Goal: Task Accomplishment & Management: Use online tool/utility

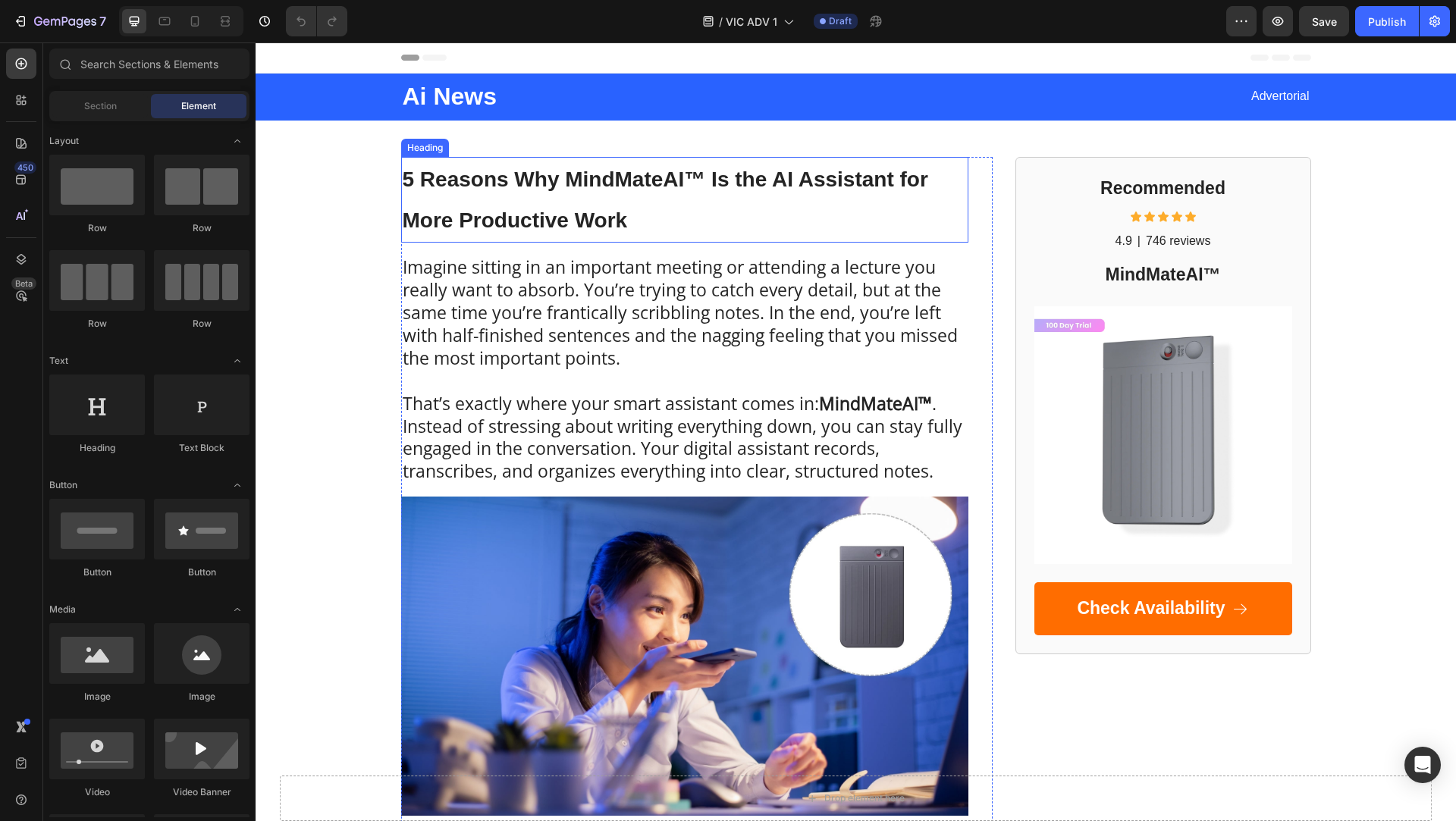
click at [599, 209] on span "5 Reasons Why MindMateAI™ Is the AI Assistant for More Productive Work" at bounding box center [665, 200] width 525 height 66
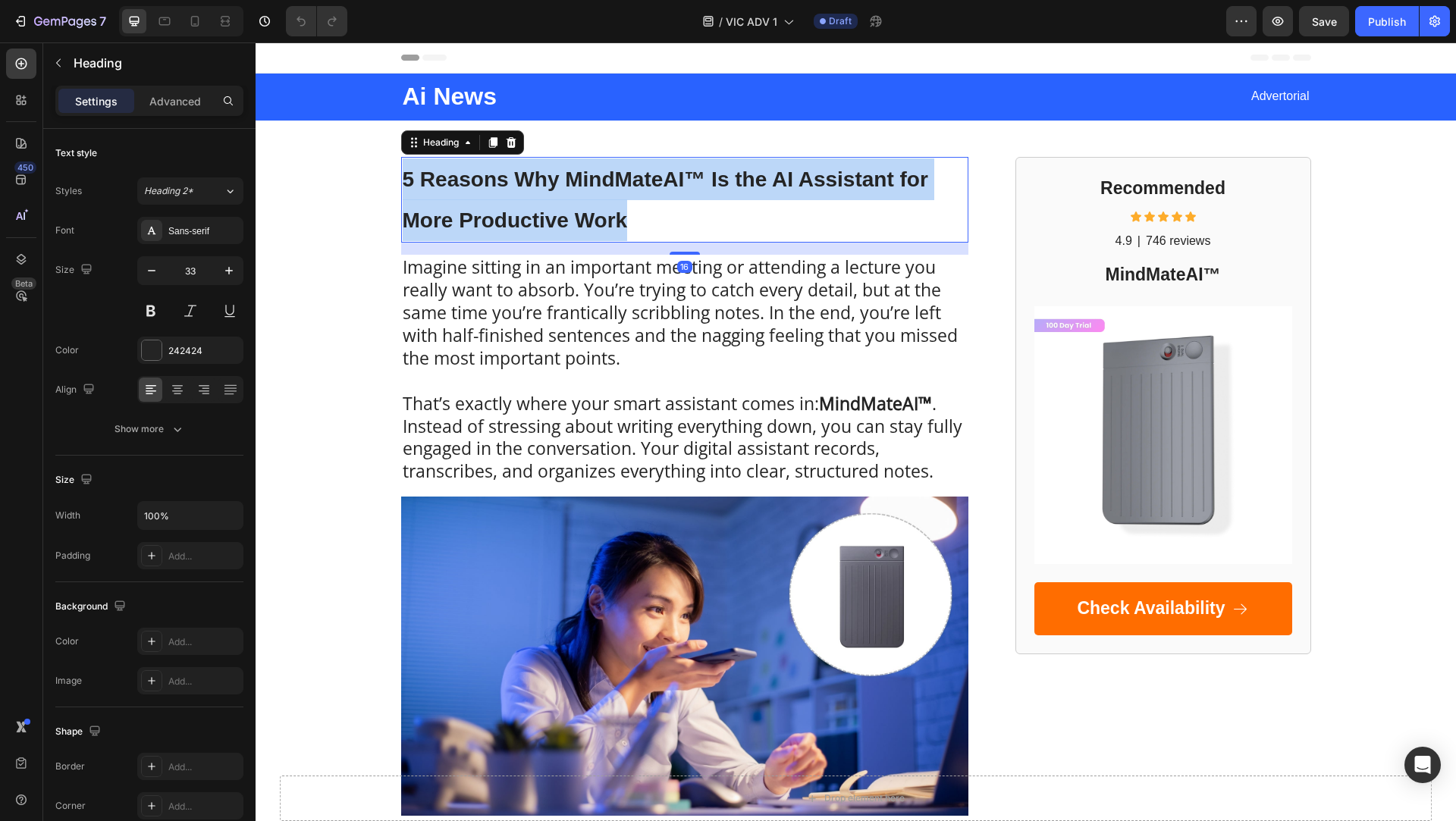
click at [599, 209] on span "5 Reasons Why MindMateAI™ Is the AI Assistant for More Productive Work" at bounding box center [665, 200] width 525 height 66
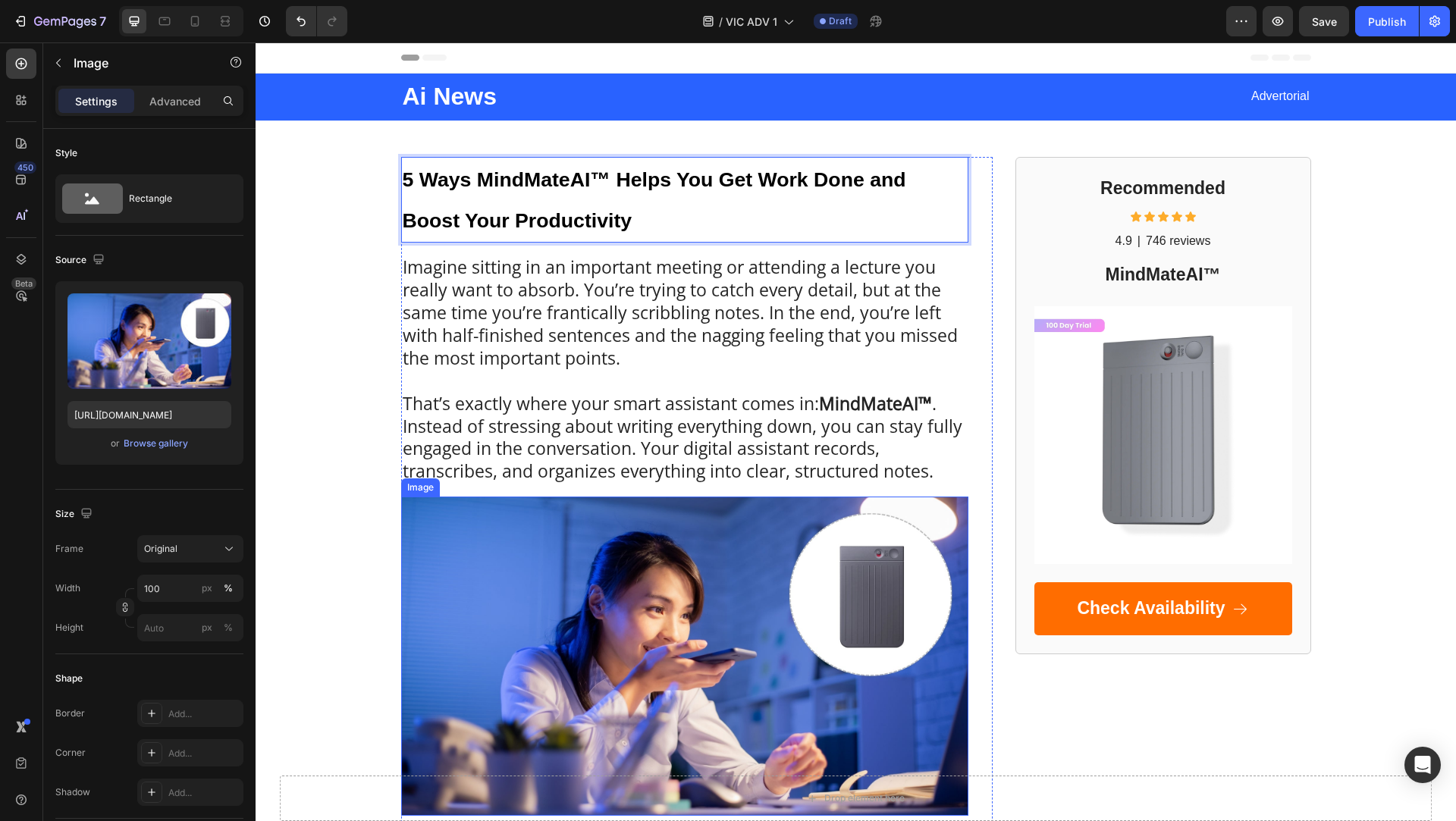
click at [589, 515] on img at bounding box center [684, 655] width 568 height 319
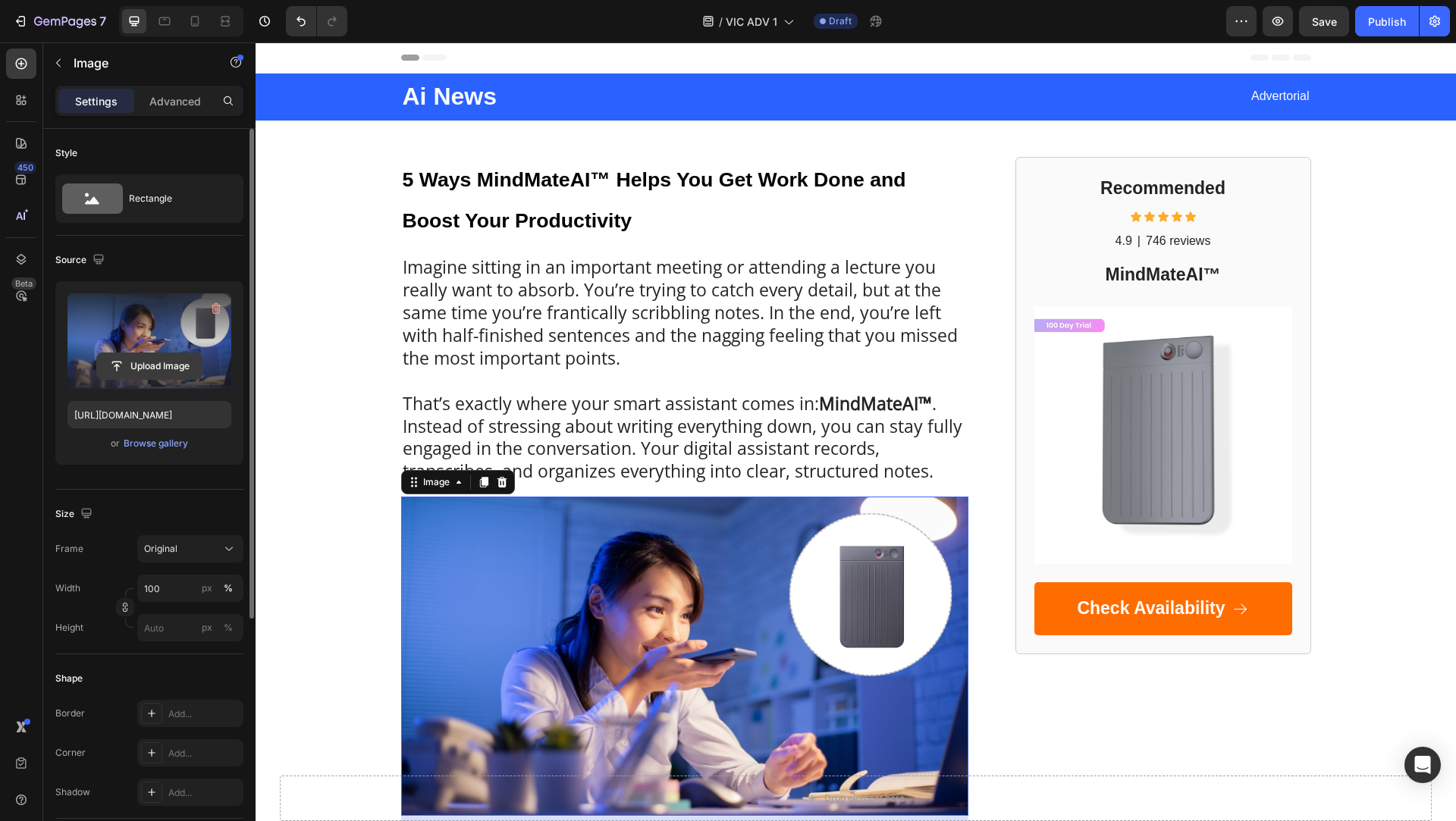
click at [169, 366] on input "file" at bounding box center [149, 366] width 105 height 26
click at [172, 361] on input "file" at bounding box center [149, 366] width 105 height 26
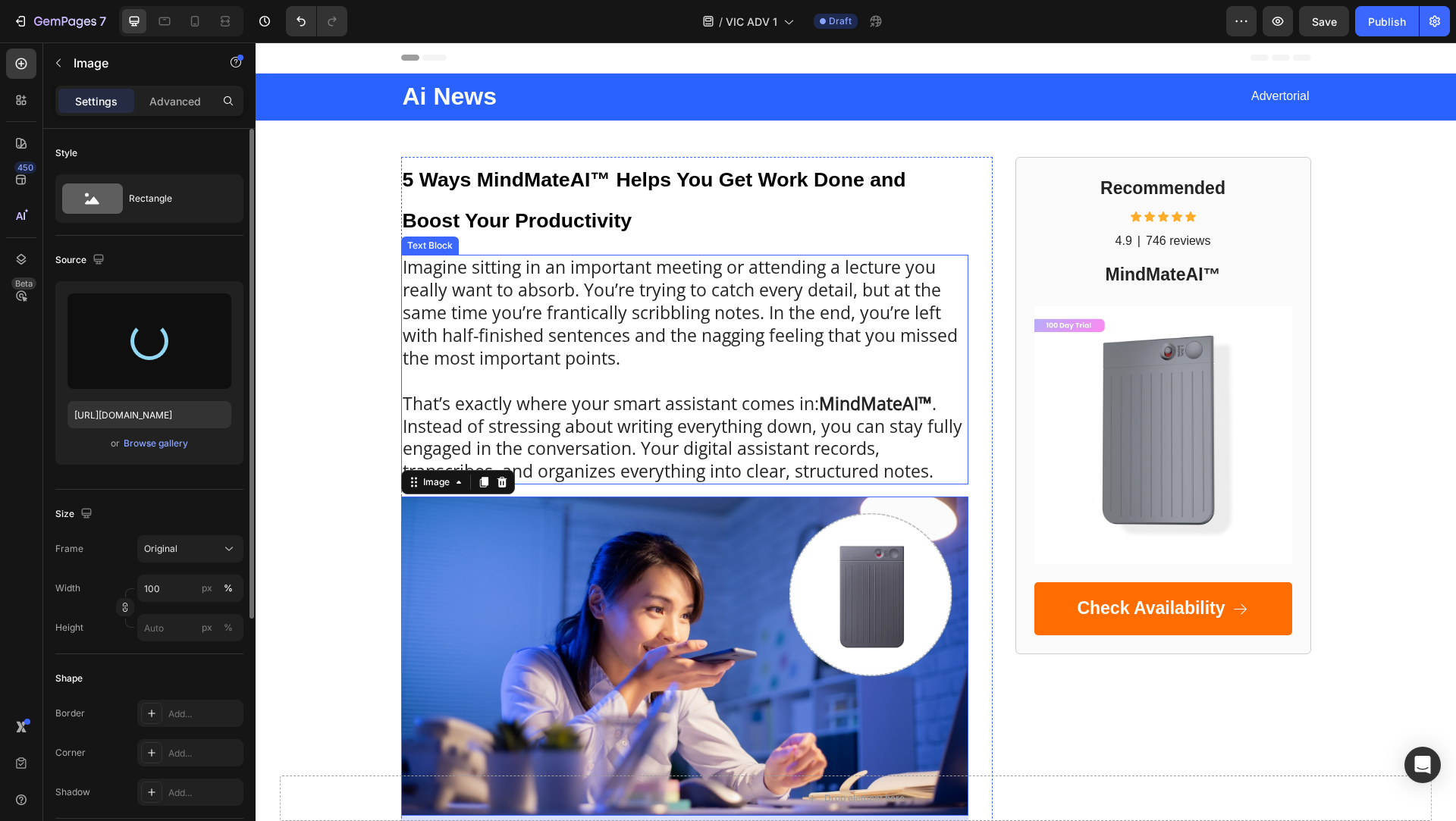
type input "[URL][DOMAIN_NAME]"
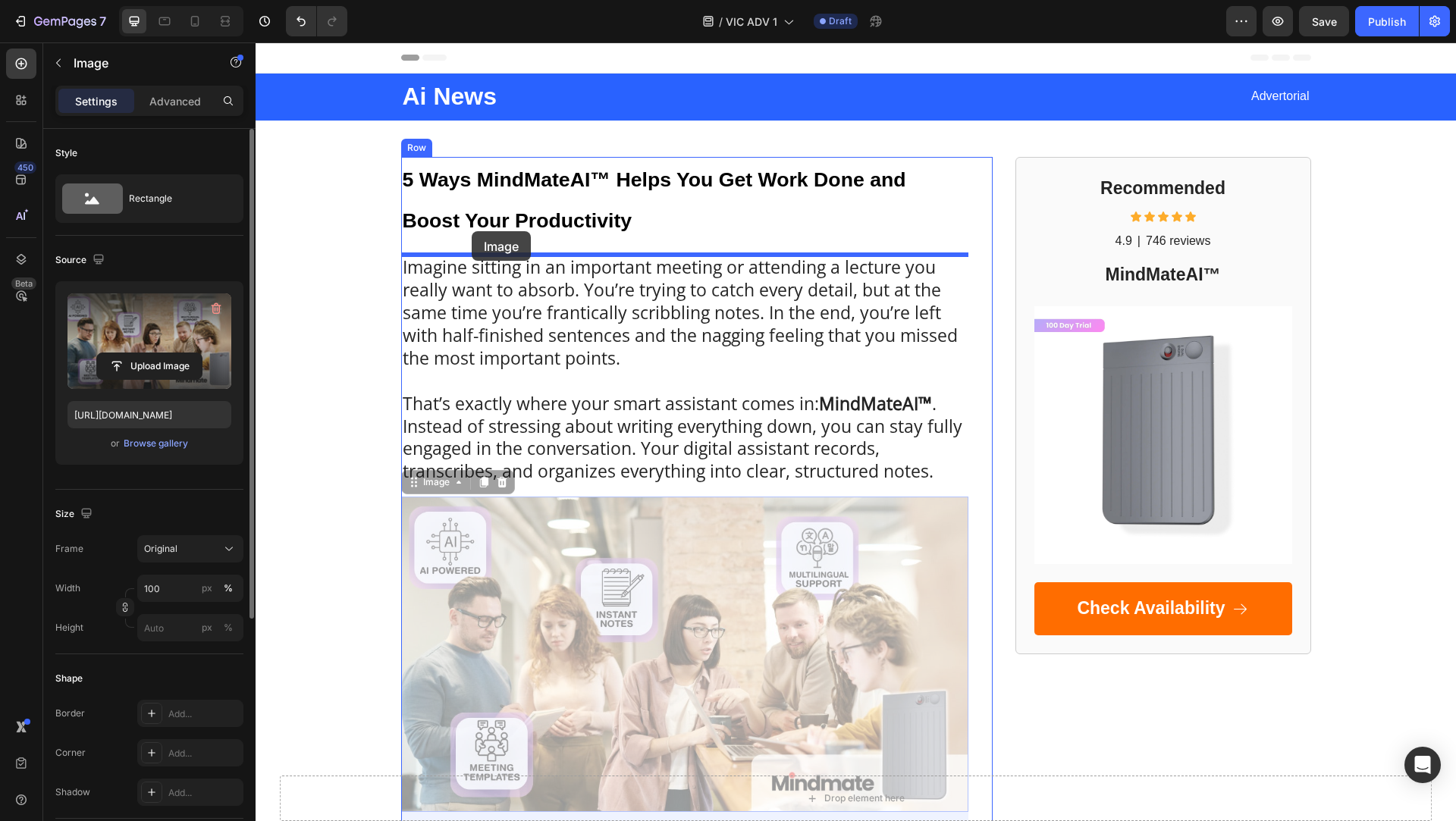
drag, startPoint x: 413, startPoint y: 485, endPoint x: 471, endPoint y: 234, distance: 257.6
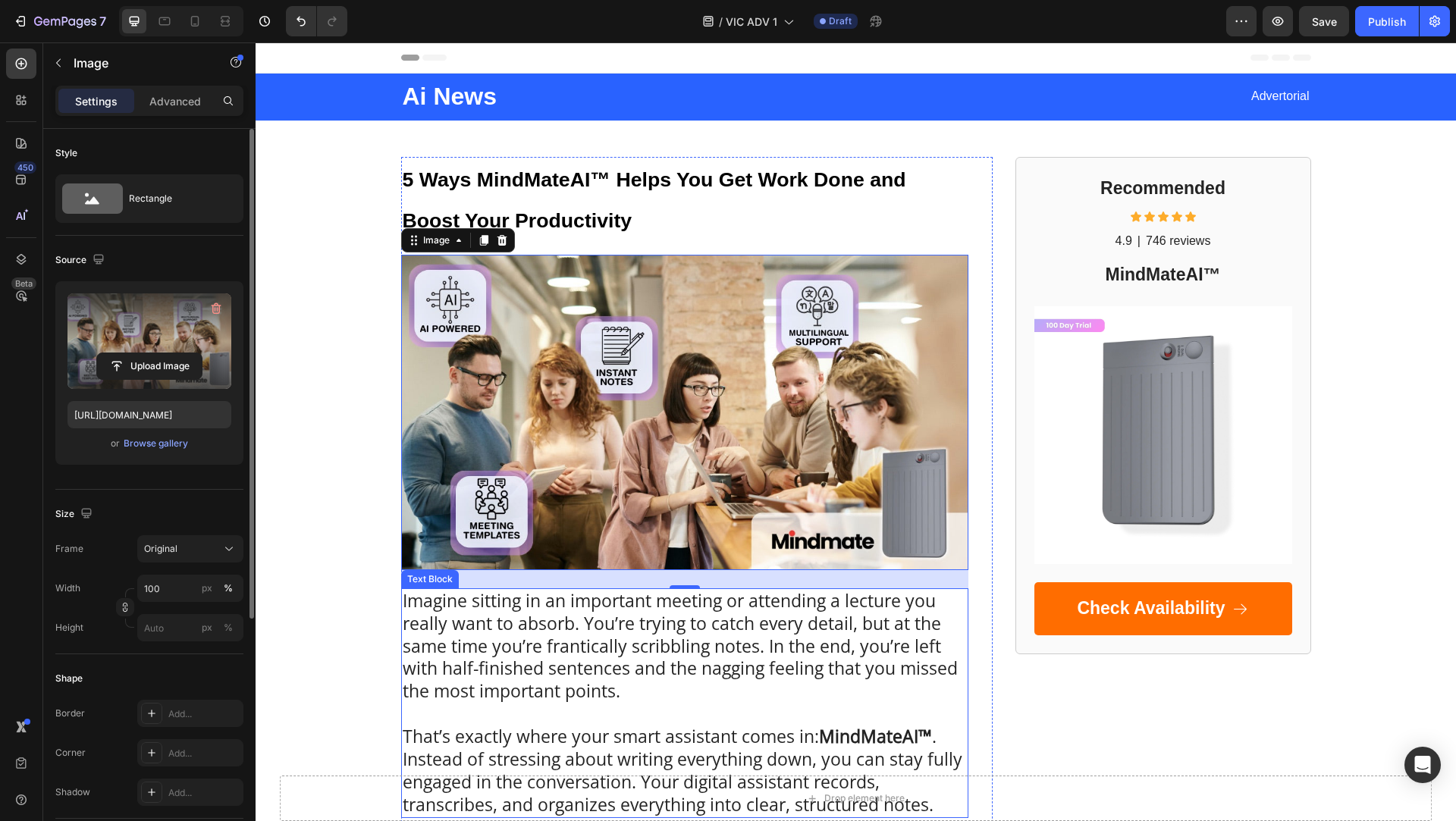
click at [505, 611] on p "Imagine sitting in an important meeting or attending a lecture you really want …" at bounding box center [685, 657] width 565 height 136
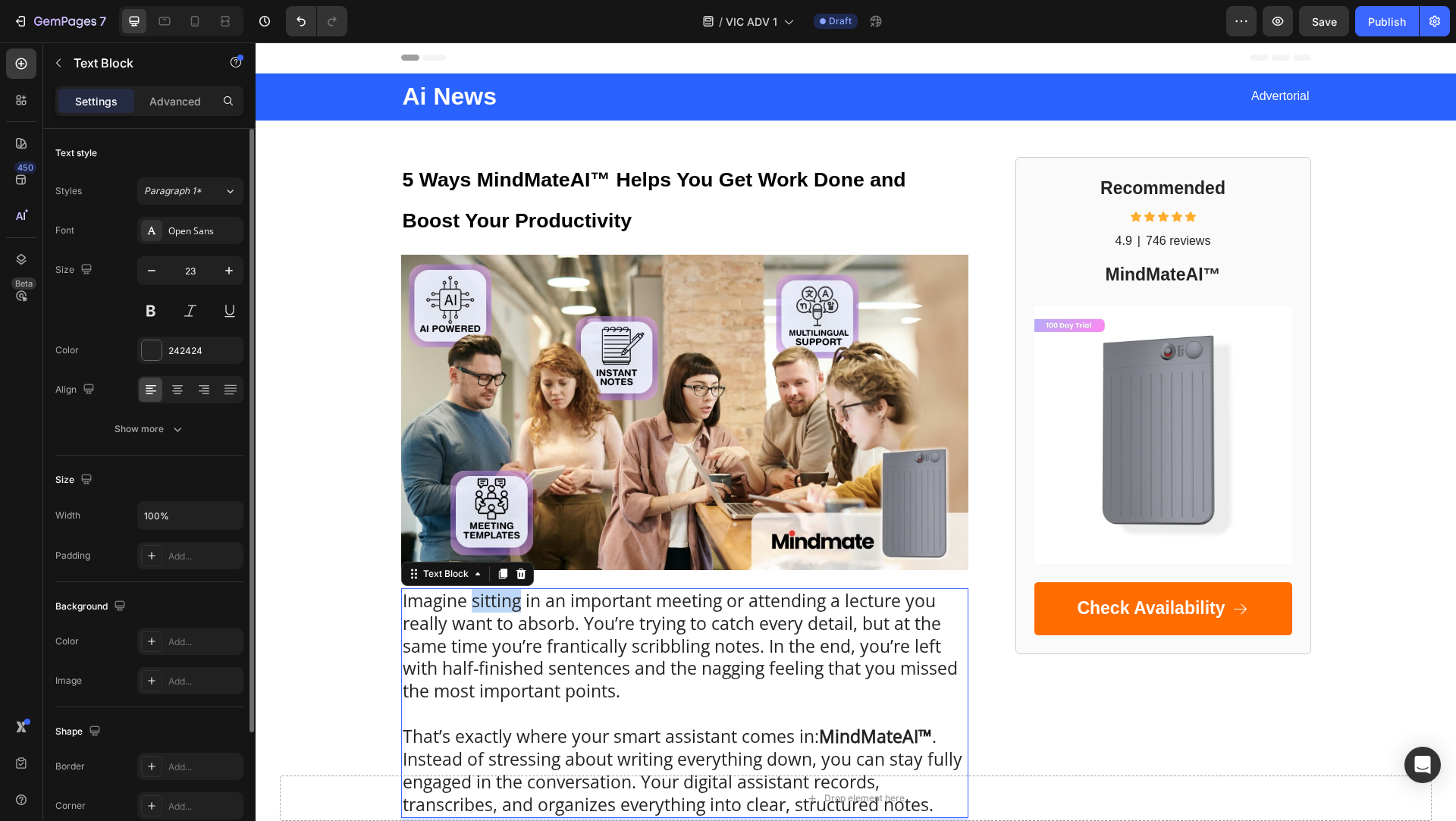
click at [505, 611] on p "Imagine sitting in an important meeting or attending a lecture you really want …" at bounding box center [685, 657] width 565 height 136
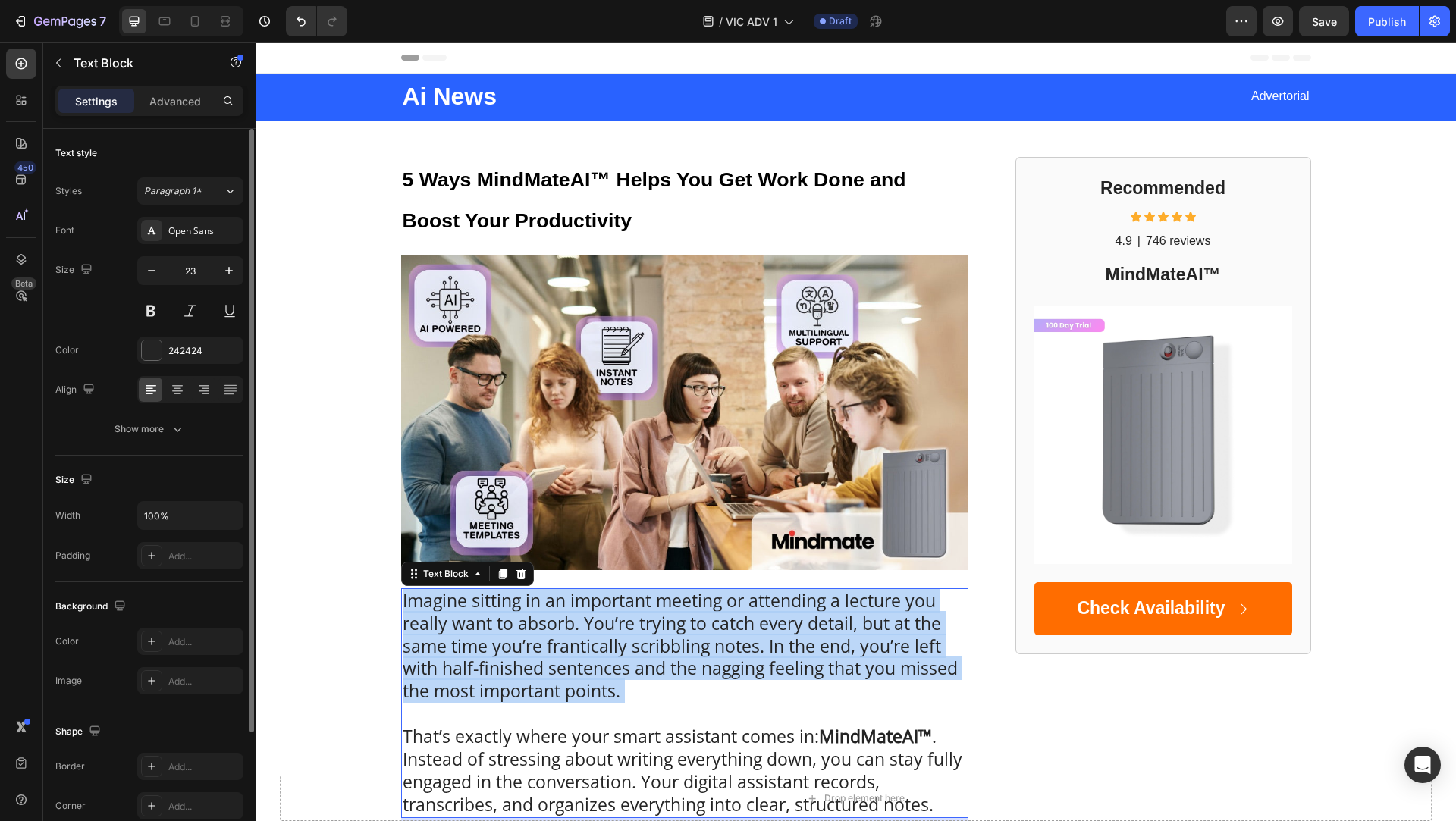
click at [505, 611] on p "Imagine sitting in an important meeting or attending a lecture you really want …" at bounding box center [685, 657] width 565 height 136
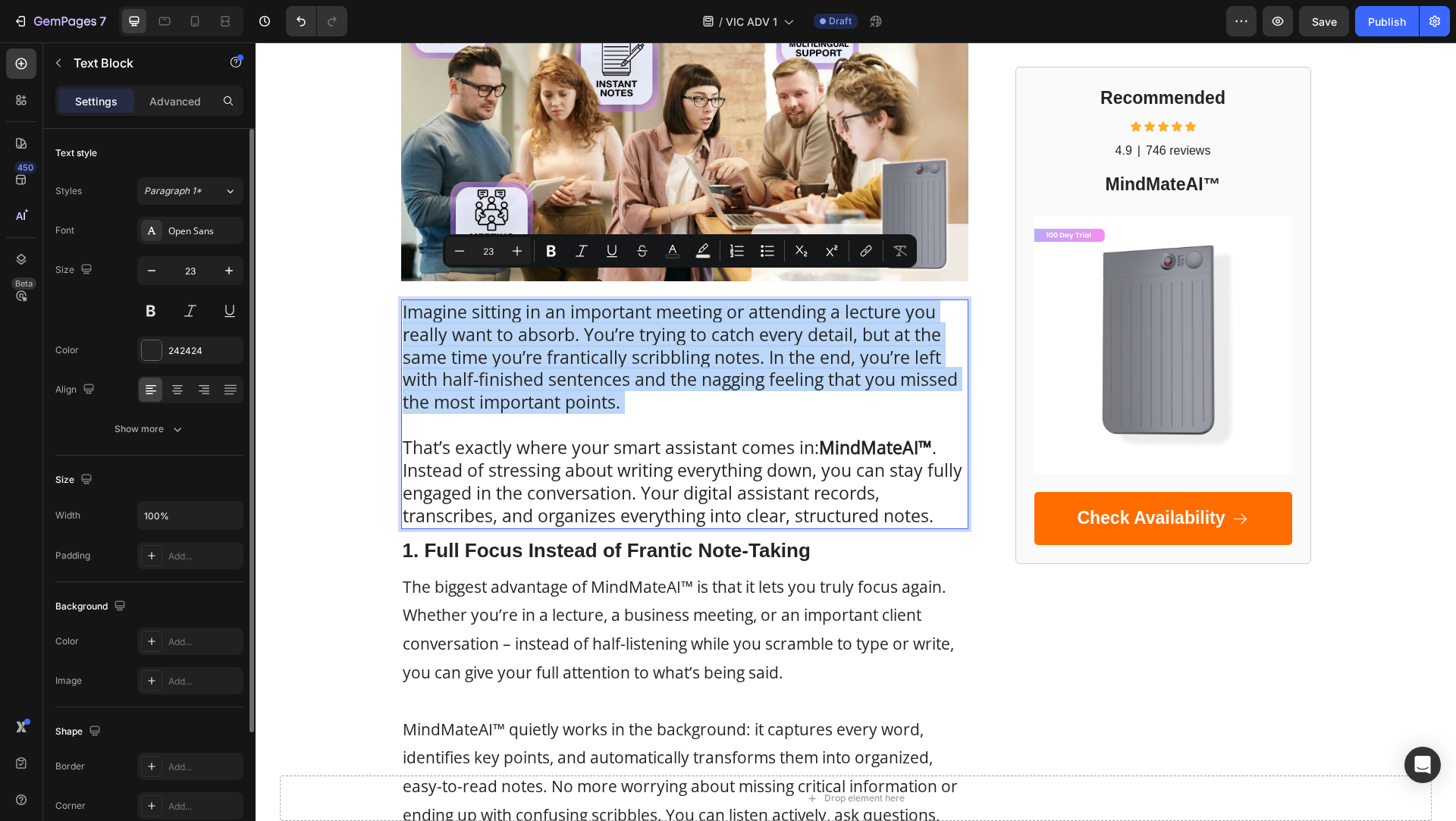
scroll to position [319, 0]
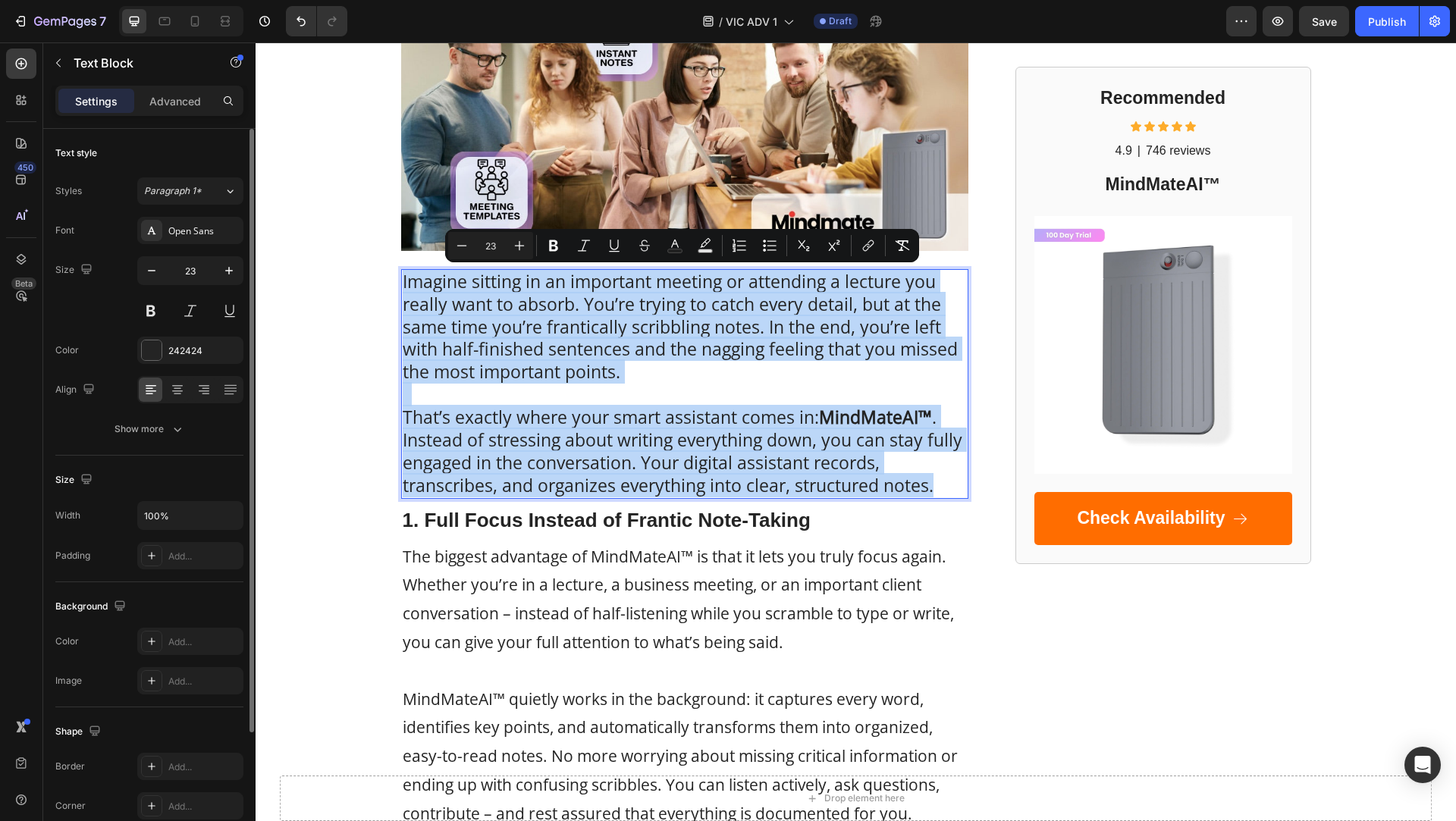
type input "11"
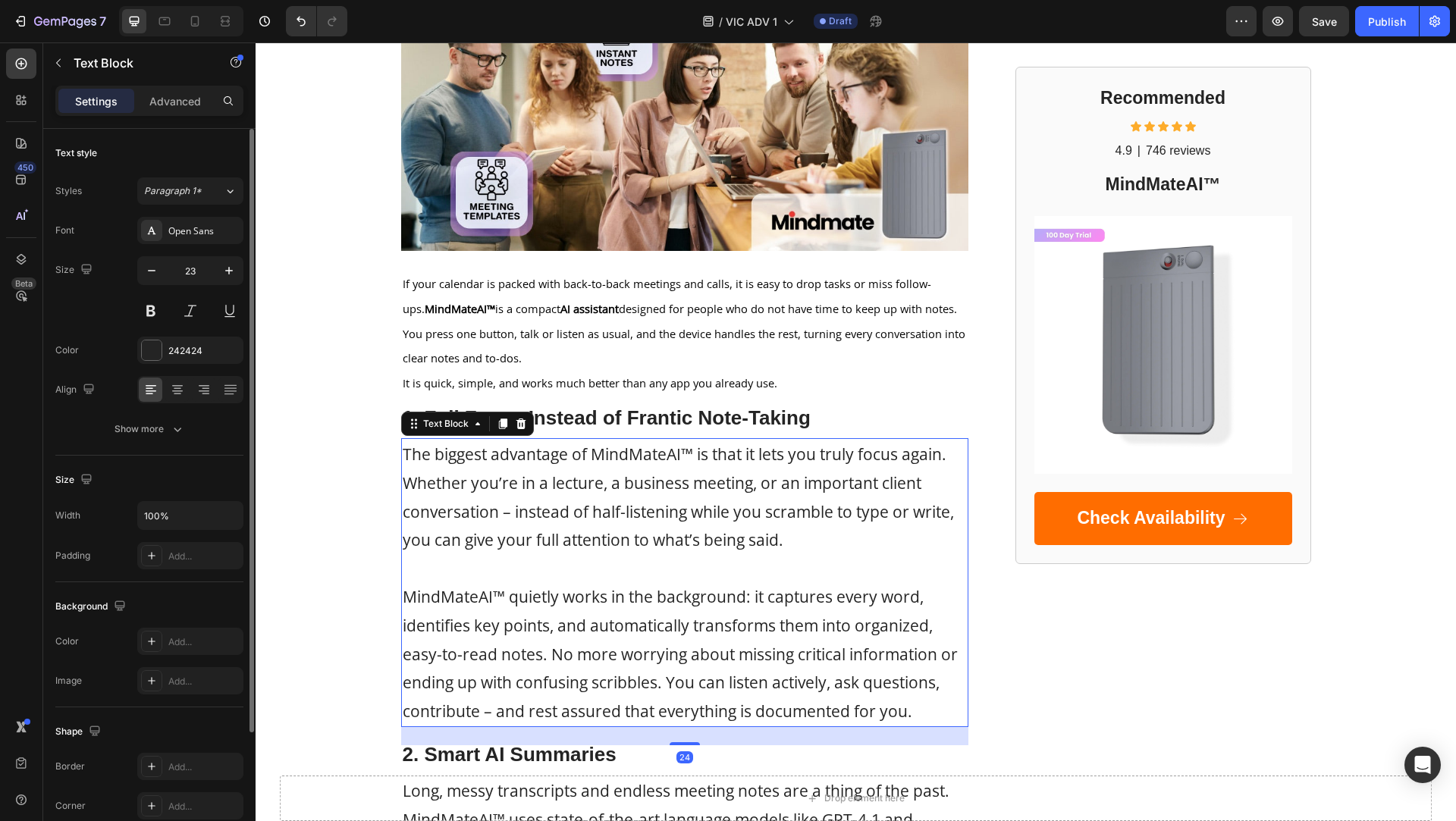
click at [455, 525] on p "The biggest advantage of MindMateAI™ is that it lets you truly focus again. Whe…" at bounding box center [685, 496] width 565 height 115
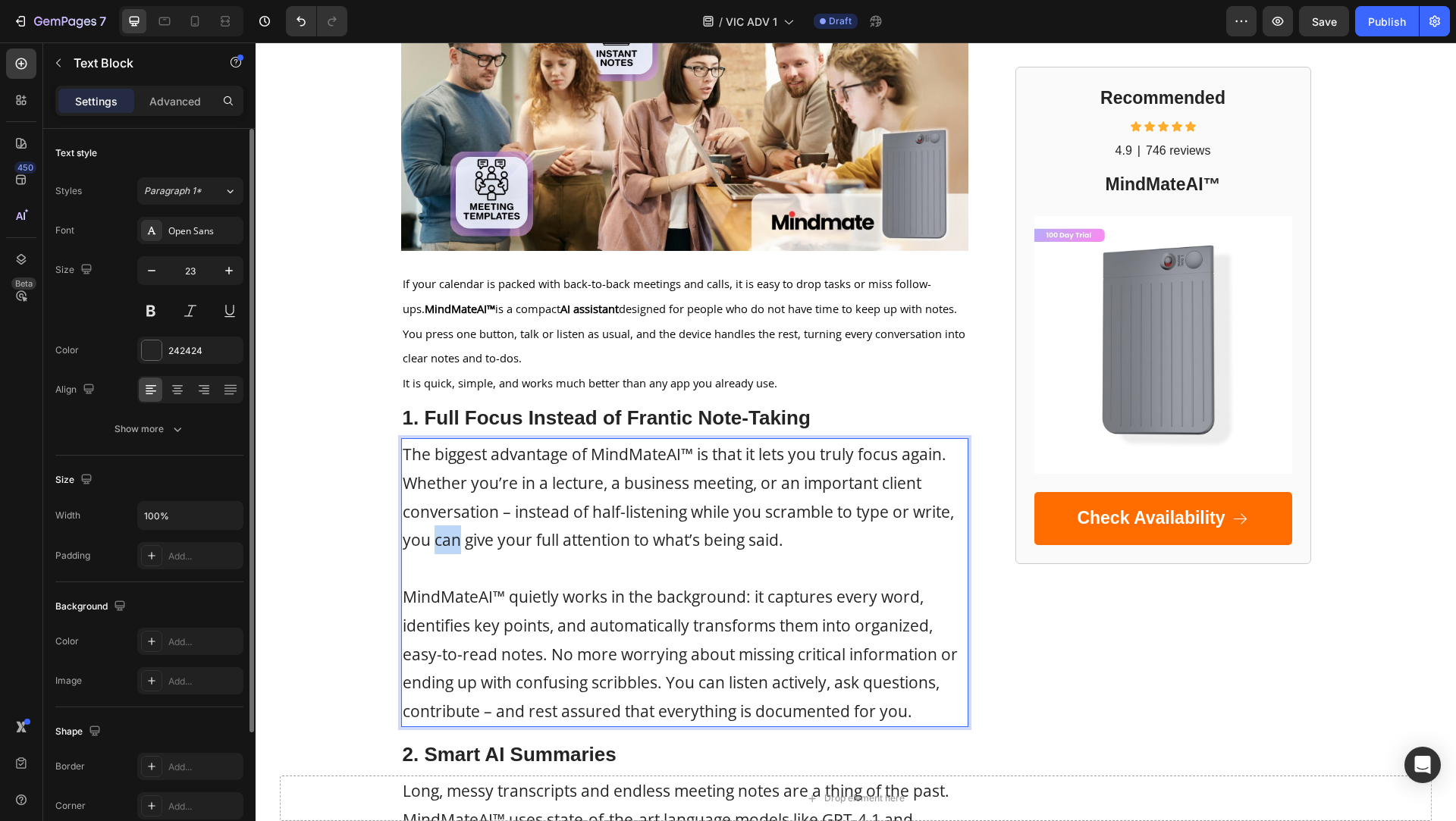
click at [455, 525] on p "The biggest advantage of MindMateAI™ is that it lets you truly focus again. Whe…" at bounding box center [685, 496] width 565 height 115
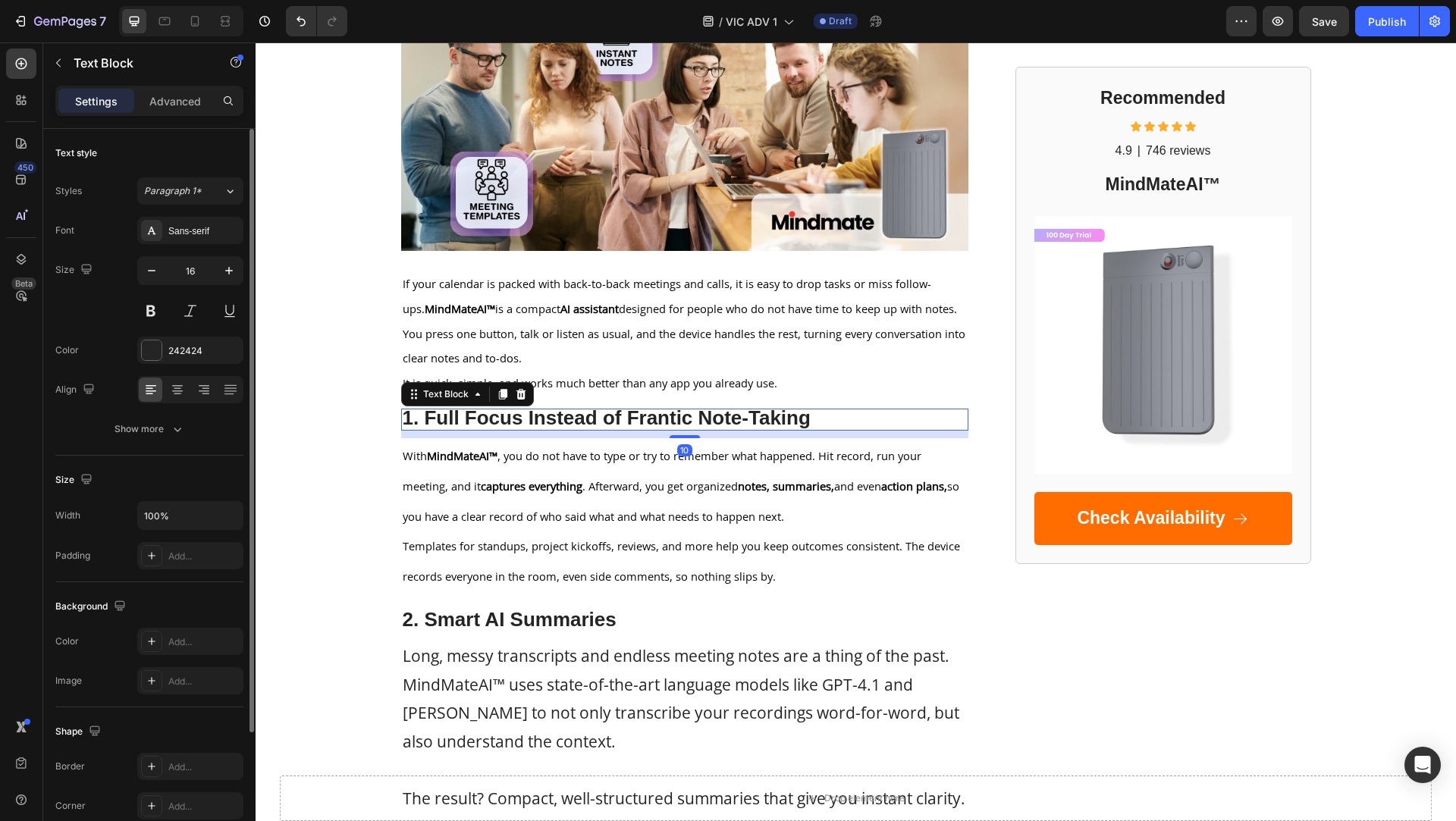
click at [486, 418] on strong "1. Full Focus Instead of Frantic Note-Taking" at bounding box center [606, 418] width 408 height 23
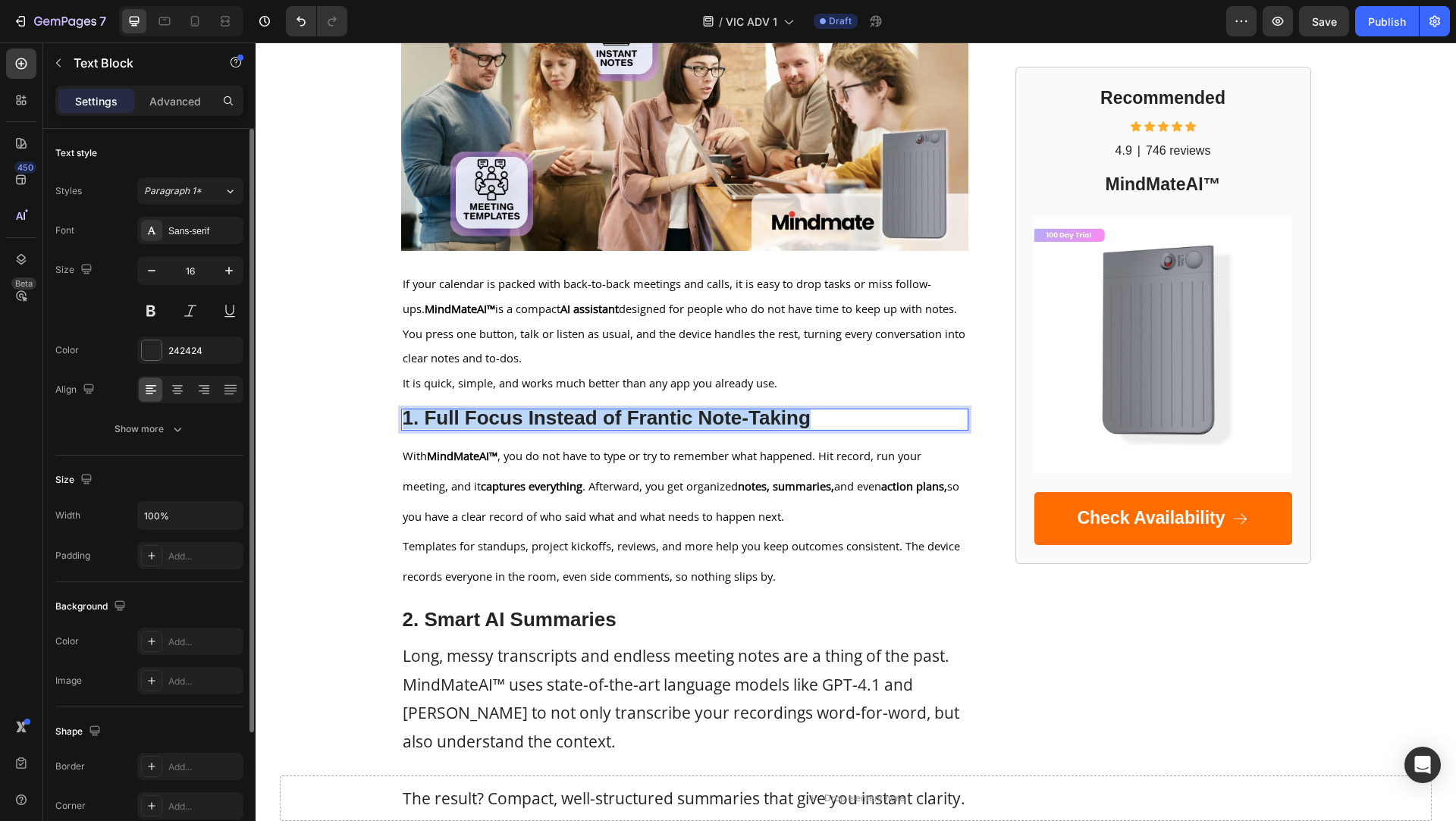
click at [486, 418] on strong "1. Full Focus Instead of Frantic Note-Taking" at bounding box center [606, 418] width 408 height 23
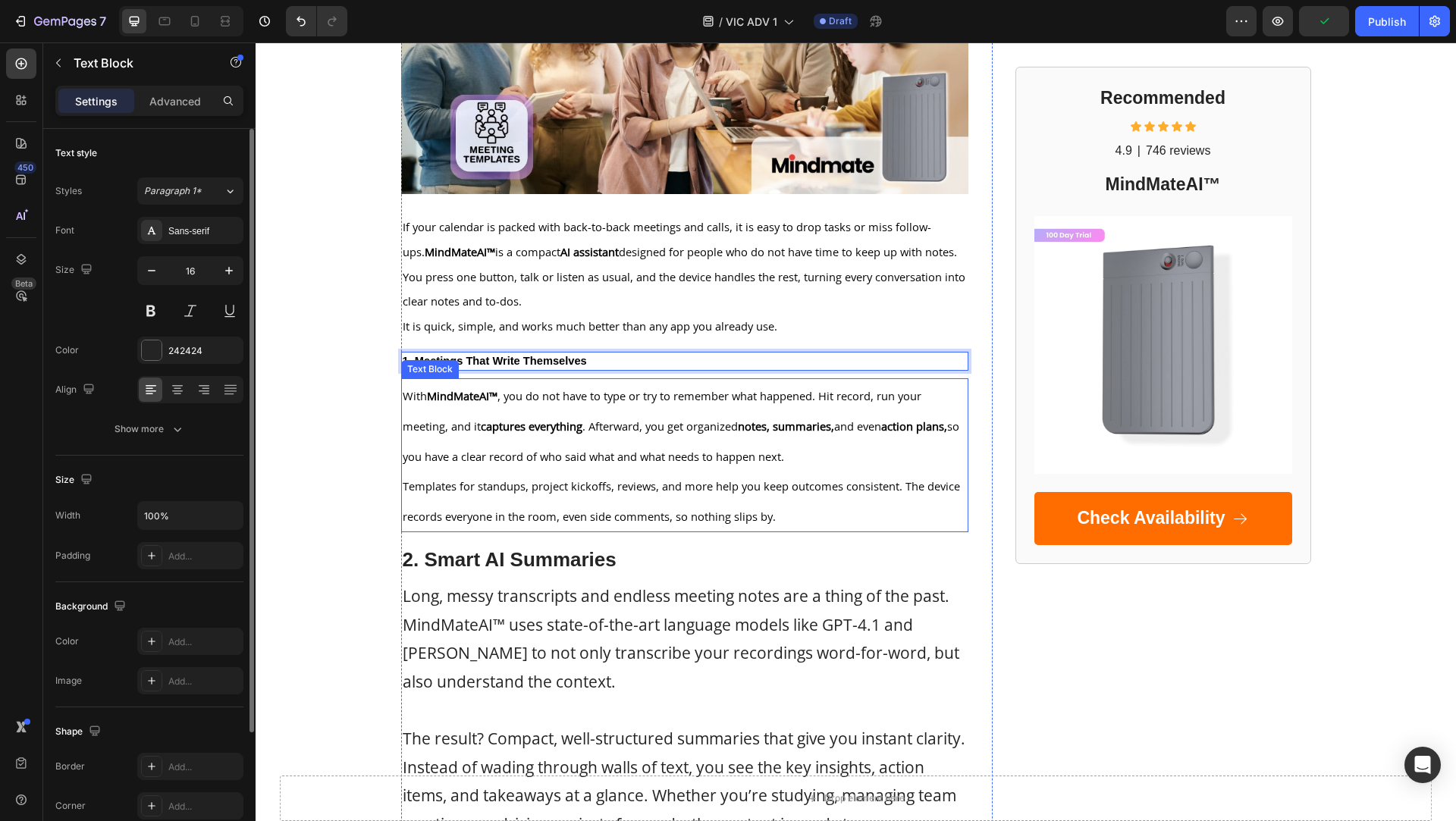
scroll to position [392, 0]
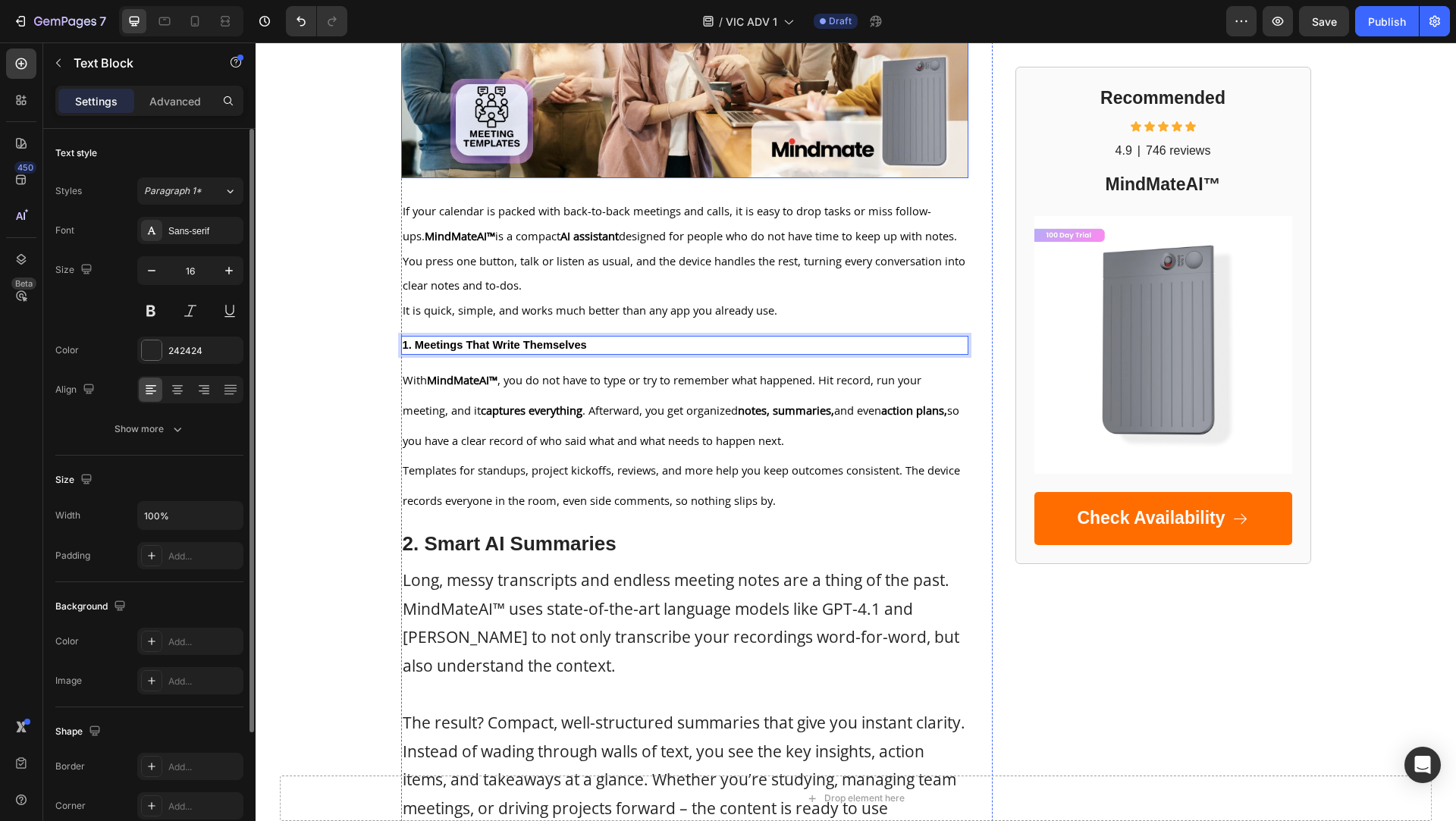
click at [650, 115] on img at bounding box center [684, 20] width 568 height 315
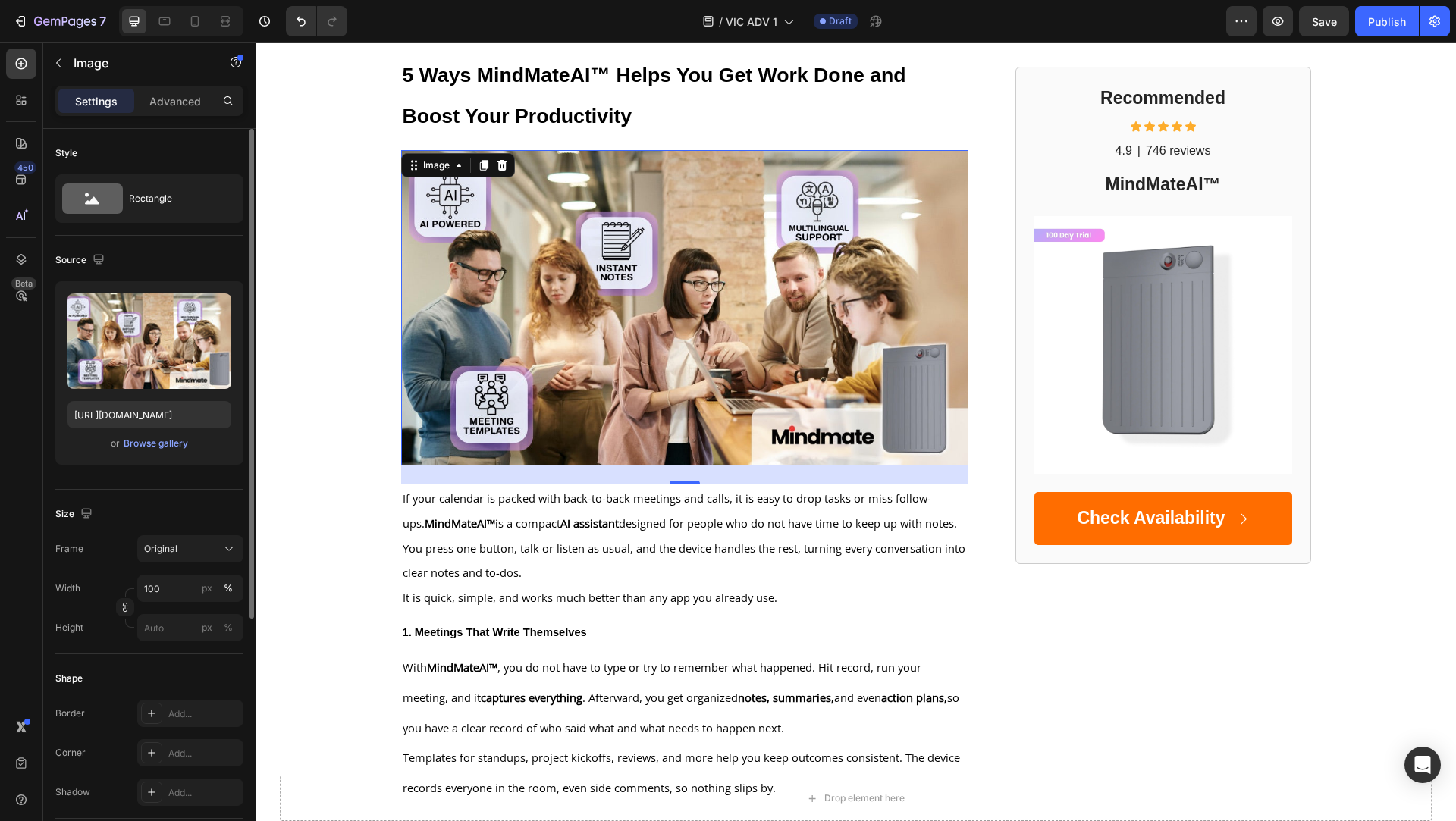
scroll to position [90, 0]
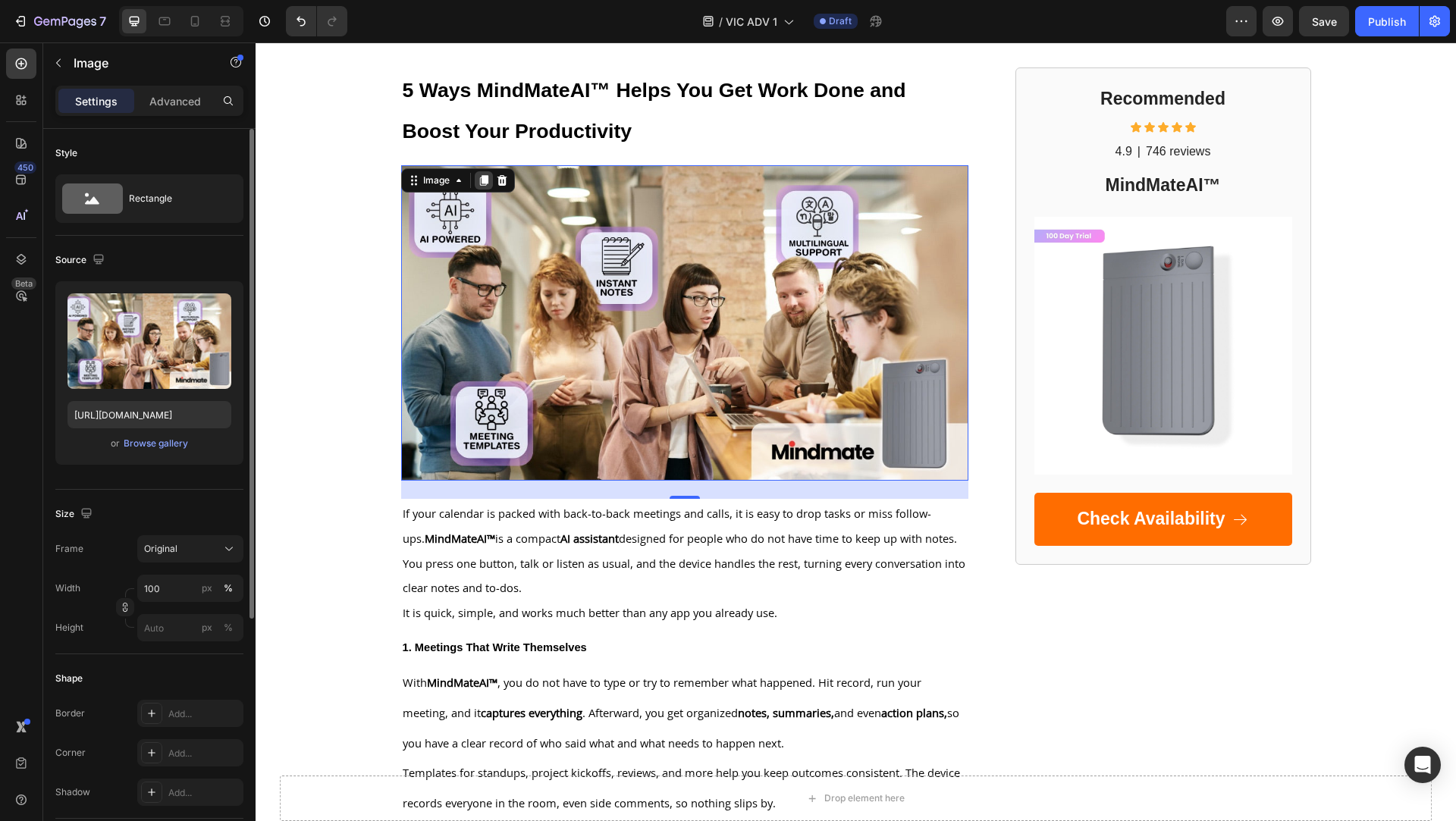
click at [485, 179] on icon at bounding box center [483, 180] width 9 height 11
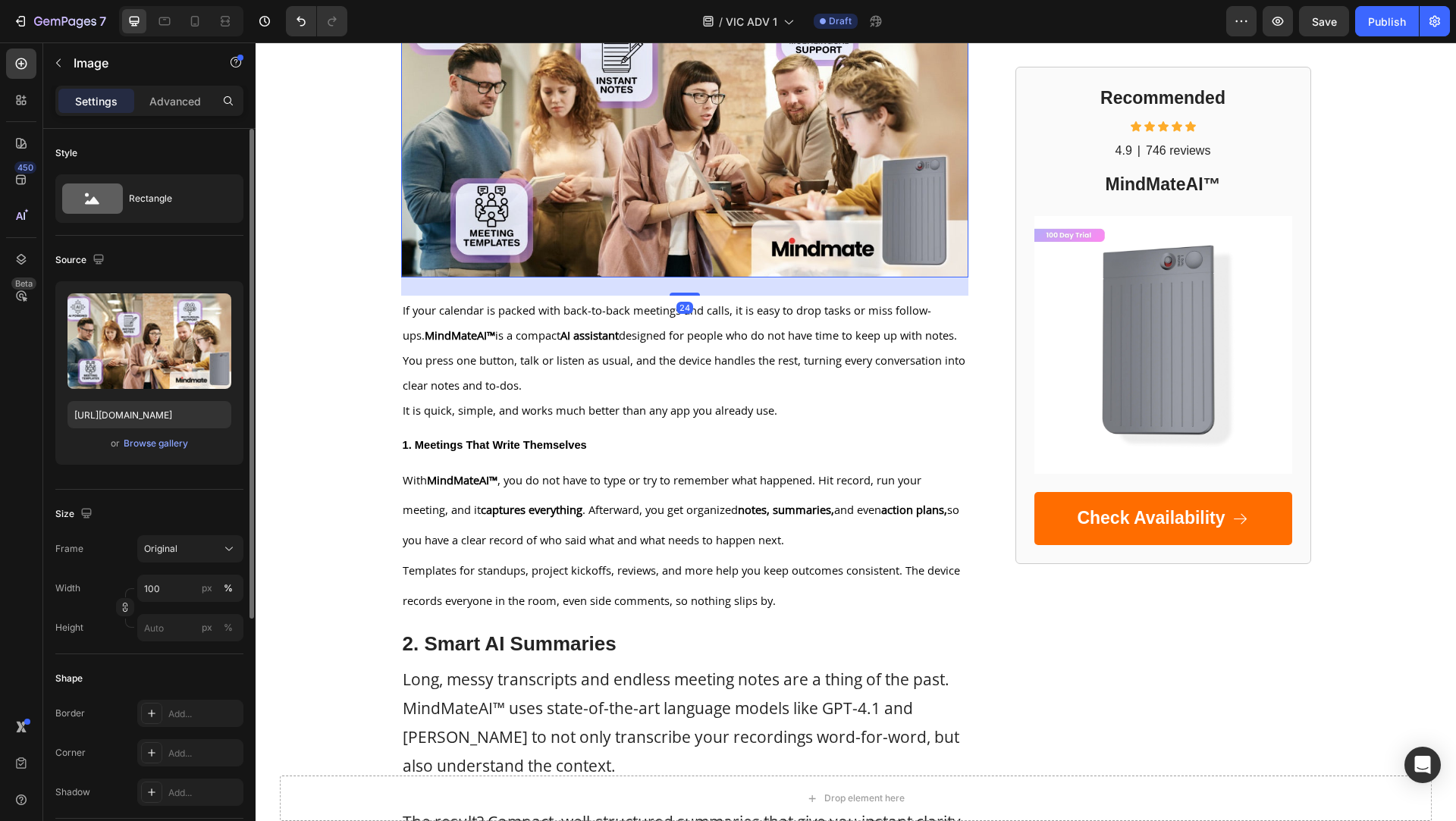
click at [568, 245] on img at bounding box center [684, 119] width 568 height 315
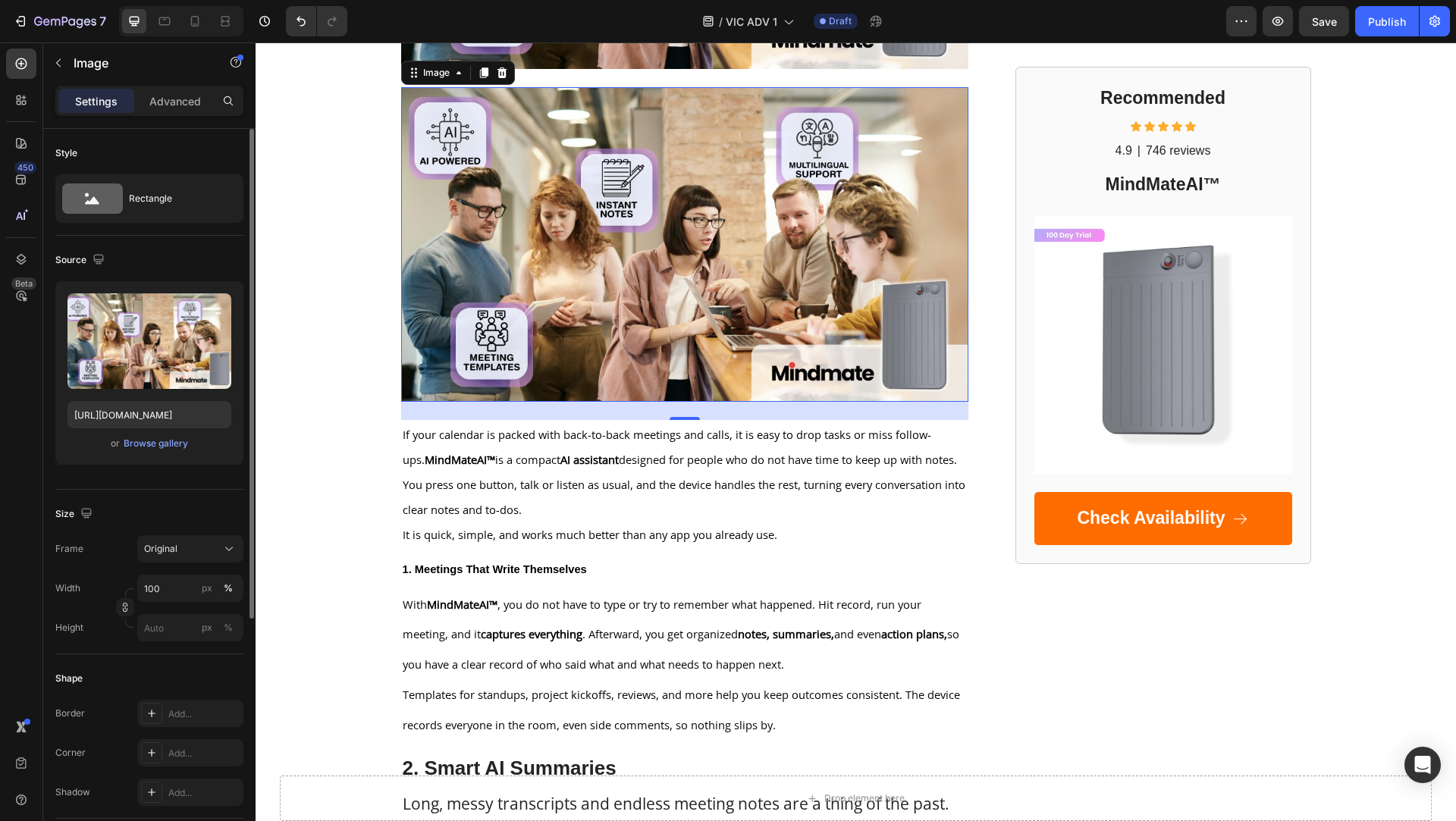
scroll to position [500, 0]
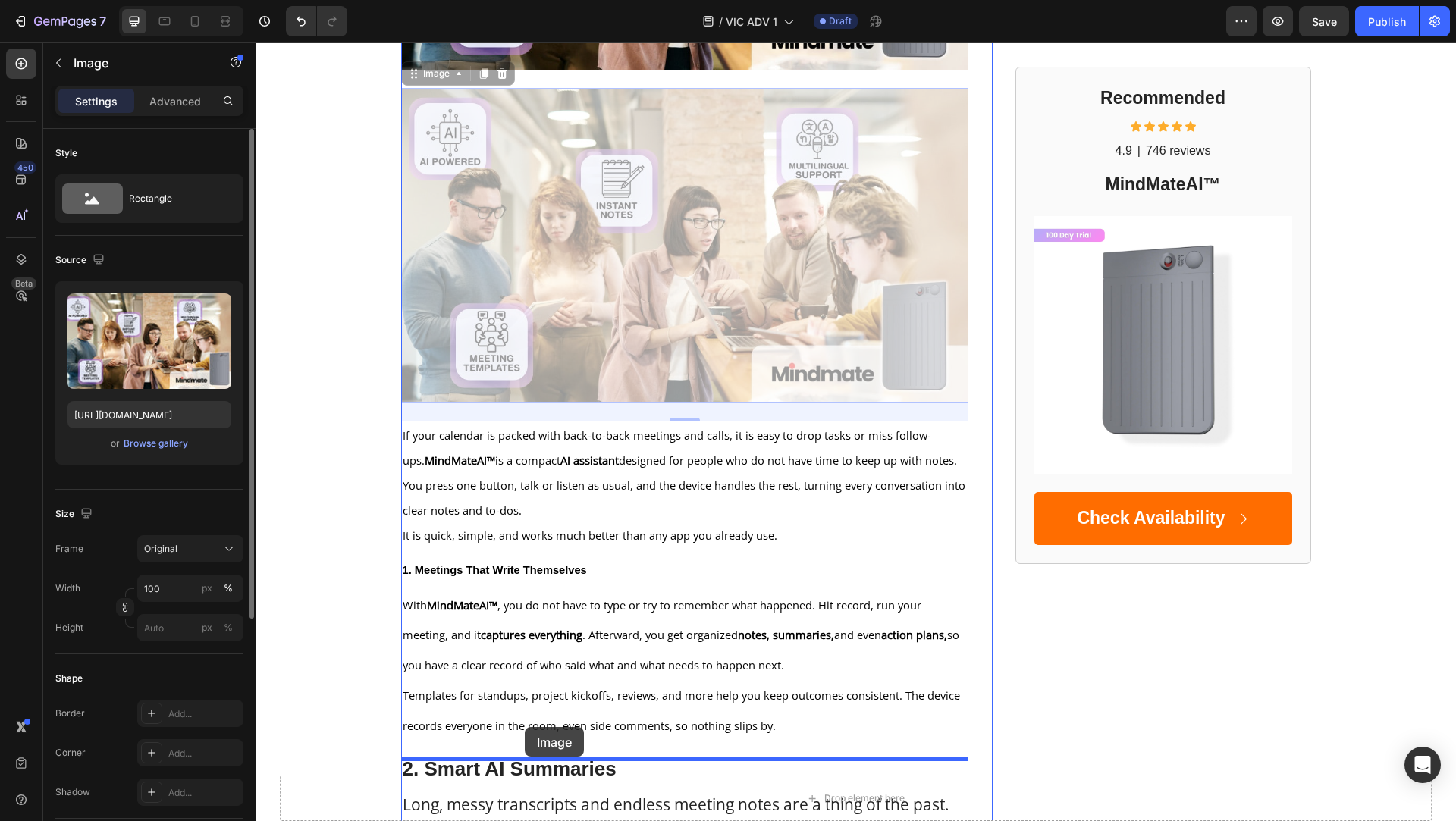
drag, startPoint x: 409, startPoint y: 71, endPoint x: 525, endPoint y: 728, distance: 667.2
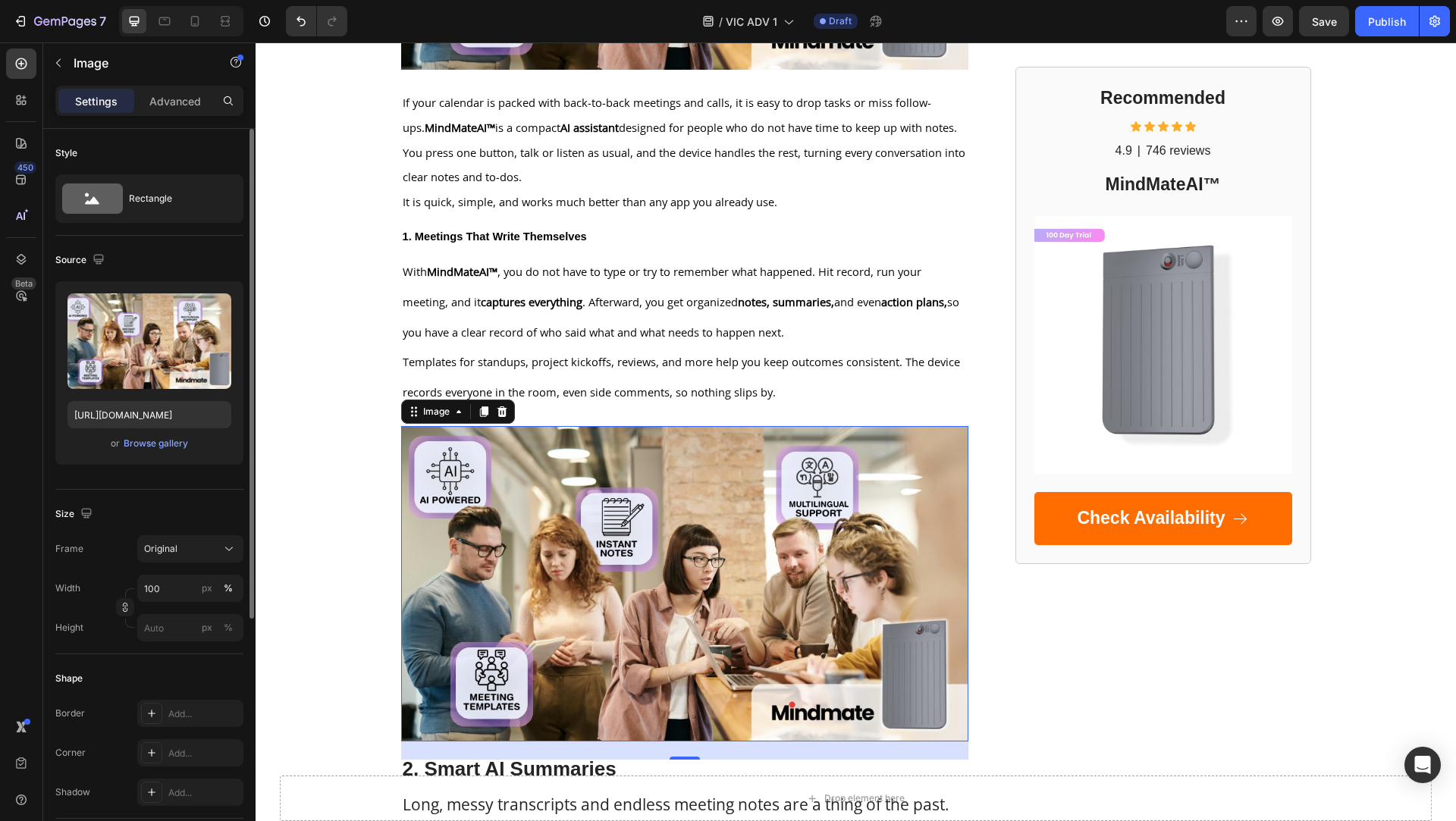
click at [552, 585] on img at bounding box center [684, 583] width 568 height 315
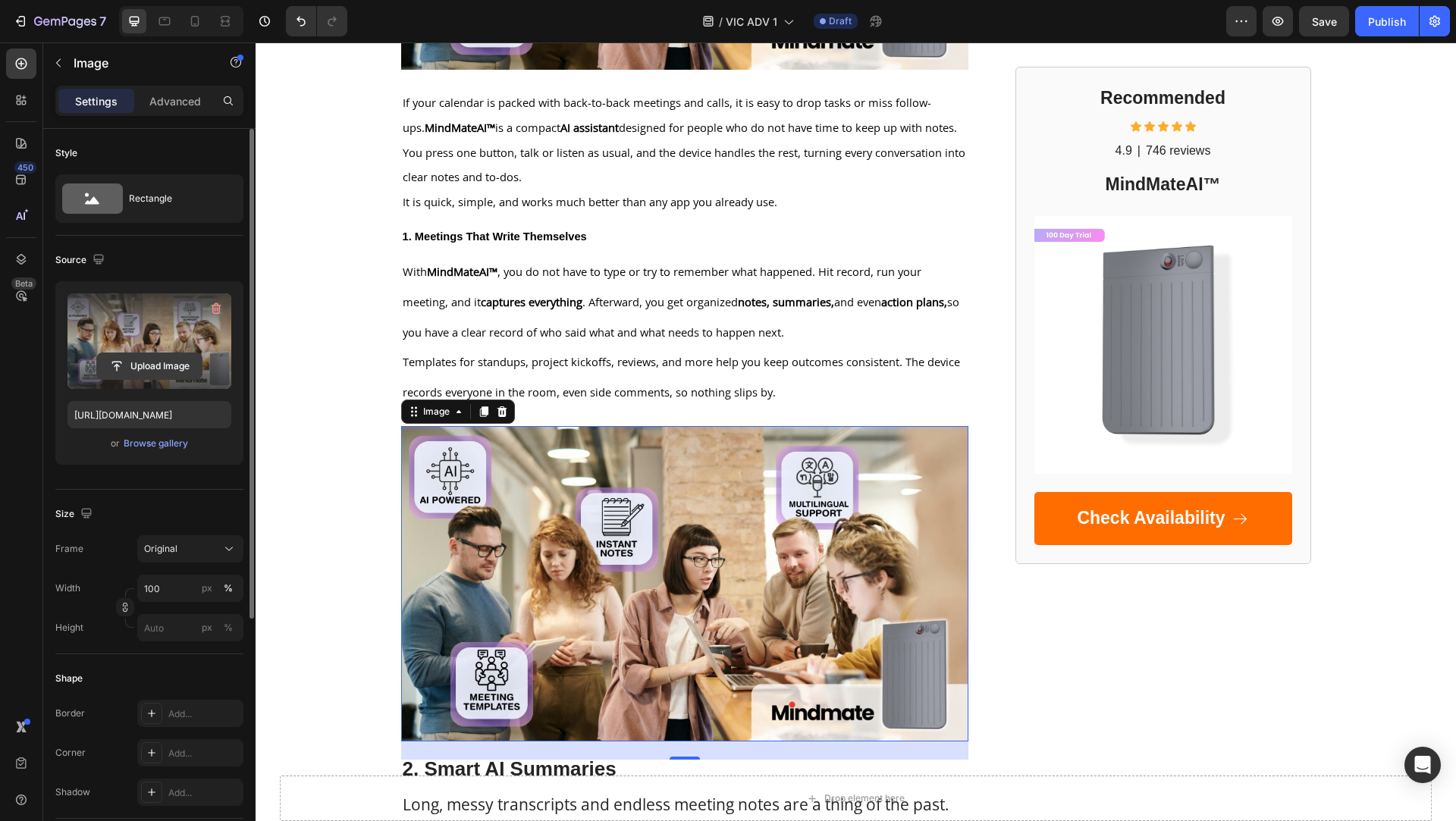
click at [119, 360] on input "file" at bounding box center [149, 366] width 105 height 26
click at [119, 368] on input "file" at bounding box center [149, 366] width 105 height 26
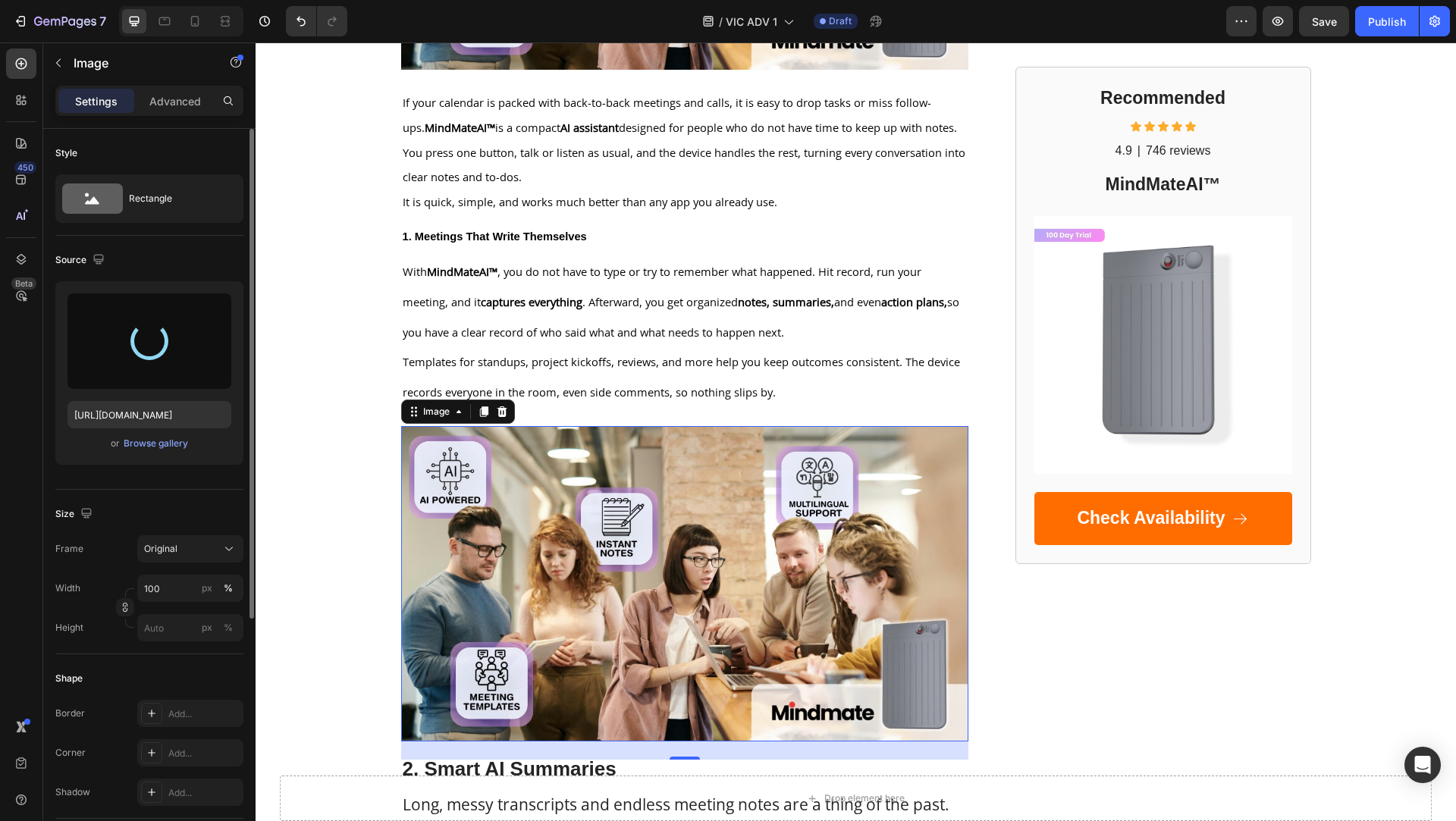
type input "[URL][DOMAIN_NAME]"
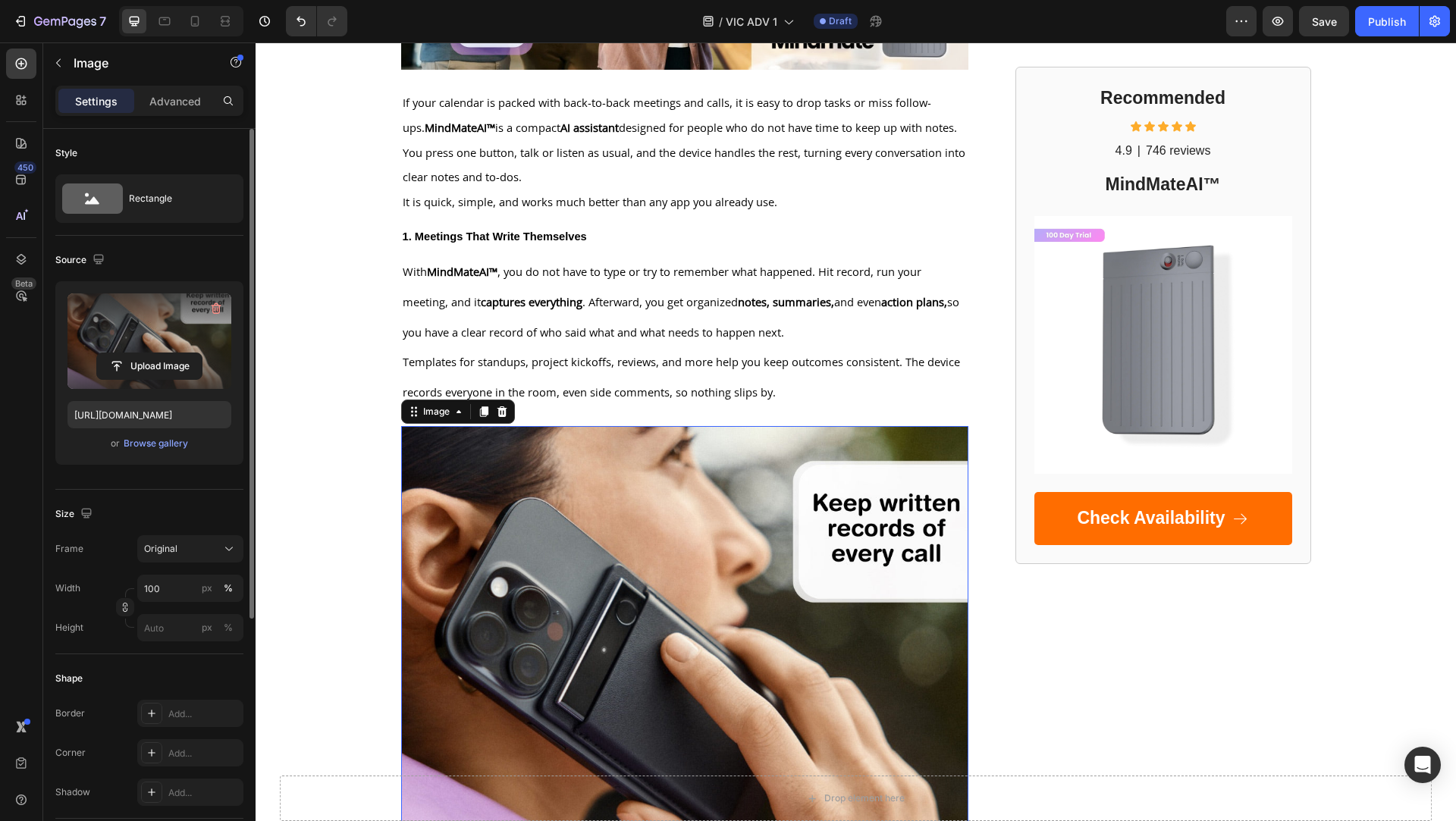
scroll to position [732, 0]
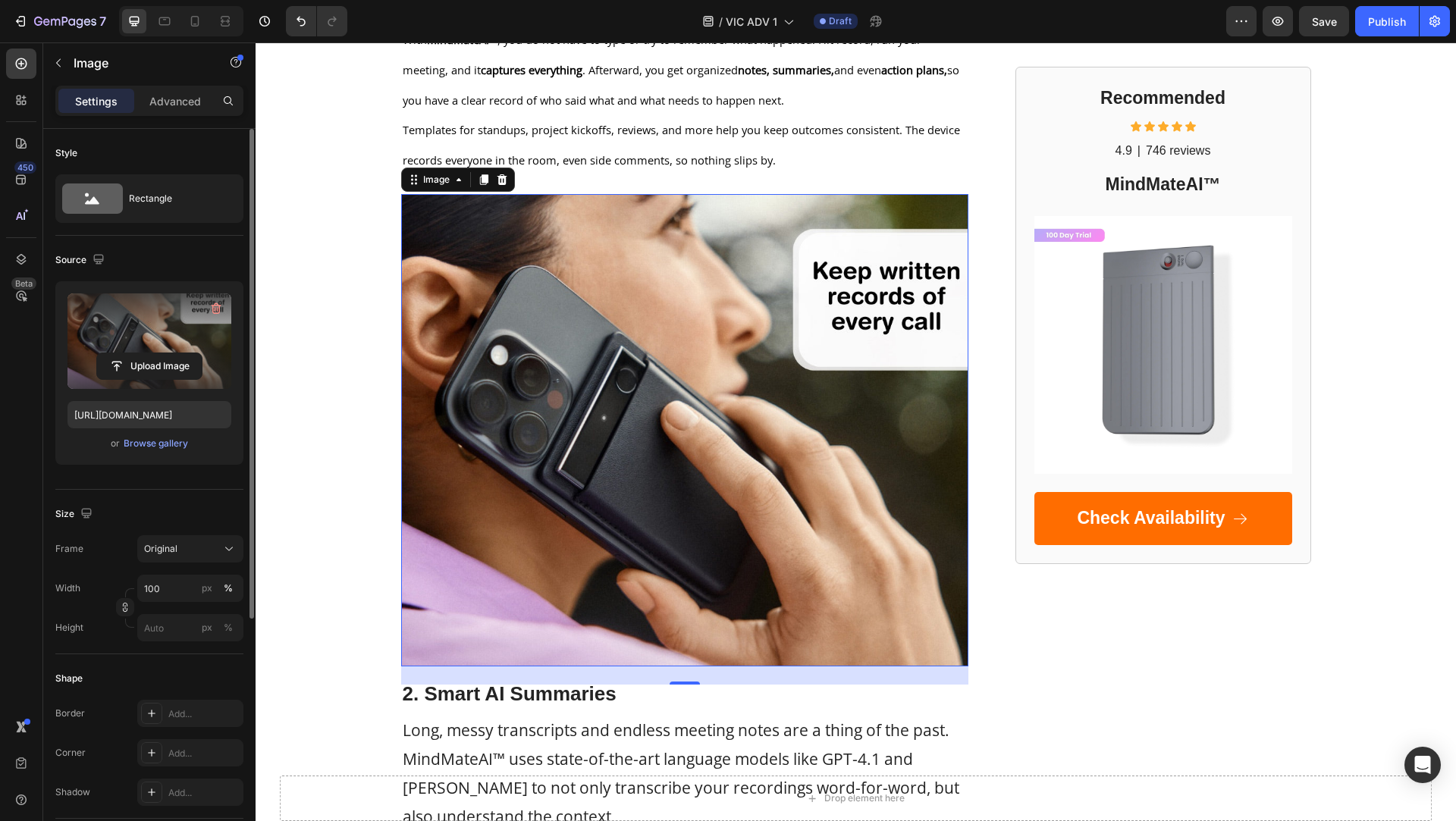
click at [695, 444] on img at bounding box center [684, 430] width 568 height 472
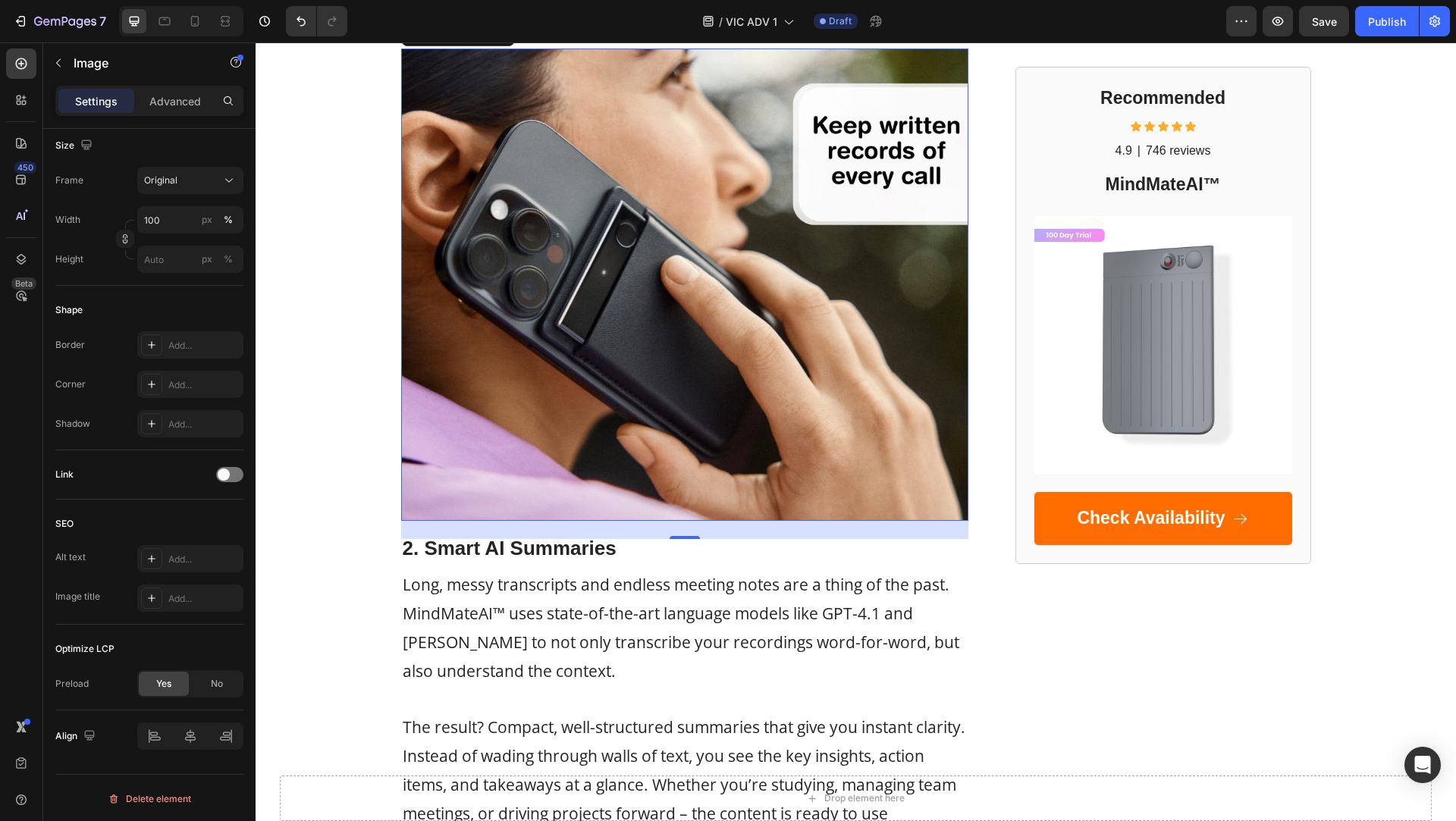
scroll to position [893, 0]
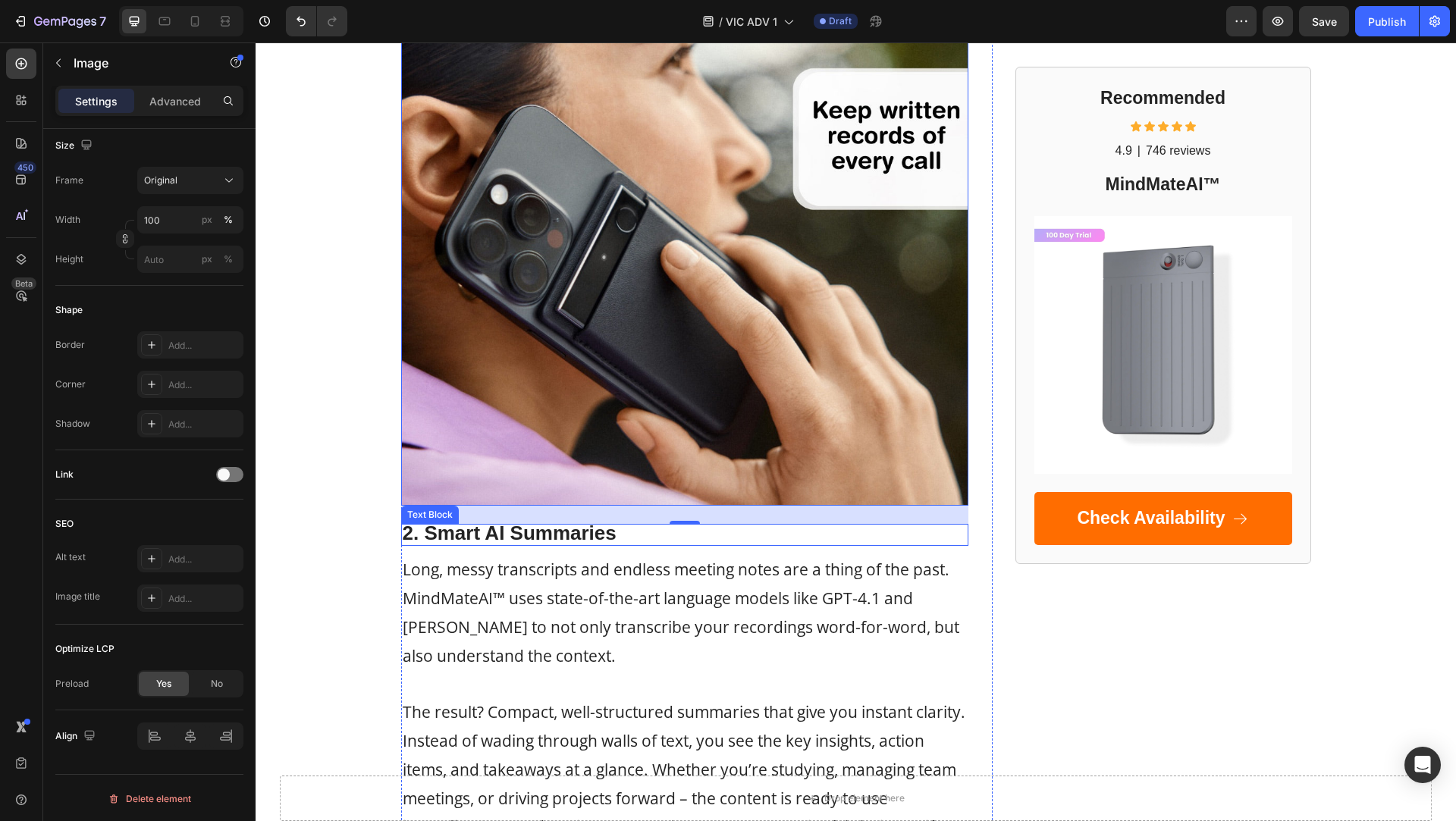
click at [533, 536] on strong "2. Smart AI Summaries" at bounding box center [510, 533] width 214 height 23
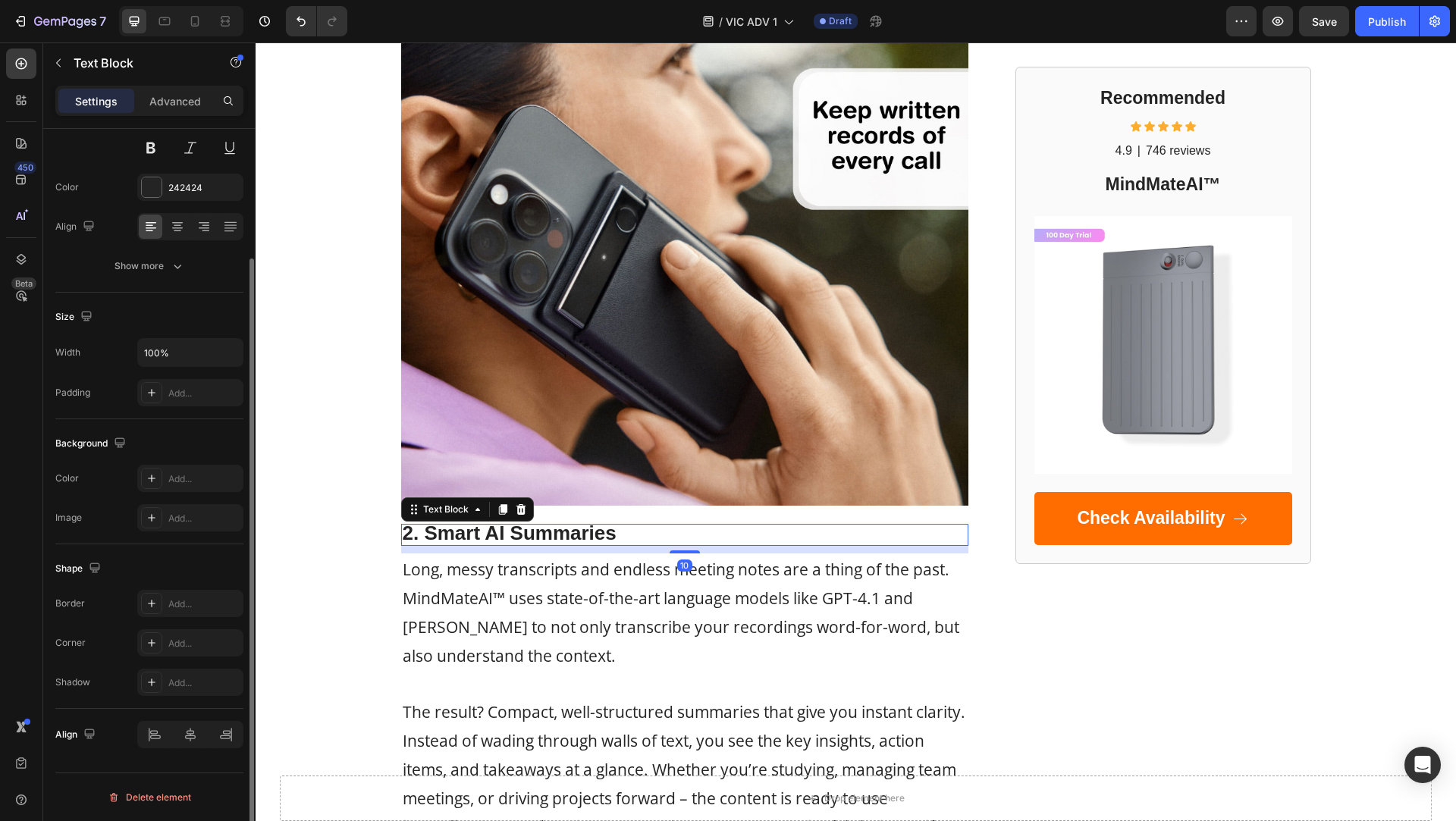
scroll to position [0, 0]
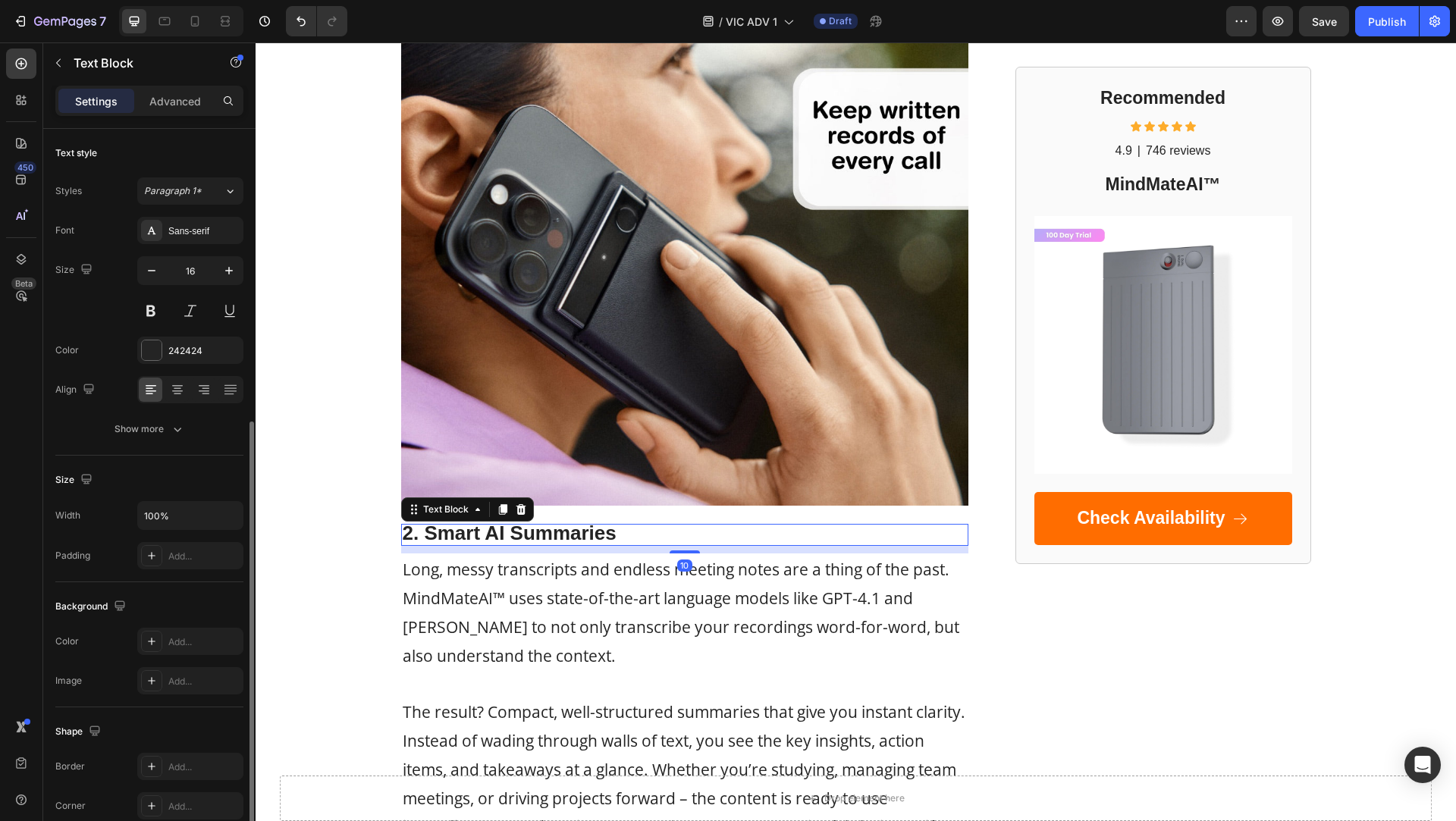
click at [533, 536] on strong "2. Smart AI Summaries" at bounding box center [510, 533] width 214 height 23
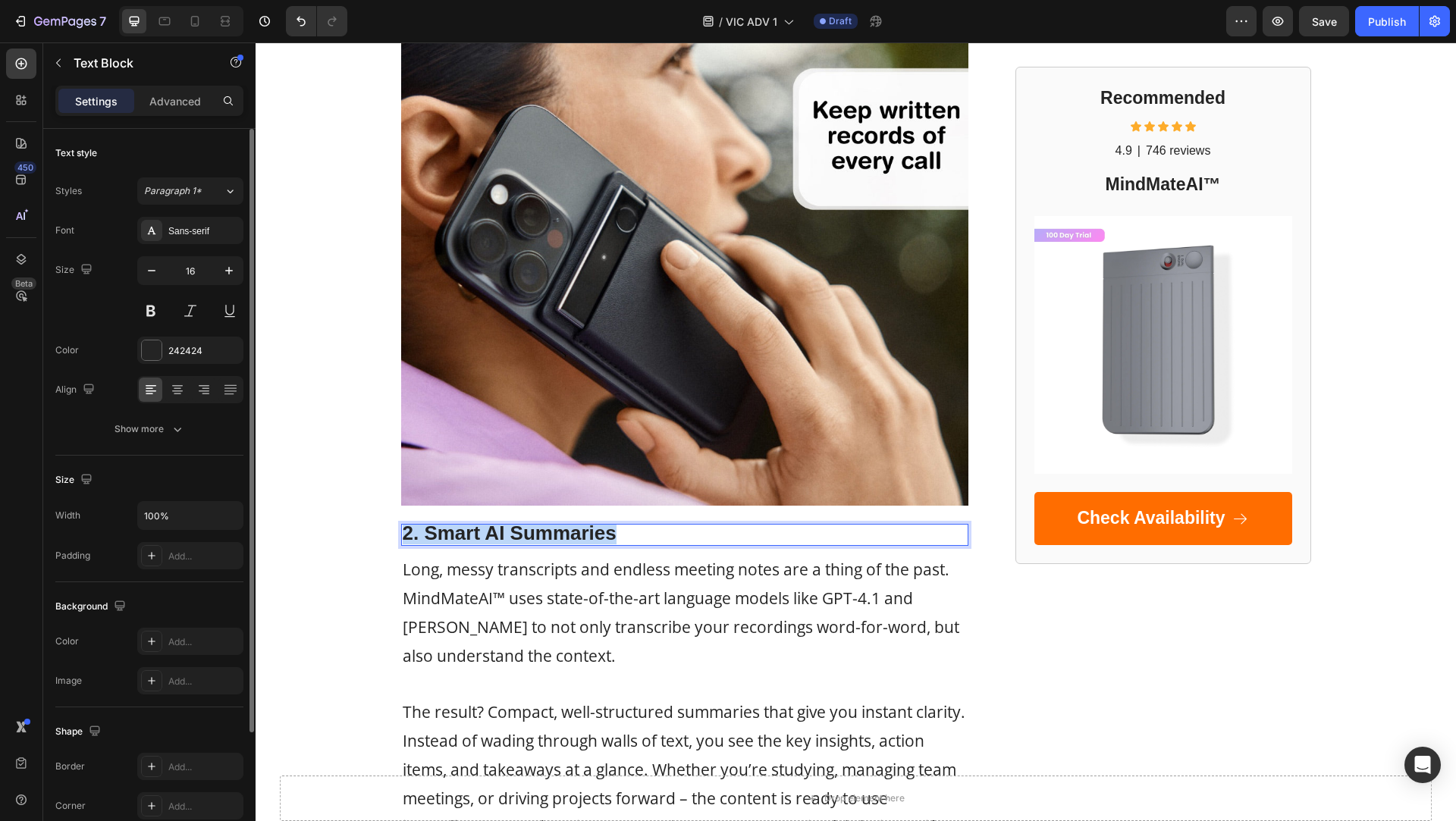
click at [533, 536] on strong "2. Smart AI Summaries" at bounding box center [510, 533] width 214 height 23
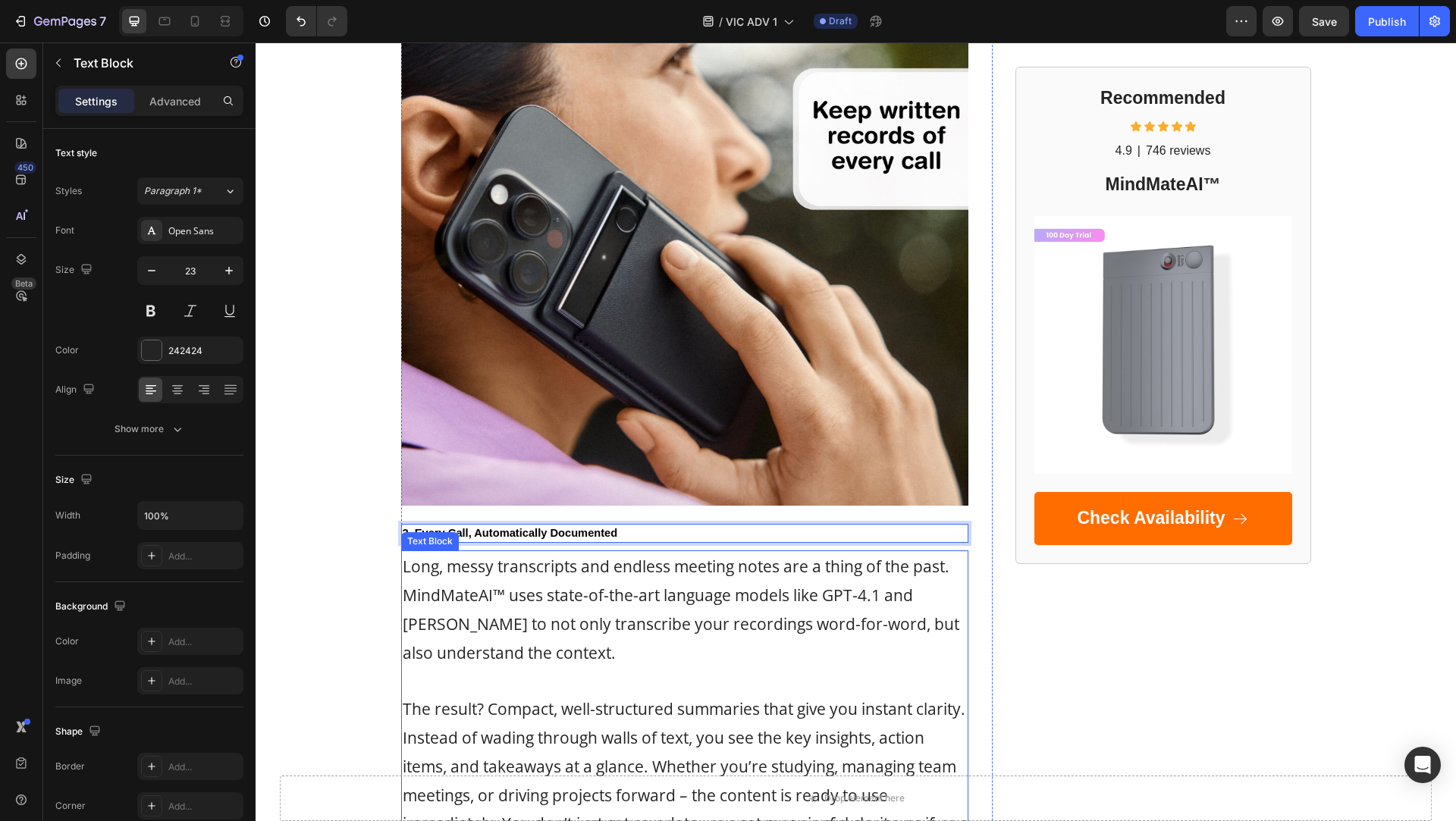
click at [527, 629] on span "Long, messy transcripts and endless meeting notes are a thing of the past. Mind…" at bounding box center [681, 609] width 557 height 107
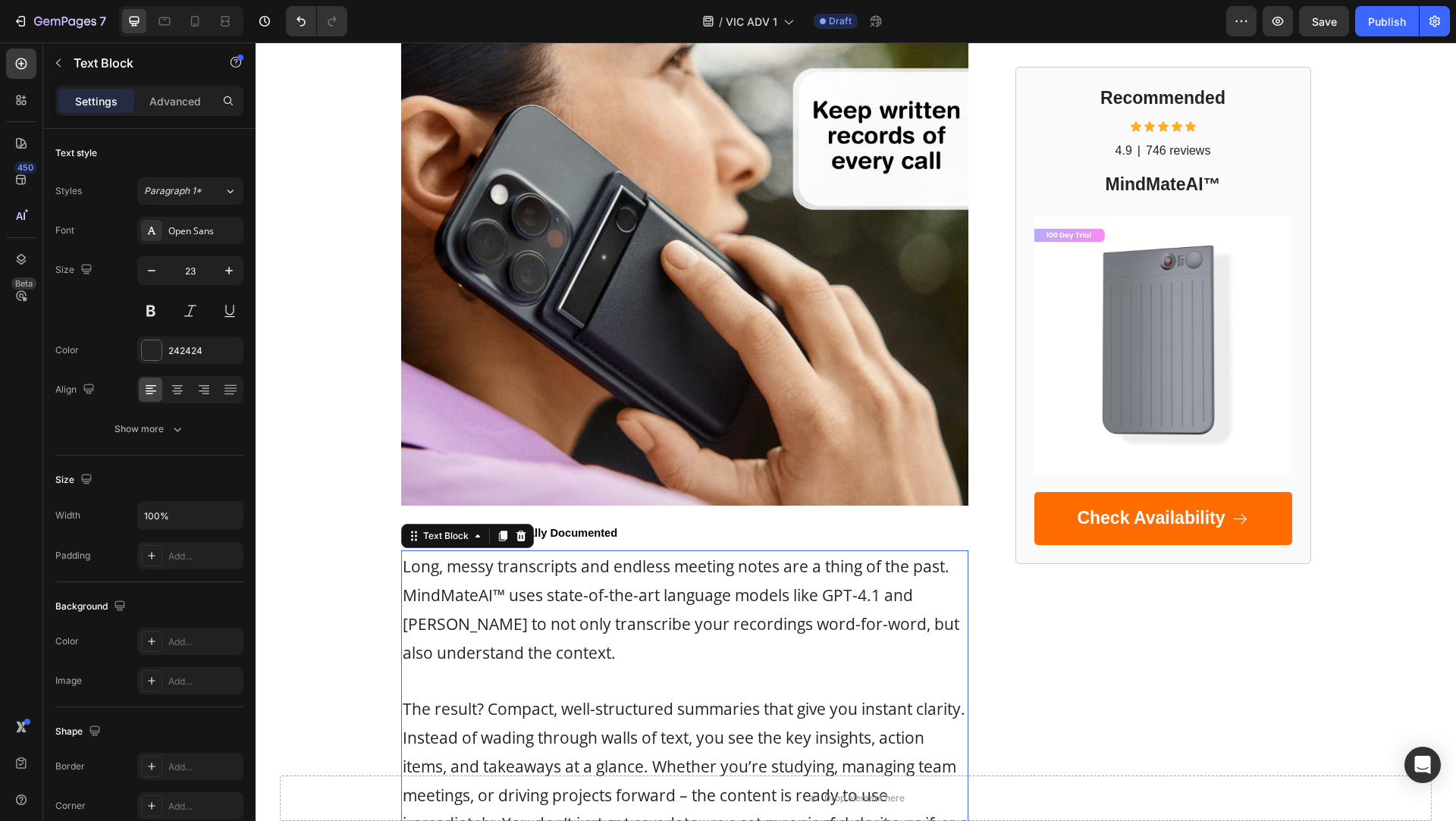
click at [527, 629] on span "Long, messy transcripts and endless meeting notes are a thing of the past. Mind…" at bounding box center [681, 609] width 557 height 107
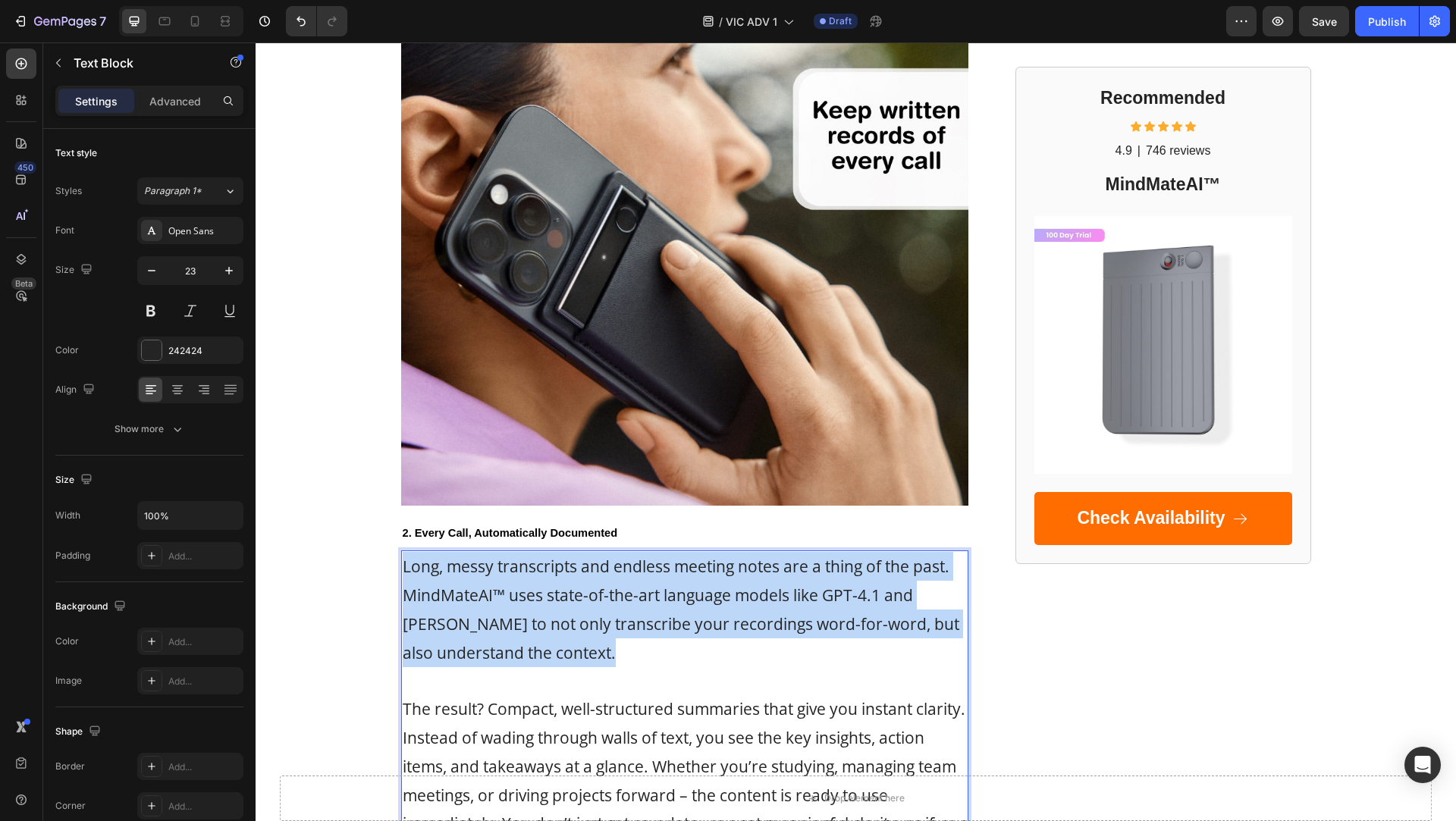
click at [527, 629] on span "Long, messy transcripts and endless meeting notes are a thing of the past. Mind…" at bounding box center [681, 609] width 557 height 107
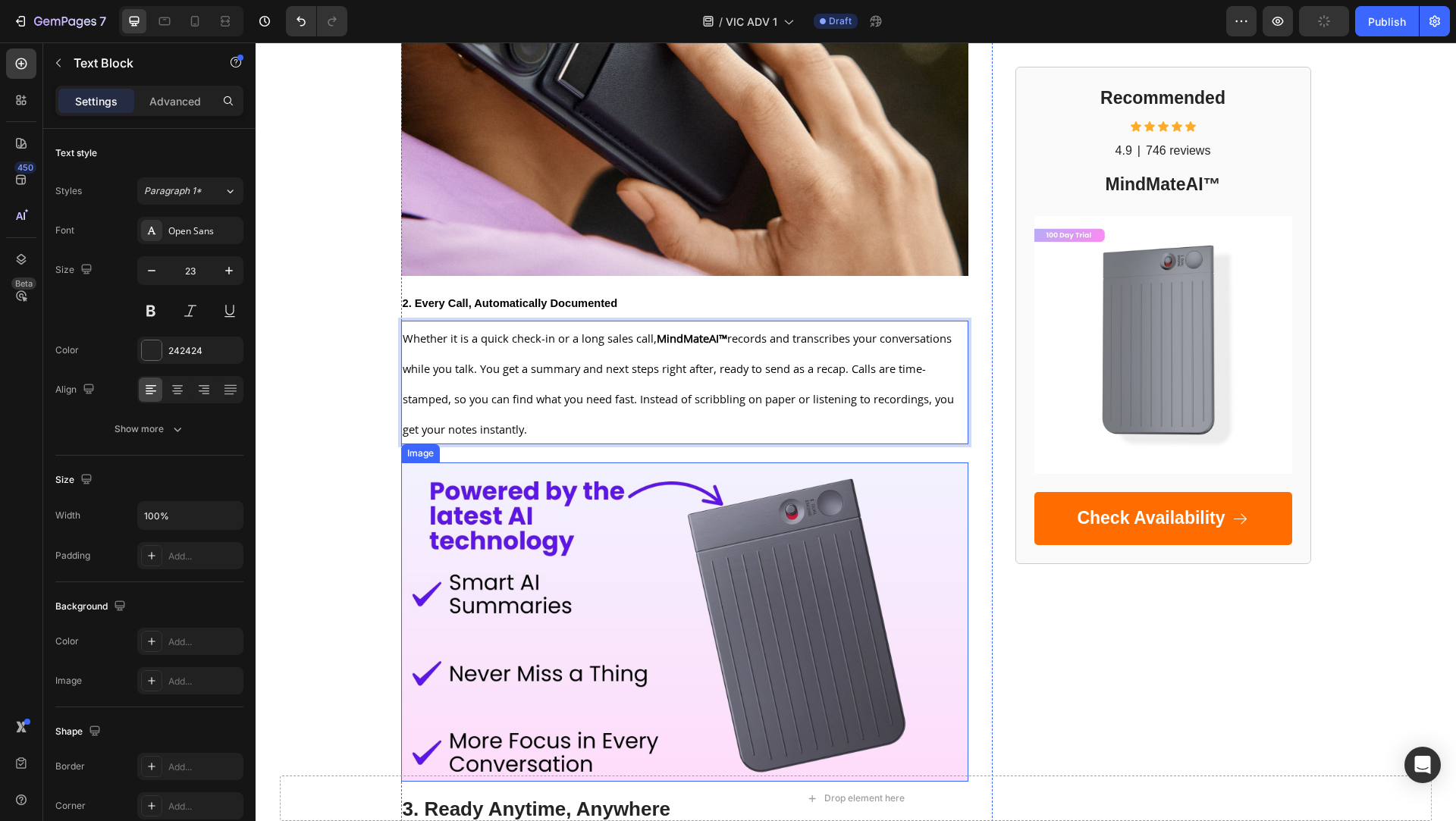
scroll to position [1380, 0]
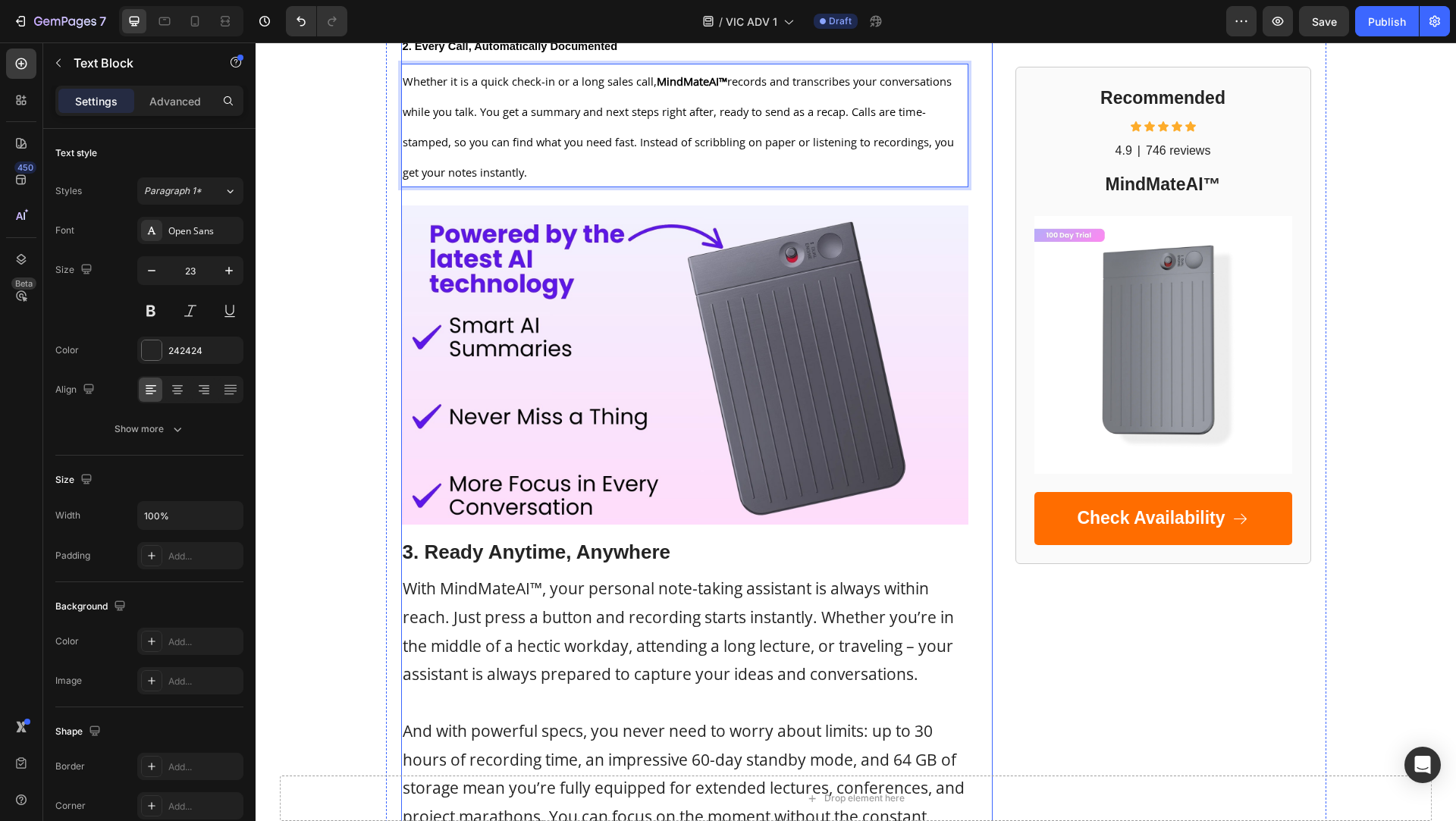
click at [475, 544] on strong "3. Ready Anytime, Anywhere" at bounding box center [537, 552] width 269 height 23
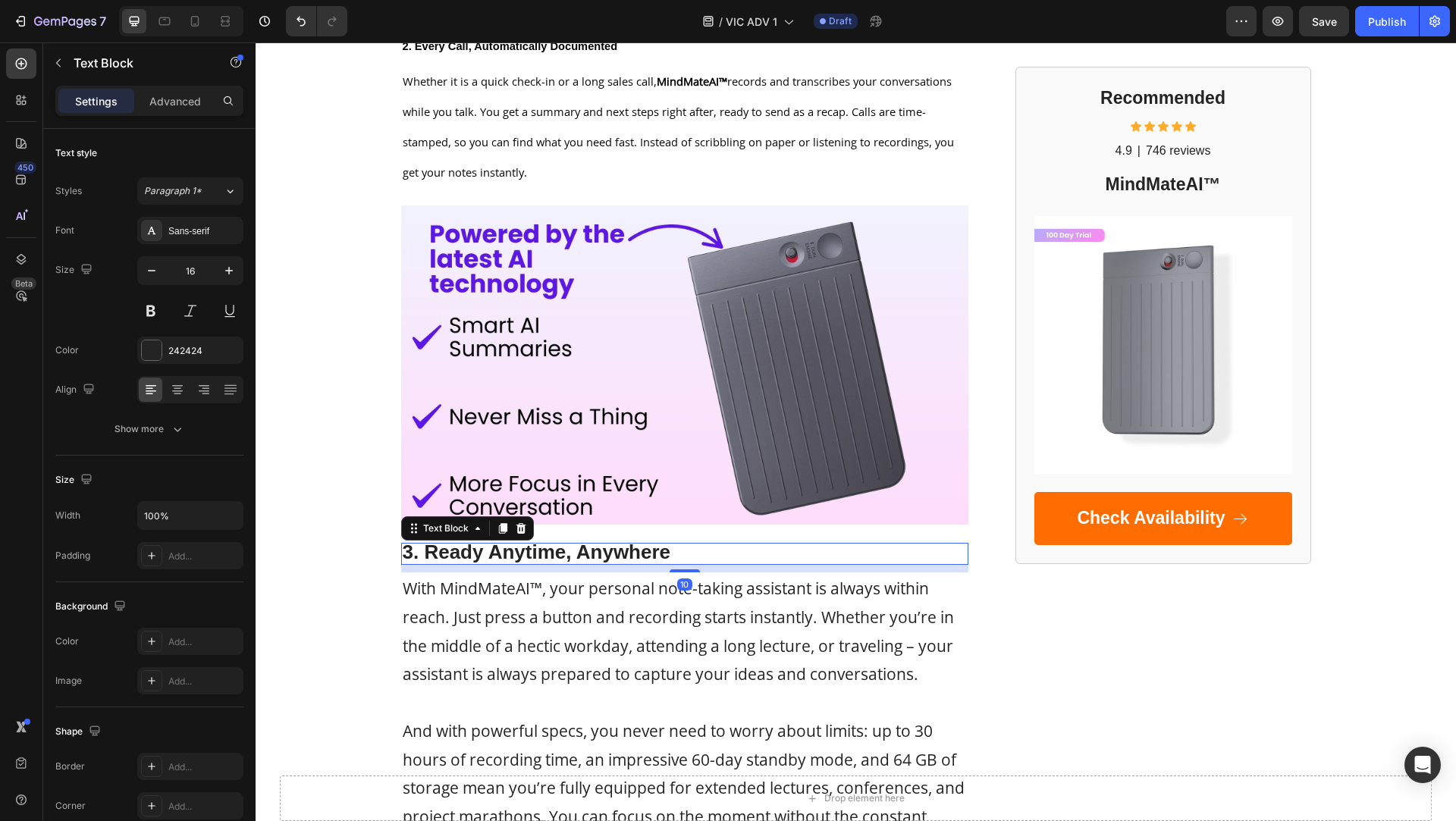
click at [475, 553] on strong "3. Ready Anytime, Anywhere" at bounding box center [537, 552] width 269 height 23
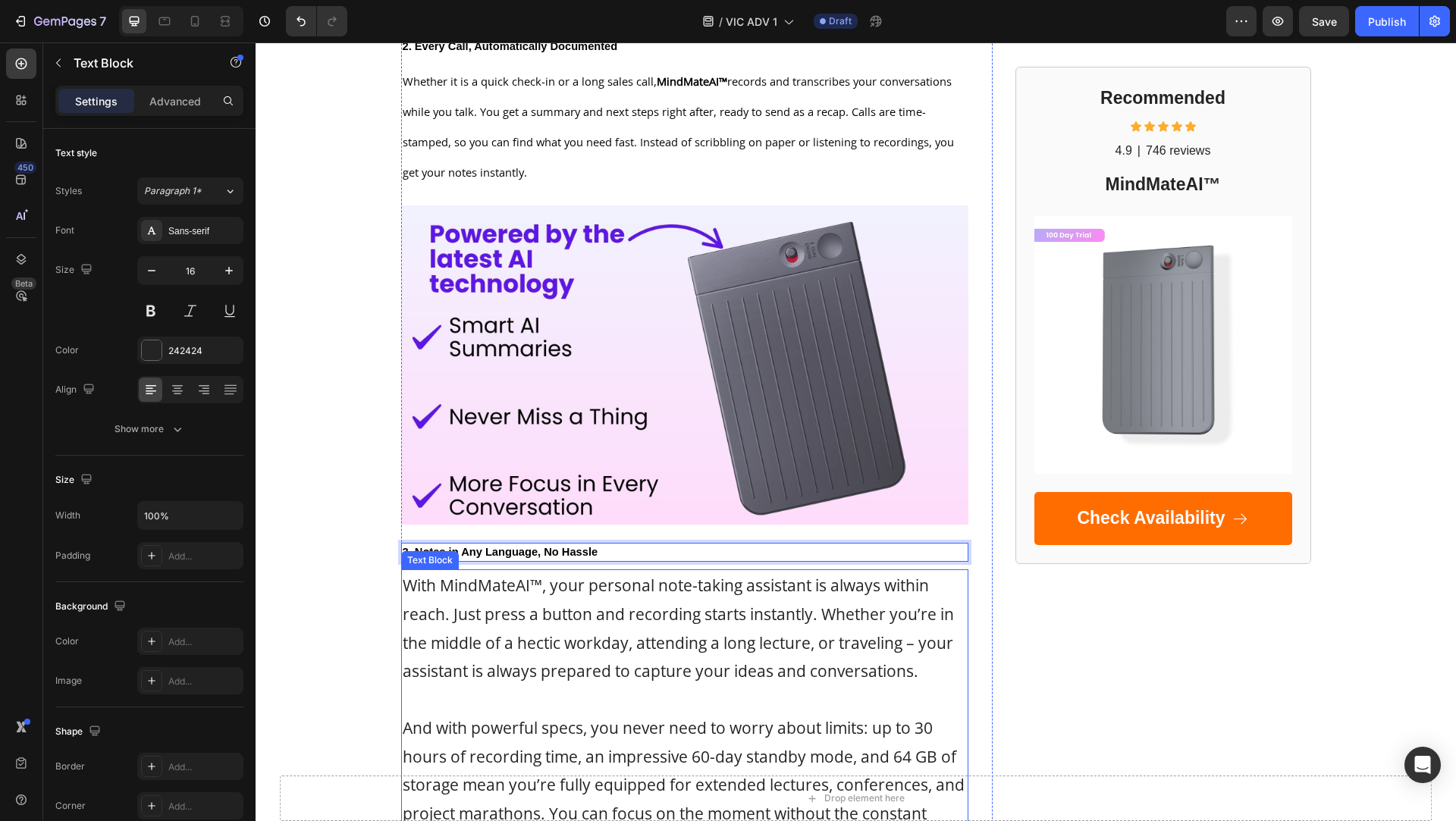
click at [477, 594] on span "With MindMateAI™, your personal note-taking assistant is always within reach. J…" at bounding box center [678, 628] width 551 height 107
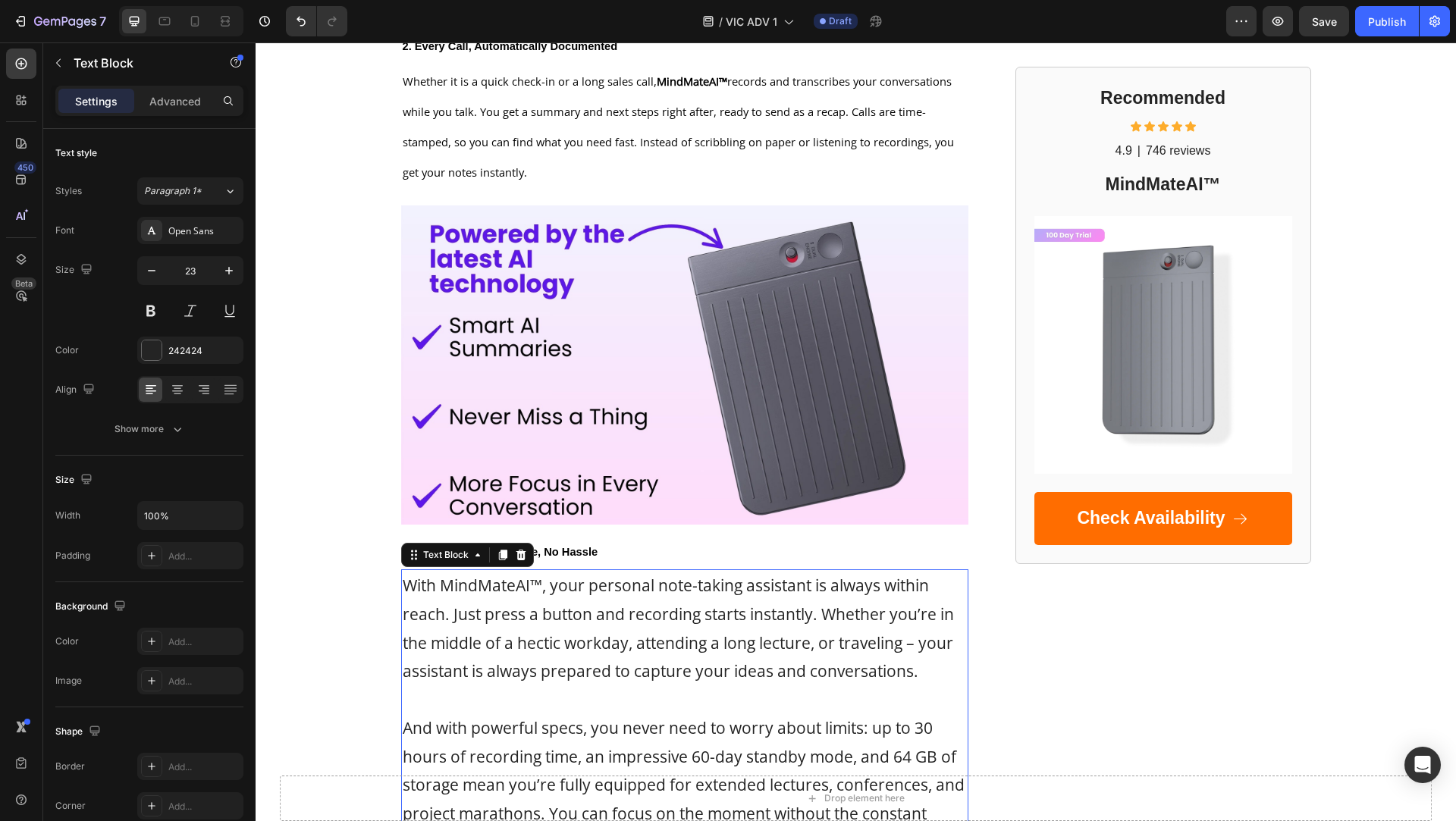
click at [477, 594] on span "With MindMateAI™, your personal note-taking assistant is always within reach. J…" at bounding box center [678, 628] width 551 height 107
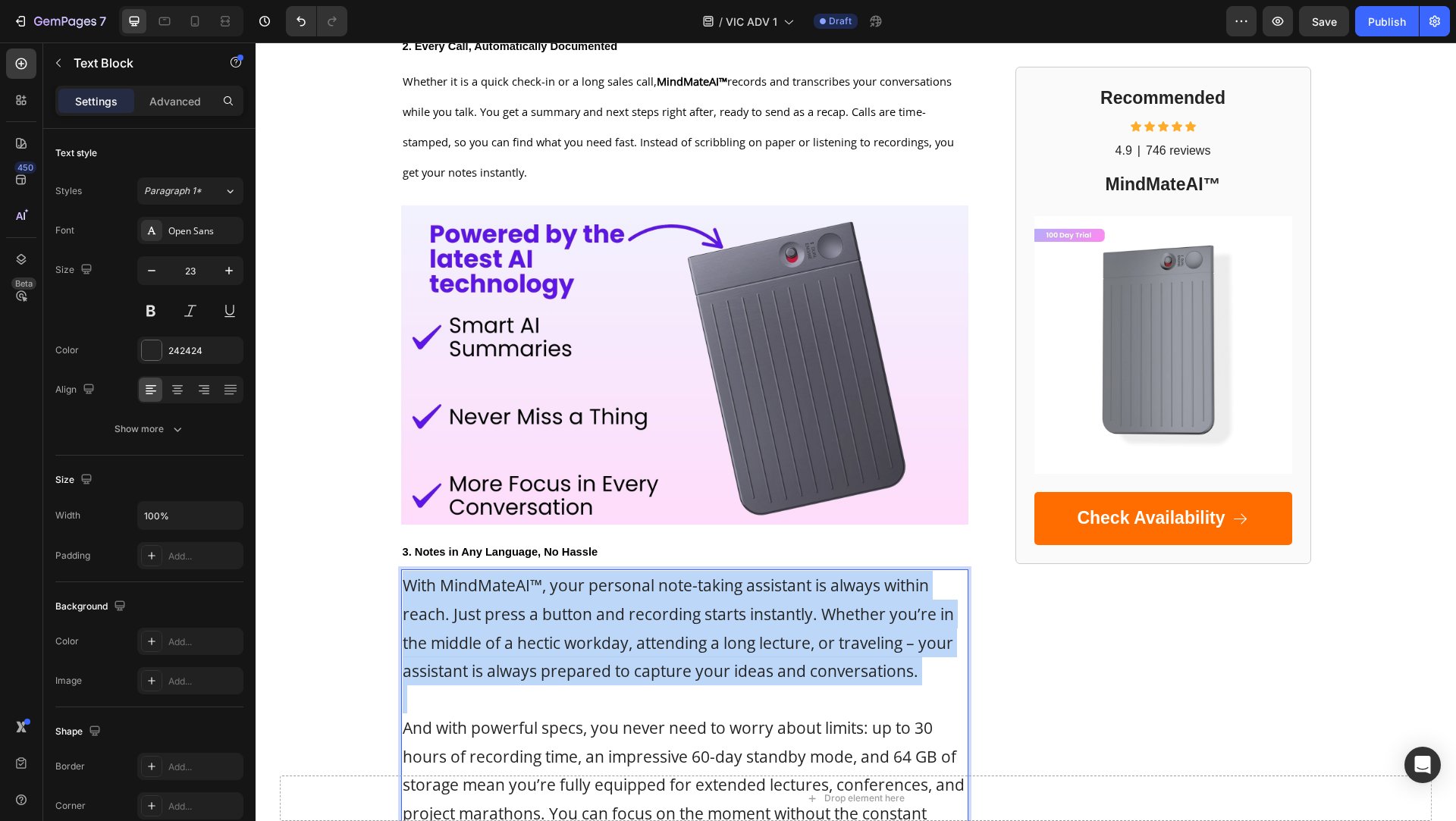
click at [477, 594] on span "With MindMateAI™, your personal note-taking assistant is always within reach. J…" at bounding box center [678, 628] width 551 height 107
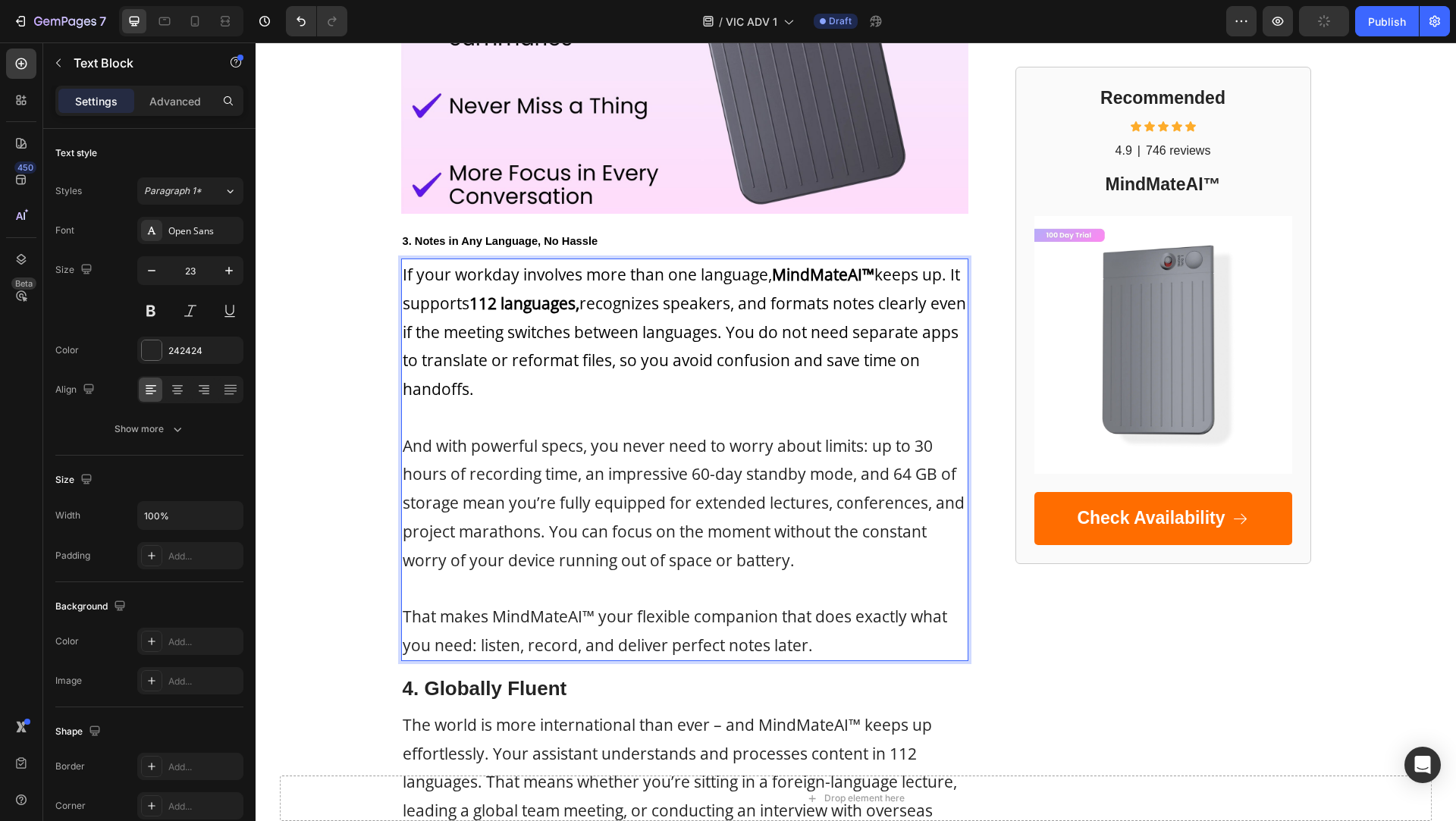
scroll to position [1694, 0]
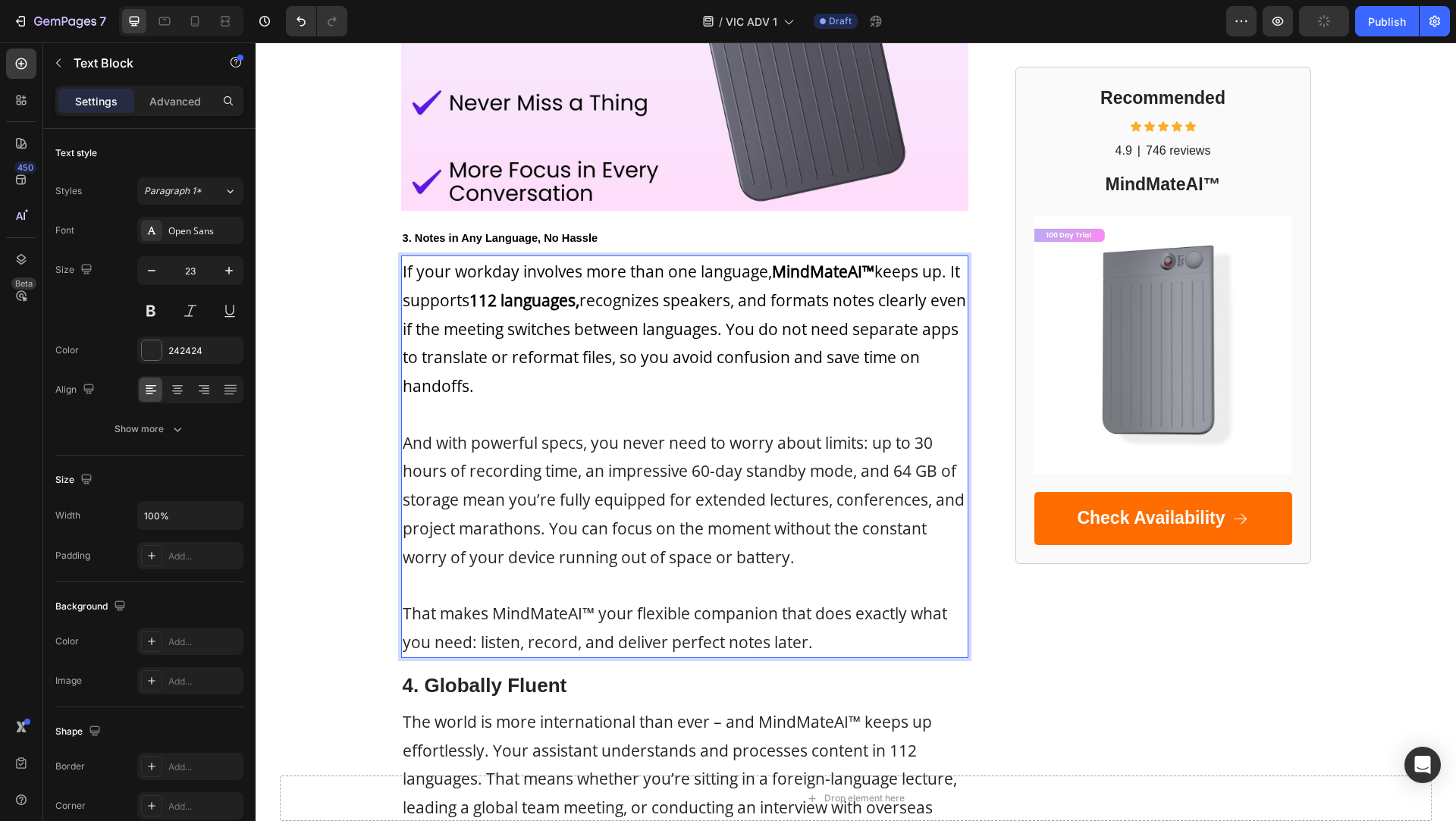
click at [839, 644] on p "That makes MindMateAI™ your flexible companion that does exactly what you need:…" at bounding box center [685, 628] width 565 height 58
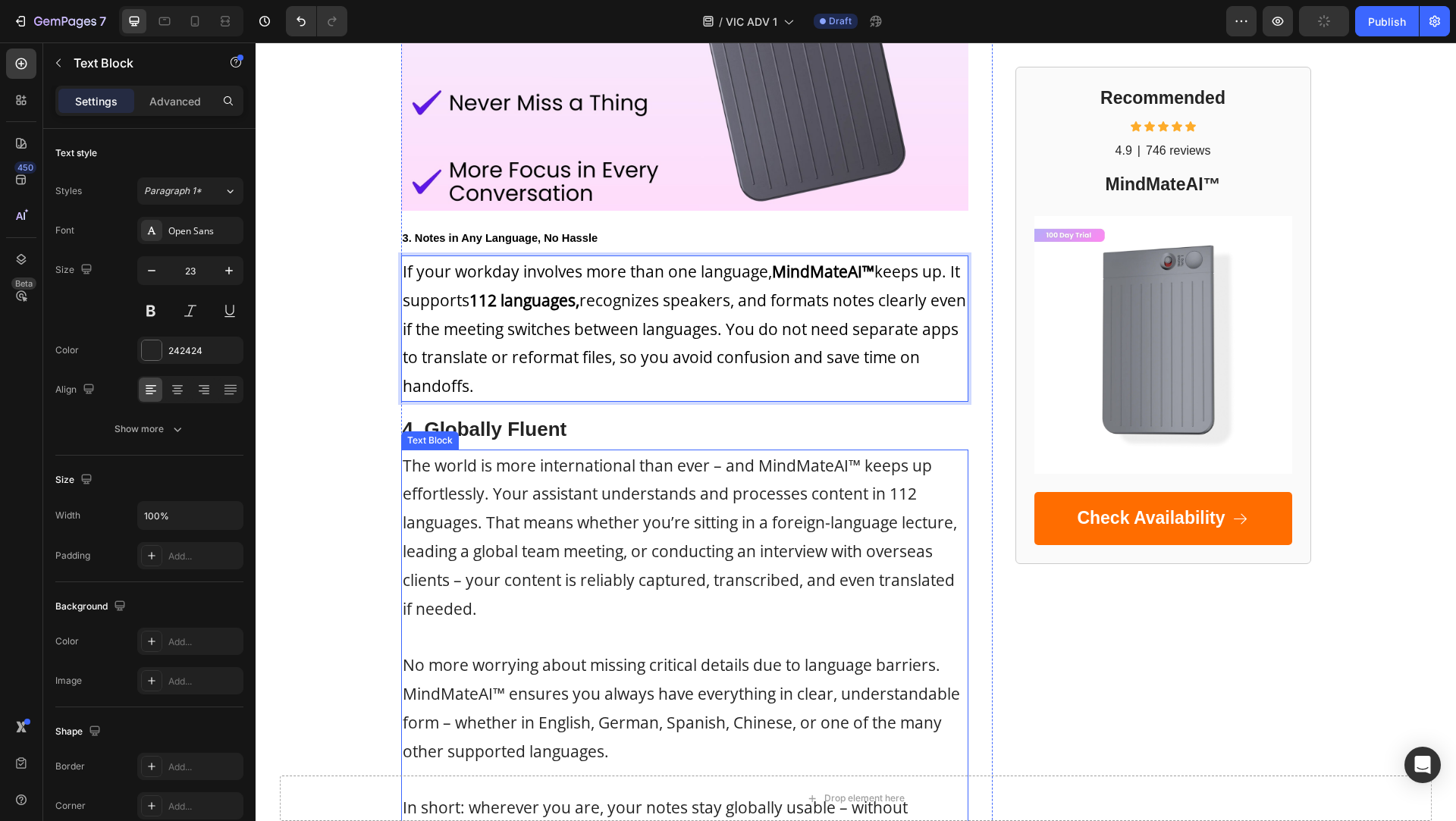
click at [502, 472] on span "The world is more international than ever – and MindMateAI™ keeps up effortless…" at bounding box center [679, 537] width 554 height 165
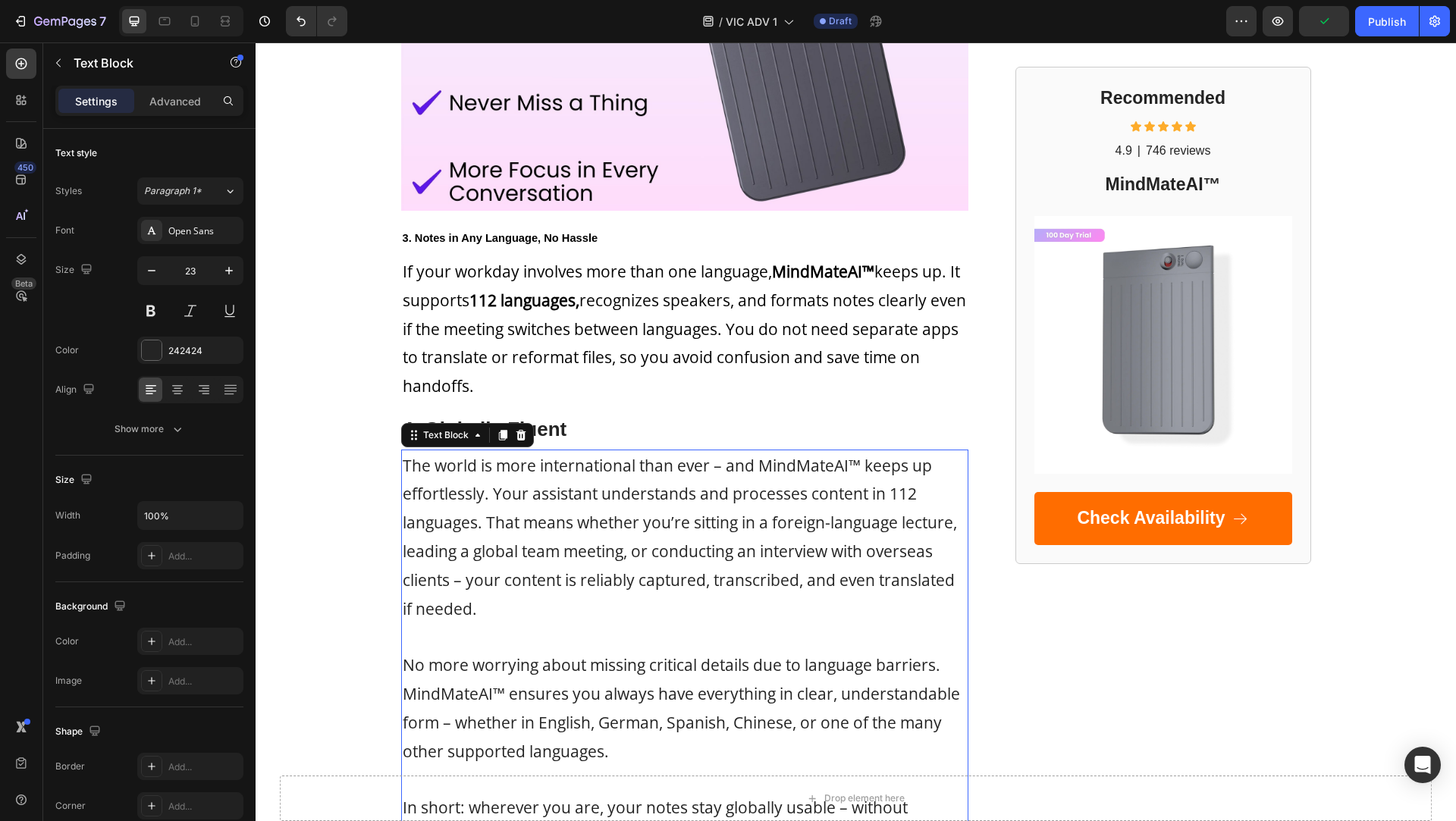
click at [502, 472] on span "The world is more international than ever – and MindMateAI™ keeps up effortless…" at bounding box center [679, 537] width 554 height 165
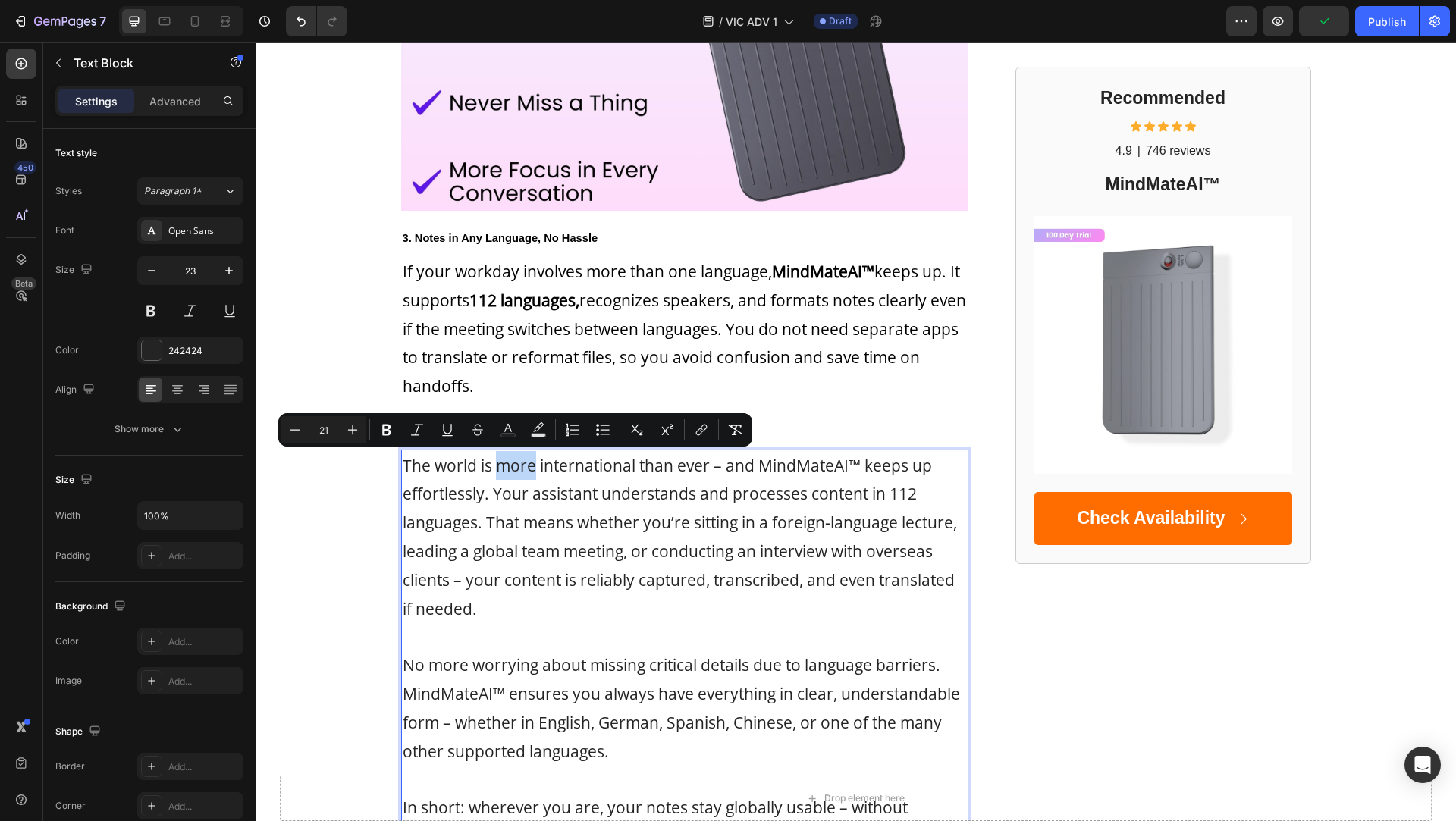
click at [502, 472] on span "The world is more international than ever – and MindMateAI™ keeps up effortless…" at bounding box center [679, 537] width 554 height 165
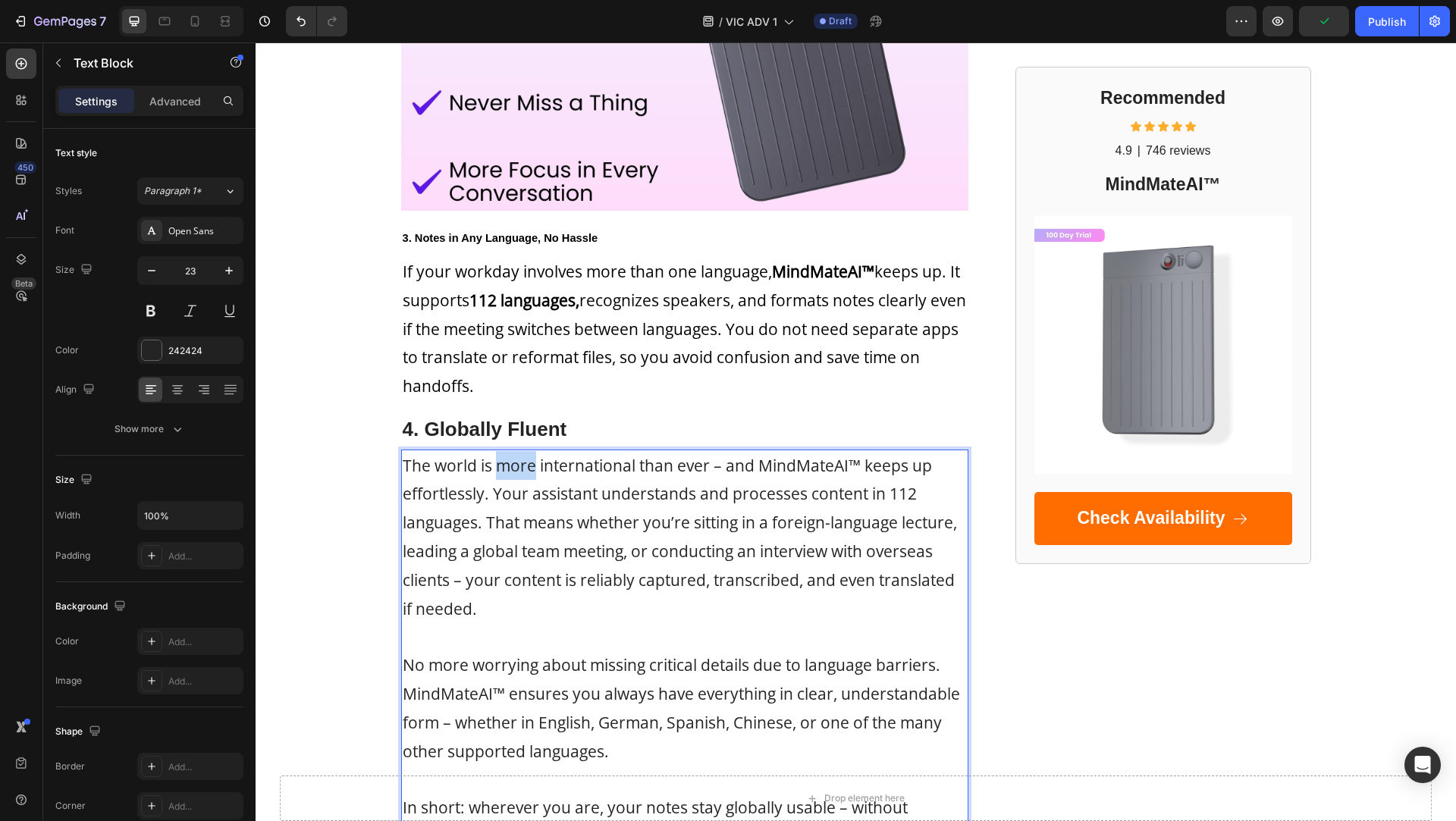
click at [502, 472] on span "The world is more international than ever – and MindMateAI™ keeps up effortless…" at bounding box center [679, 537] width 554 height 165
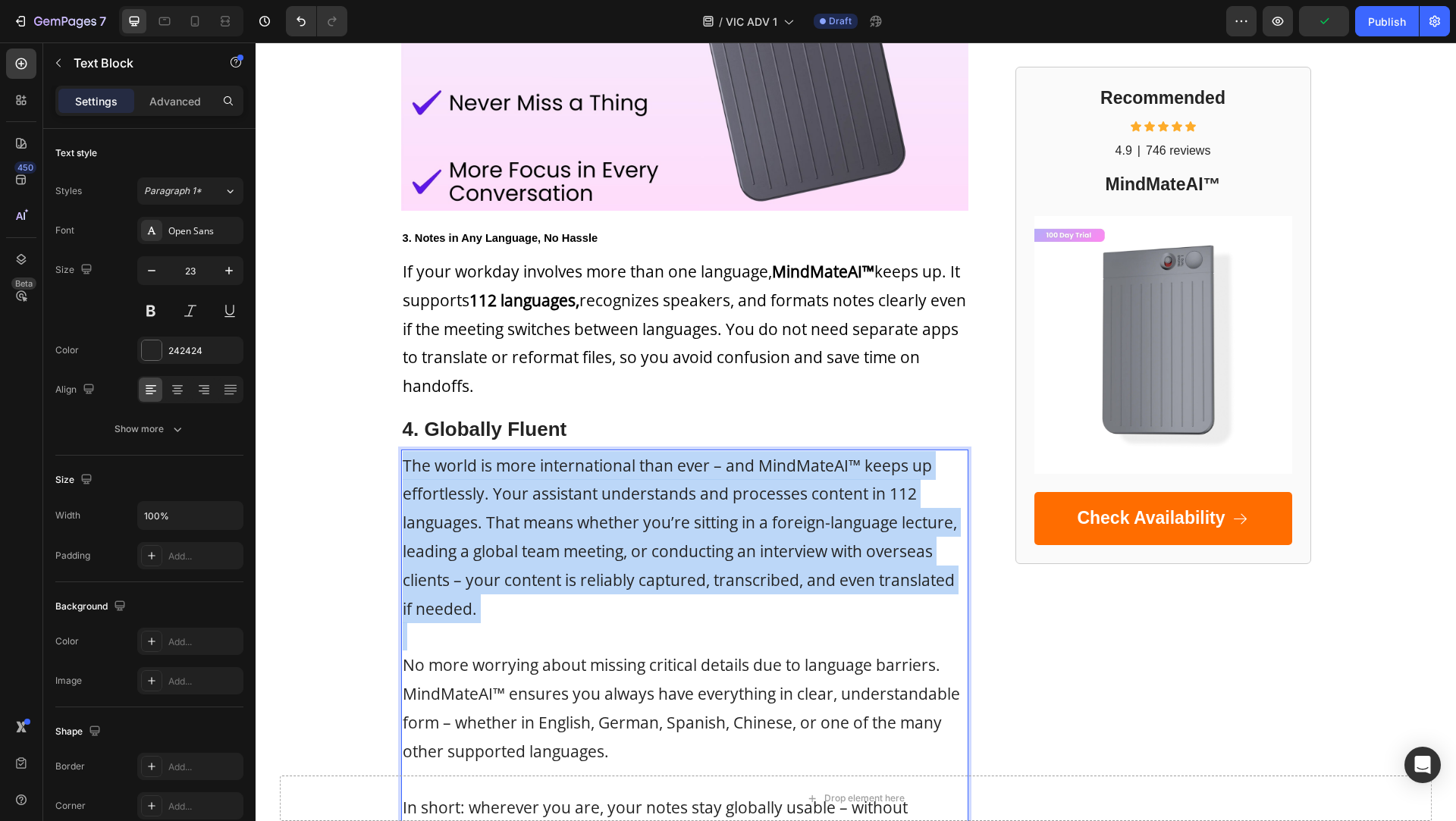
click at [502, 472] on span "The world is more international than ever – and MindMateAI™ keeps up effortless…" at bounding box center [679, 537] width 554 height 165
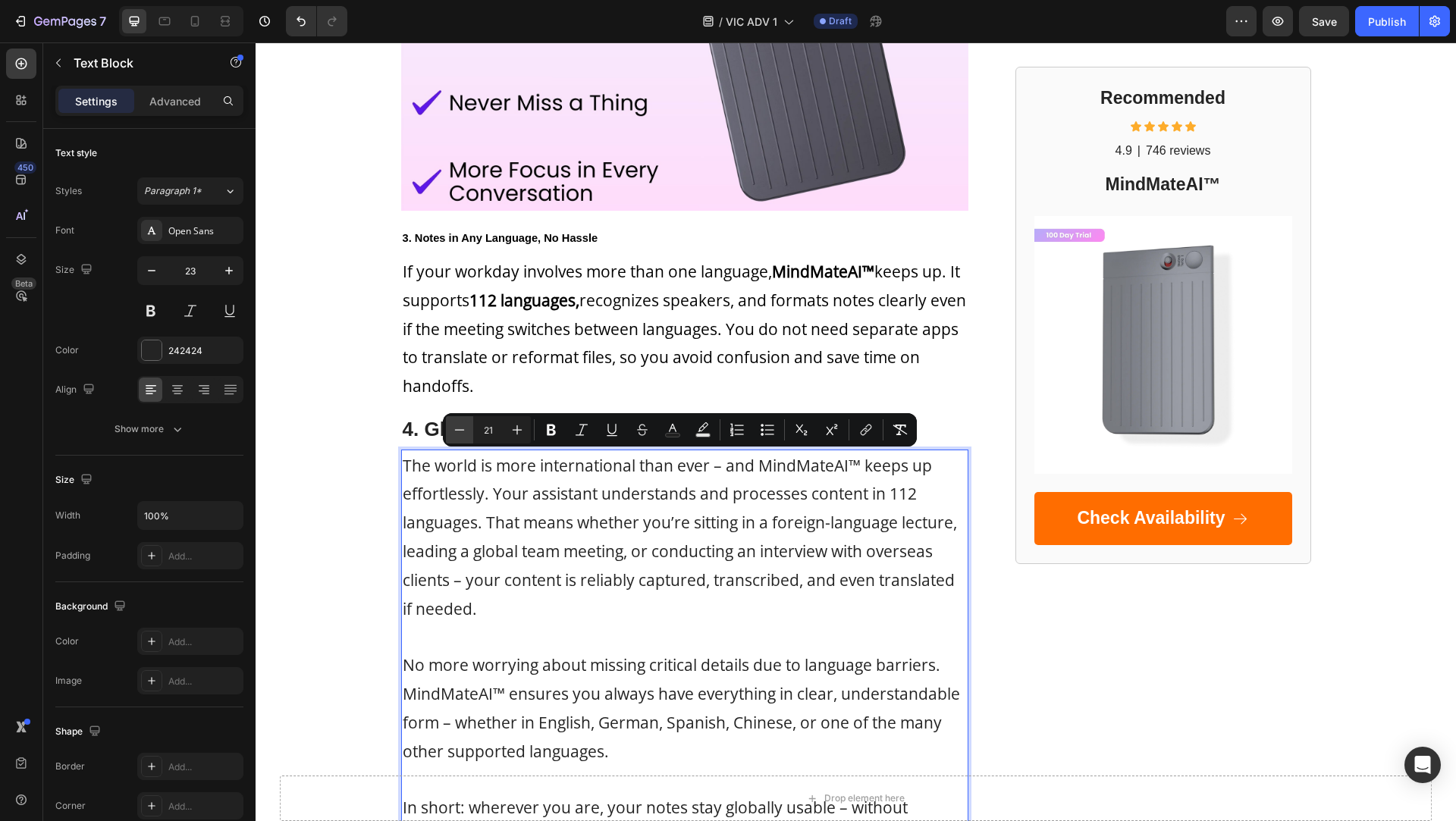
click at [460, 425] on icon "Editor contextual toolbar" at bounding box center [460, 430] width 15 height 15
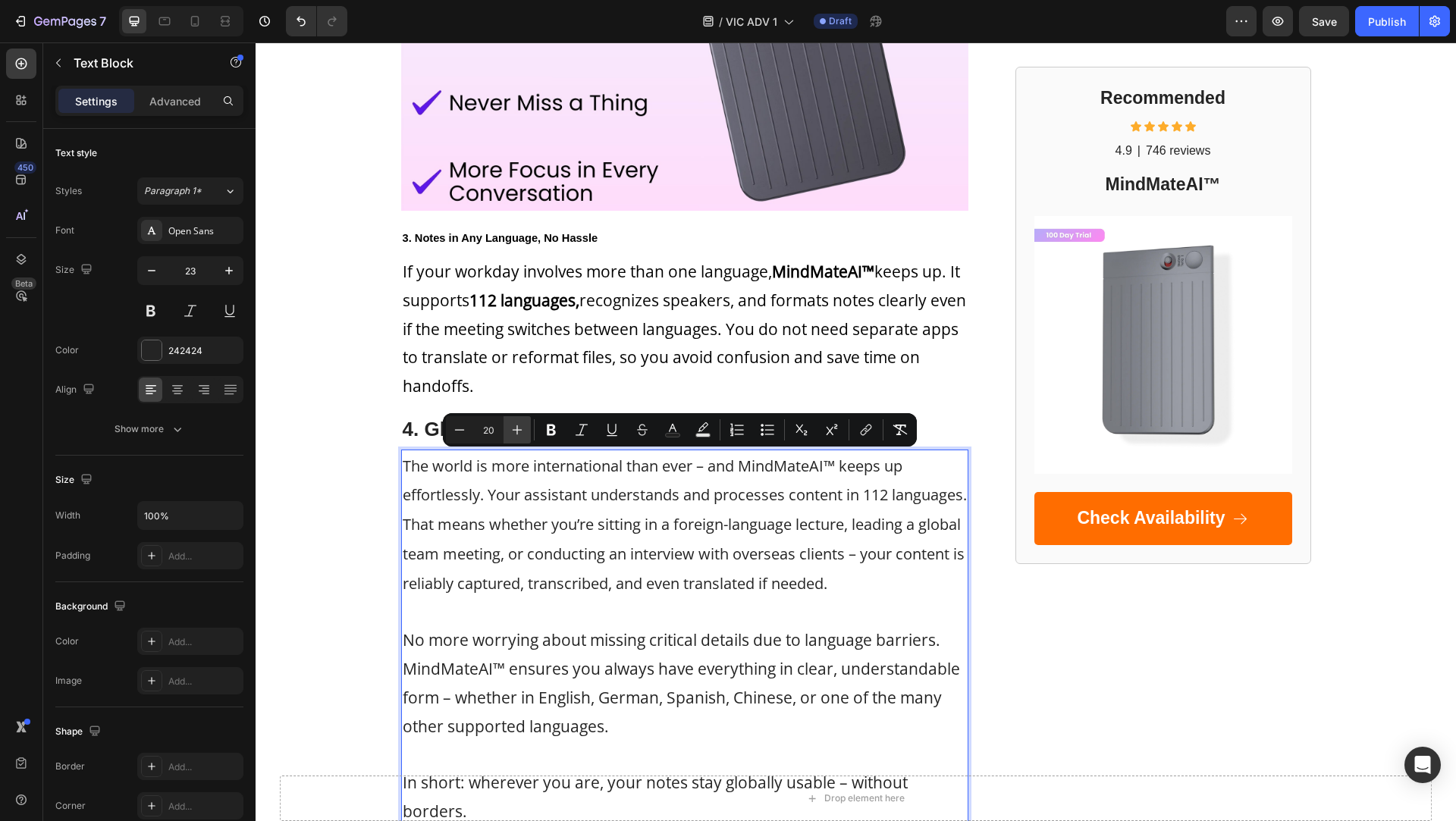
click at [512, 433] on icon "Editor contextual toolbar" at bounding box center [517, 430] width 15 height 15
type input "21"
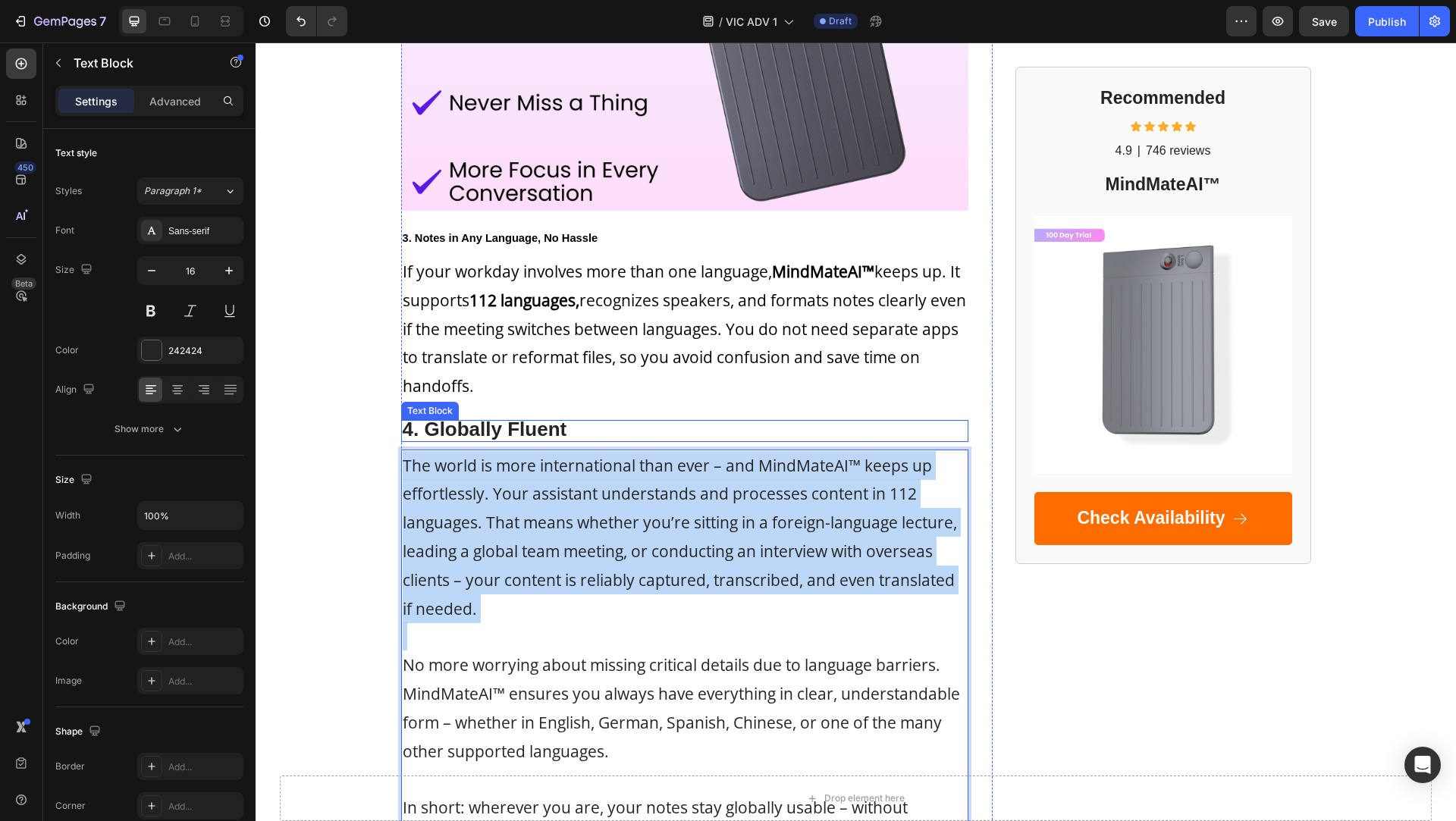
click at [414, 425] on strong "4. Globally Fluent" at bounding box center [485, 430] width 165 height 23
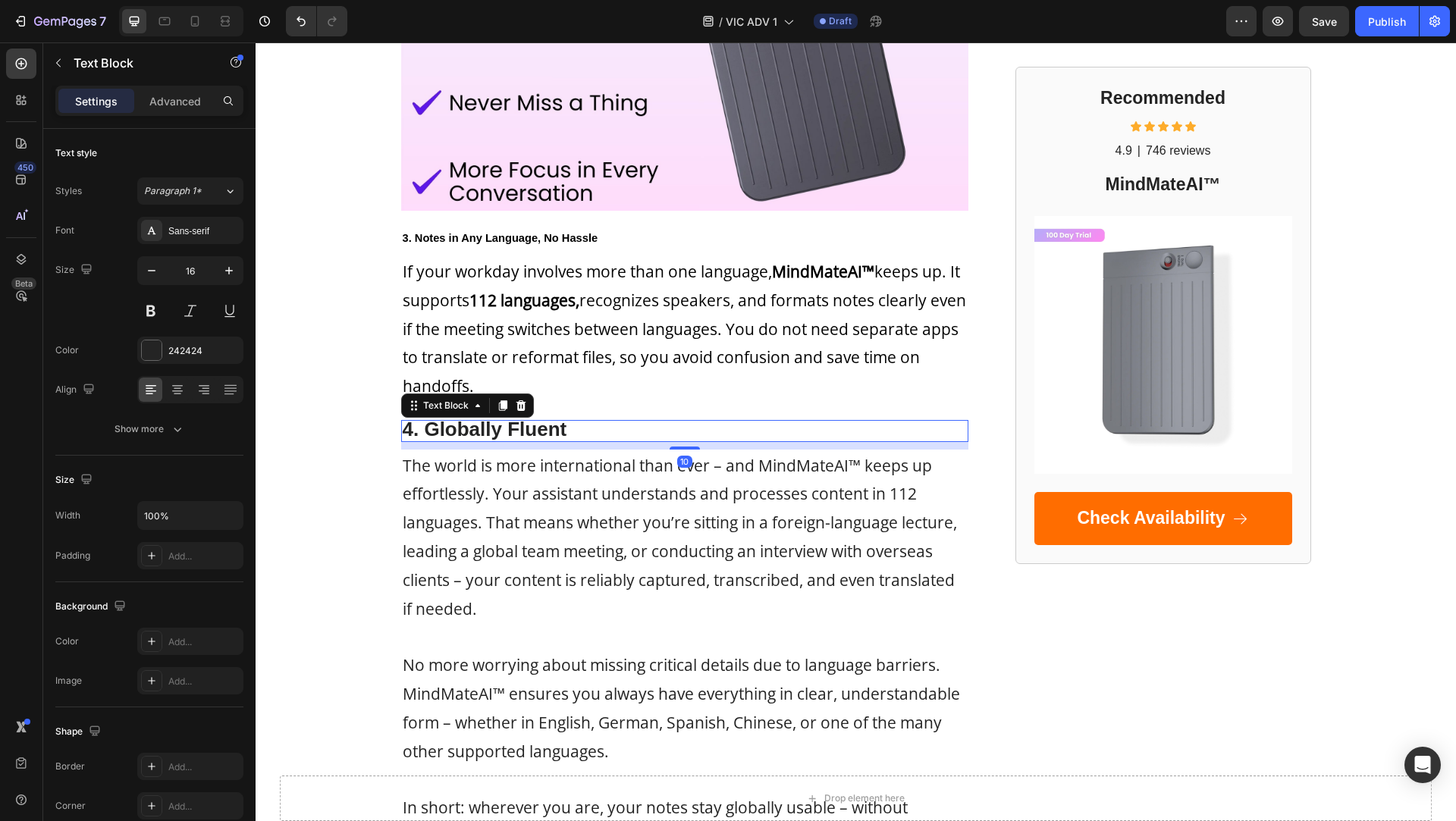
click at [414, 425] on strong "4. Globally Fluent" at bounding box center [485, 430] width 165 height 23
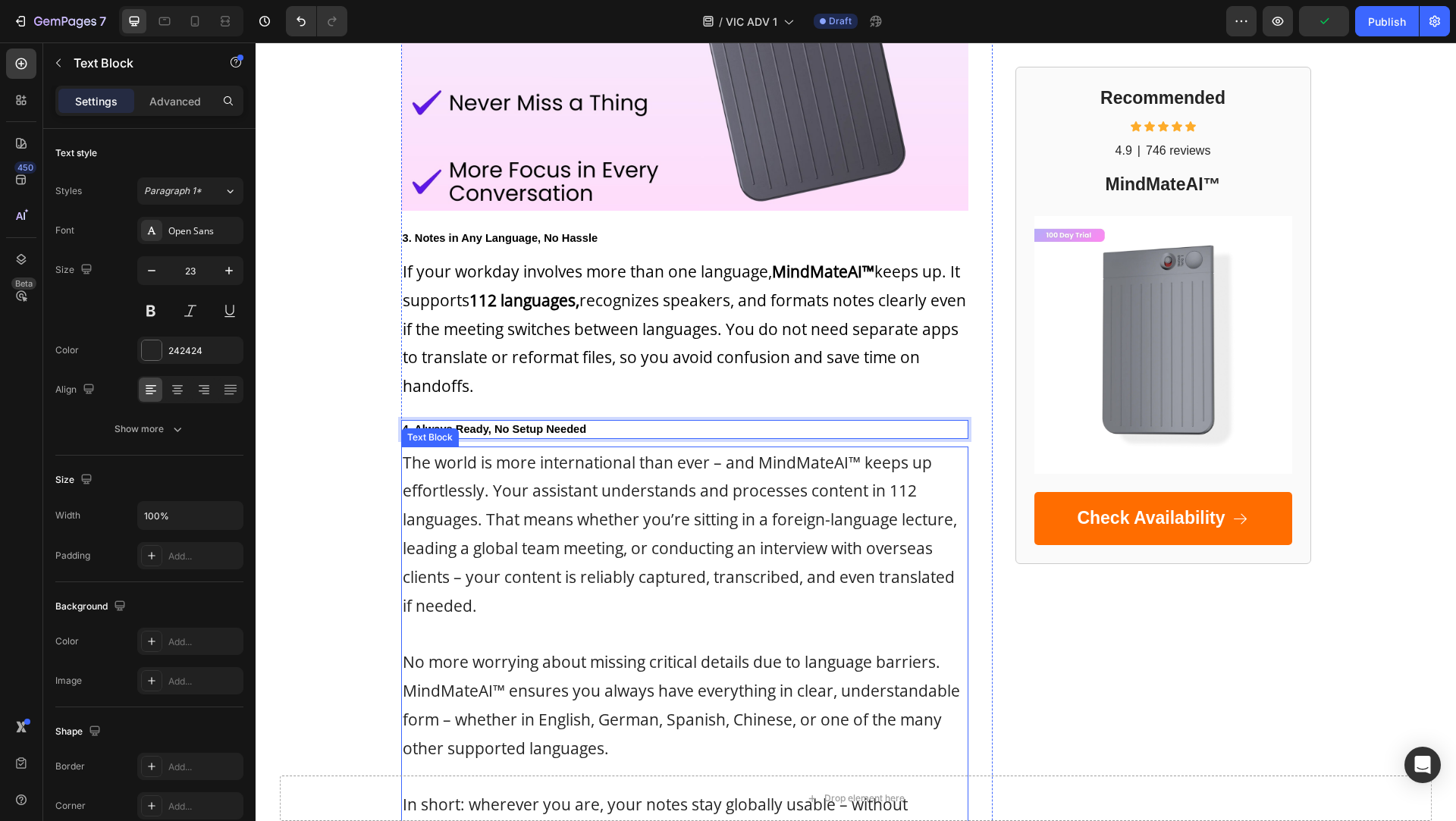
click at [494, 474] on p "The world is more international than ever – and MindMateAI™ keeps up effortless…" at bounding box center [685, 534] width 565 height 172
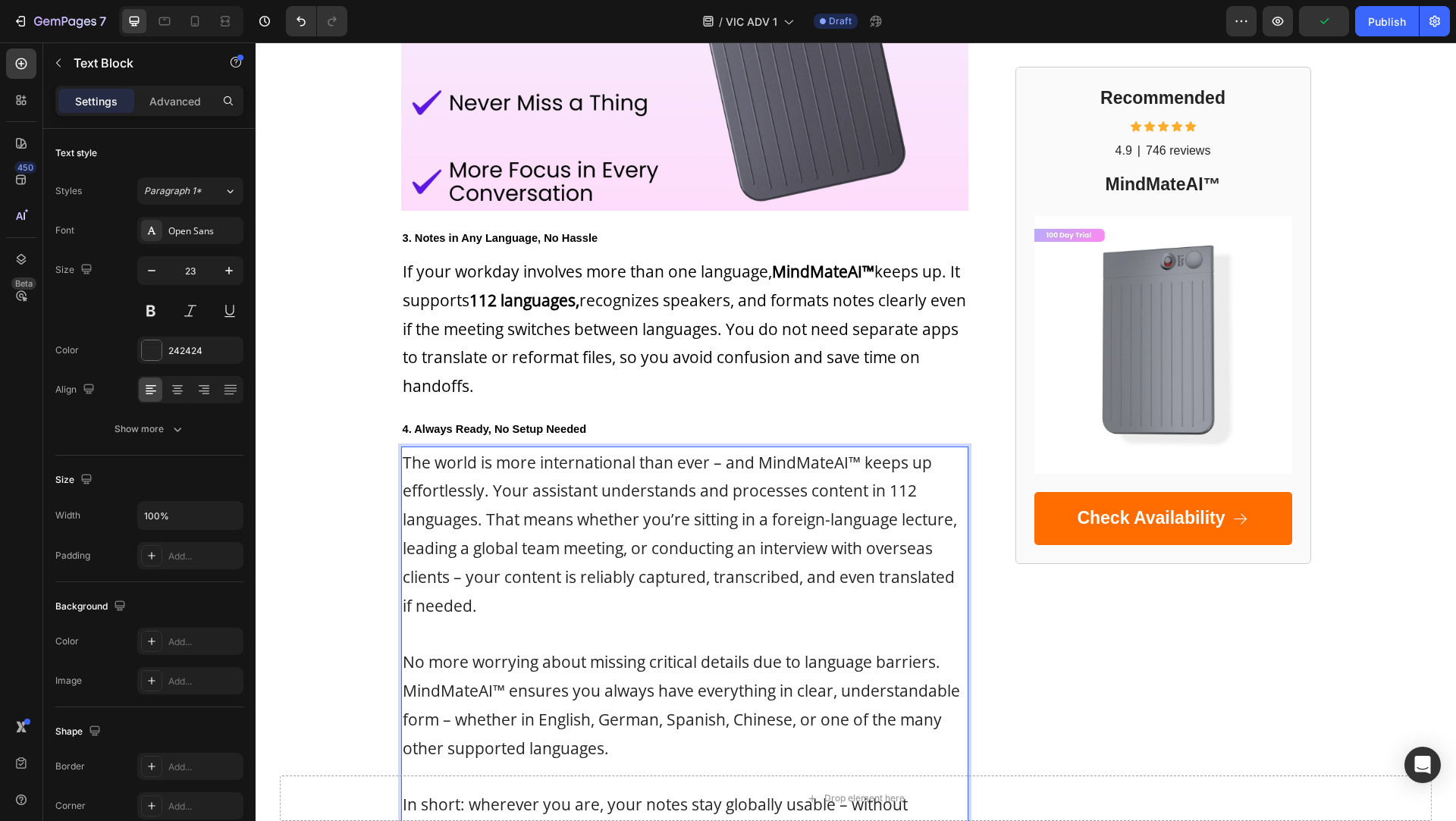
click at [494, 474] on p "The world is more international than ever – and MindMateAI™ keeps up effortless…" at bounding box center [685, 534] width 565 height 172
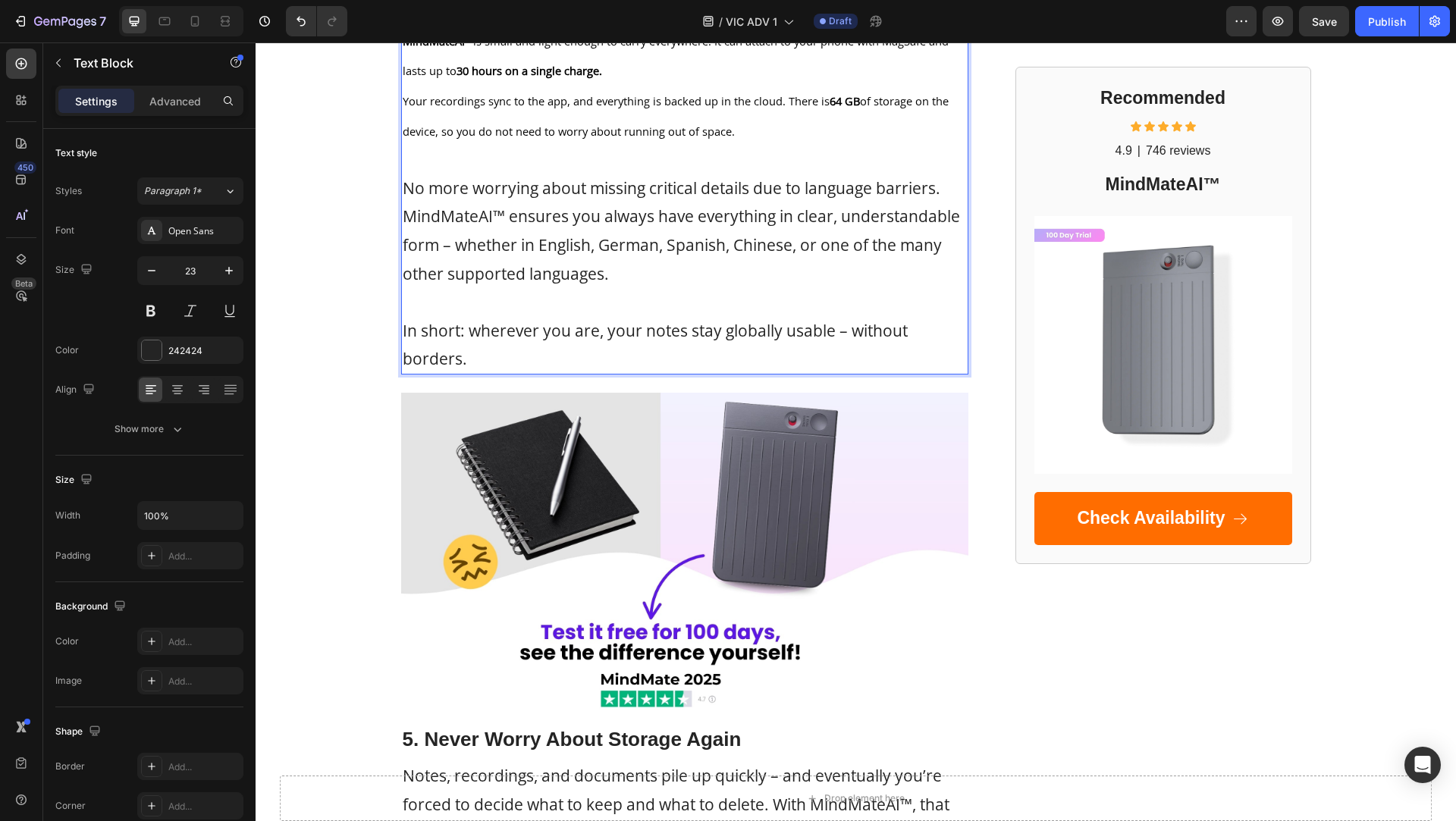
scroll to position [1981, 0]
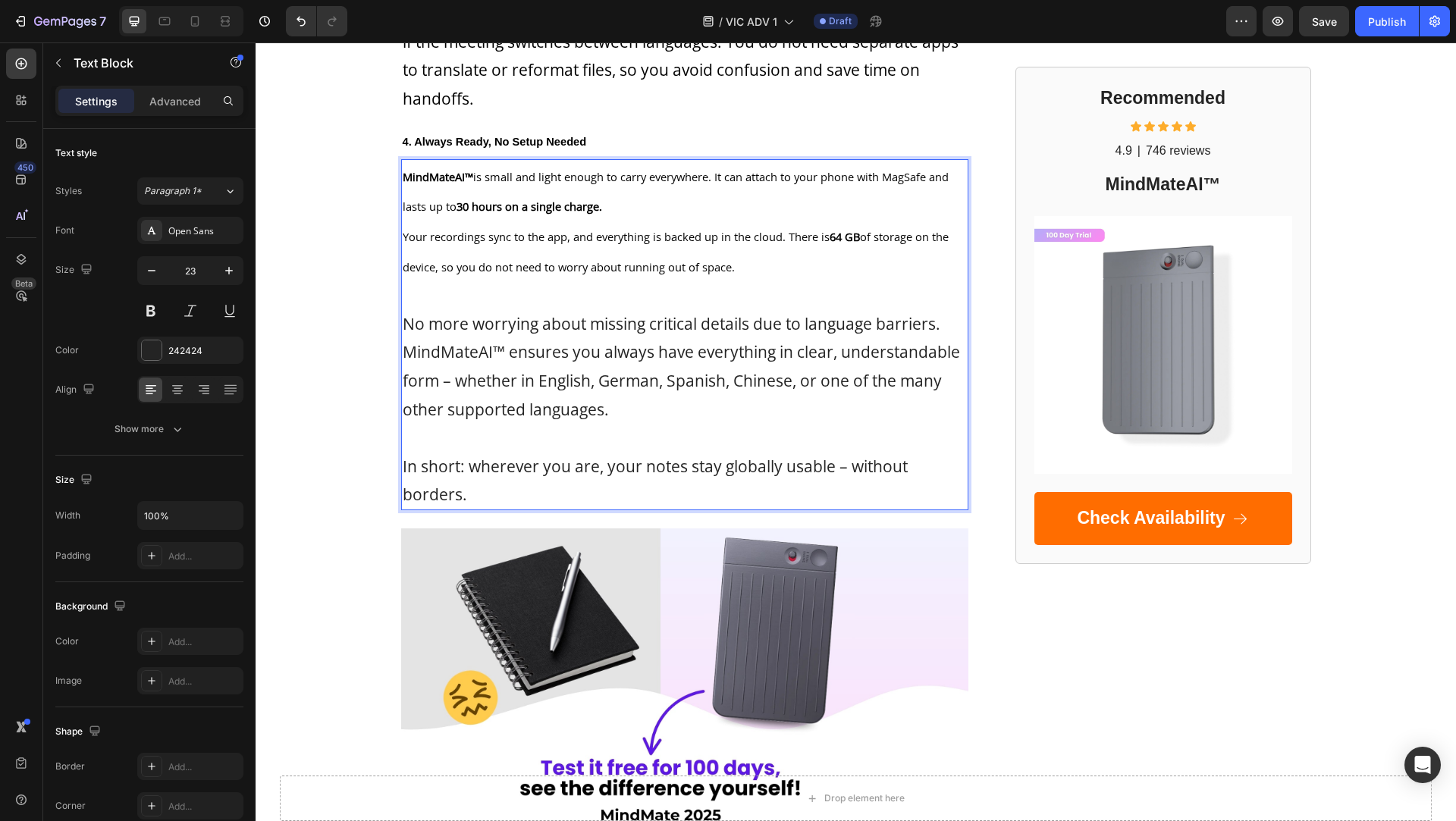
click at [671, 486] on p "In short: wherever you are, your notes stay globally usable – without borders." at bounding box center [685, 481] width 565 height 58
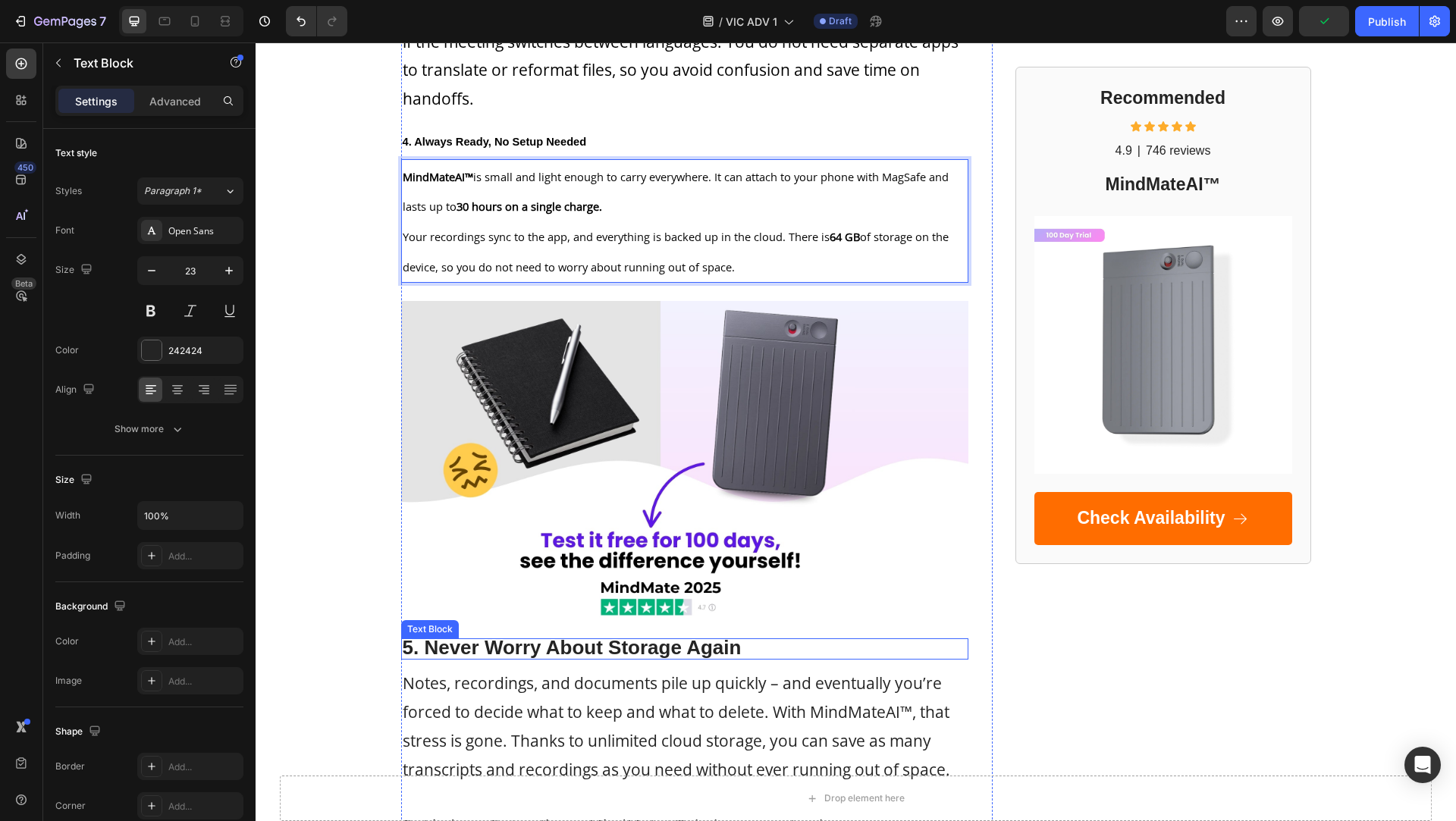
click at [439, 640] on strong "5. Never Worry About Storage Again" at bounding box center [572, 648] width 339 height 23
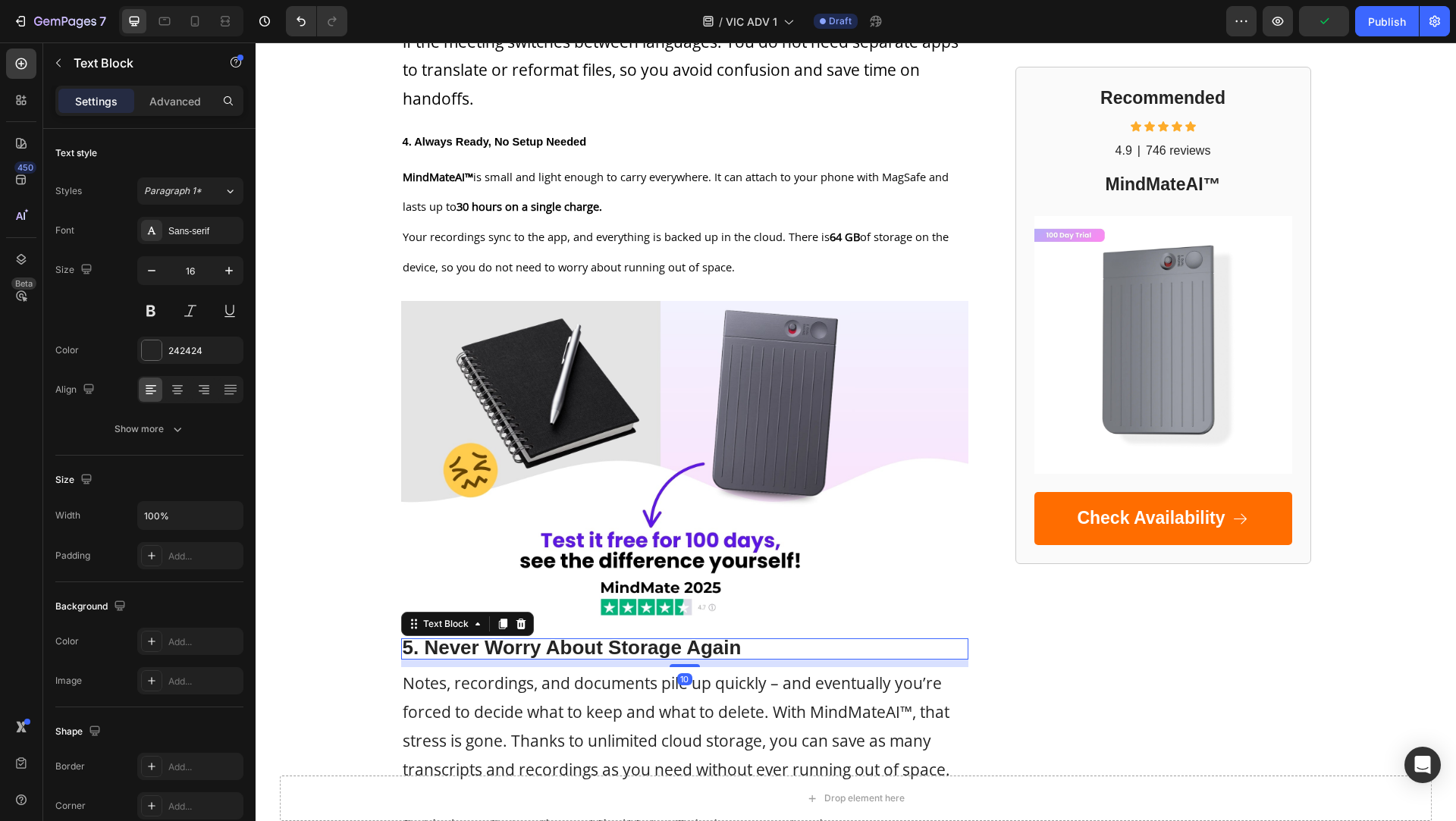
click at [439, 640] on strong "5. Never Worry About Storage Again" at bounding box center [572, 648] width 339 height 23
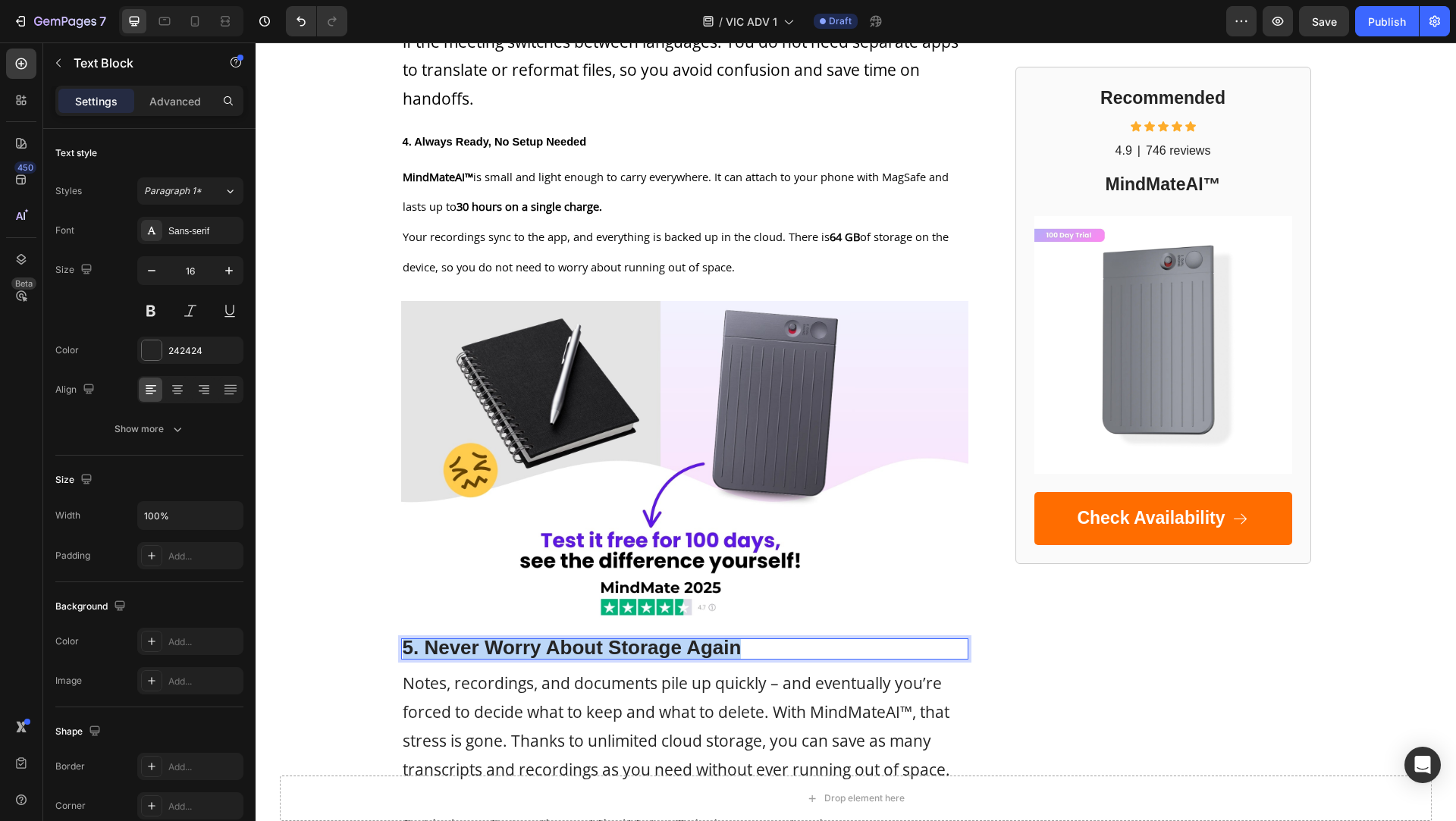
click at [439, 640] on strong "5. Never Worry About Storage Again" at bounding box center [572, 648] width 339 height 23
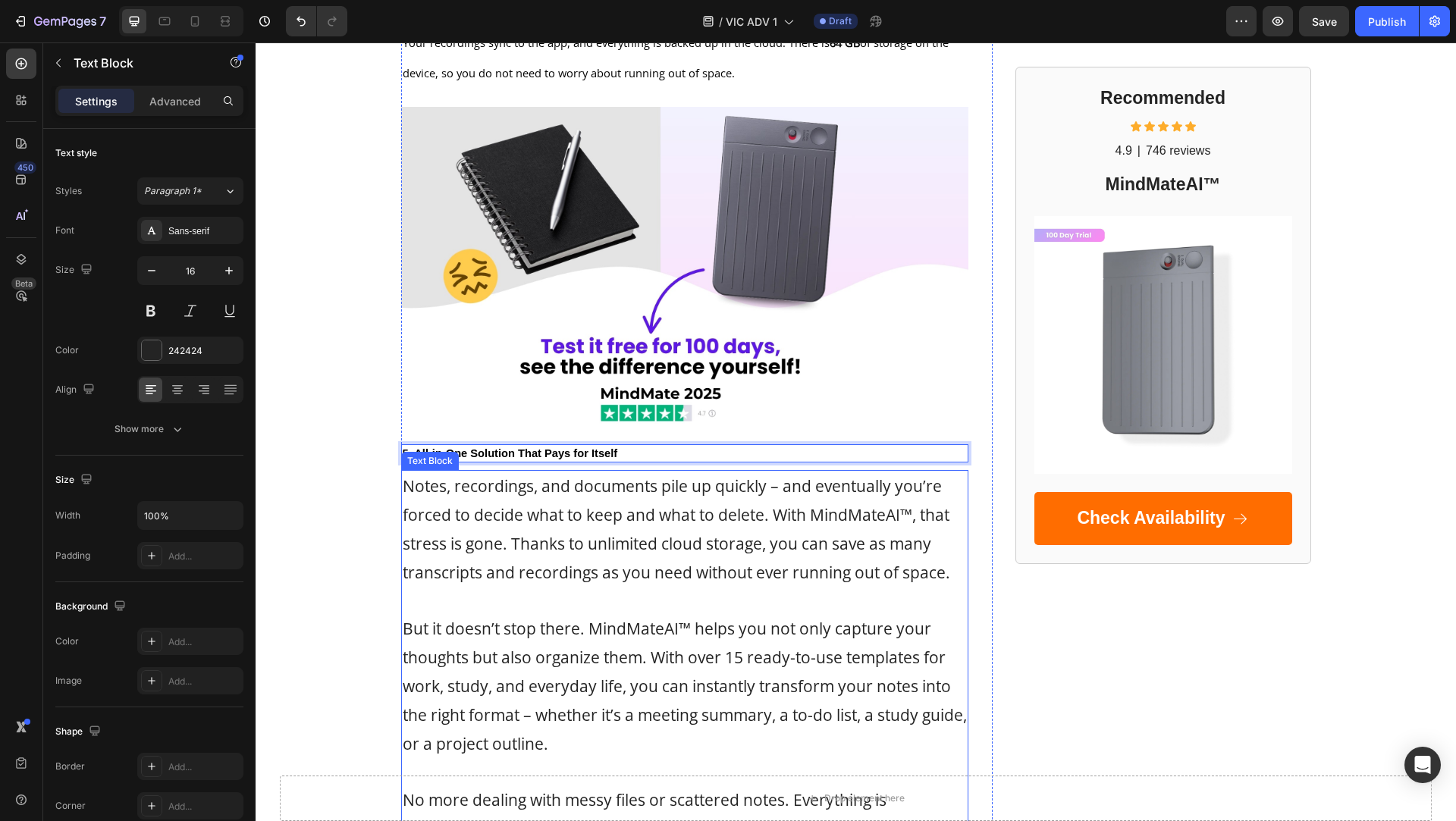
scroll to position [2179, 0]
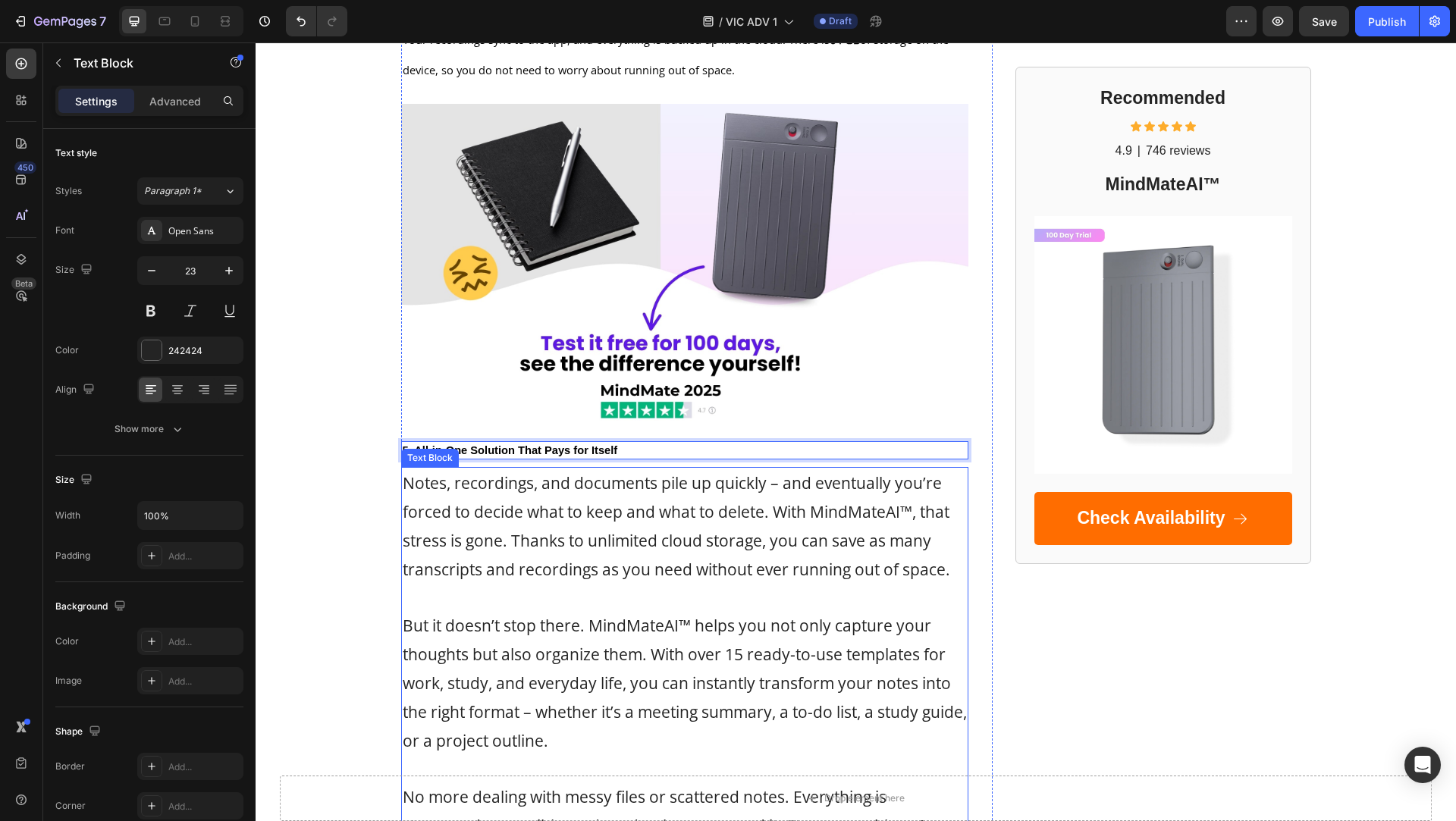
click at [543, 553] on p "Notes, recordings, and documents pile up quickly – and eventually you’re forced…" at bounding box center [685, 525] width 565 height 115
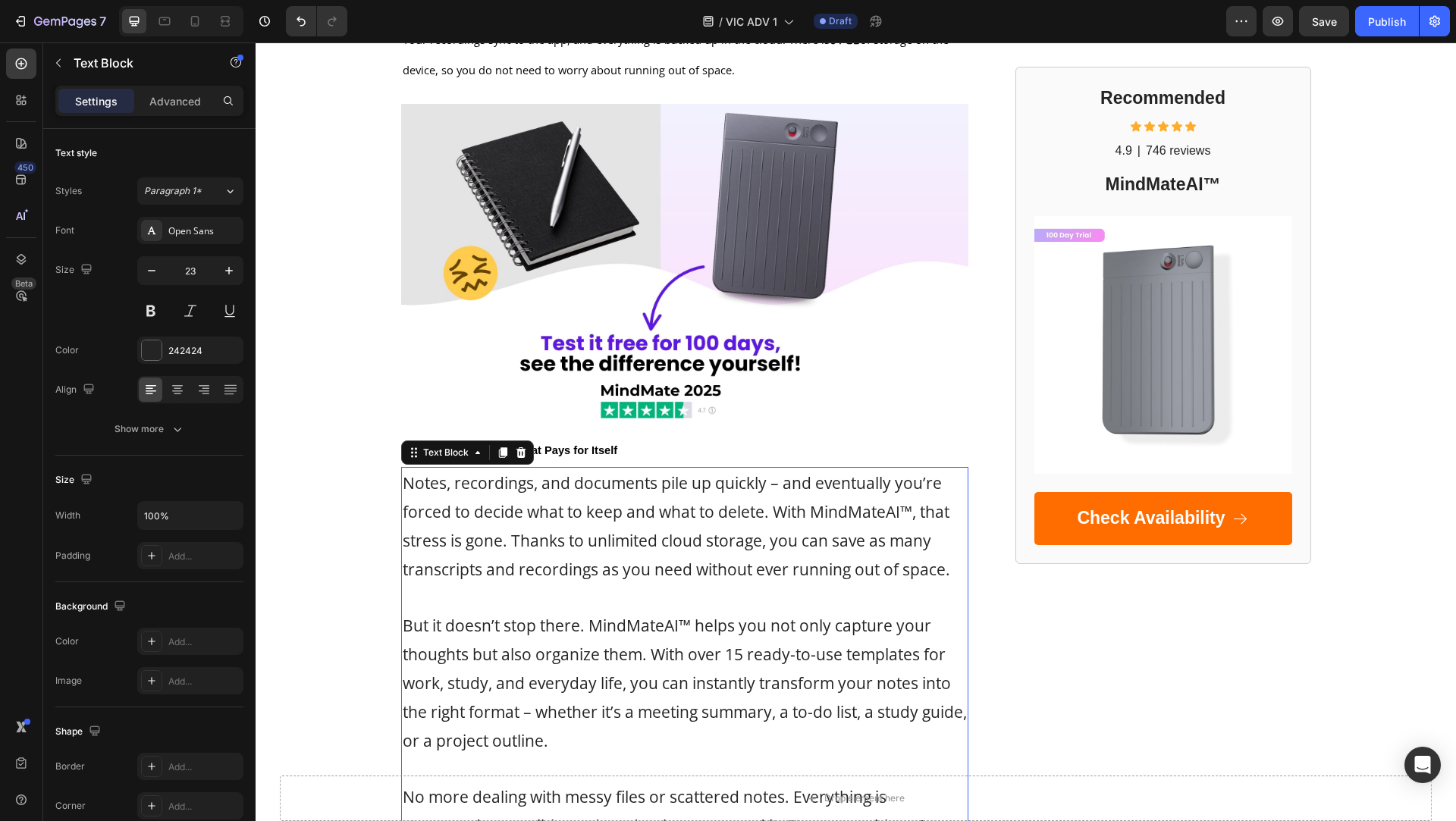
click at [543, 553] on p "Notes, recordings, and documents pile up quickly – and eventually you’re forced…" at bounding box center [685, 525] width 565 height 115
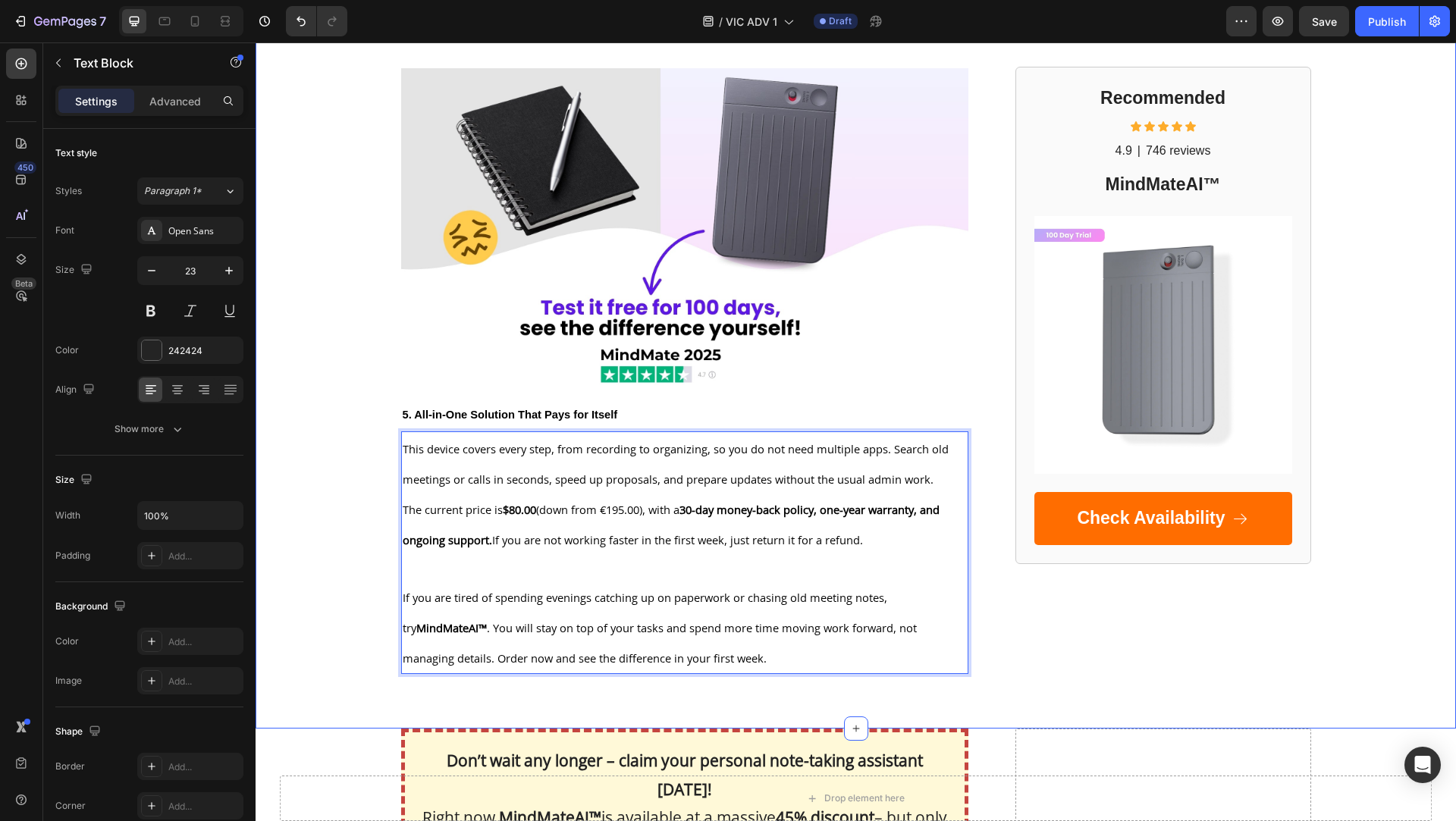
scroll to position [2202, 0]
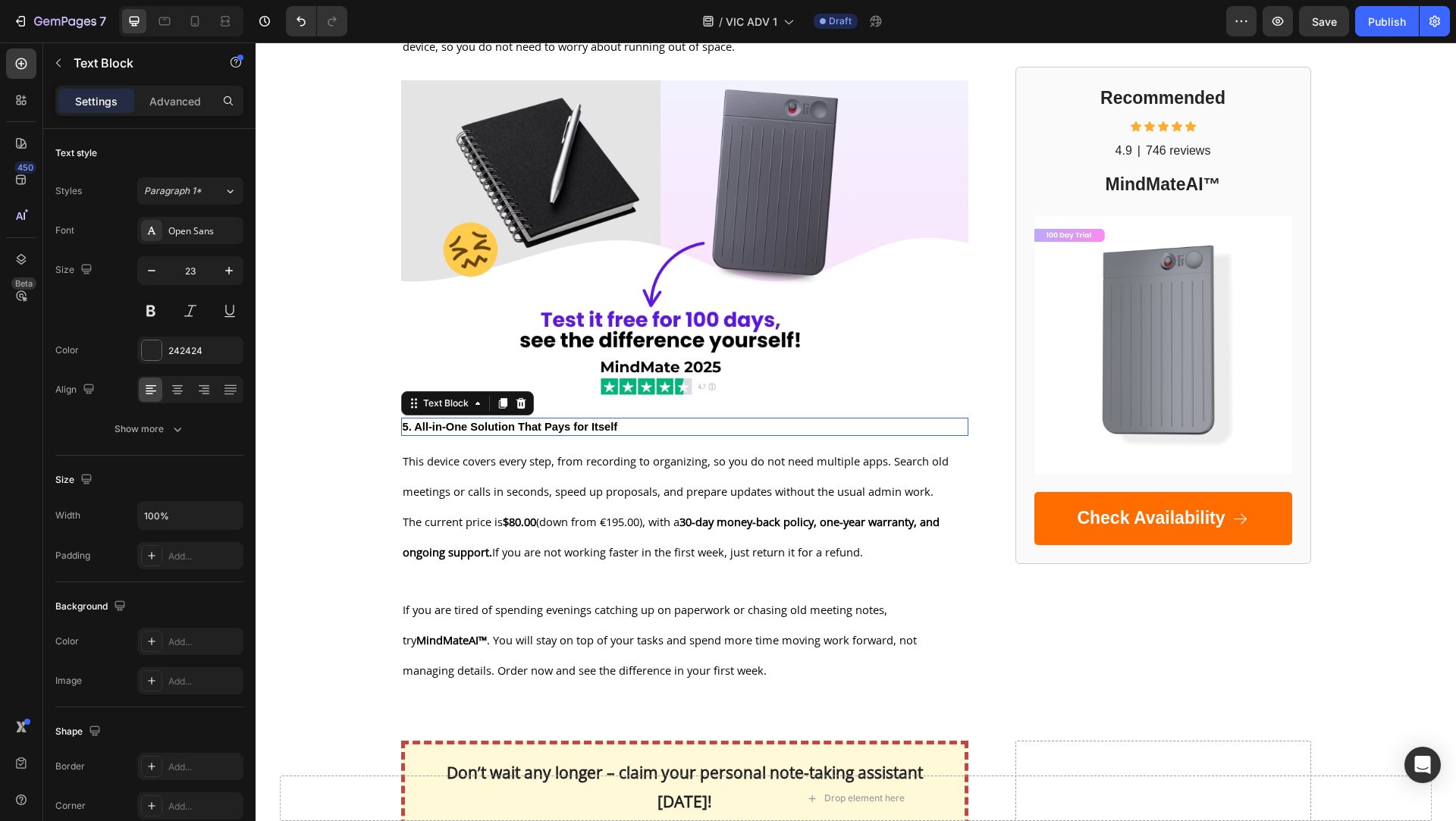
click at [543, 424] on strong "5. All-in-One Solution That Pays for Itself" at bounding box center [511, 427] width 216 height 13
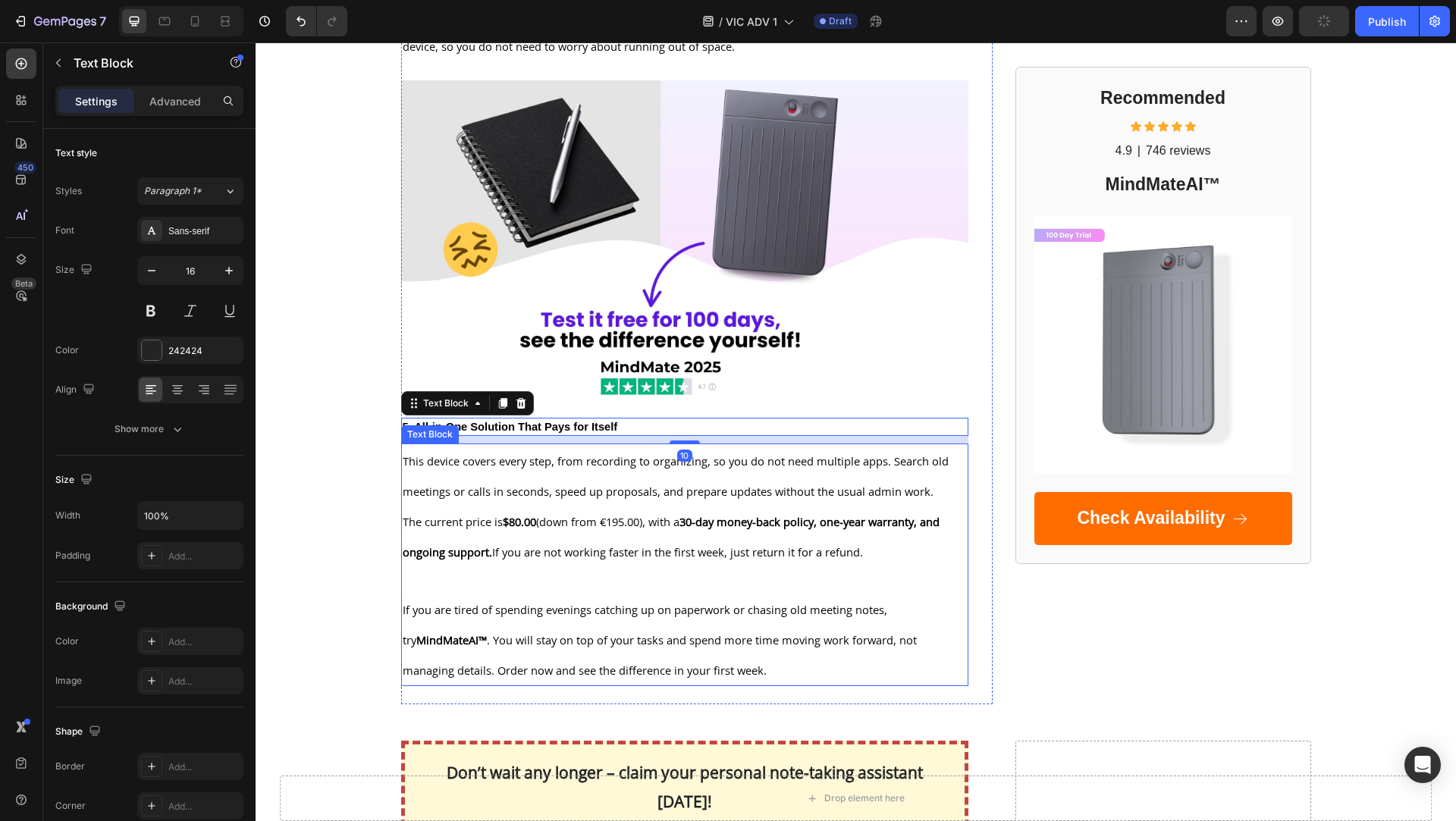
click at [545, 478] on p "This device covers every step, from recording to organizing, so you do not need…" at bounding box center [685, 475] width 565 height 61
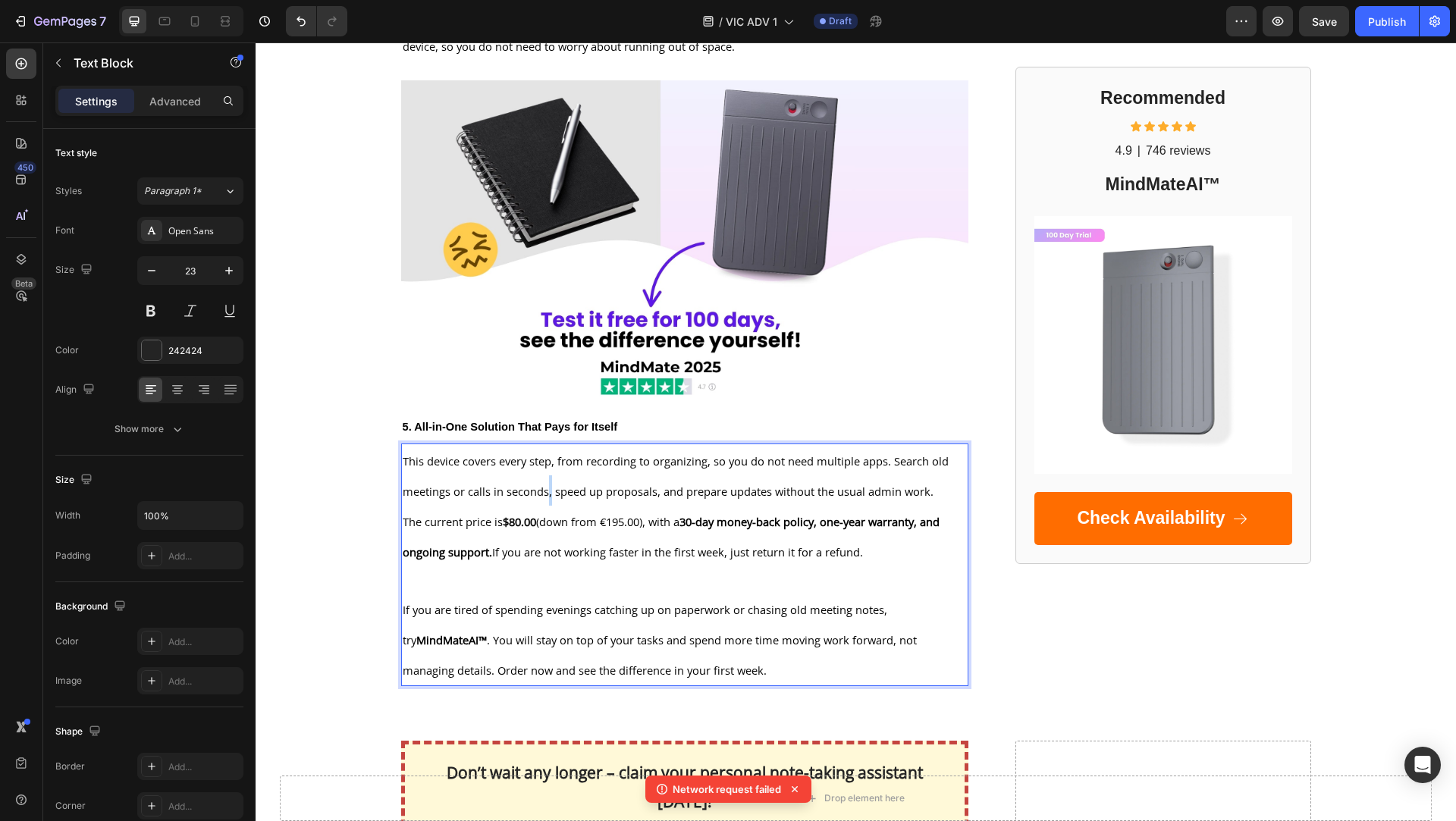
click at [545, 478] on p "This device covers every step, from recording to organizing, so you do not need…" at bounding box center [685, 475] width 565 height 61
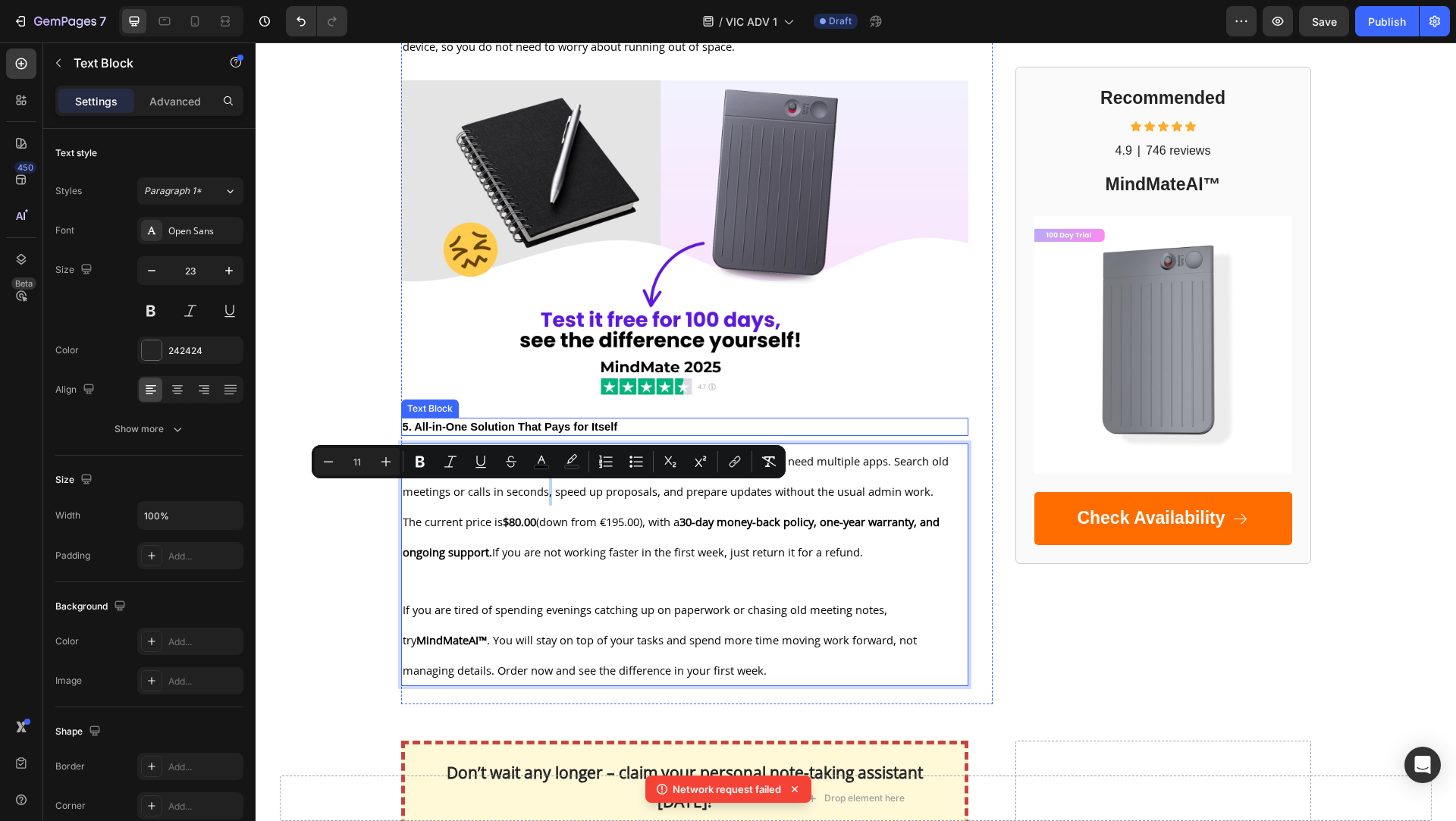
click at [554, 422] on strong "5. All-in-One Solution That Pays for Itself" at bounding box center [511, 427] width 216 height 13
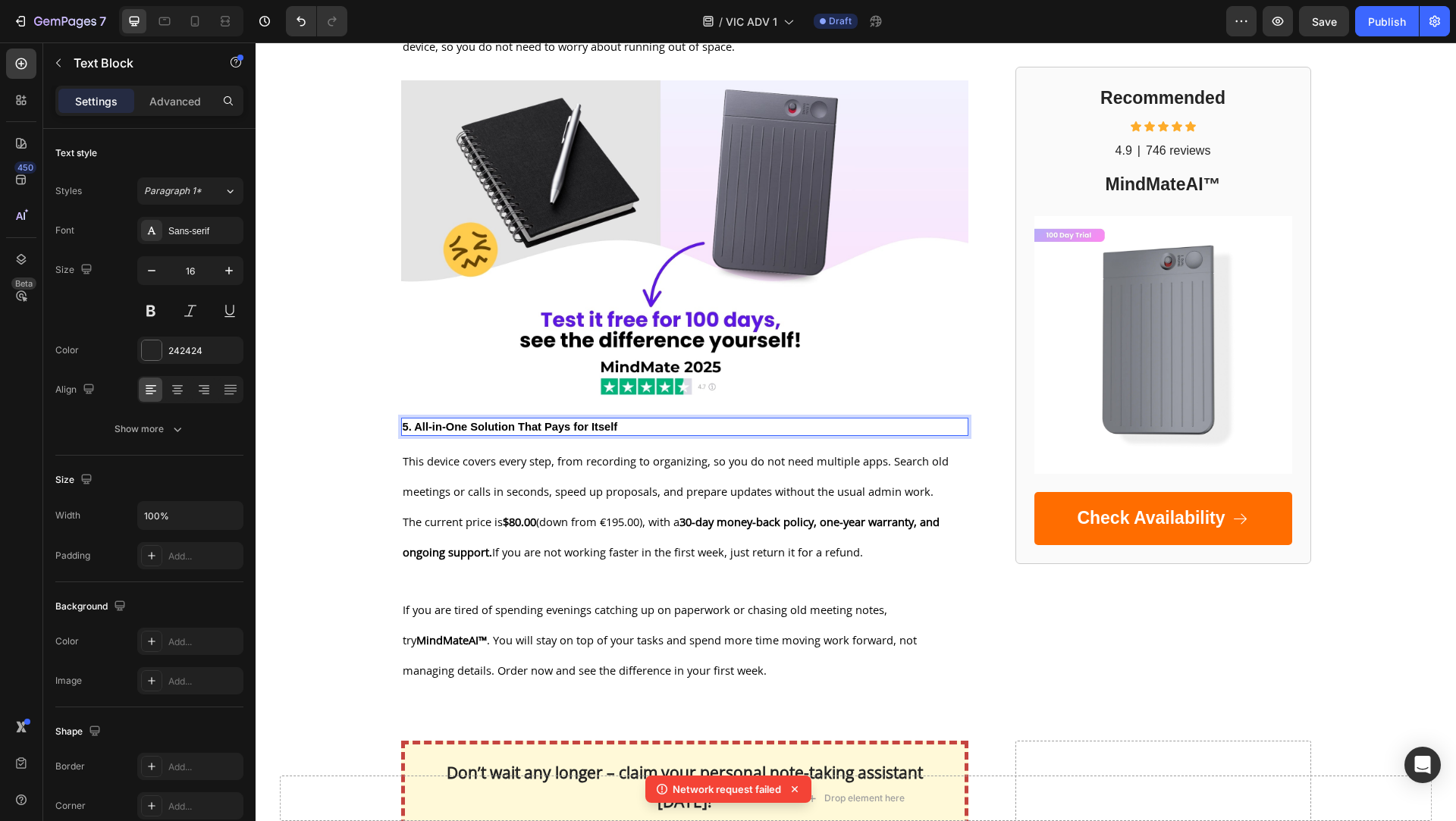
click at [554, 422] on strong "5. All-in-One Solution That Pays for Itself" at bounding box center [511, 427] width 216 height 13
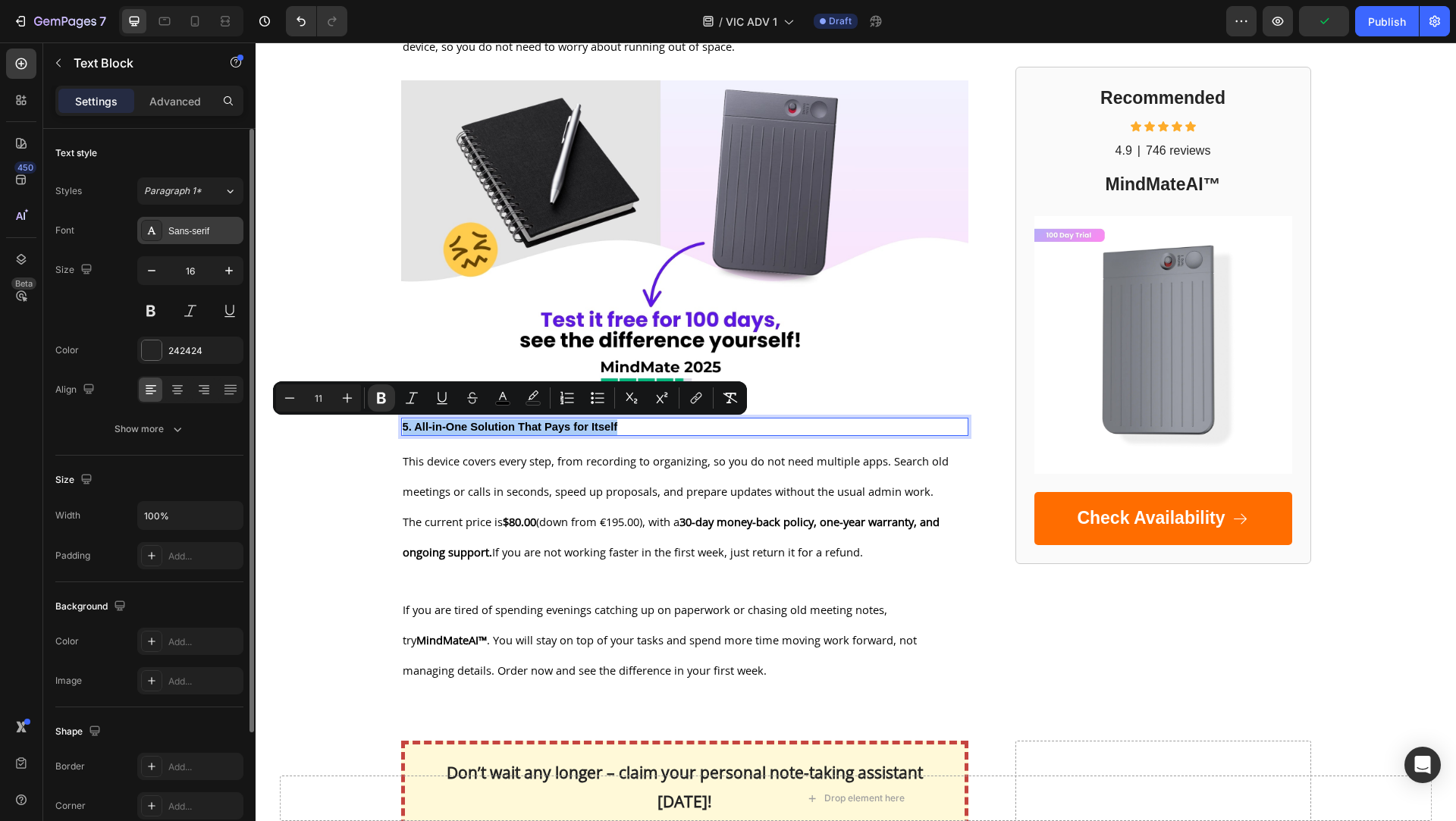
click at [207, 231] on div "Sans-serif" at bounding box center [204, 231] width 71 height 13
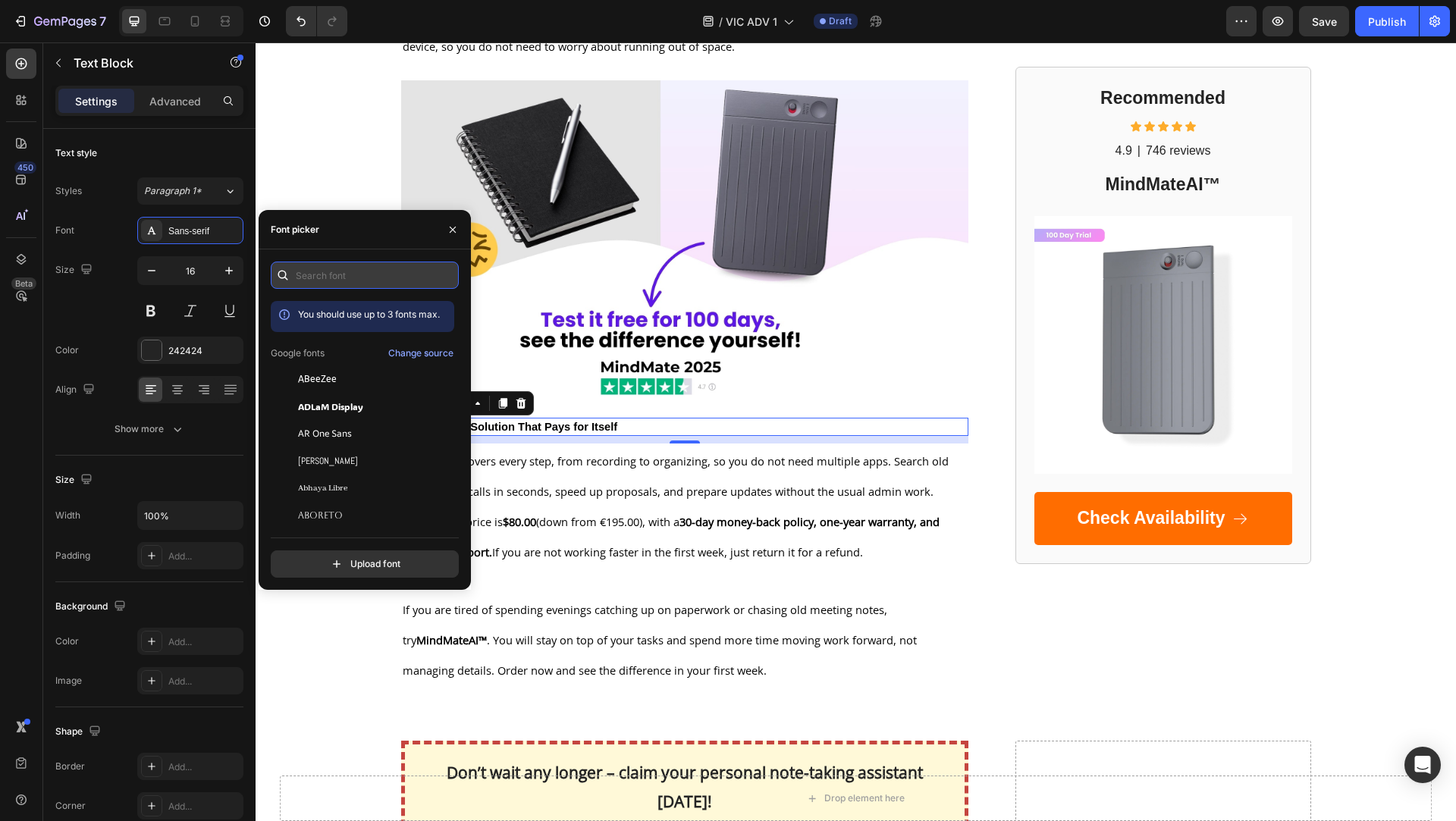
click at [336, 277] on input "text" at bounding box center [364, 276] width 188 height 27
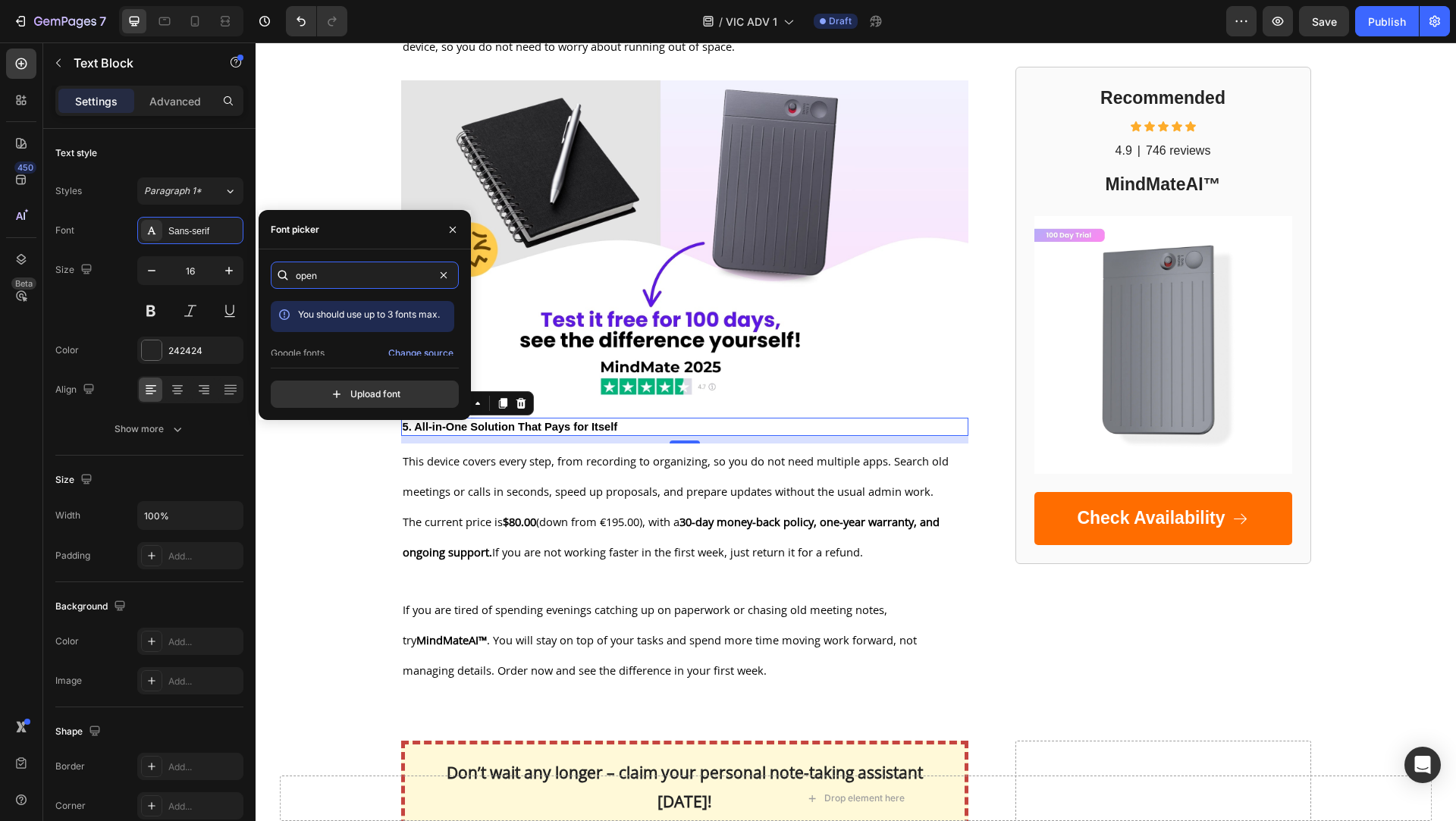
scroll to position [37, 0]
type input "open"
click at [355, 353] on div "Open Sans" at bounding box center [362, 343] width 183 height 27
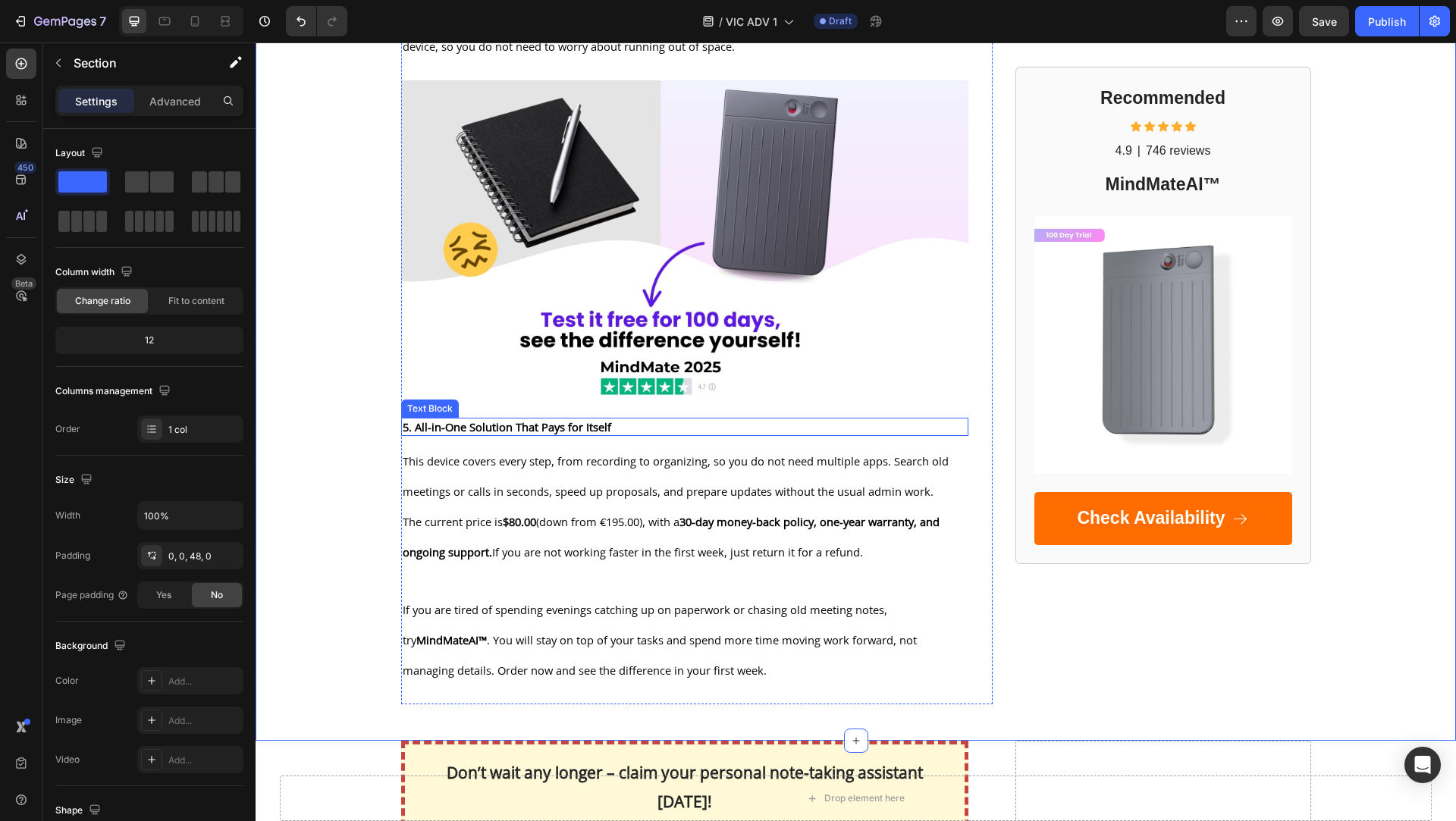
click at [498, 421] on strong "5. All-in-One Solution That Pays for Itself" at bounding box center [507, 427] width 208 height 15
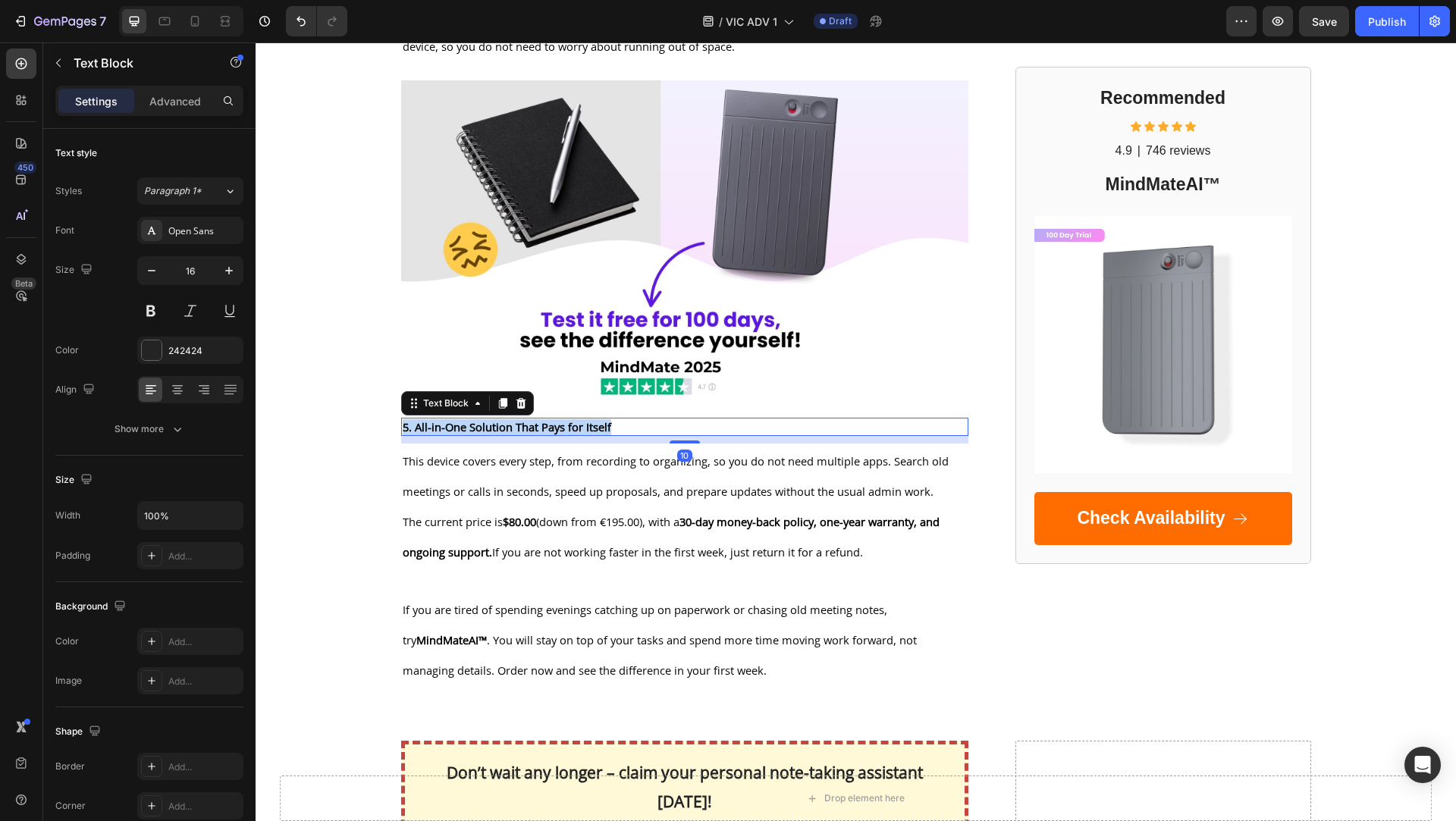
click at [498, 421] on strong "5. All-in-One Solution That Pays for Itself" at bounding box center [507, 427] width 208 height 15
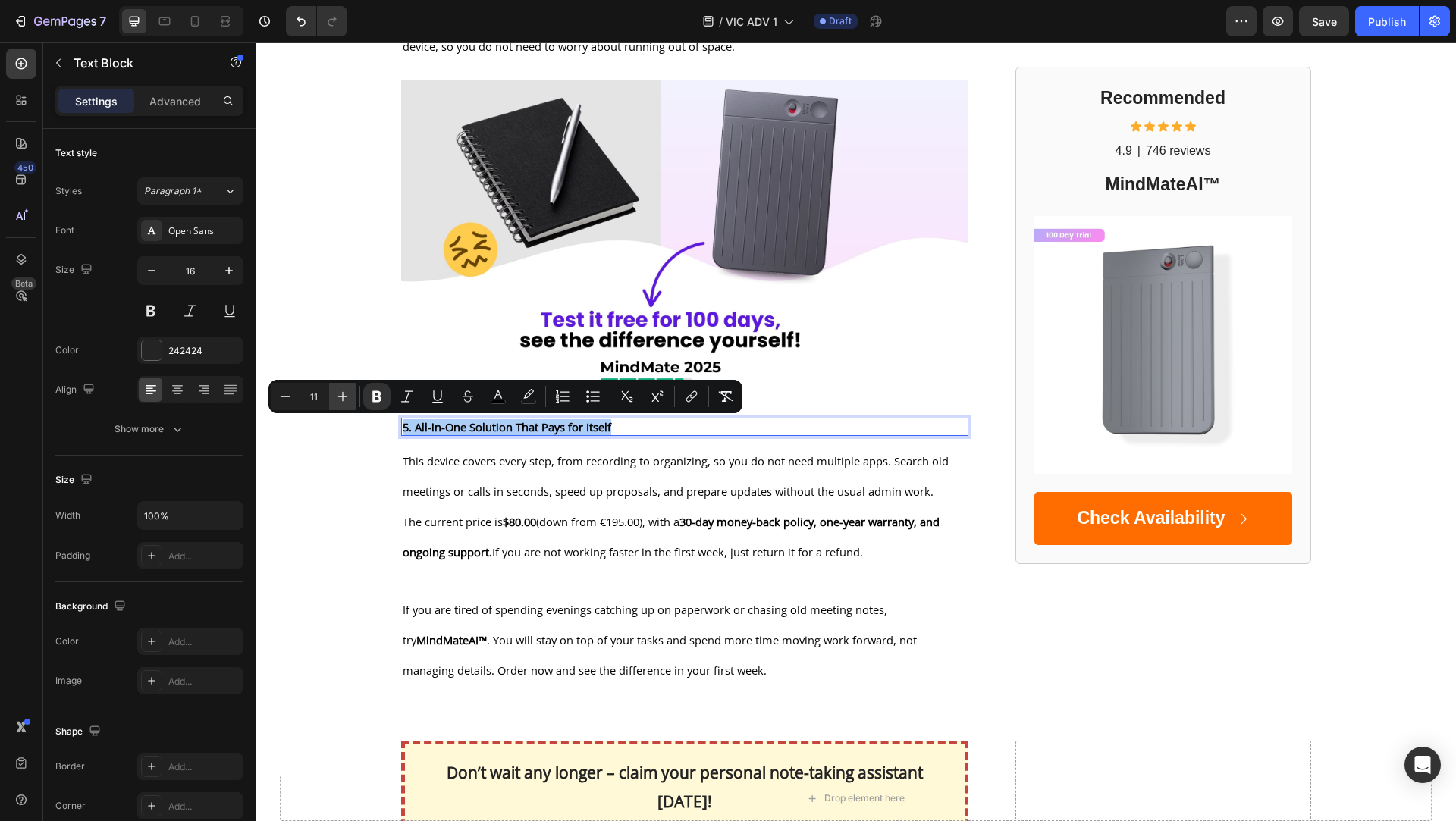
click at [344, 401] on icon "Editor contextual toolbar" at bounding box center [343, 397] width 15 height 15
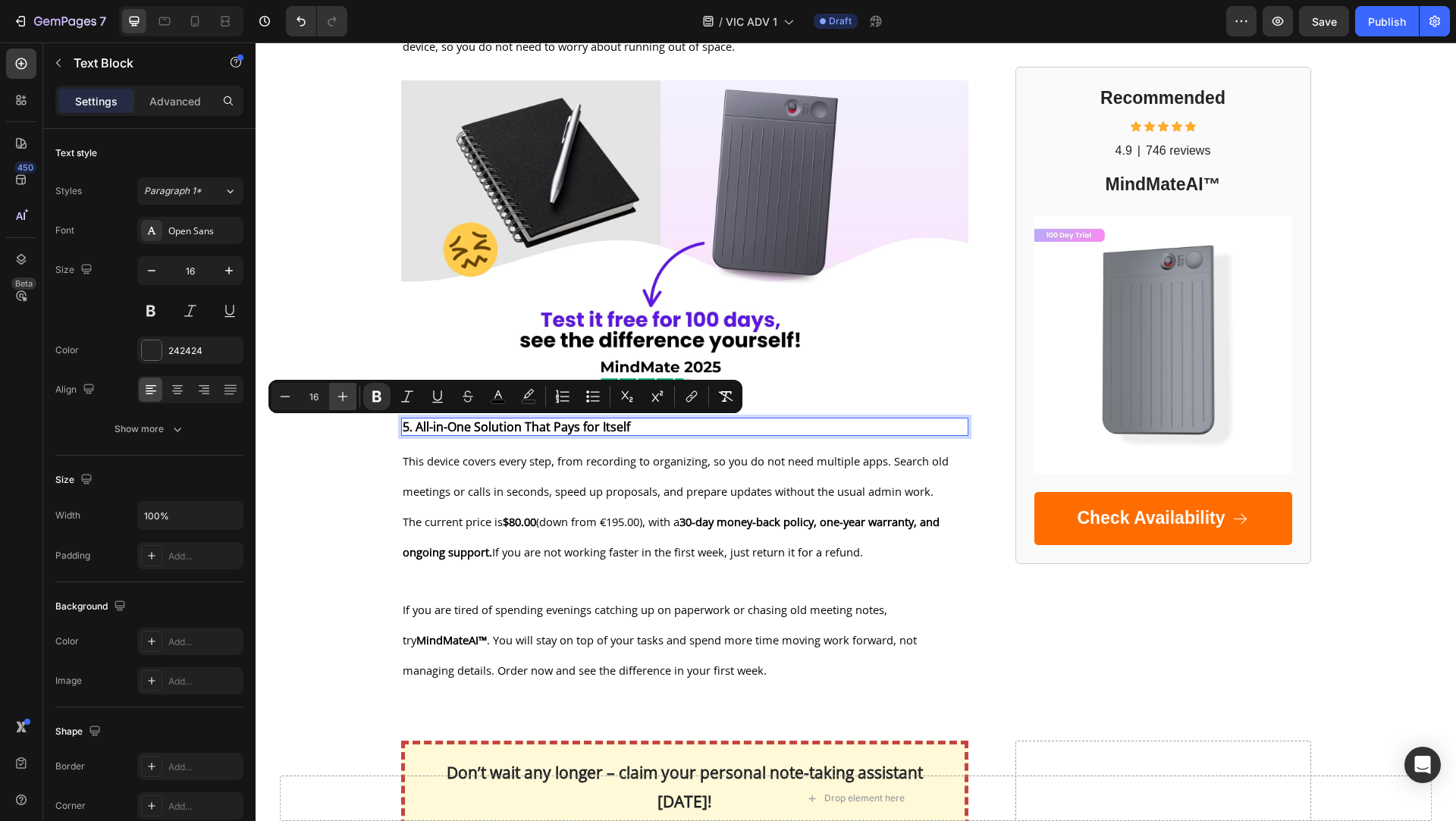
click at [344, 401] on icon "Editor contextual toolbar" at bounding box center [343, 397] width 15 height 15
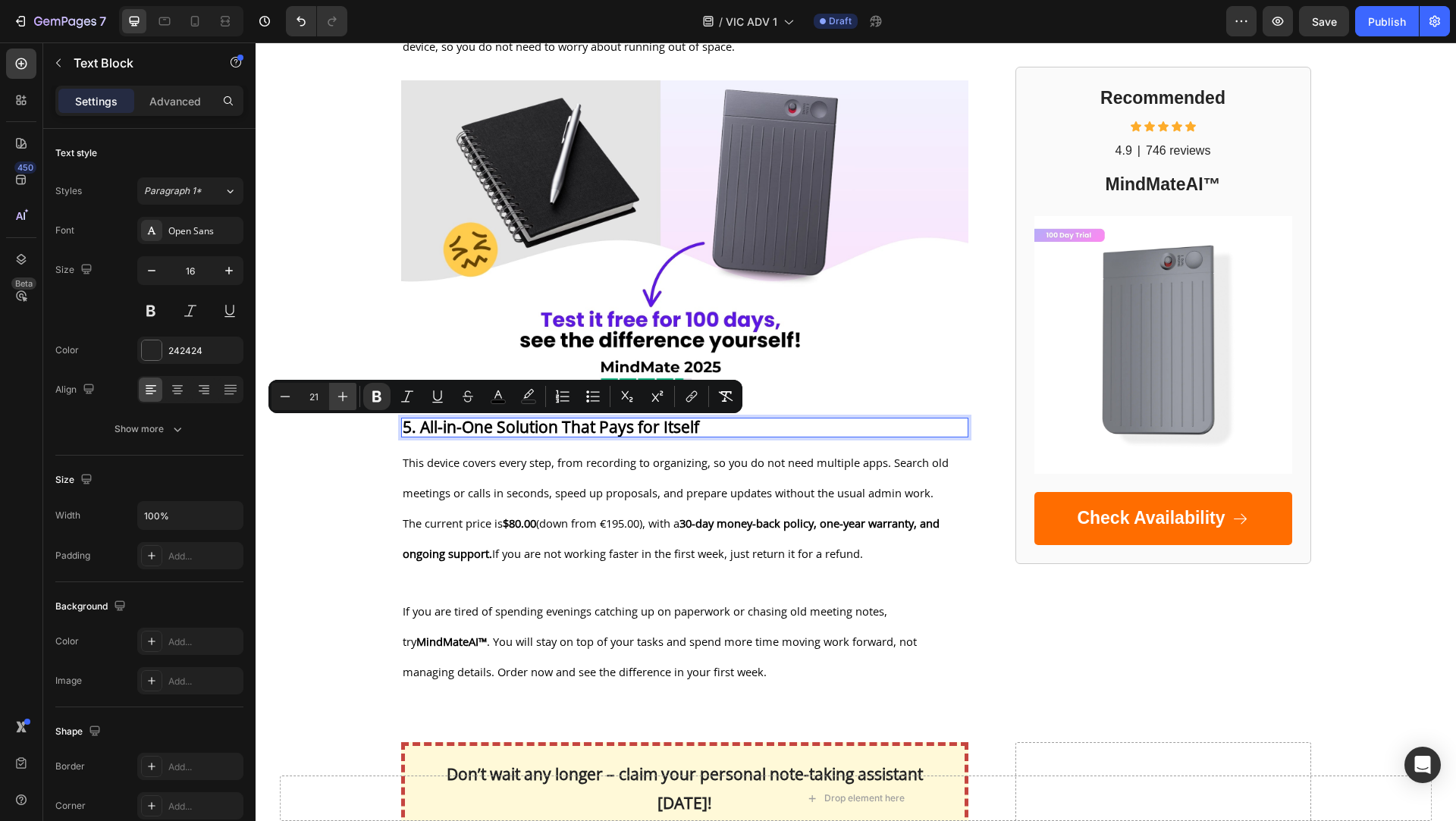
click at [344, 401] on icon "Editor contextual toolbar" at bounding box center [343, 397] width 15 height 15
type input "23"
click at [228, 265] on icon "button" at bounding box center [229, 271] width 15 height 15
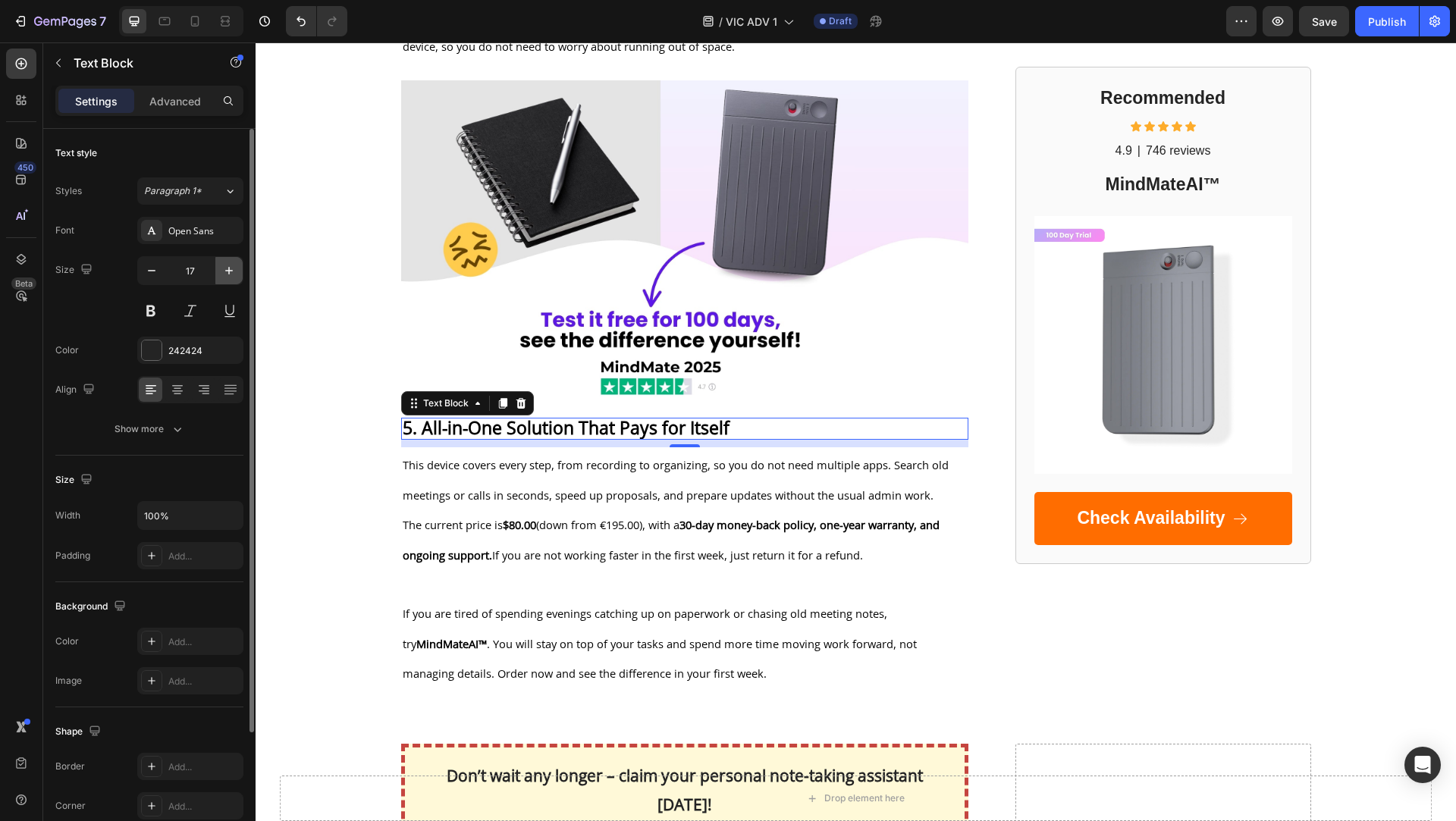
click at [229, 269] on icon "button" at bounding box center [229, 271] width 8 height 8
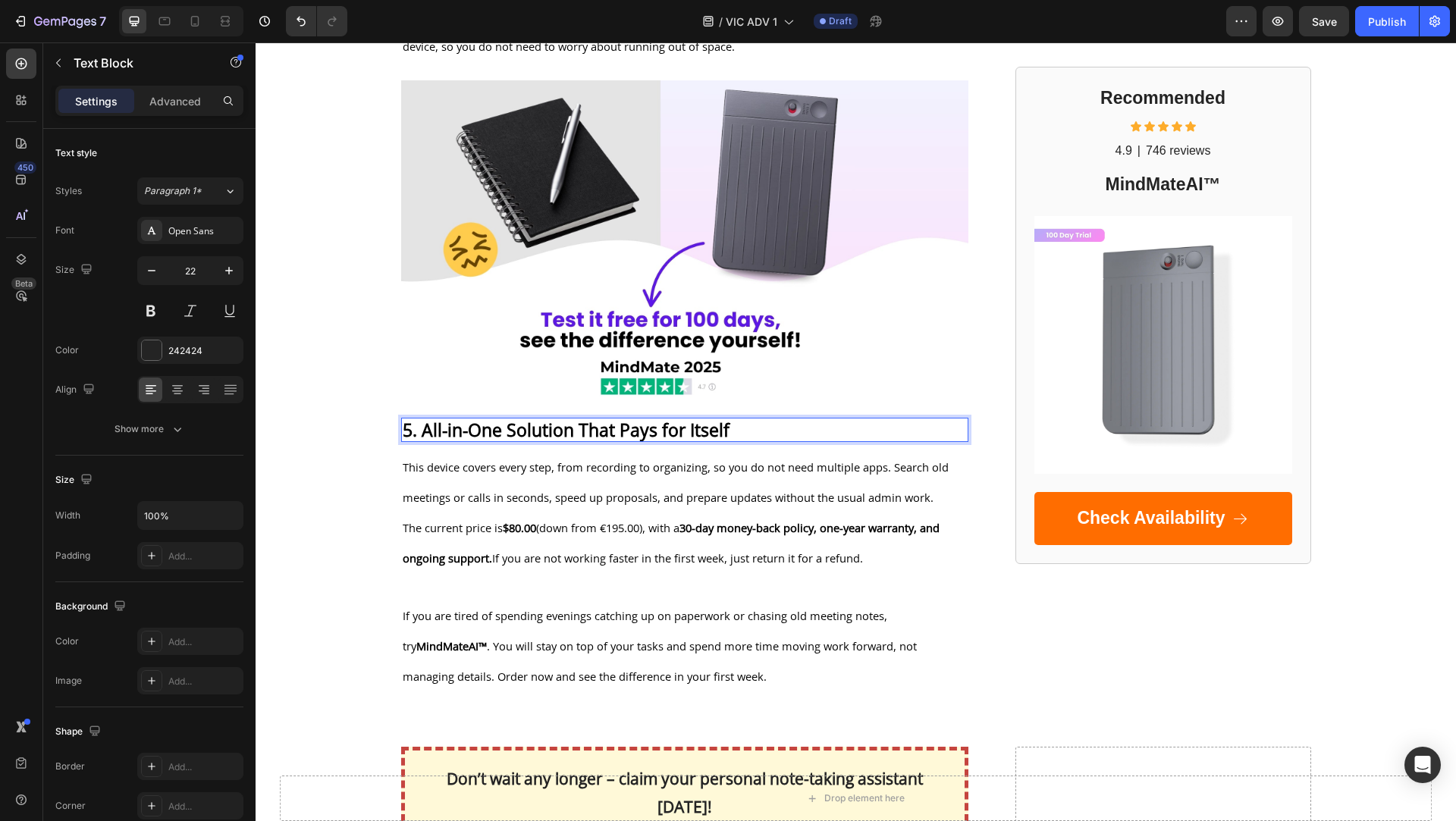
click at [502, 432] on strong "5. All-in-One Solution That Pays for Itself" at bounding box center [566, 430] width 327 height 24
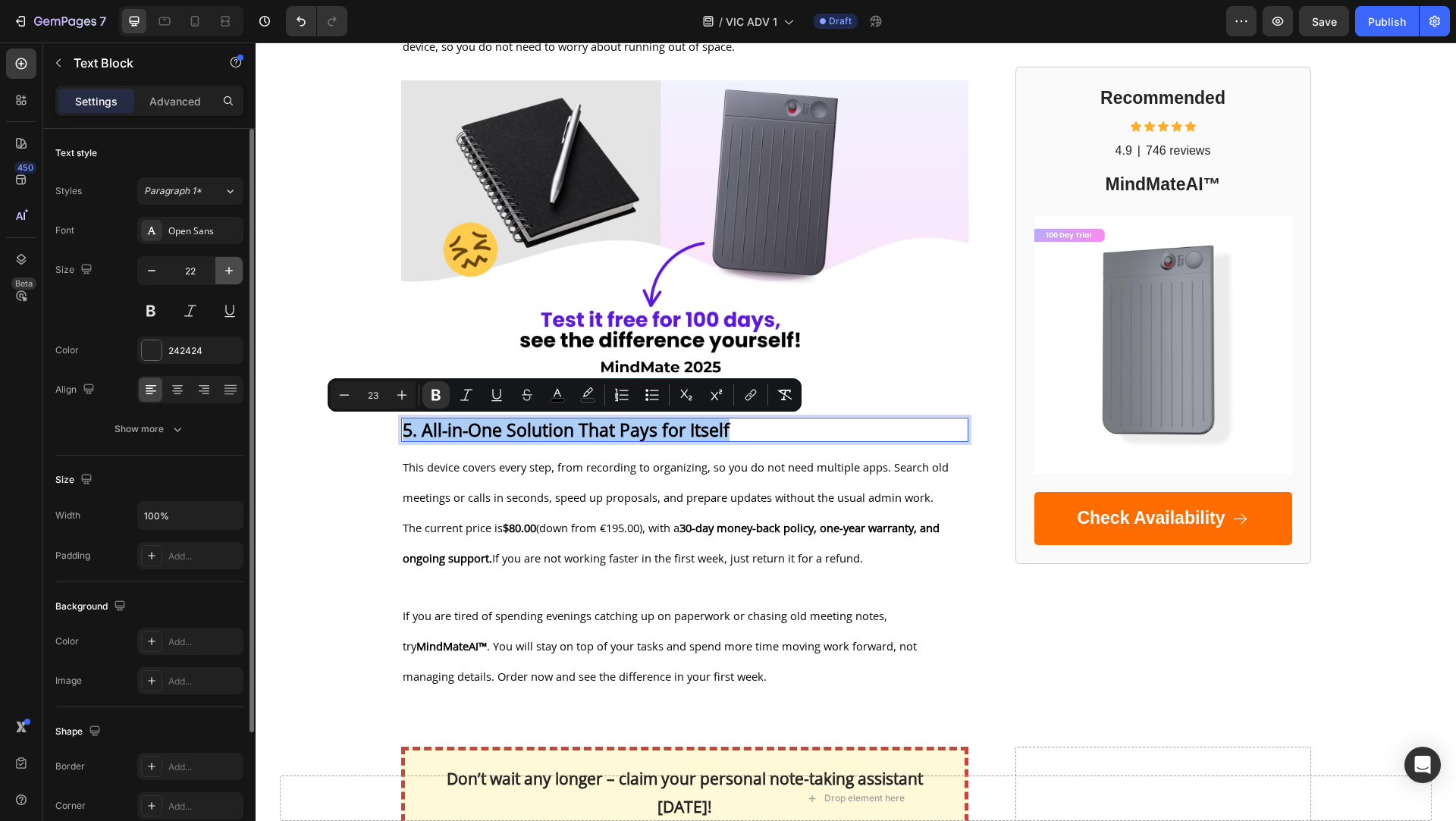
click at [227, 260] on button "button" at bounding box center [229, 271] width 27 height 27
type input "23"
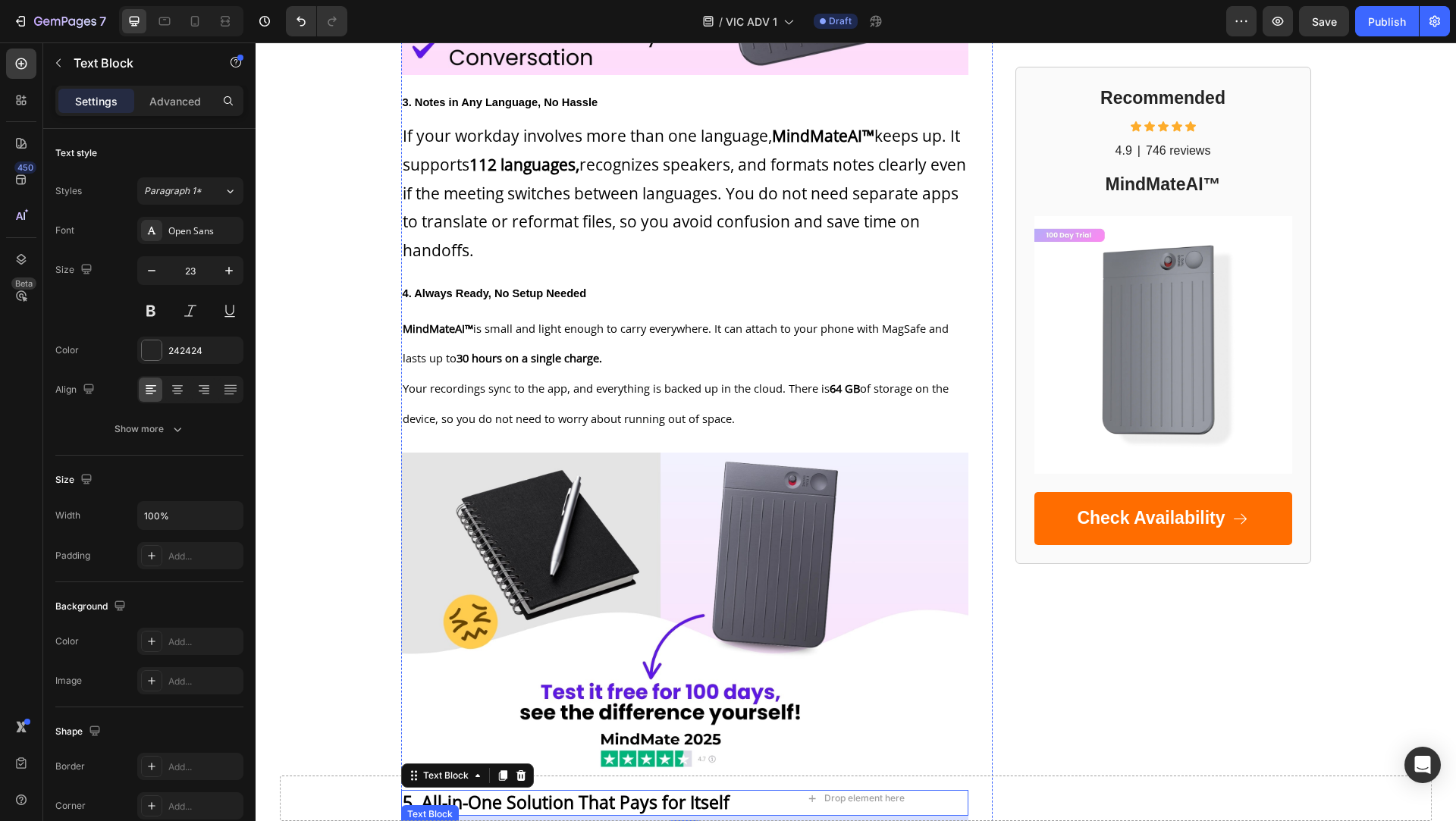
scroll to position [1687, 0]
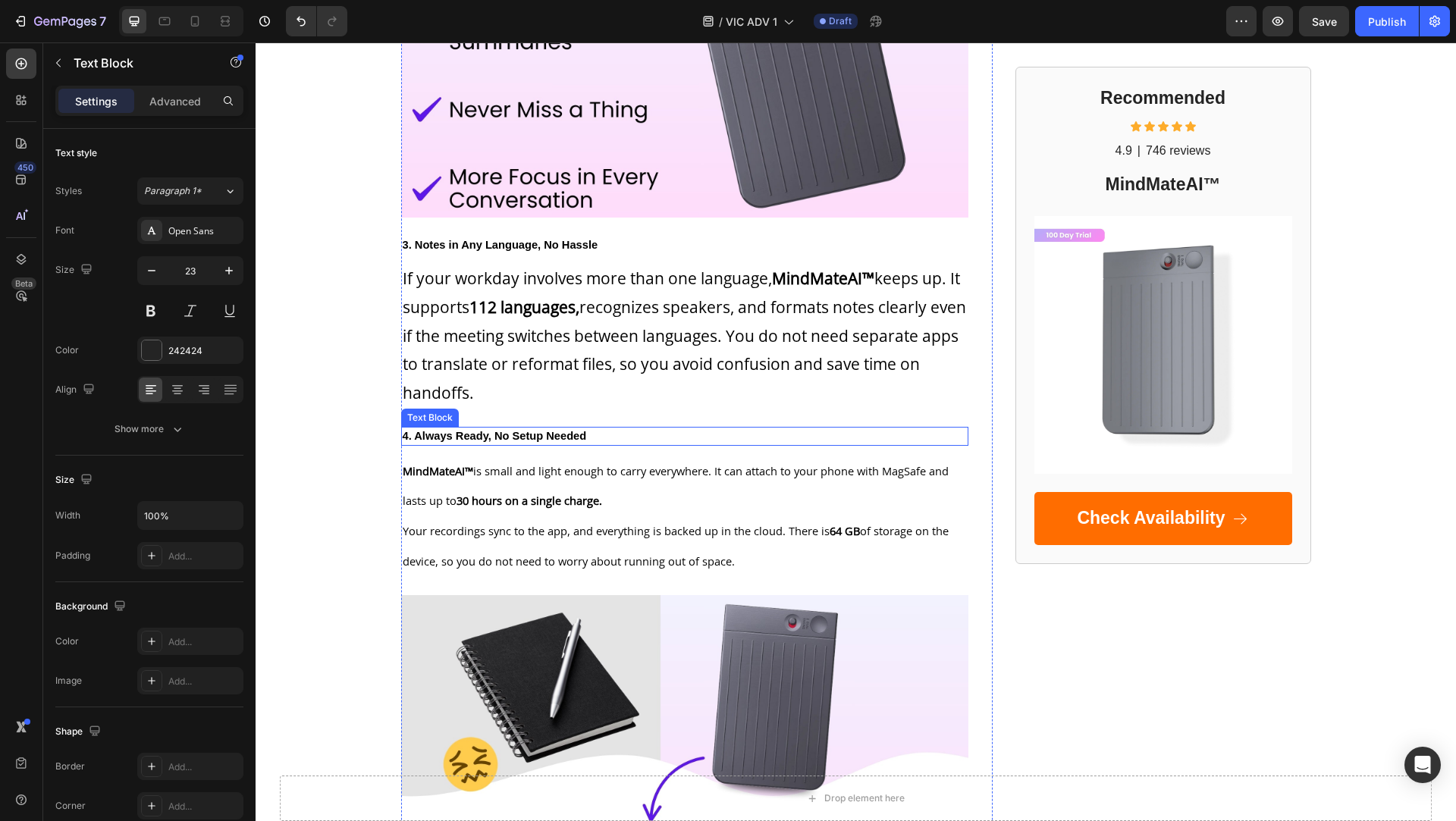
click at [484, 434] on strong "4. Always Ready, No Setup Needed" at bounding box center [494, 436] width 184 height 13
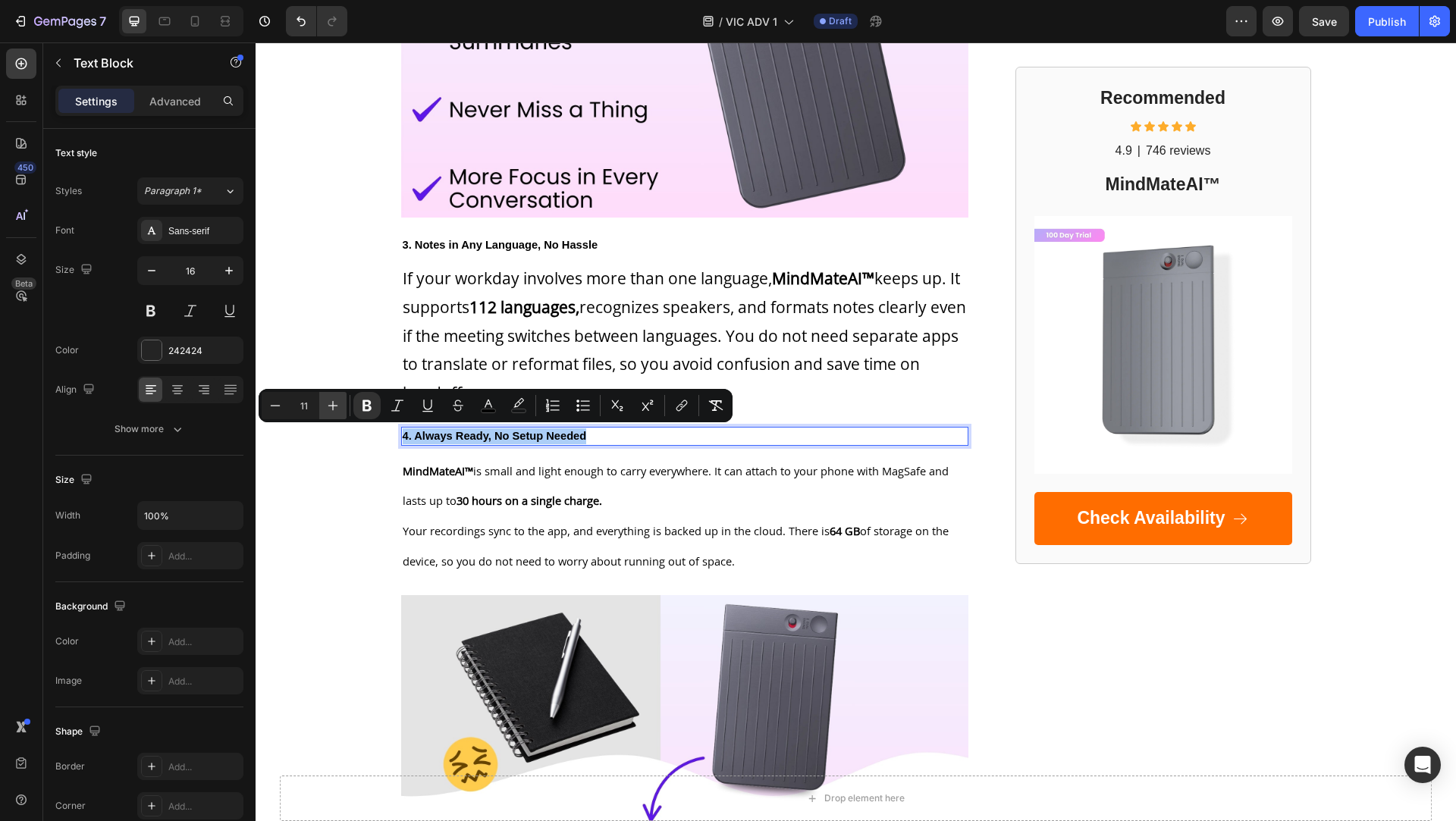
click at [340, 408] on icon "Editor contextual toolbar" at bounding box center [333, 406] width 15 height 15
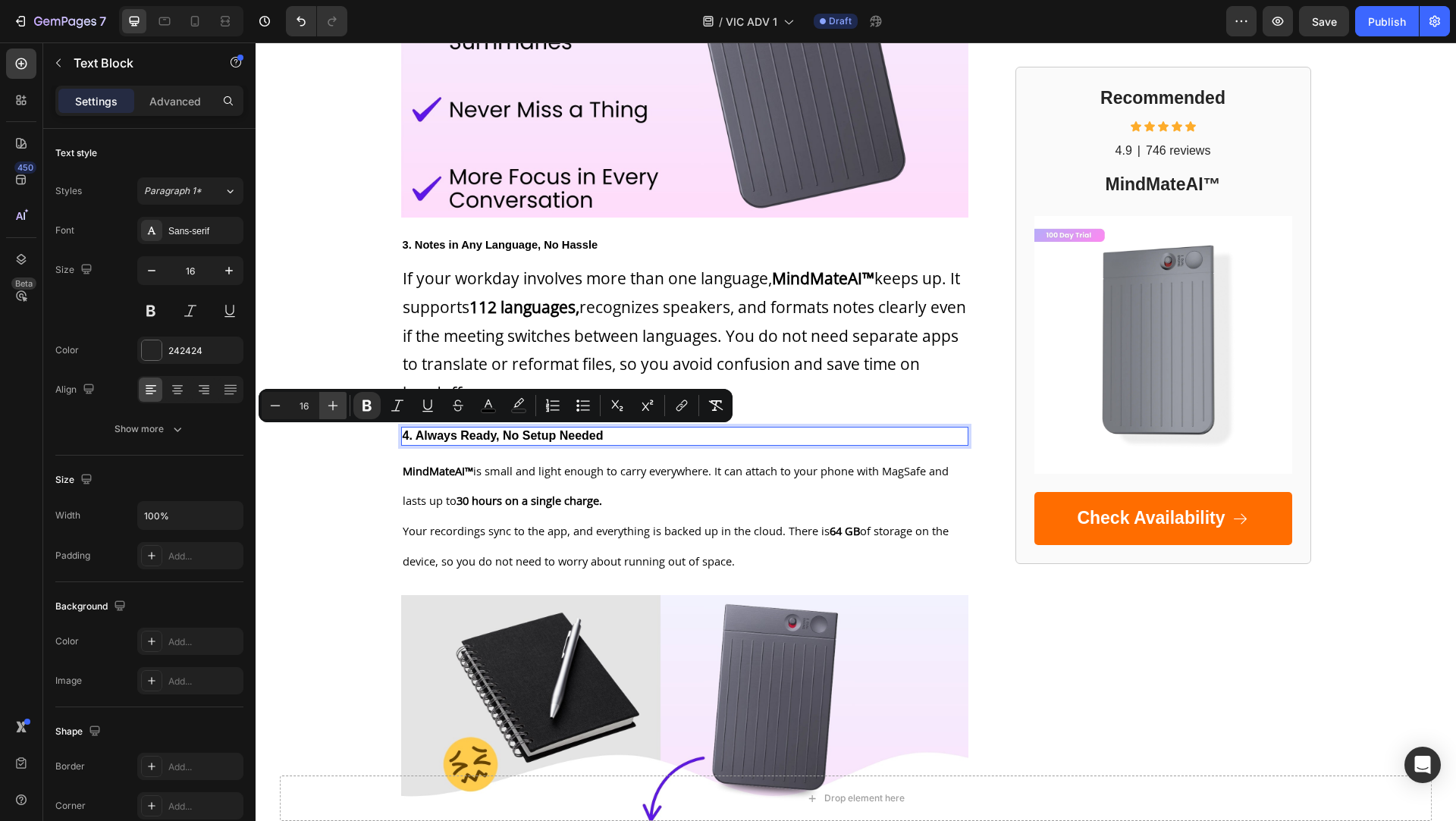
click at [340, 408] on icon "Editor contextual toolbar" at bounding box center [333, 406] width 15 height 15
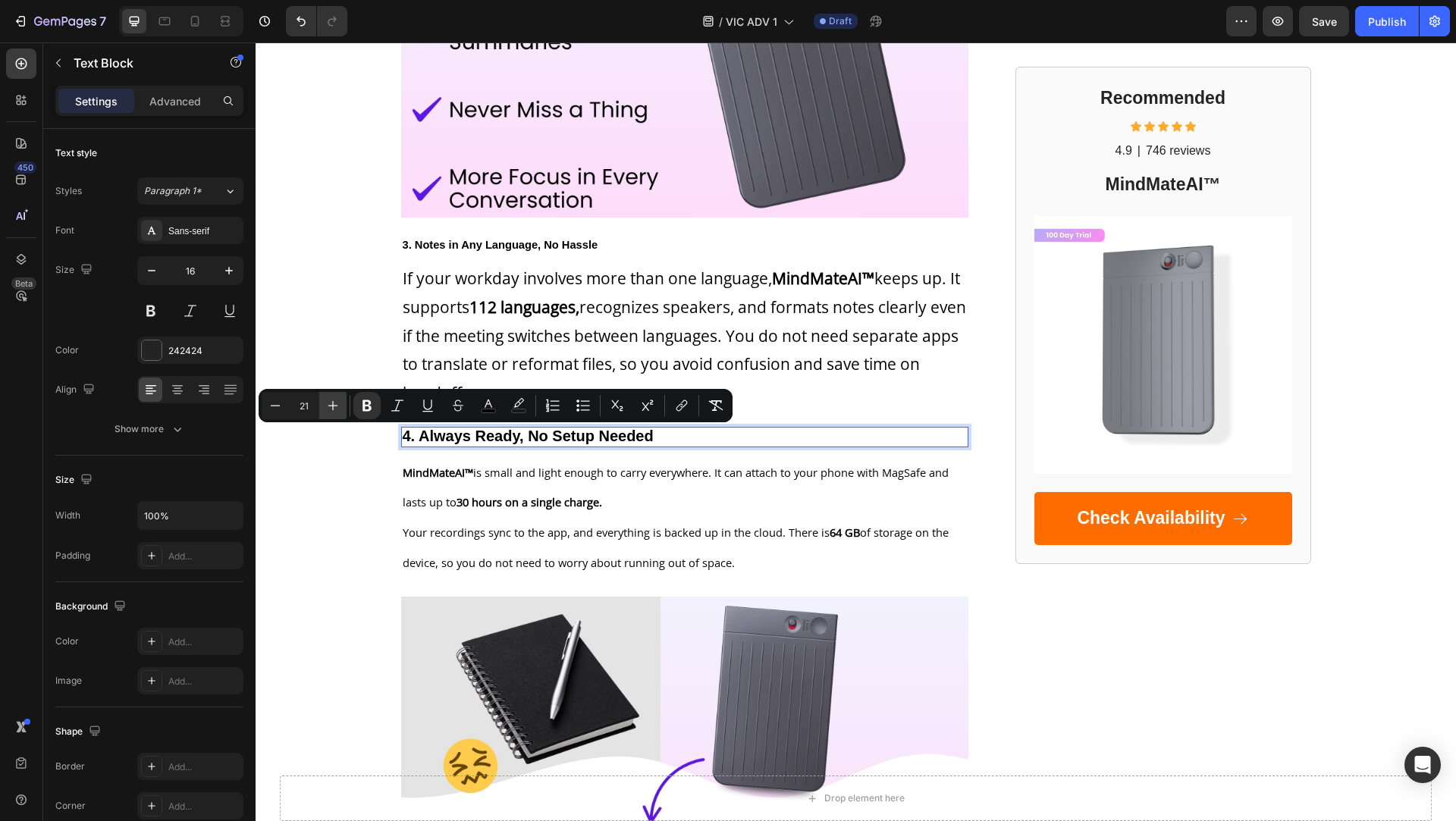
click at [340, 408] on icon "Editor contextual toolbar" at bounding box center [333, 406] width 15 height 15
type input "23"
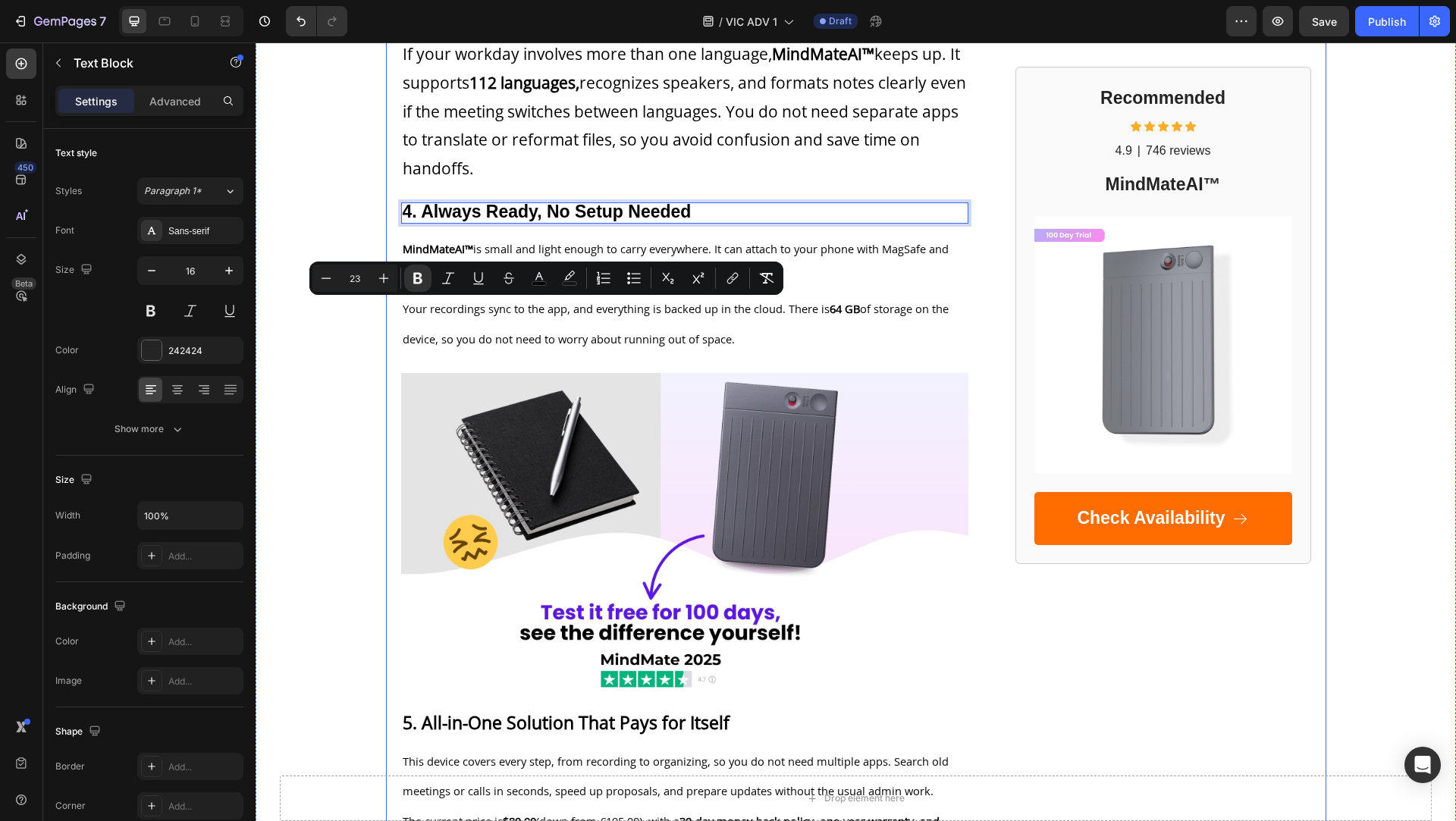
scroll to position [2188, 0]
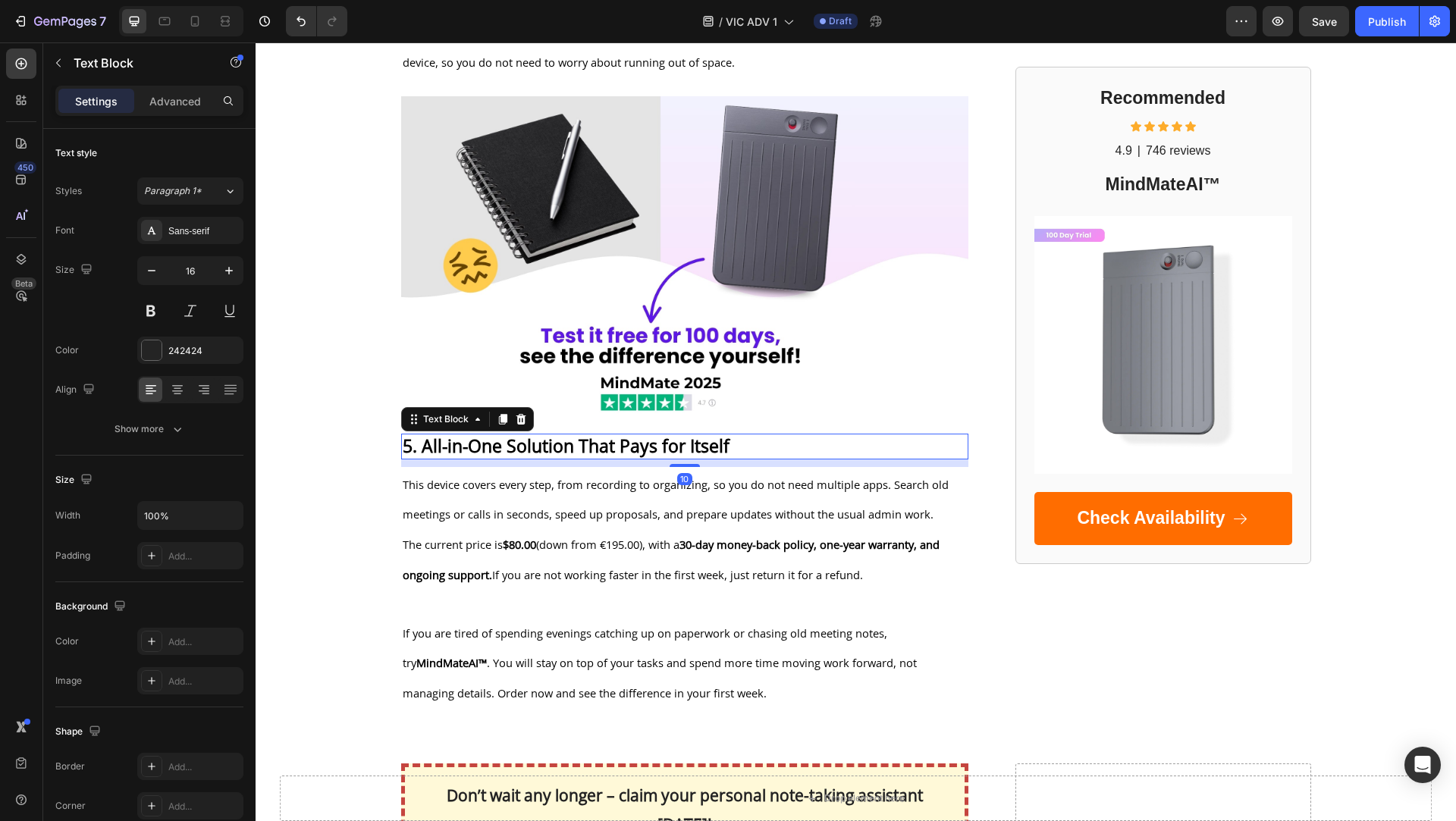
click at [466, 447] on strong "5. All-in-One Solution That Pays for Itself" at bounding box center [566, 445] width 327 height 24
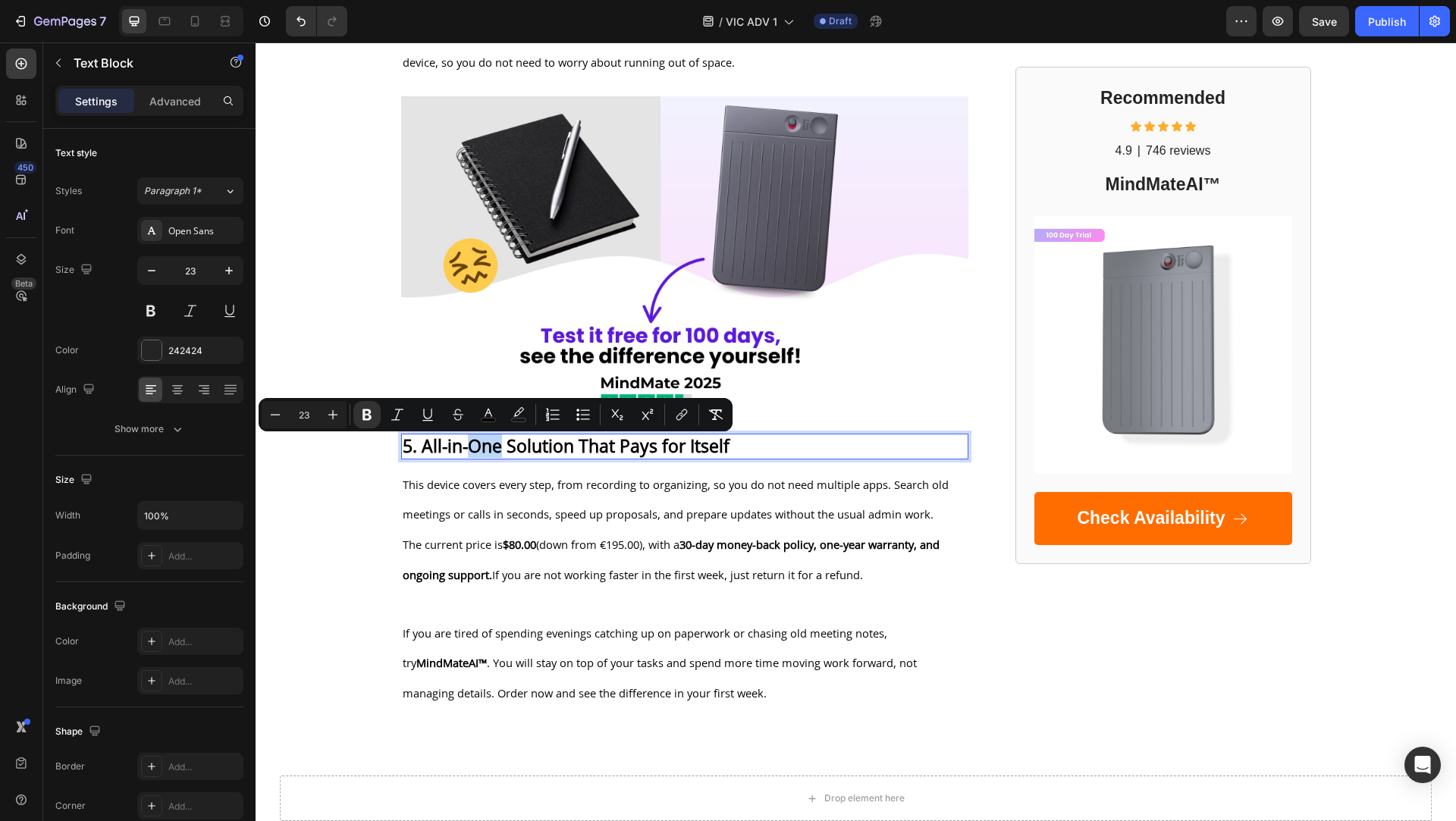
scroll to position [1541, 0]
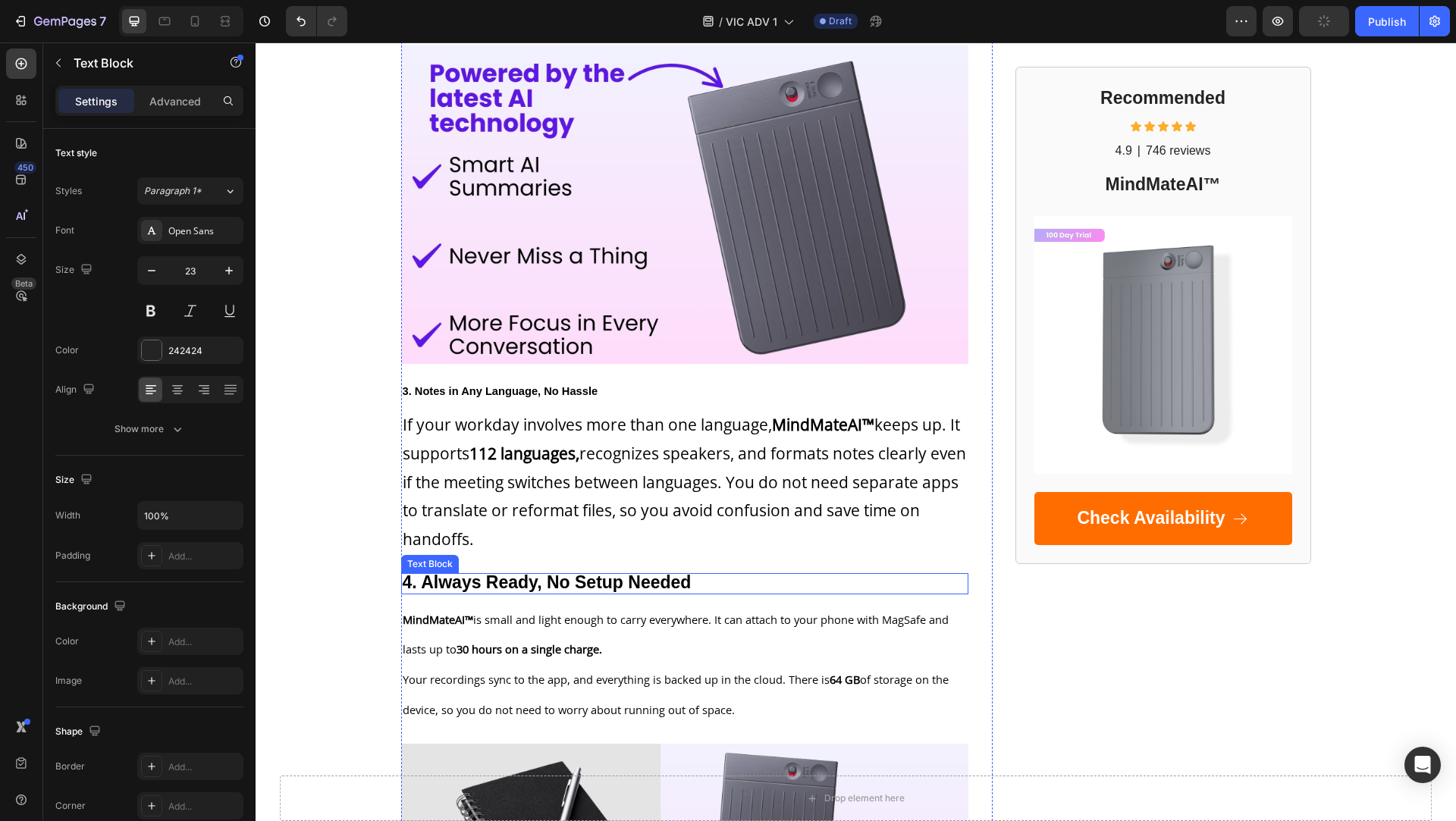
click at [479, 579] on strong "4. Always Ready, No Setup Needed" at bounding box center [547, 582] width 289 height 19
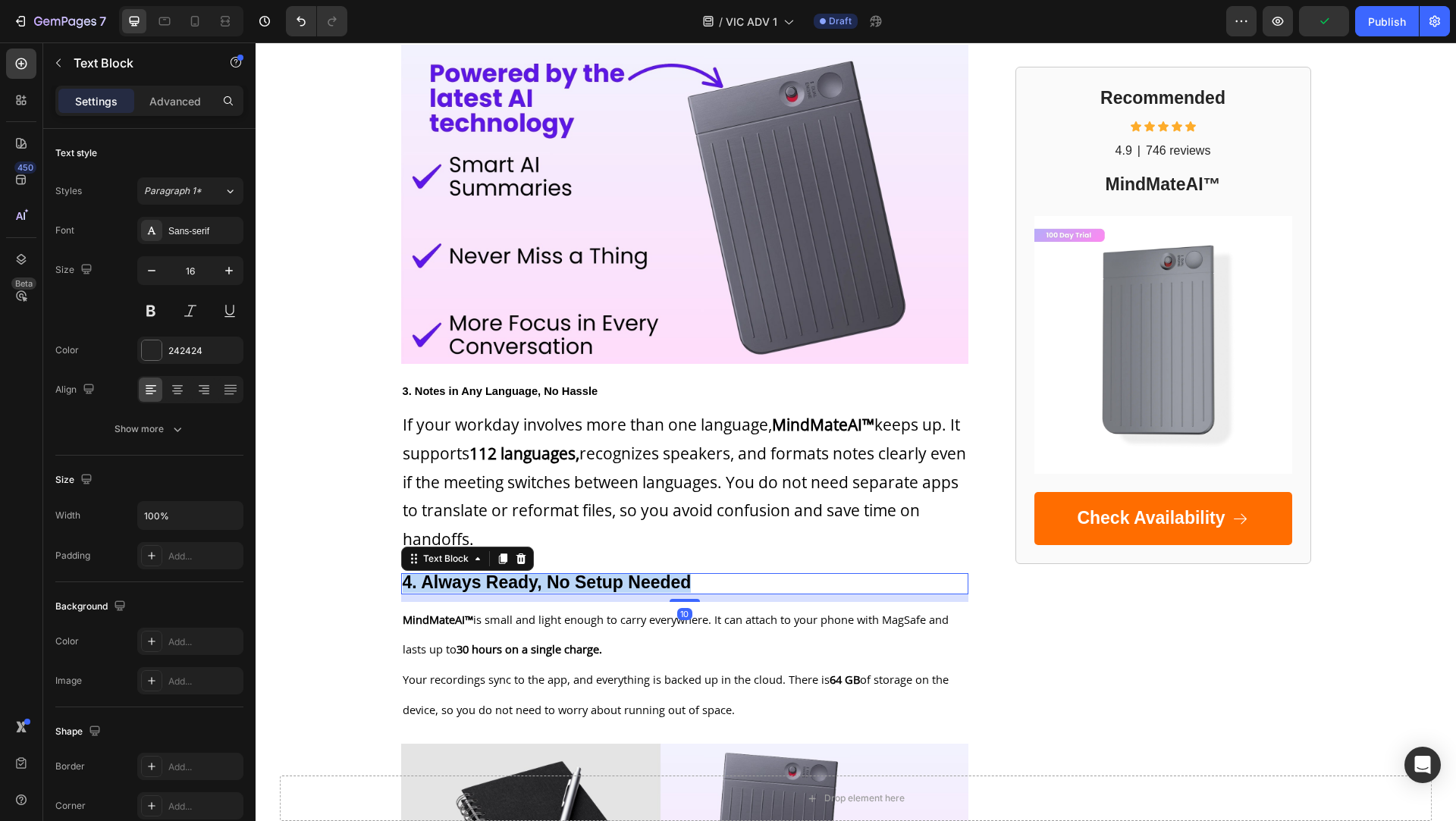
click at [479, 579] on strong "4. Always Ready, No Setup Needed" at bounding box center [547, 582] width 289 height 19
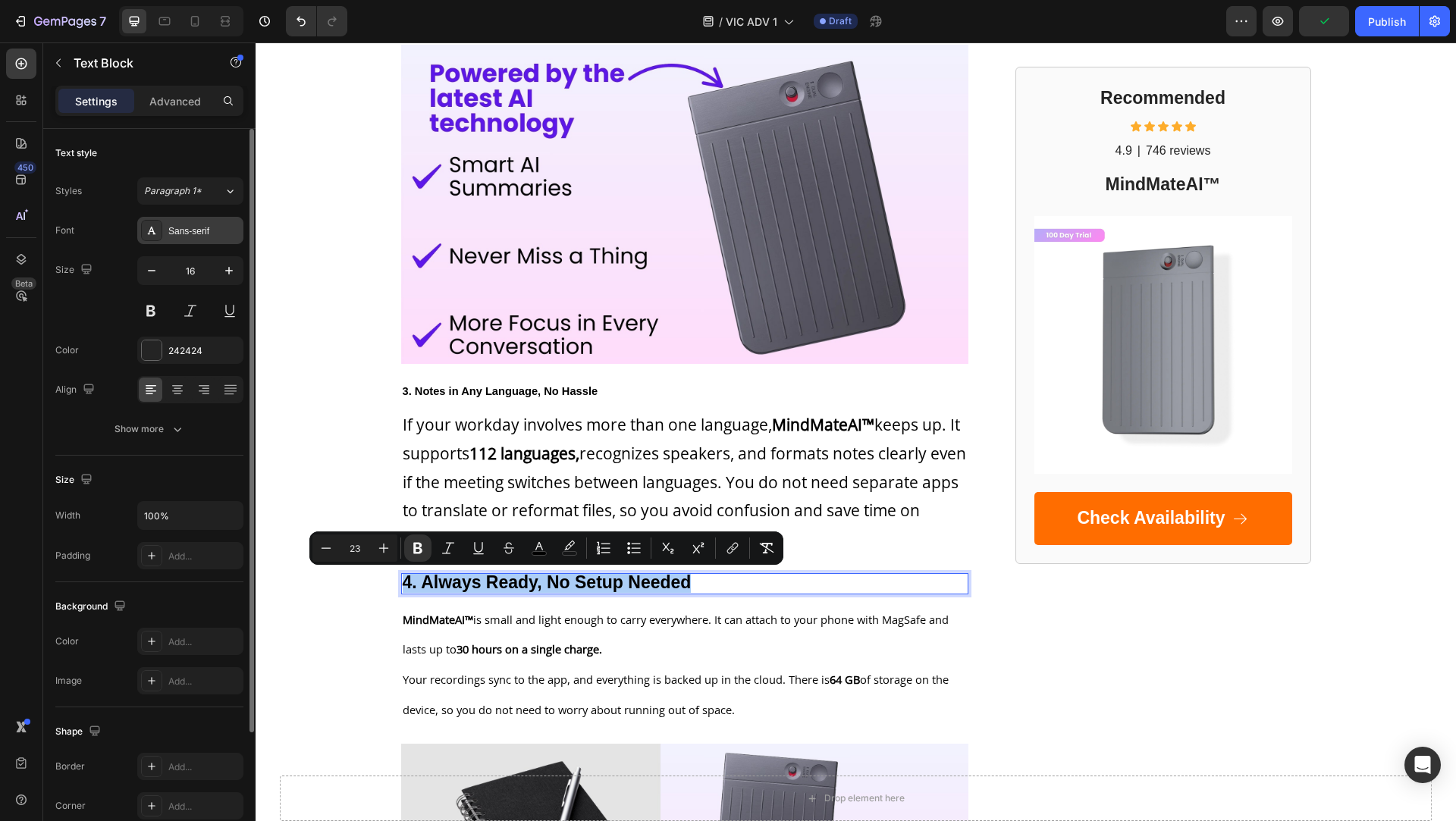
click at [189, 236] on div "Sans-serif" at bounding box center [204, 231] width 71 height 13
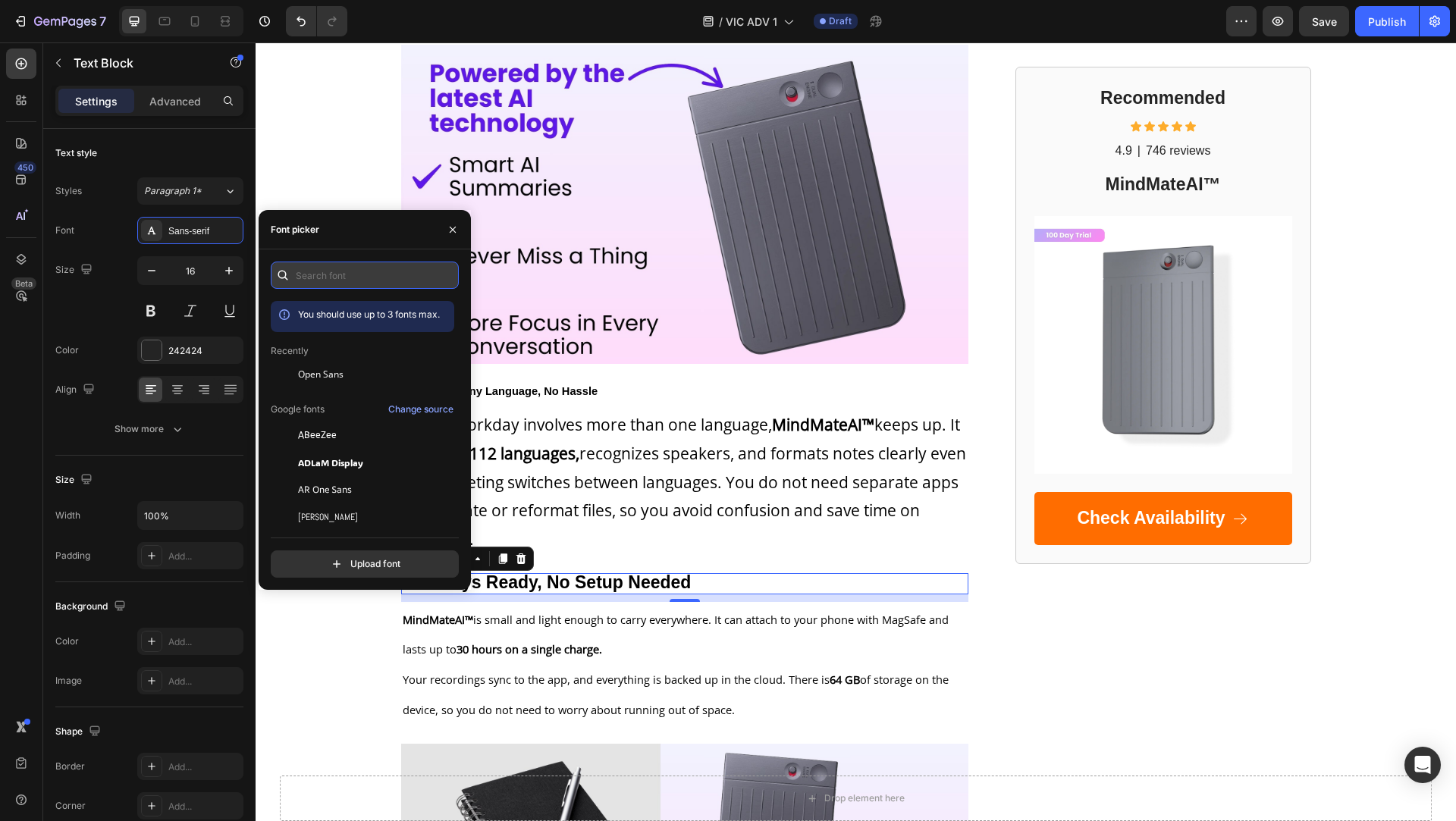
click at [301, 277] on input "text" at bounding box center [364, 276] width 188 height 27
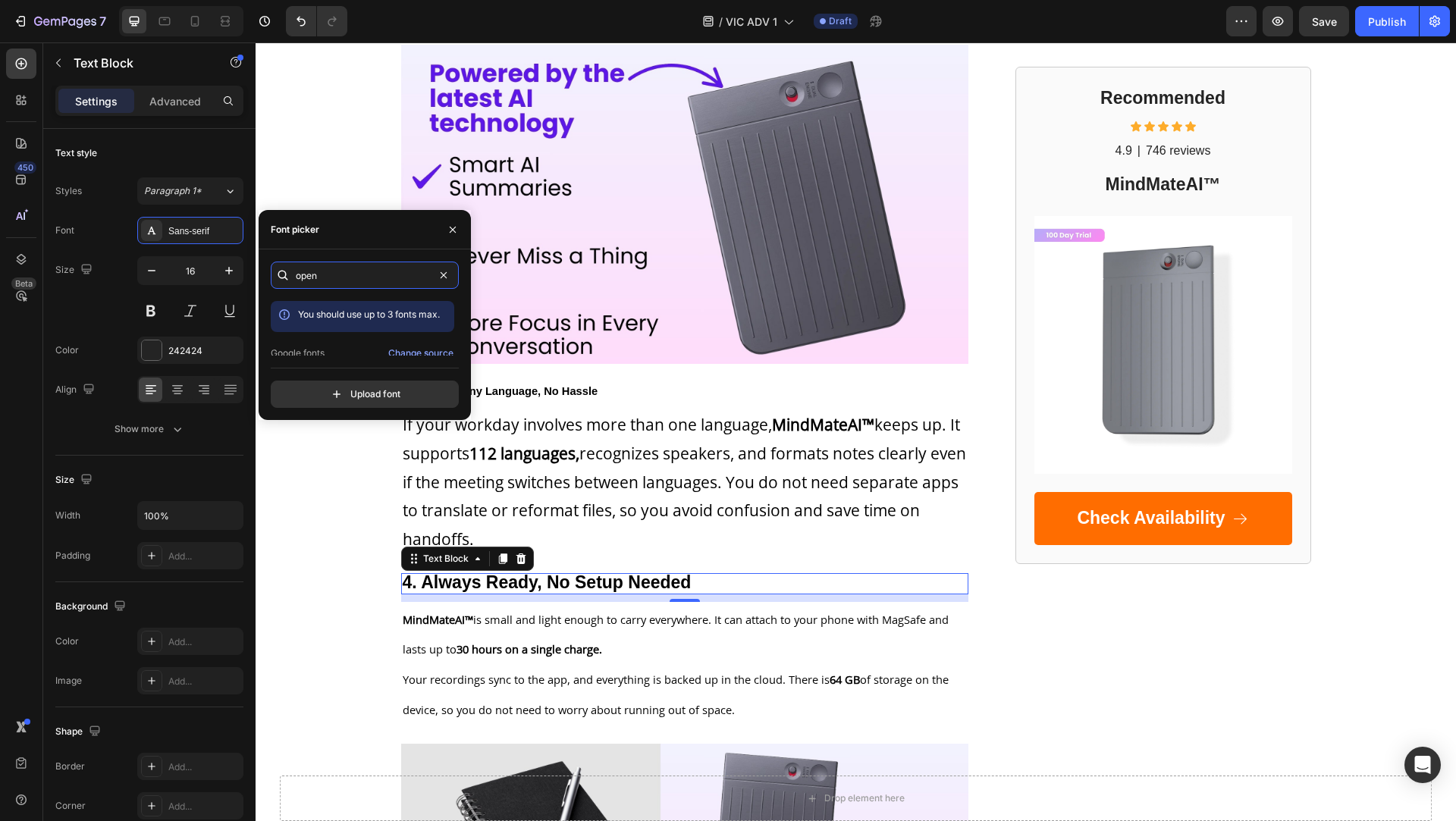
scroll to position [37, 0]
type input "open"
click at [350, 351] on div "Open Sans" at bounding box center [362, 343] width 183 height 27
click at [451, 223] on button "button" at bounding box center [452, 229] width 24 height 24
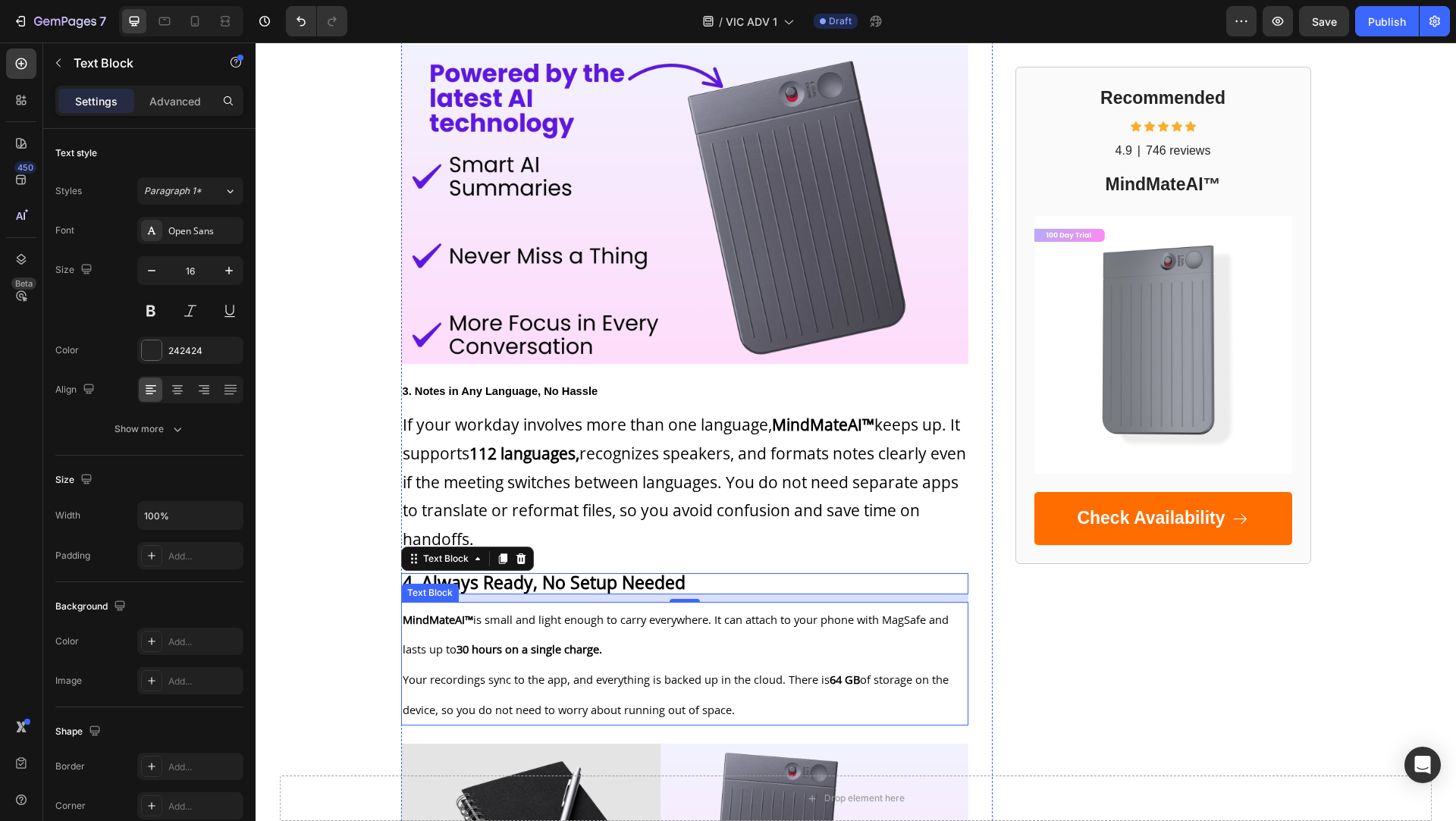
click at [447, 586] on div "Text Block" at bounding box center [430, 593] width 52 height 13
click at [493, 587] on strong "4. Always Ready, No Setup Needed" at bounding box center [544, 582] width 283 height 24
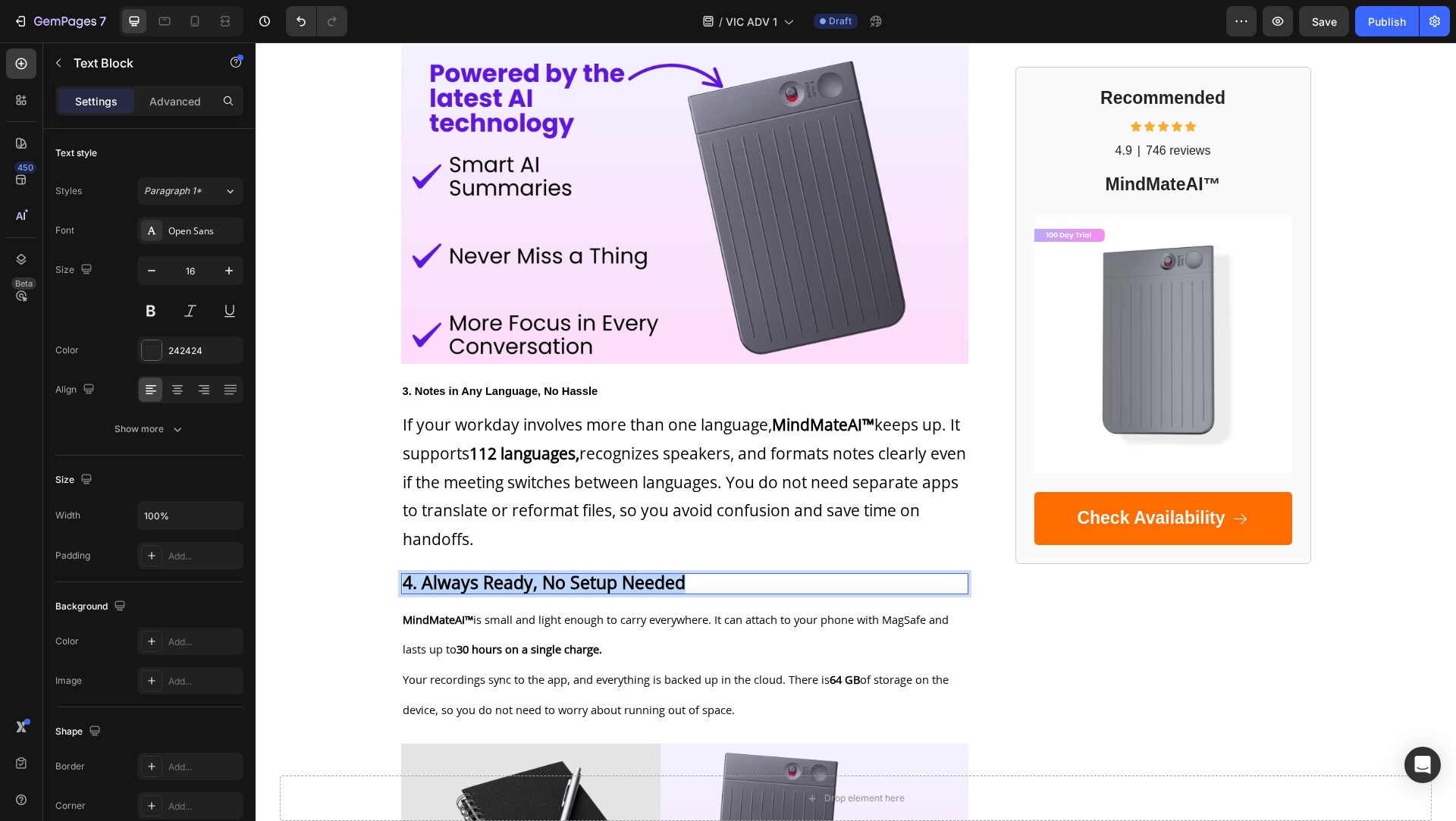
click at [493, 587] on strong "4. Always Ready, No Setup Needed" at bounding box center [544, 582] width 283 height 24
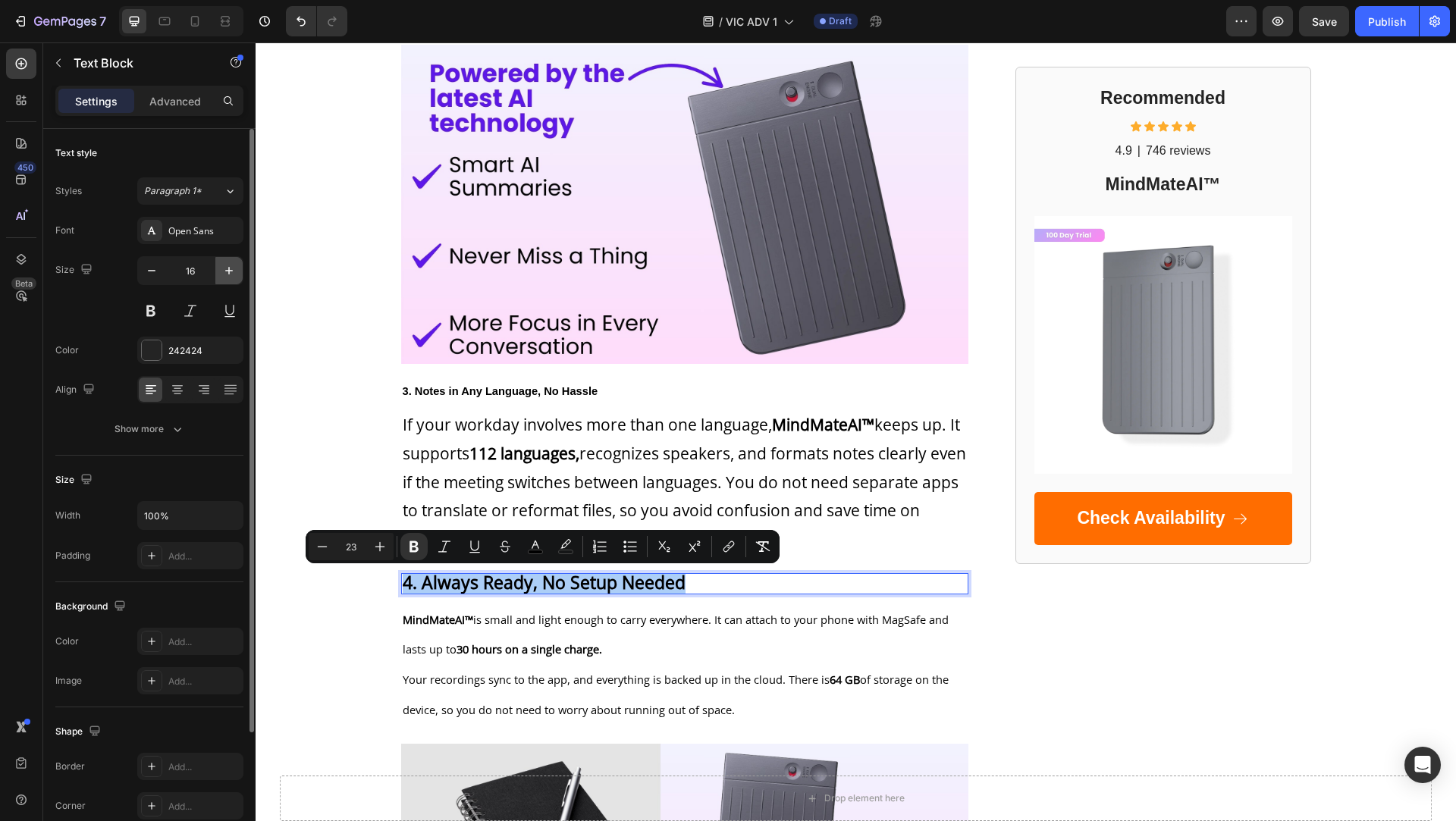
click at [229, 274] on icon "button" at bounding box center [229, 271] width 15 height 15
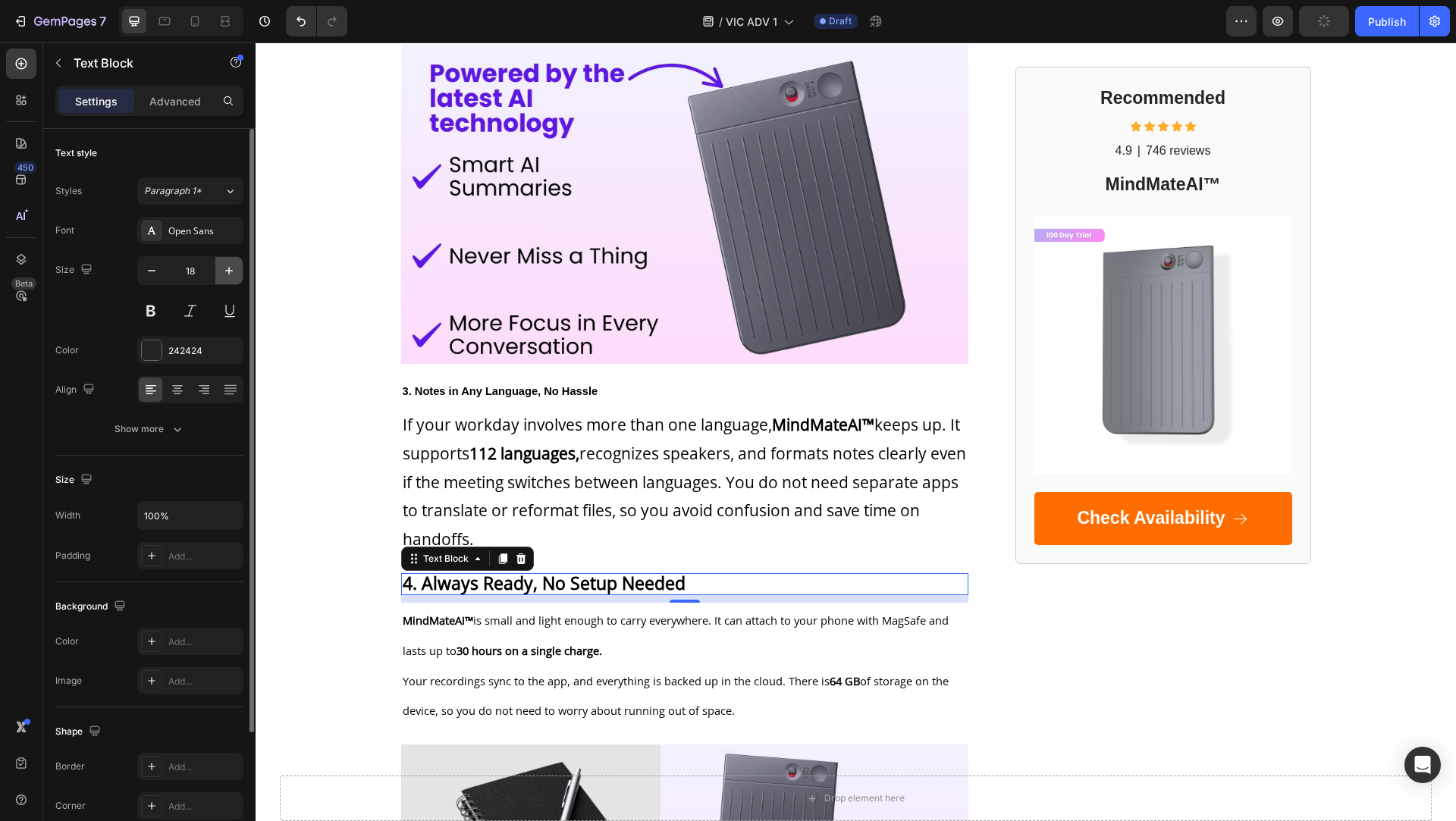
click at [229, 274] on icon "button" at bounding box center [229, 271] width 15 height 15
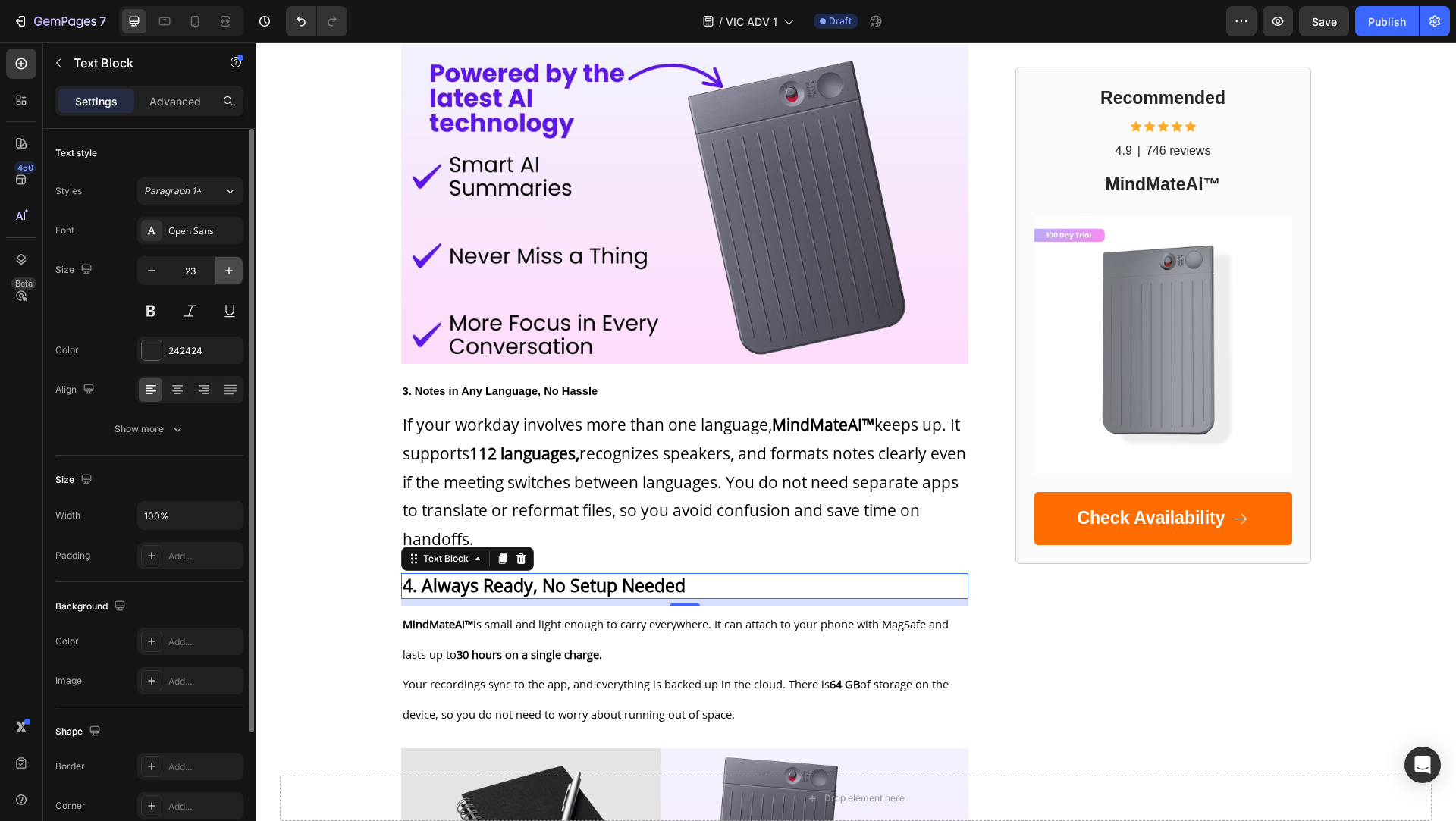
click at [229, 274] on icon "button" at bounding box center [229, 271] width 15 height 15
click at [154, 278] on button "button" at bounding box center [151, 271] width 27 height 27
type input "23"
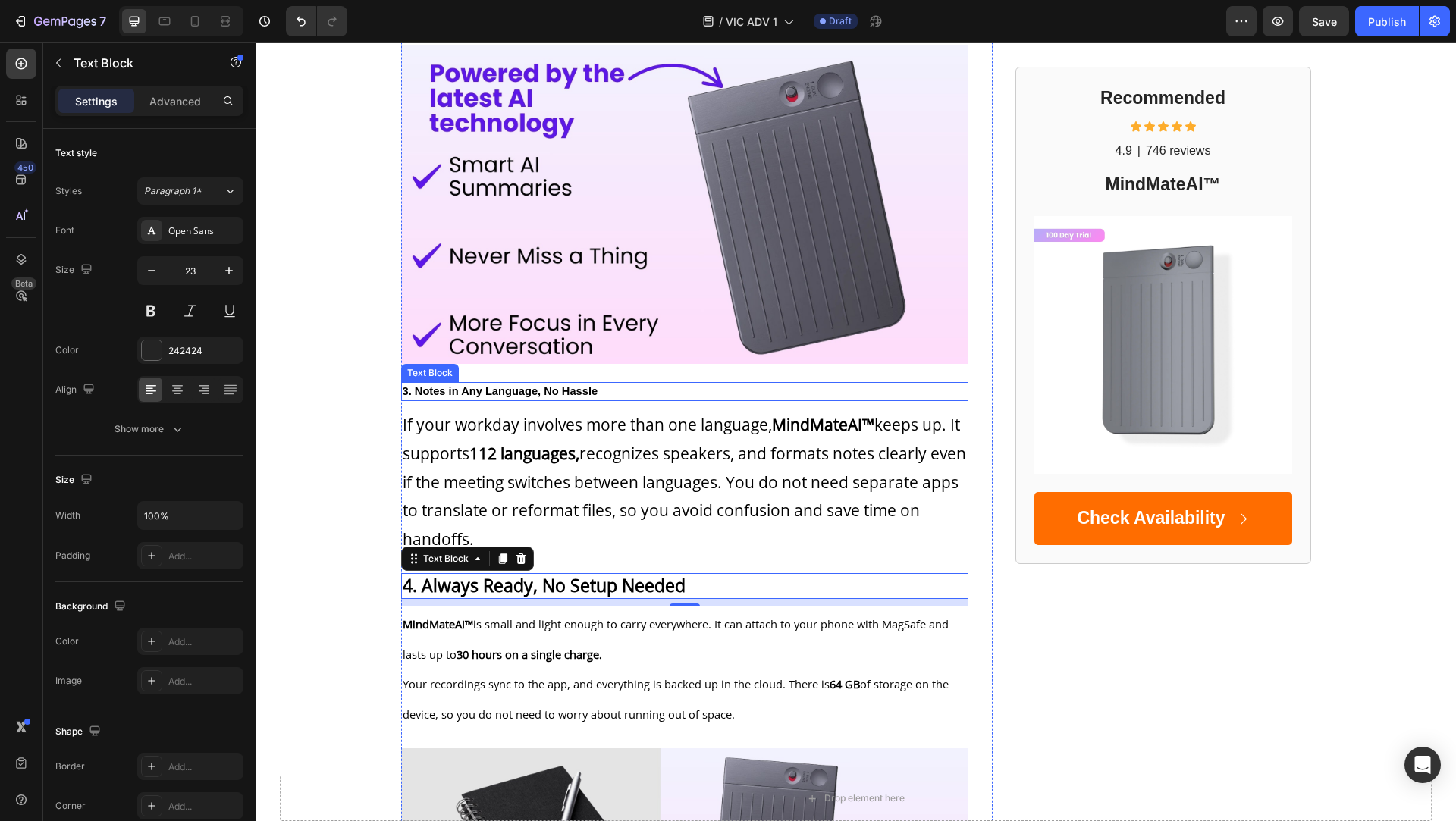
click at [569, 386] on strong "3. Notes in Any Language, No Hassle" at bounding box center [500, 391] width 196 height 13
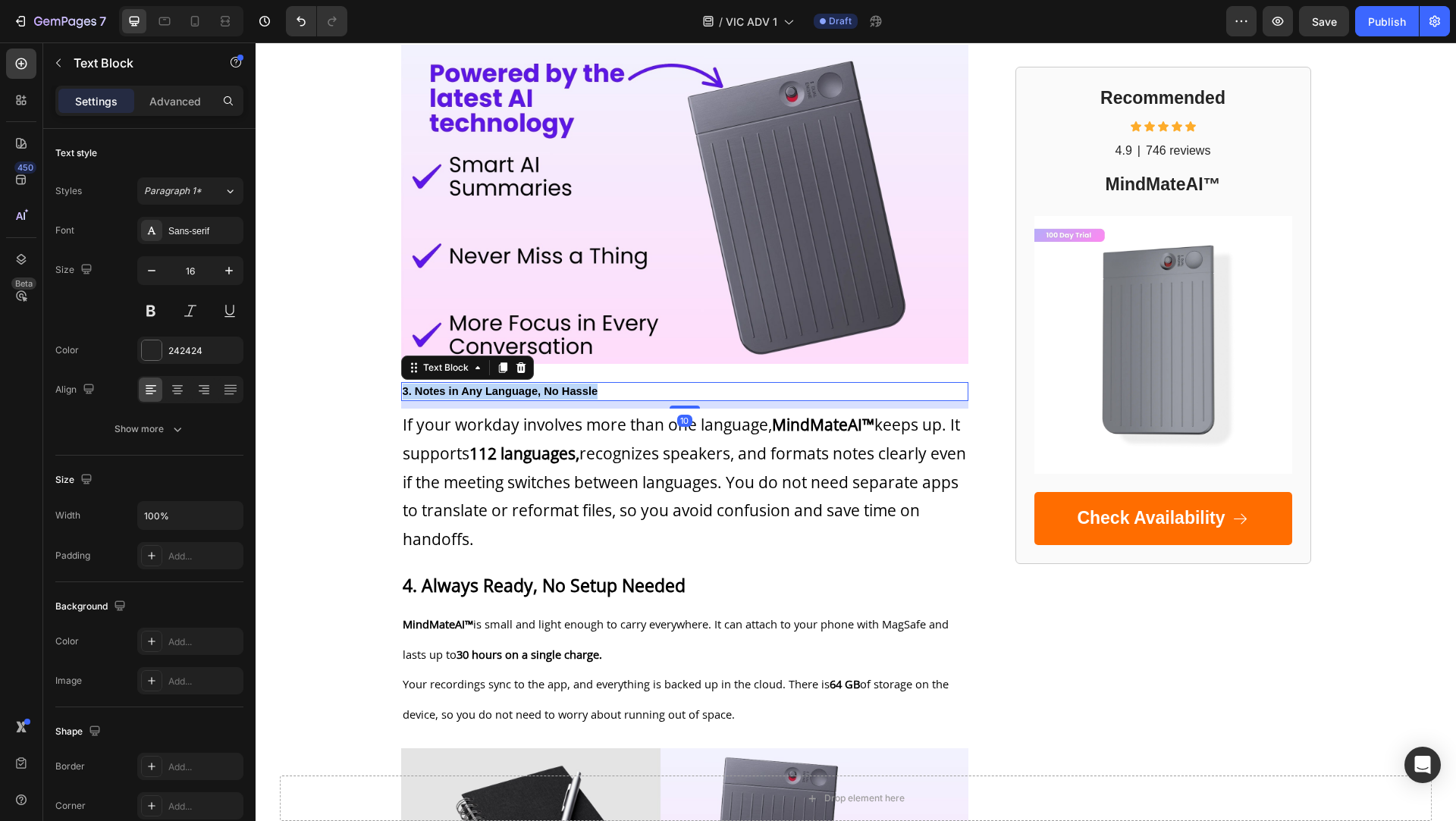
click at [569, 386] on strong "3. Notes in Any Language, No Hassle" at bounding box center [500, 391] width 196 height 13
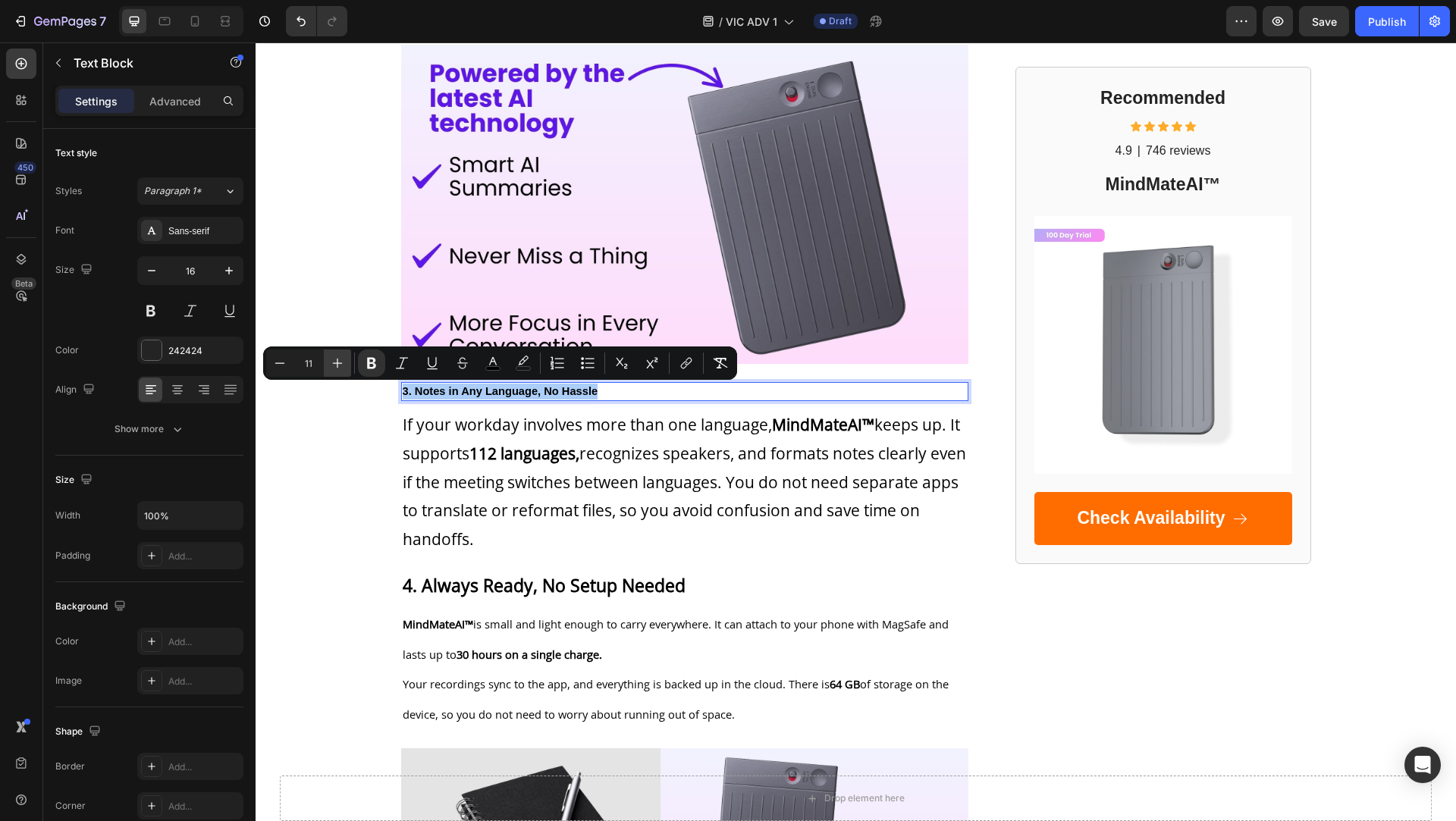
click at [338, 360] on icon "Editor contextual toolbar" at bounding box center [337, 363] width 15 height 15
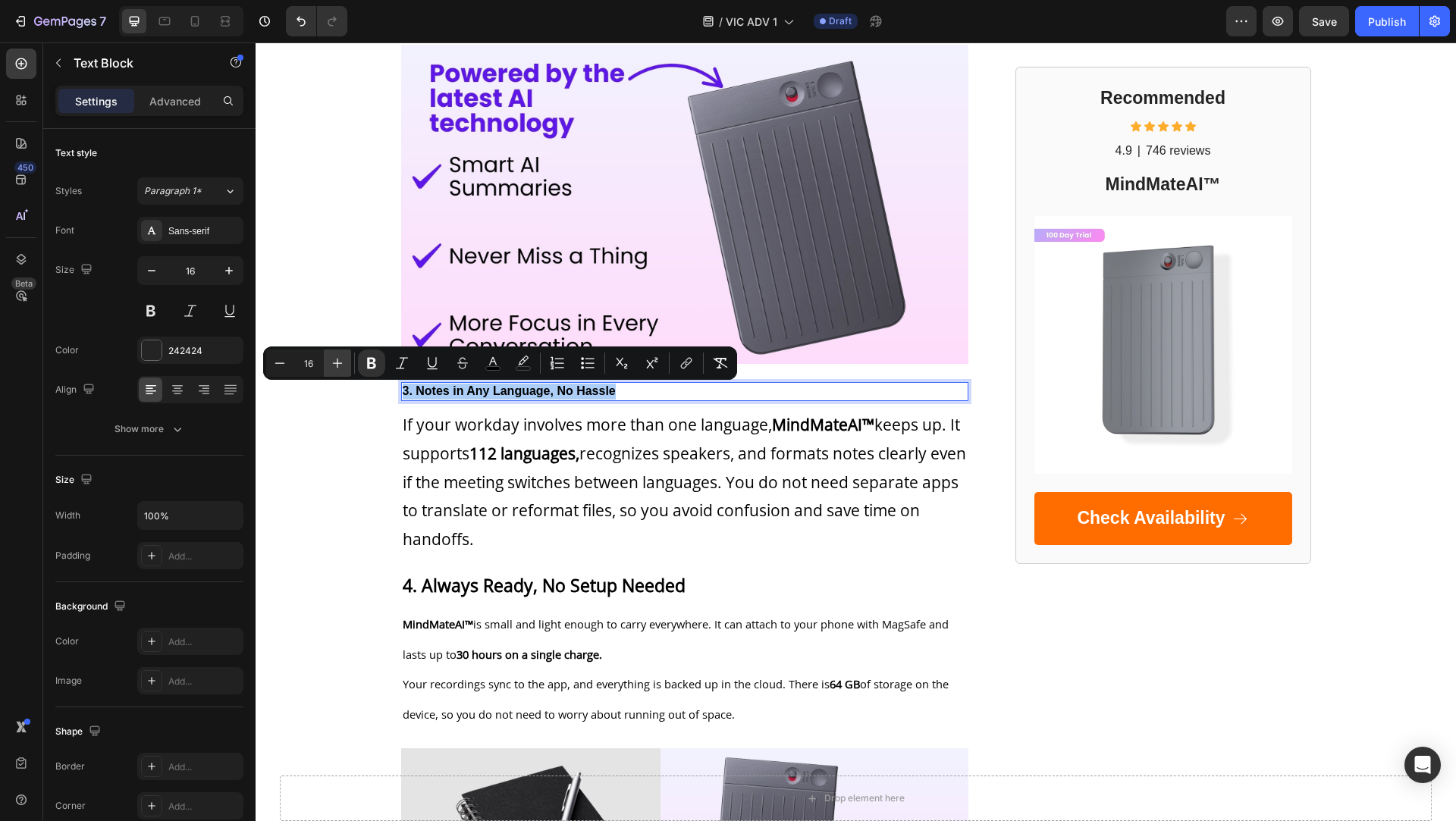
click at [338, 360] on icon "Editor contextual toolbar" at bounding box center [337, 363] width 15 height 15
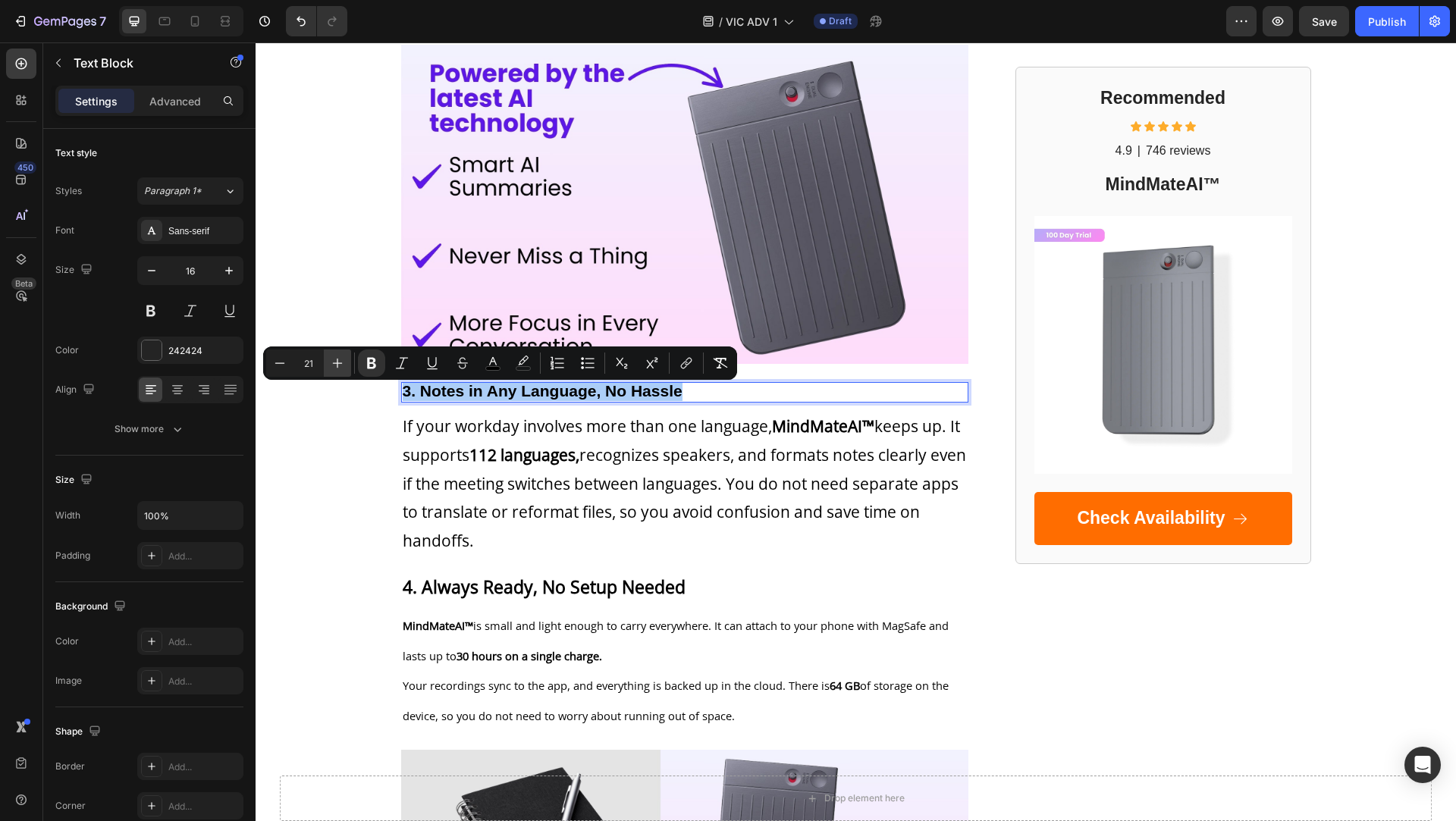
click at [338, 360] on icon "Editor contextual toolbar" at bounding box center [337, 363] width 15 height 15
type input "23"
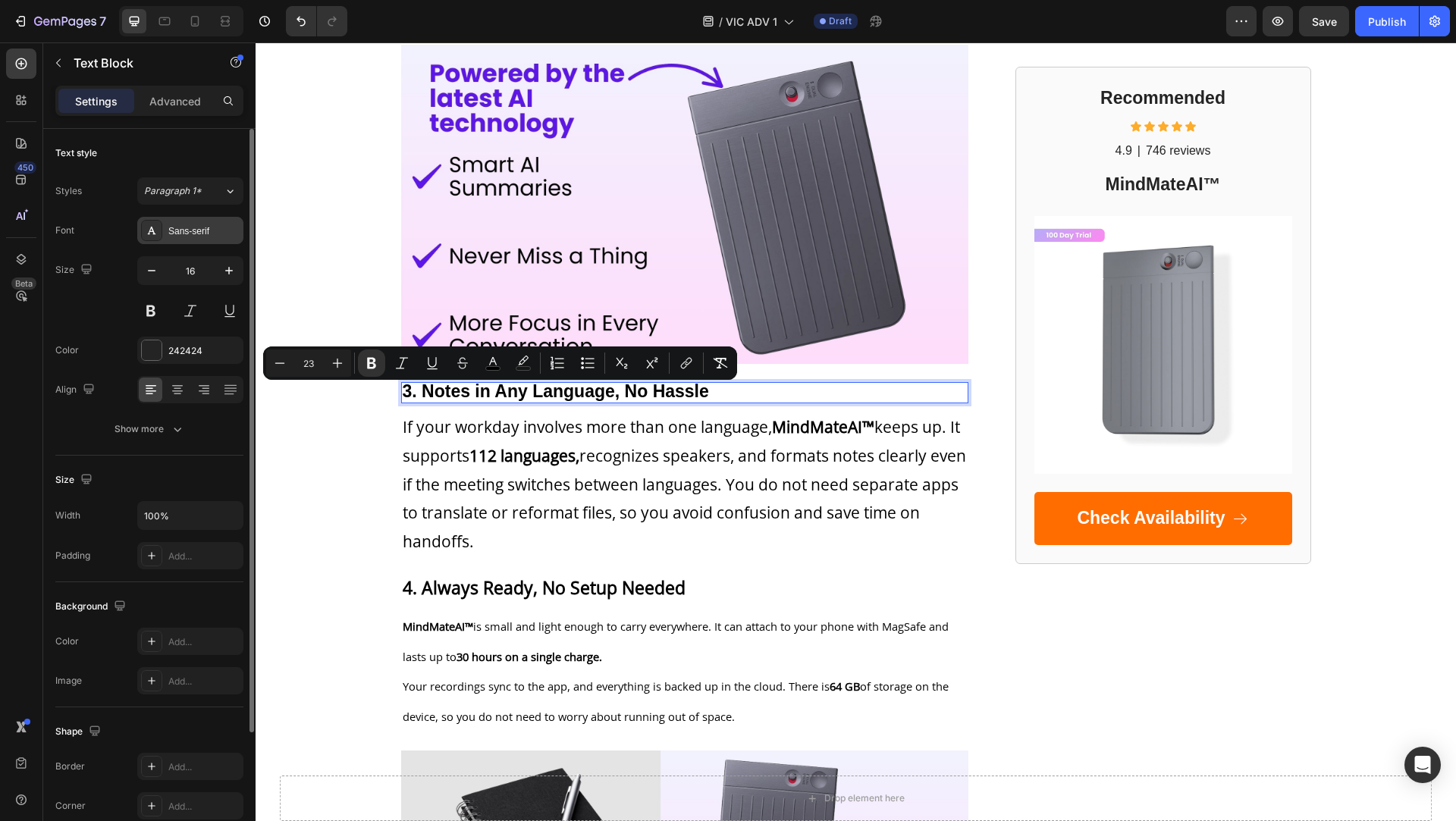
click at [175, 226] on div "Sans-serif" at bounding box center [204, 231] width 71 height 13
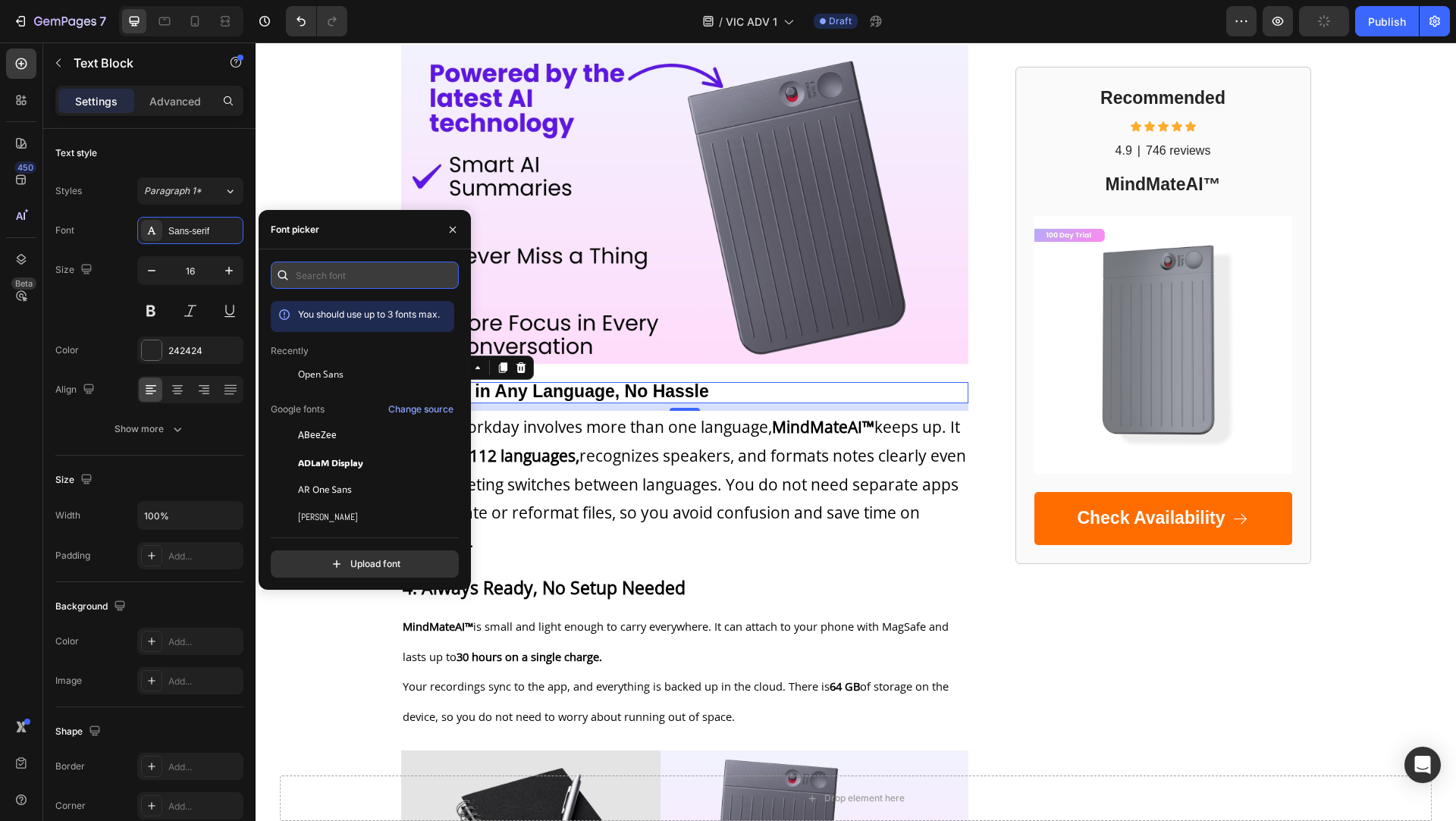
click at [312, 273] on input "text" at bounding box center [364, 276] width 188 height 27
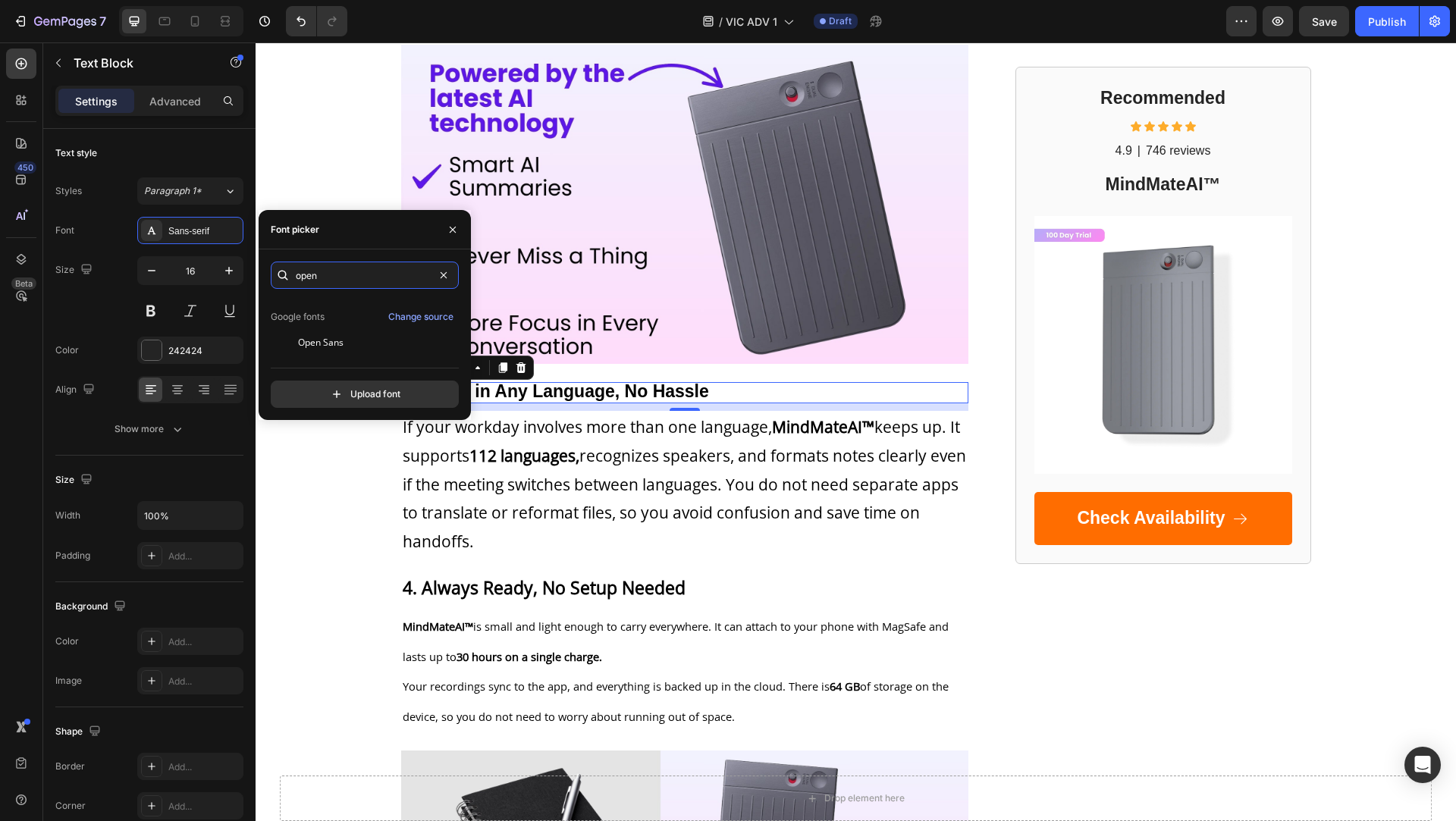
type input "open"
click at [357, 355] on div "Open Sans" at bounding box center [362, 343] width 183 height 27
click at [226, 271] on icon "button" at bounding box center [229, 271] width 15 height 15
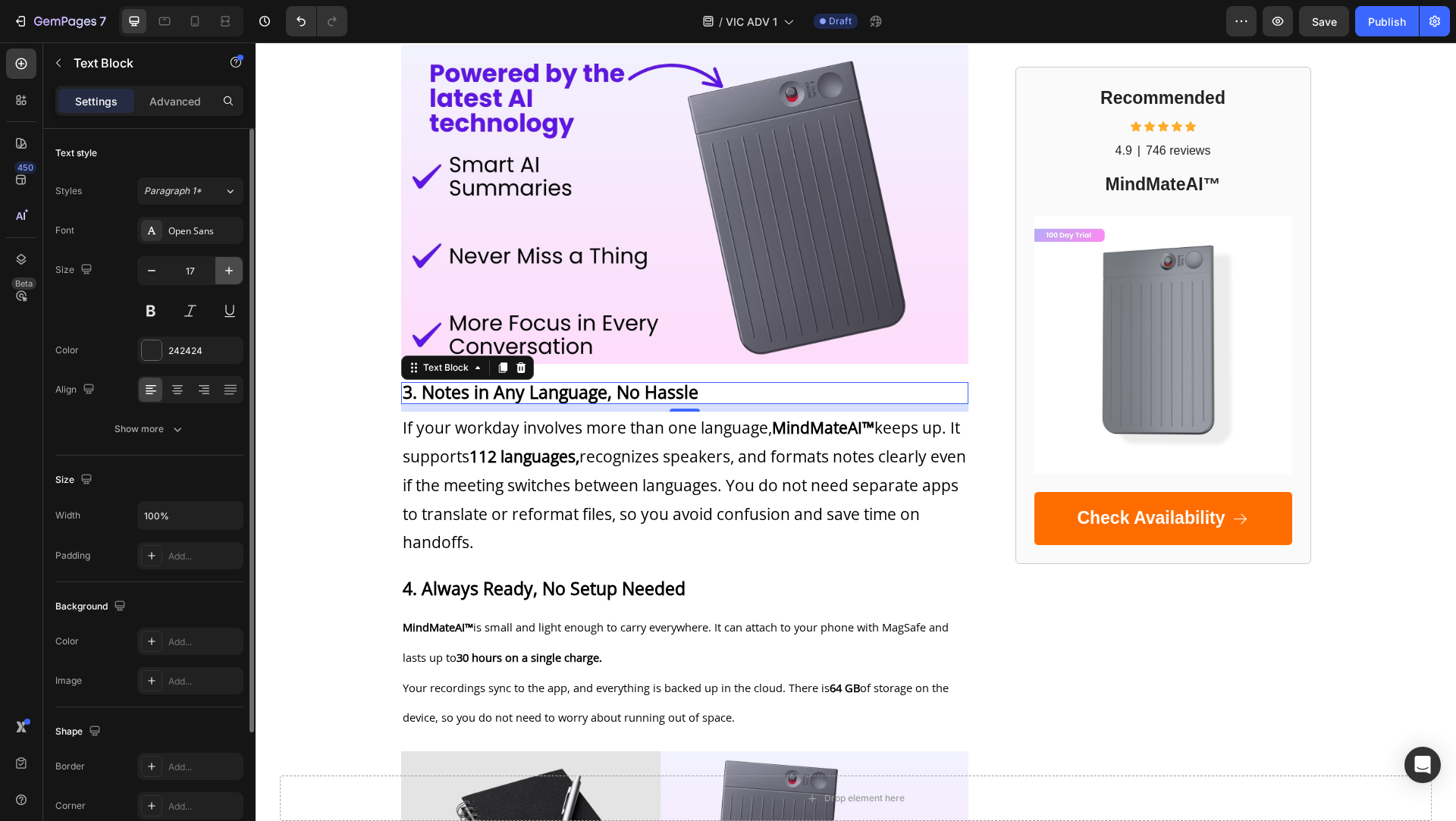
click at [226, 271] on icon "button" at bounding box center [229, 271] width 15 height 15
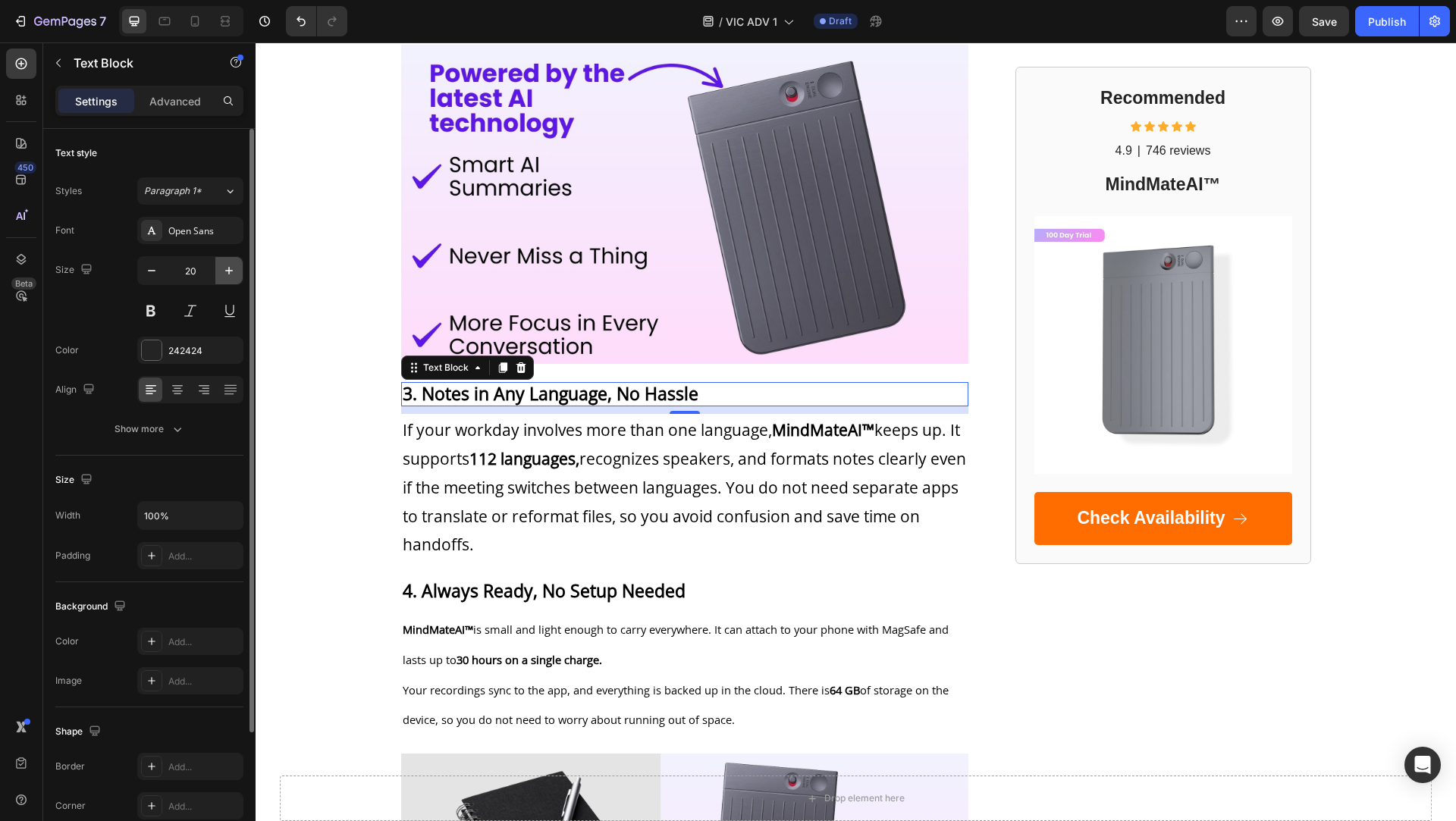
click at [226, 271] on icon "button" at bounding box center [229, 271] width 15 height 15
type input "23"
click at [506, 432] on span "If your workday involves more than one language, MindMateAI™ keeps up. It suppo…" at bounding box center [684, 489] width 564 height 136
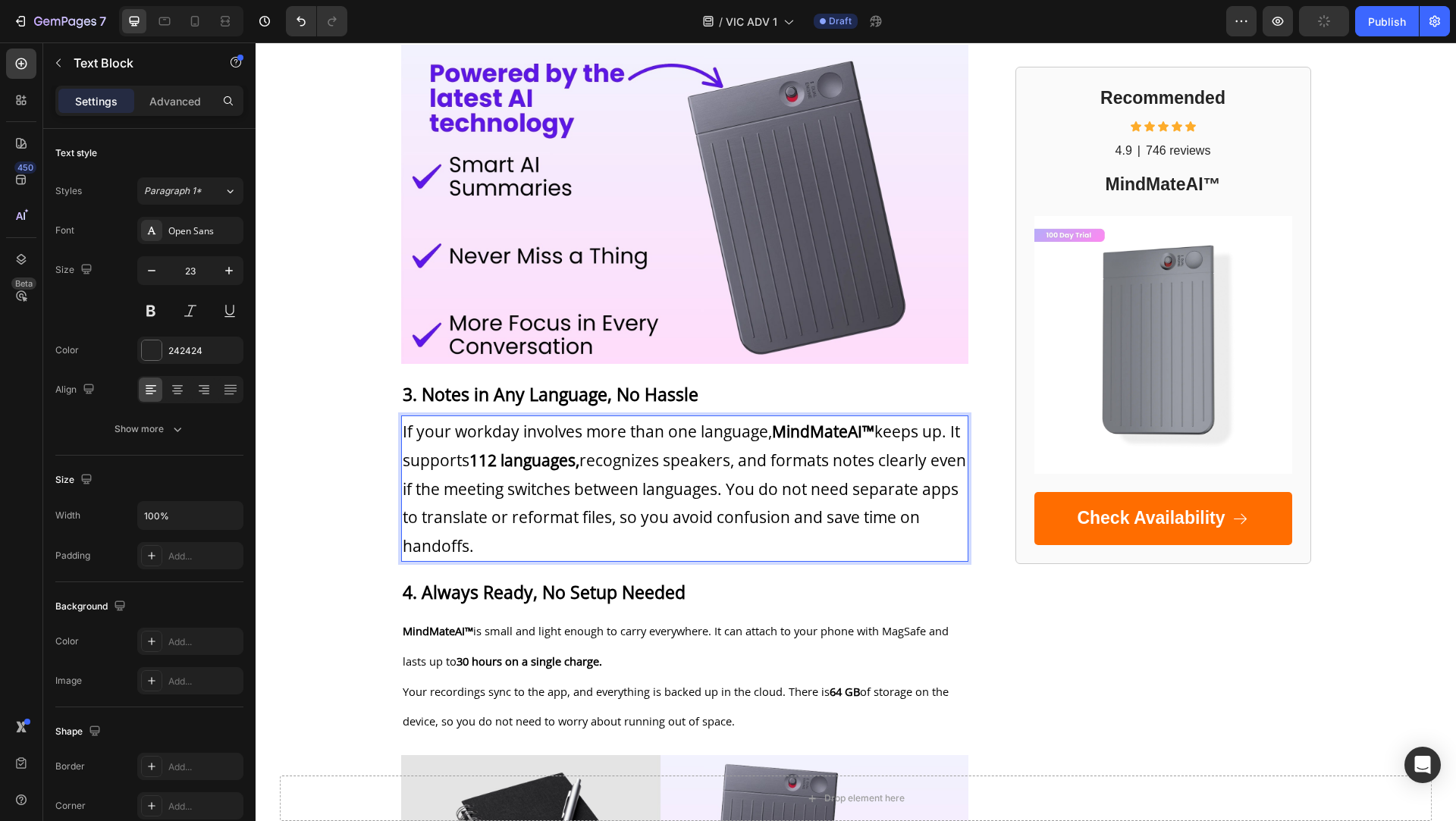
click at [532, 443] on p "If your workday involves more than one language, MindMateAI™ keeps up. It suppo…" at bounding box center [685, 489] width 565 height 144
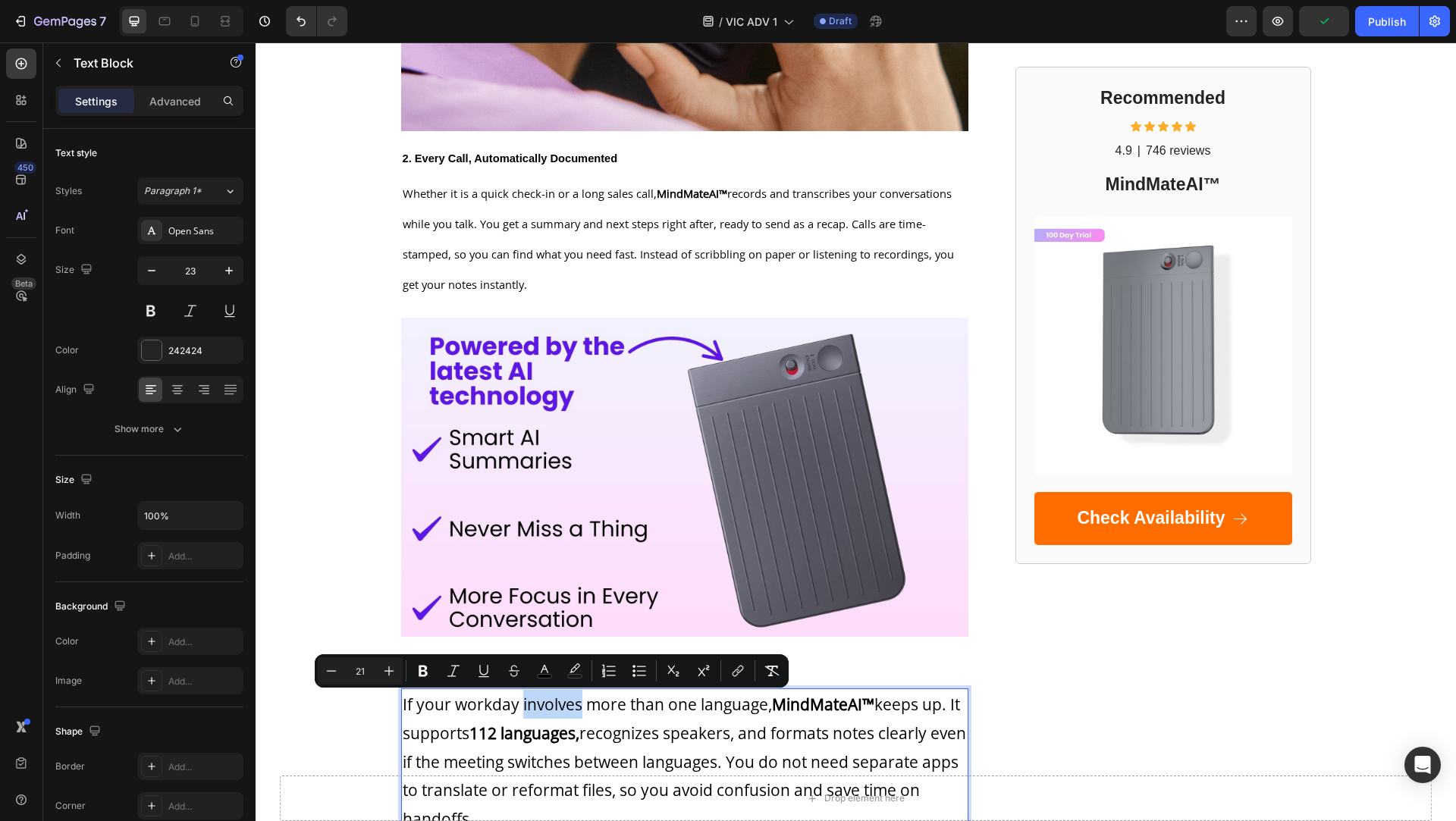
scroll to position [1169, 0]
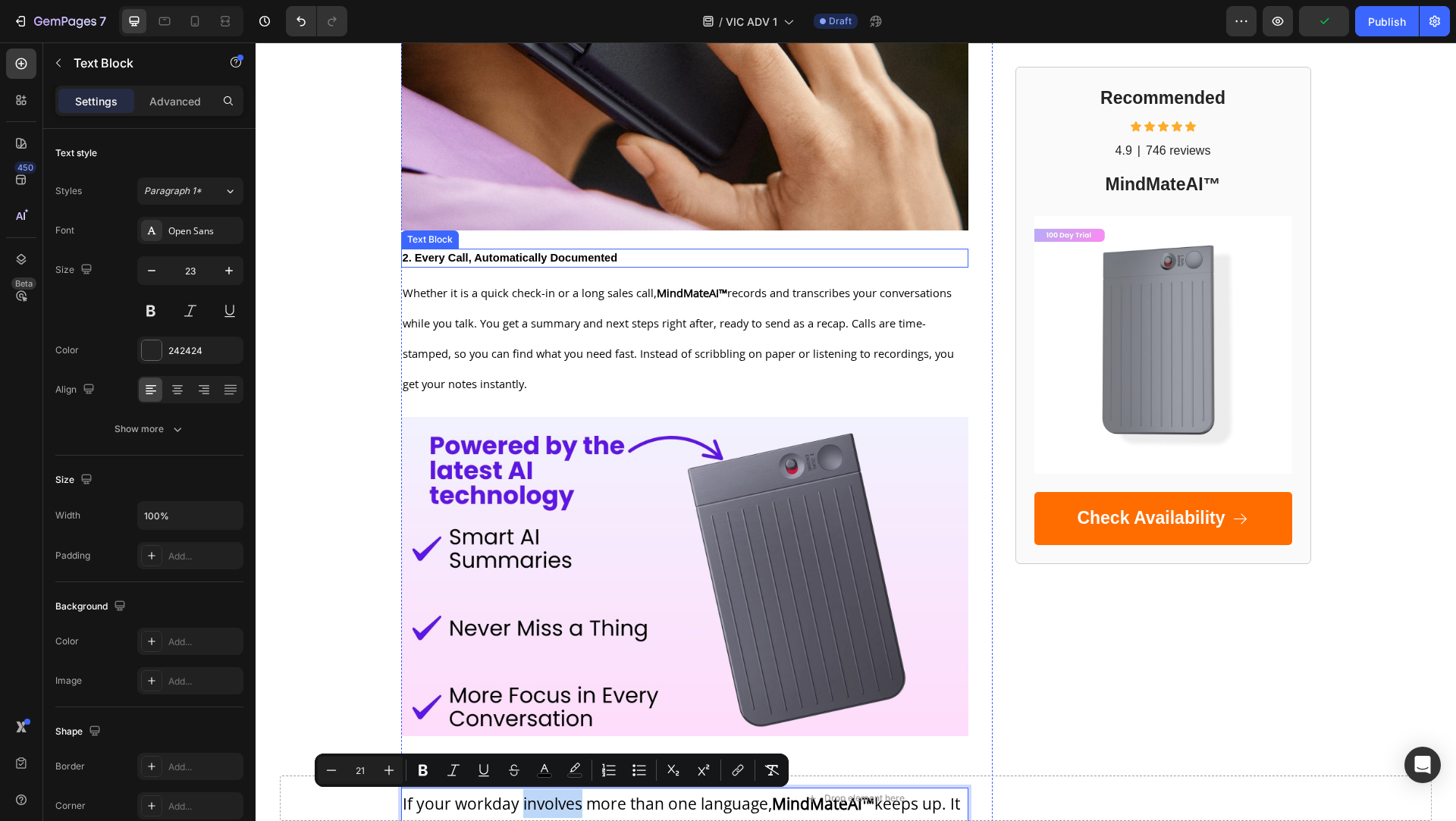
click at [550, 256] on strong "2. Every Call, Automatically Documented" at bounding box center [511, 257] width 216 height 13
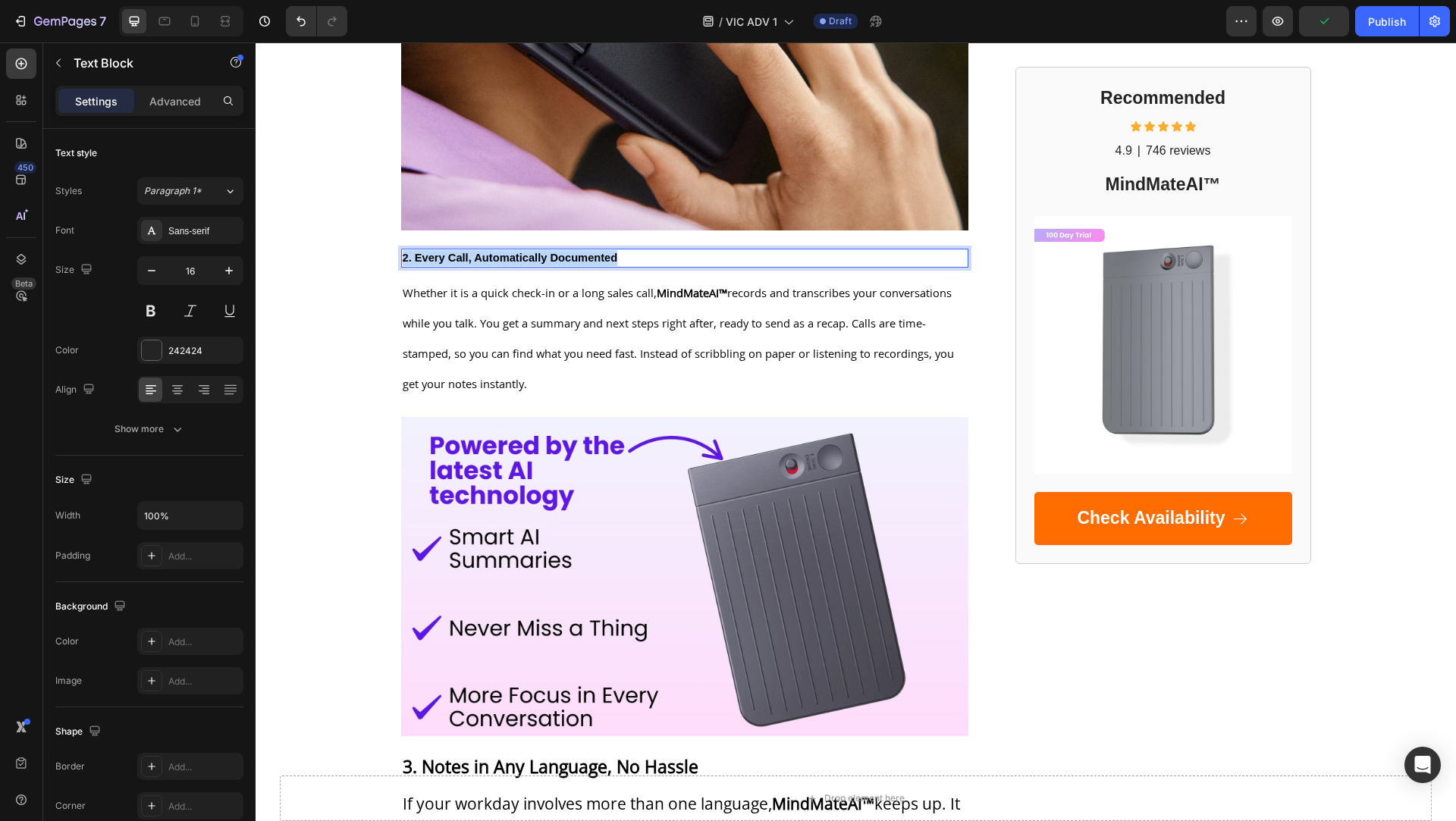
click at [550, 256] on strong "2. Every Call, Automatically Documented" at bounding box center [511, 257] width 216 height 13
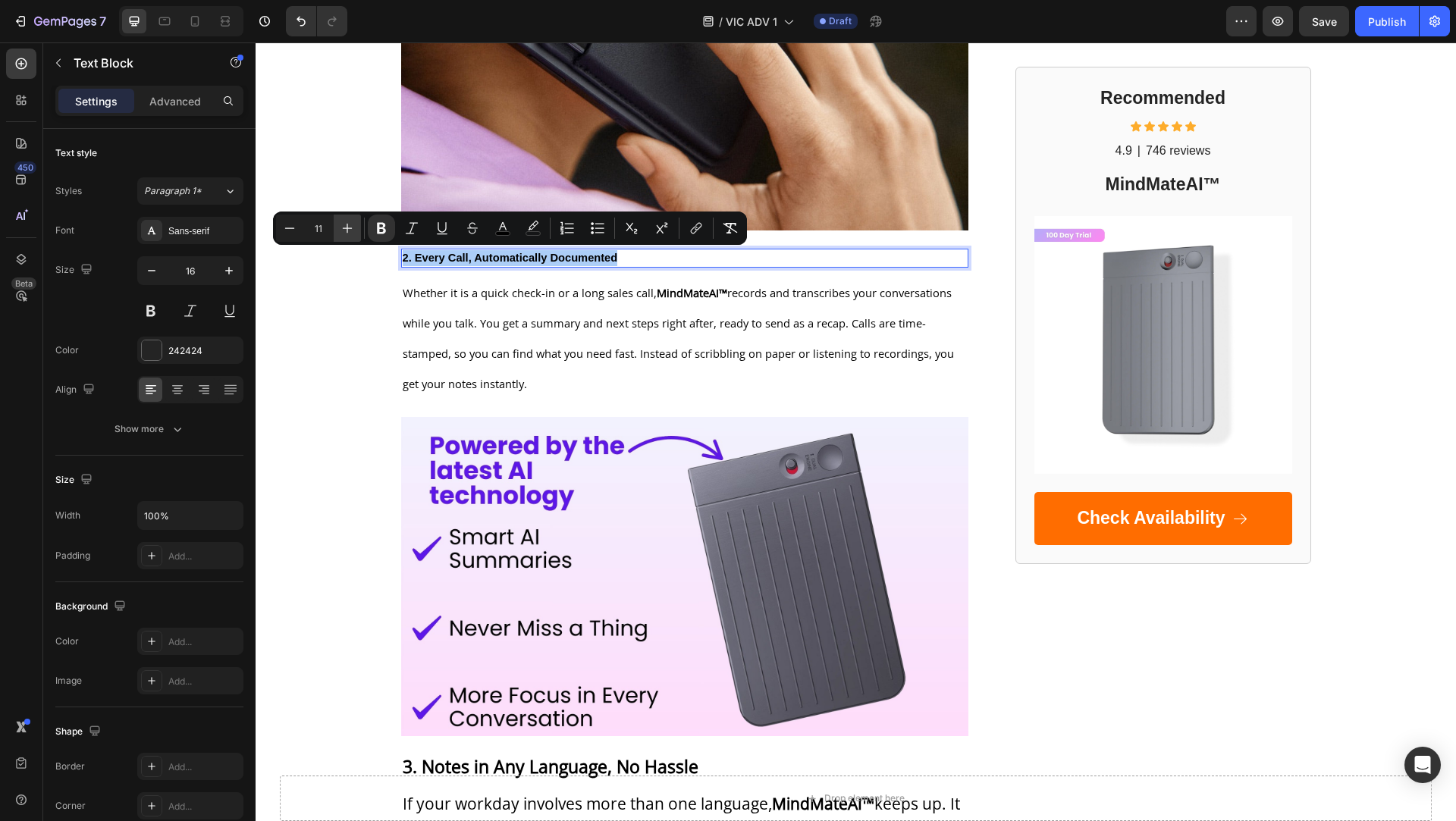
click at [349, 225] on icon "Editor contextual toolbar" at bounding box center [348, 228] width 15 height 15
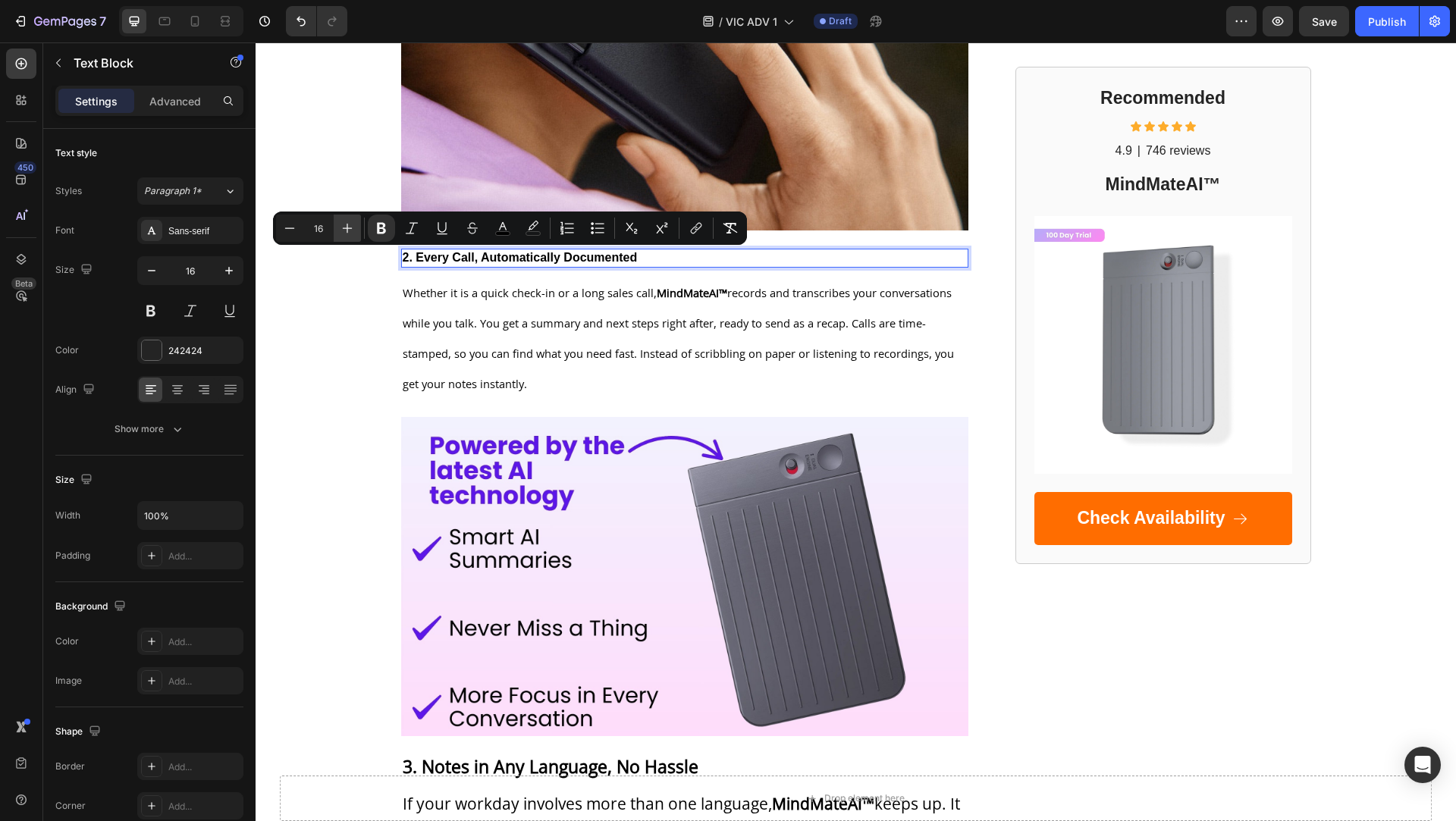
click at [349, 225] on icon "Editor contextual toolbar" at bounding box center [348, 228] width 15 height 15
click at [349, 225] on icon "Editor contextual toolbar" at bounding box center [348, 228] width 15 height 15
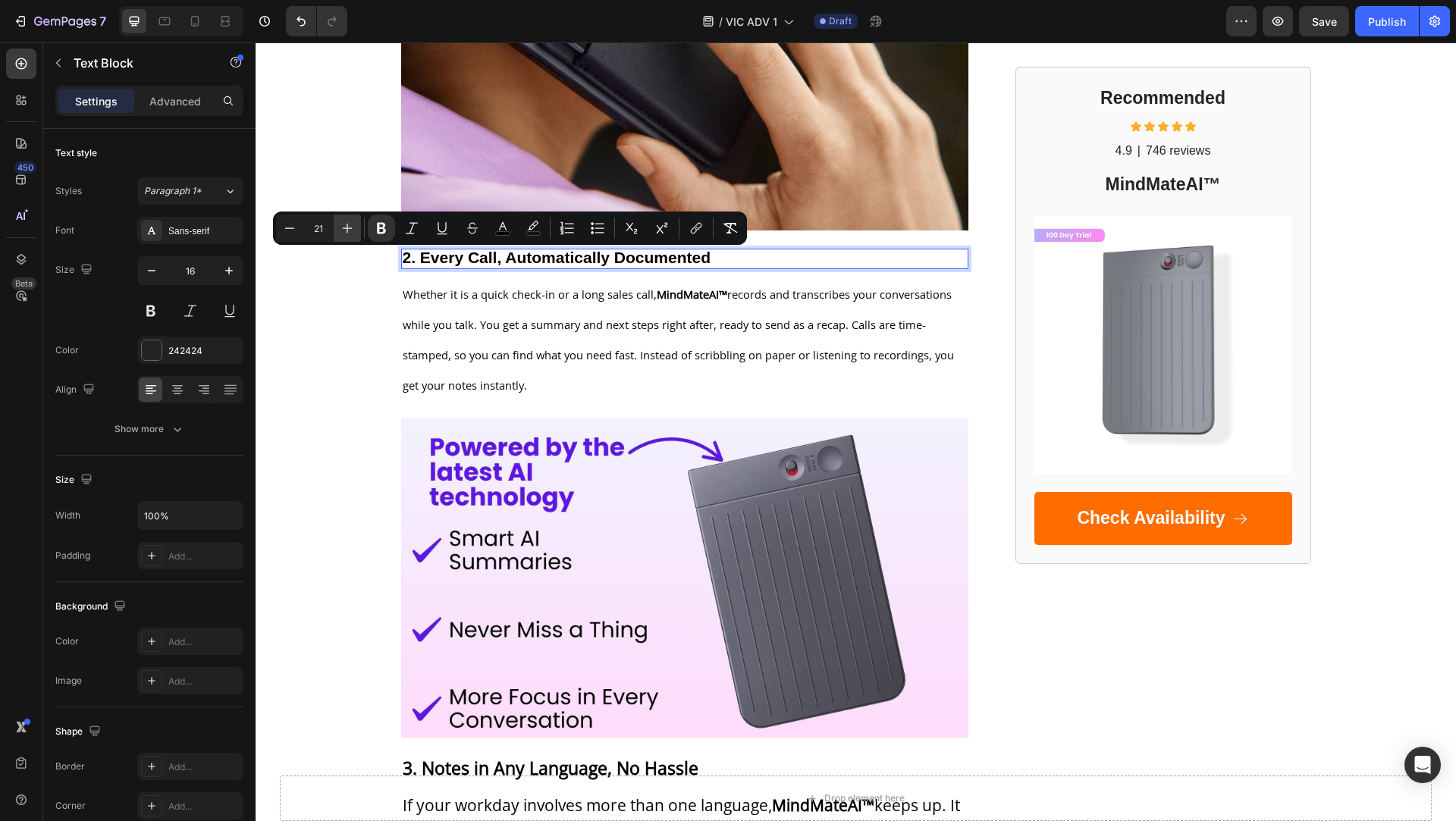
click at [349, 225] on icon "Editor contextual toolbar" at bounding box center [348, 228] width 15 height 15
type input "23"
click at [189, 223] on div "Sans-serif" at bounding box center [190, 230] width 106 height 27
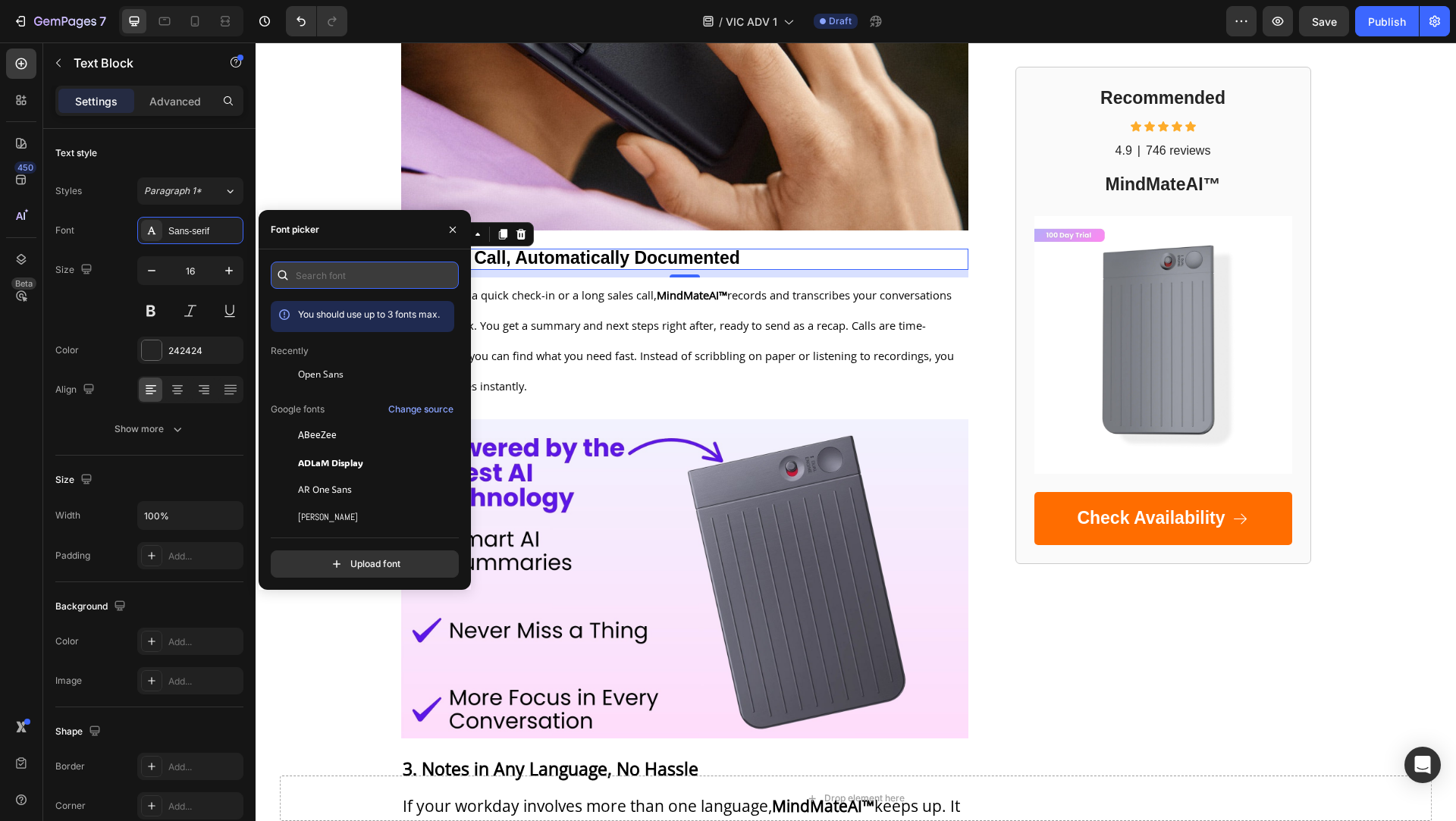
click at [301, 269] on input "text" at bounding box center [364, 276] width 188 height 27
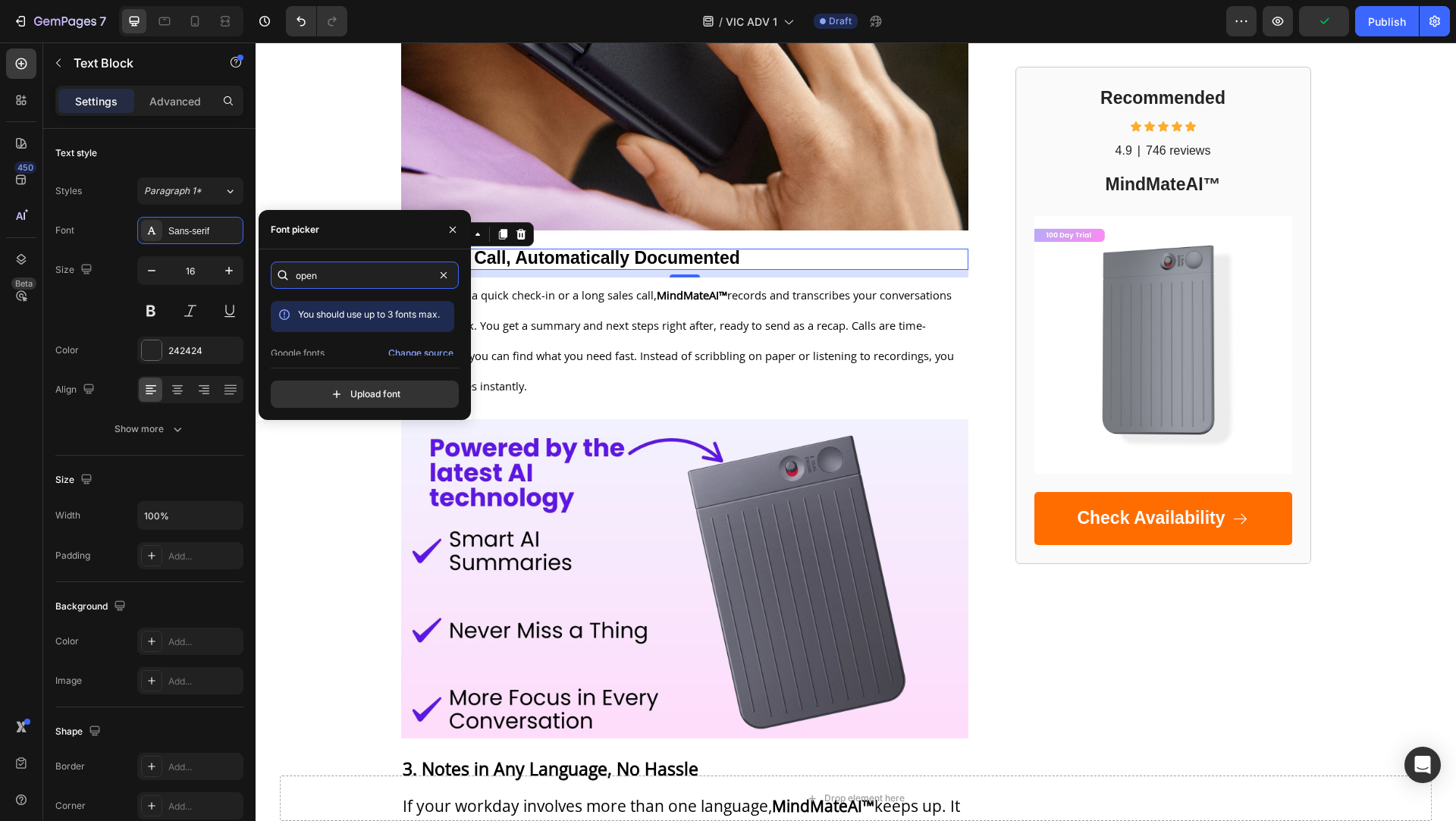
scroll to position [37, 0]
type input "open"
click at [314, 336] on span "Open Sans" at bounding box center [320, 343] width 45 height 13
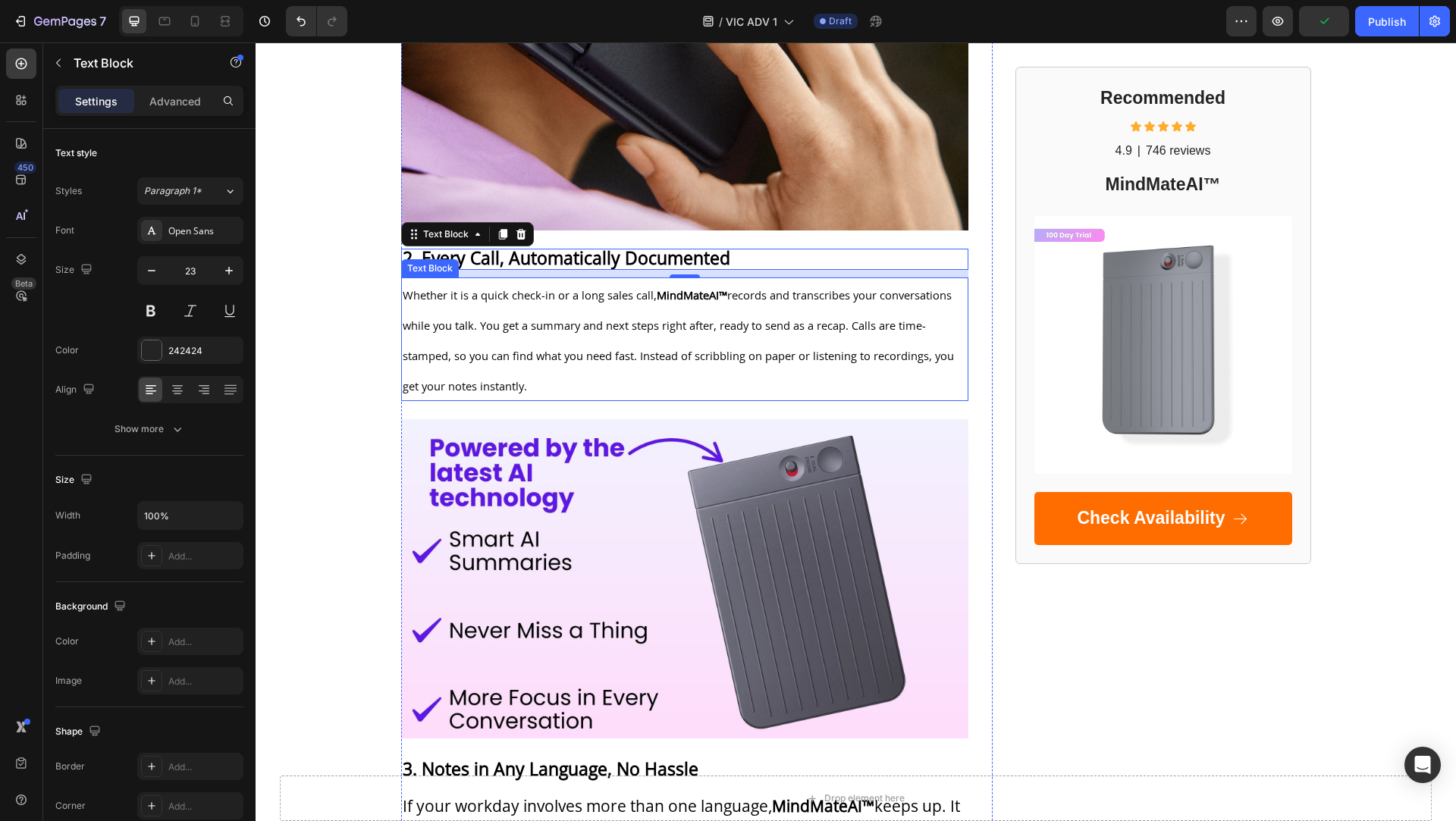
click at [691, 344] on p "Whether it is a quick check-in or a long sales call, MindMateAI™ records and tr…" at bounding box center [685, 339] width 565 height 120
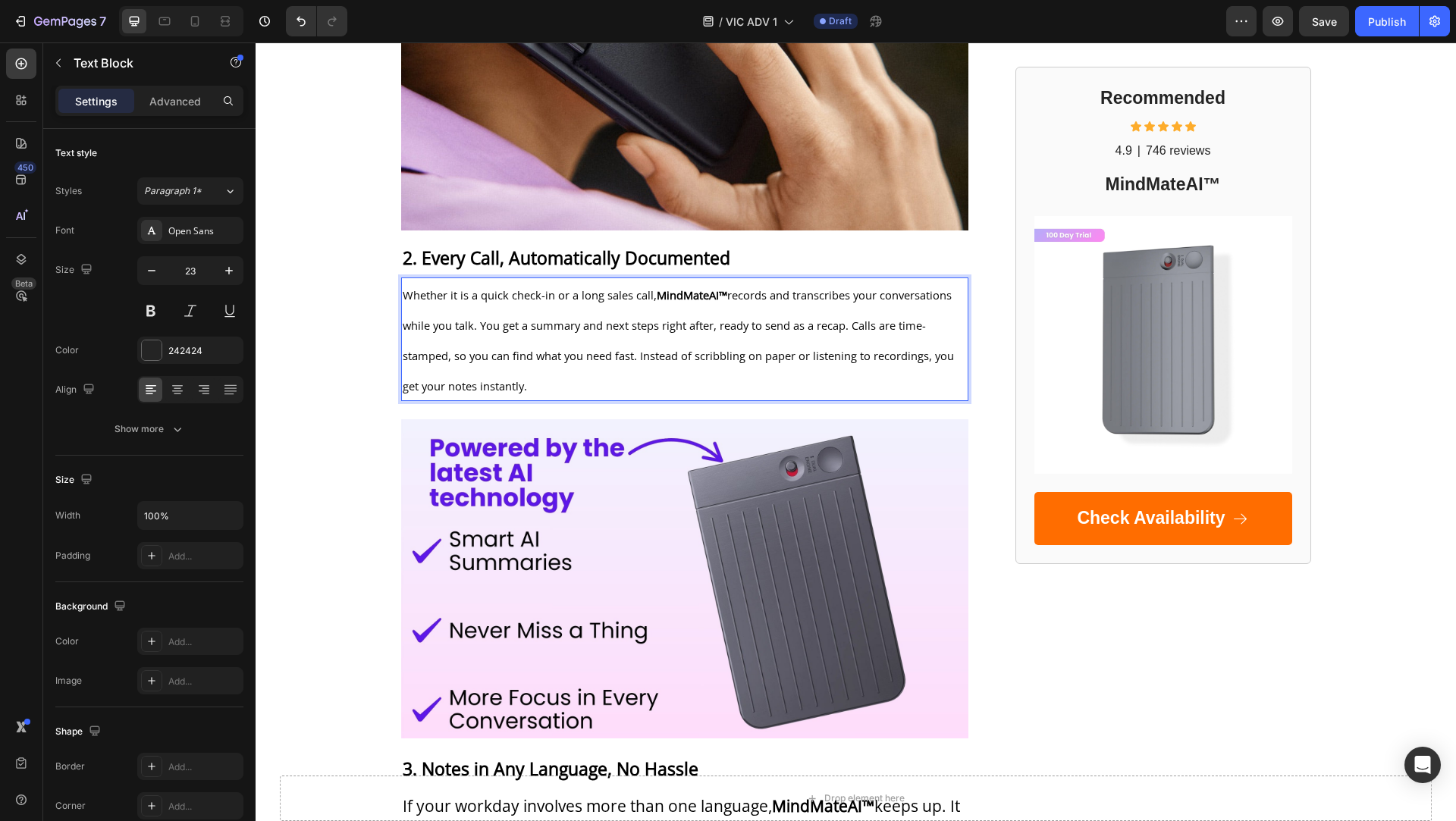
click at [691, 344] on p "Whether it is a quick check-in or a long sales call, MindMateAI™ records and tr…" at bounding box center [685, 339] width 565 height 120
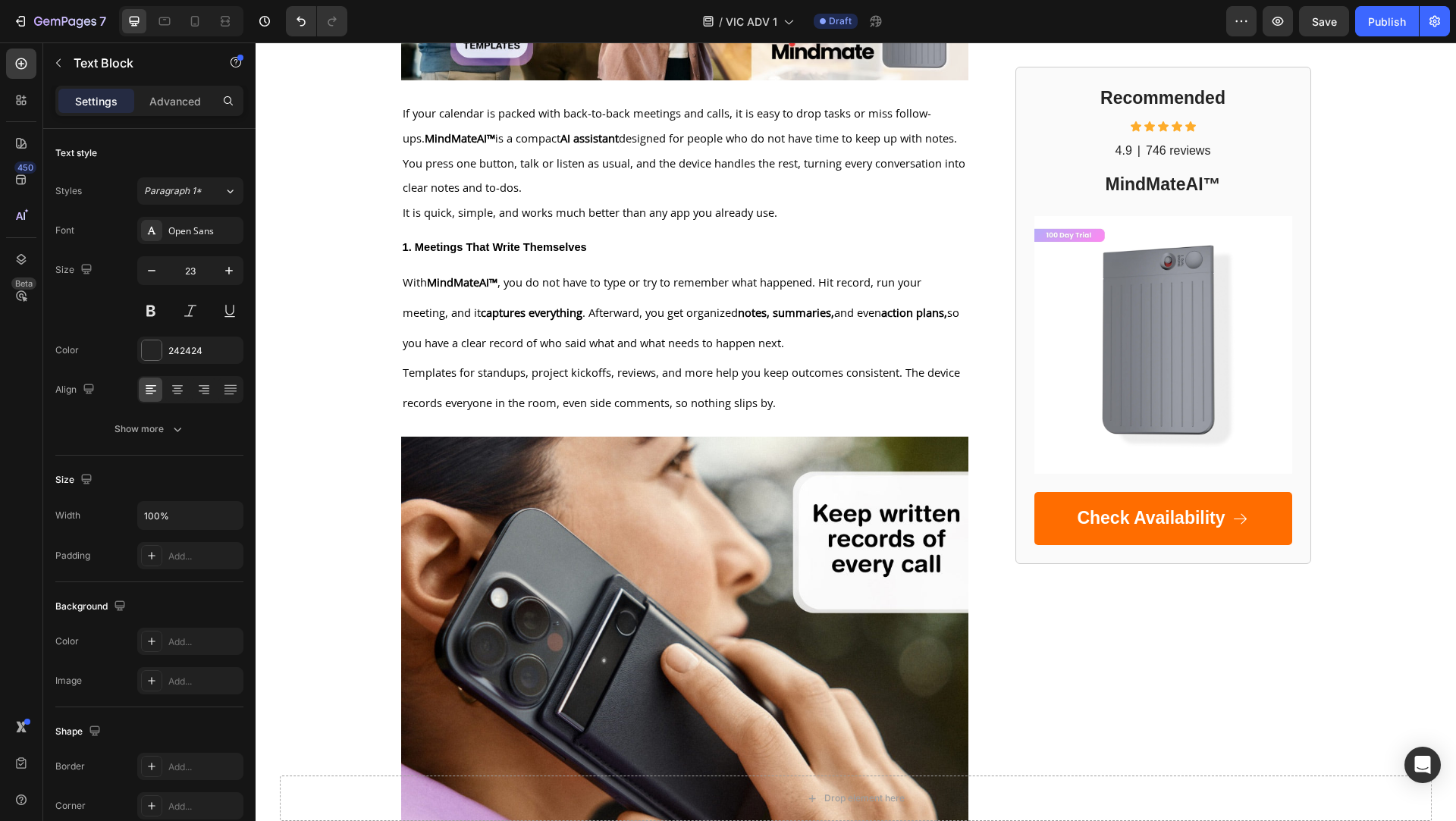
scroll to position [479, 0]
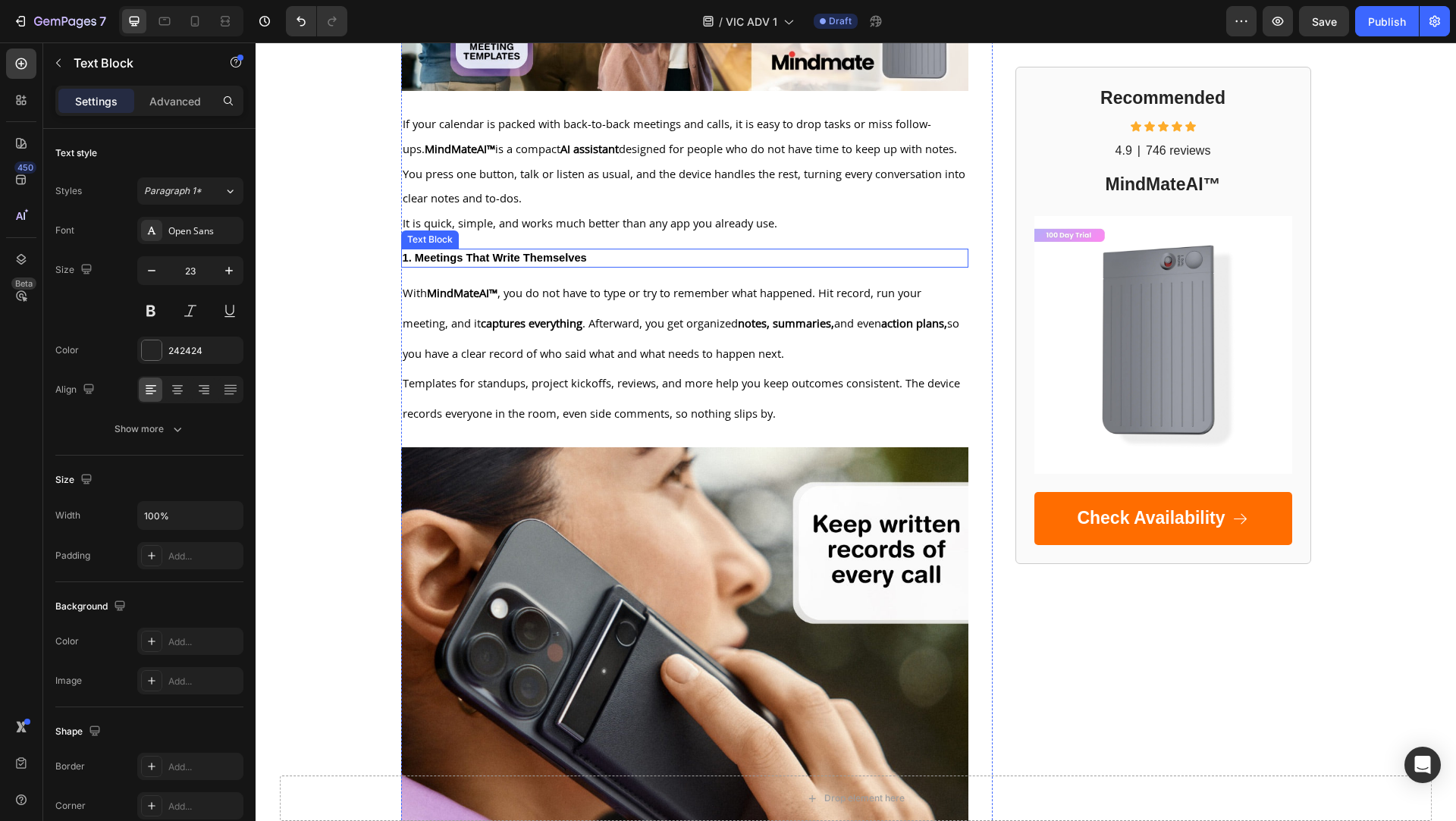
click at [506, 252] on strong "1. Meetings That Write Themselves" at bounding box center [494, 257] width 184 height 13
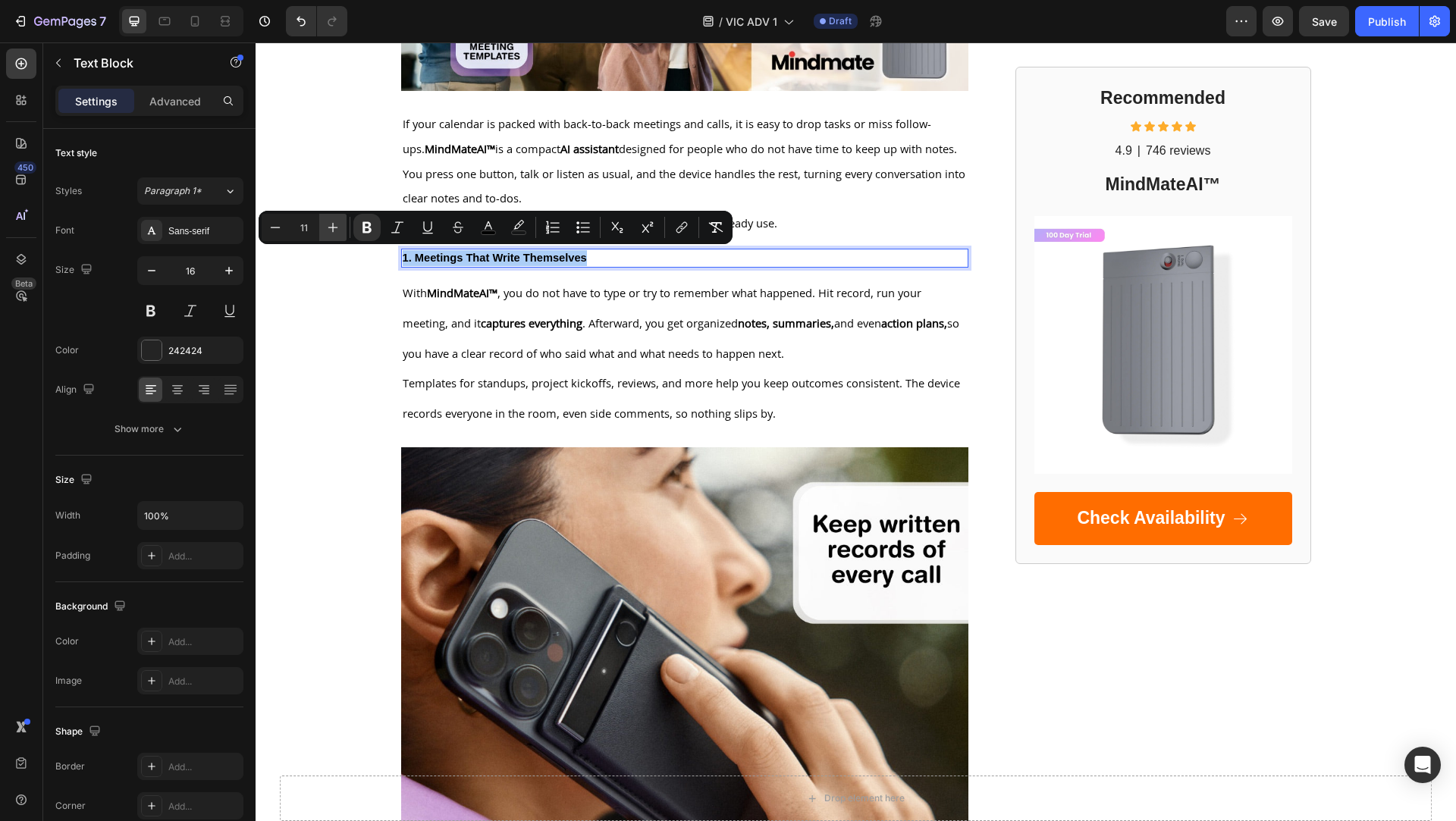
click at [332, 224] on icon "Editor contextual toolbar" at bounding box center [333, 227] width 10 height 10
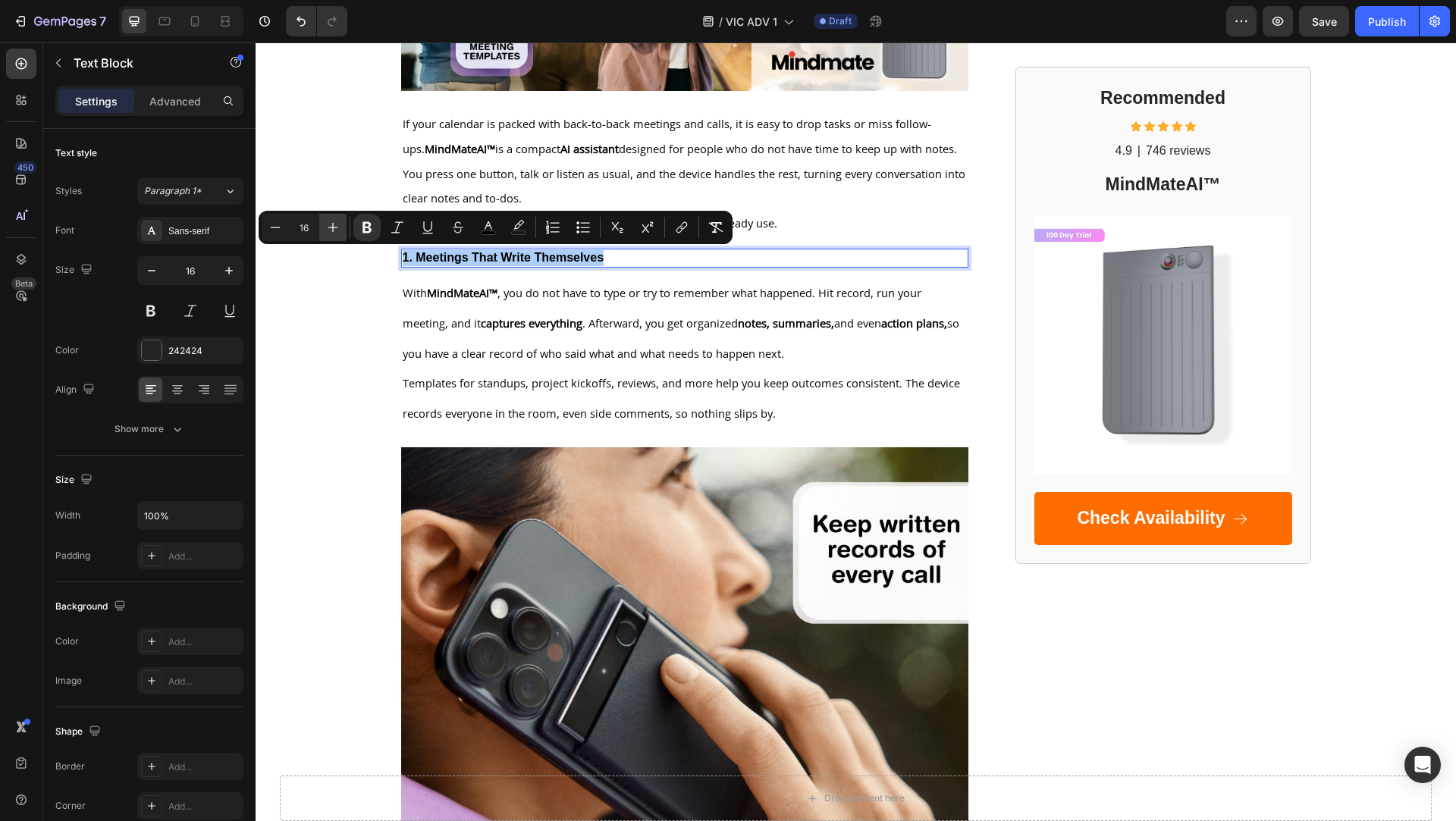
click at [332, 224] on icon "Editor contextual toolbar" at bounding box center [333, 227] width 10 height 10
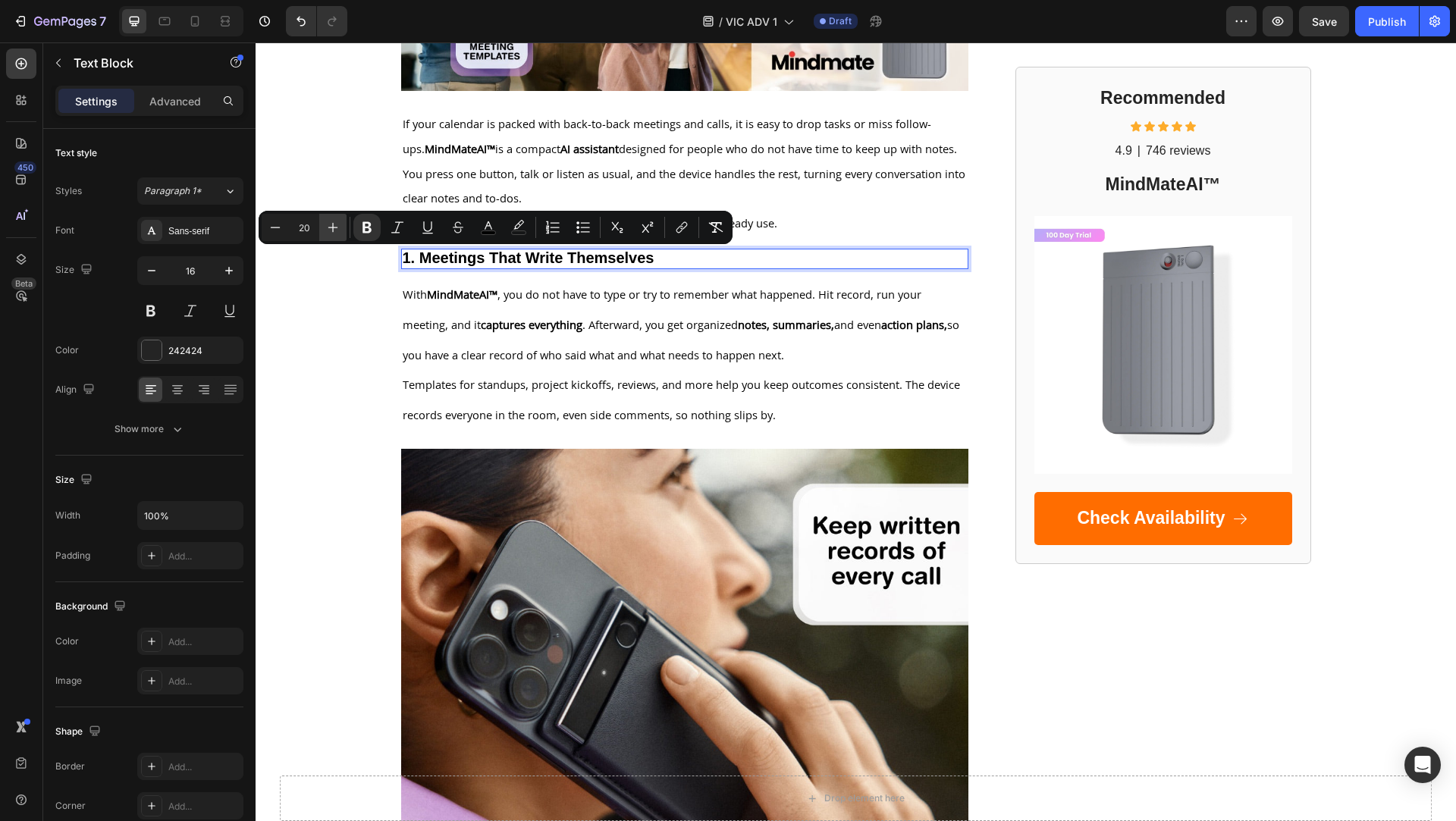
click at [332, 224] on icon "Editor contextual toolbar" at bounding box center [333, 227] width 10 height 10
type input "23"
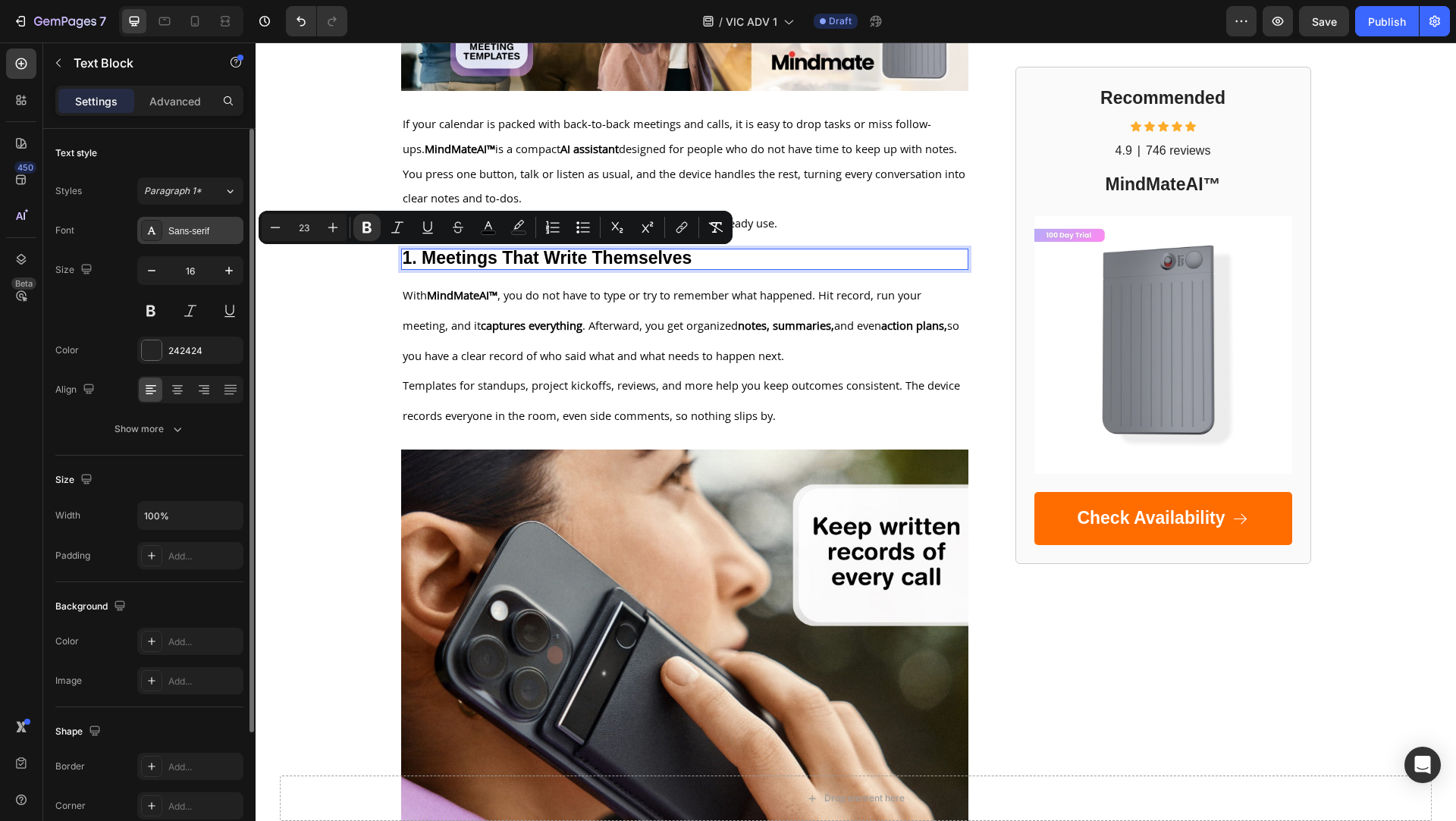
click at [199, 217] on div "Sans-serif" at bounding box center [190, 230] width 106 height 27
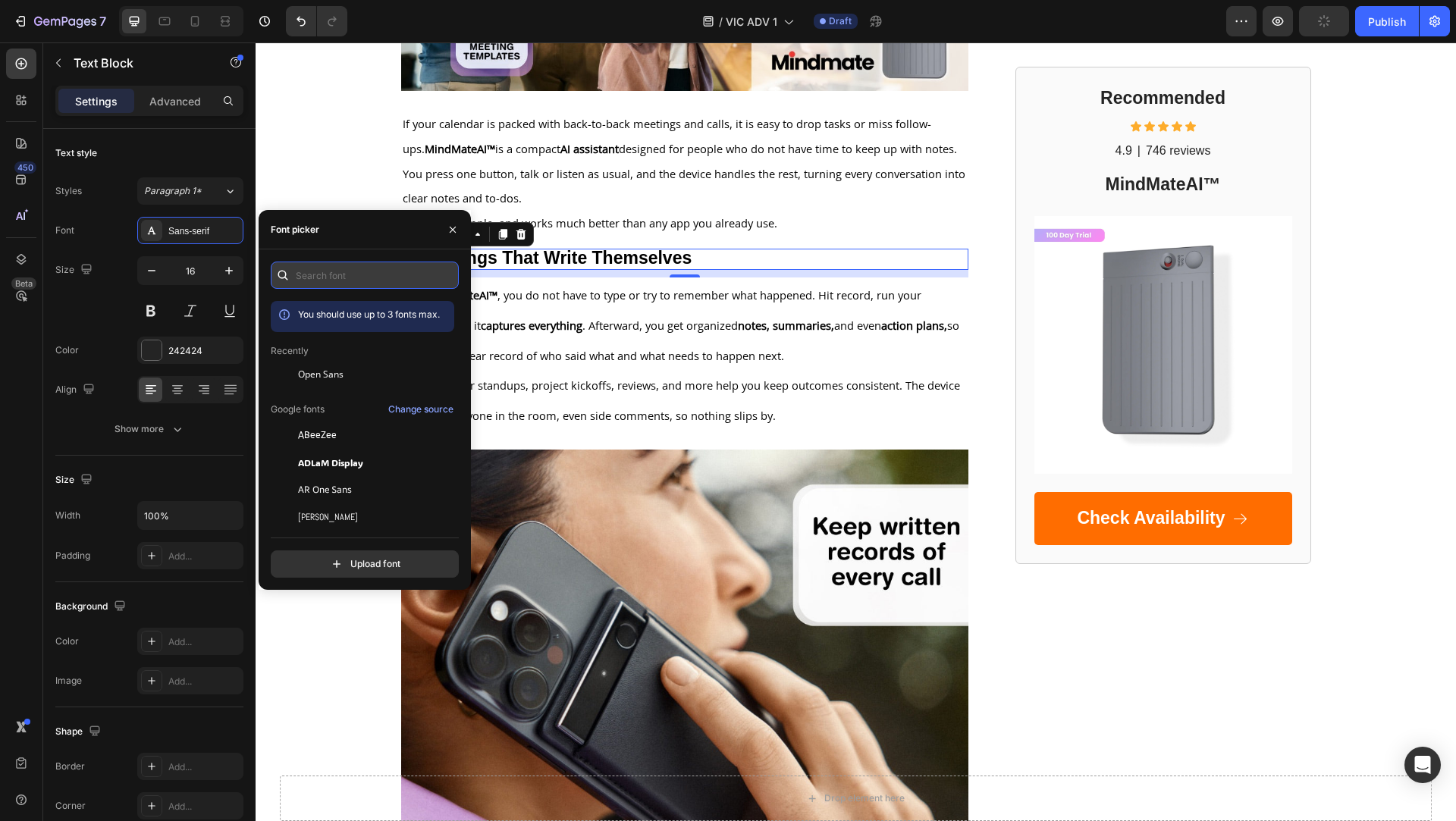
click at [319, 265] on input "text" at bounding box center [364, 276] width 188 height 27
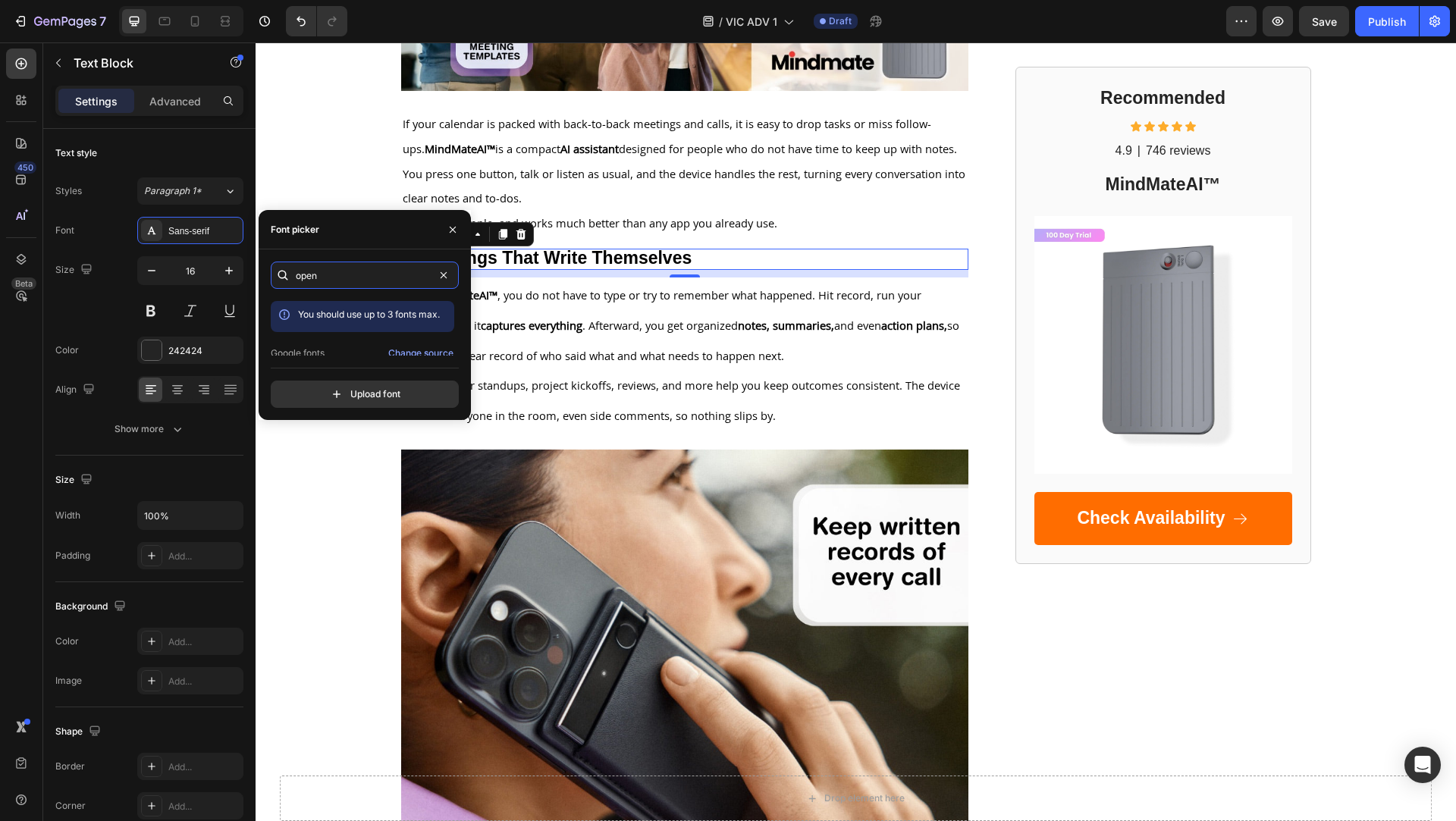
scroll to position [37, 0]
type input "open"
click at [331, 332] on div "Open Sans" at bounding box center [362, 343] width 183 height 27
click at [662, 383] on span "Templates for standups, project kickoffs, reviews, and more help you keep outco…" at bounding box center [681, 400] width 557 height 45
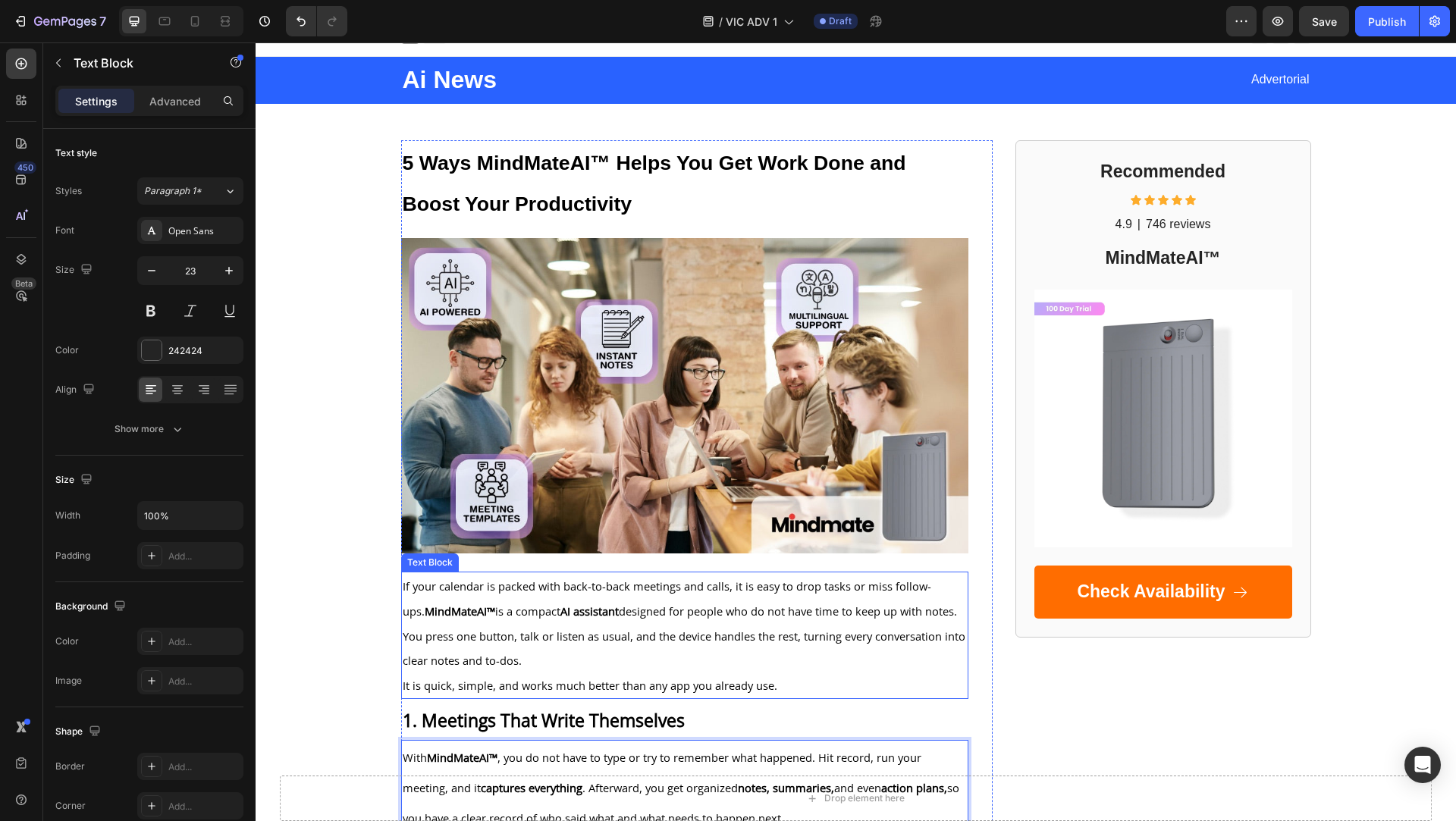
scroll to position [0, 0]
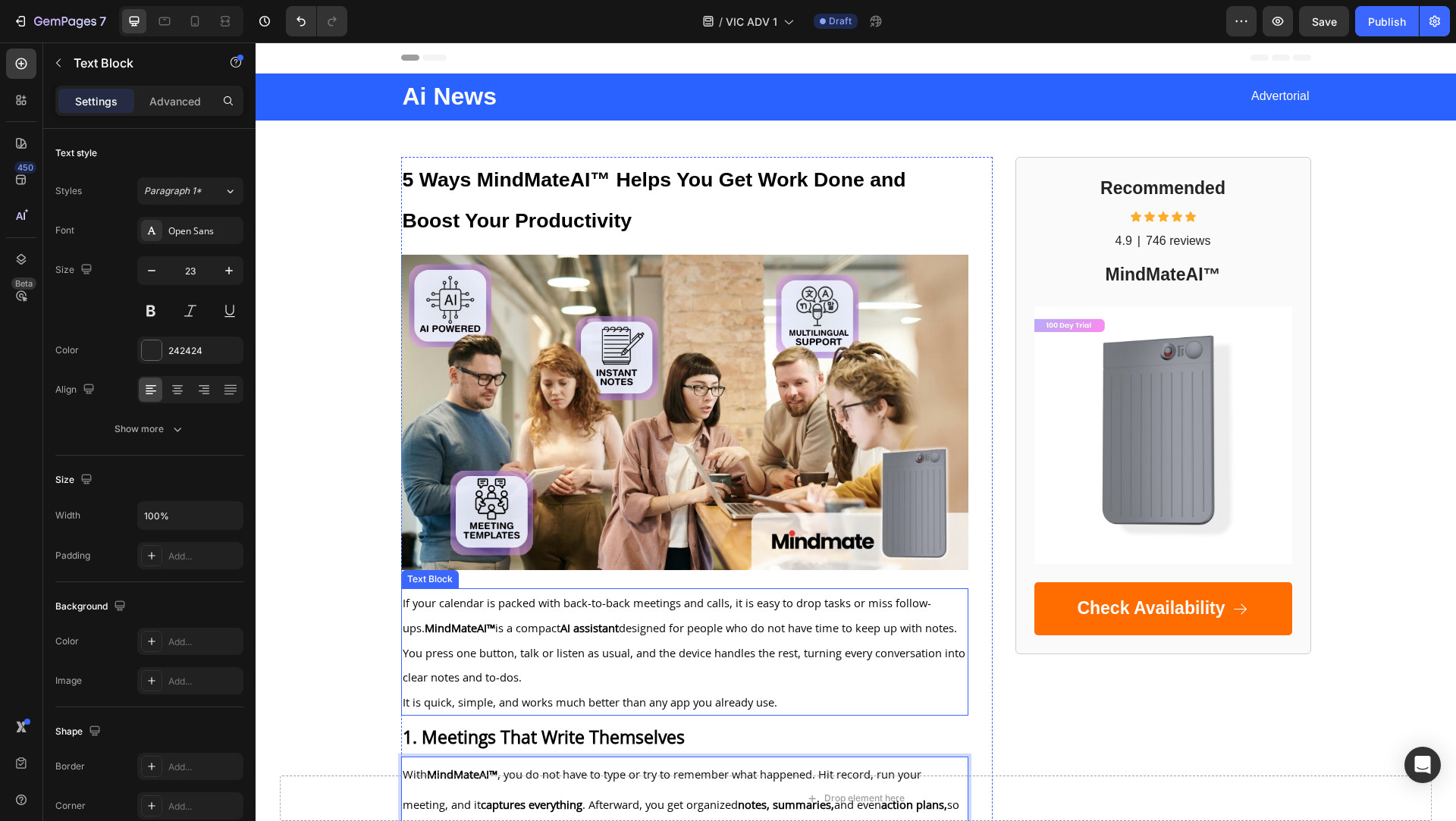
click at [651, 611] on p "If your calendar is packed with back-to-back meetings and calls, it is easy to …" at bounding box center [685, 640] width 565 height 100
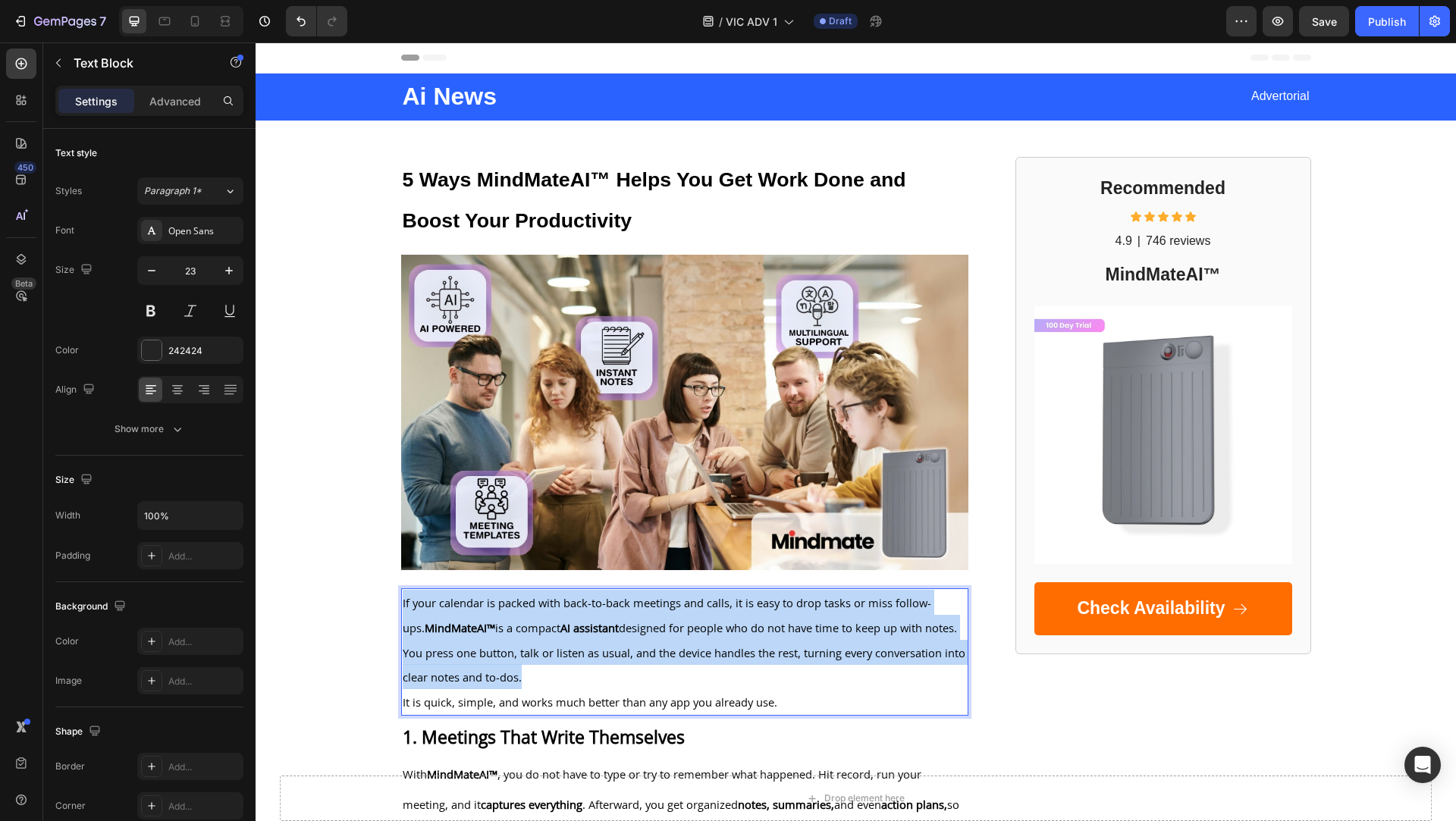
click at [651, 611] on p "If your calendar is packed with back-to-back meetings and calls, it is easy to …" at bounding box center [685, 640] width 565 height 100
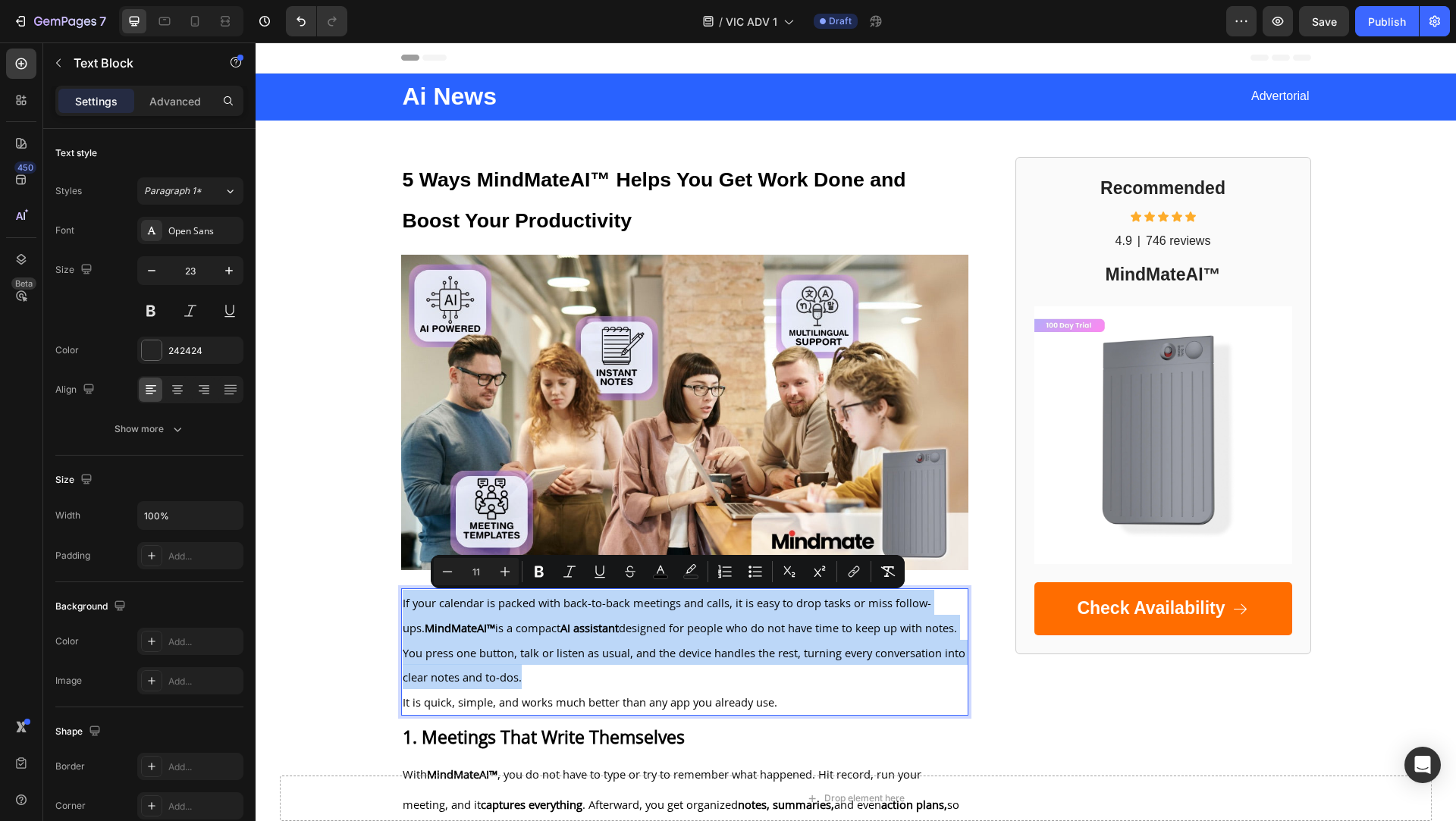
click at [563, 644] on span "If your calendar is packed with back-to-back meetings and calls, it is easy to …" at bounding box center [684, 641] width 563 height 91
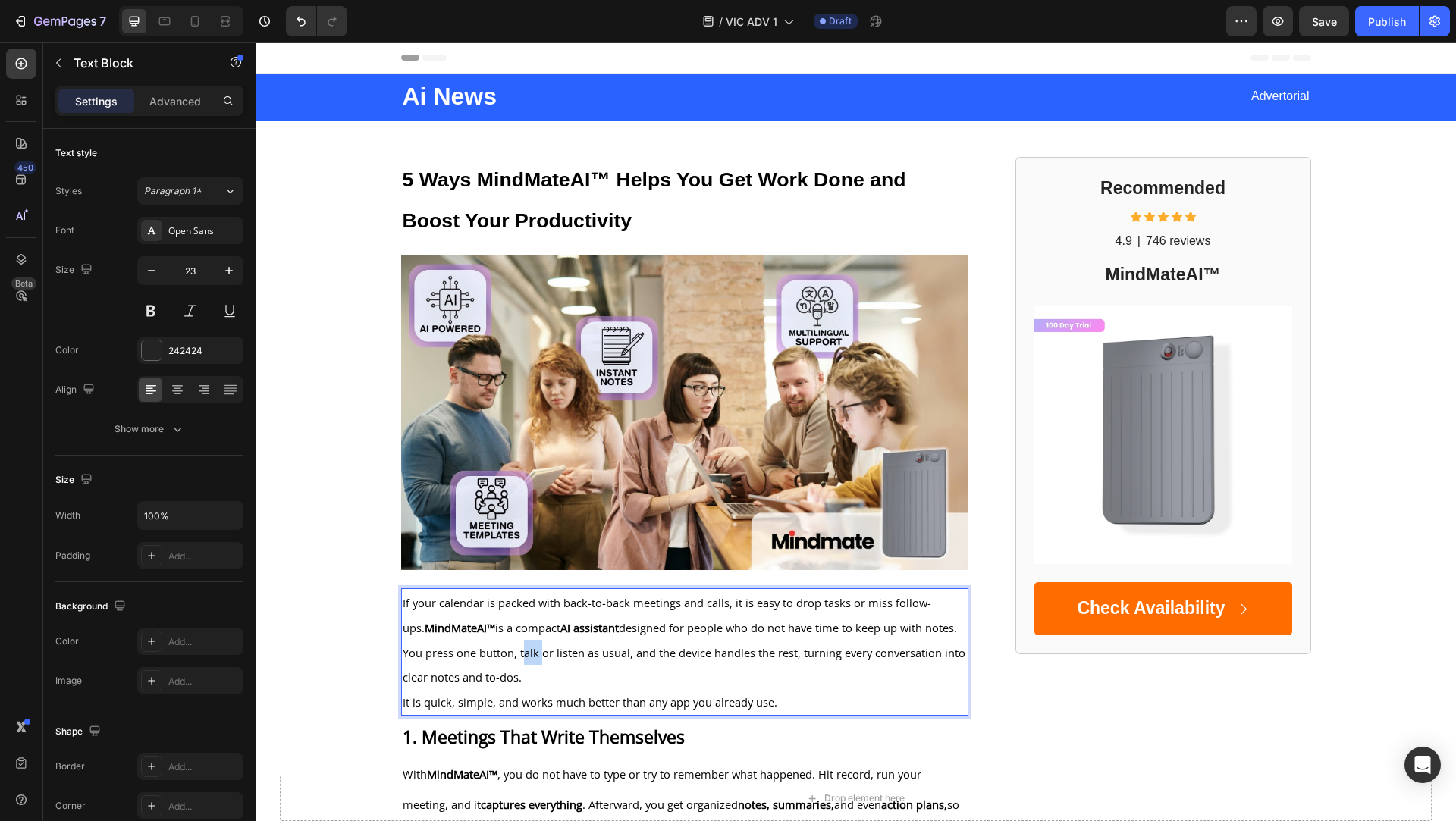
click at [563, 644] on span "If your calendar is packed with back-to-back meetings and calls, it is easy to …" at bounding box center [684, 641] width 563 height 91
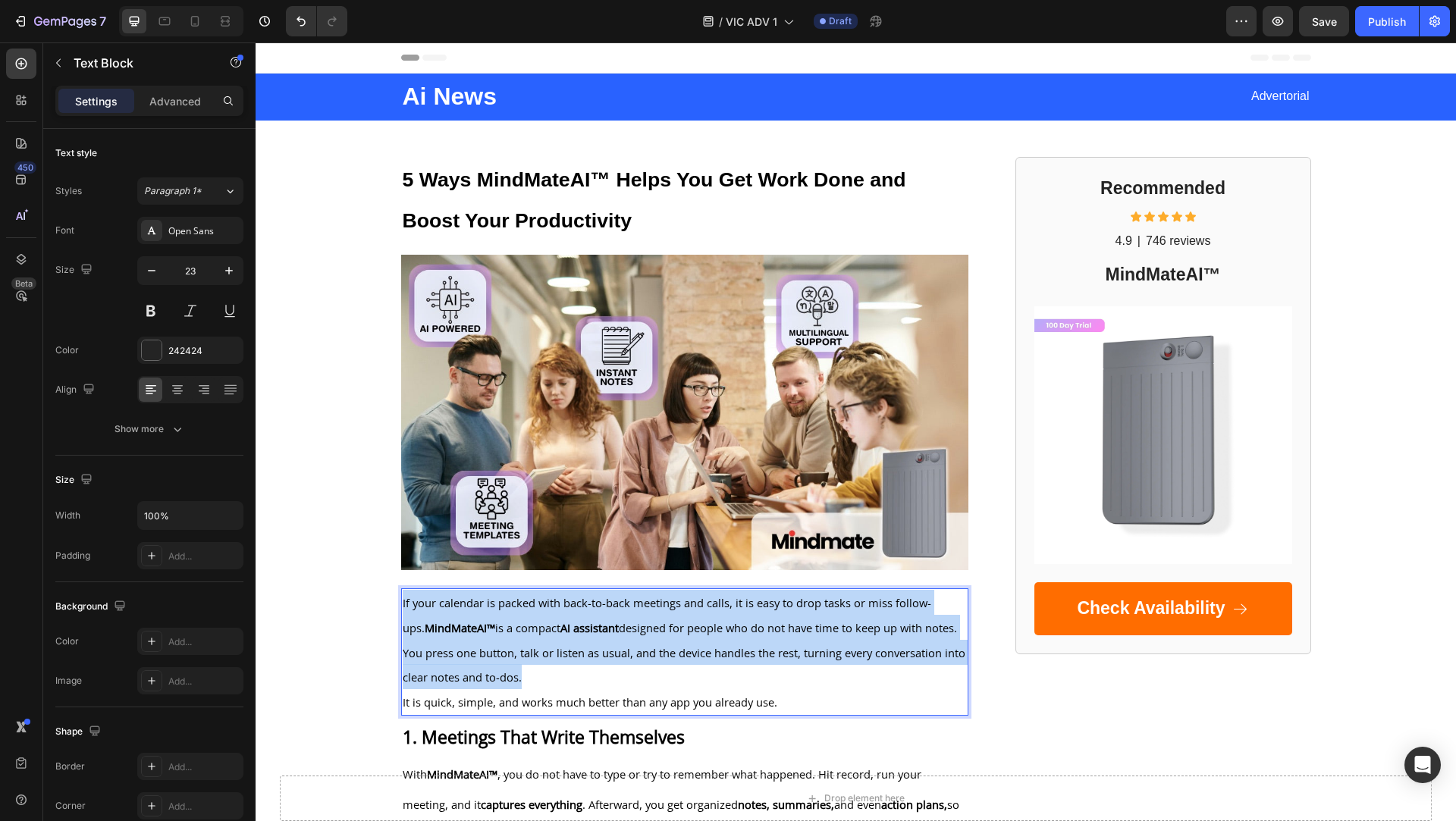
click at [563, 644] on span "If your calendar is packed with back-to-back meetings and calls, it is easy to …" at bounding box center [684, 641] width 563 height 91
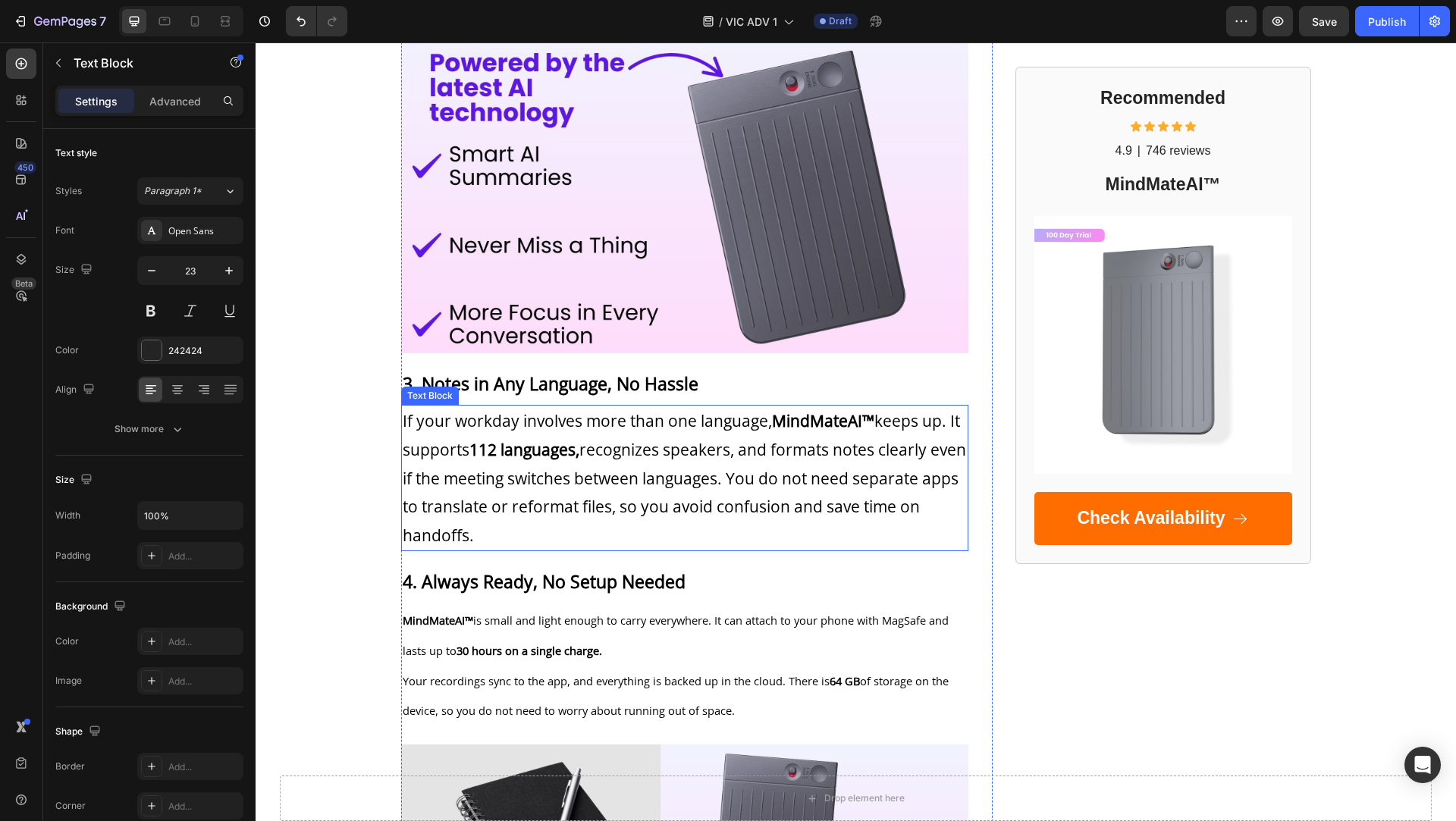
scroll to position [1576, 0]
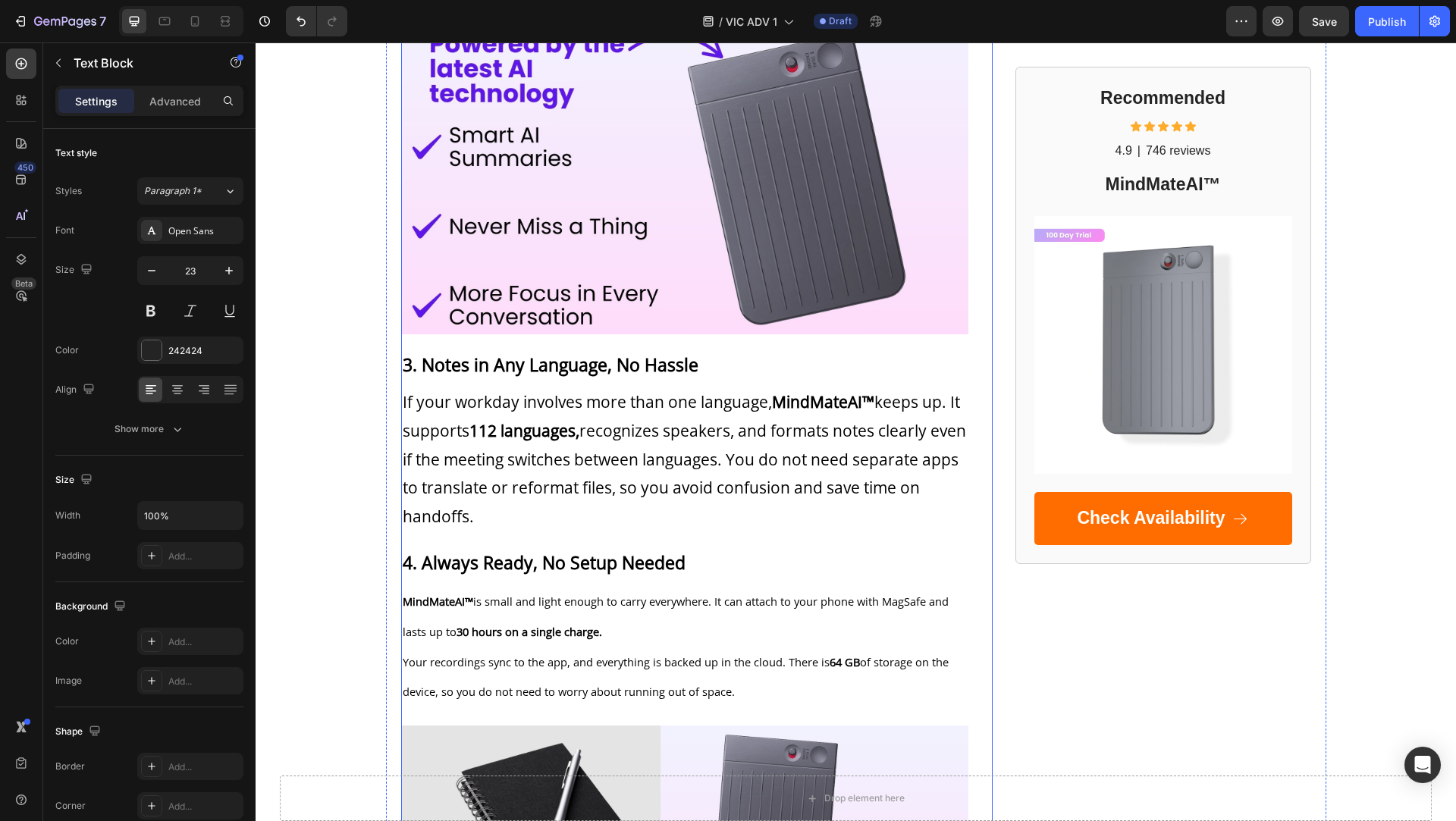
click at [579, 438] on strong "112 languages," at bounding box center [524, 431] width 110 height 21
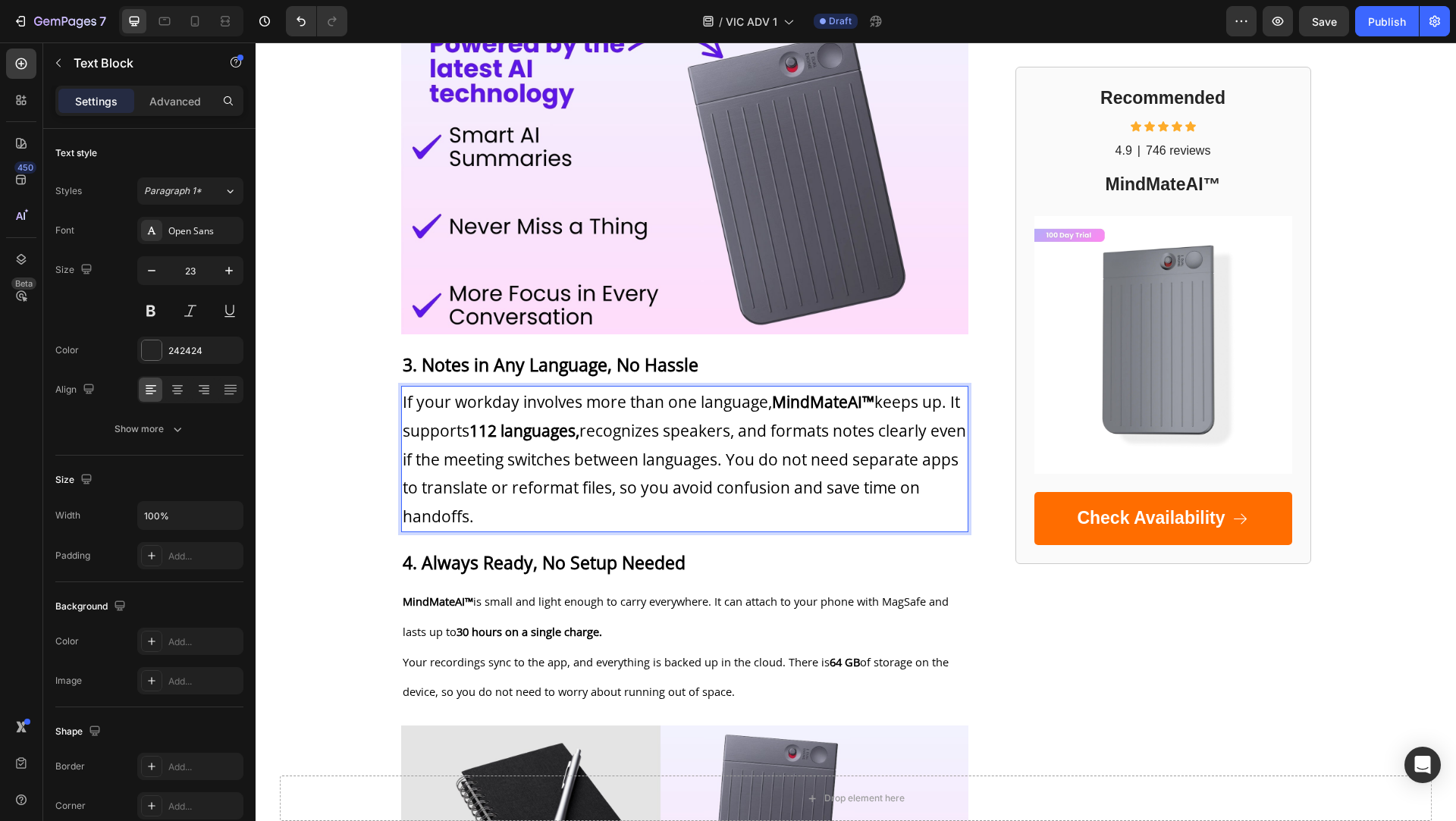
click at [576, 437] on strong "112 languages," at bounding box center [524, 431] width 110 height 21
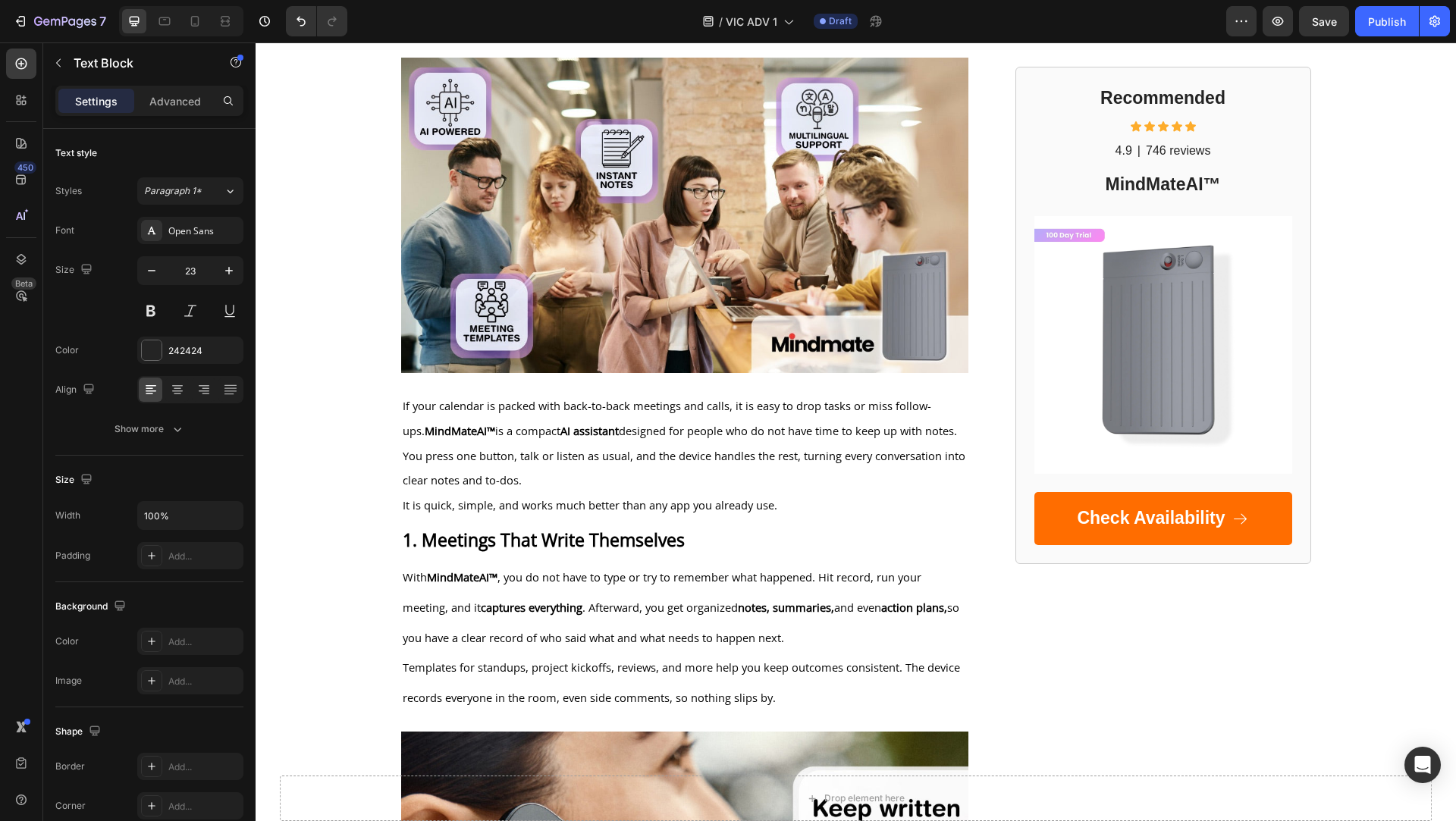
scroll to position [0, 0]
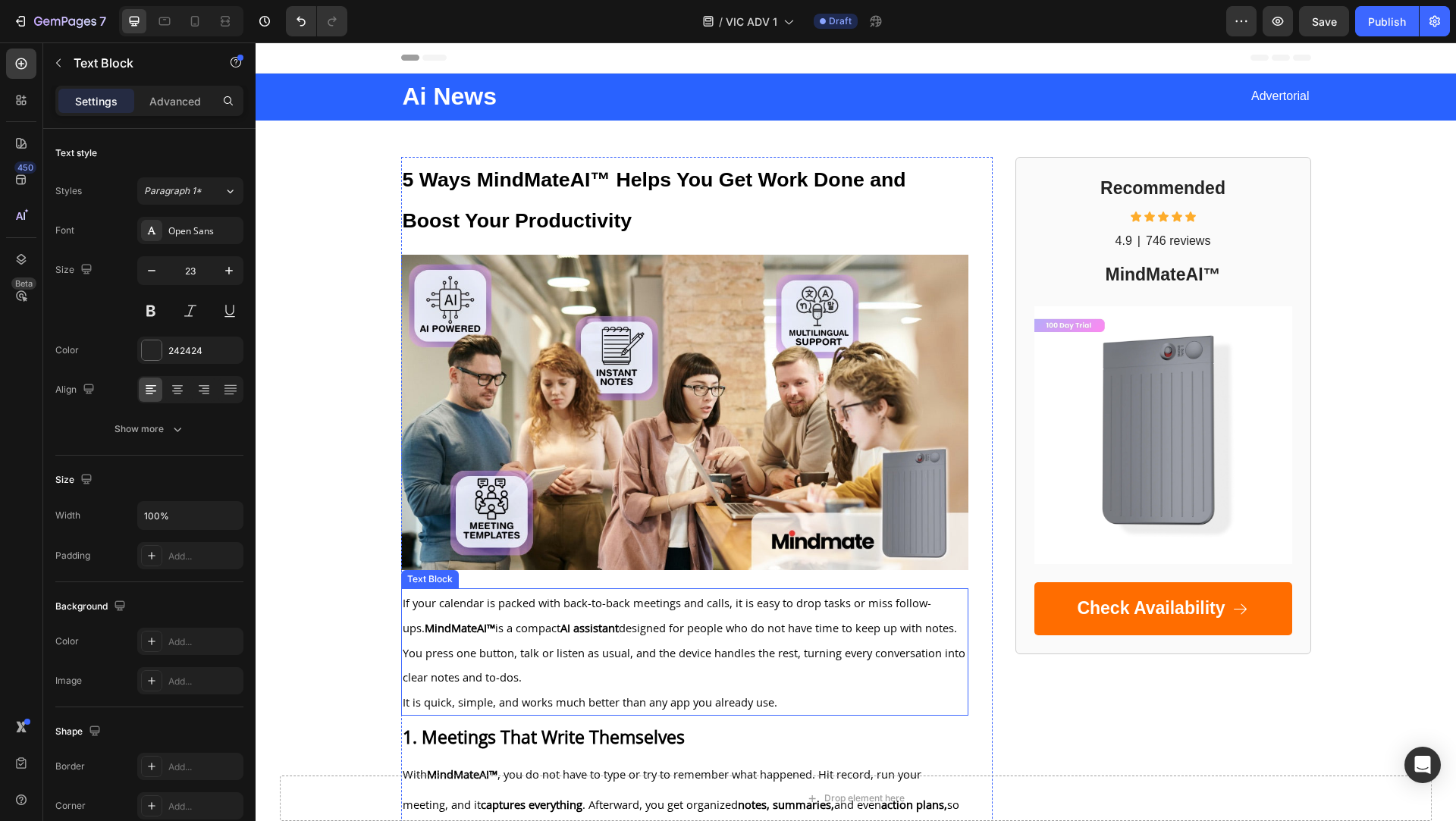
click at [575, 630] on strong "AI assistant" at bounding box center [590, 628] width 59 height 15
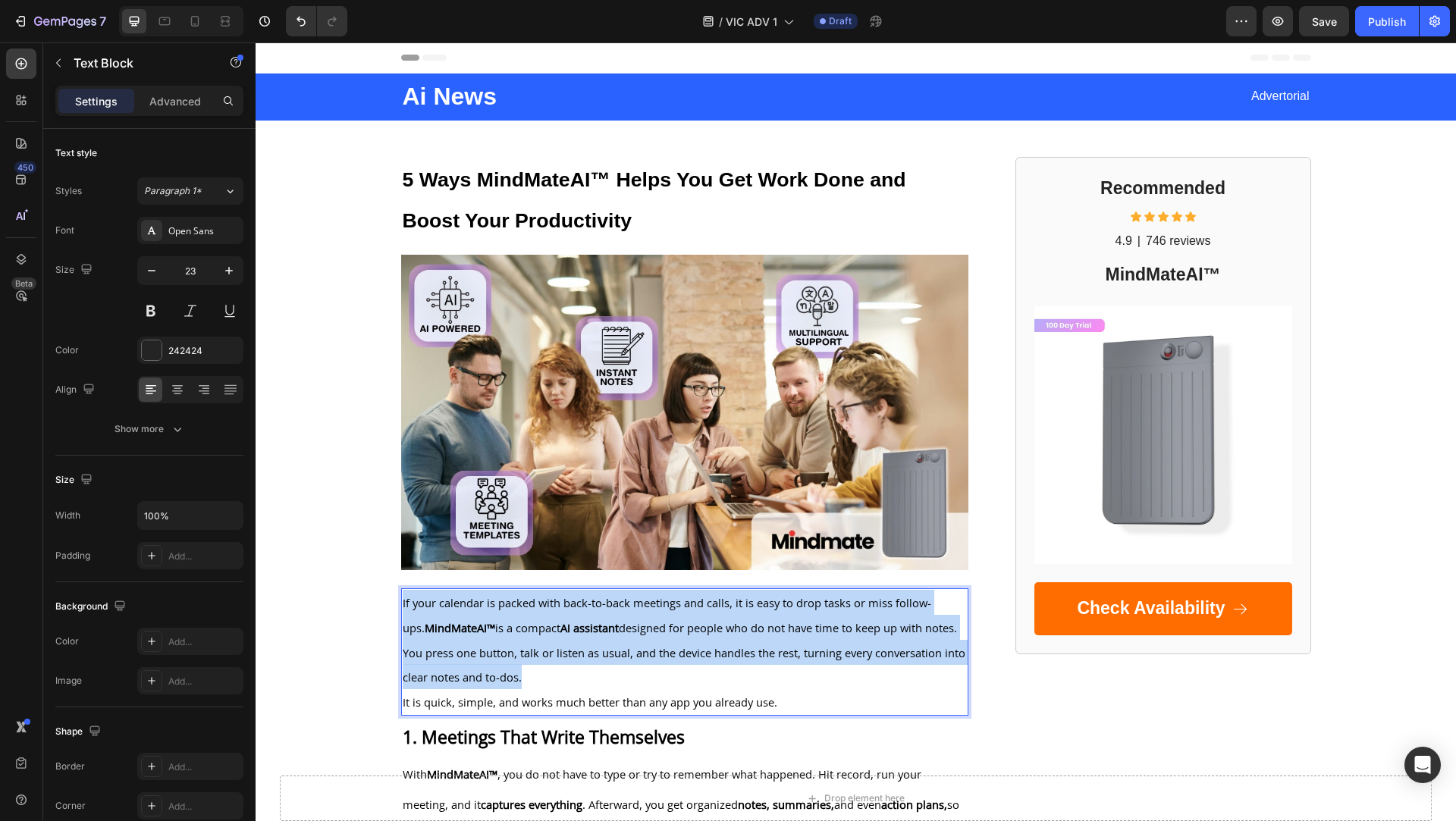
click at [575, 630] on strong "AI assistant" at bounding box center [590, 628] width 59 height 15
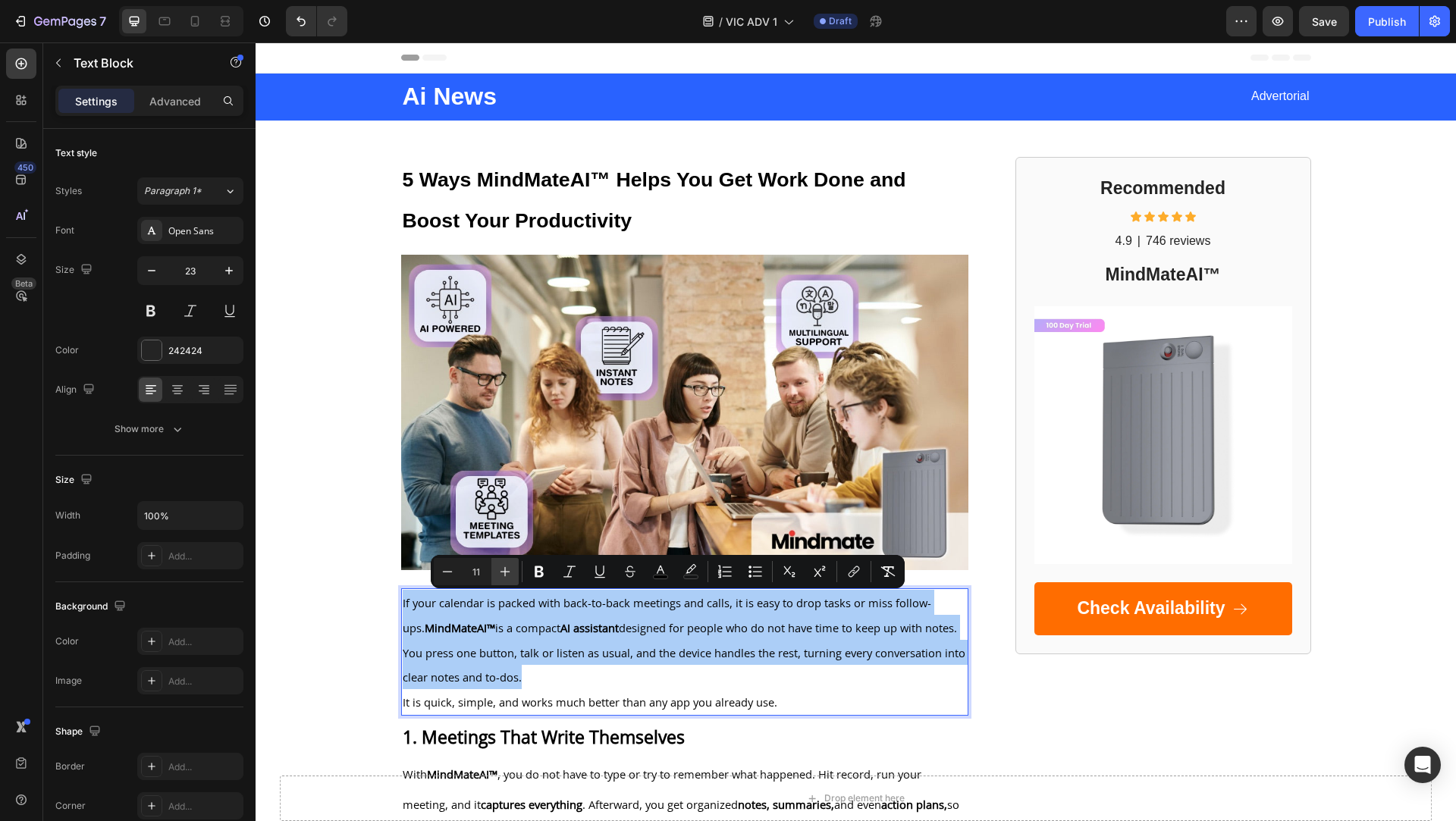
click at [500, 568] on icon "Editor contextual toolbar" at bounding box center [505, 572] width 15 height 15
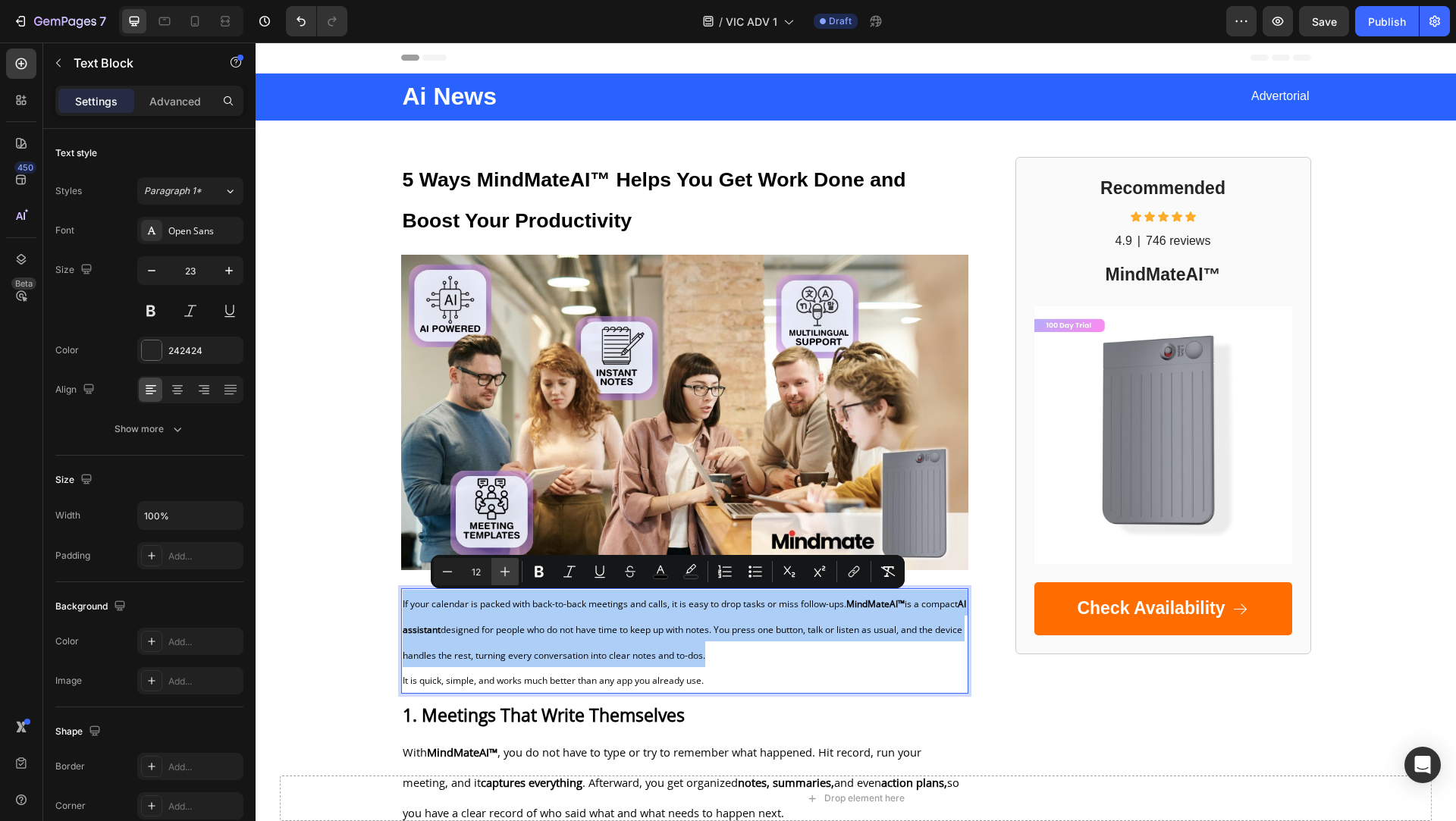
click at [500, 568] on icon "Editor contextual toolbar" at bounding box center [505, 572] width 15 height 15
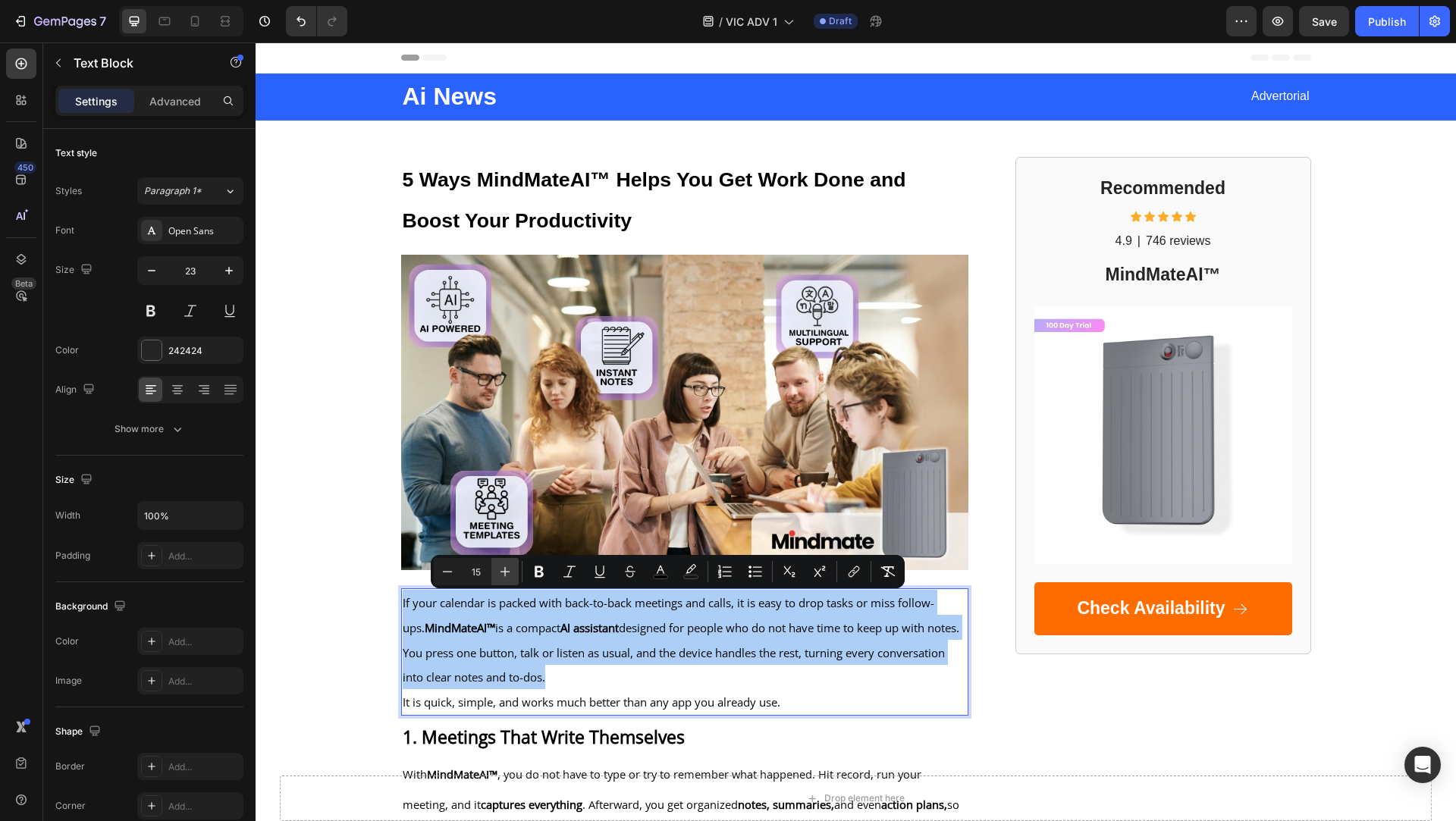
click at [500, 568] on icon "Editor contextual toolbar" at bounding box center [505, 572] width 15 height 15
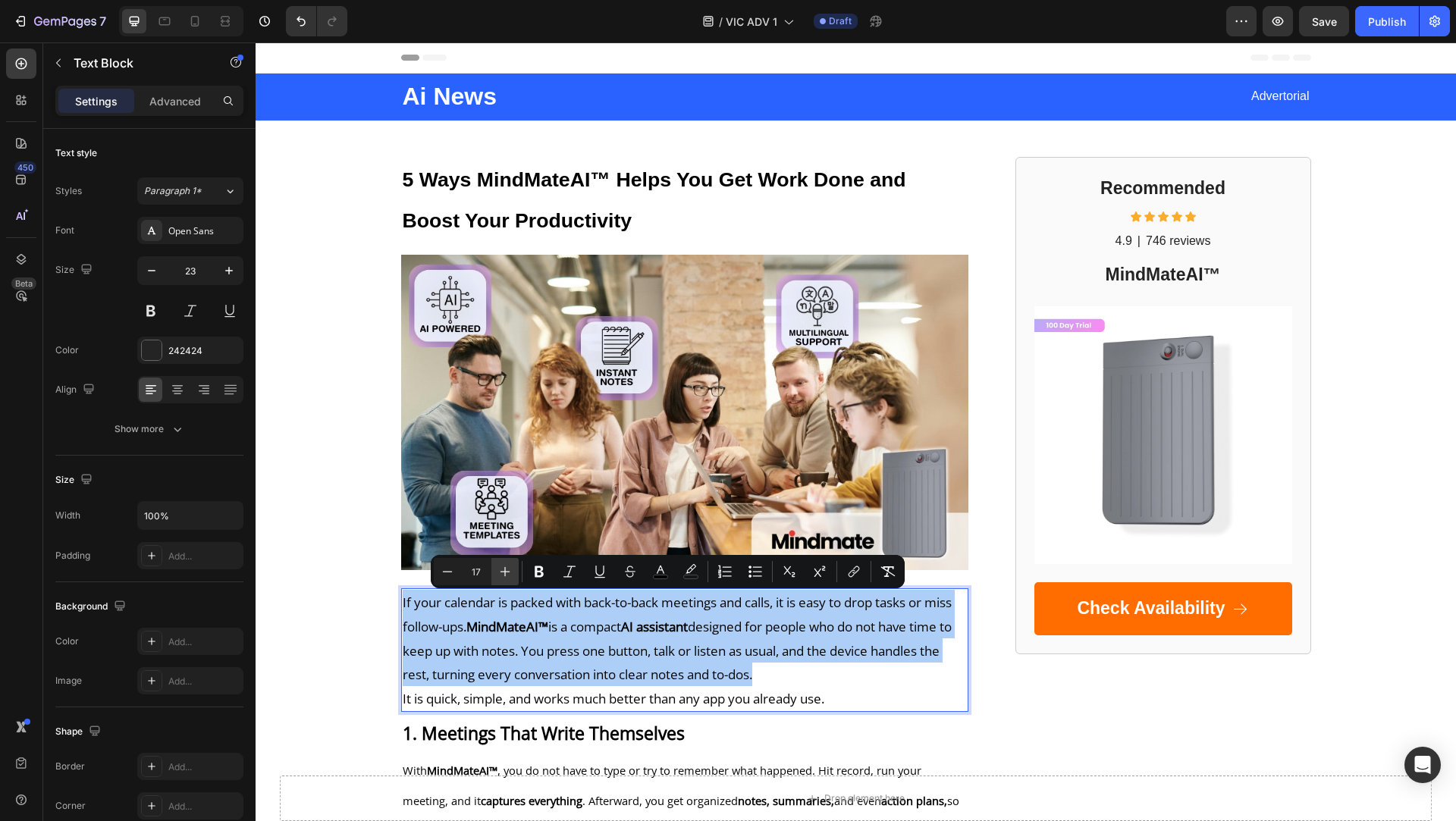
click at [500, 568] on icon "Editor contextual toolbar" at bounding box center [505, 572] width 15 height 15
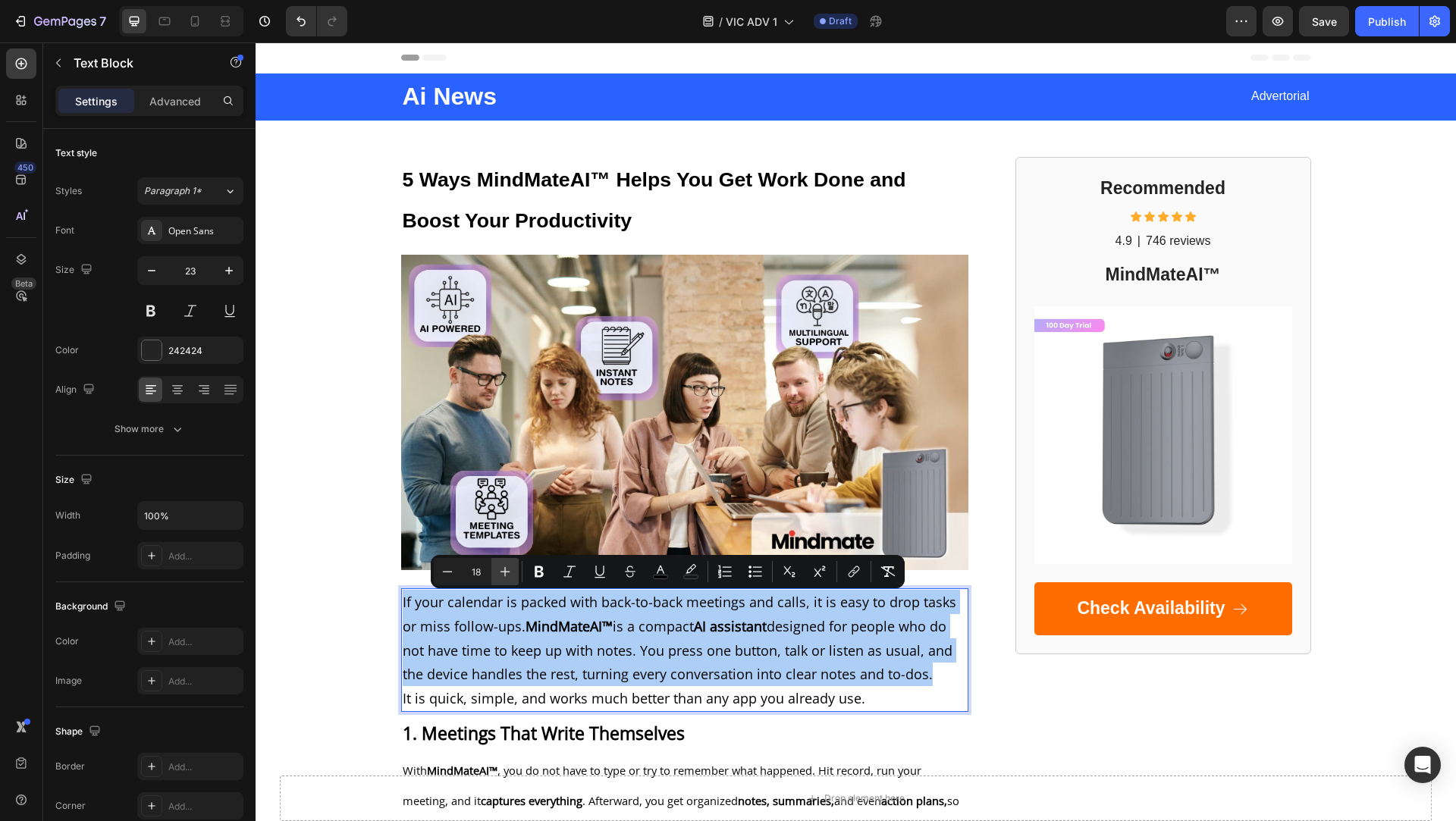
click at [500, 568] on icon "Editor contextual toolbar" at bounding box center [505, 572] width 15 height 15
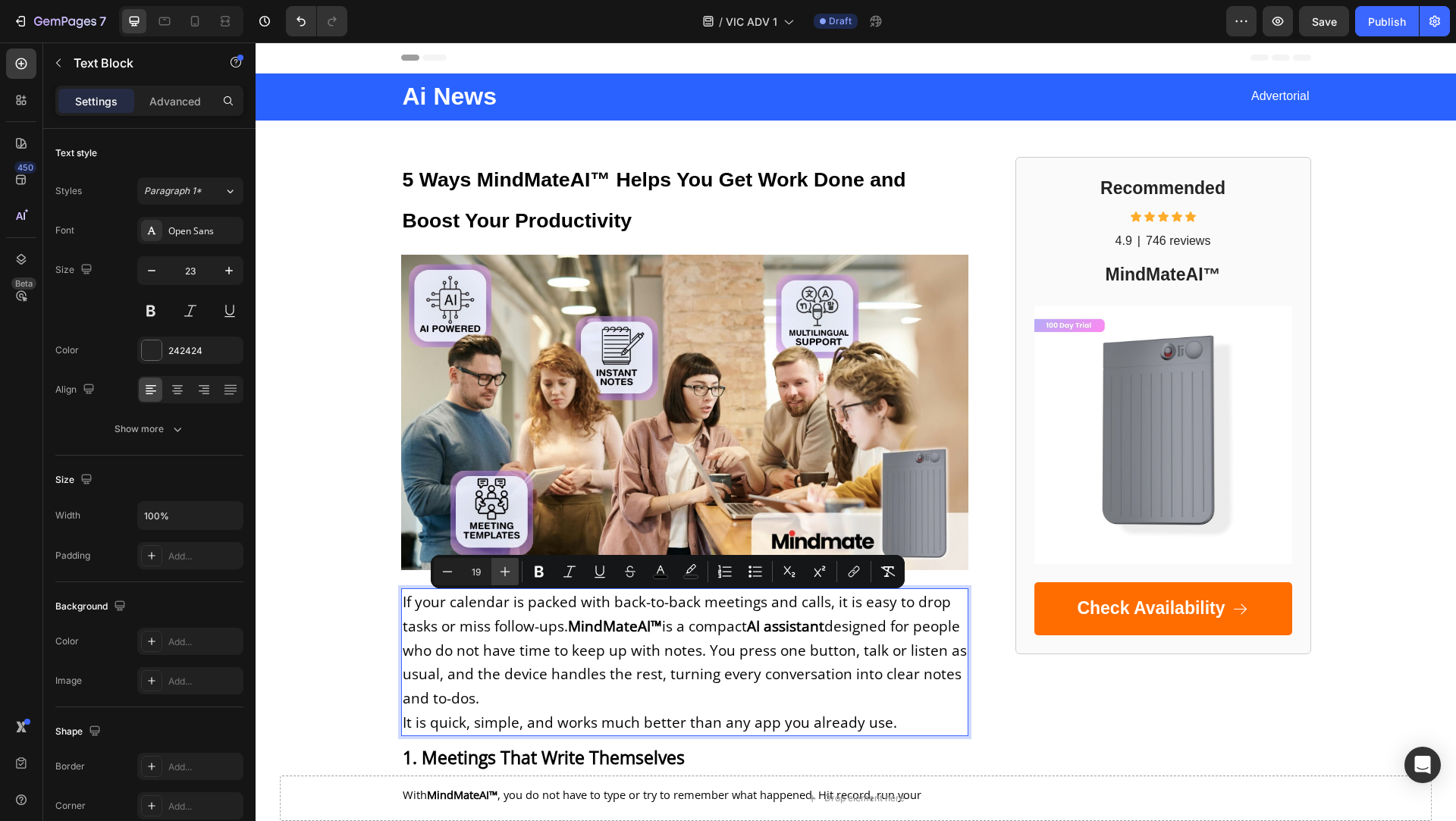
click at [500, 568] on icon "Editor contextual toolbar" at bounding box center [505, 572] width 15 height 15
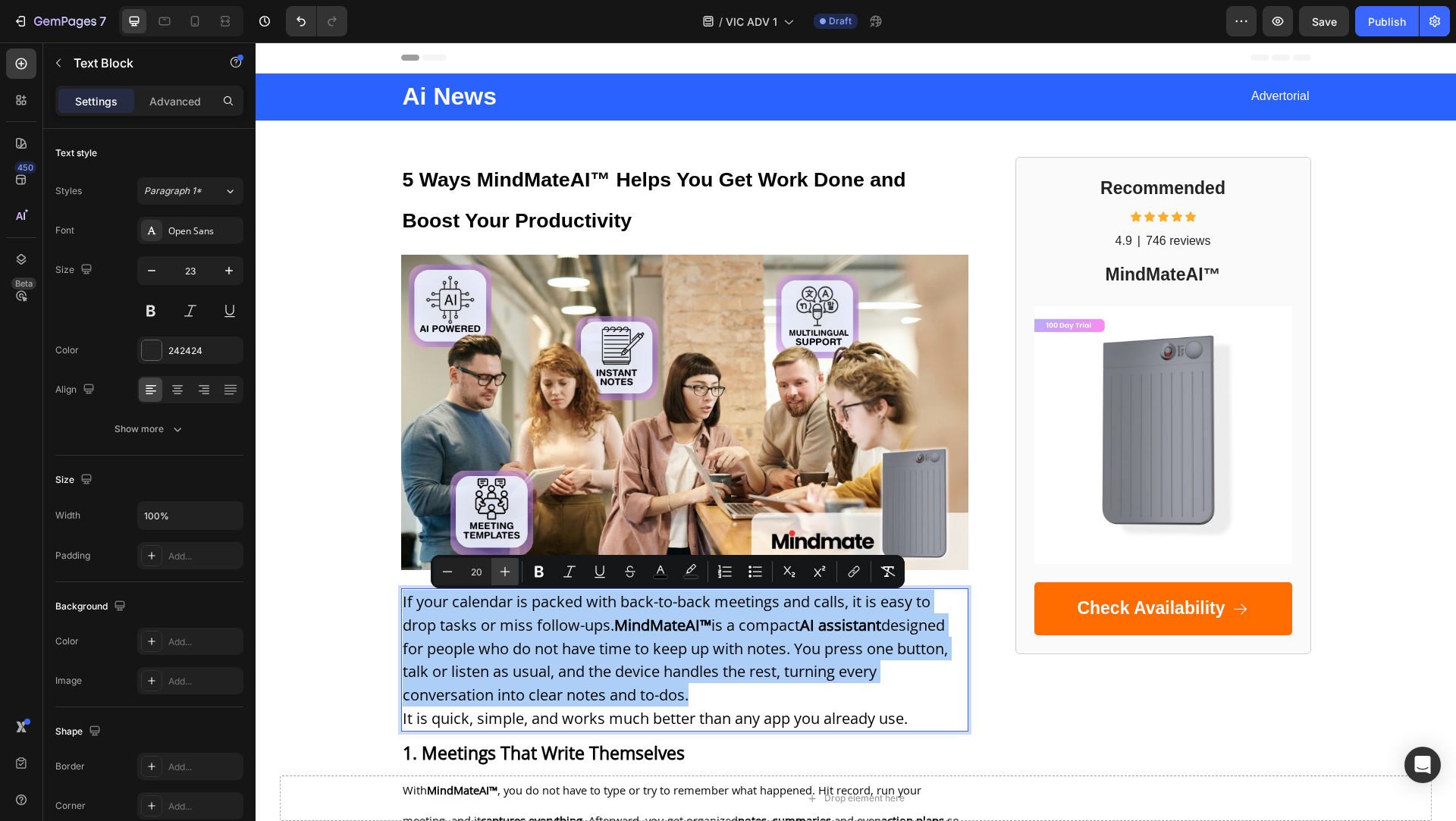
click at [500, 568] on icon "Editor contextual toolbar" at bounding box center [505, 572] width 15 height 15
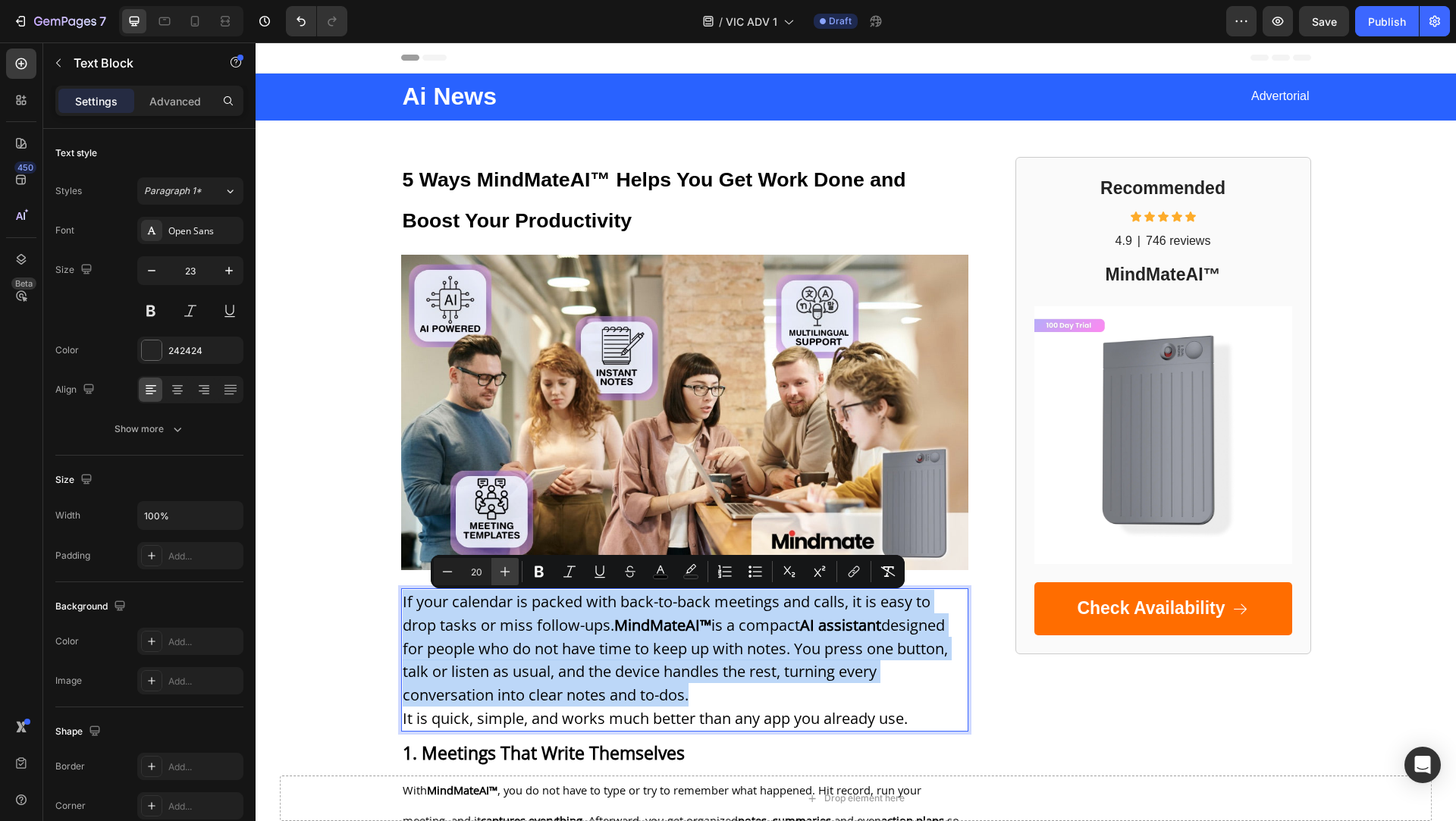
type input "21"
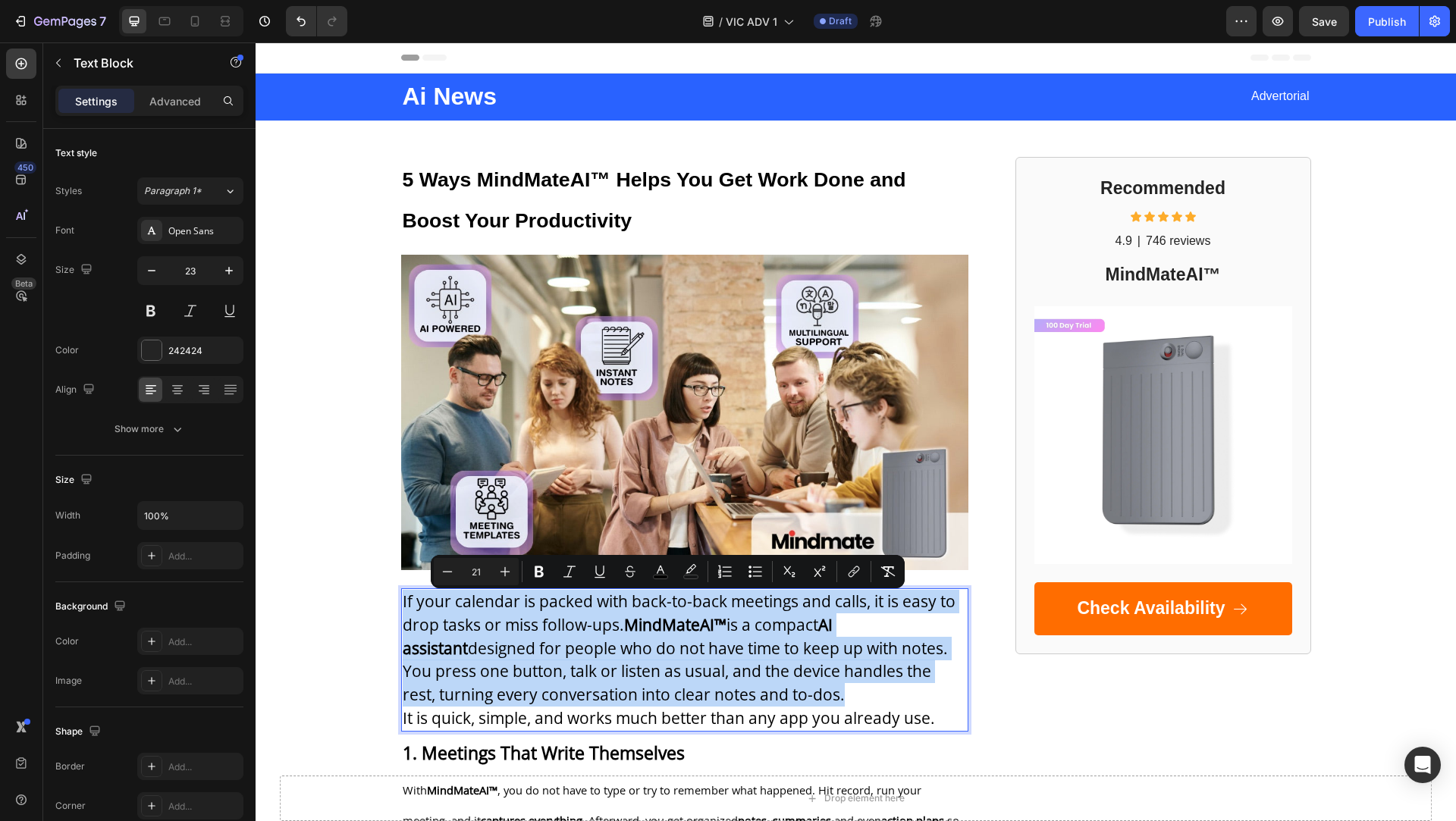
click at [540, 672] on span "If your calendar is packed with back-to-back meetings and calls, it is easy to …" at bounding box center [679, 649] width 553 height 116
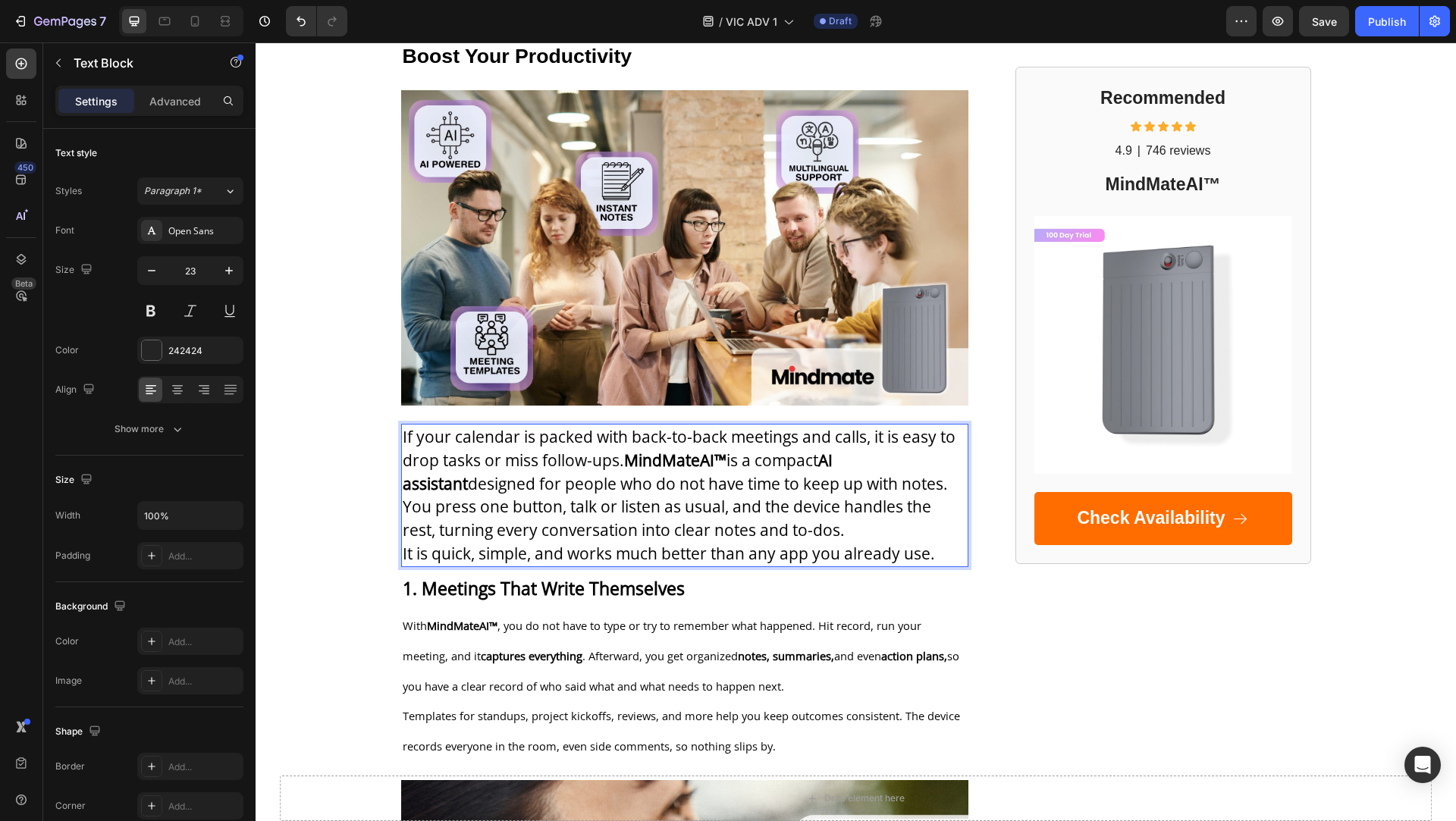
scroll to position [167, 0]
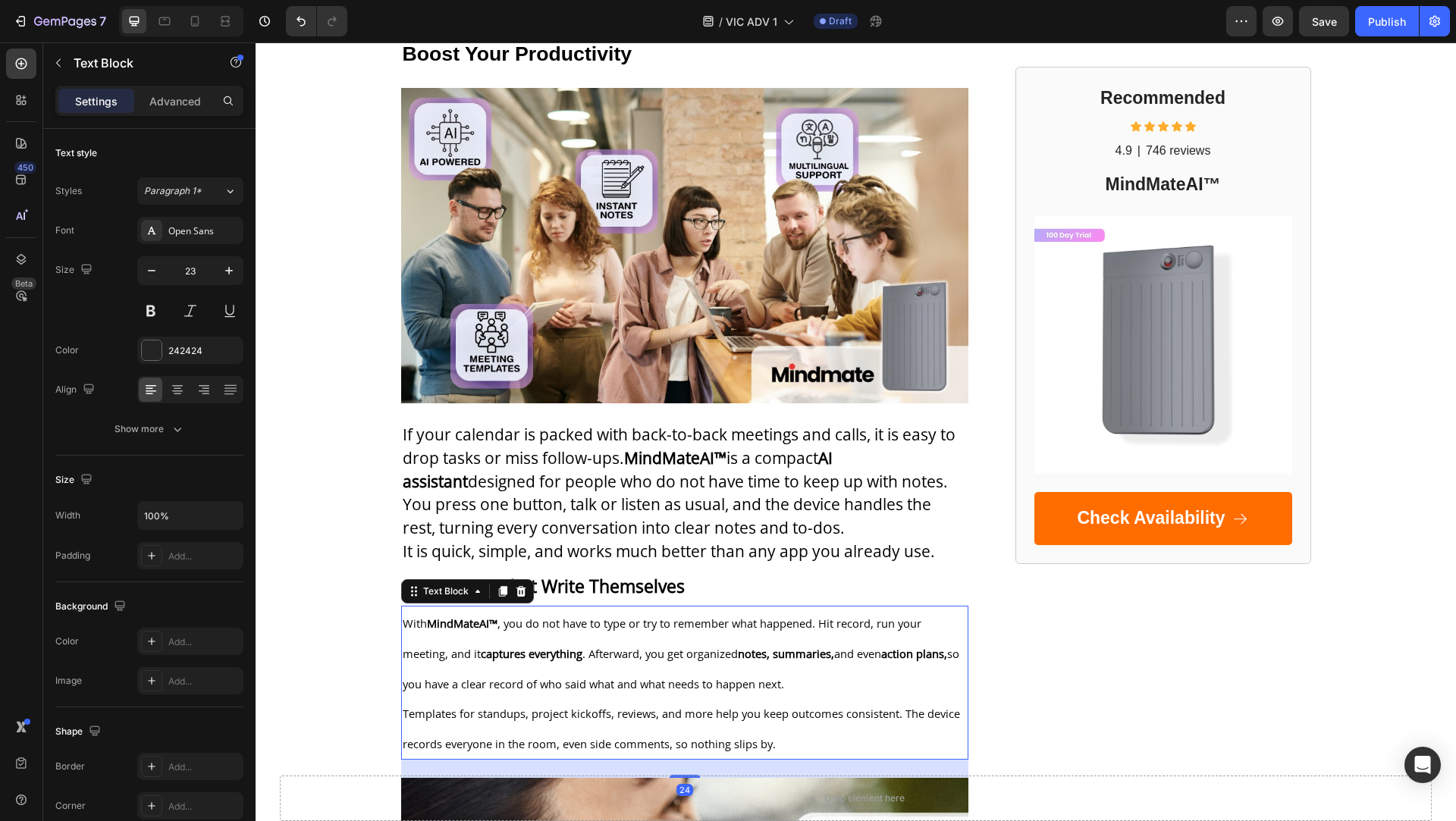
click at [540, 671] on p "With MindMateAI™ , you do not have to type or try to remember what happened. Hi…" at bounding box center [685, 652] width 565 height 91
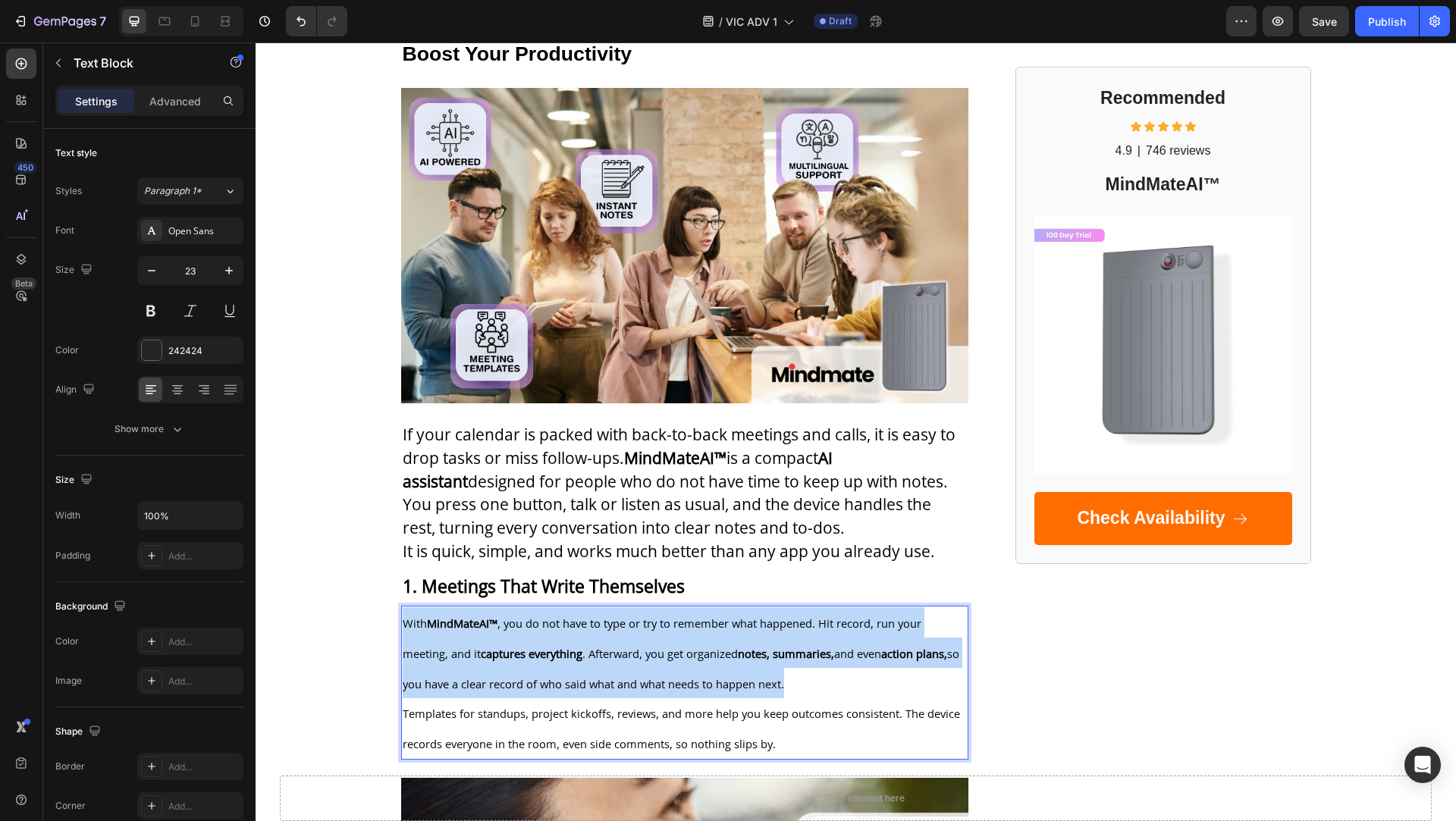
click at [540, 671] on p "With MindMateAI™ , you do not have to type or try to remember what happened. Hi…" at bounding box center [685, 652] width 565 height 91
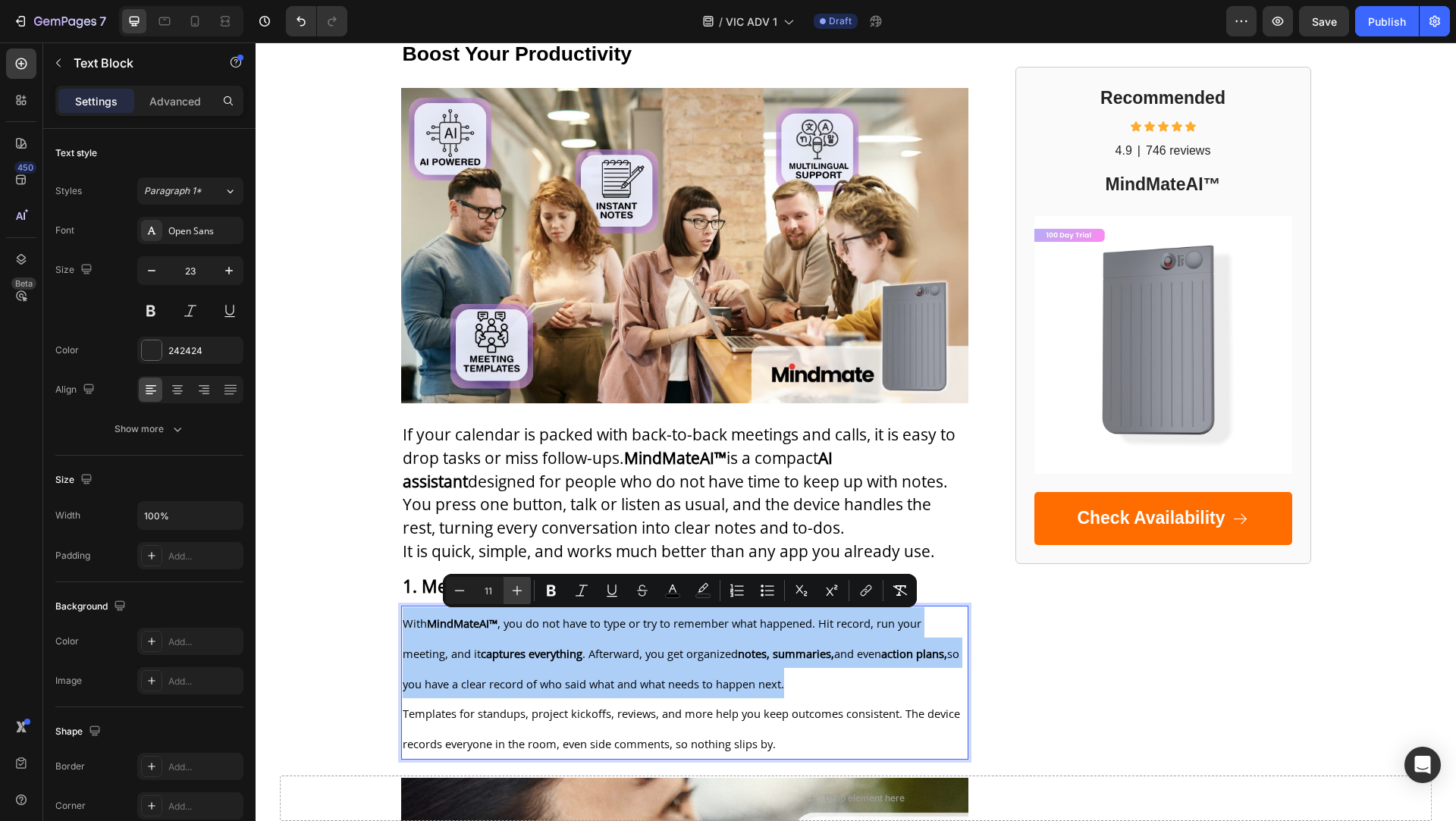
click at [513, 596] on icon "Editor contextual toolbar" at bounding box center [517, 591] width 15 height 15
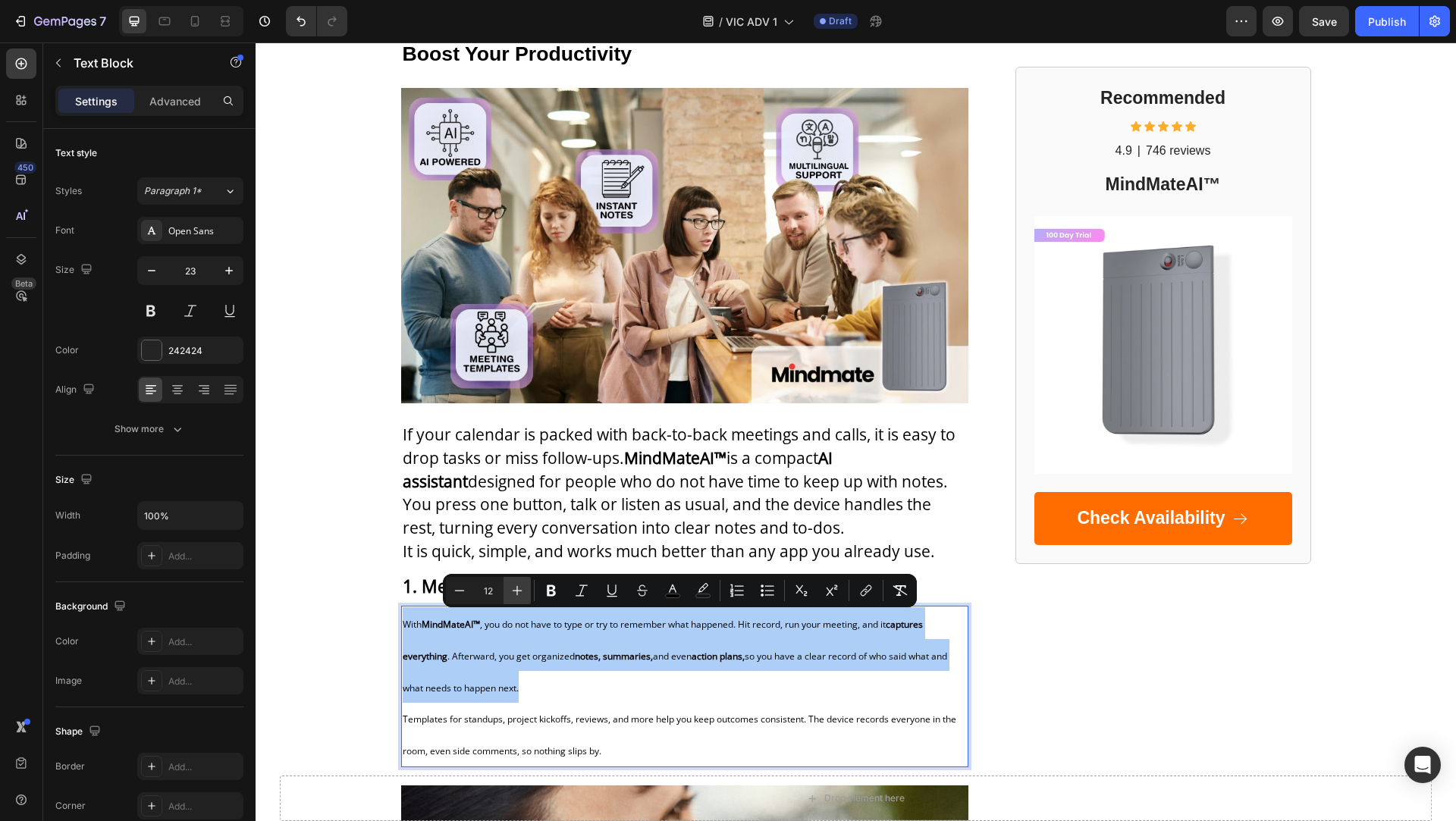
click at [513, 596] on icon "Editor contextual toolbar" at bounding box center [517, 591] width 15 height 15
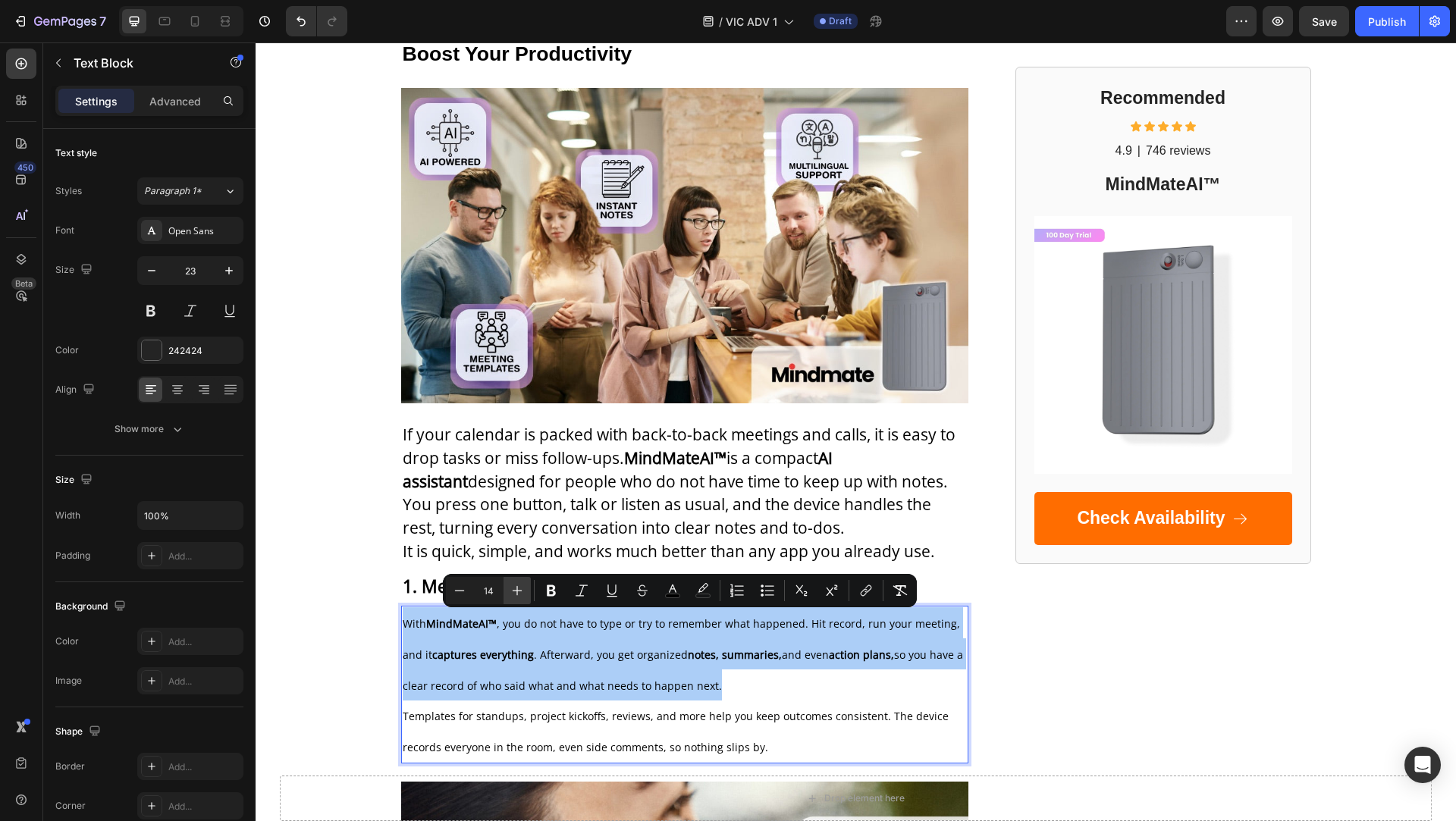
click at [513, 596] on icon "Editor contextual toolbar" at bounding box center [517, 591] width 15 height 15
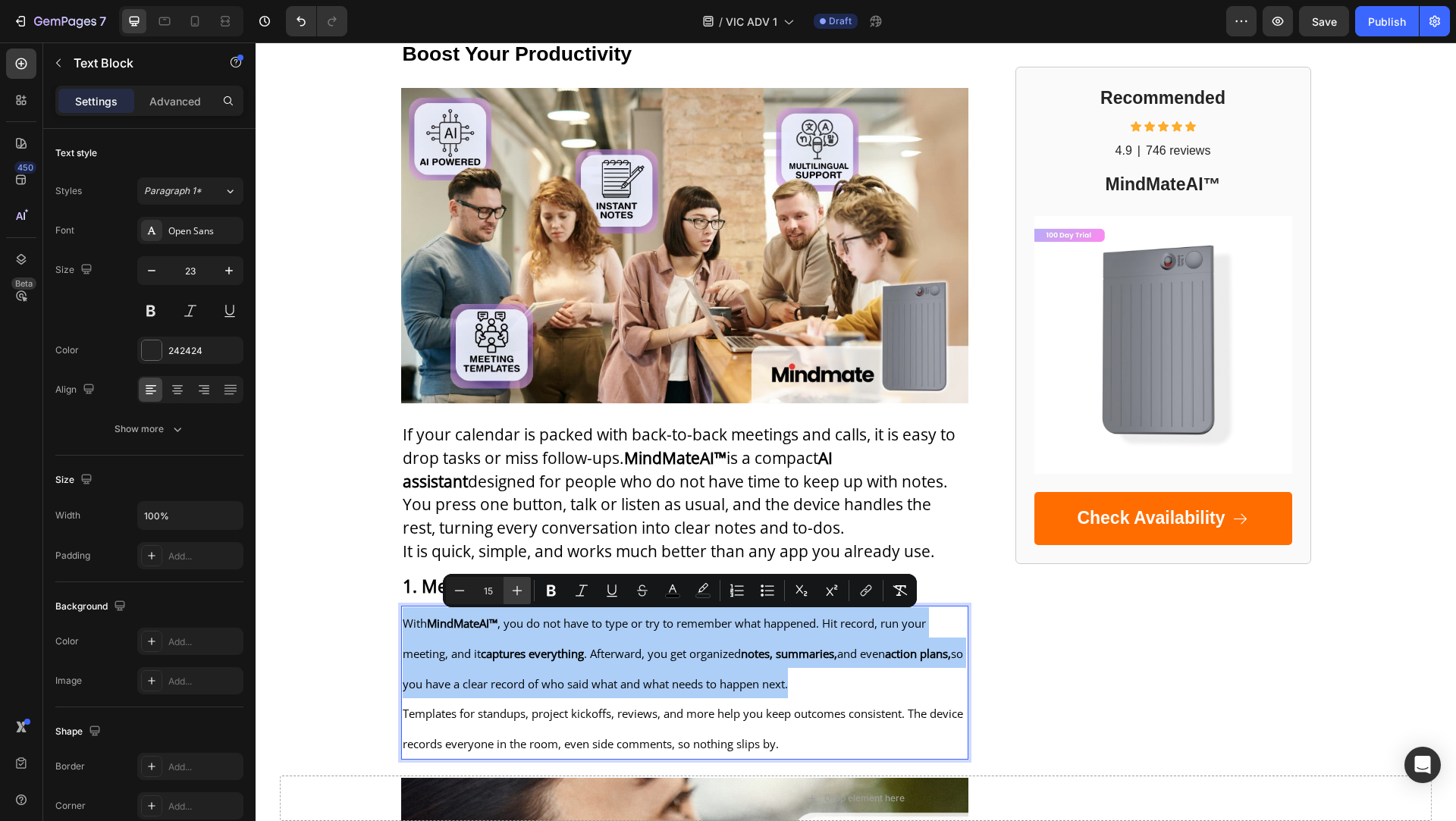
click at [513, 596] on icon "Editor contextual toolbar" at bounding box center [517, 591] width 15 height 15
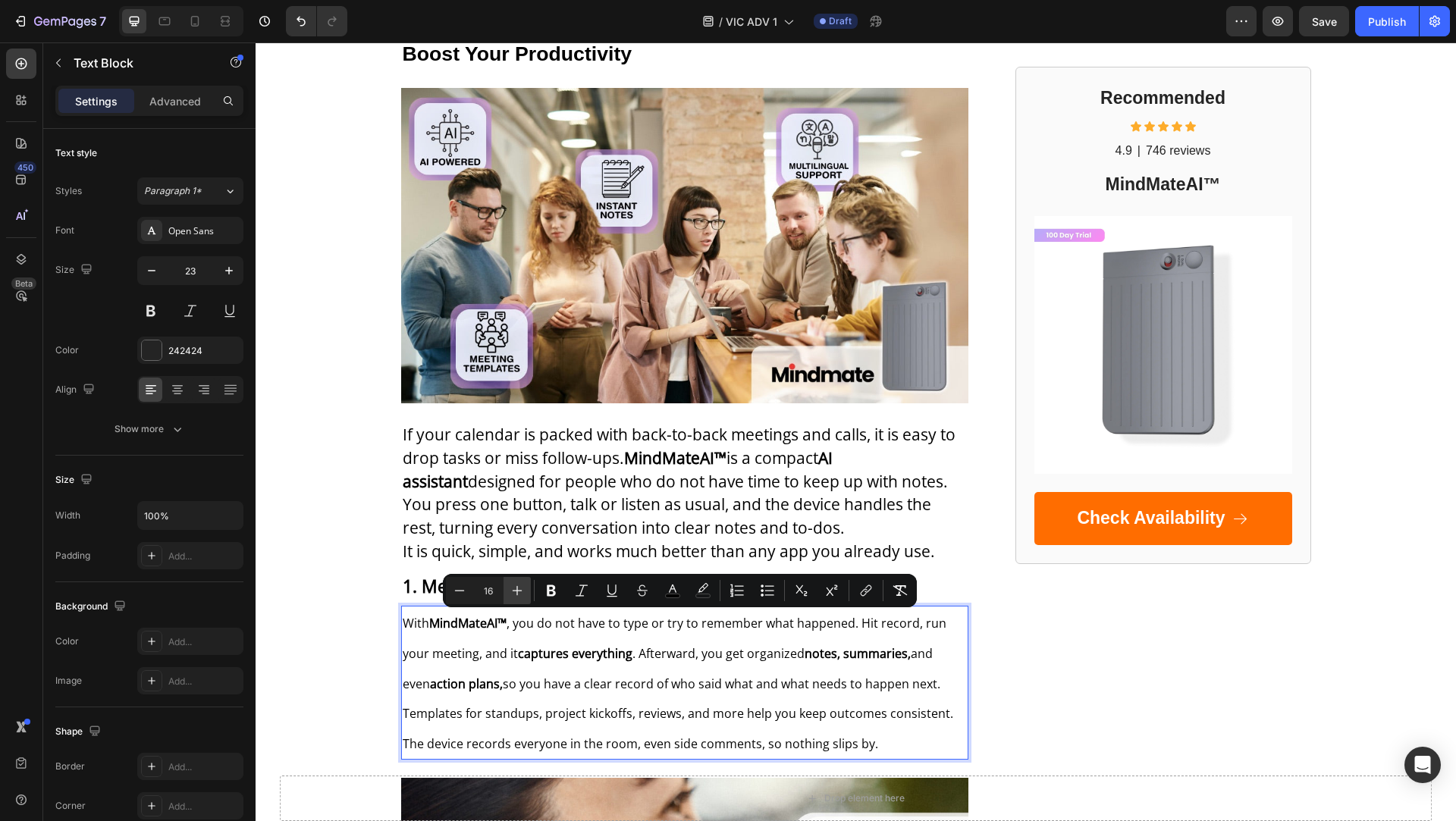
click at [513, 596] on icon "Editor contextual toolbar" at bounding box center [517, 591] width 15 height 15
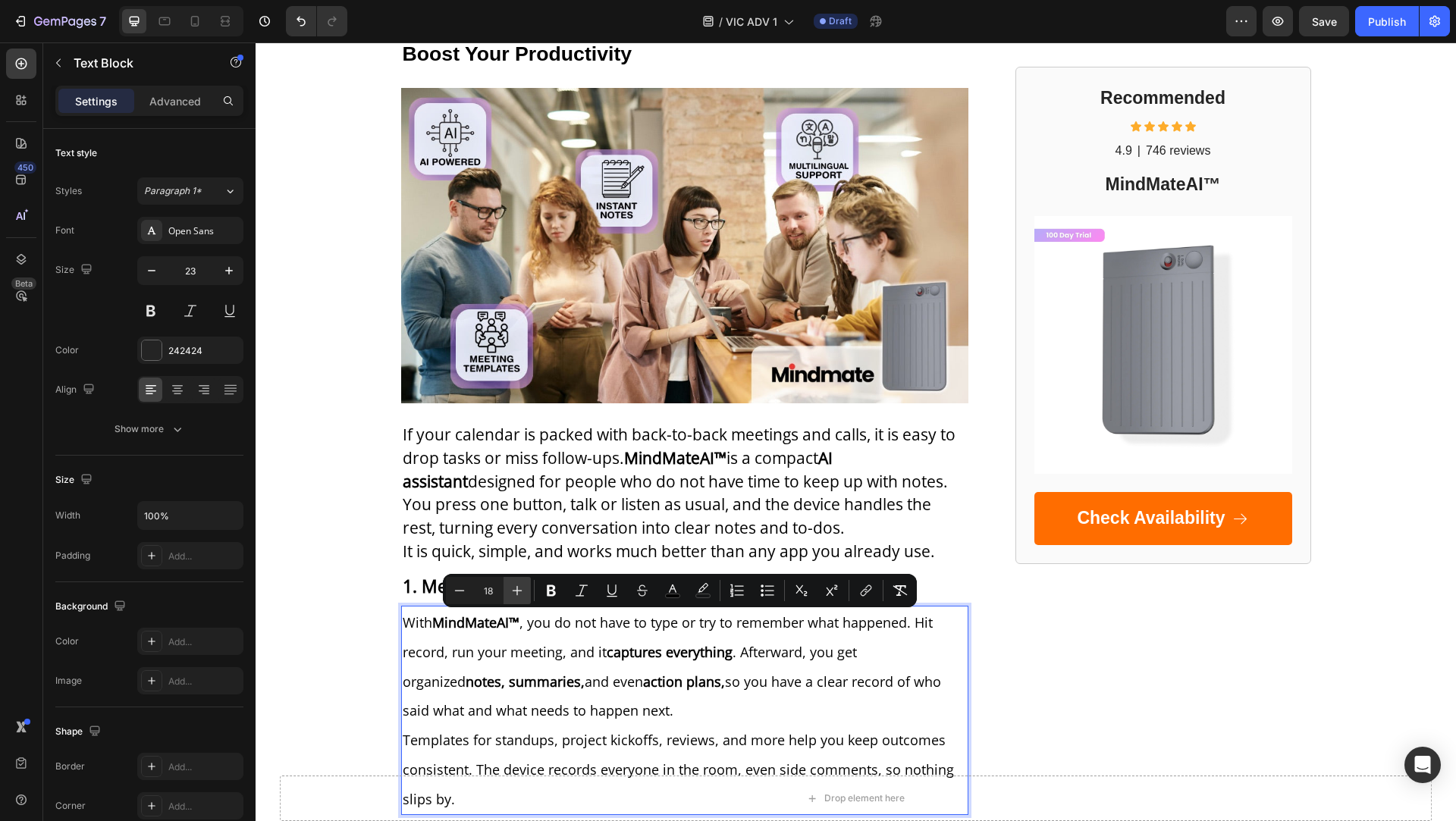
click at [513, 596] on icon "Editor contextual toolbar" at bounding box center [517, 591] width 15 height 15
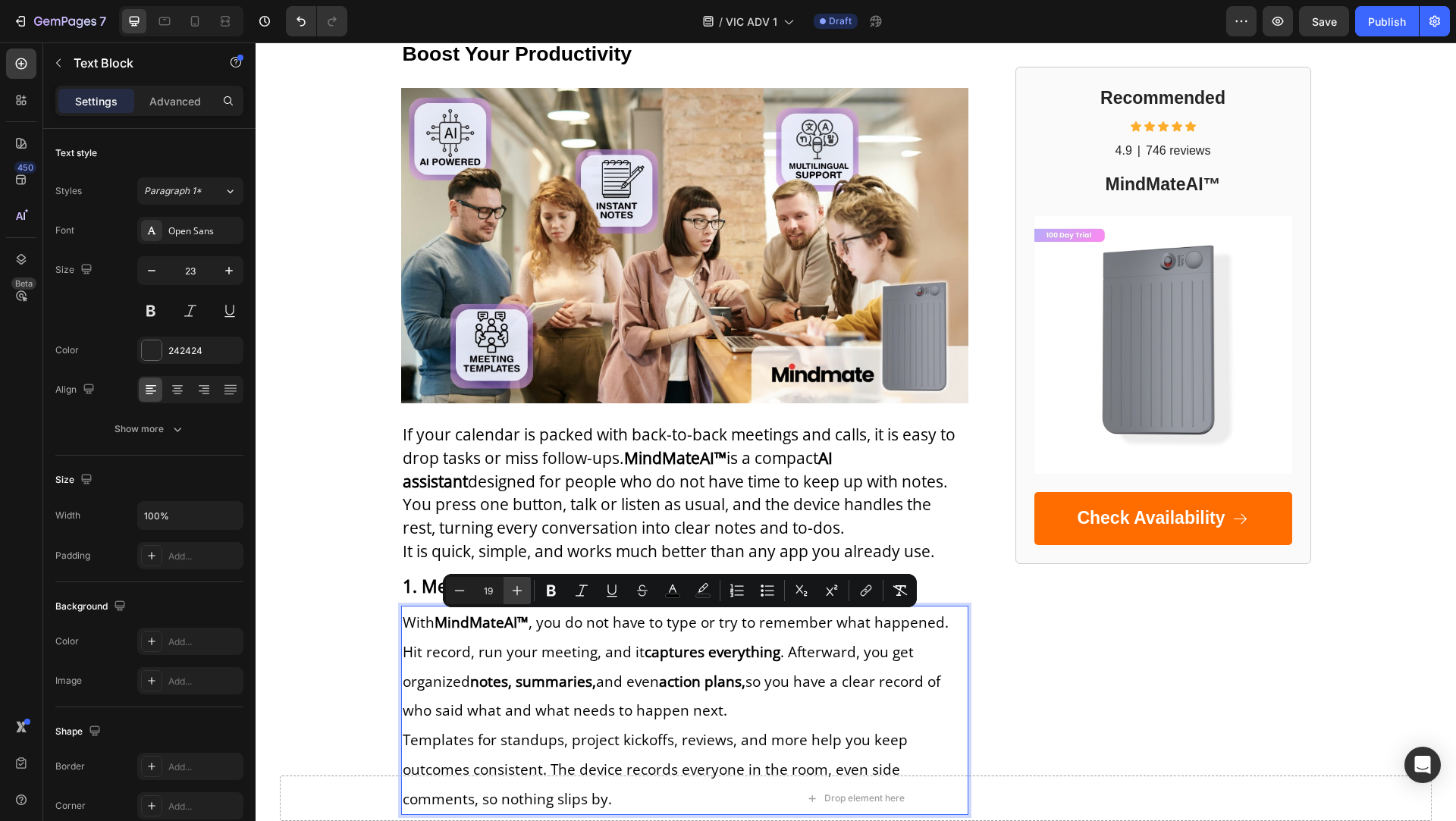
click at [513, 596] on icon "Editor contextual toolbar" at bounding box center [517, 591] width 15 height 15
type input "21"
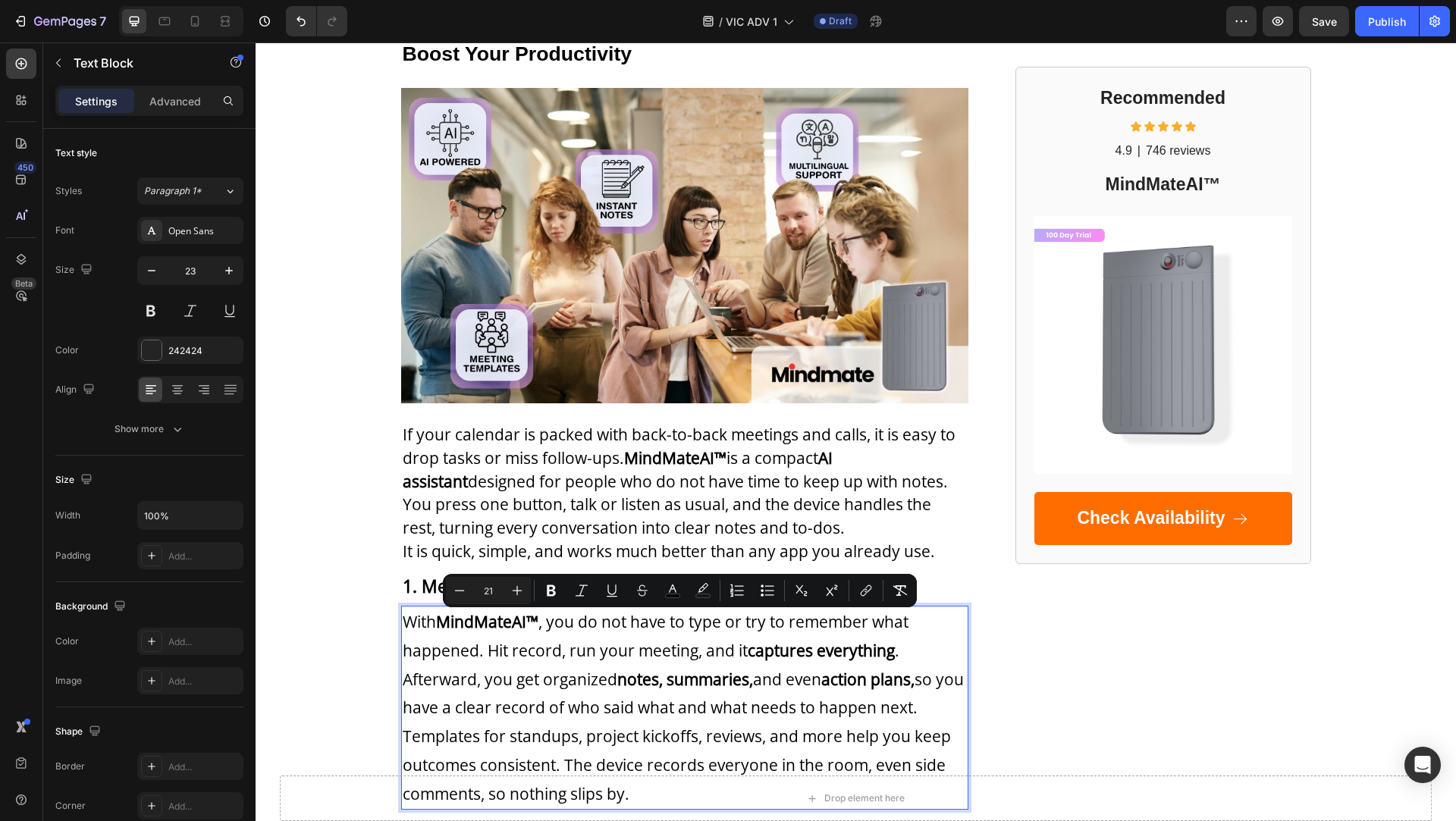
click at [516, 659] on p "With MindMateAI™ , you do not have to type or try to remember what happened. Hi…" at bounding box center [685, 664] width 565 height 115
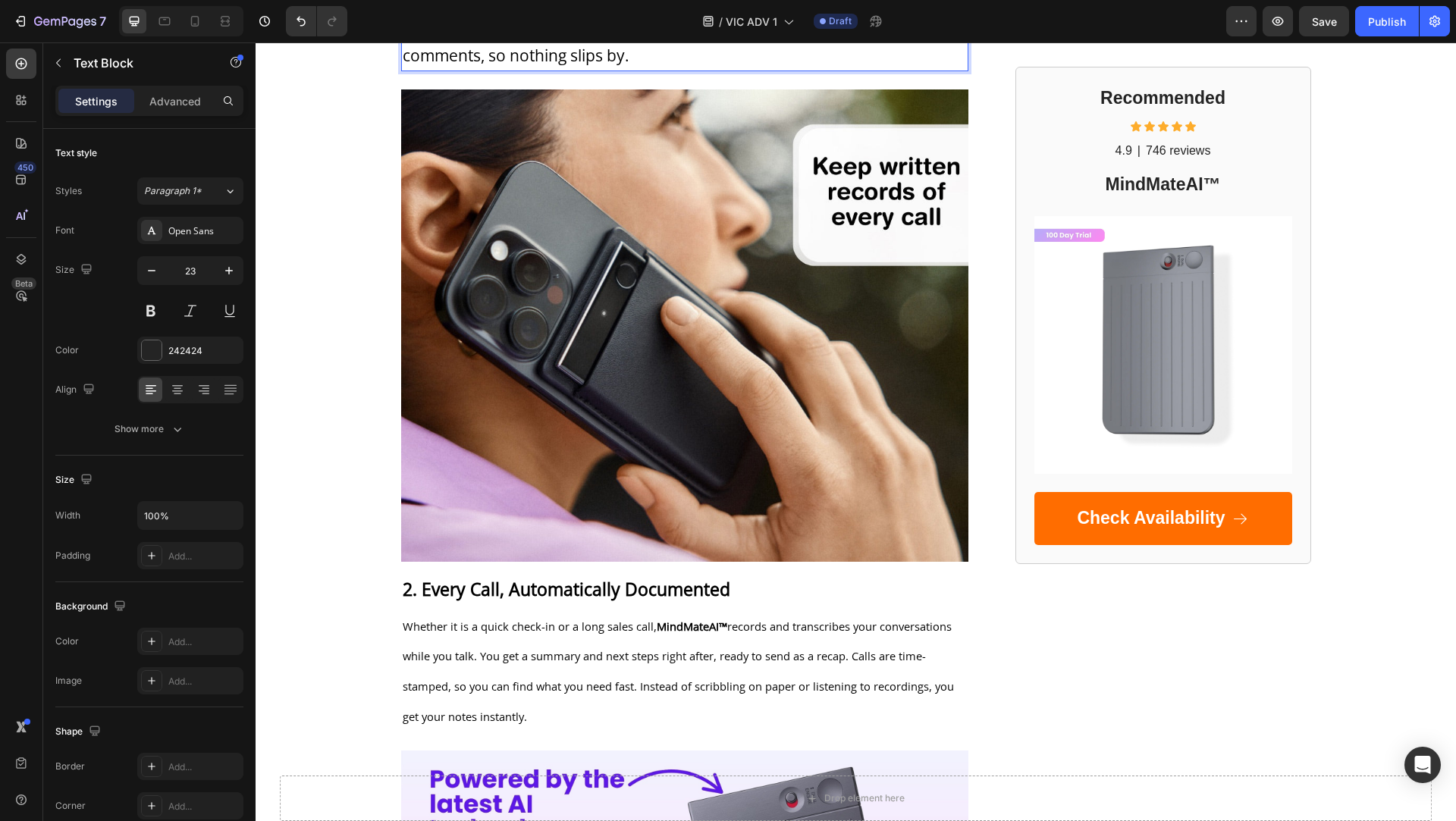
scroll to position [1062, 0]
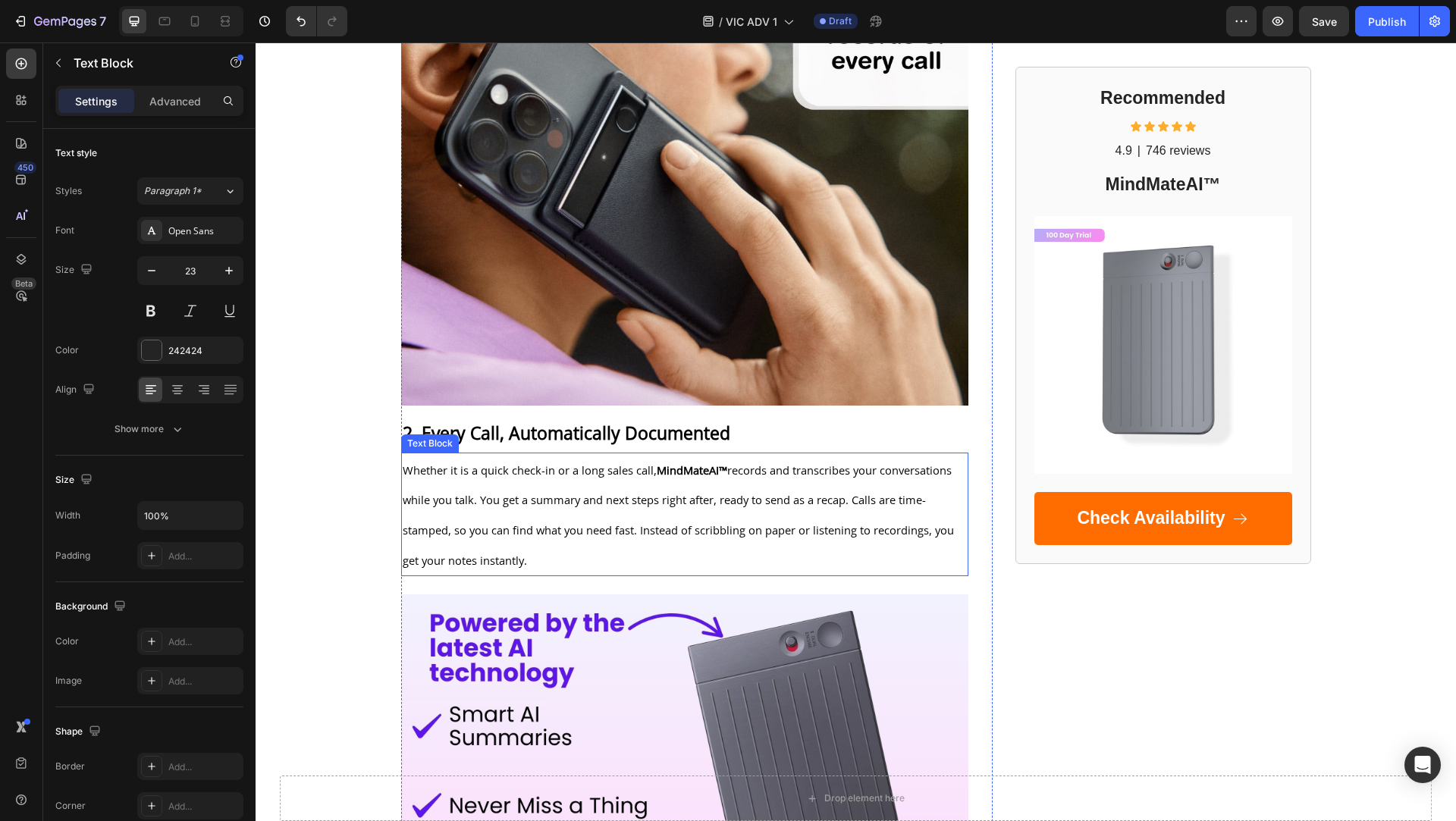
click at [555, 496] on span "Whether it is a quick check-in or a long sales call, MindMateAI™ records and tr…" at bounding box center [678, 515] width 551 height 105
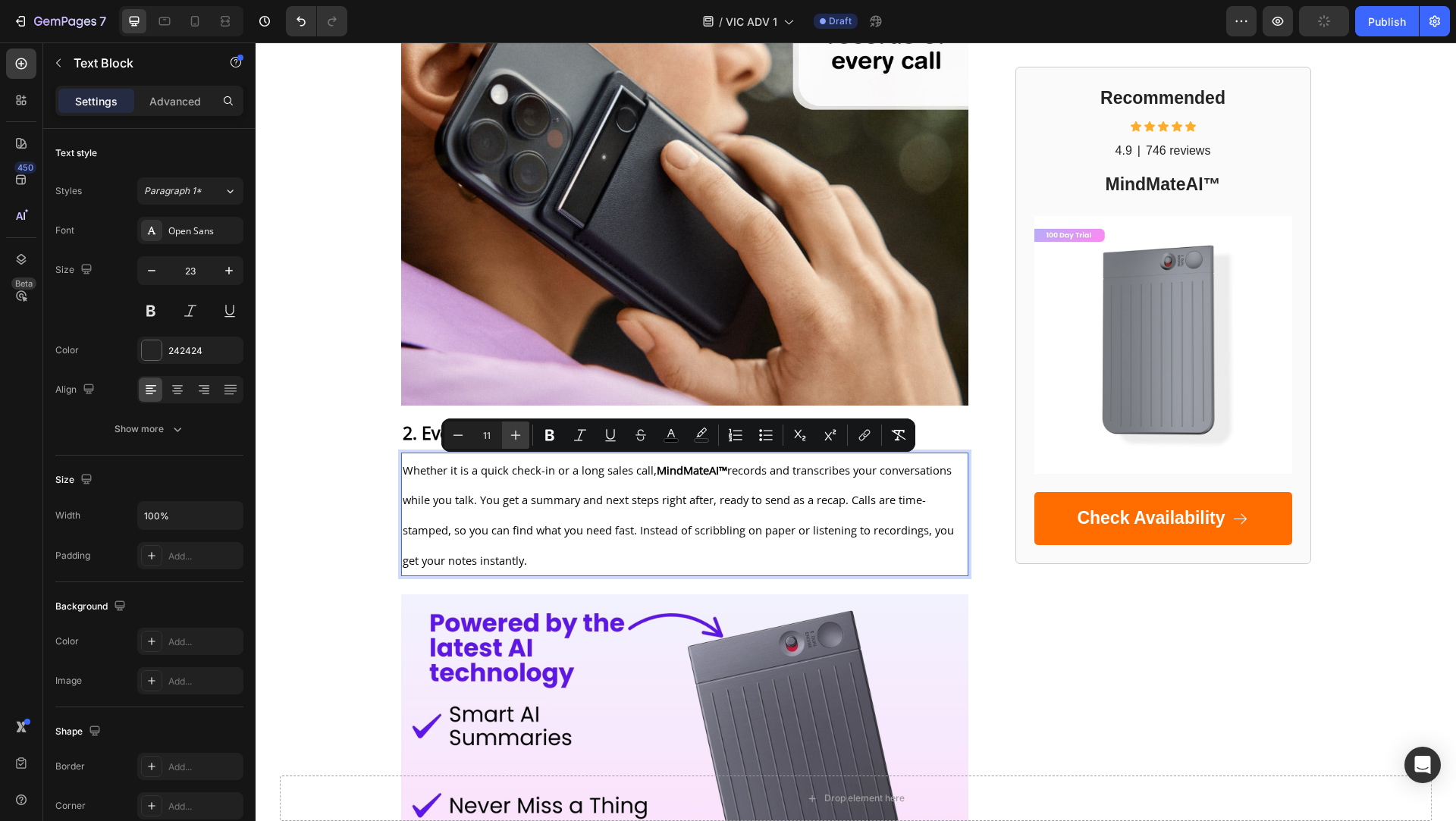
click at [521, 437] on icon "Editor contextual toolbar" at bounding box center [516, 436] width 15 height 15
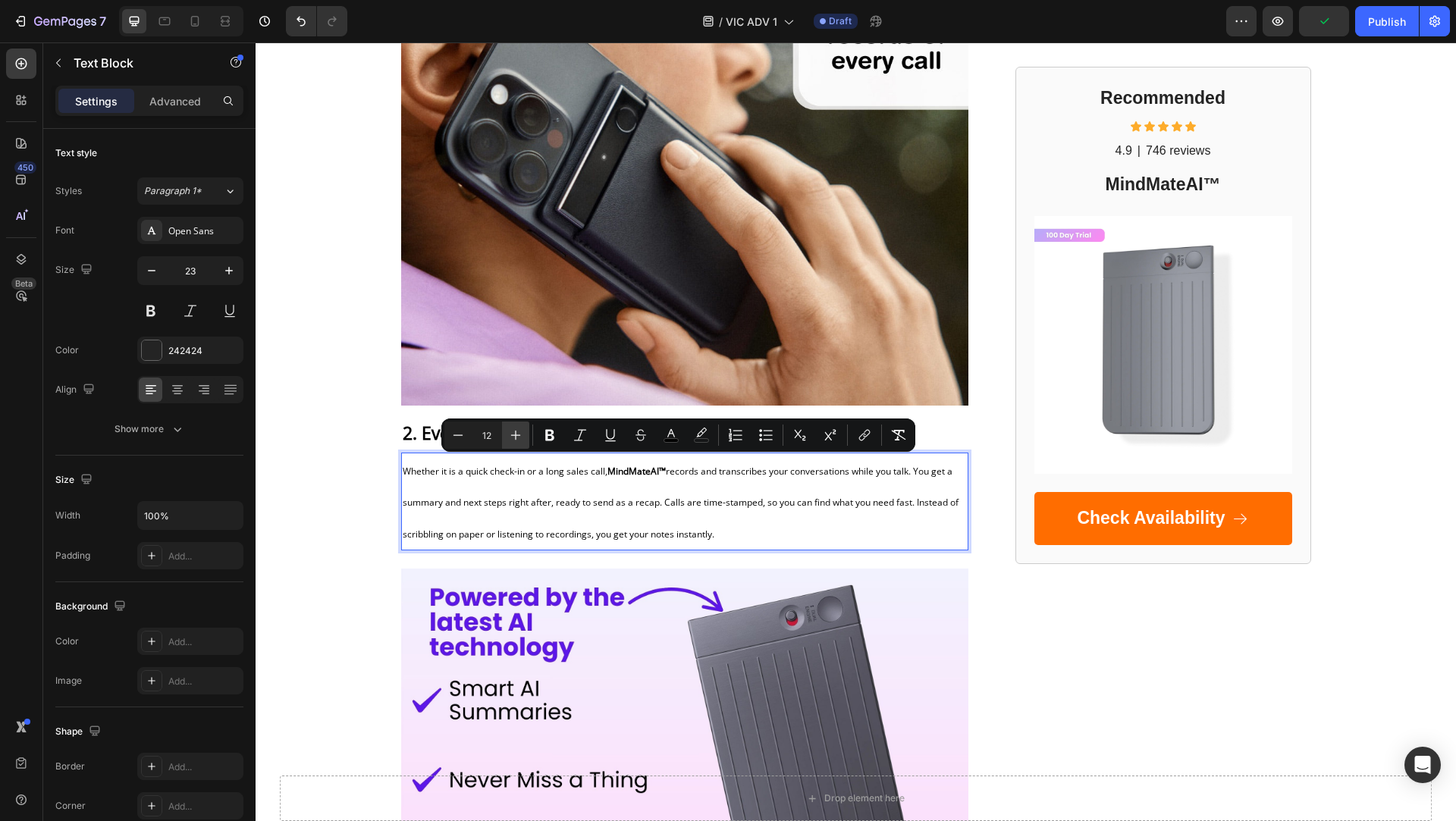
click at [521, 437] on icon "Editor contextual toolbar" at bounding box center [516, 436] width 15 height 15
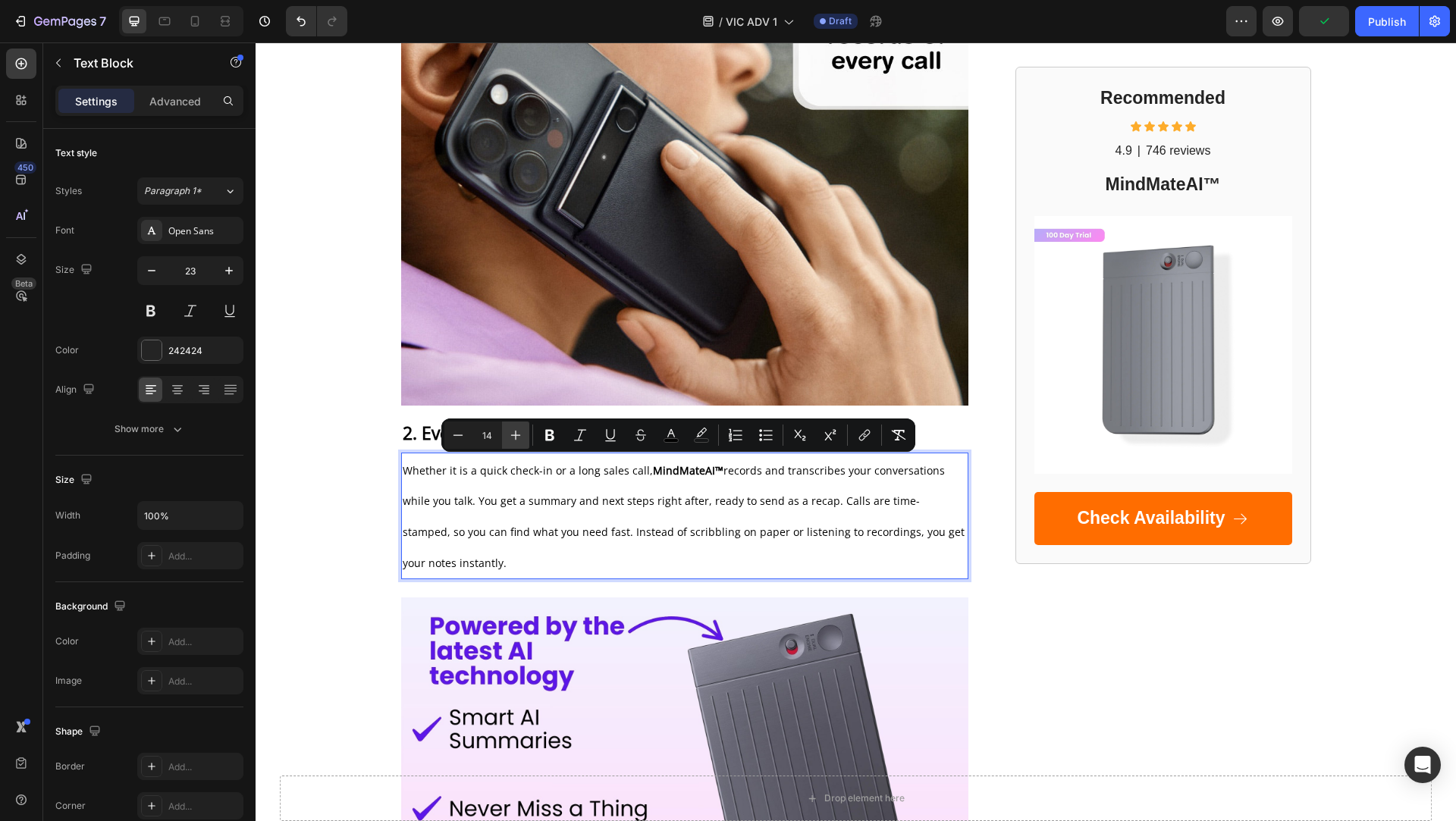
click at [521, 437] on icon "Editor contextual toolbar" at bounding box center [516, 436] width 15 height 15
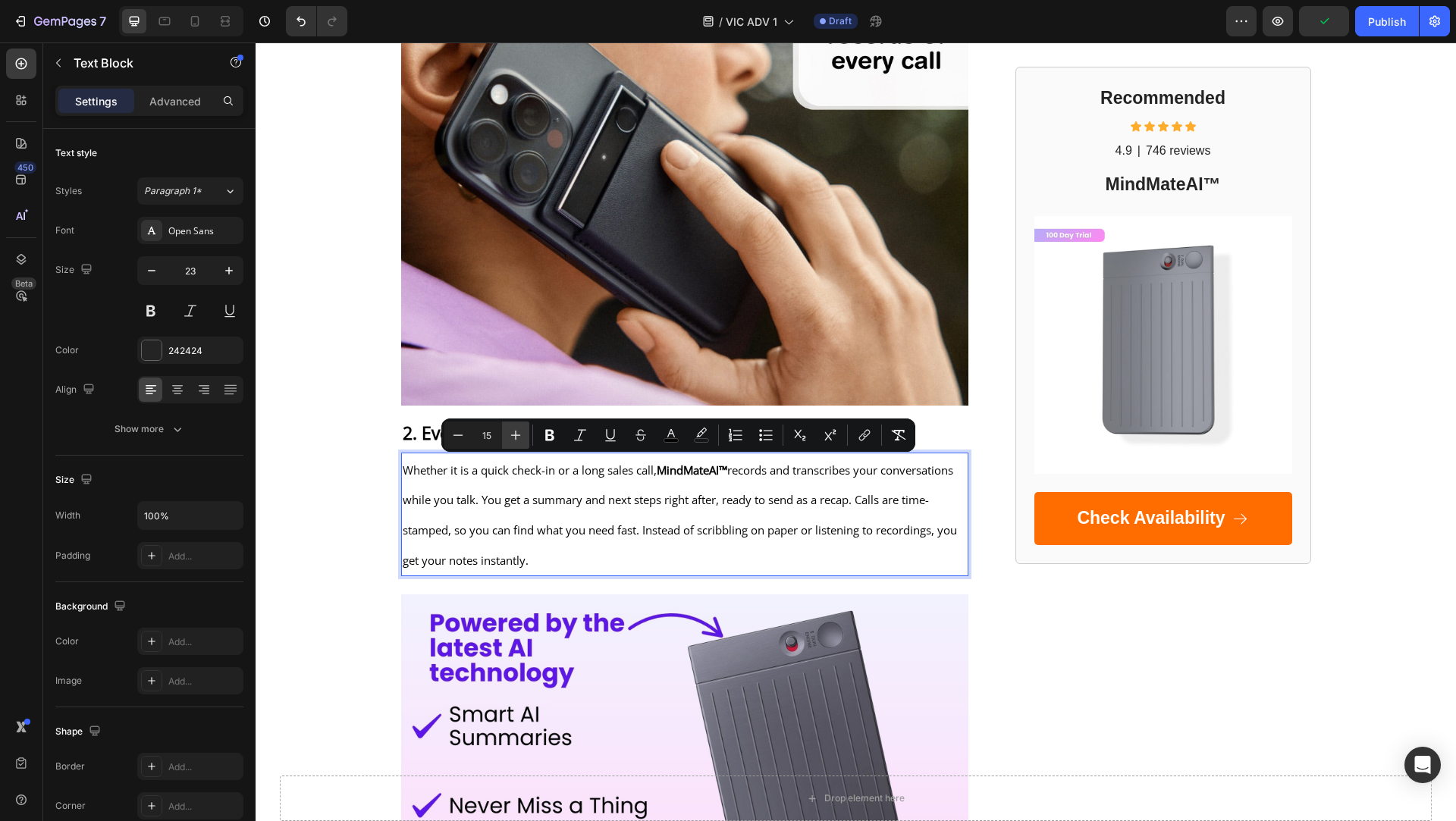
click at [521, 437] on icon "Editor contextual toolbar" at bounding box center [516, 436] width 15 height 15
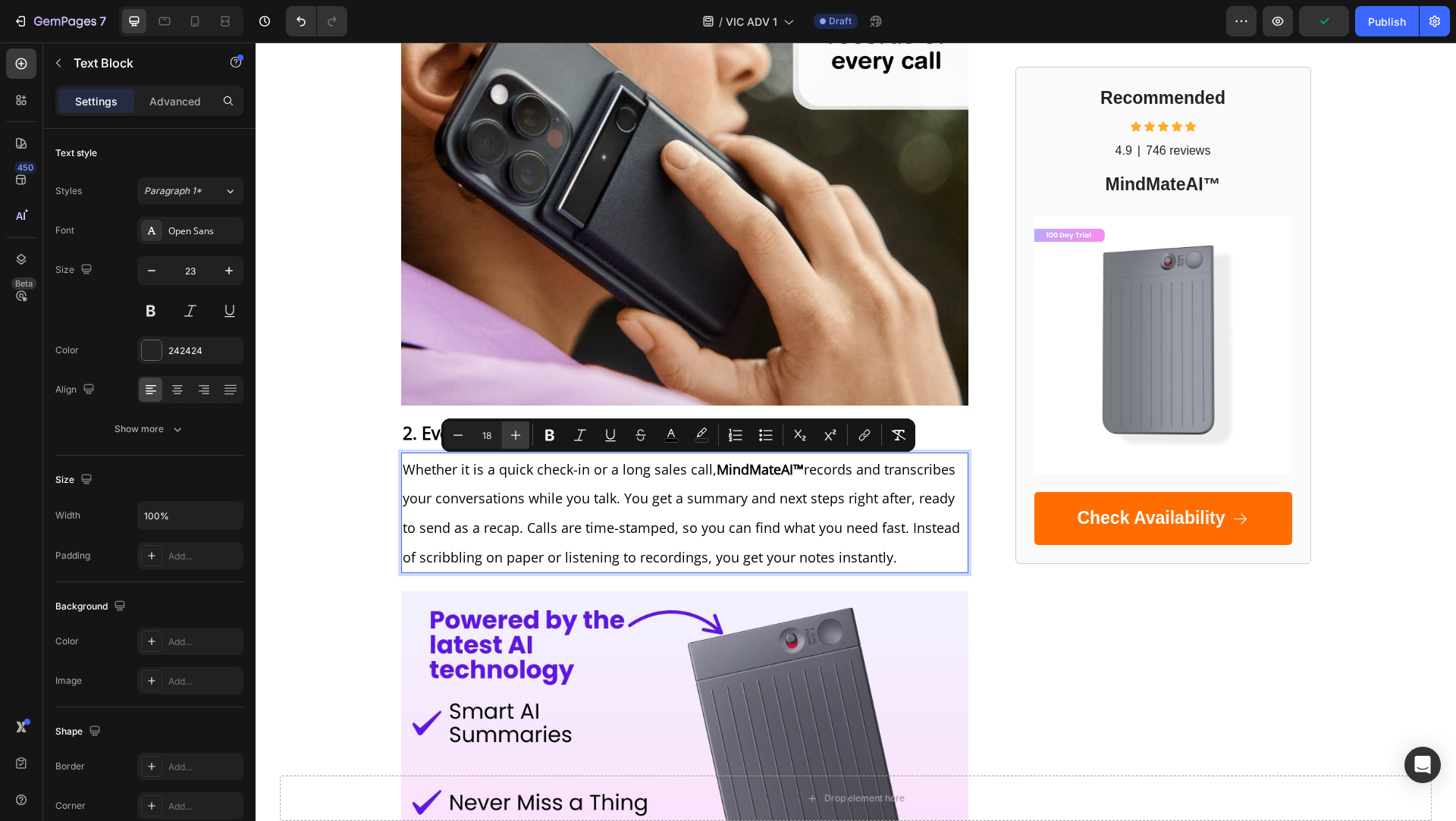
click at [521, 437] on icon "Editor contextual toolbar" at bounding box center [516, 436] width 15 height 15
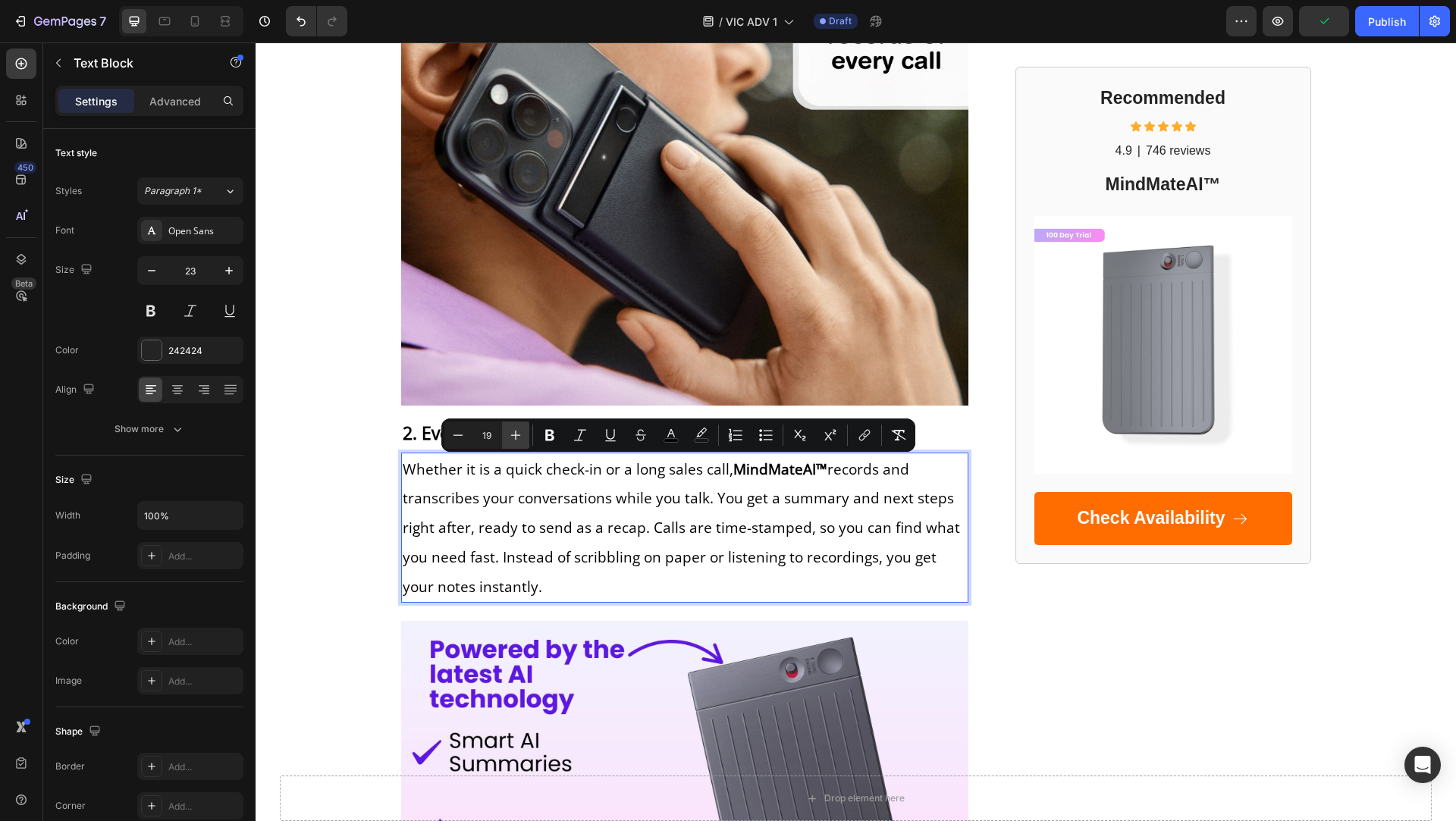
click at [521, 437] on icon "Editor contextual toolbar" at bounding box center [516, 436] width 15 height 15
type input "21"
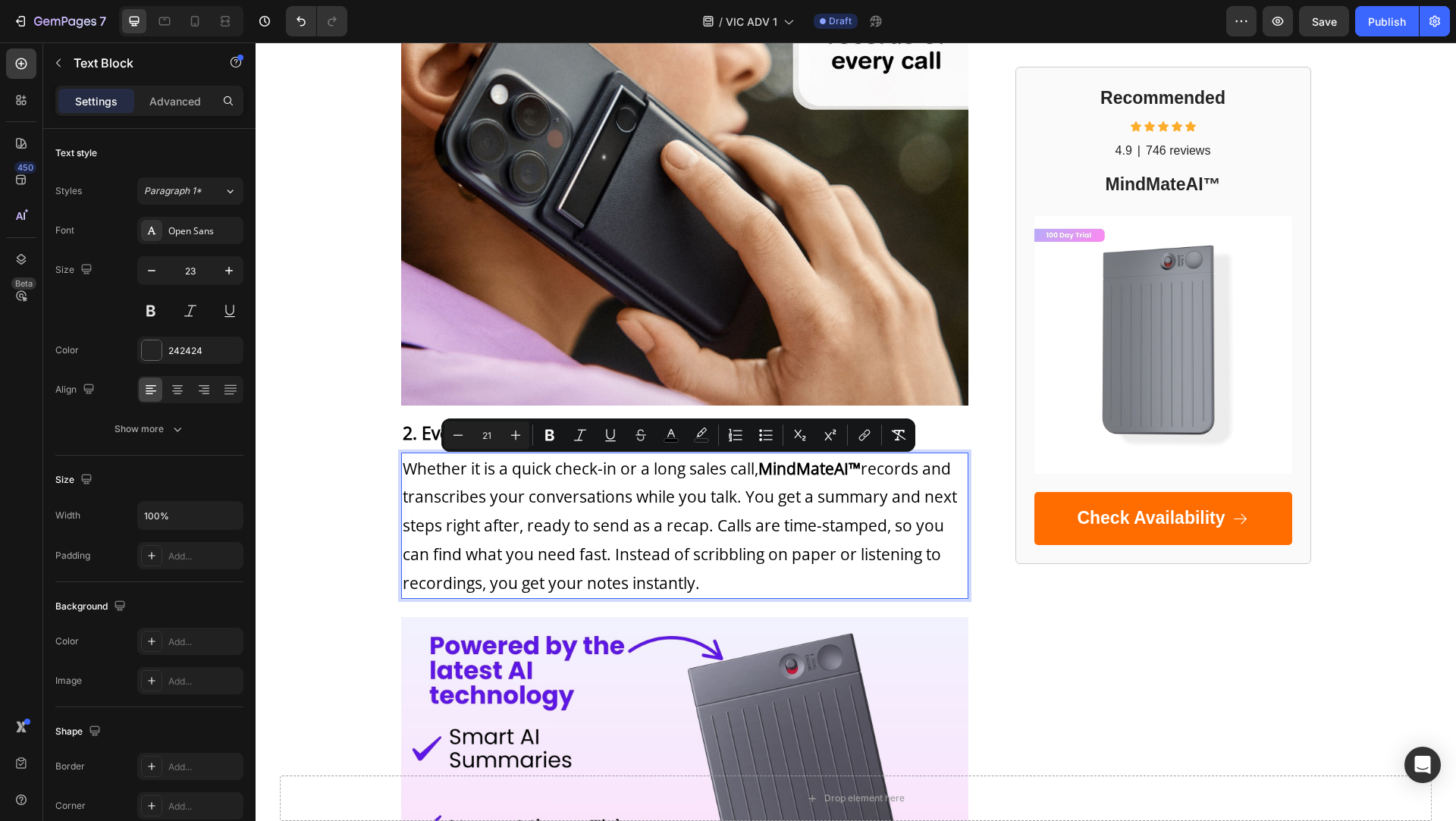
click at [524, 479] on p "Whether it is a quick check-in or a long sales call, MindMateAI™ records and tr…" at bounding box center [685, 525] width 565 height 144
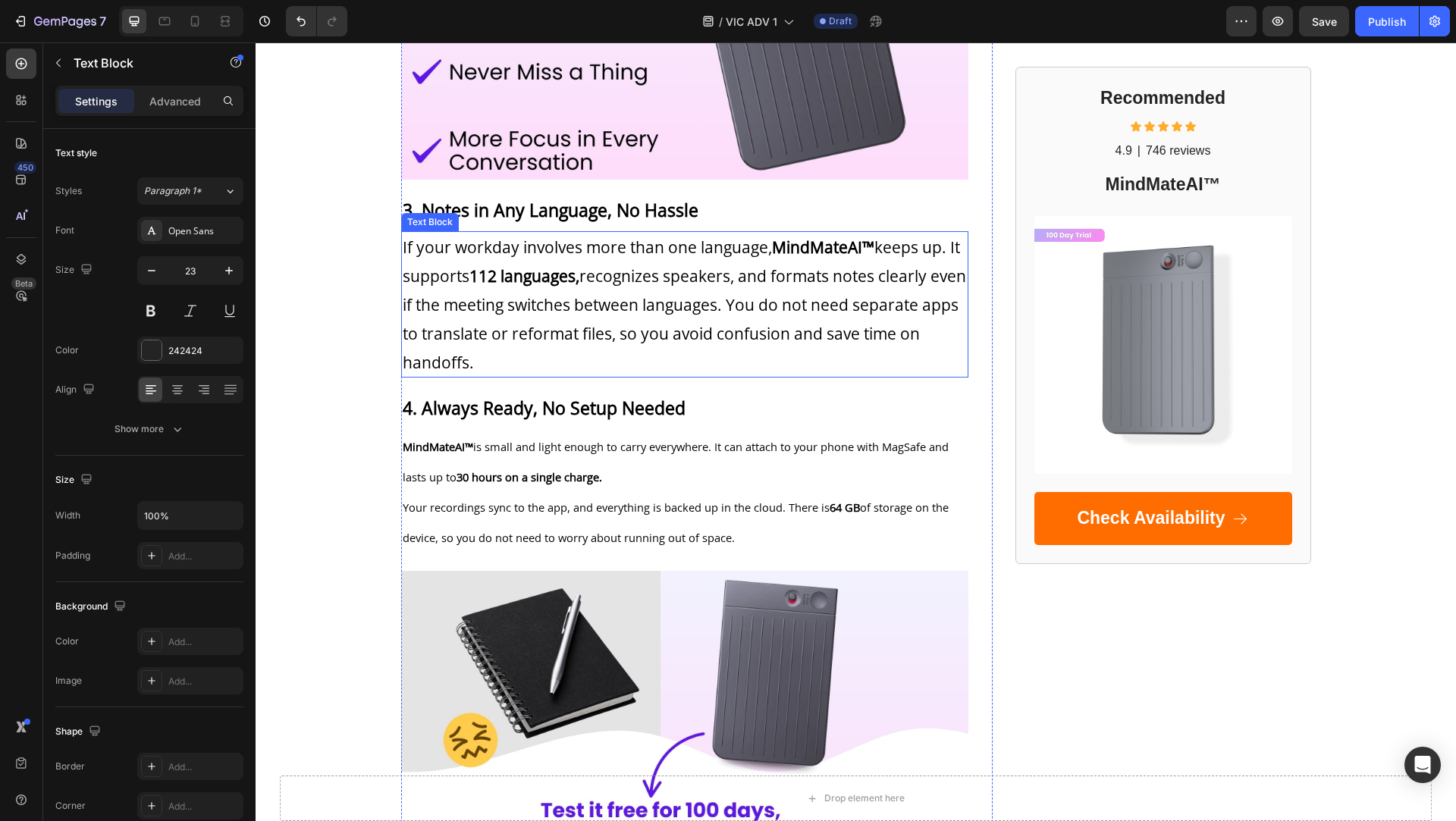
scroll to position [1837, 0]
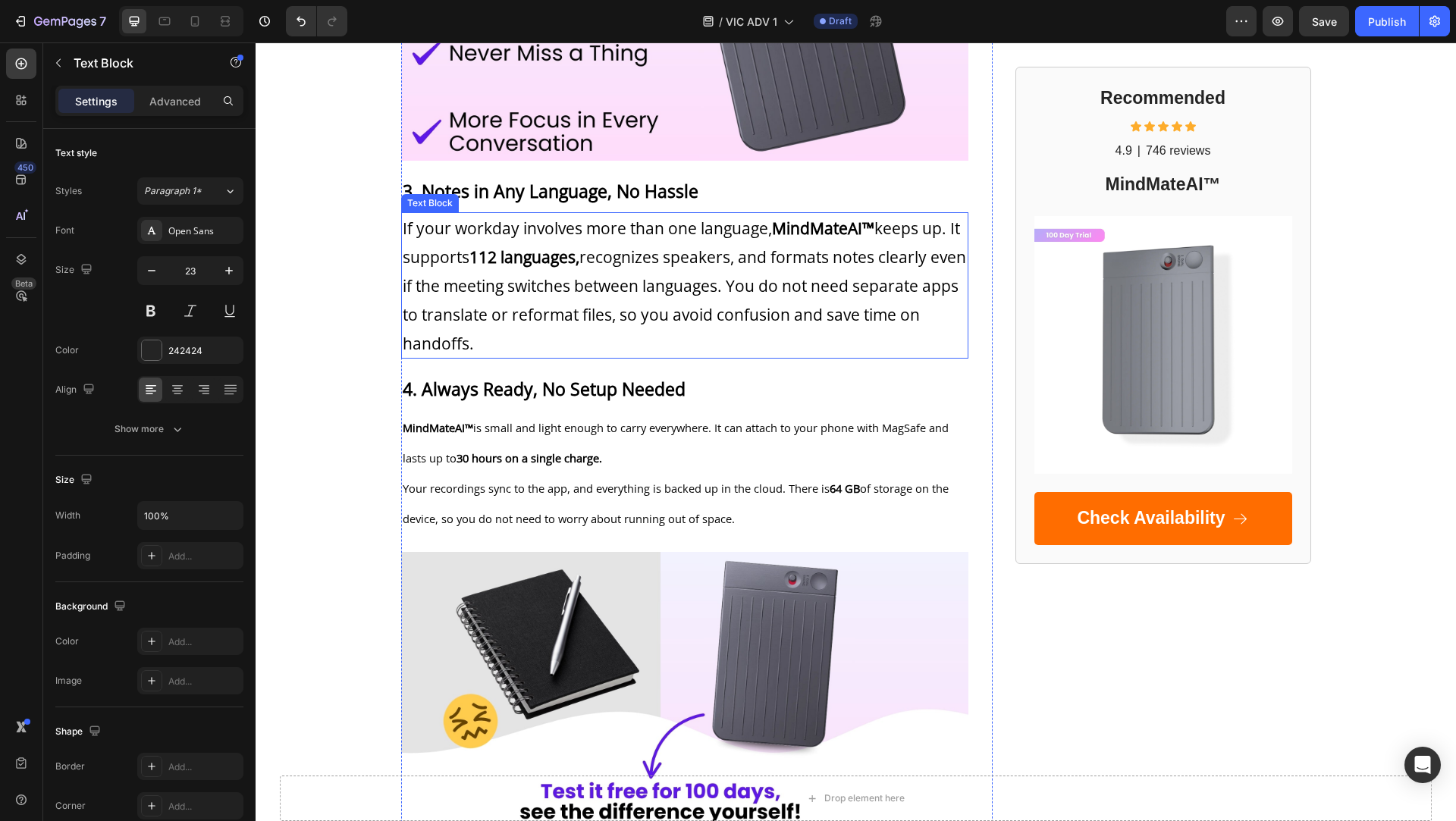
click at [533, 450] on strong "30 hours on a single charge." at bounding box center [529, 458] width 146 height 15
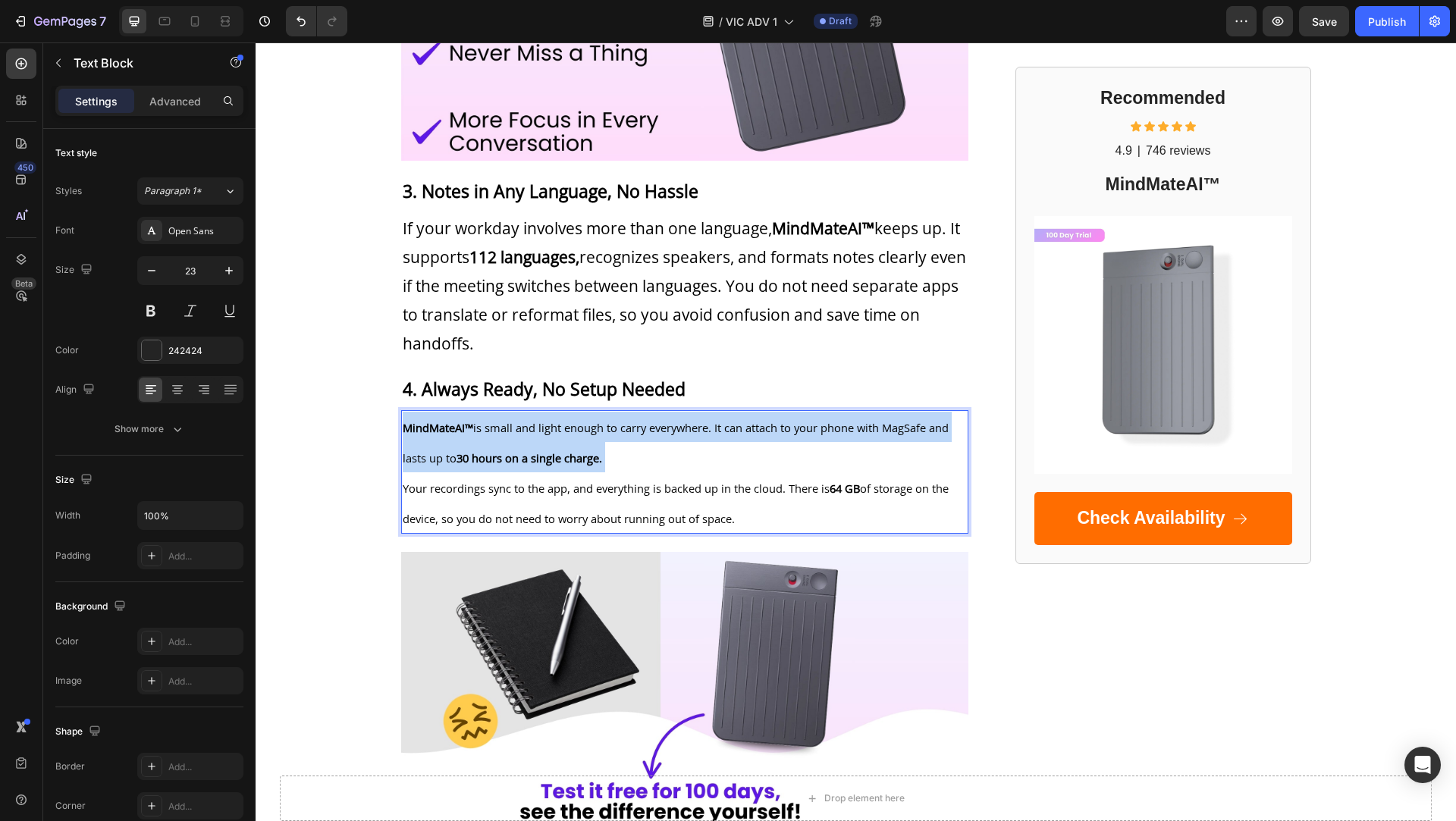
click at [533, 450] on strong "30 hours on a single charge." at bounding box center [529, 458] width 146 height 15
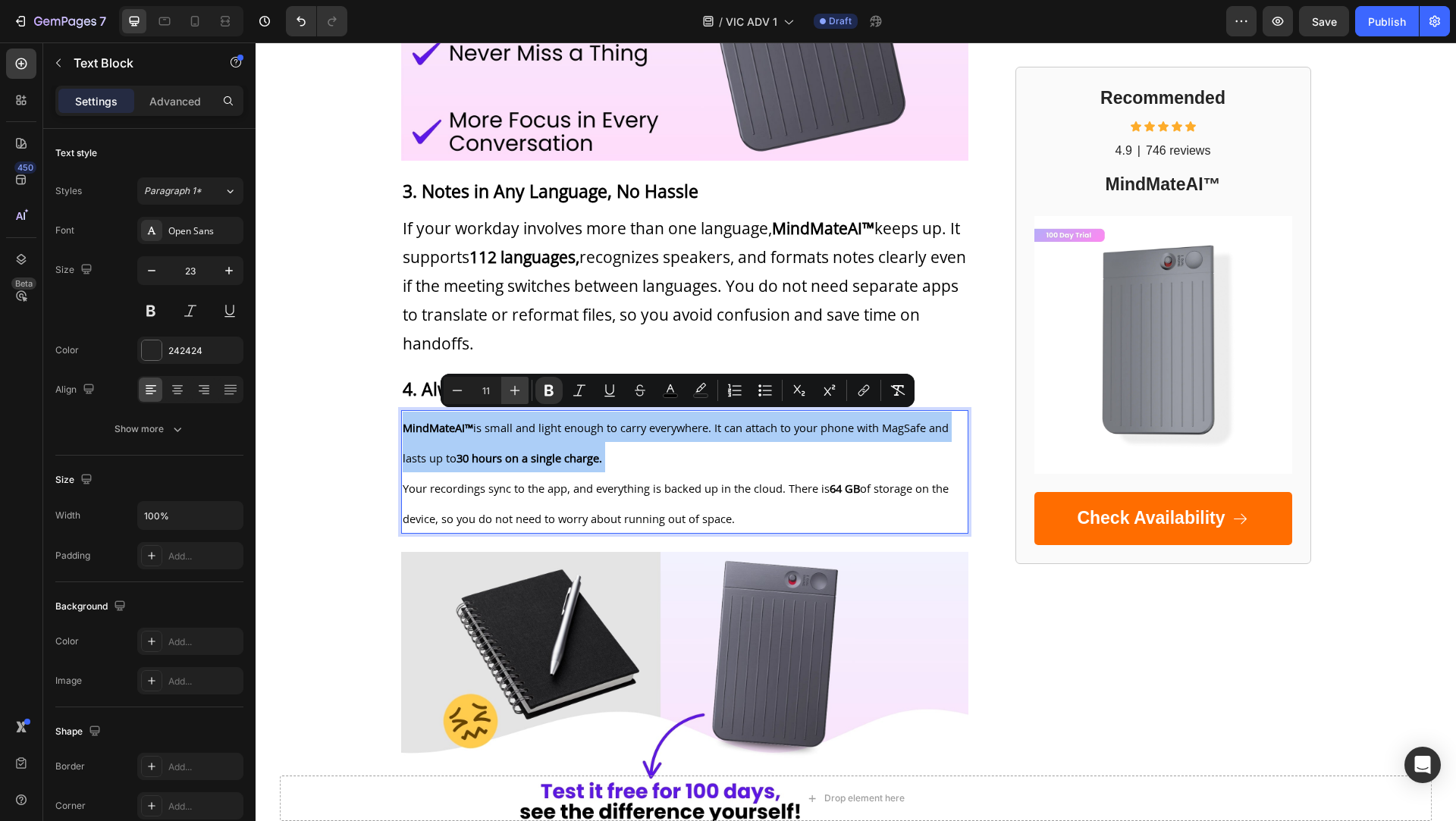
click at [507, 394] on icon "Editor contextual toolbar" at bounding box center [515, 390] width 15 height 15
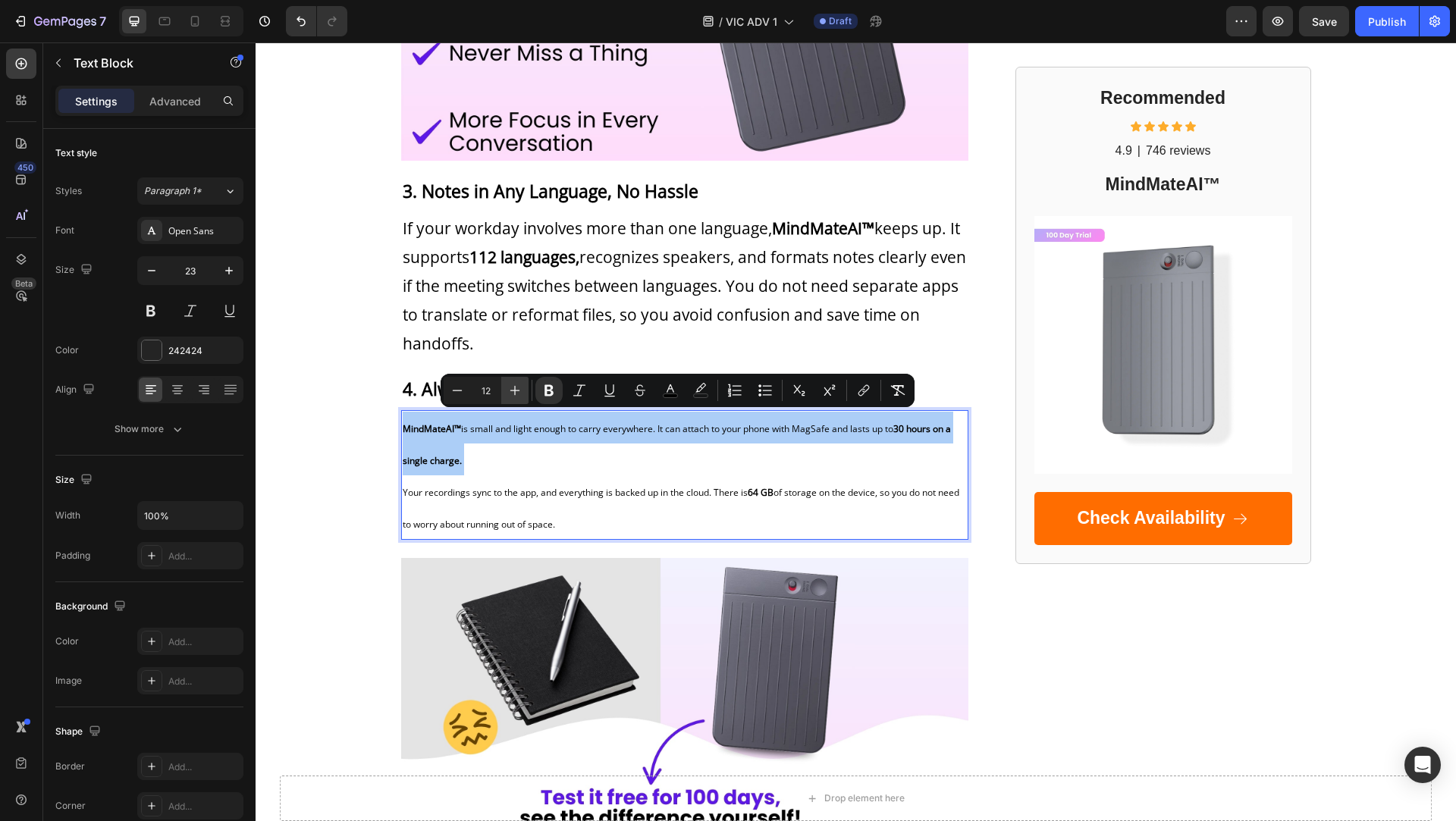
click at [507, 394] on icon "Editor contextual toolbar" at bounding box center [515, 390] width 15 height 15
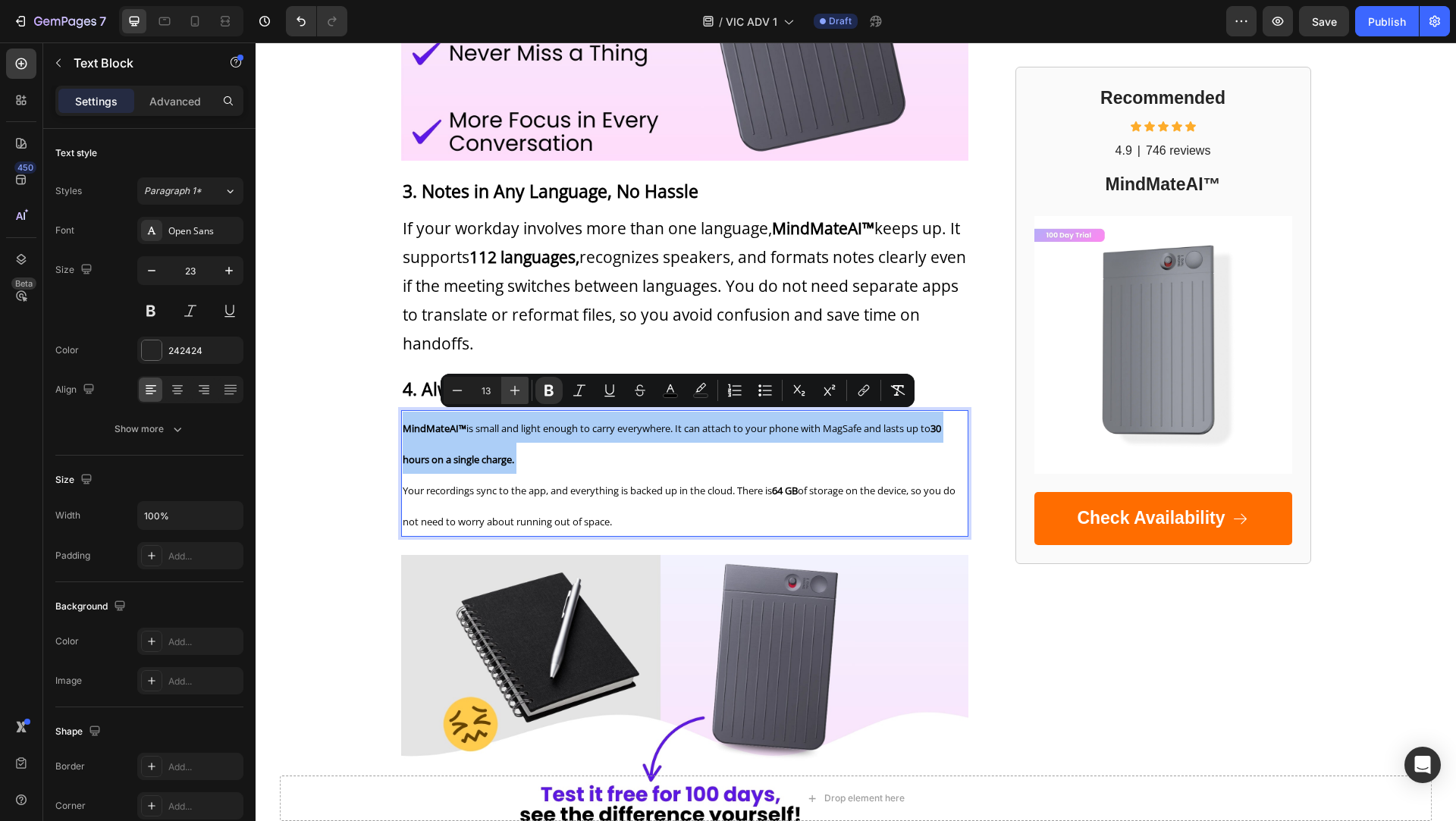
click at [507, 394] on icon "Editor contextual toolbar" at bounding box center [515, 390] width 15 height 15
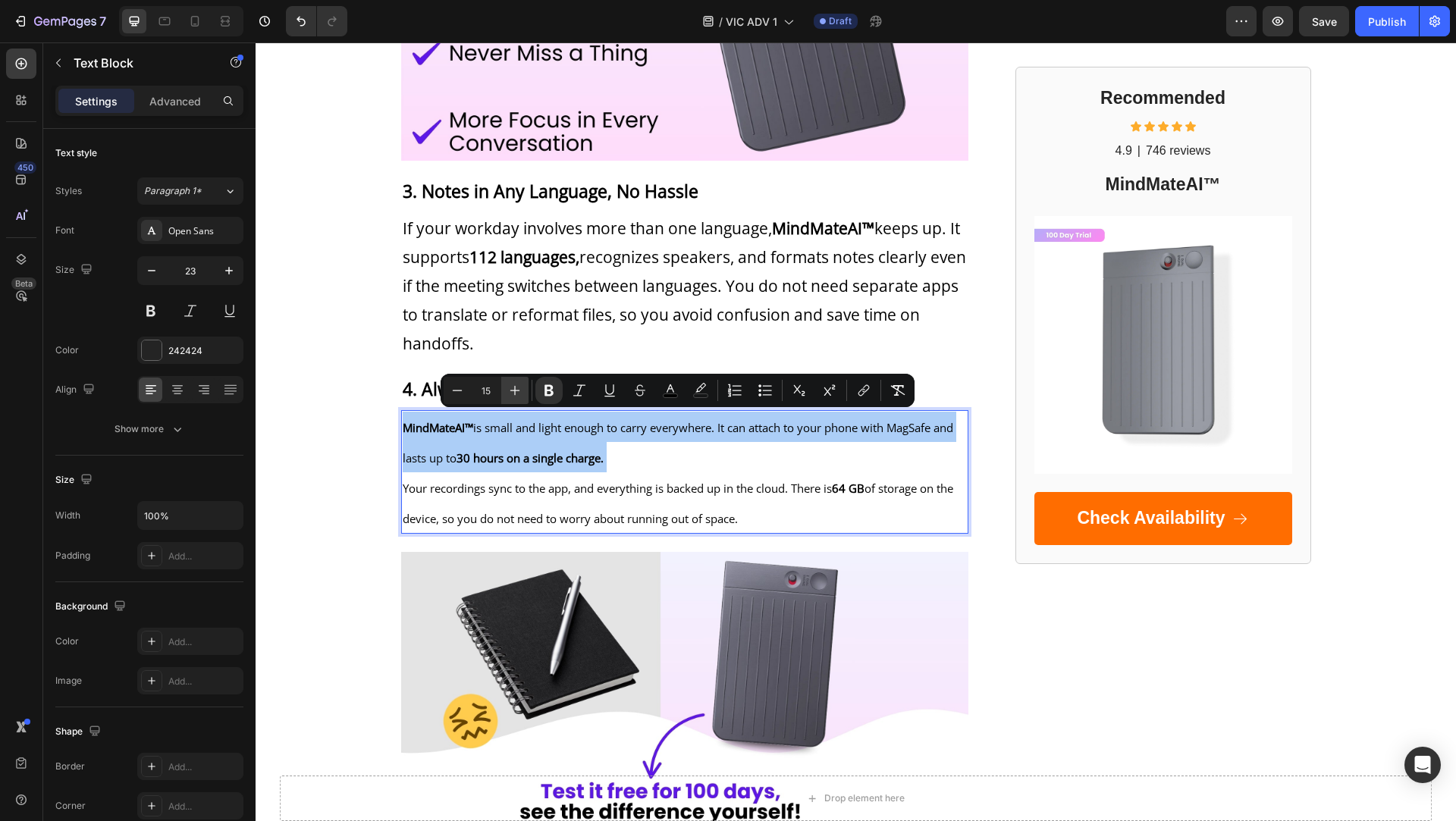
click at [507, 394] on icon "Editor contextual toolbar" at bounding box center [515, 390] width 15 height 15
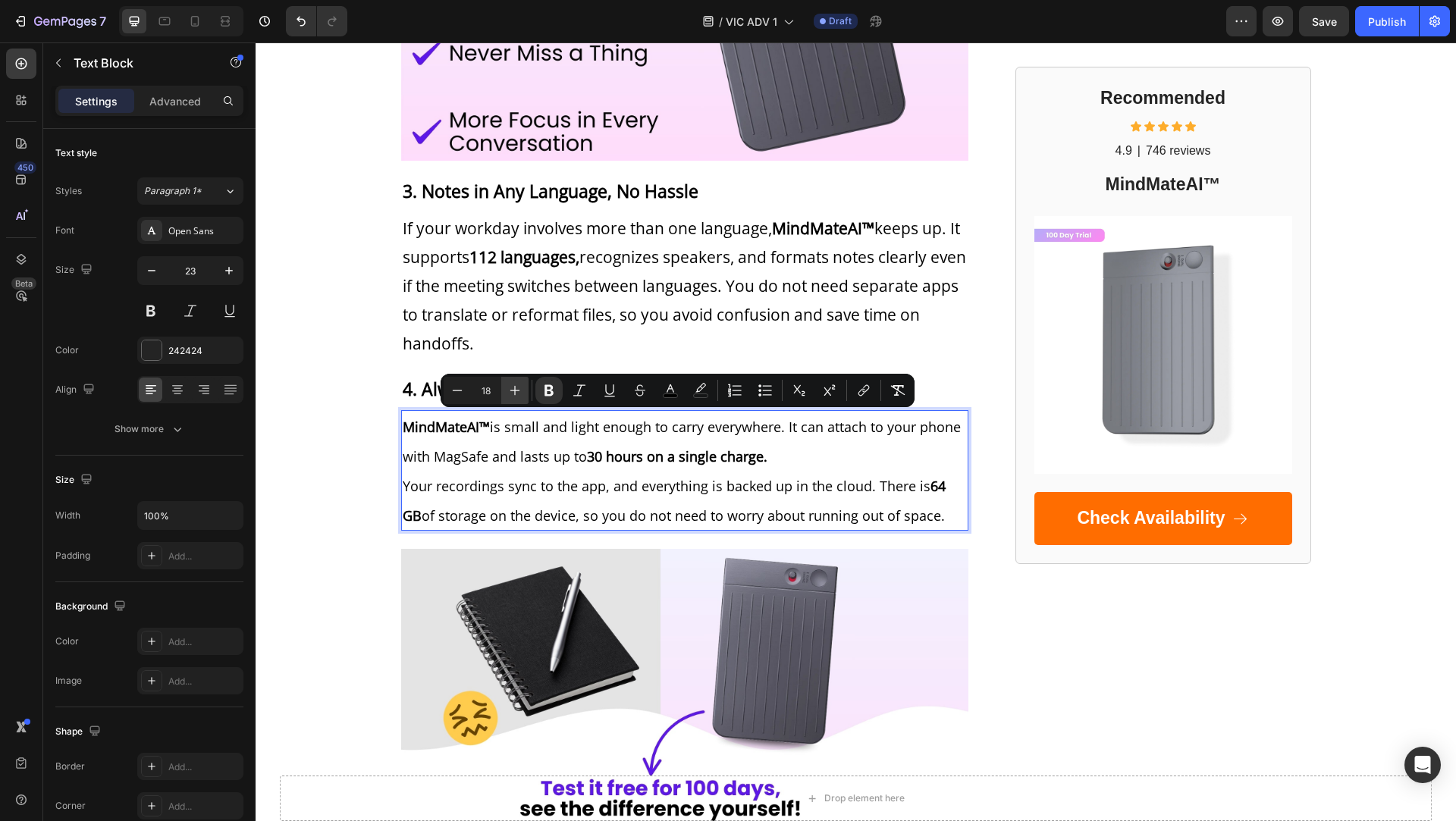
click at [507, 394] on icon "Editor contextual toolbar" at bounding box center [515, 390] width 15 height 15
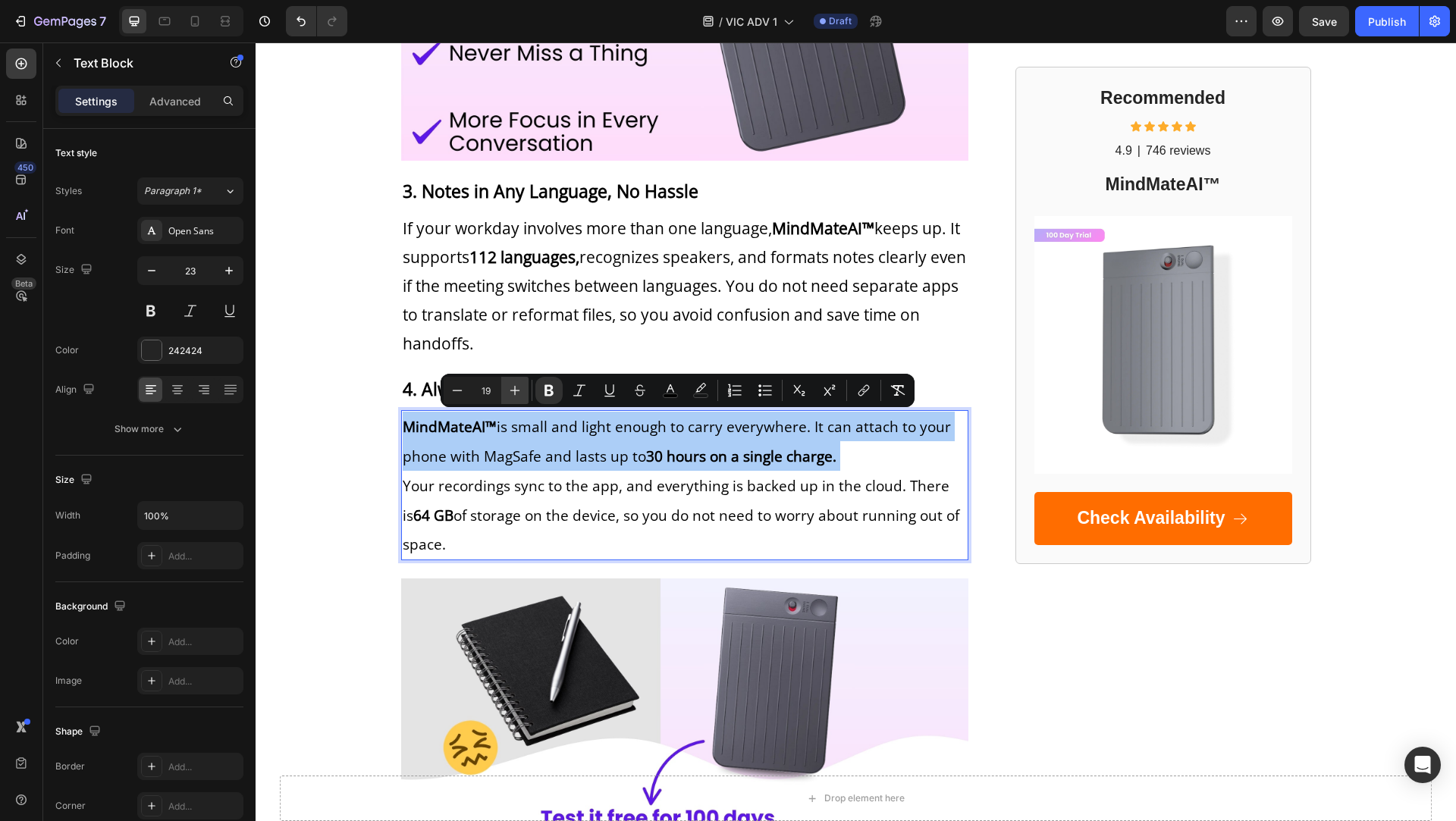
click at [507, 394] on icon "Editor contextual toolbar" at bounding box center [515, 390] width 15 height 15
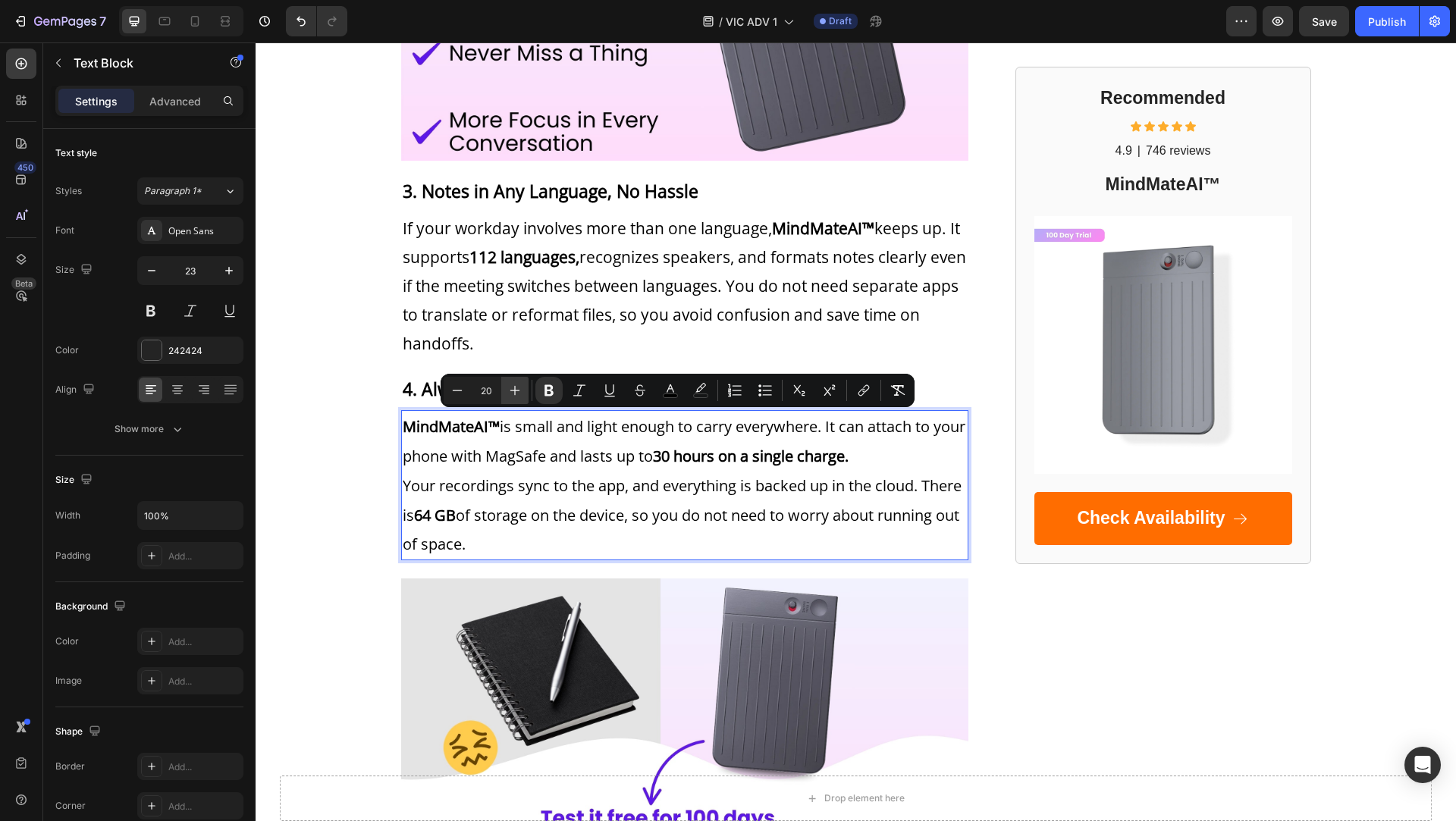
click at [507, 394] on icon "Editor contextual toolbar" at bounding box center [515, 390] width 15 height 15
type input "21"
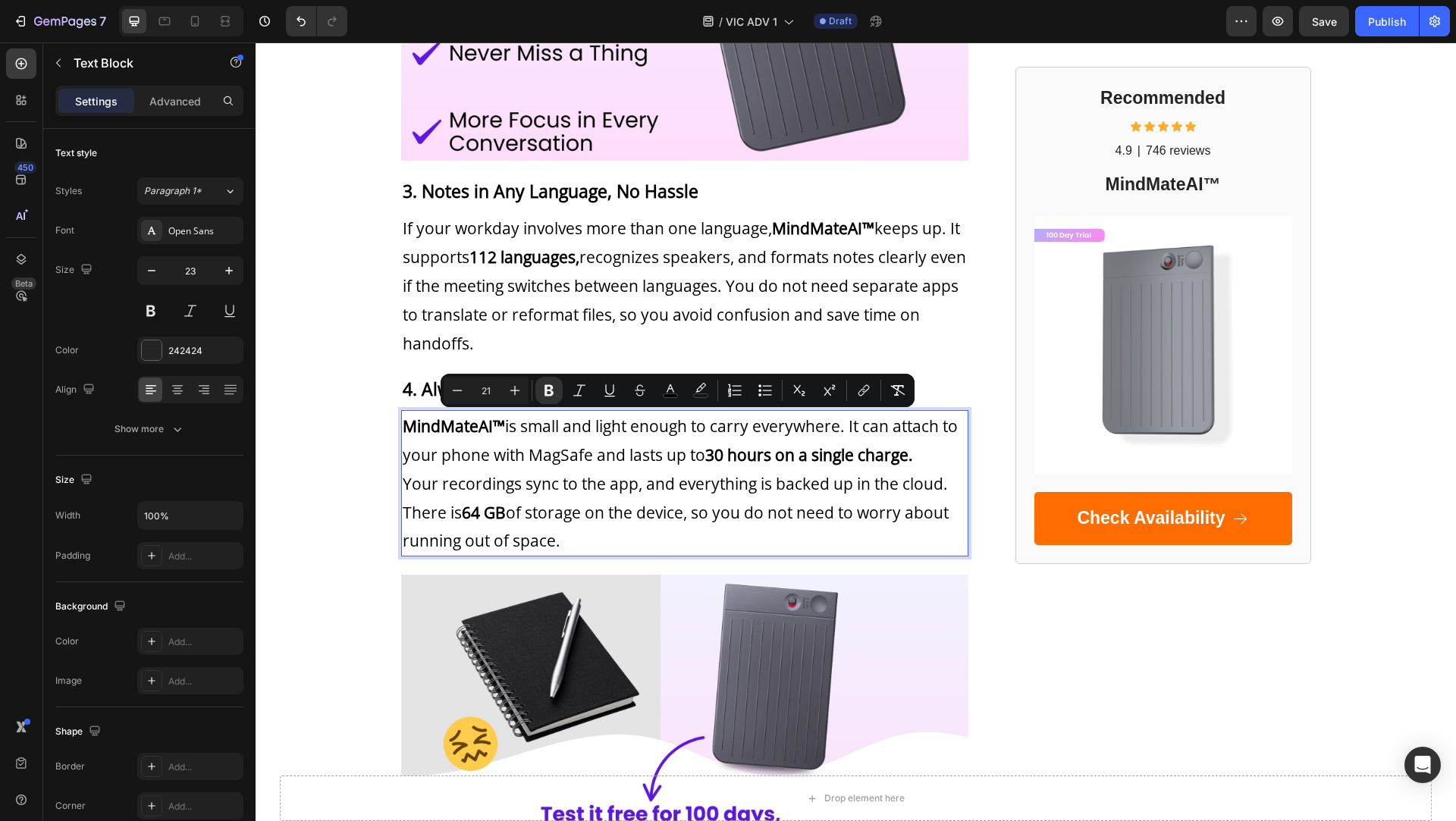
click at [523, 452] on span "MindMateAI™ is small and light enough to carry everywhere. It can attach to you…" at bounding box center [680, 440] width 555 height 50
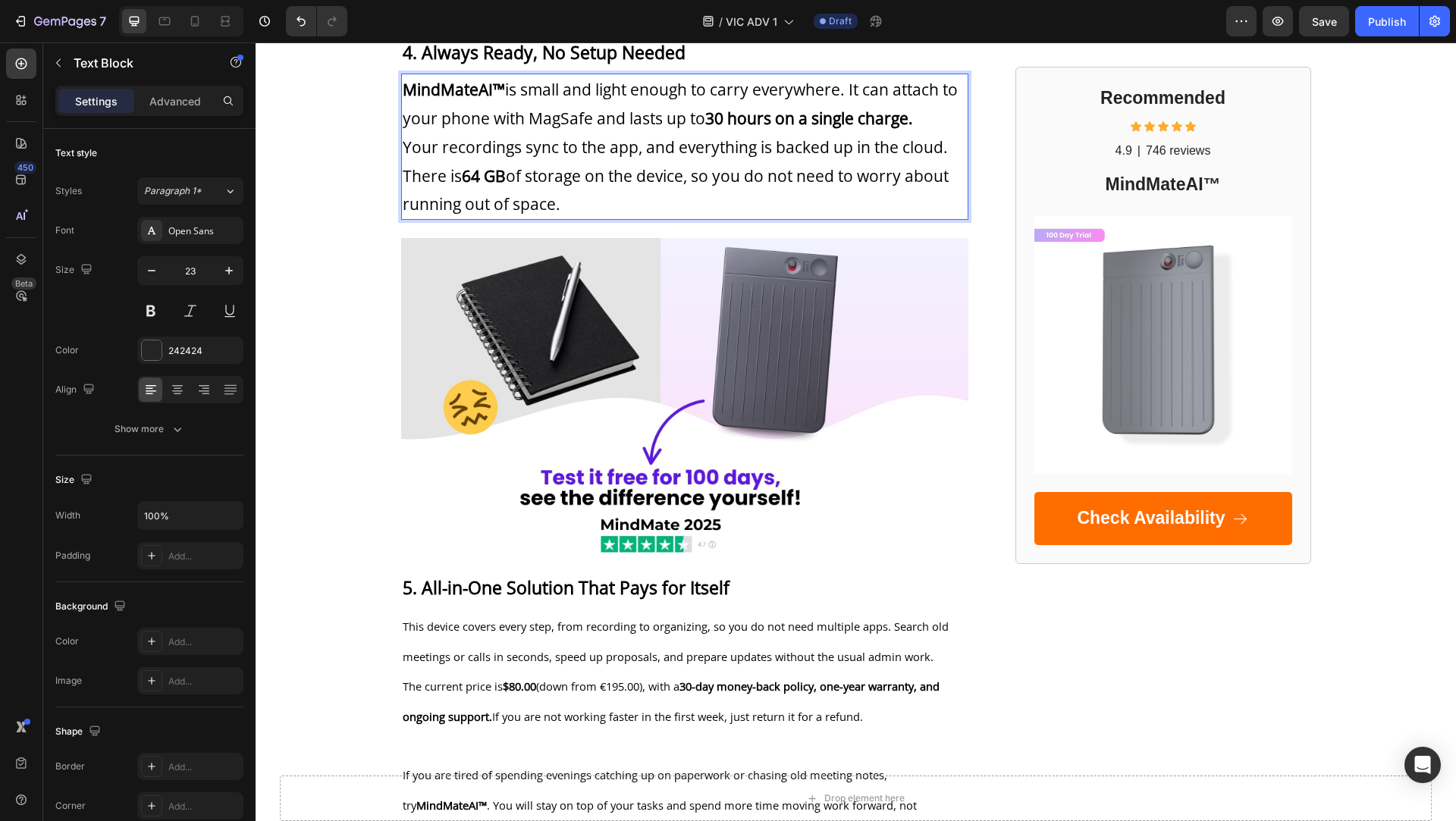
scroll to position [2433, 0]
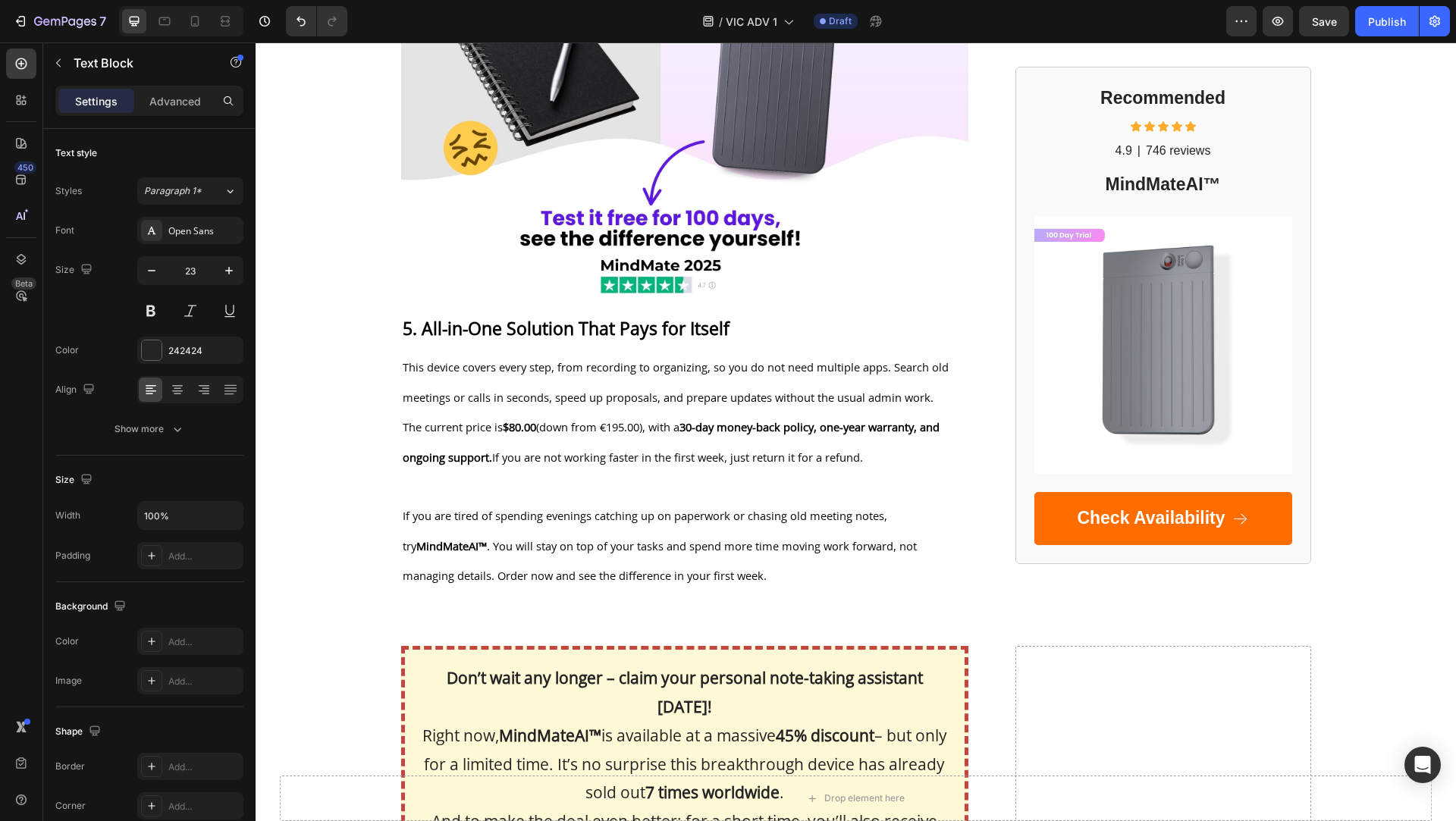
click at [523, 453] on span "The current price is $80.00 (down from €195.00), with a 30-day money-back polic…" at bounding box center [671, 441] width 537 height 45
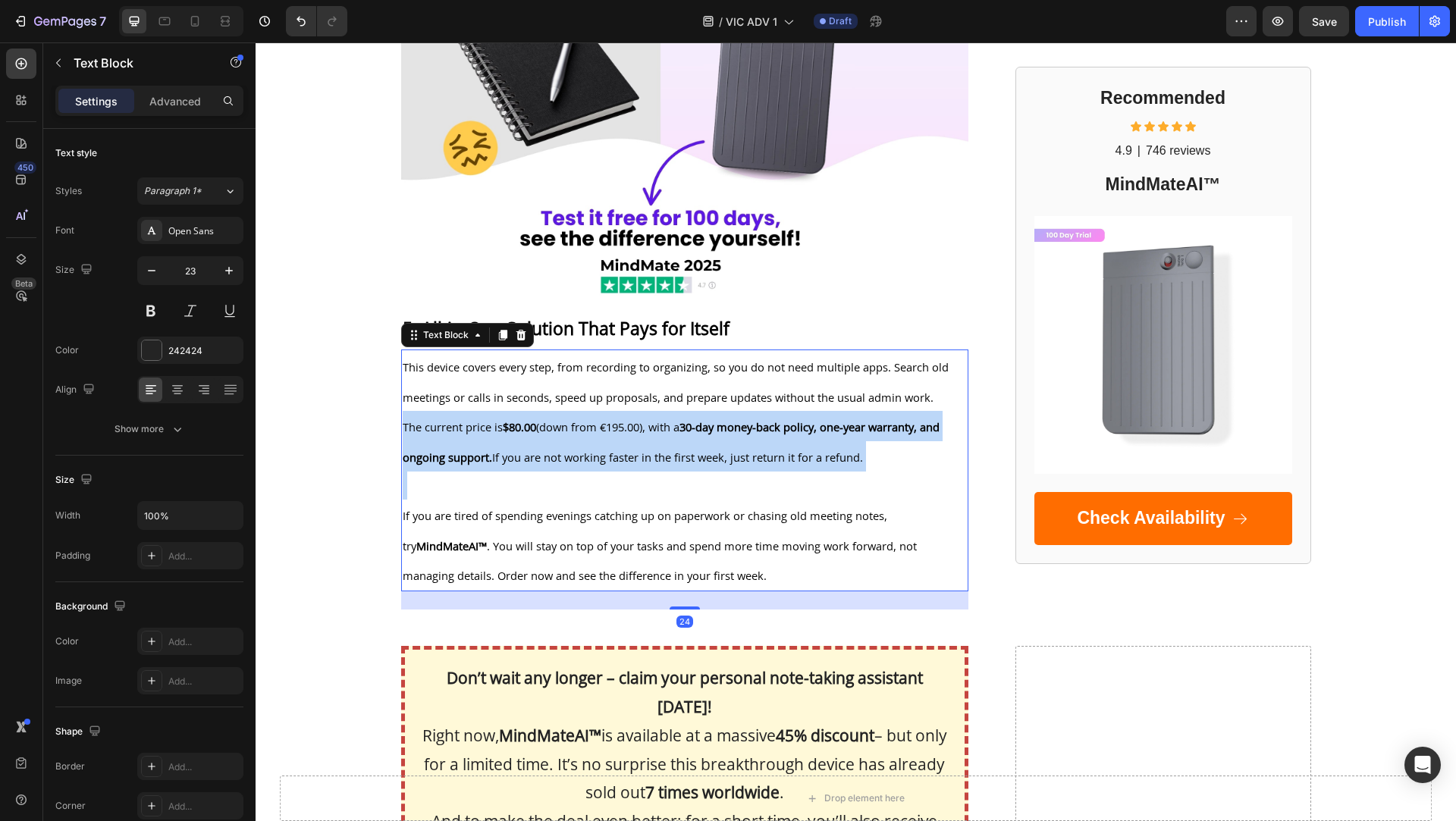
click at [523, 453] on span "The current price is $80.00 (down from €195.00), with a 30-day money-back polic…" at bounding box center [671, 441] width 537 height 45
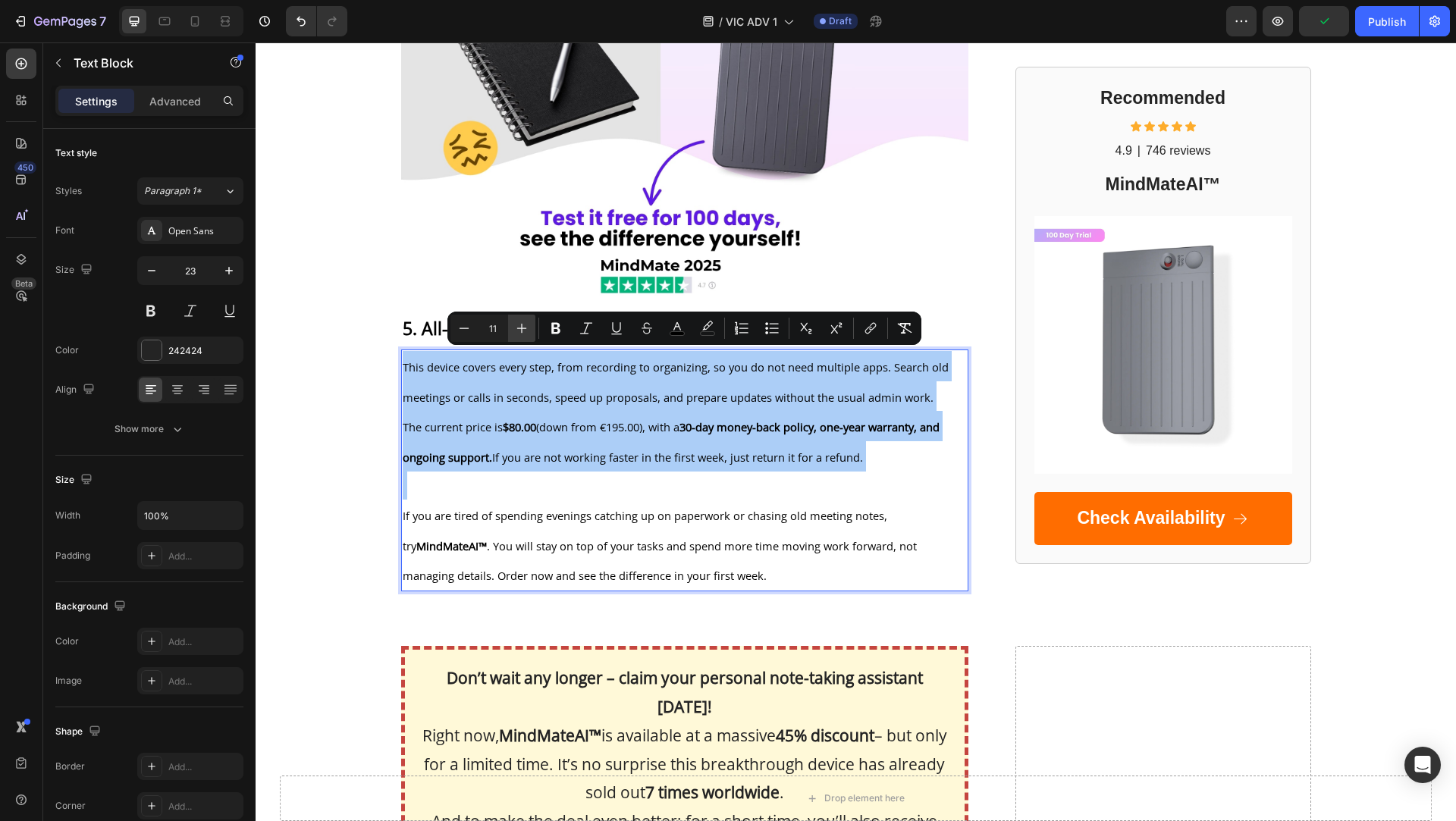
click at [515, 323] on icon "Editor contextual toolbar" at bounding box center [522, 329] width 15 height 15
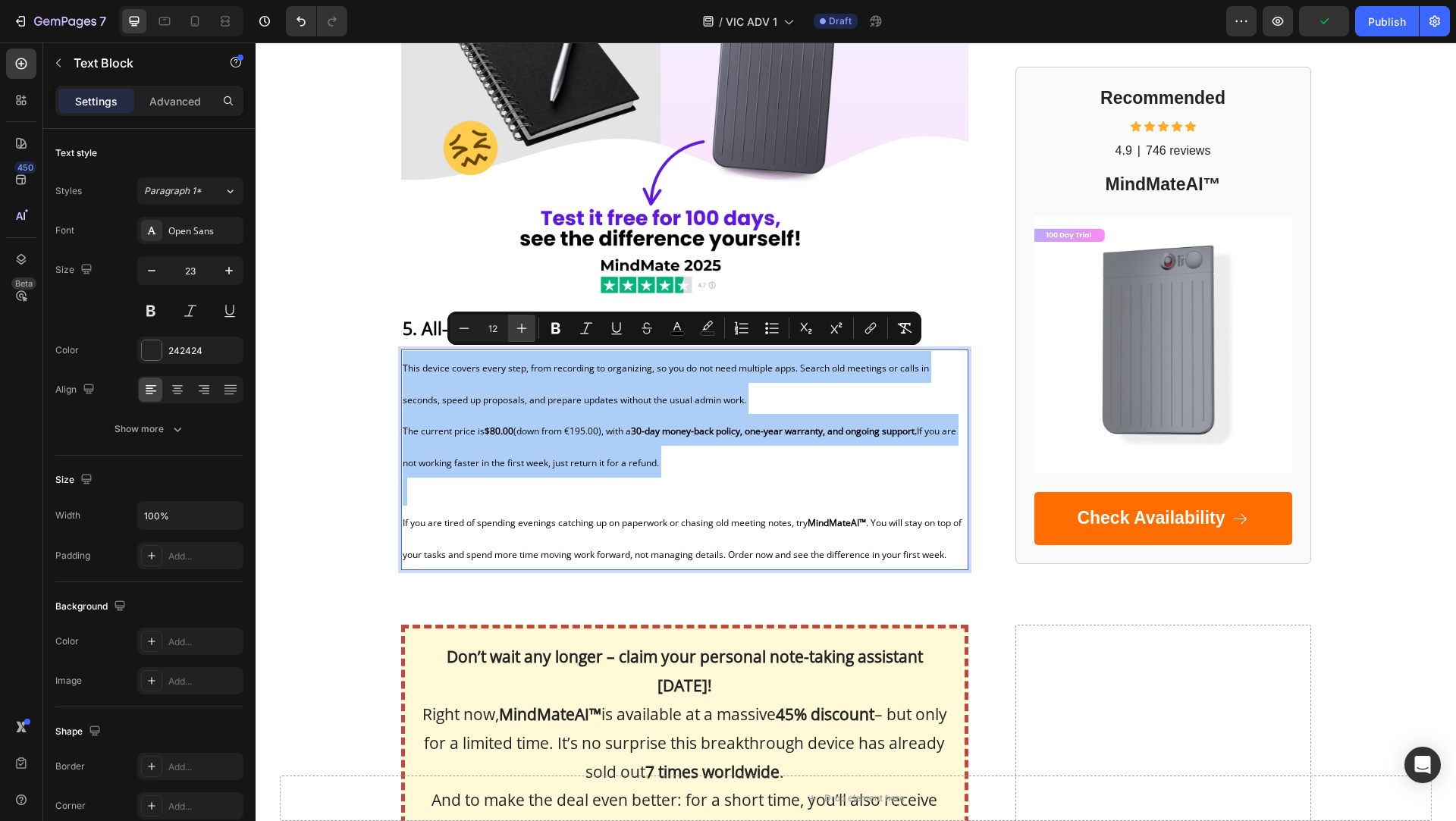
click at [515, 323] on icon "Editor contextual toolbar" at bounding box center [522, 329] width 15 height 15
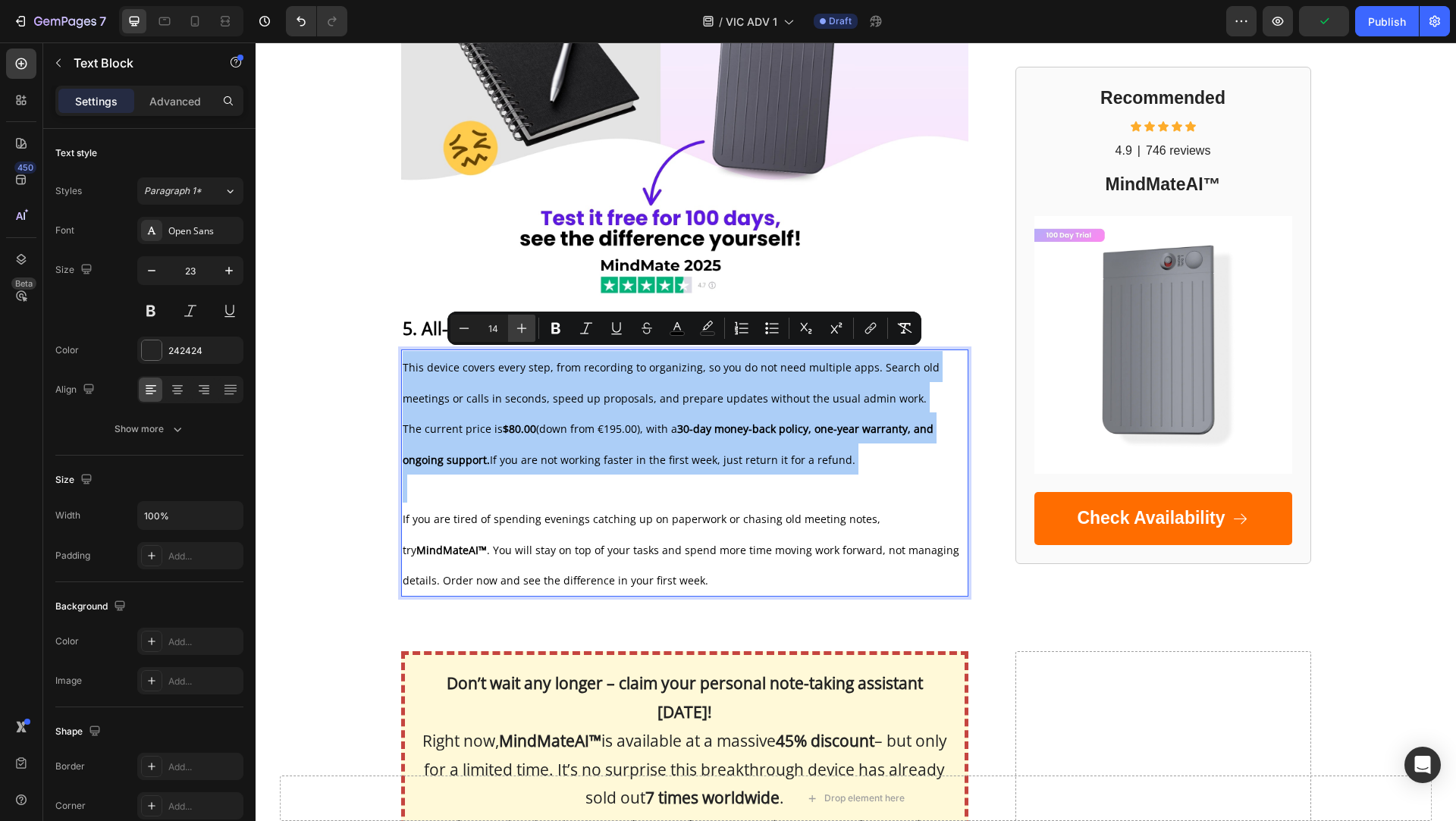
click at [515, 323] on icon "Editor contextual toolbar" at bounding box center [522, 329] width 15 height 15
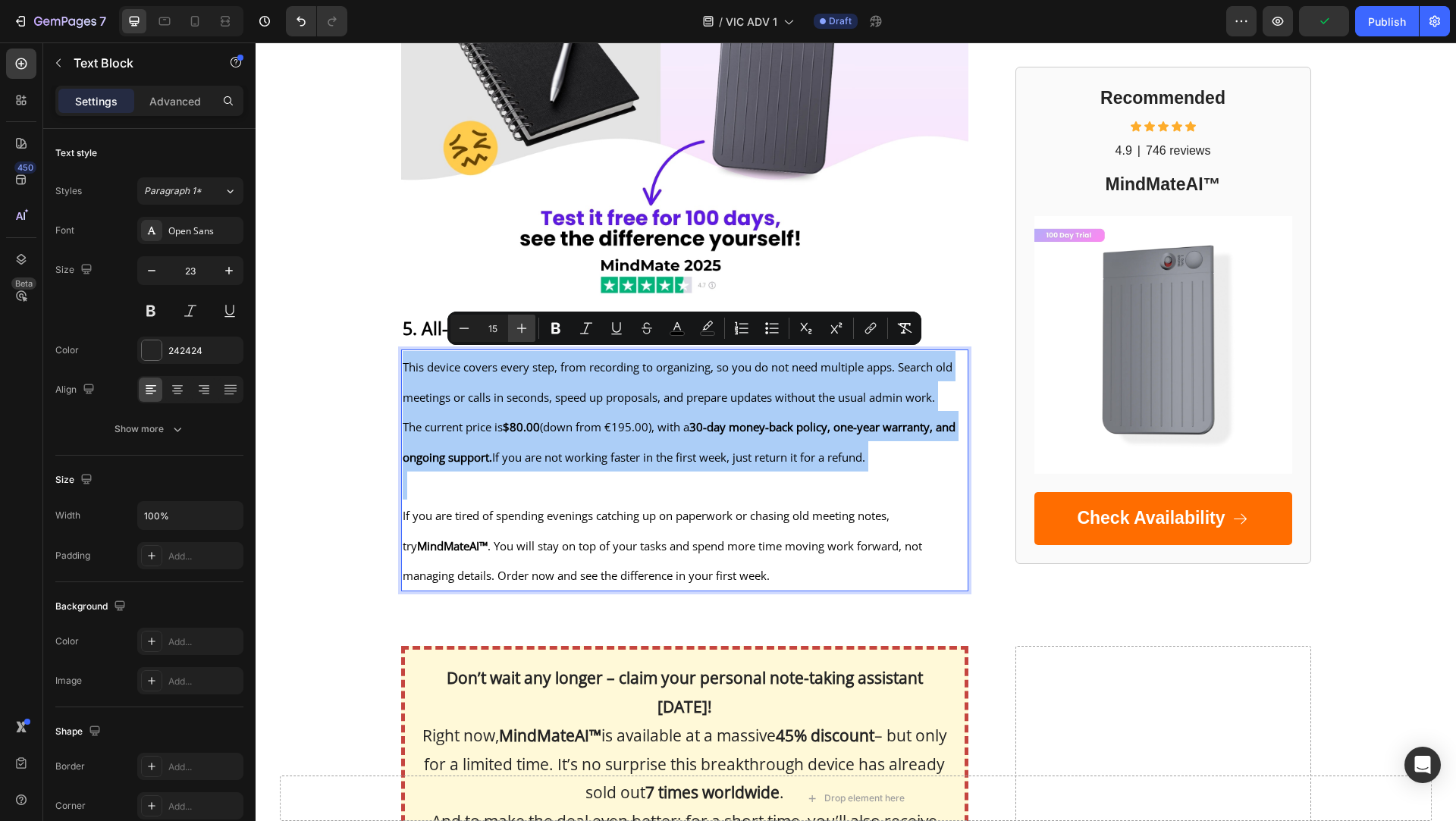
click at [515, 323] on icon "Editor contextual toolbar" at bounding box center [522, 329] width 15 height 15
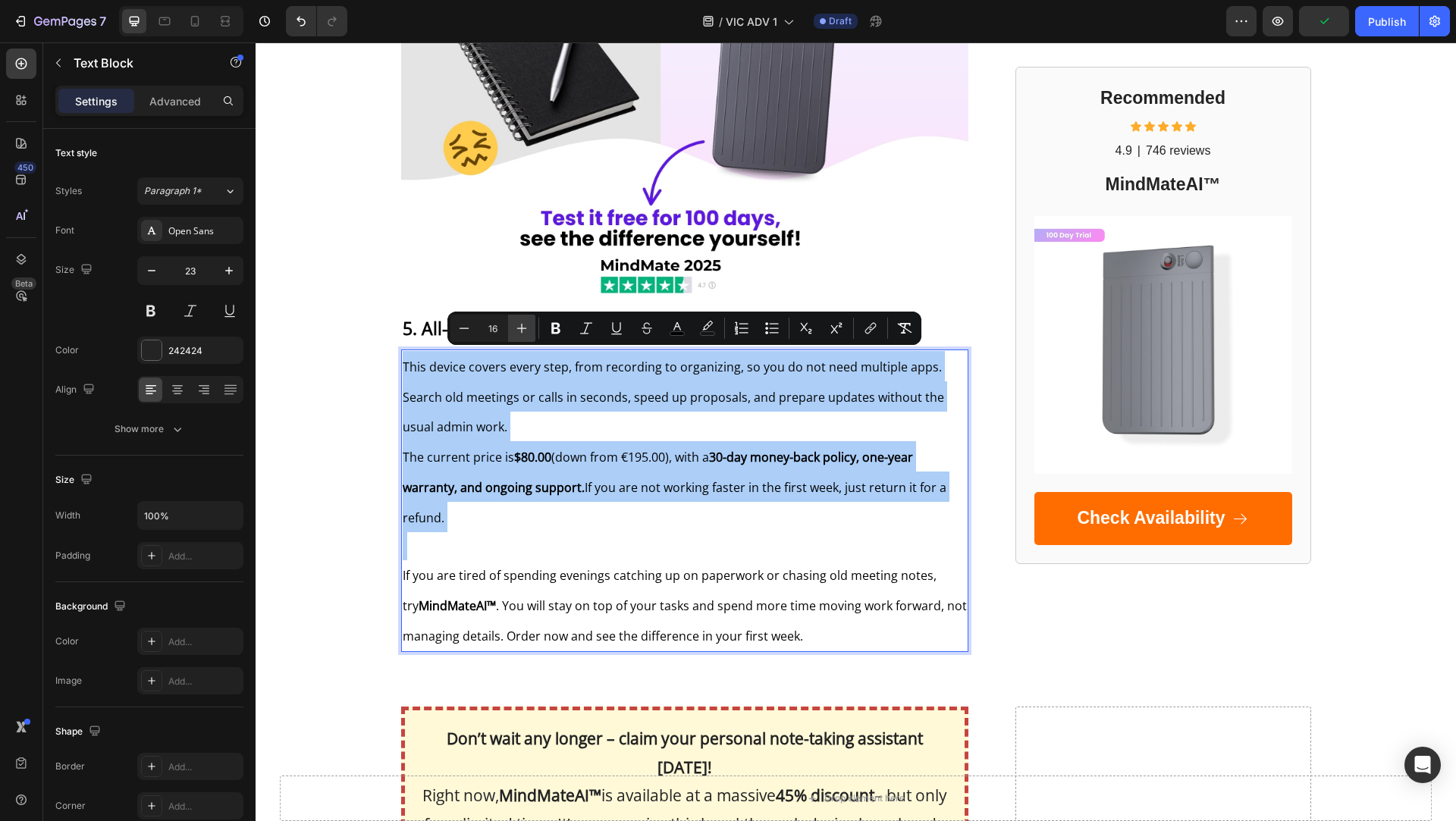
click at [515, 323] on icon "Editor contextual toolbar" at bounding box center [522, 329] width 15 height 15
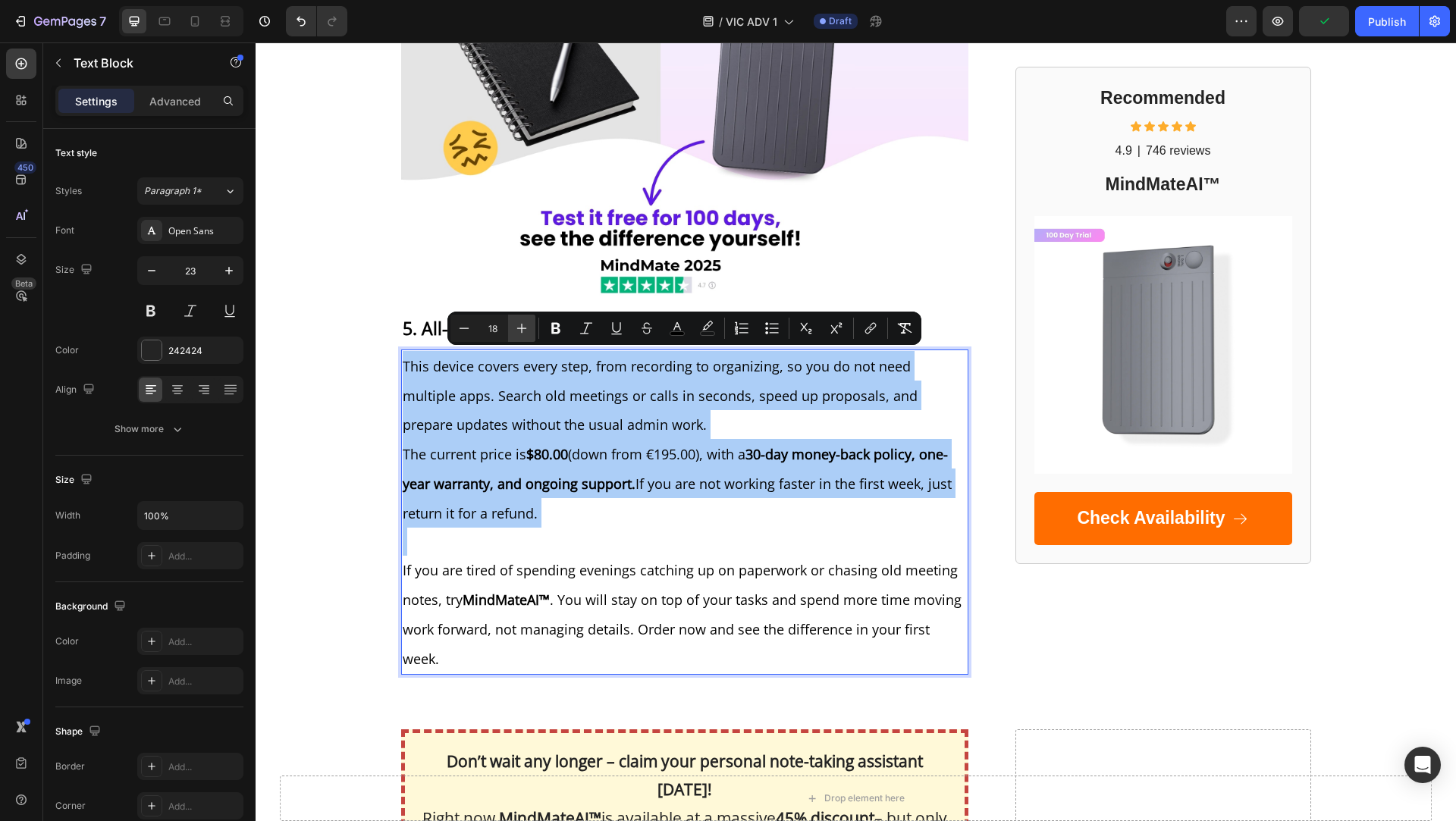
click at [515, 323] on icon "Editor contextual toolbar" at bounding box center [522, 329] width 15 height 15
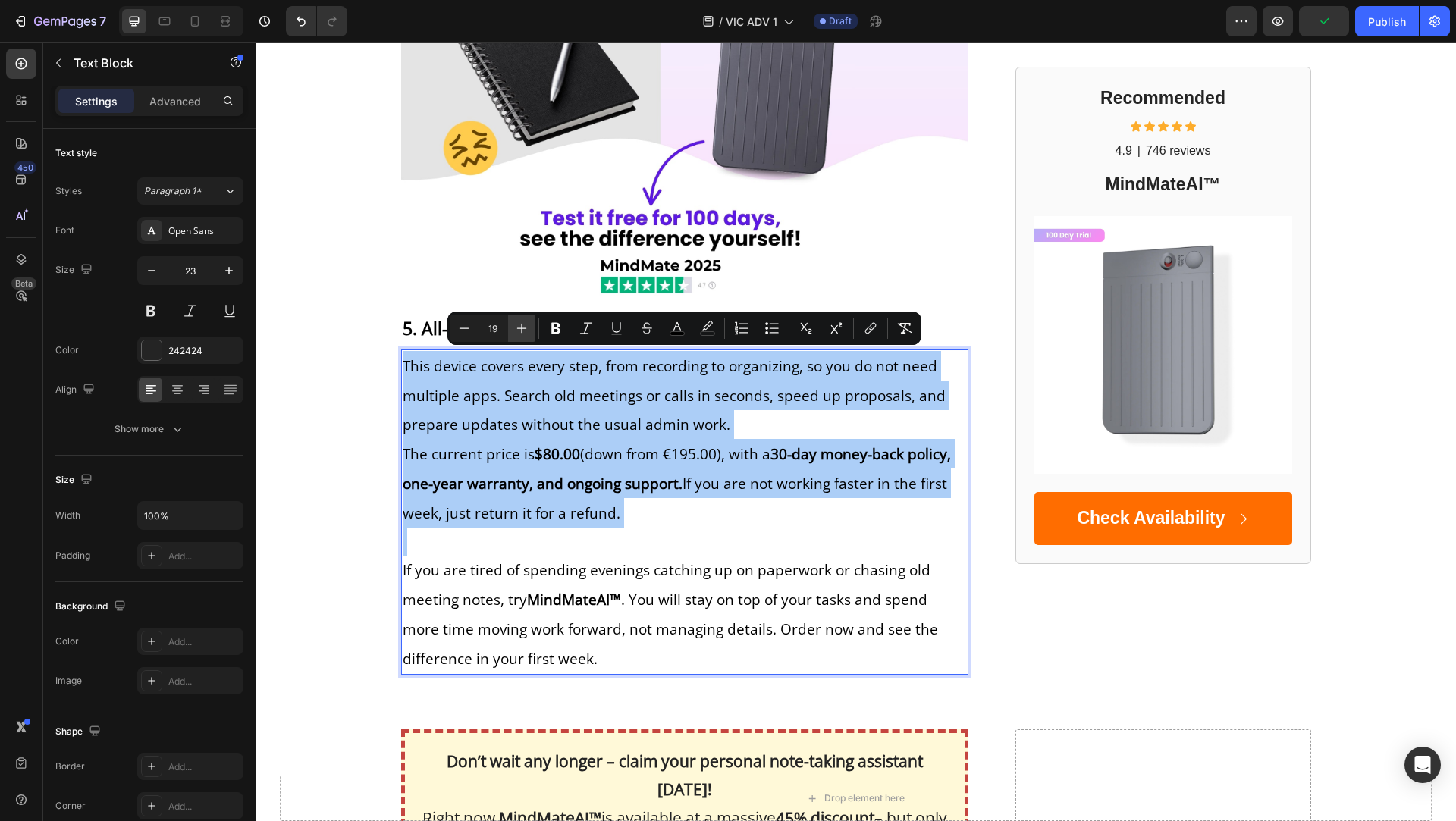
click at [515, 323] on icon "Editor contextual toolbar" at bounding box center [522, 329] width 15 height 15
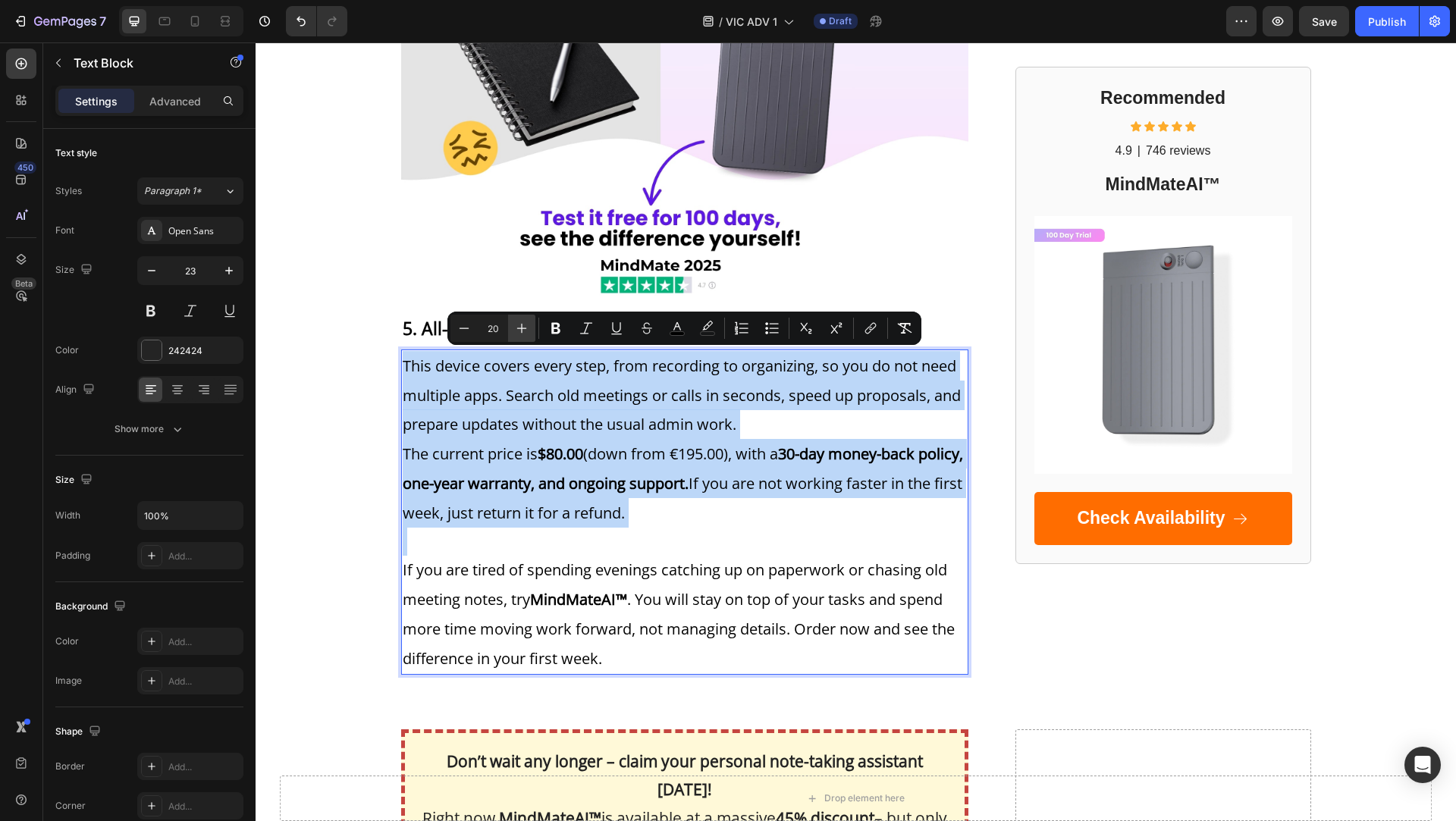
type input "21"
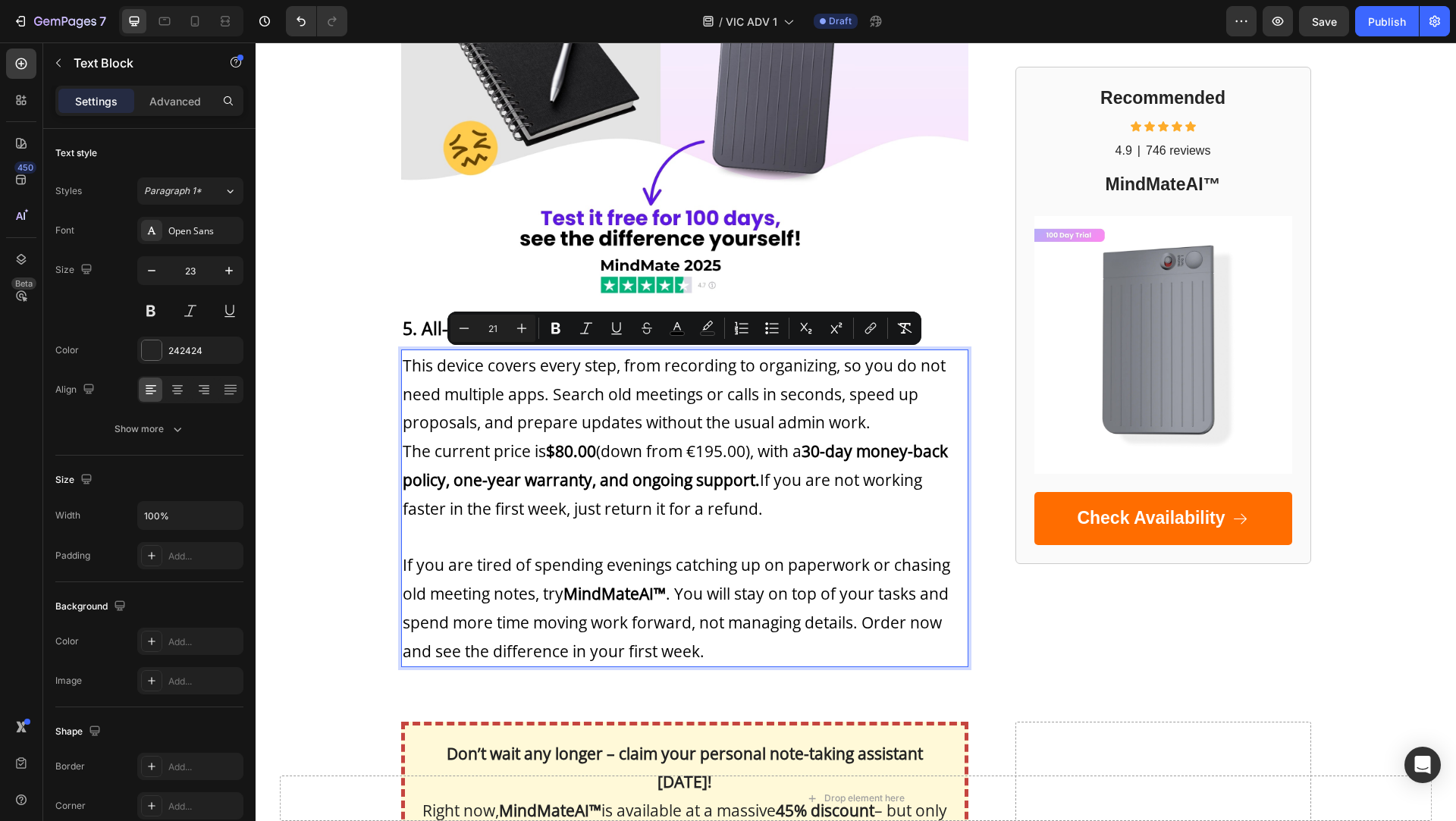
click at [526, 423] on span "This device covers every step, from recording to organizing, so you do not need…" at bounding box center [674, 394] width 543 height 79
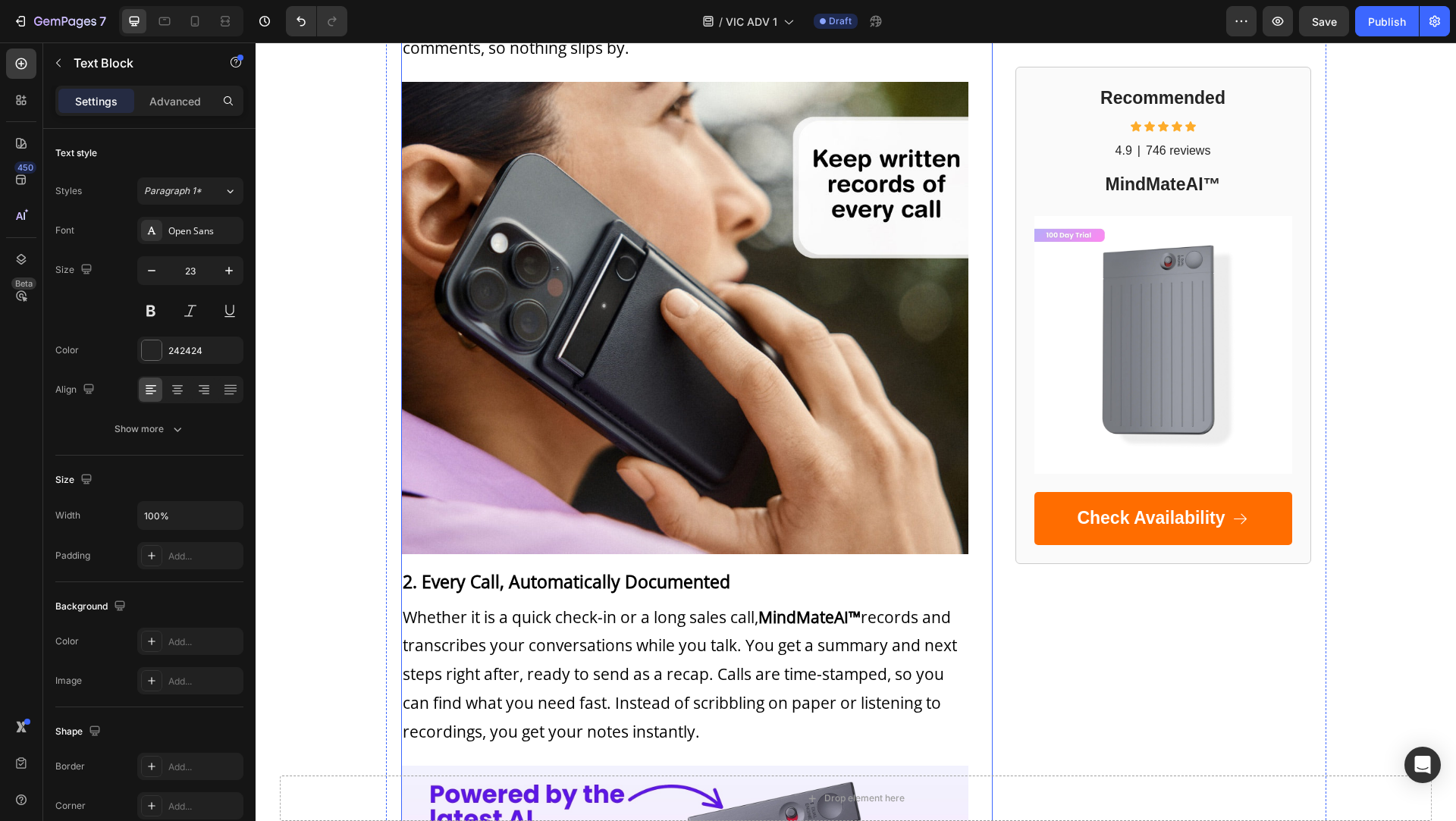
scroll to position [1221, 0]
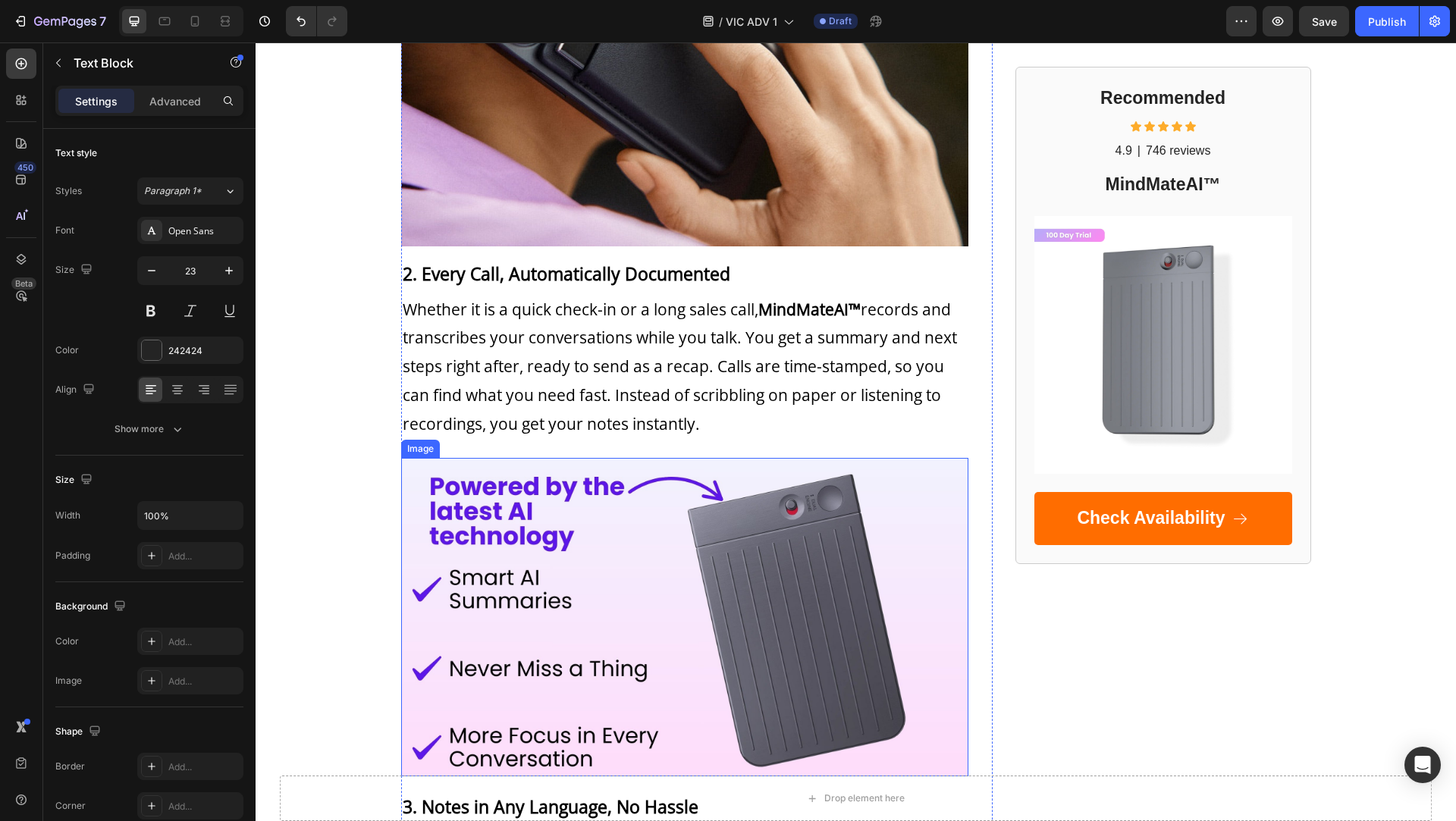
click at [598, 543] on img at bounding box center [684, 617] width 568 height 319
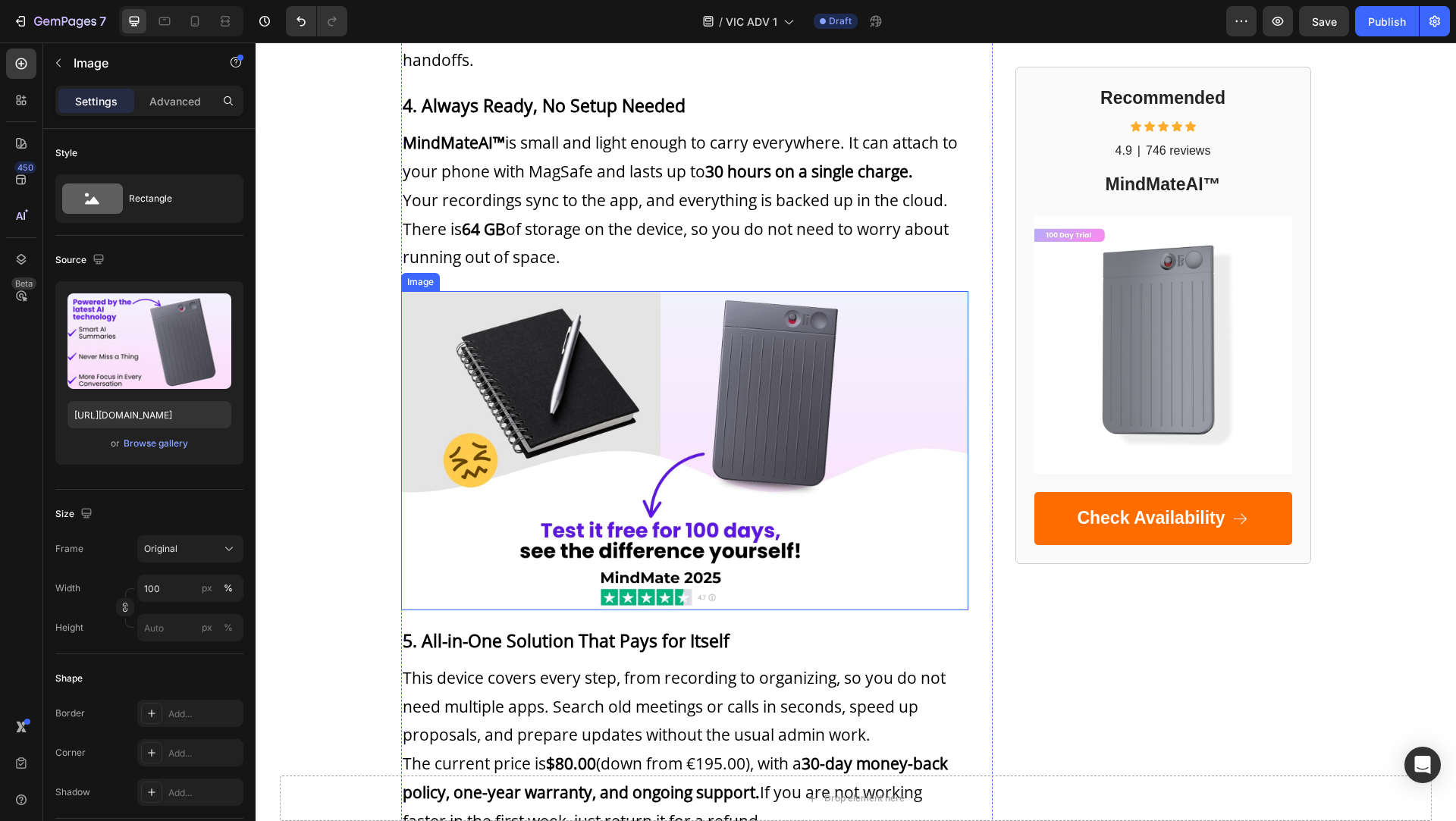
scroll to position [2138, 0]
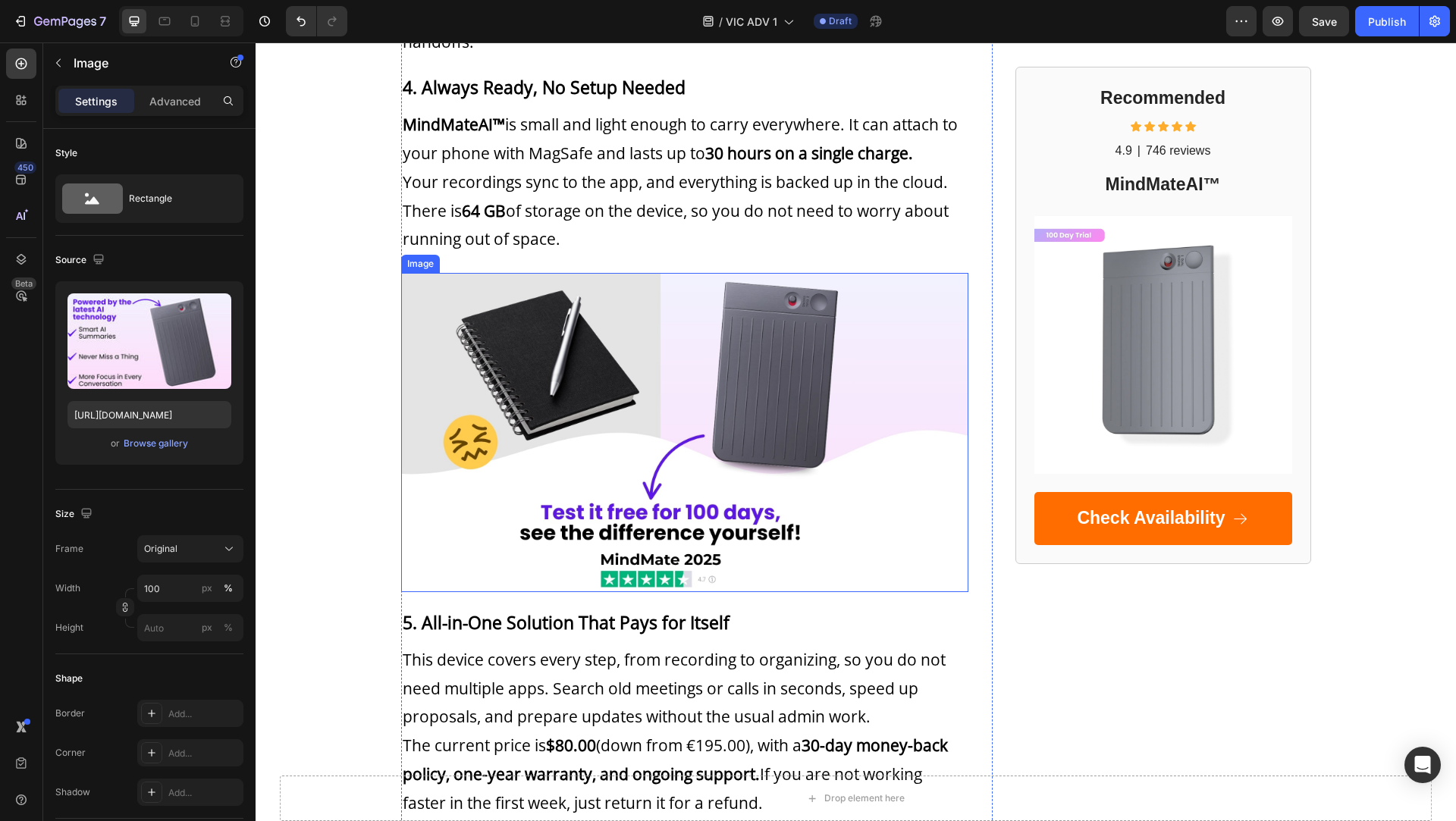
click at [641, 421] on img at bounding box center [684, 432] width 568 height 319
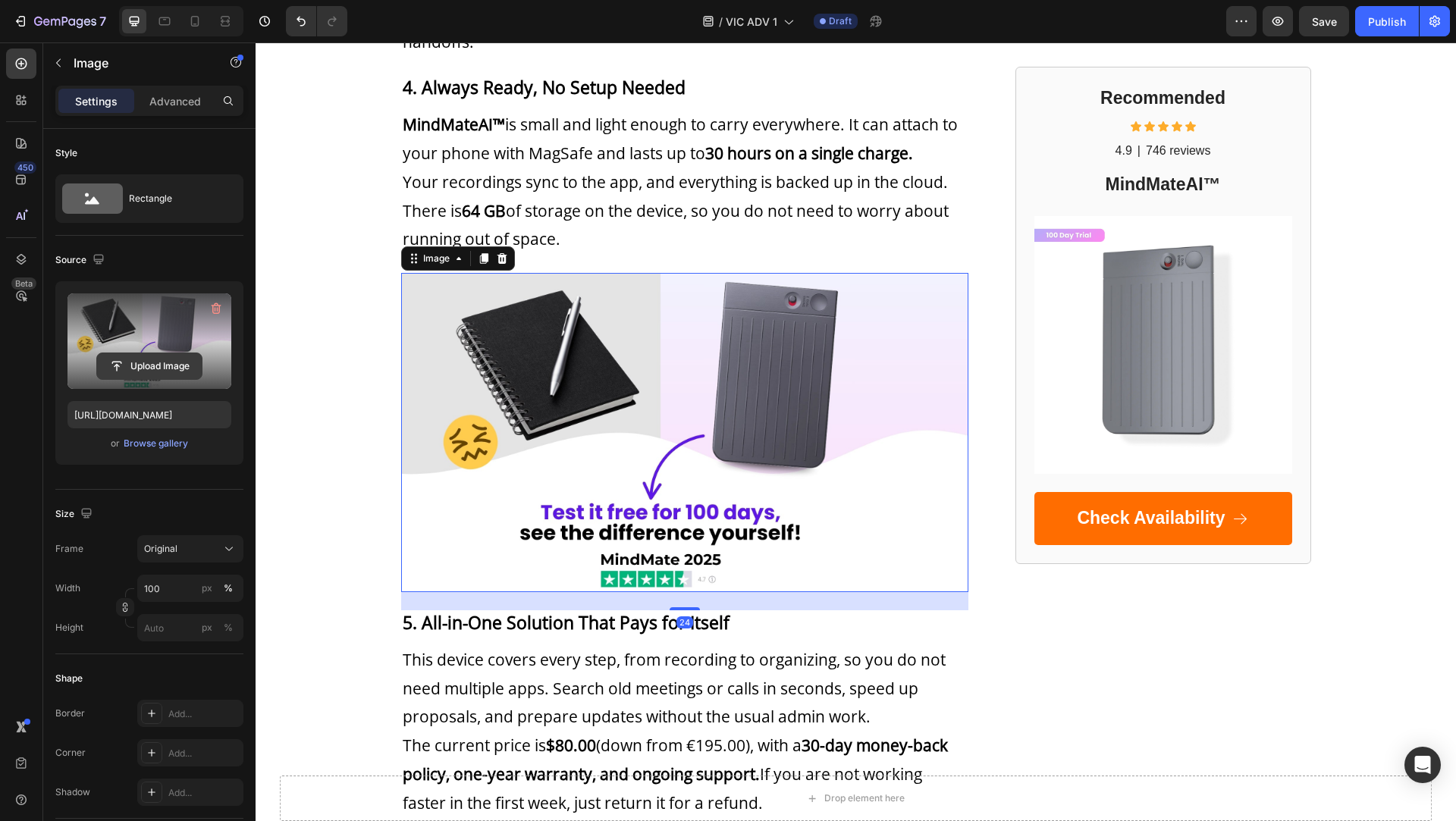
click at [165, 363] on input "file" at bounding box center [149, 366] width 105 height 26
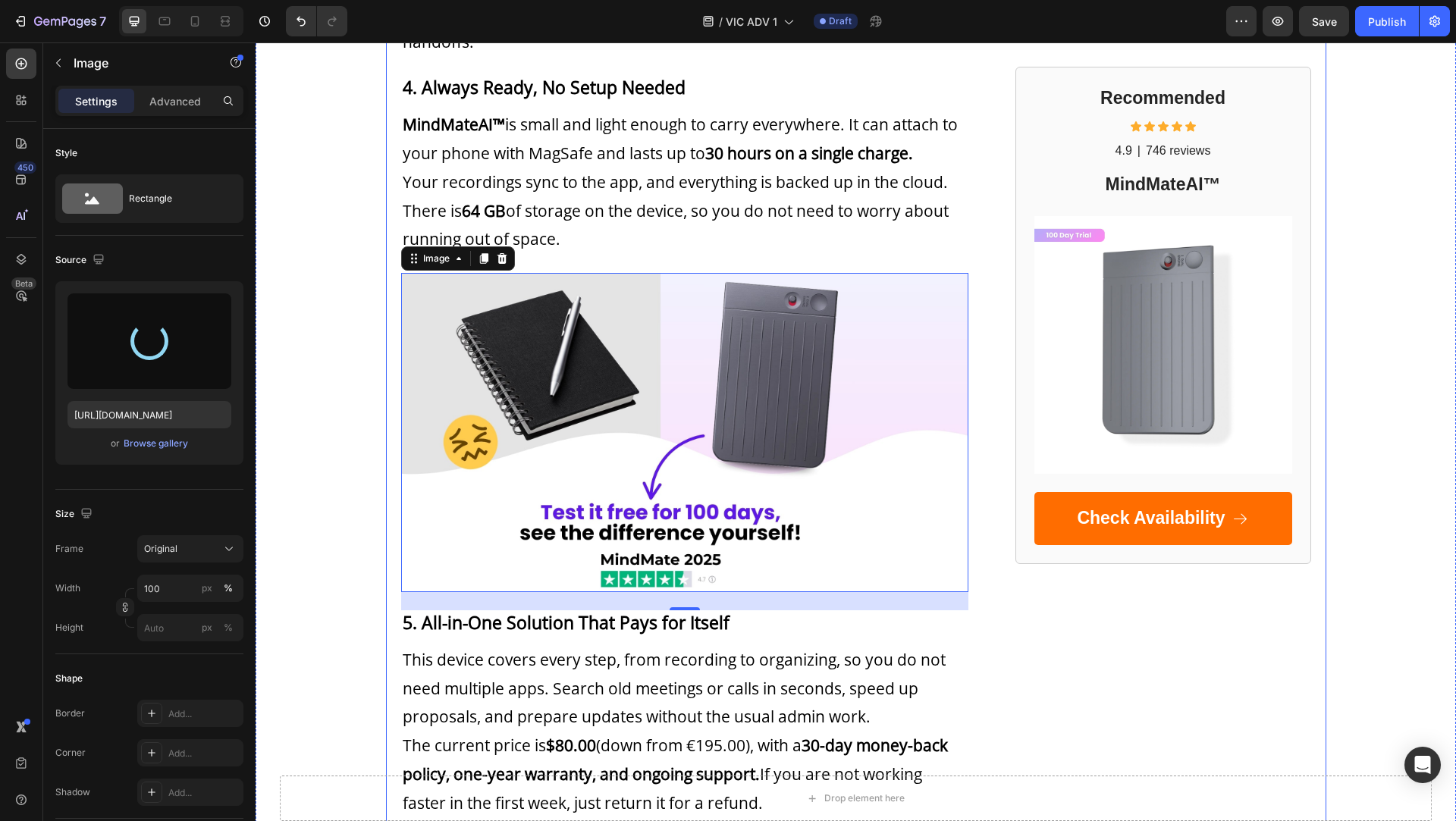
type input "[URL][DOMAIN_NAME]"
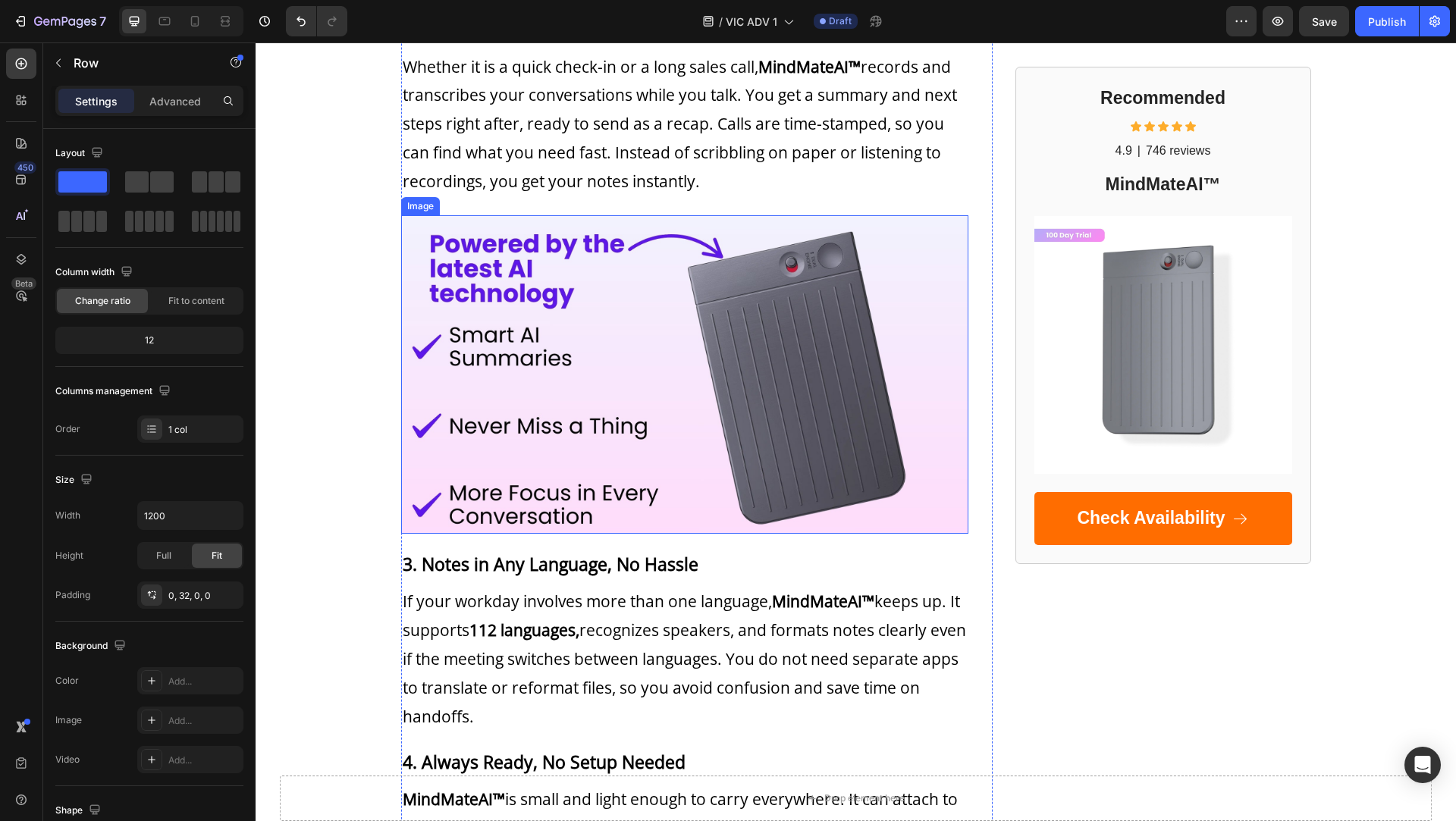
scroll to position [1432, 0]
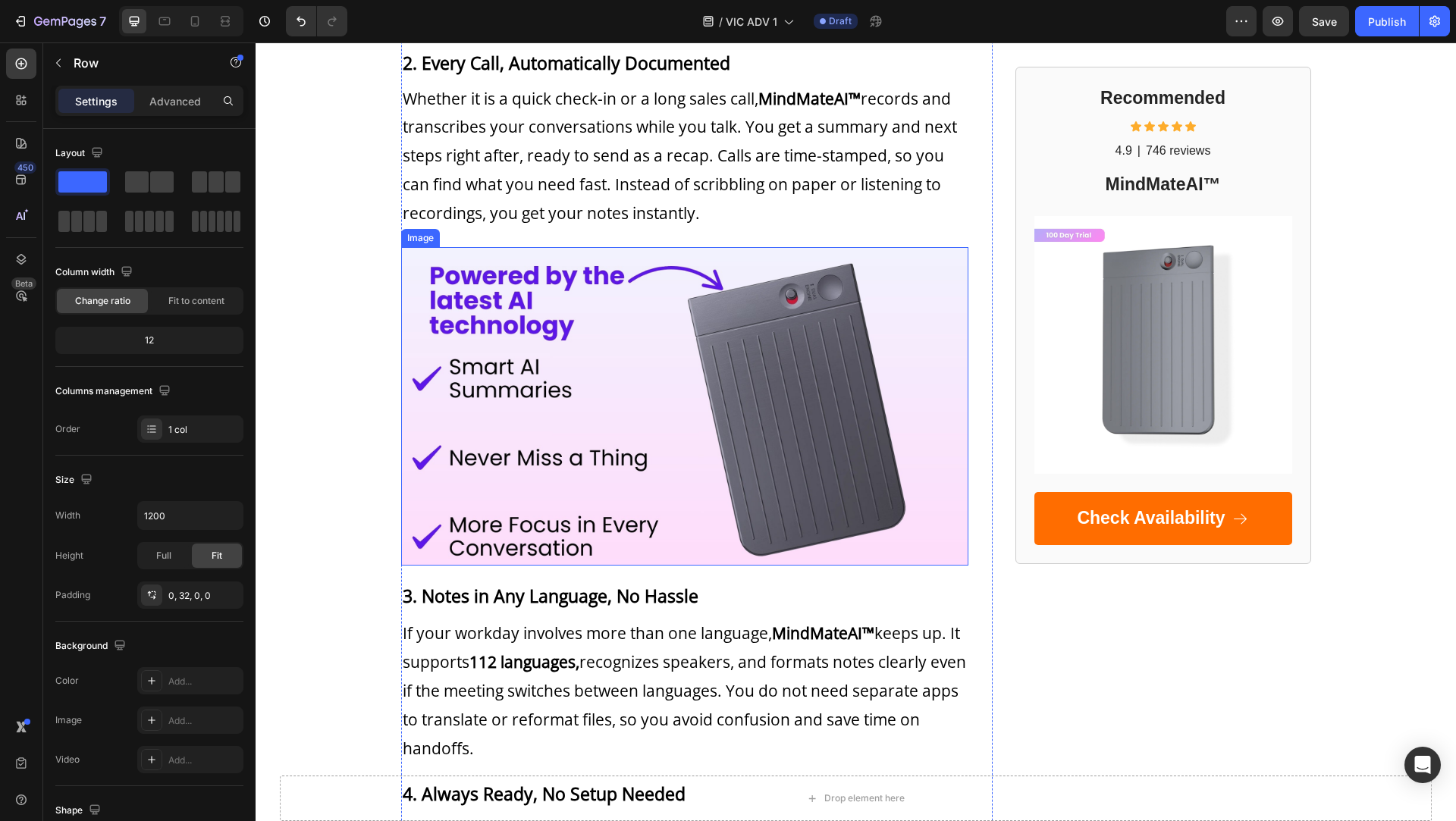
click at [707, 353] on img at bounding box center [684, 407] width 568 height 319
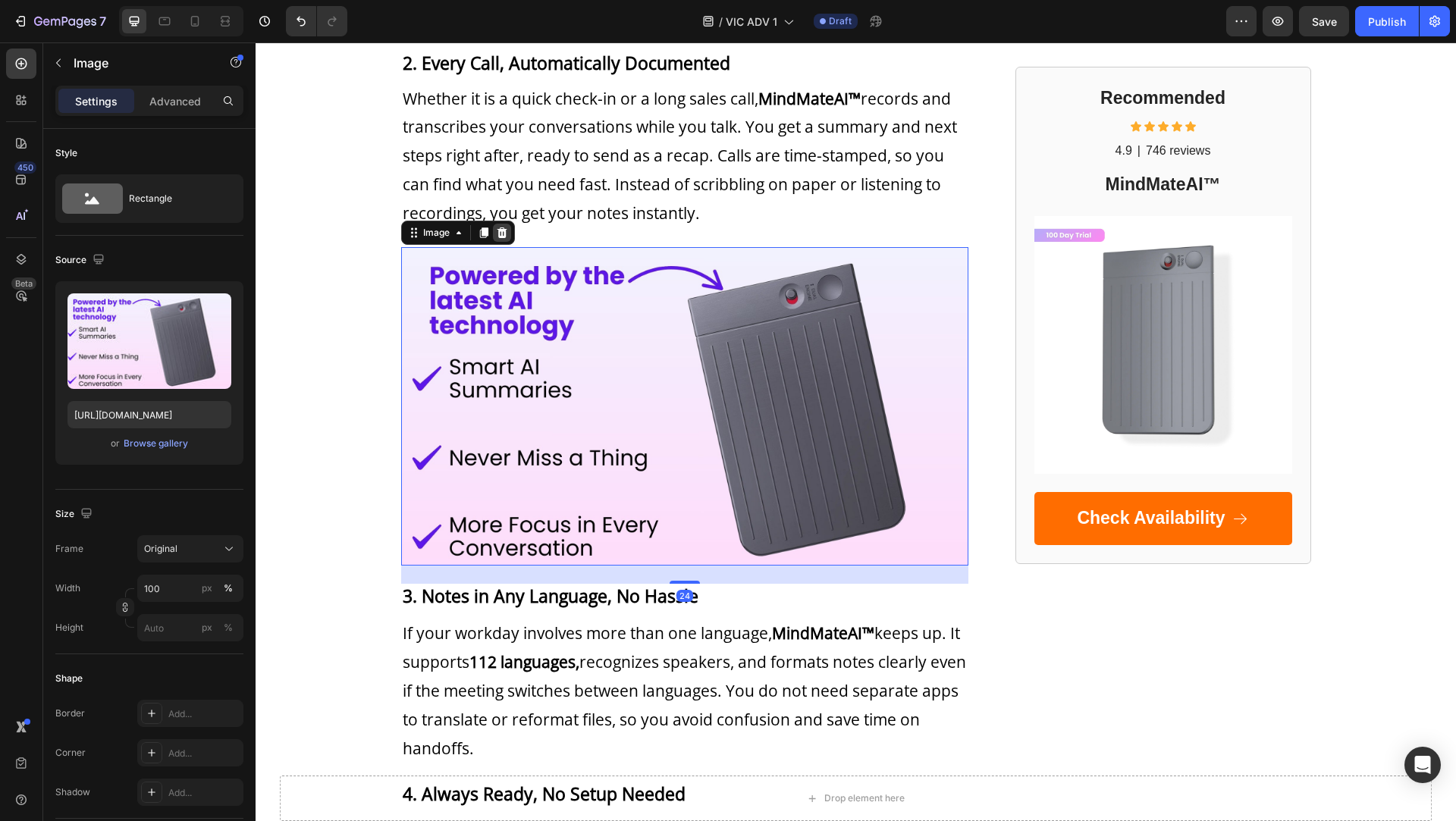
click at [499, 227] on icon at bounding box center [501, 232] width 10 height 11
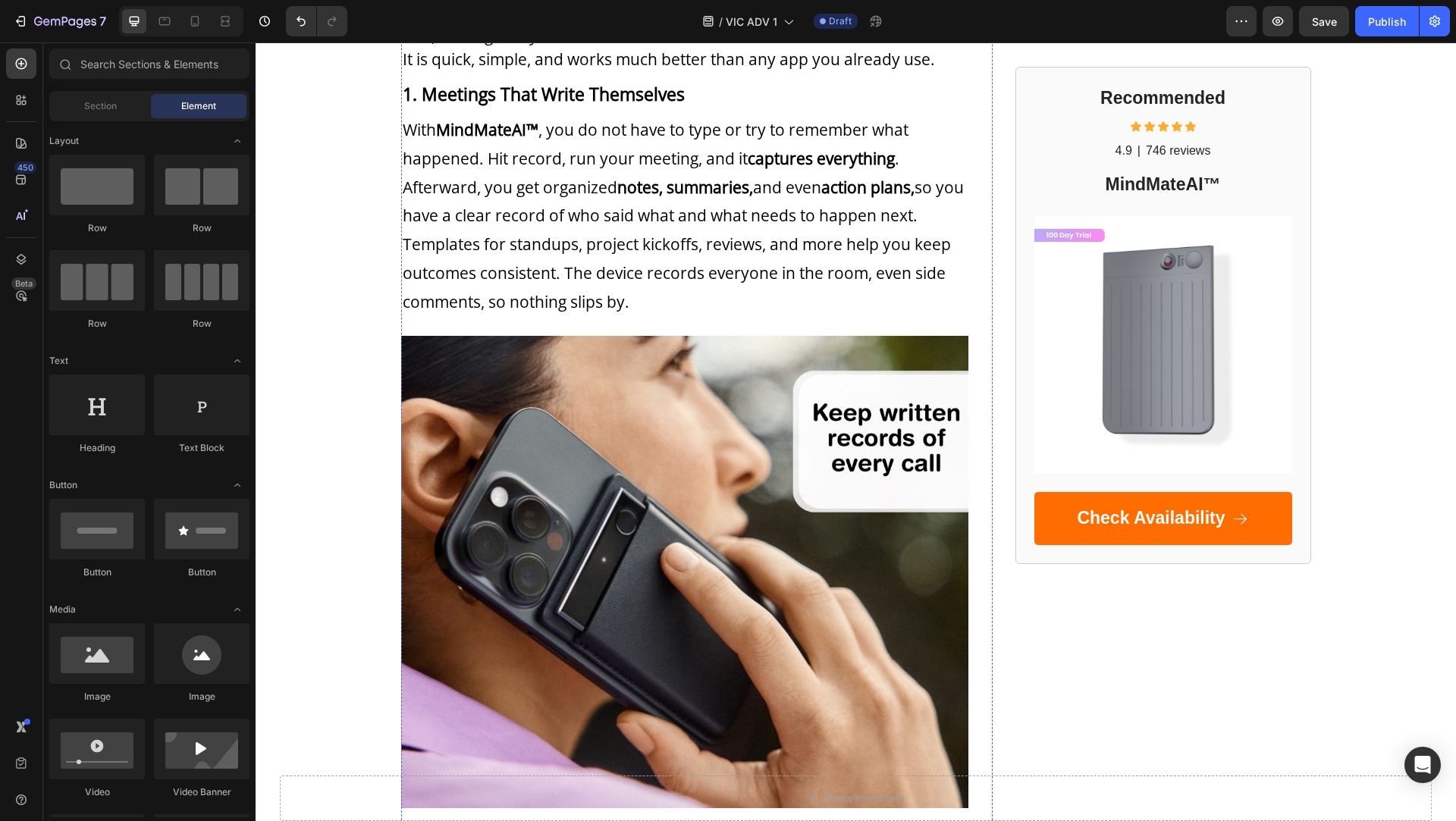
scroll to position [660, 0]
click at [194, 34] on div at bounding box center [181, 20] width 124 height 30
click at [194, 25] on icon at bounding box center [195, 21] width 15 height 15
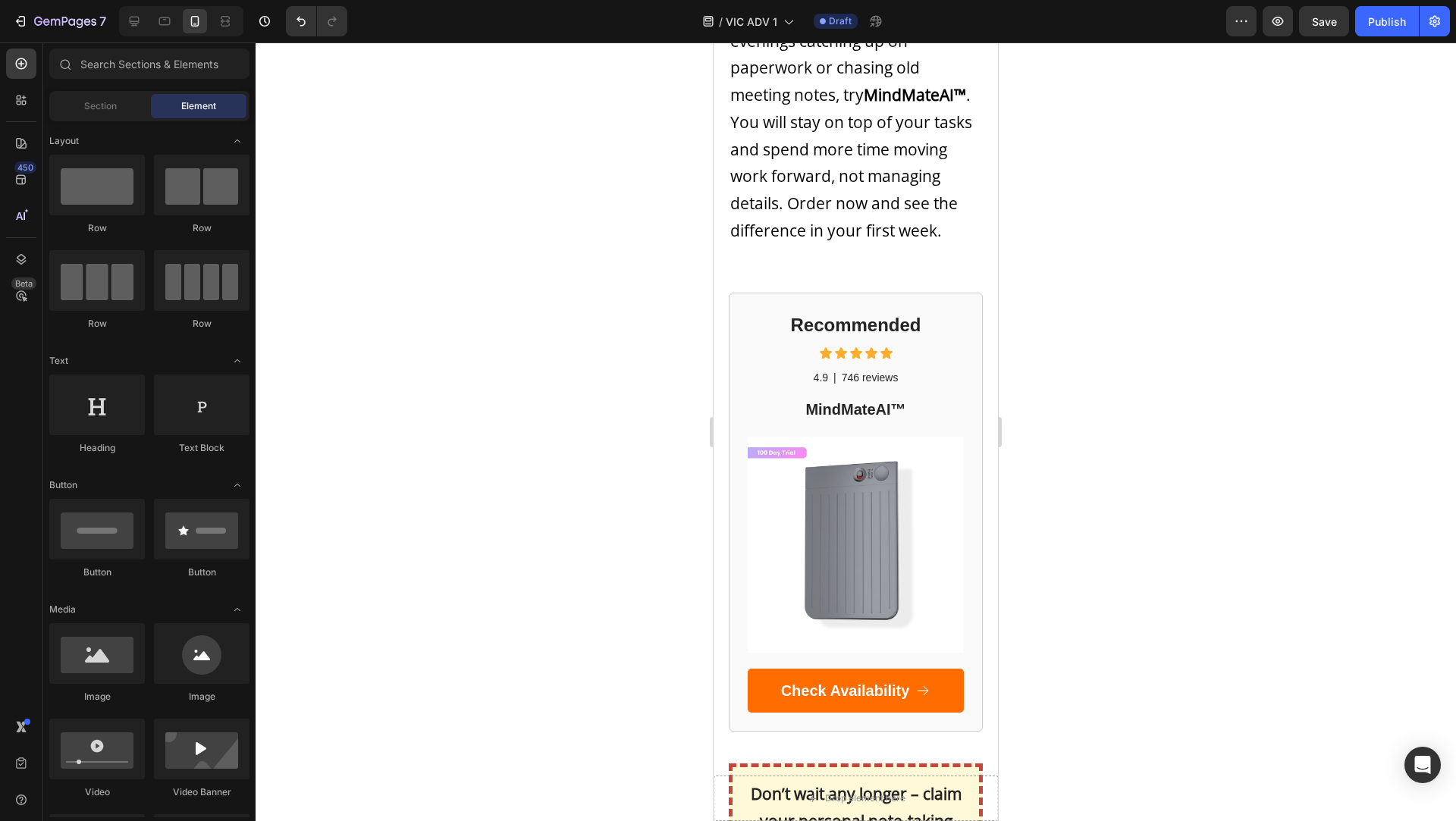
scroll to position [3187, 0]
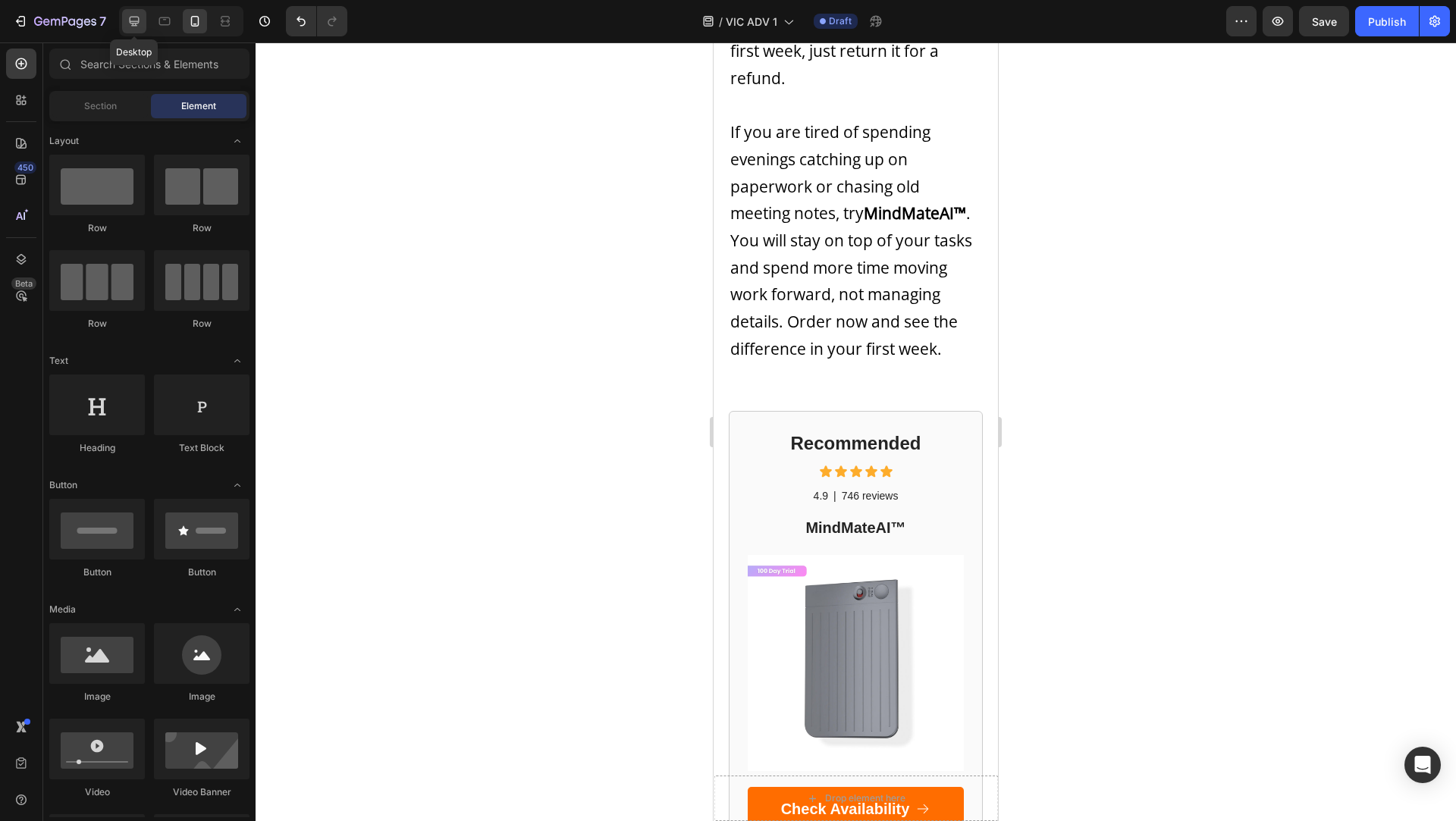
click at [137, 27] on icon at bounding box center [134, 21] width 15 height 15
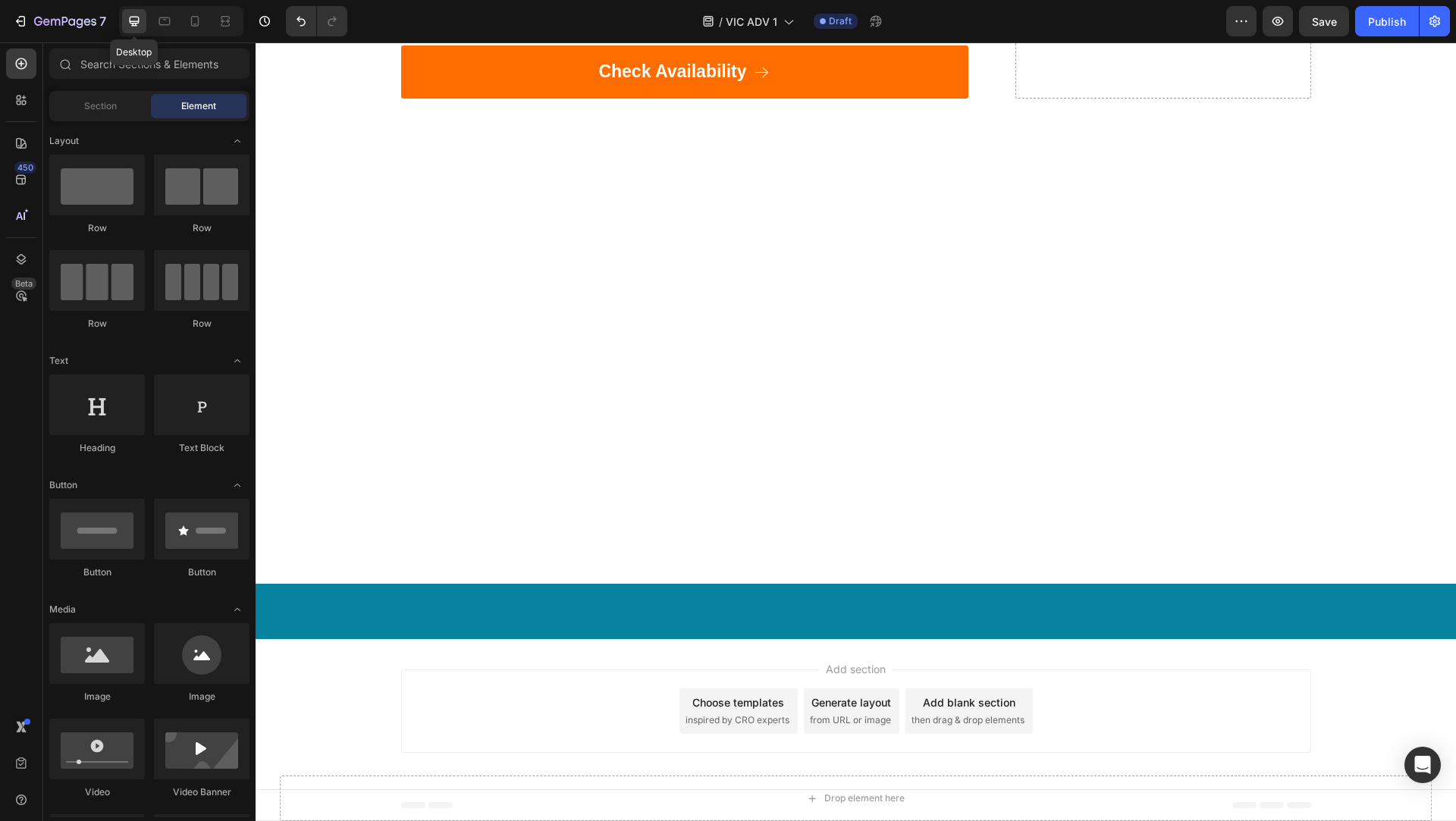
scroll to position [2825, 0]
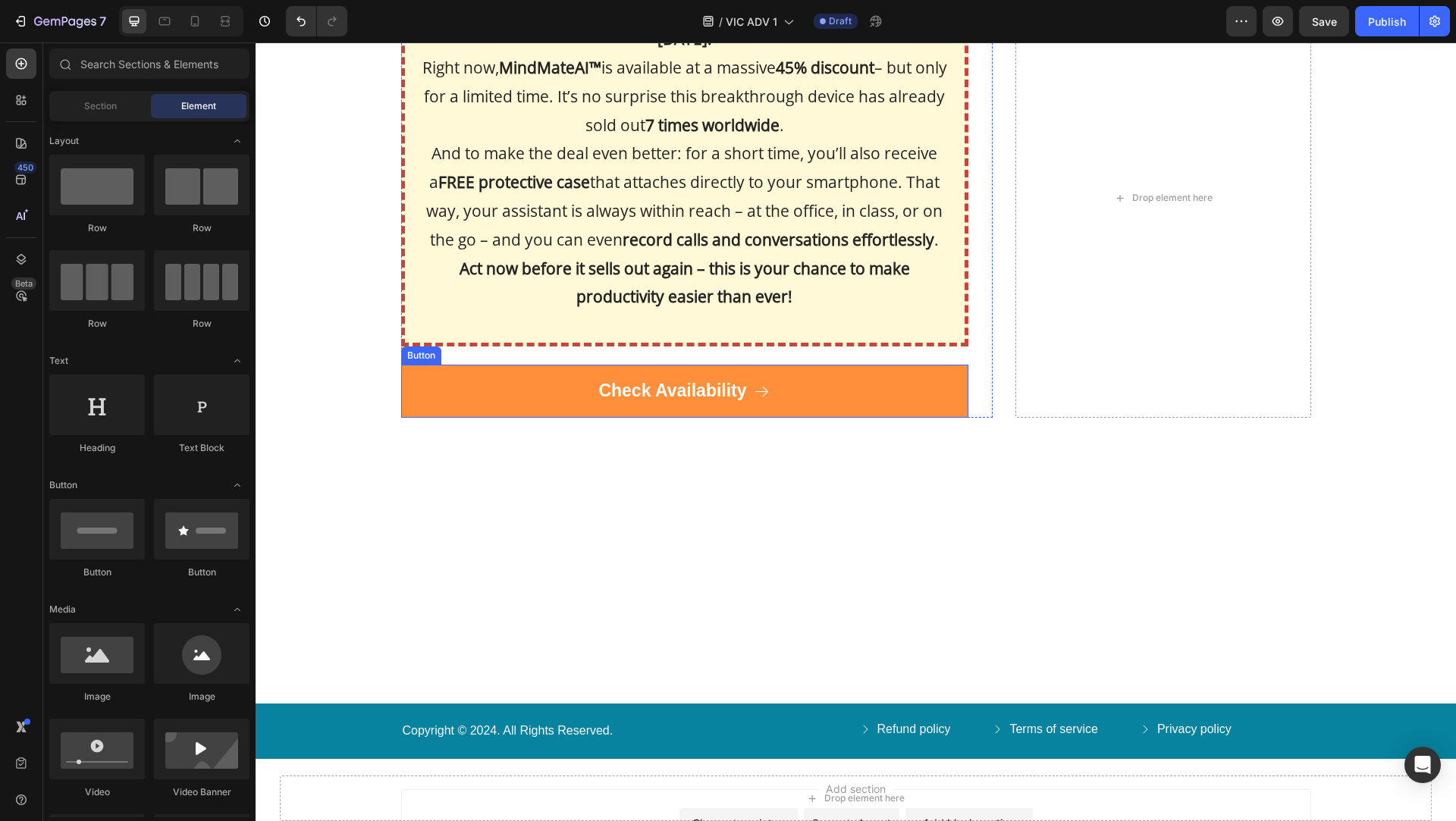
click at [887, 377] on link "Check Availability" at bounding box center [684, 391] width 568 height 53
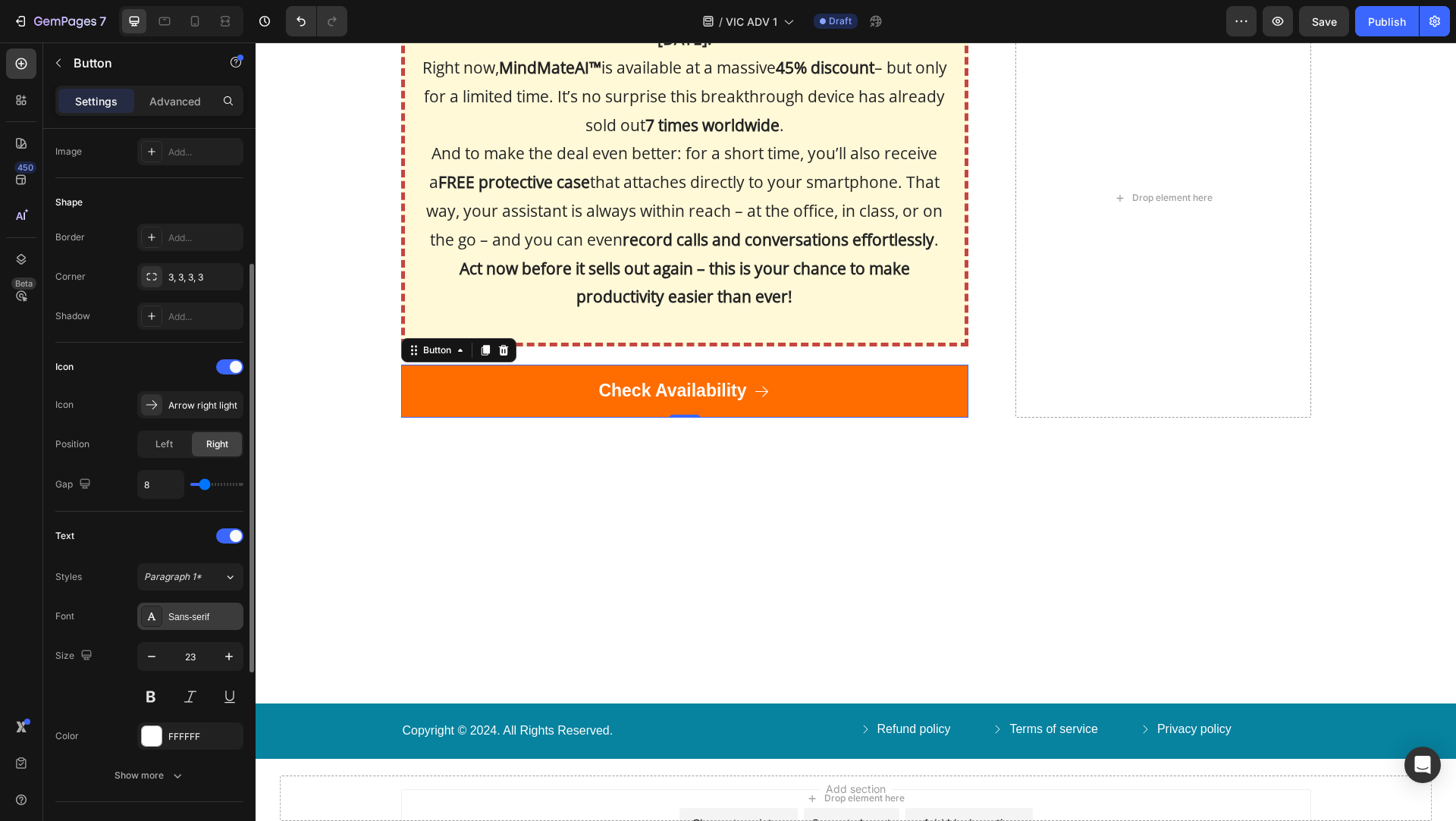
scroll to position [586, 0]
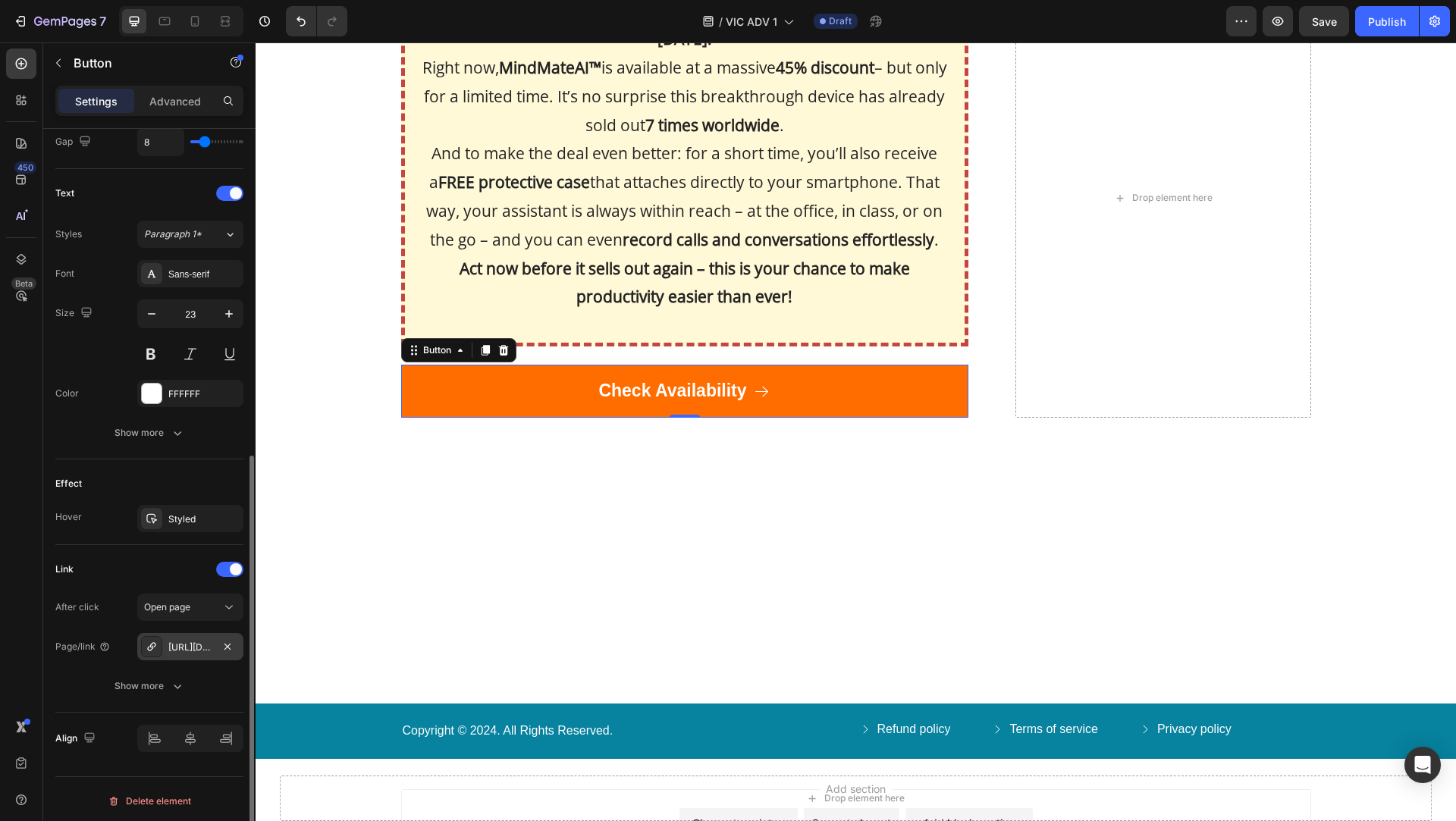
click at [198, 643] on div "[URL][DOMAIN_NAME]" at bounding box center [191, 648] width 44 height 13
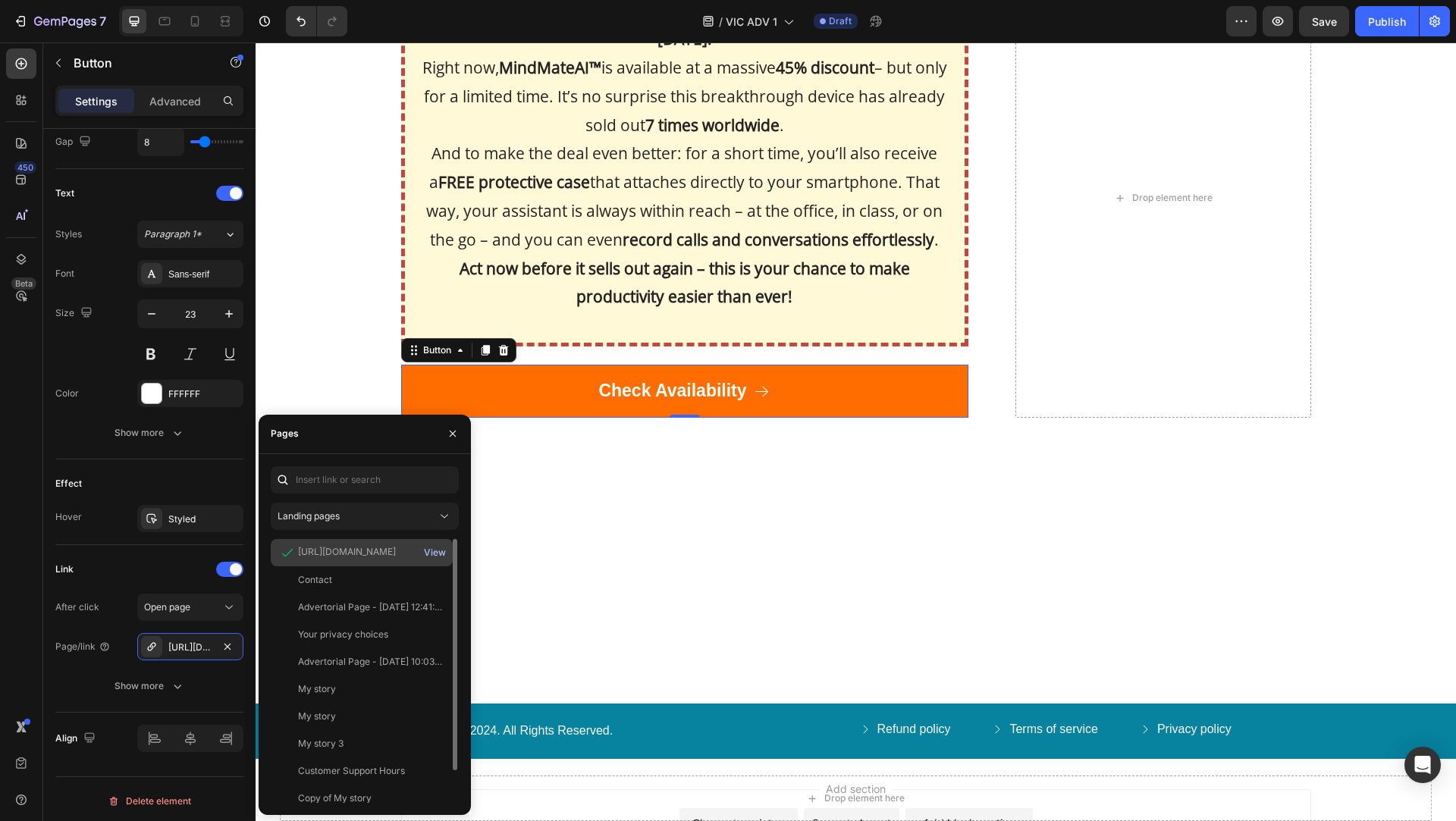
click at [436, 553] on div "View" at bounding box center [435, 553] width 22 height 13
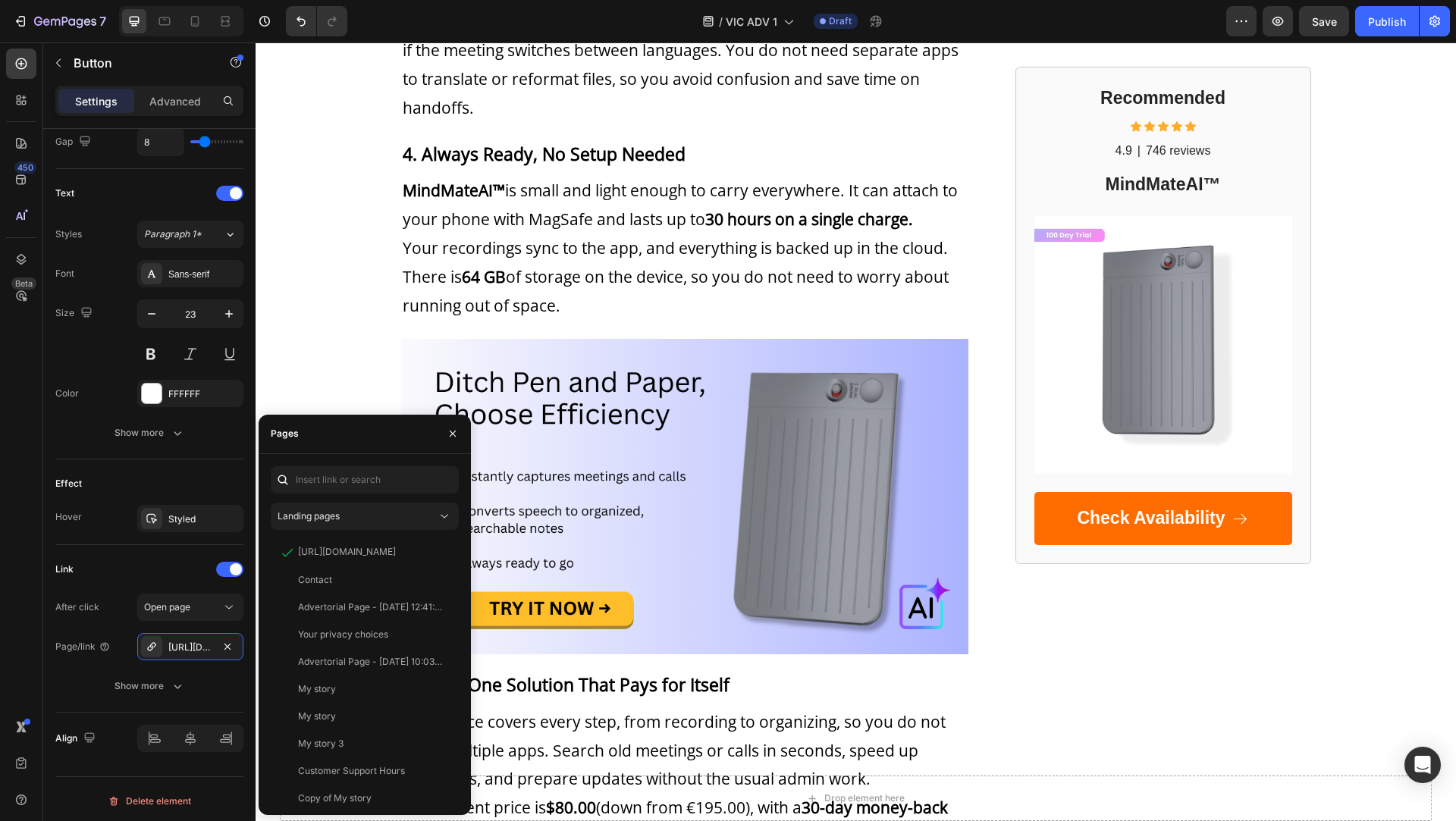
scroll to position [1750, 0]
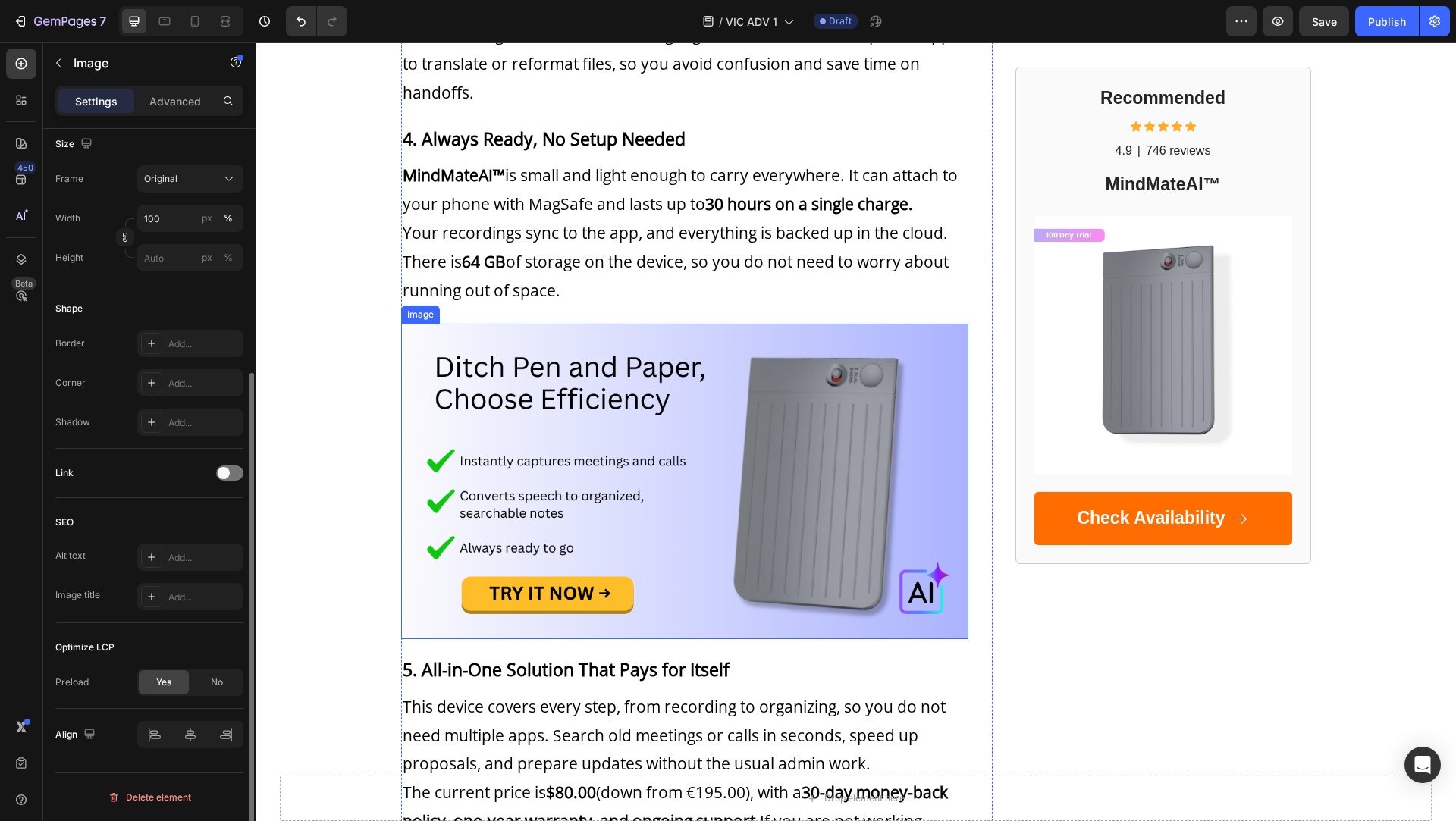
click at [654, 351] on img at bounding box center [684, 481] width 568 height 315
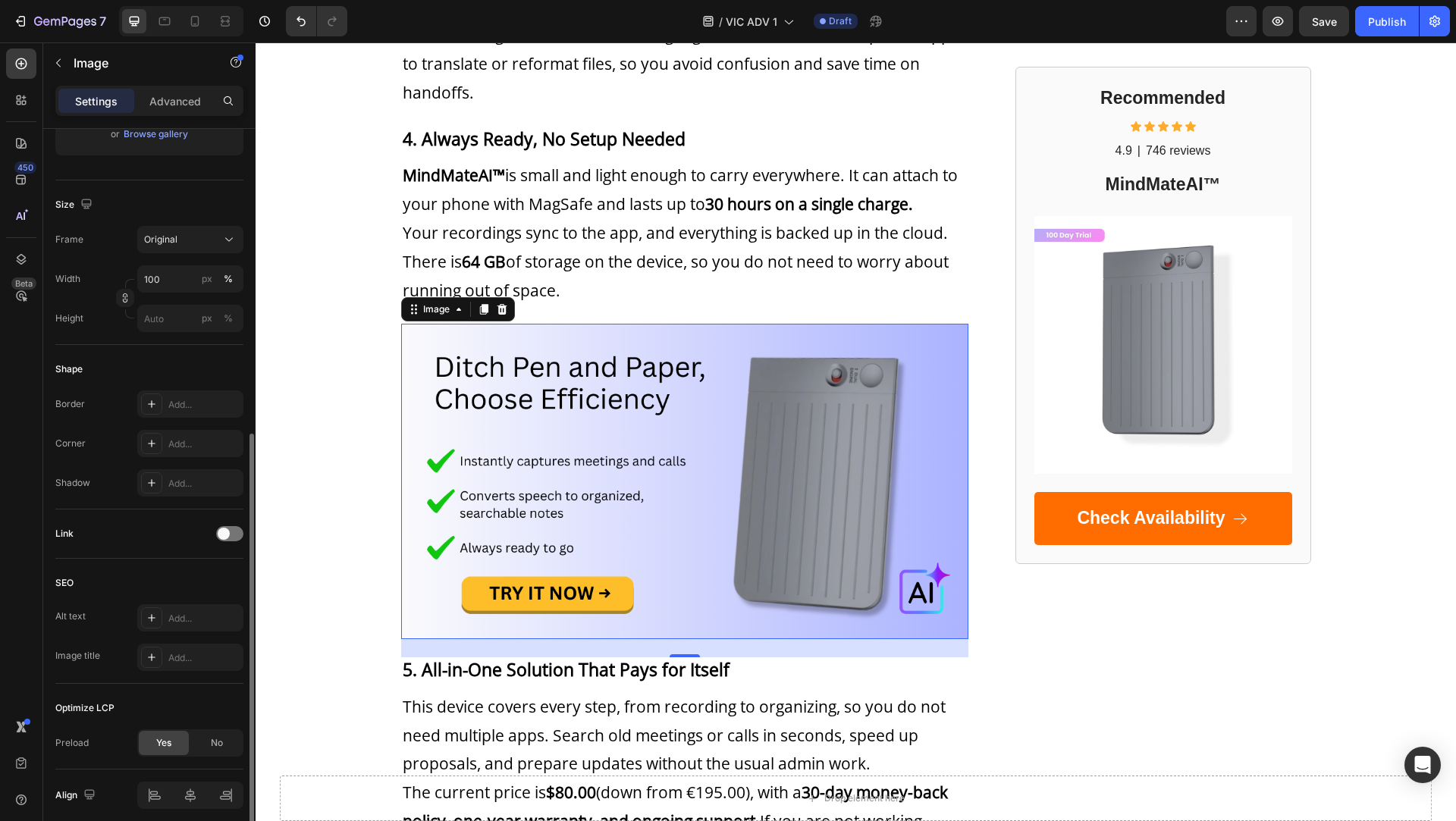
scroll to position [368, 0]
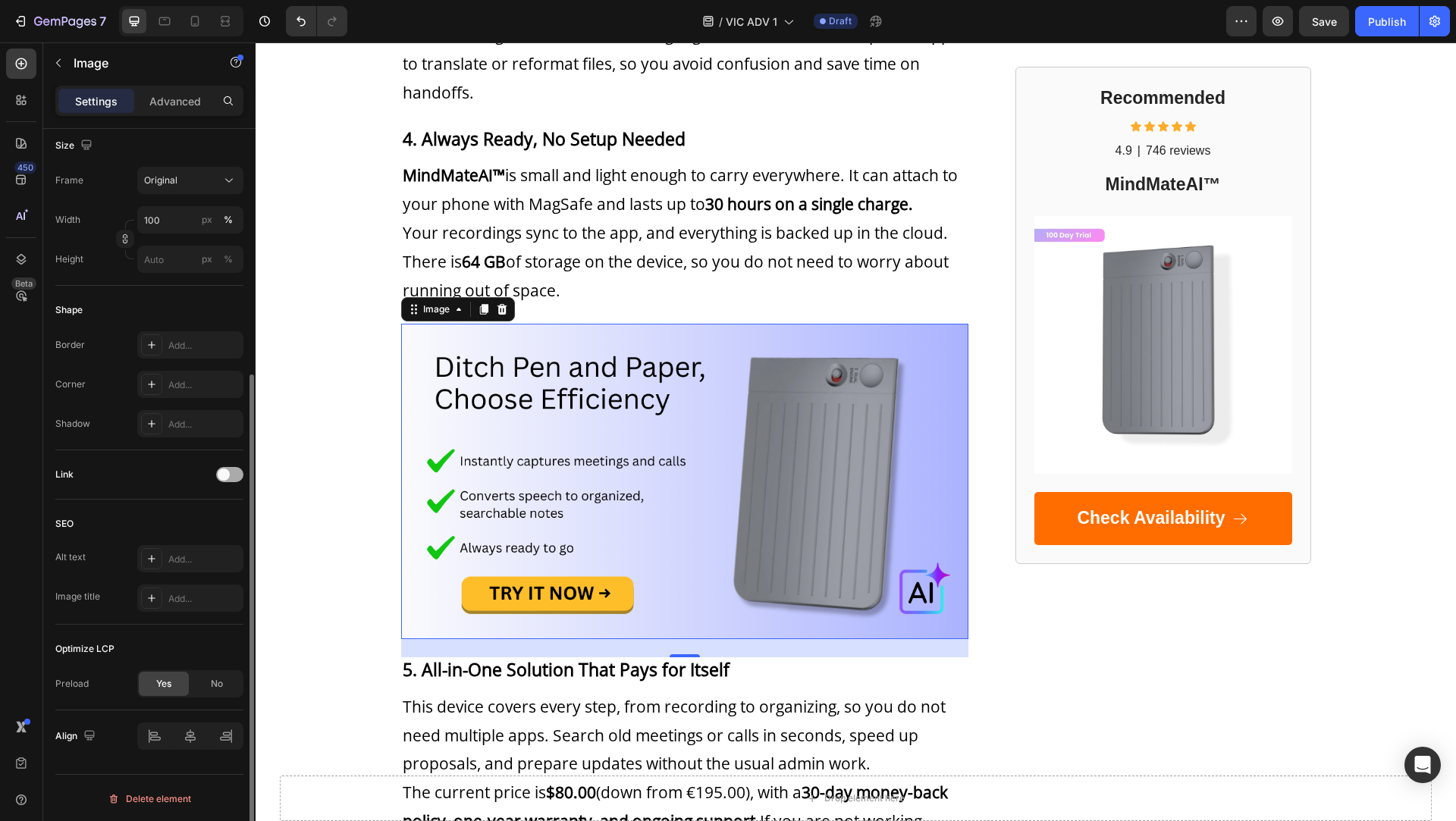
click at [224, 475] on span at bounding box center [224, 474] width 13 height 13
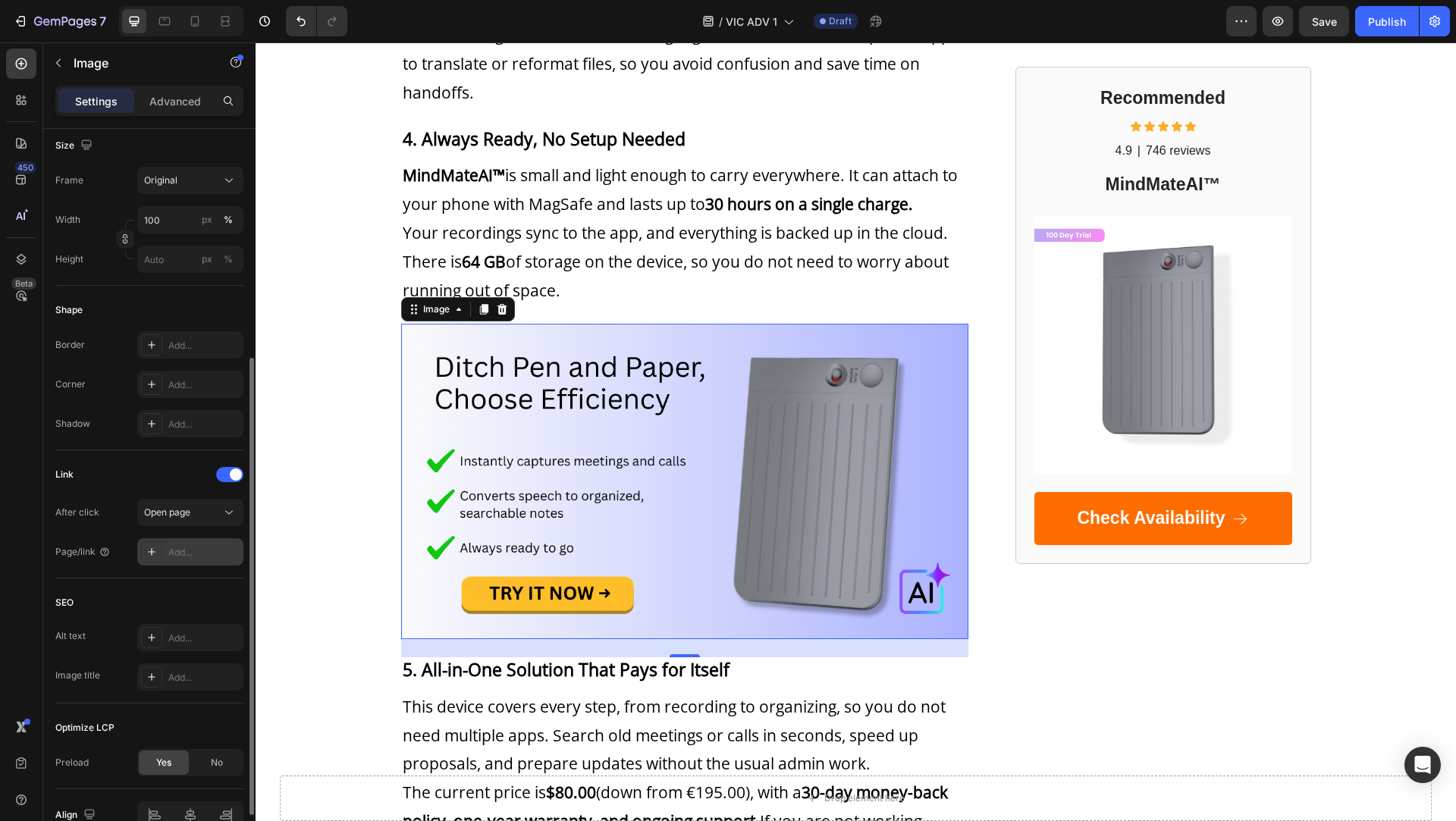
click at [180, 559] on div "Add..." at bounding box center [190, 552] width 106 height 27
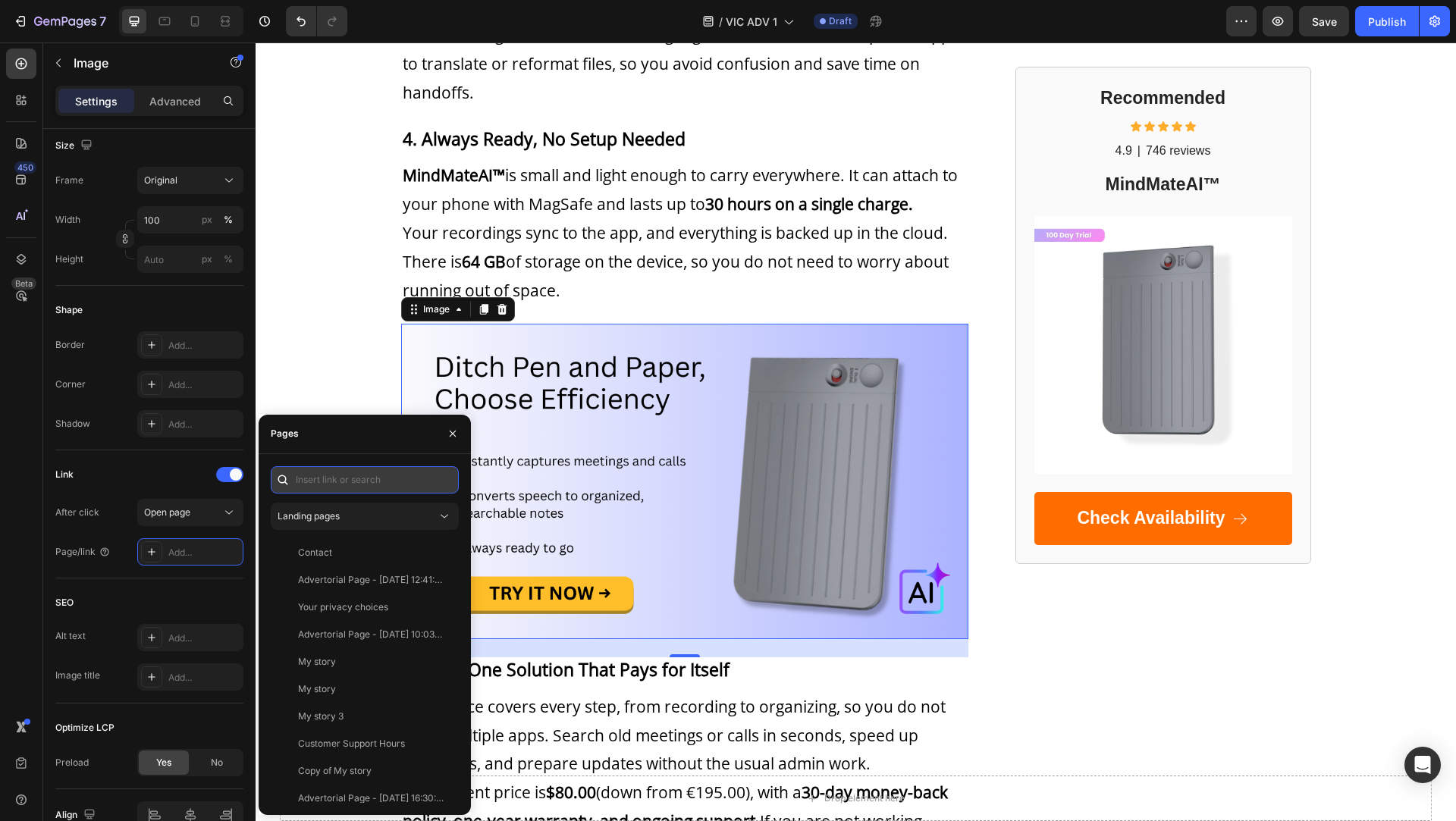
click at [352, 490] on input "text" at bounding box center [364, 480] width 188 height 27
paste input "[URL][DOMAIN_NAME]"
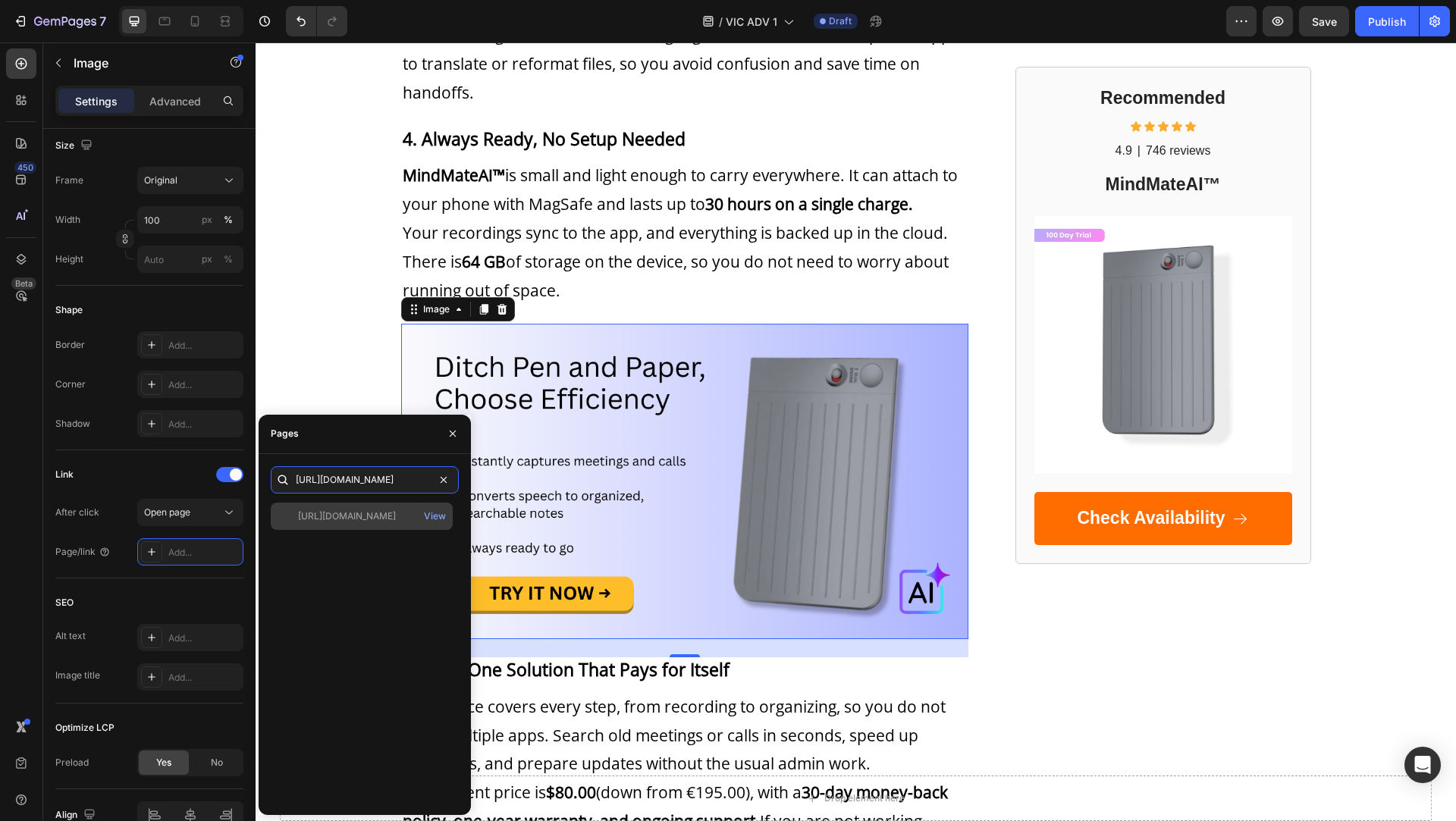
type input "[URL][DOMAIN_NAME]"
click at [384, 518] on div "[URL][DOMAIN_NAME]" at bounding box center [347, 516] width 98 height 13
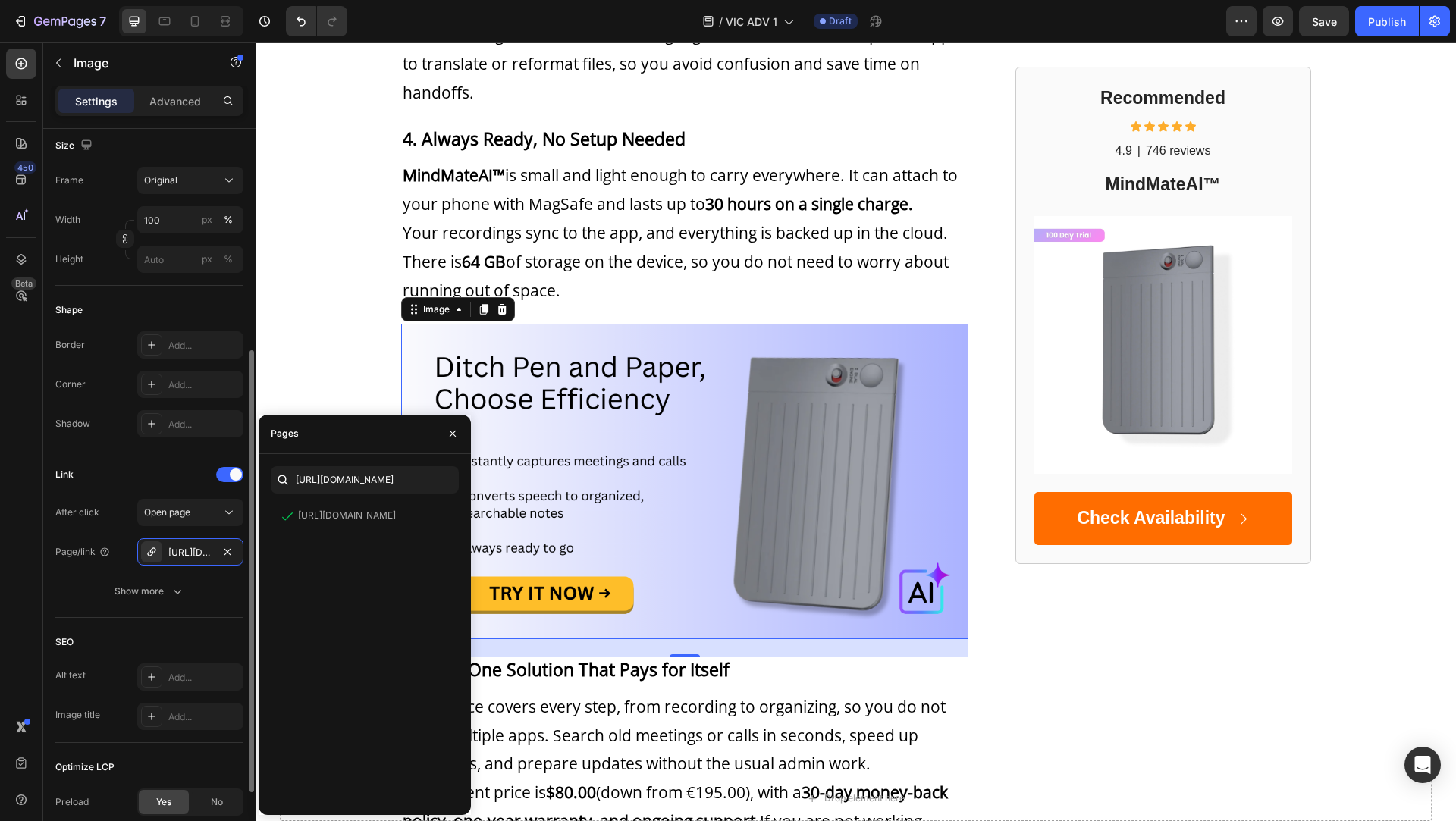
click at [190, 483] on div "Link" at bounding box center [148, 474] width 188 height 24
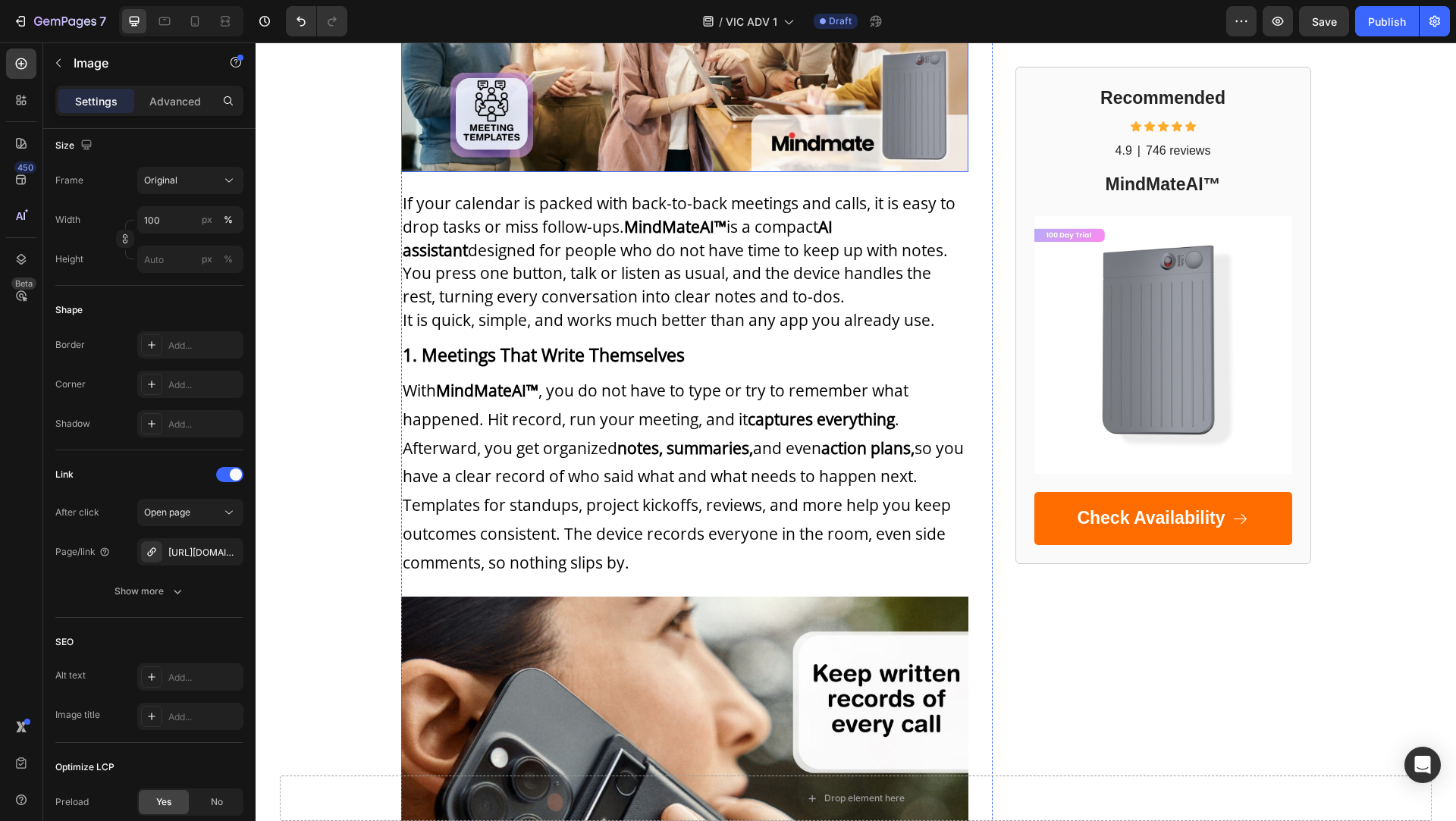
scroll to position [401, 0]
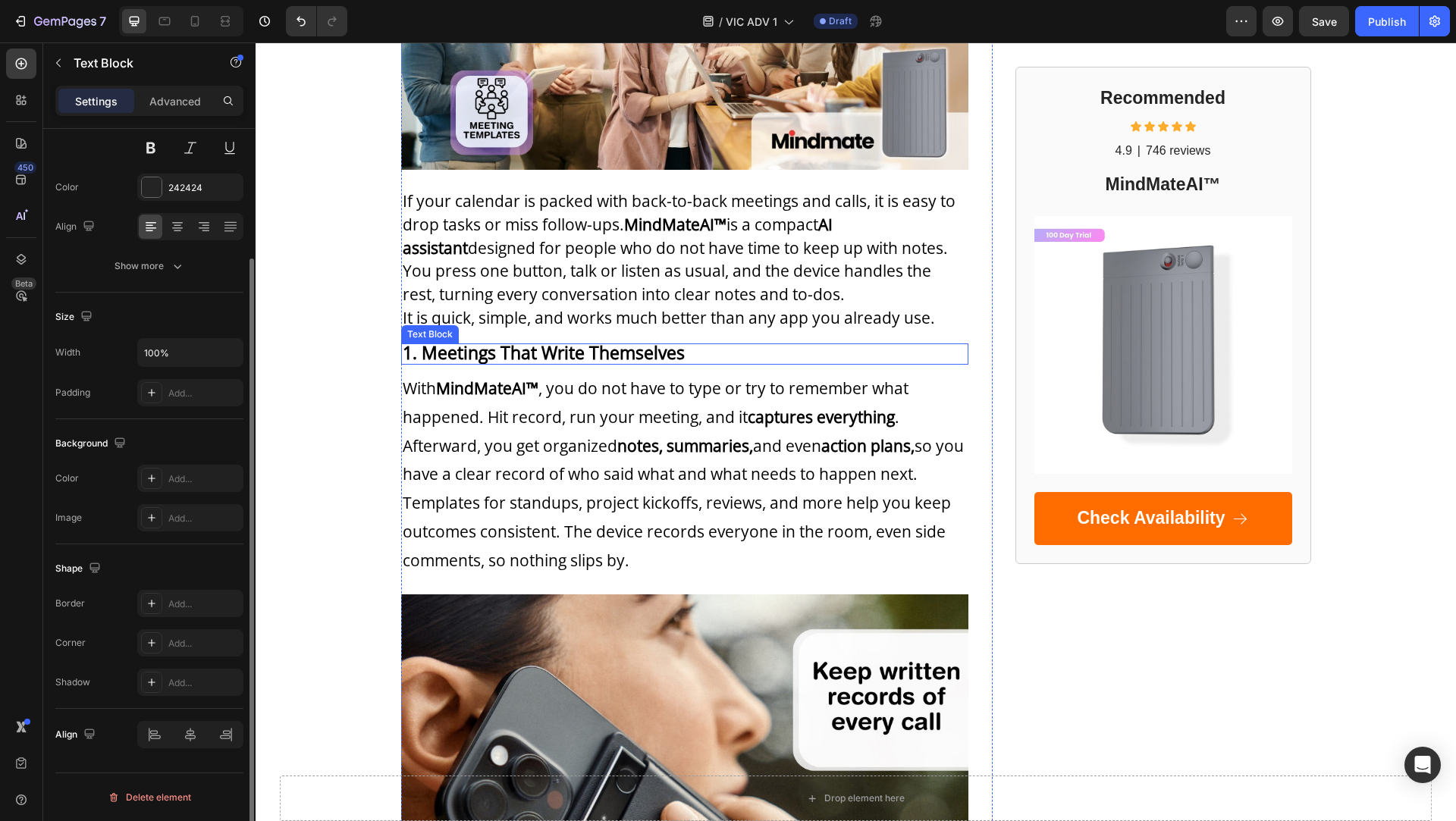
click at [581, 350] on strong "1. Meetings That Write Themselves" at bounding box center [543, 352] width 282 height 24
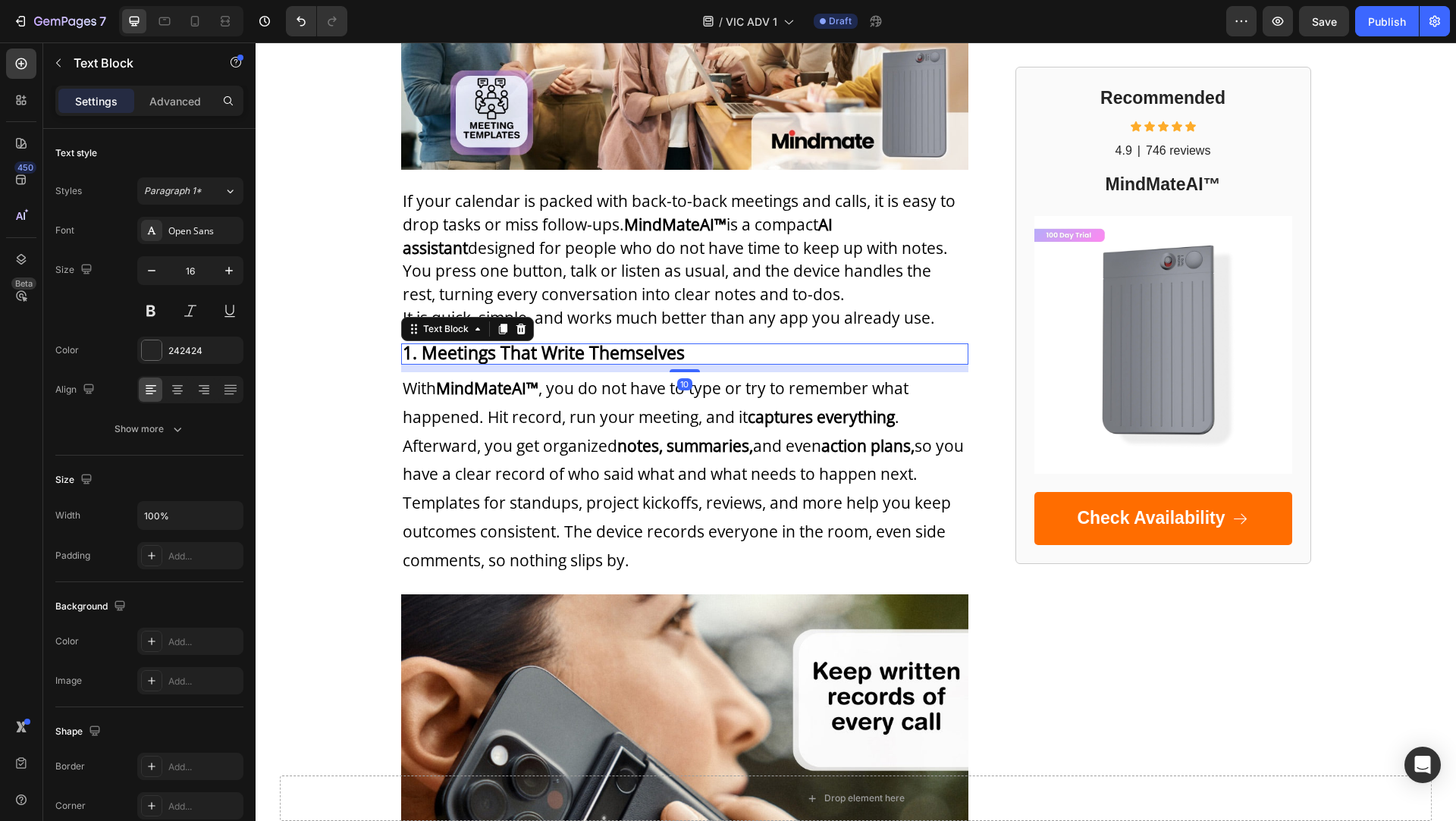
click at [500, 351] on strong "1. Meetings That Write Themselves" at bounding box center [543, 352] width 282 height 24
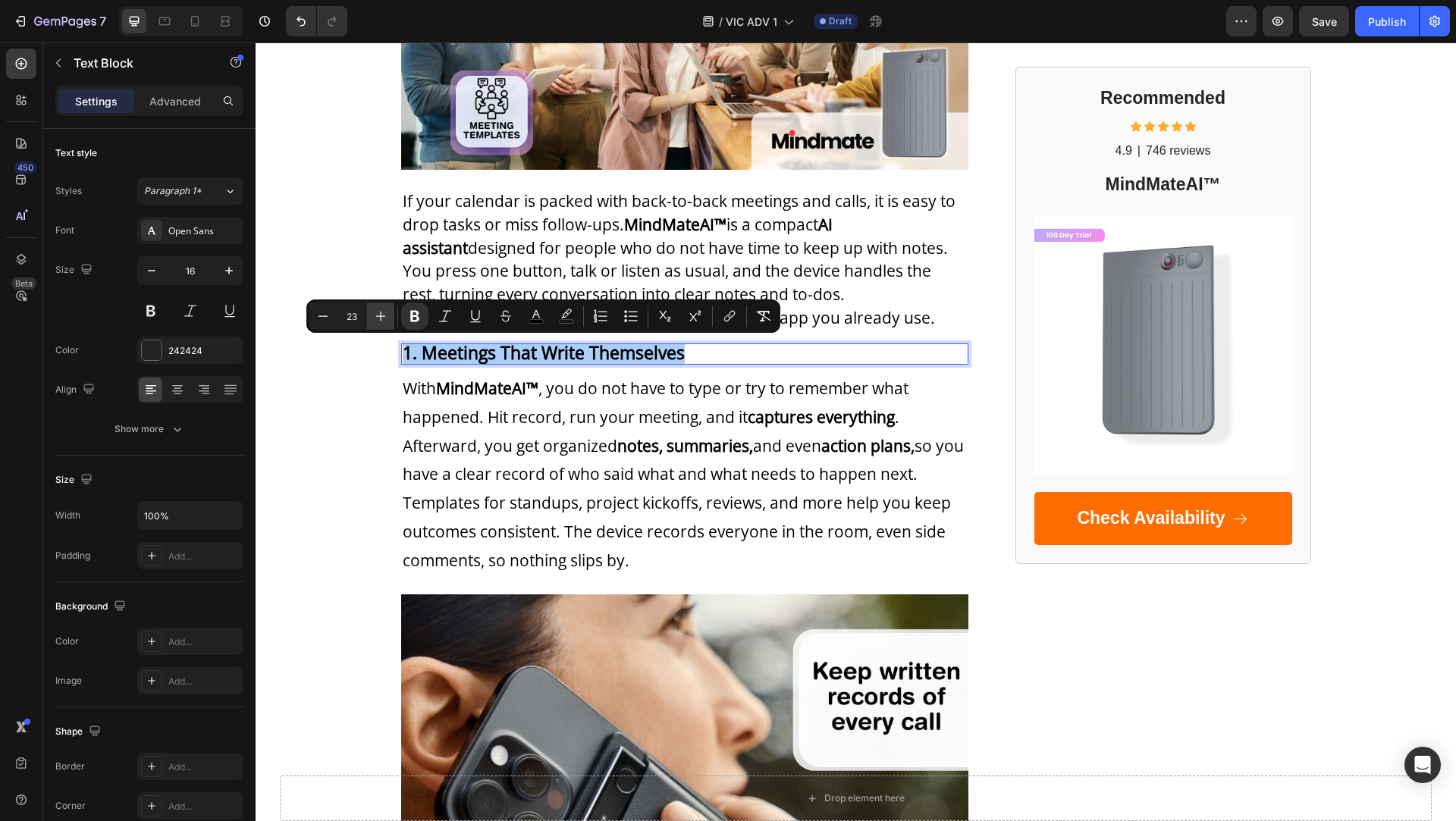
click at [381, 311] on icon "Editor contextual toolbar" at bounding box center [381, 316] width 15 height 15
click at [383, 317] on icon "Editor contextual toolbar" at bounding box center [381, 316] width 15 height 15
type input "27"
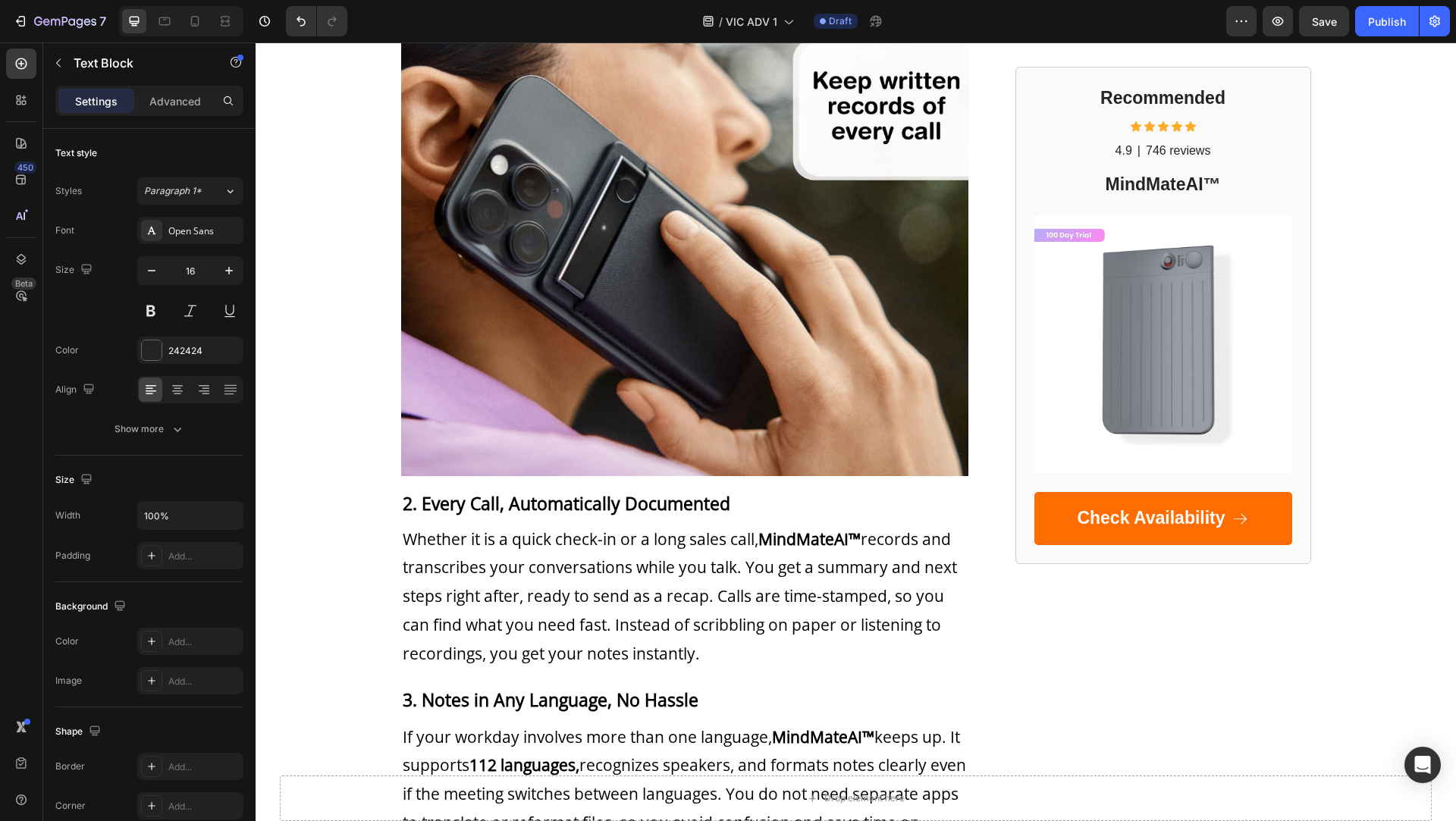
scroll to position [996, 0]
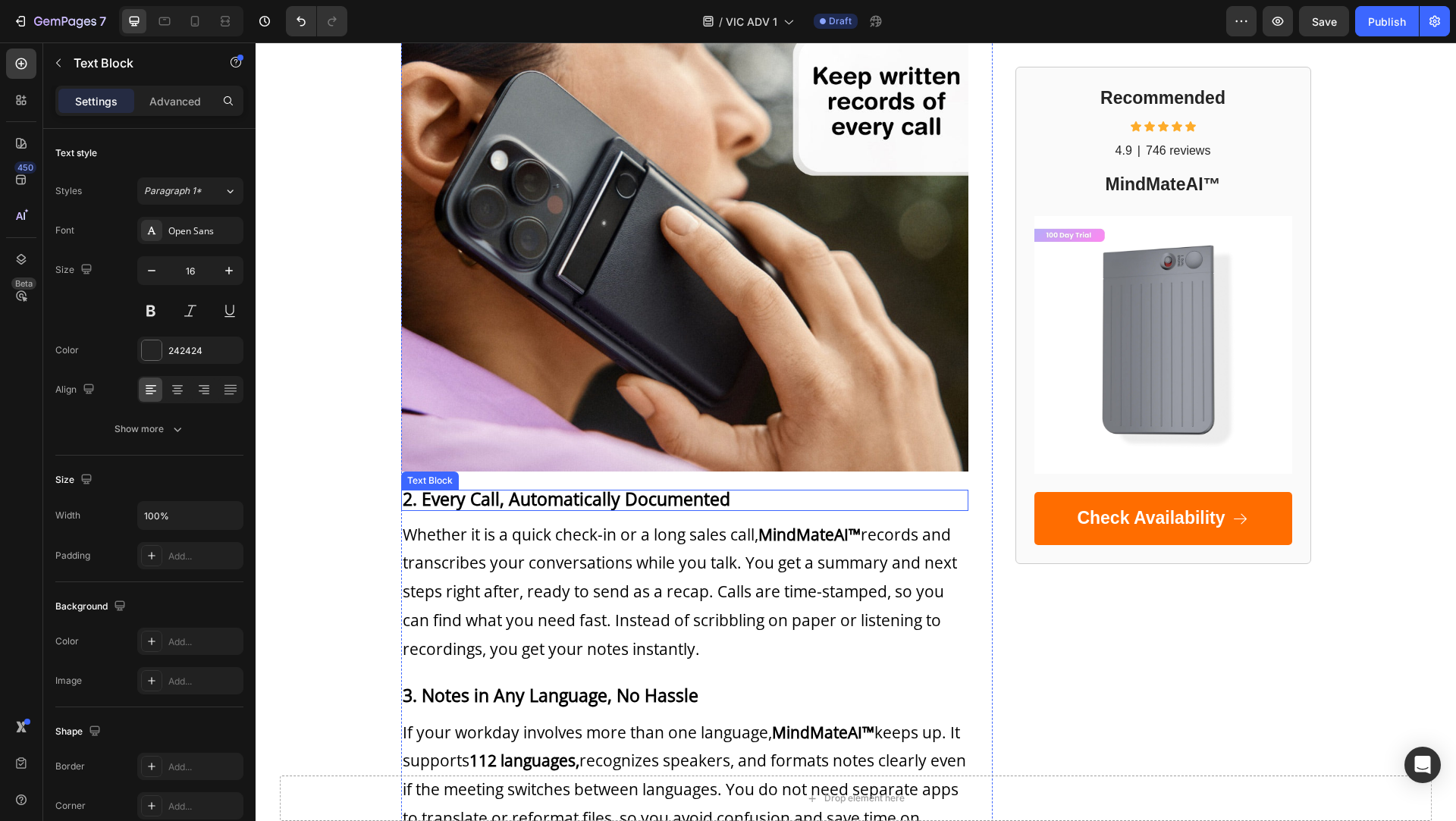
click at [541, 496] on strong "2. Every Call, Automatically Documented" at bounding box center [567, 498] width 328 height 24
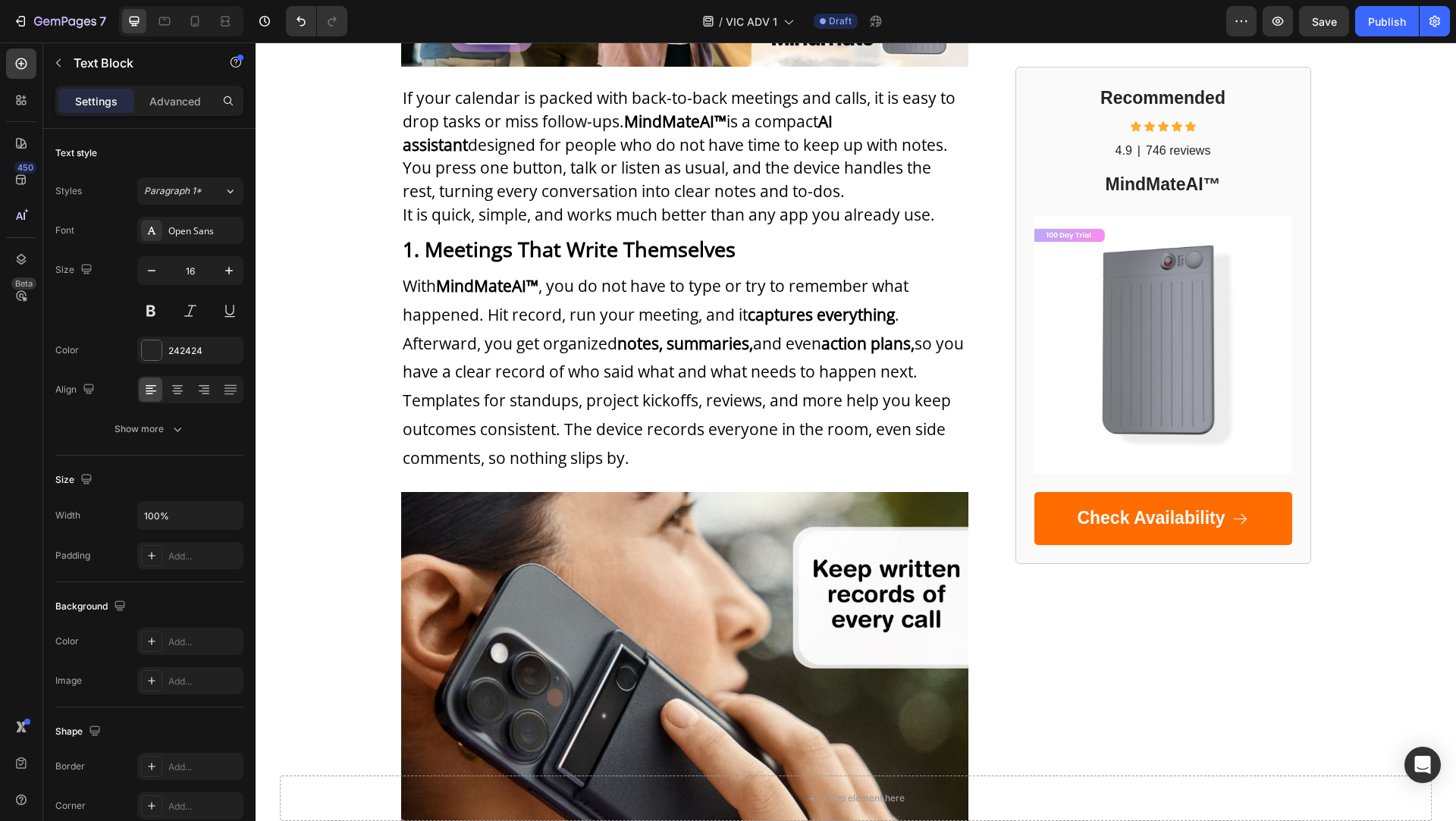
scroll to position [386, 0]
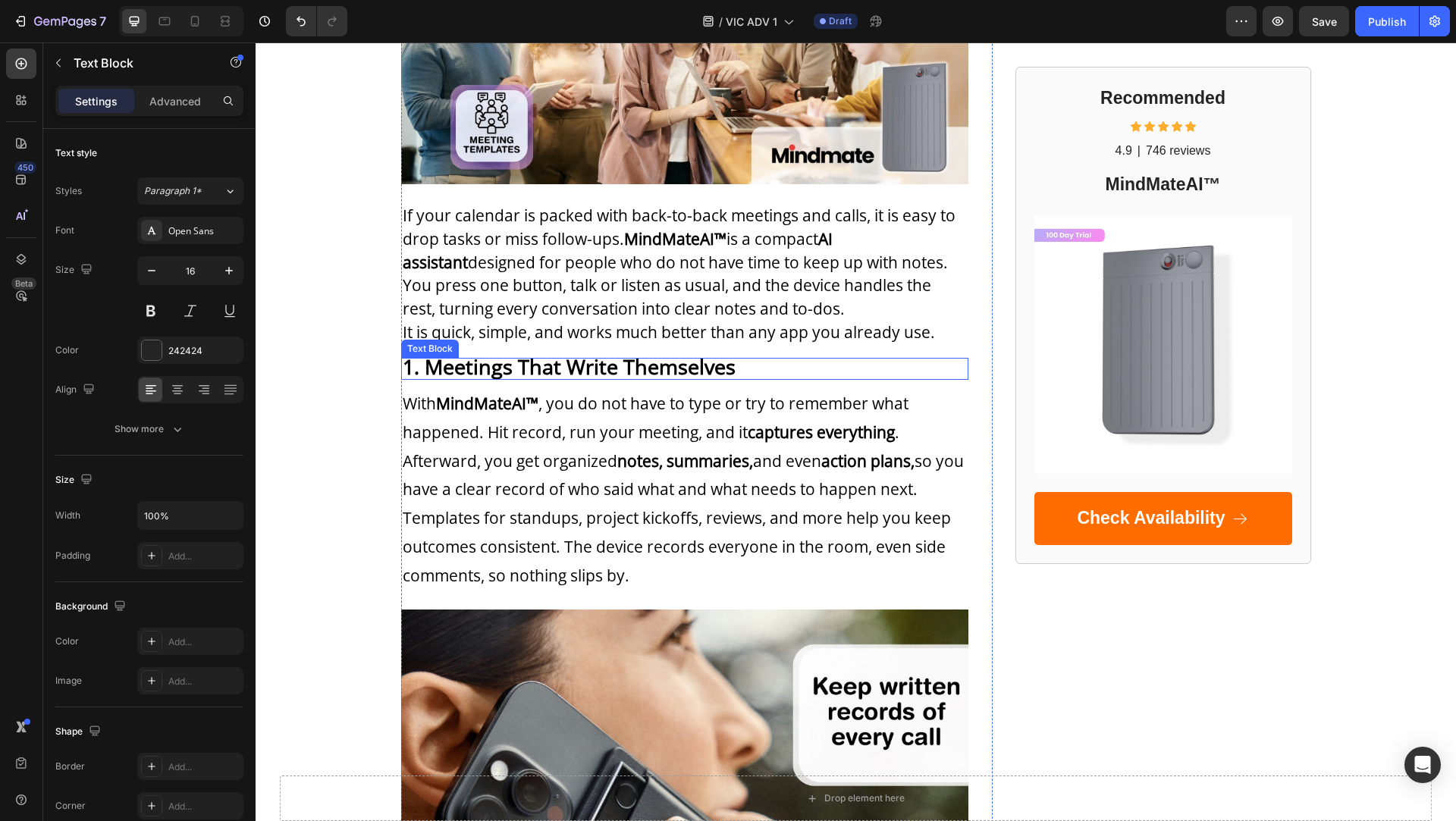
click at [552, 370] on strong "1. Meetings That Write Themselves" at bounding box center [569, 366] width 332 height 28
click at [541, 362] on strong "1. Meetings That Write Themselves" at bounding box center [569, 366] width 332 height 28
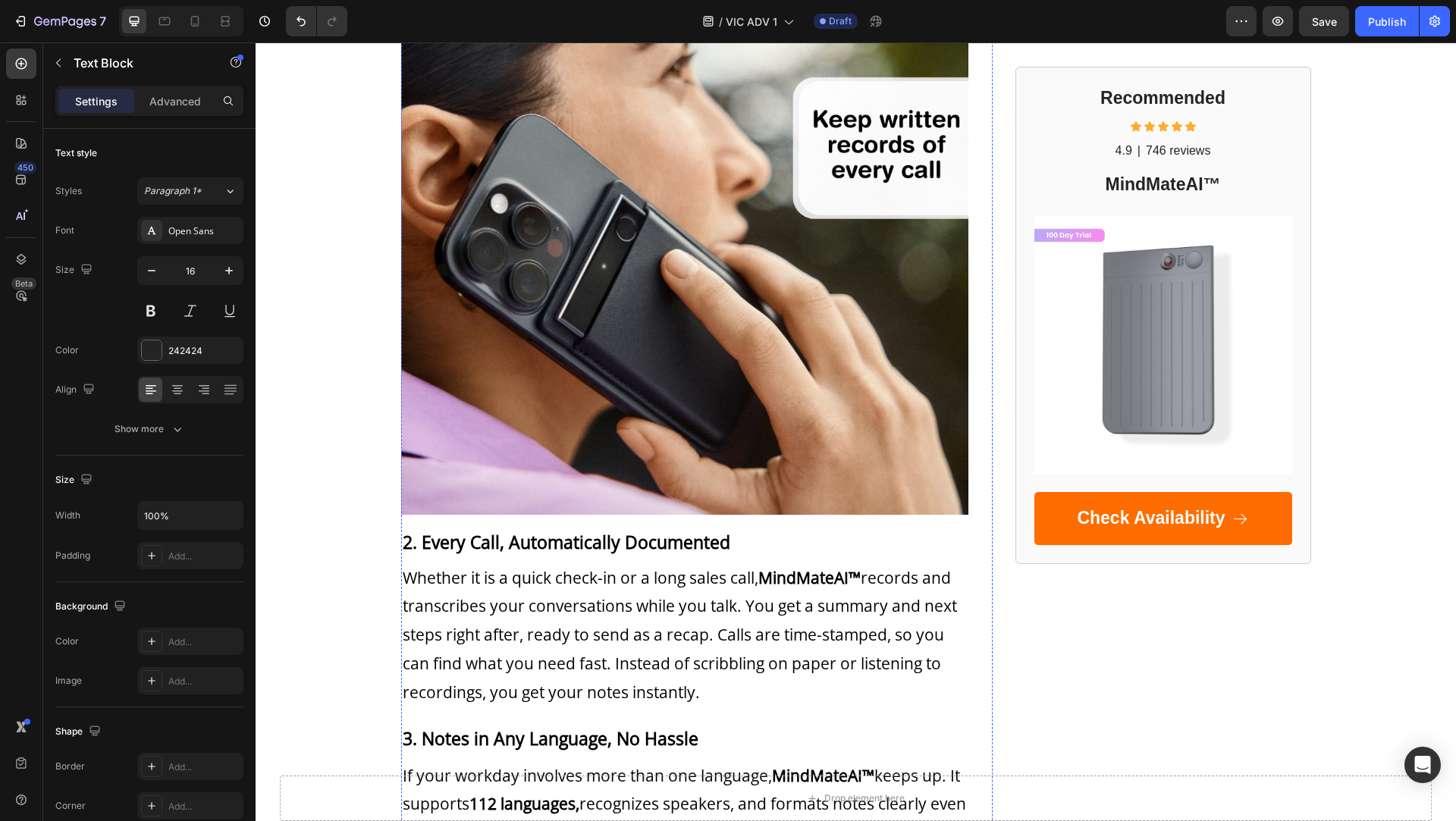
scroll to position [959, 0]
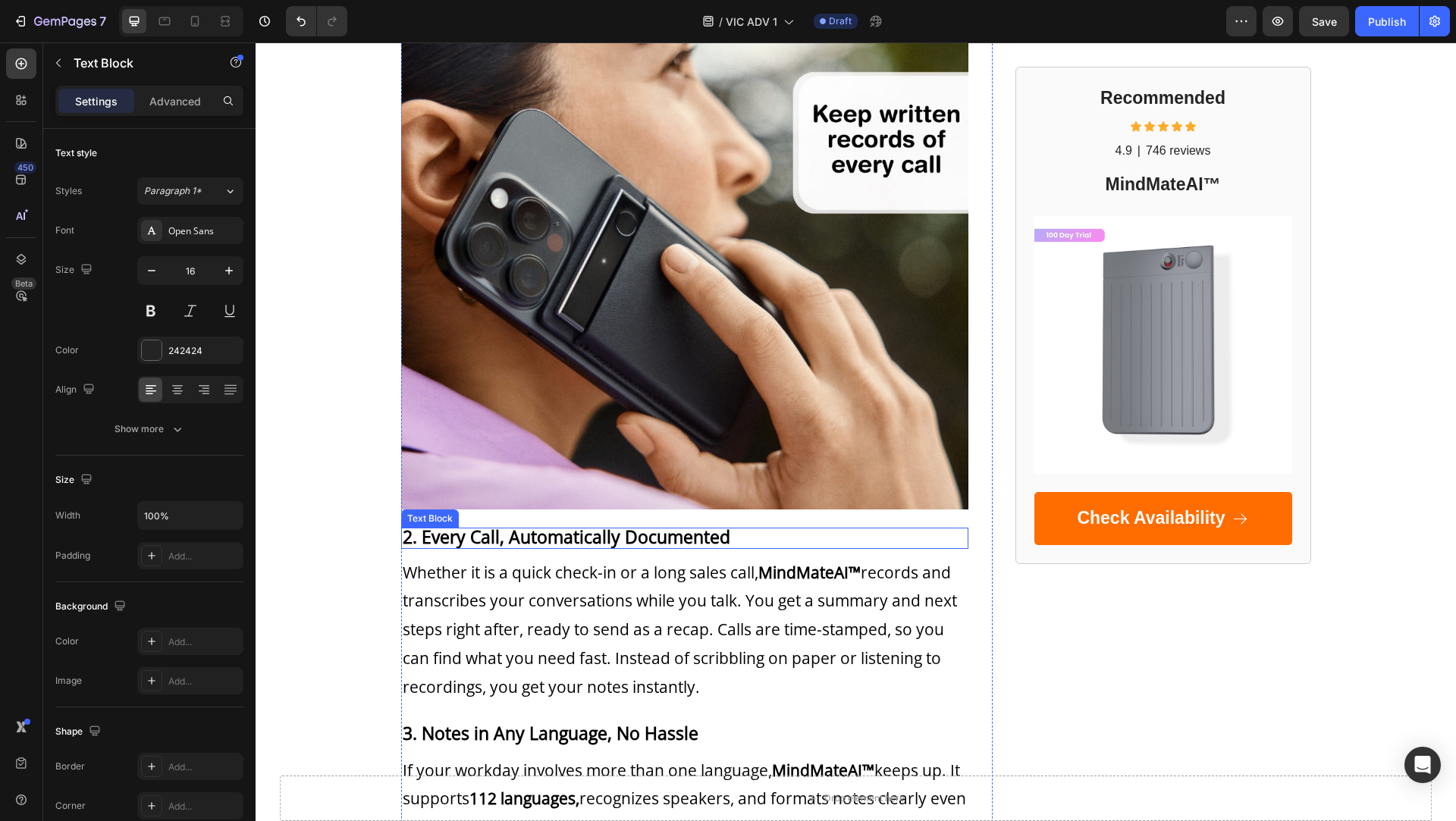
click at [546, 538] on strong "2. Every Call, Automatically Documented" at bounding box center [567, 537] width 328 height 24
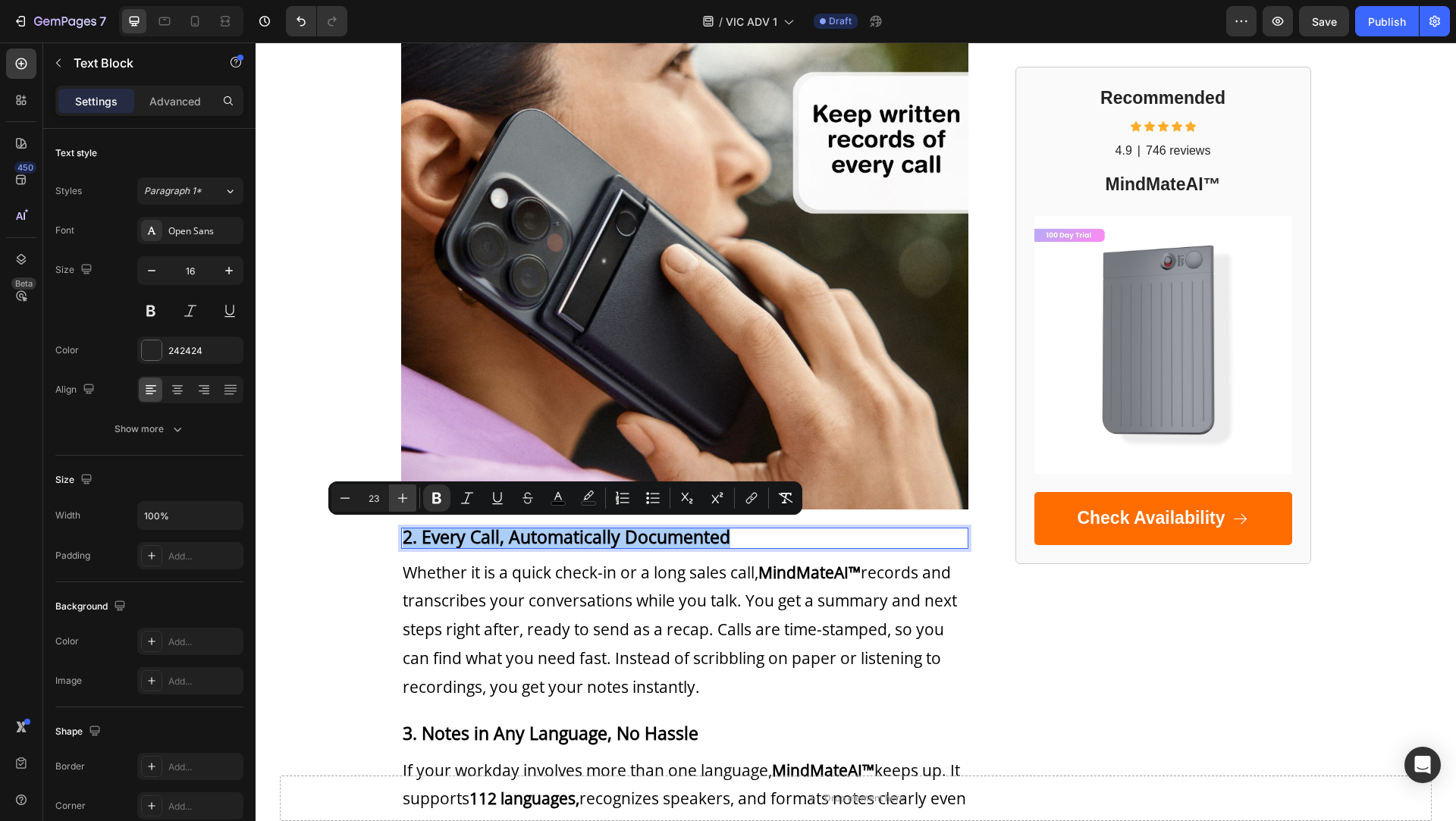
click at [404, 493] on icon "Editor contextual toolbar" at bounding box center [403, 498] width 15 height 15
type input "27"
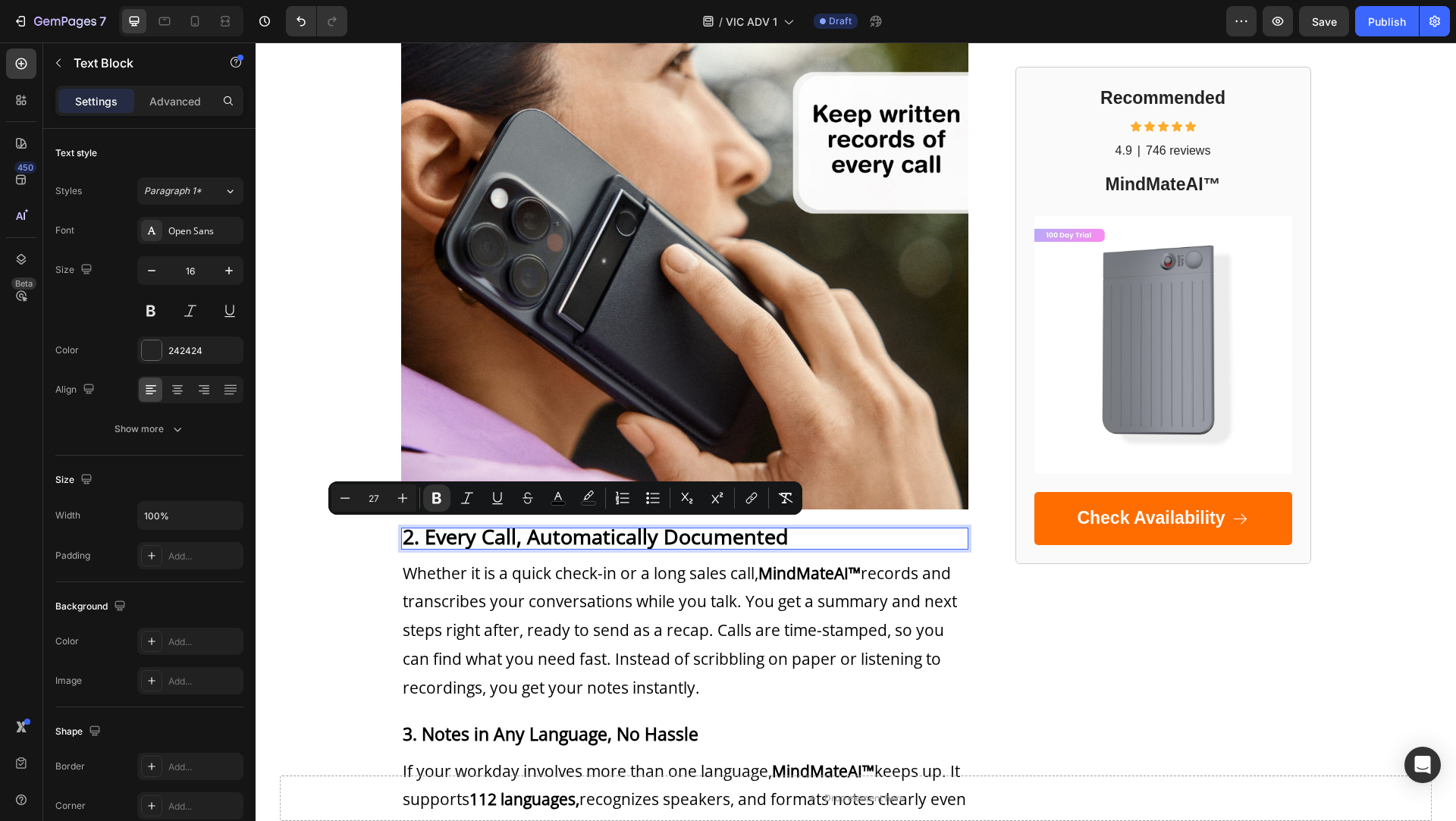
click at [458, 526] on strong "2. Every Call, Automatically Documented" at bounding box center [596, 536] width 386 height 28
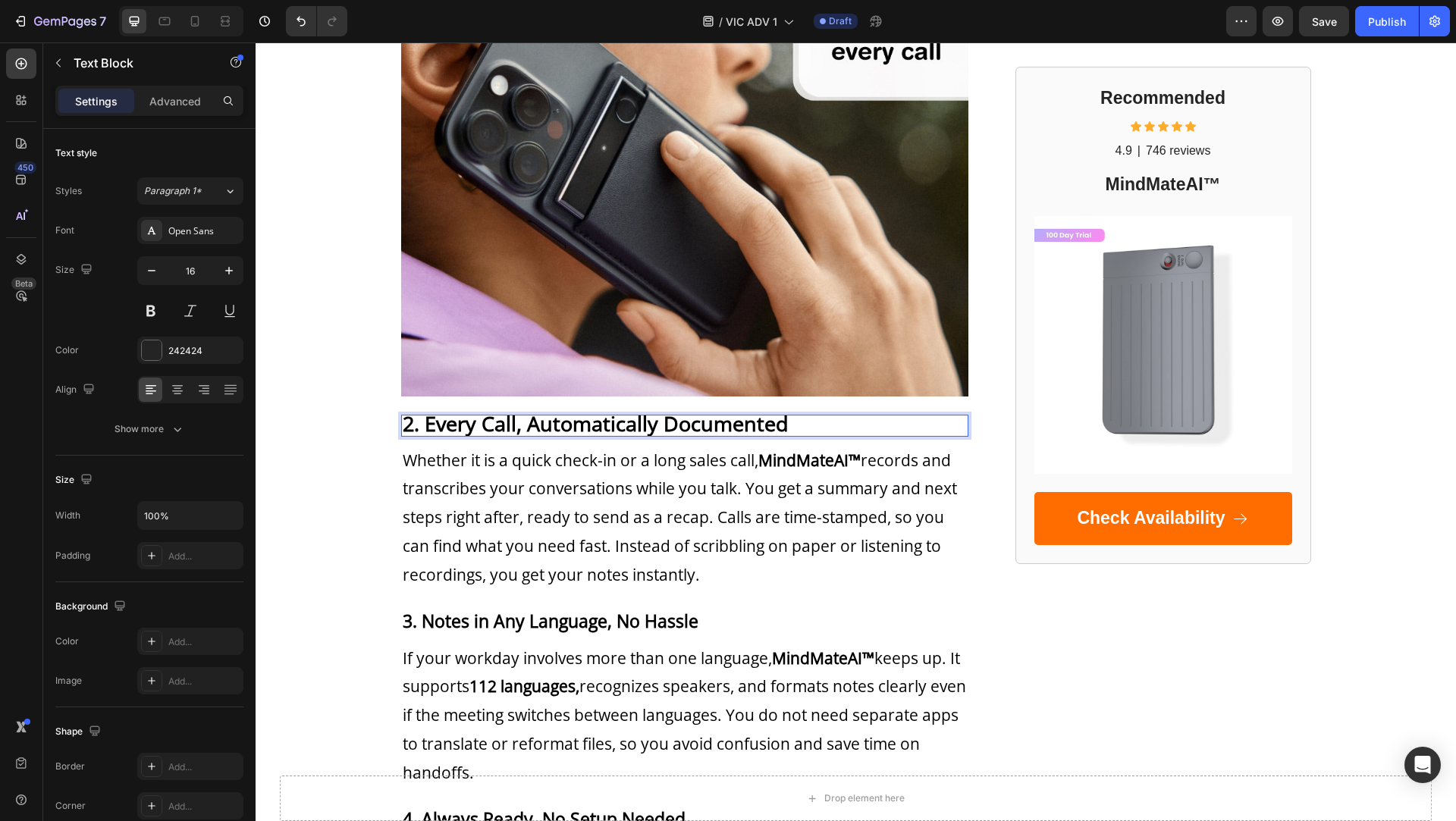
scroll to position [1096, 0]
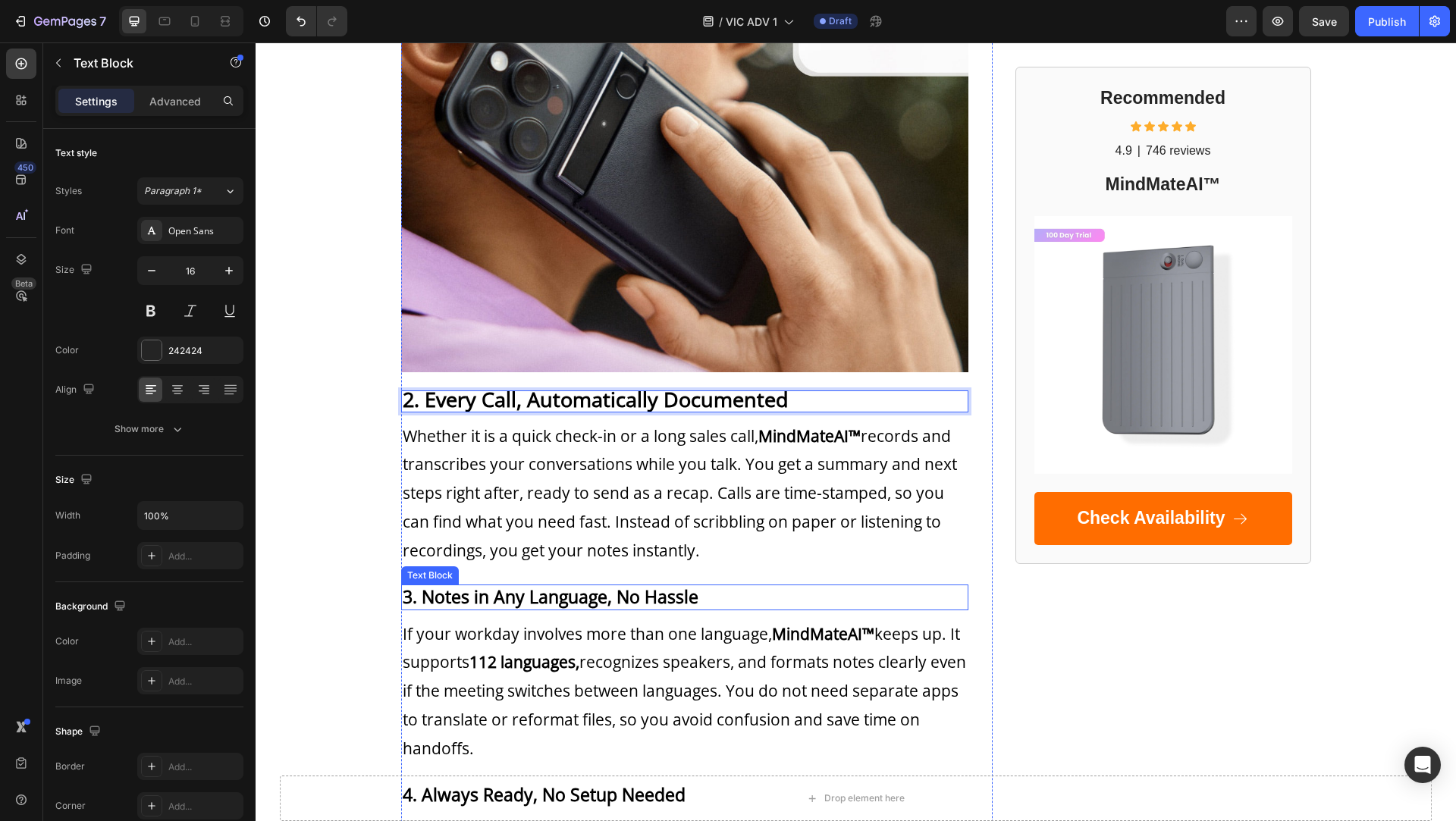
click at [463, 586] on strong "3. Notes in Any Language, No Hassle" at bounding box center [550, 596] width 296 height 24
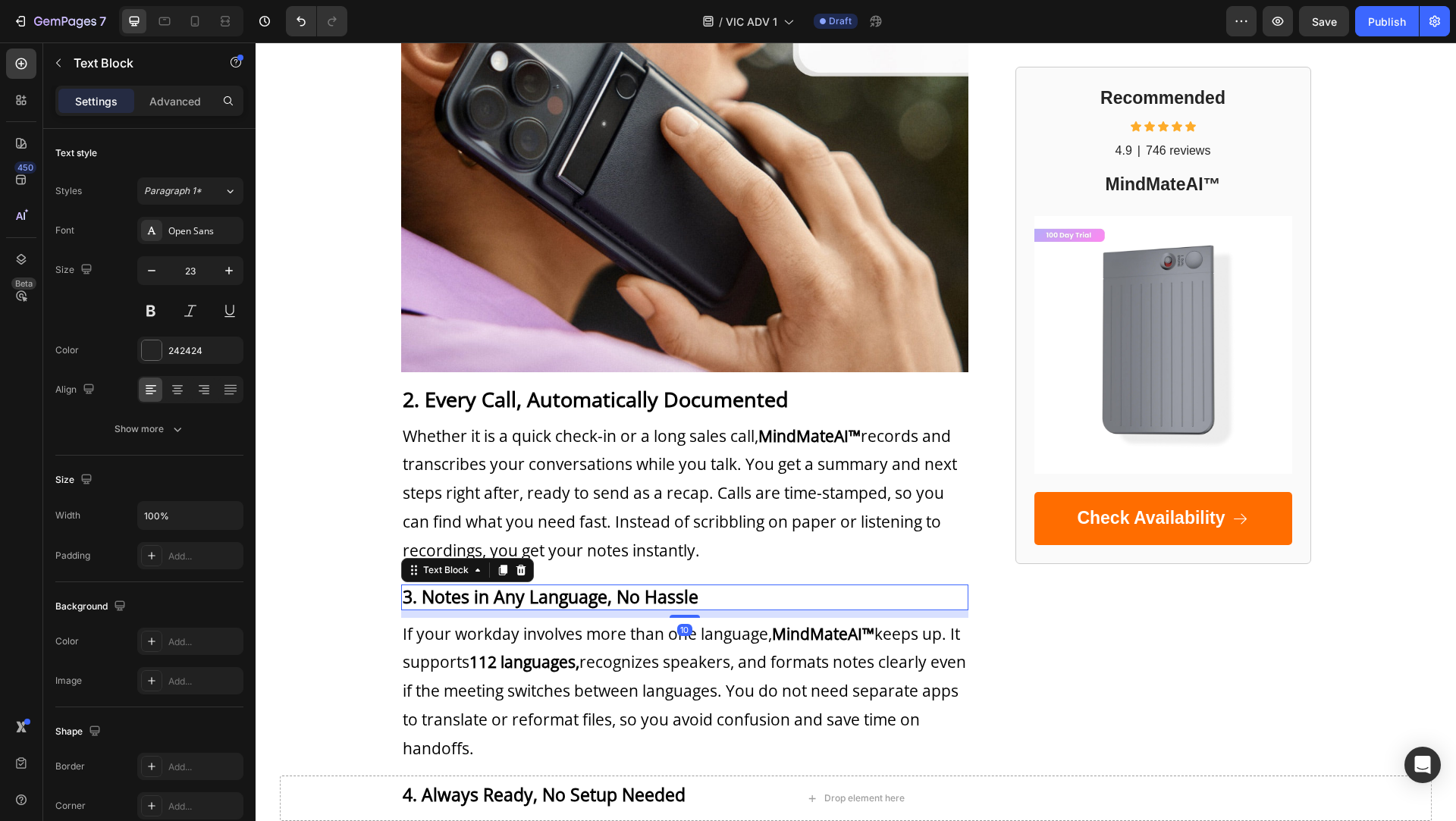
click at [463, 586] on strong "3. Notes in Any Language, No Hassle" at bounding box center [550, 596] width 296 height 24
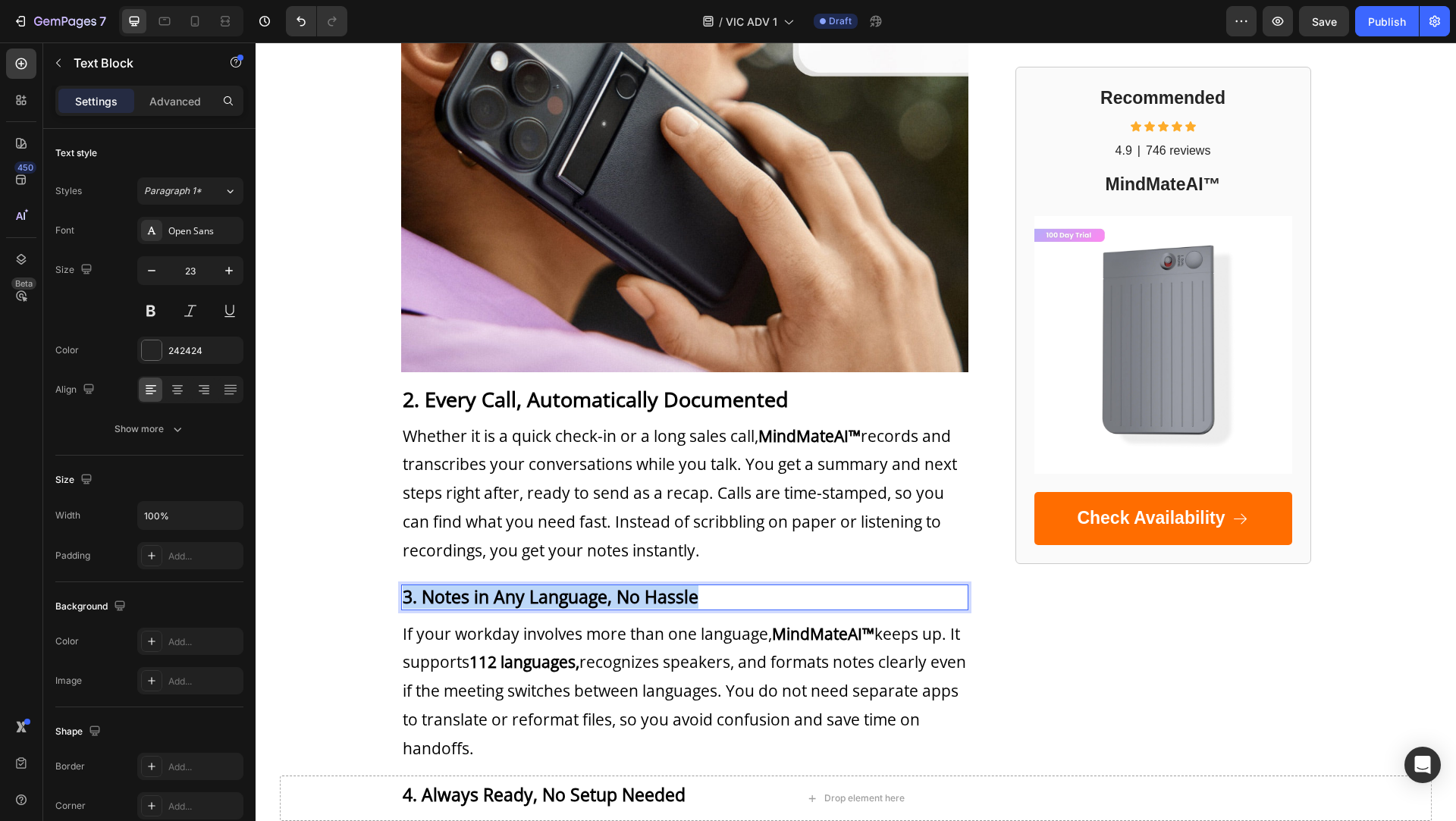
click at [463, 586] on strong "3. Notes in Any Language, No Hassle" at bounding box center [550, 596] width 296 height 24
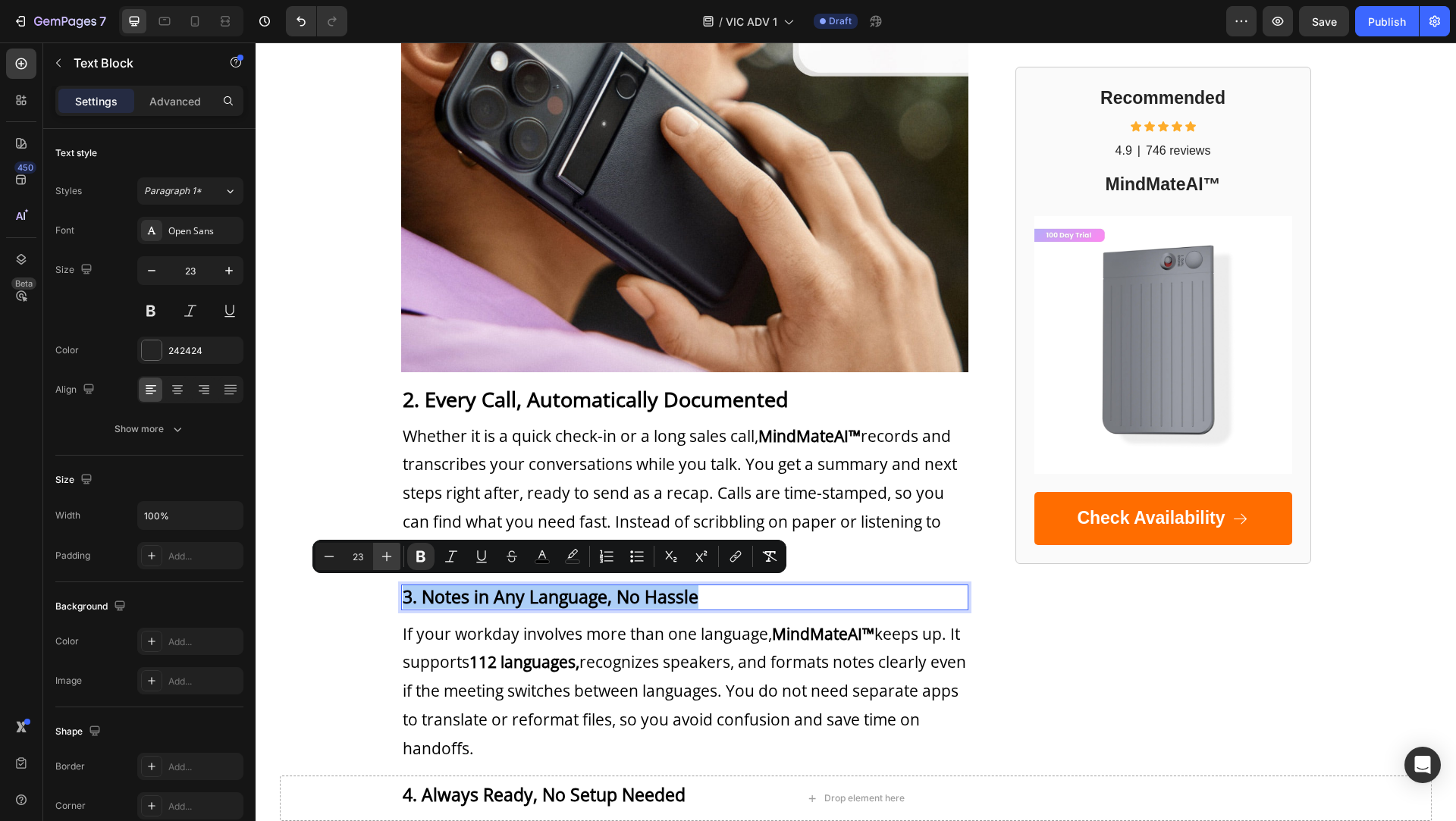
click at [387, 557] on icon "Editor contextual toolbar" at bounding box center [387, 557] width 10 height 10
type input "27"
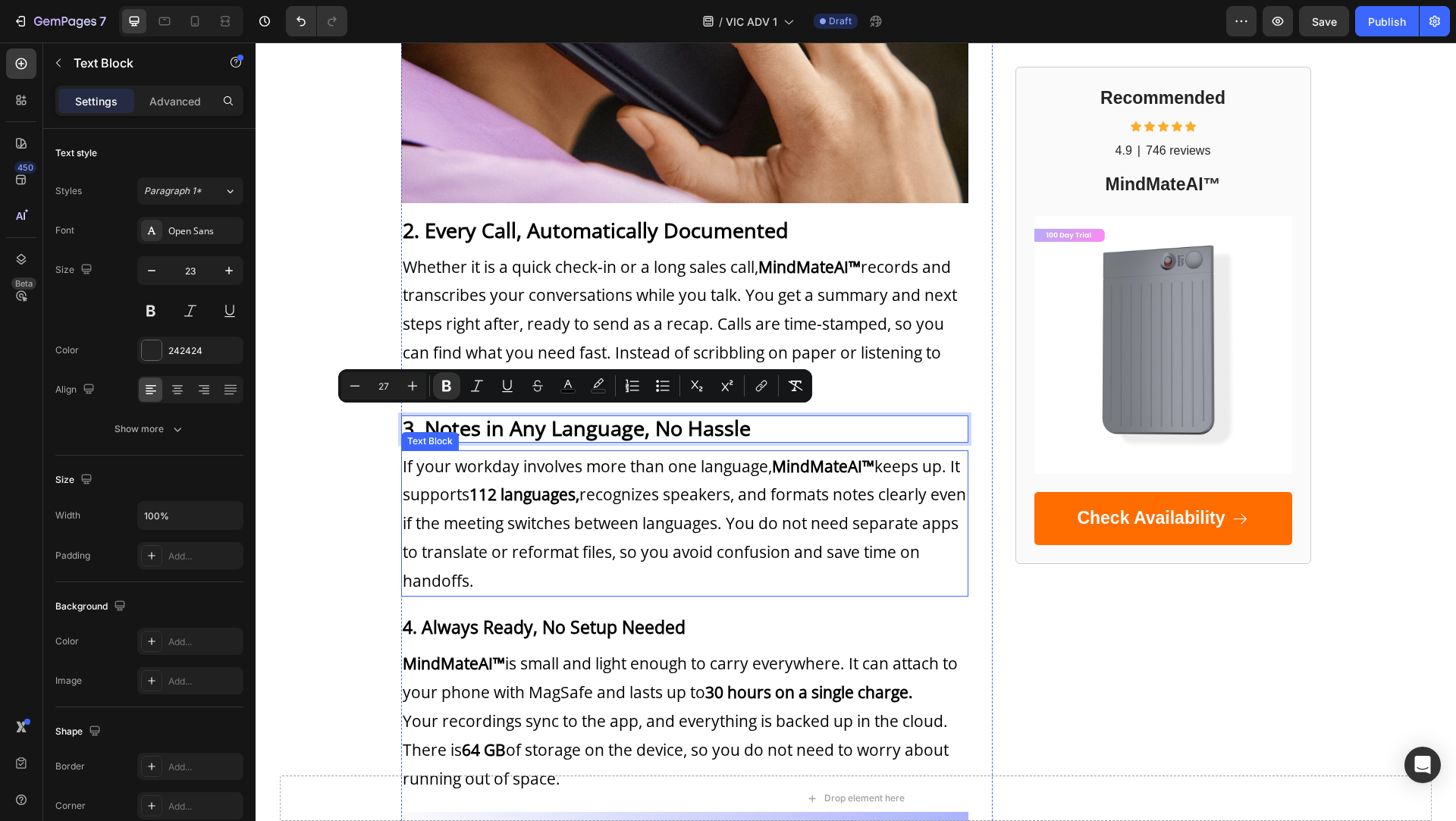
scroll to position [1265, 0]
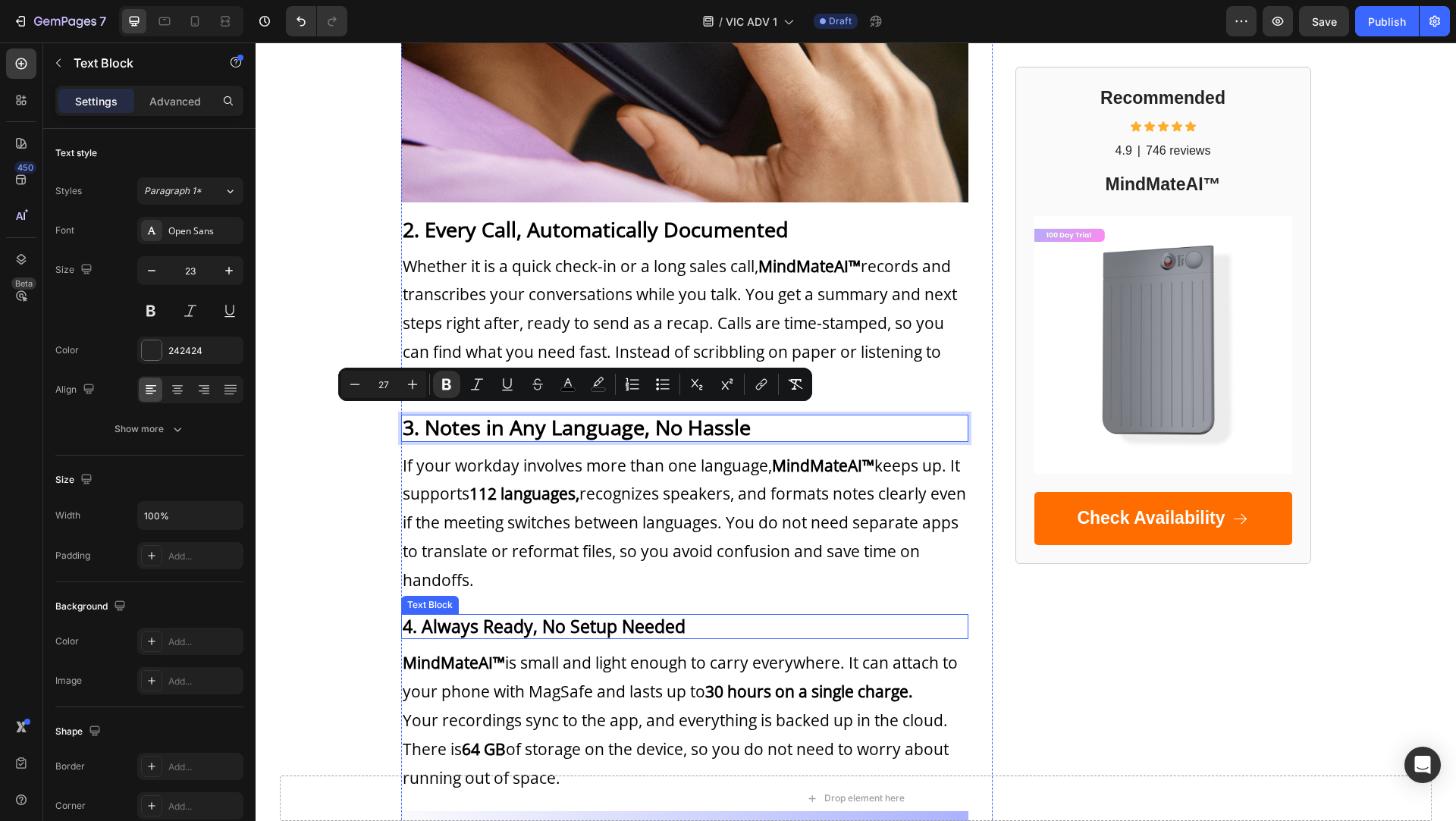
click at [496, 615] on strong "4. Always Ready, No Setup Needed" at bounding box center [544, 625] width 283 height 24
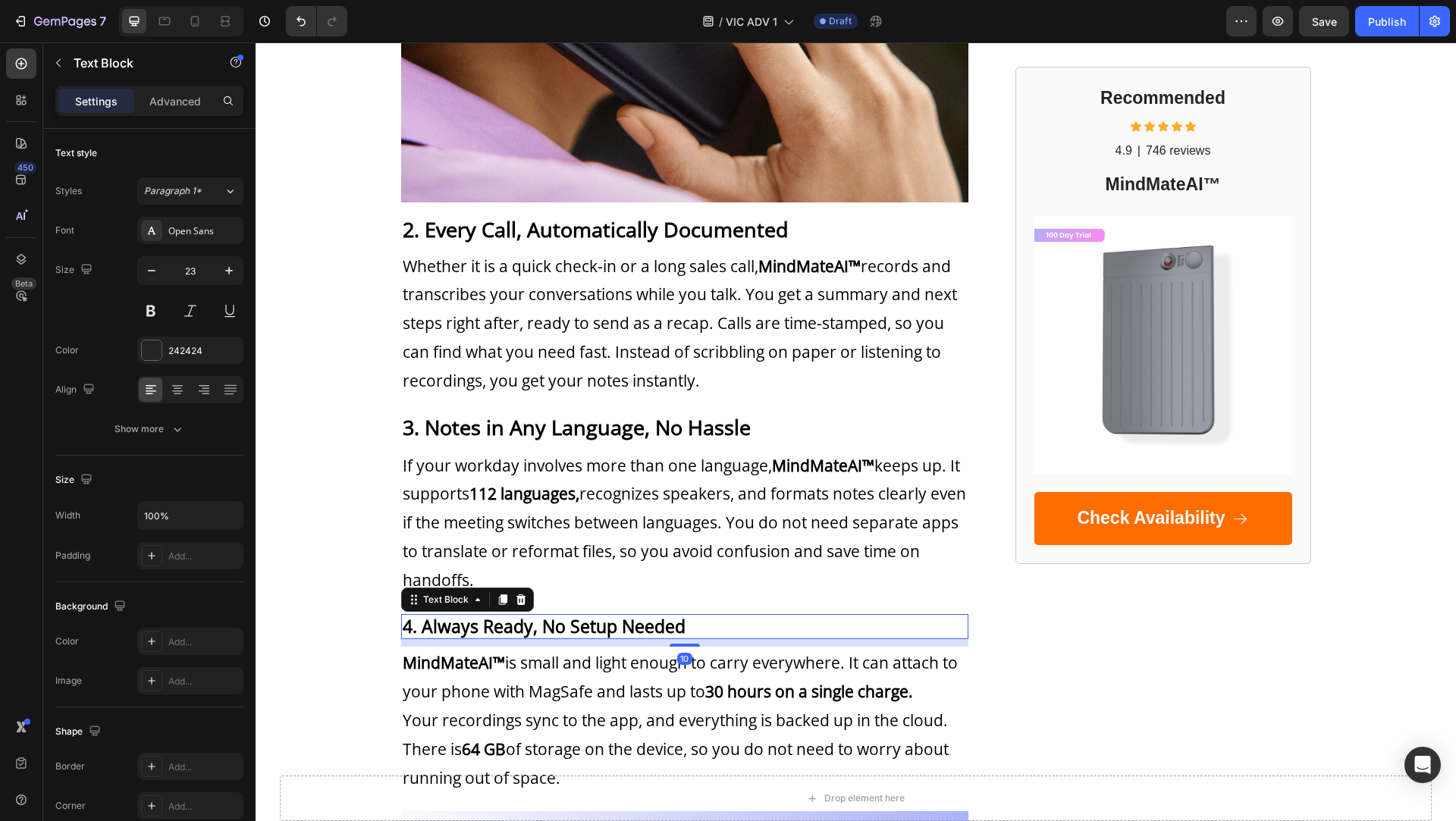
click at [496, 615] on strong "4. Always Ready, No Setup Needed" at bounding box center [544, 625] width 283 height 24
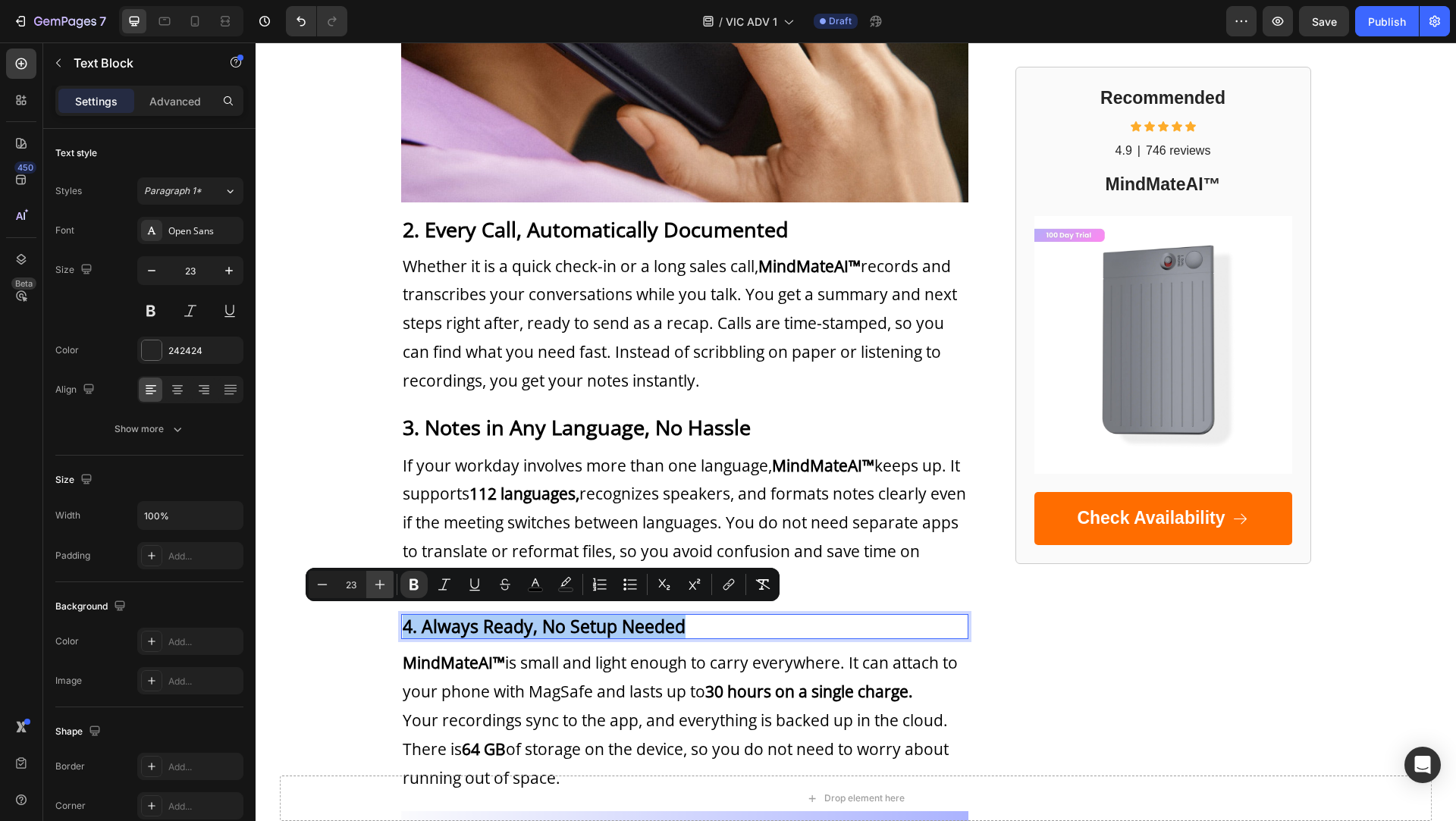
click at [383, 582] on icon "Editor contextual toolbar" at bounding box center [380, 585] width 15 height 15
type input "27"
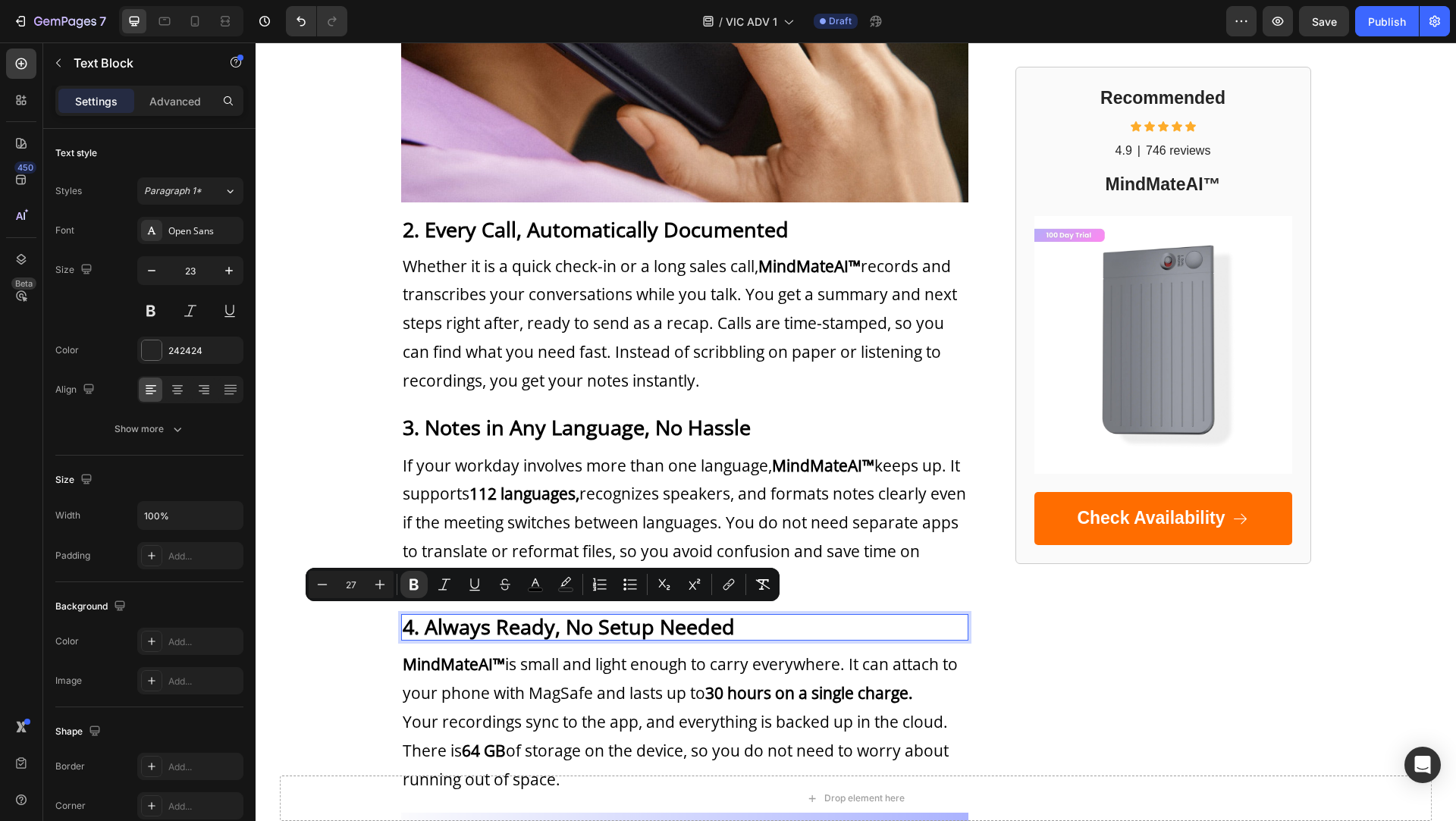
click at [450, 619] on strong "4. Always Ready, No Setup Needed" at bounding box center [569, 626] width 332 height 28
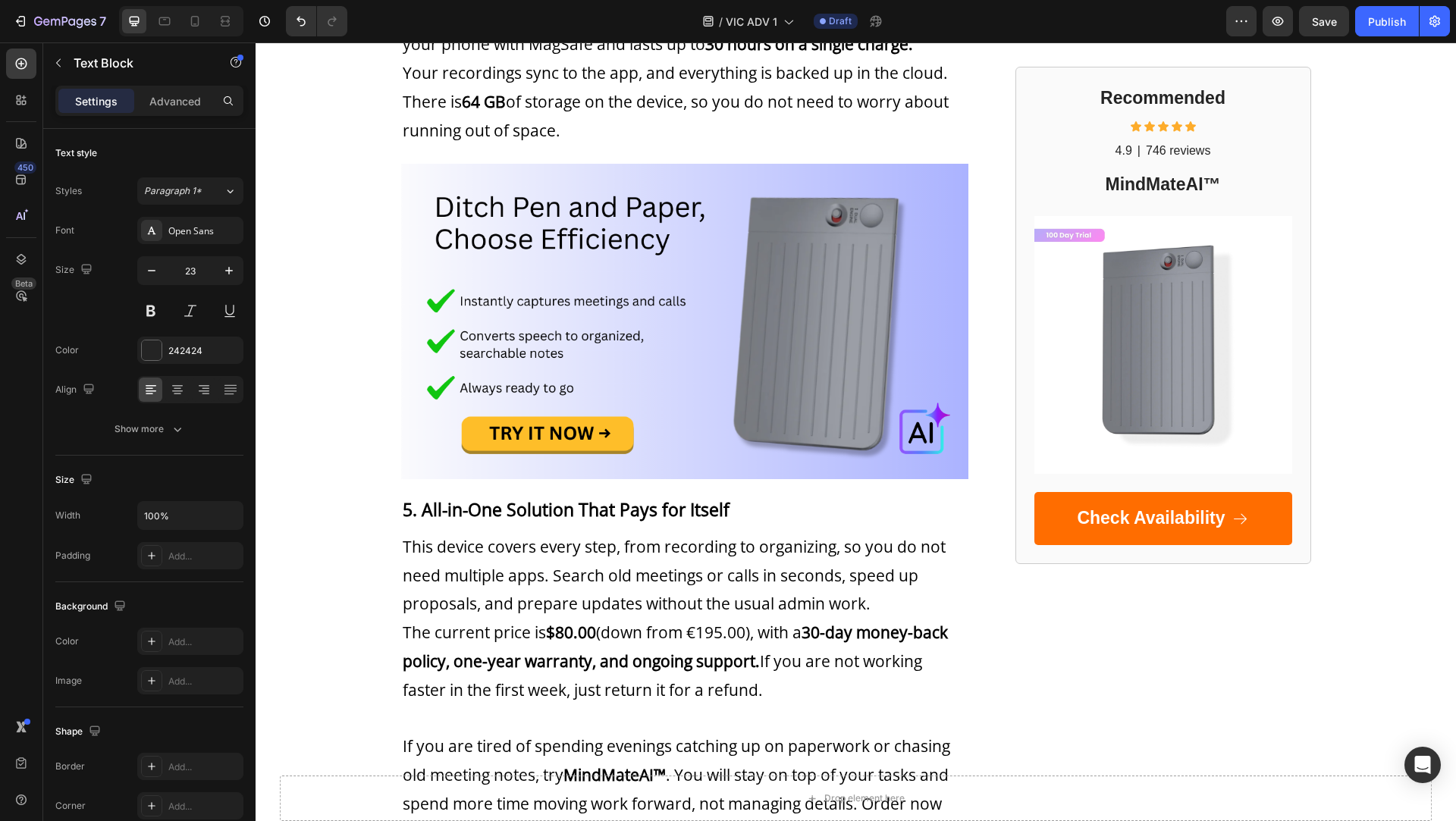
scroll to position [1932, 0]
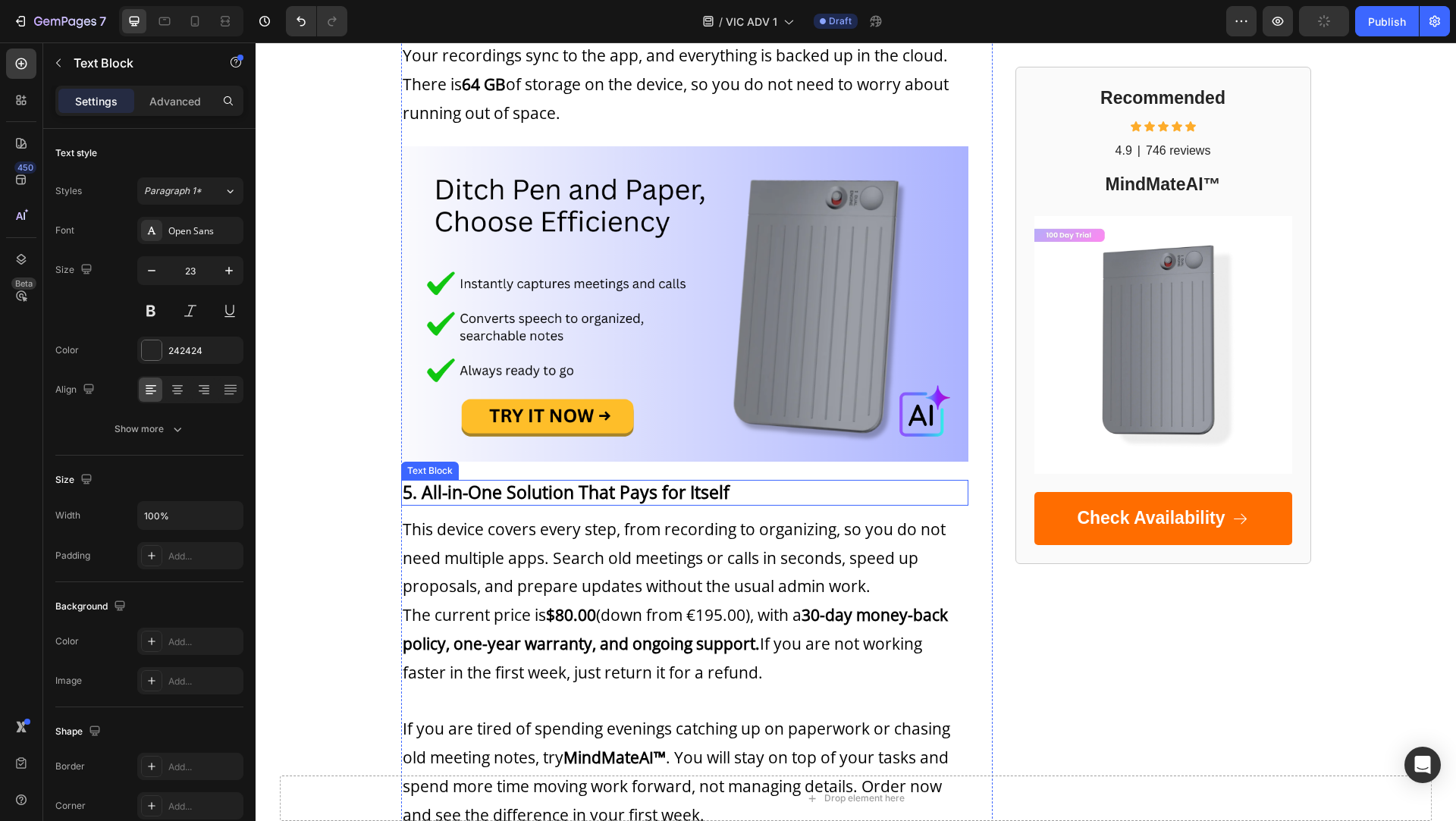
click at [477, 480] on strong "5. All-in-One Solution That Pays for Itself" at bounding box center [566, 491] width 327 height 24
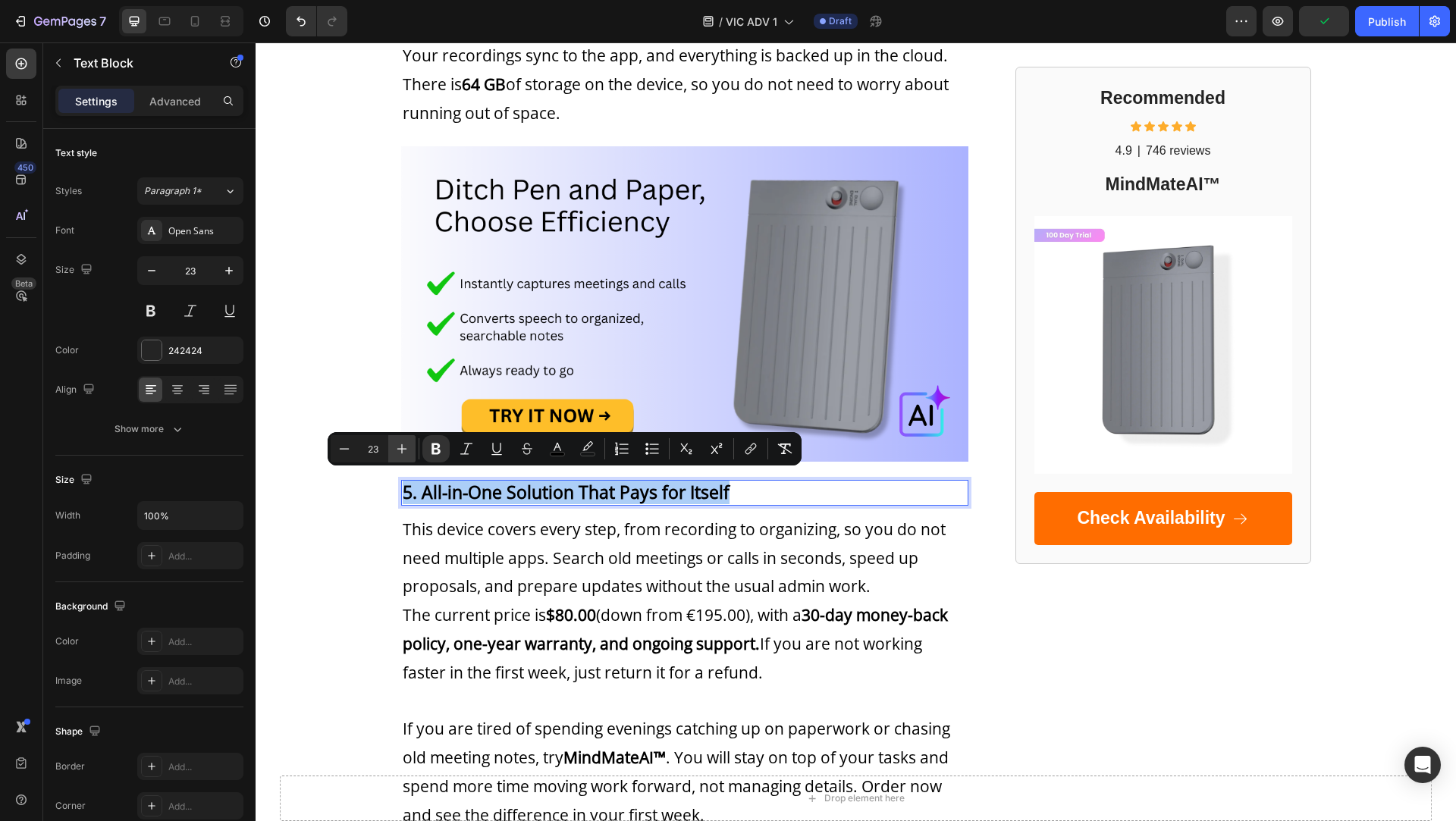
click at [398, 449] on icon "Editor contextual toolbar" at bounding box center [402, 449] width 10 height 10
click at [398, 447] on icon "Editor contextual toolbar" at bounding box center [402, 449] width 15 height 15
type input "27"
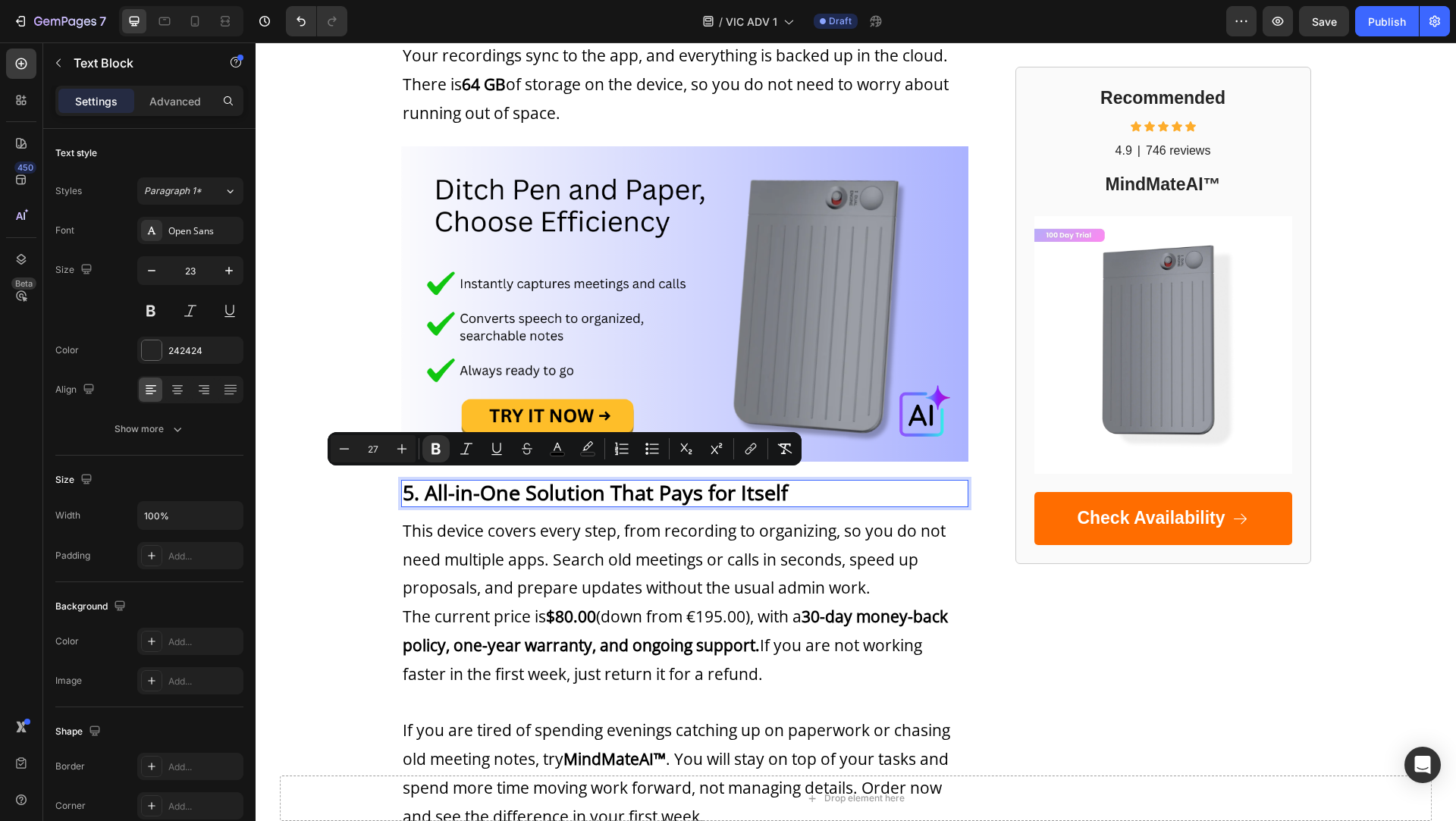
click at [466, 485] on strong "5. All-in-One Solution That Pays for Itself" at bounding box center [596, 492] width 385 height 28
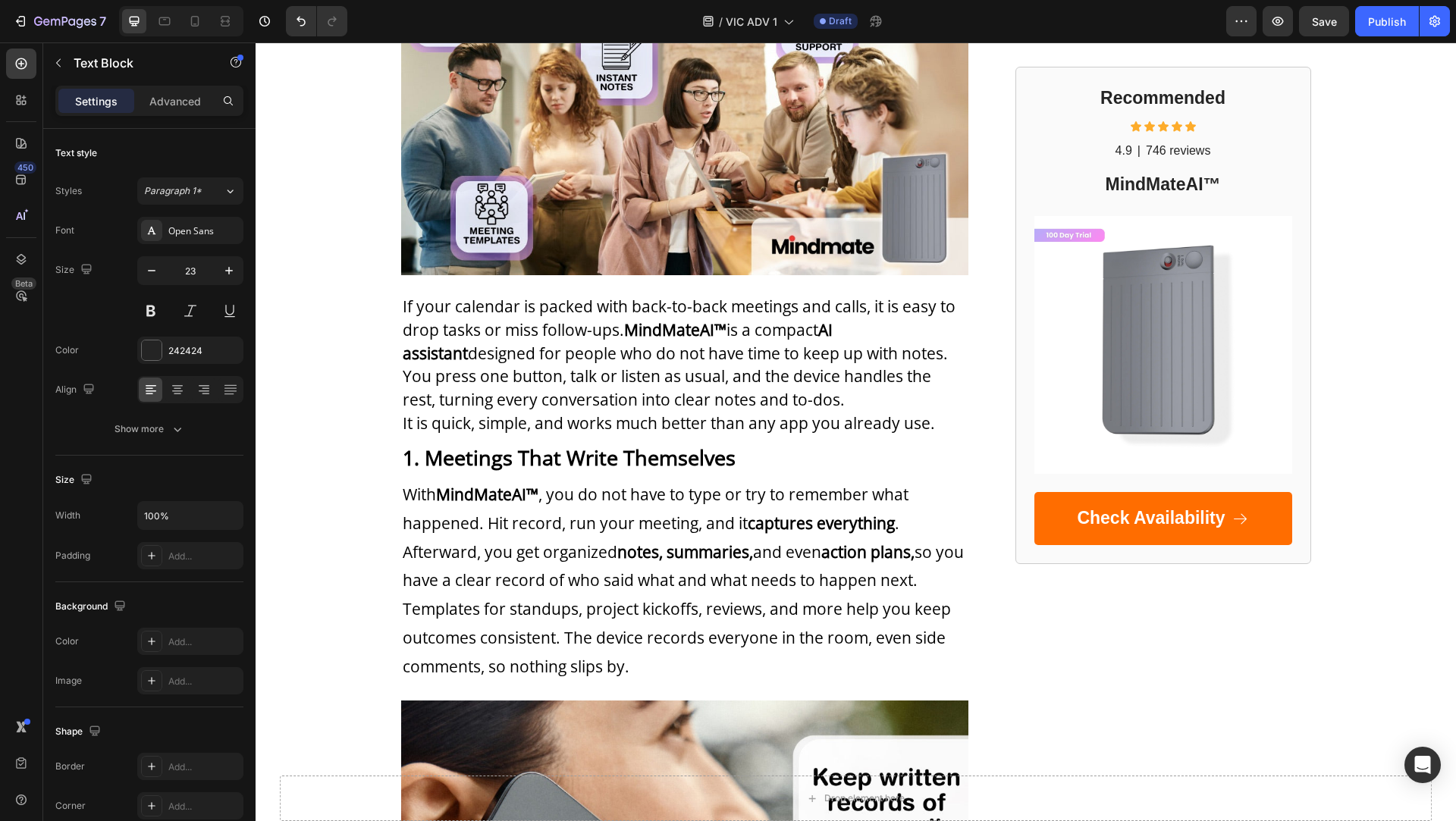
scroll to position [0, 0]
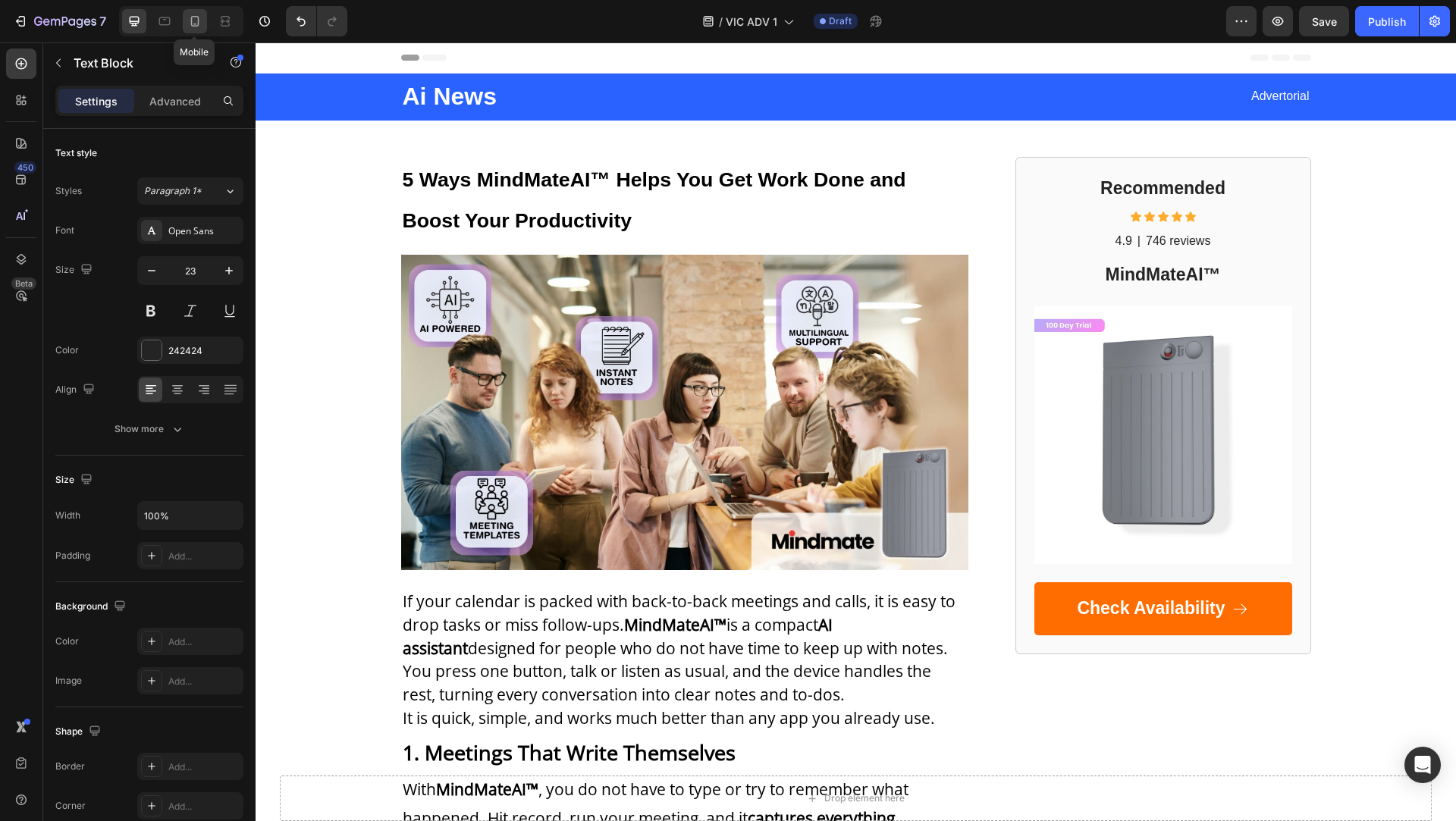
click at [189, 19] on icon at bounding box center [195, 21] width 15 height 15
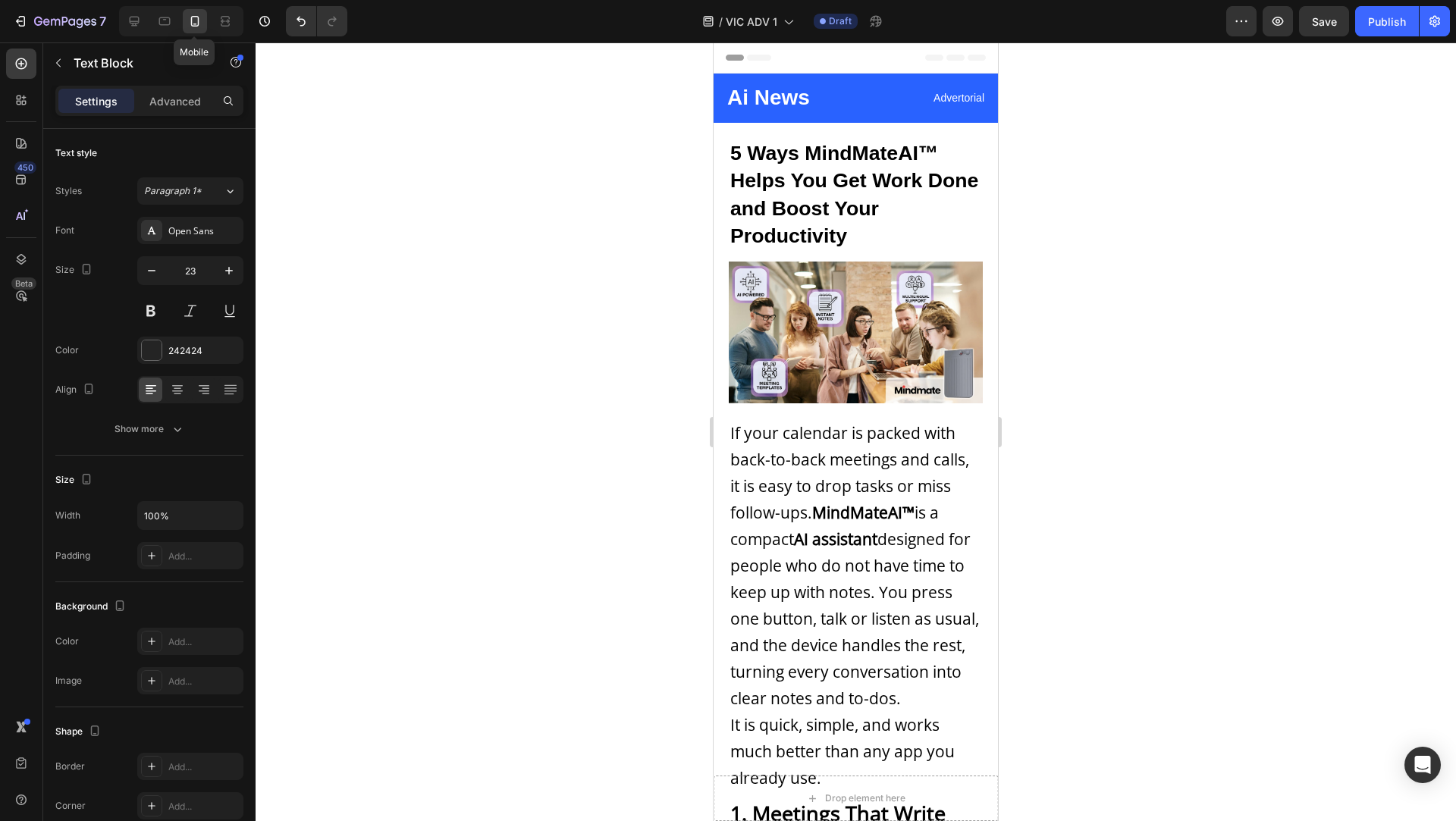
type input "14"
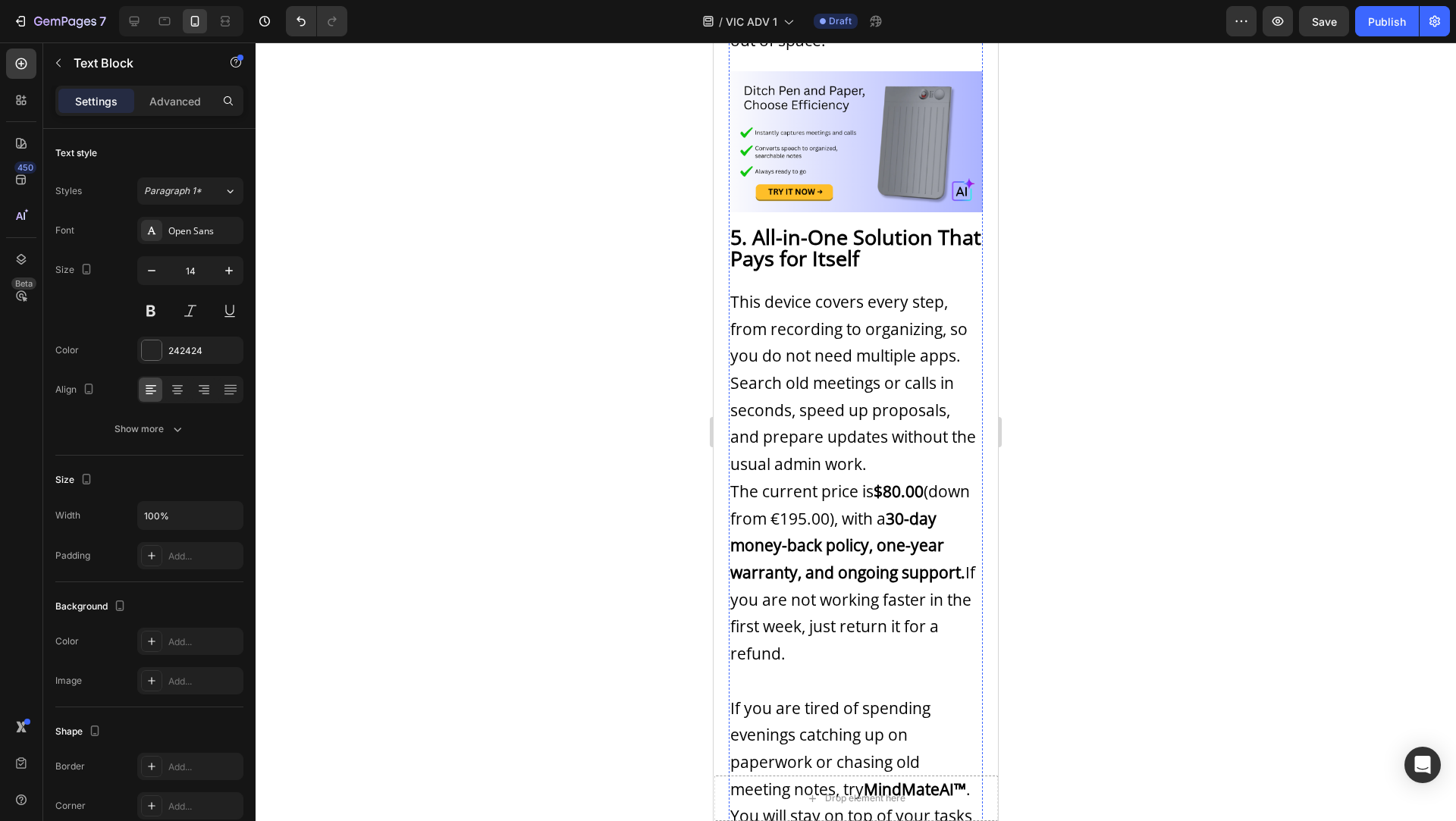
scroll to position [2715, 0]
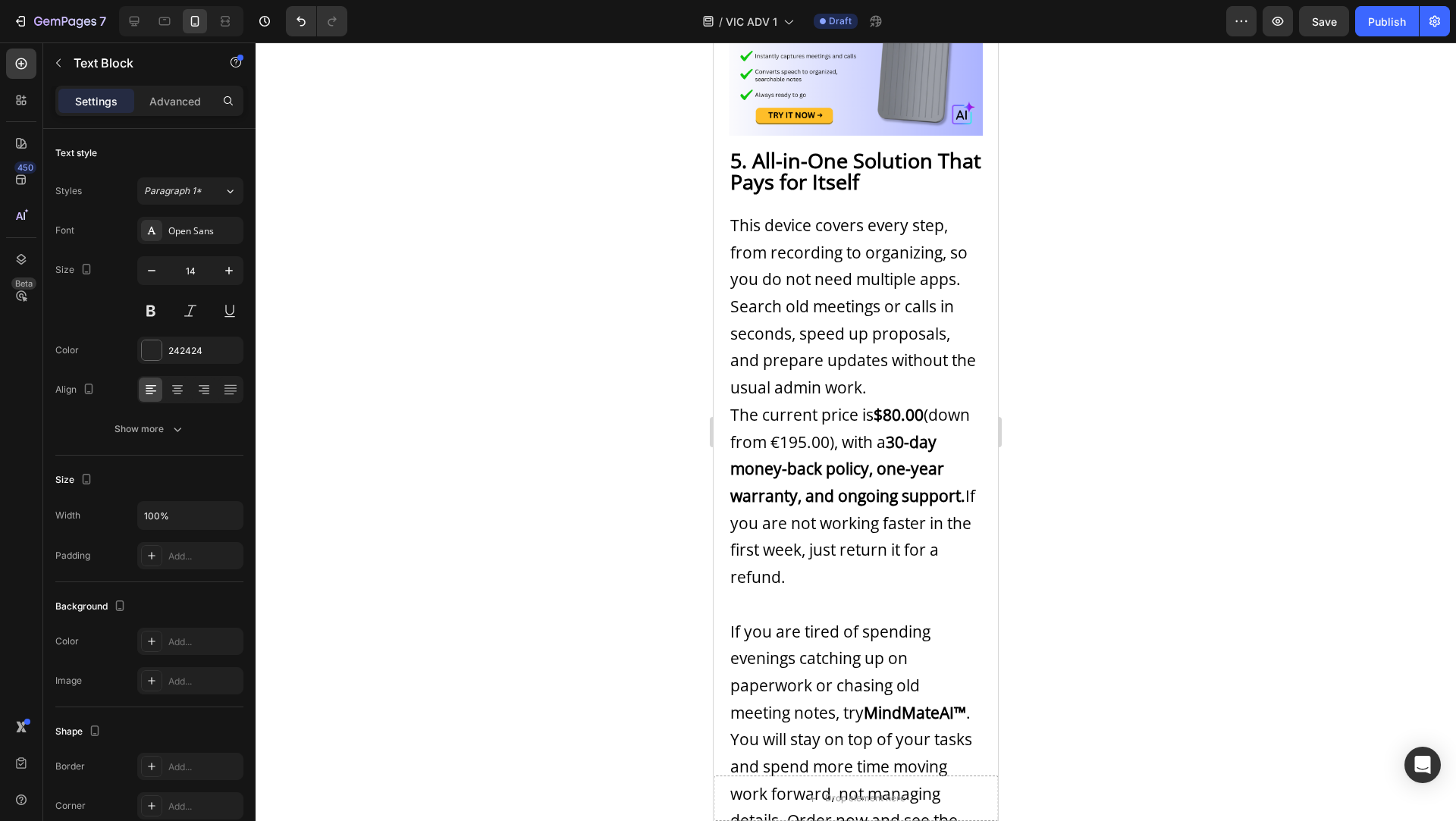
click at [852, 146] on strong "5. All-in-One Solution That Pays for Itself" at bounding box center [856, 171] width 251 height 48
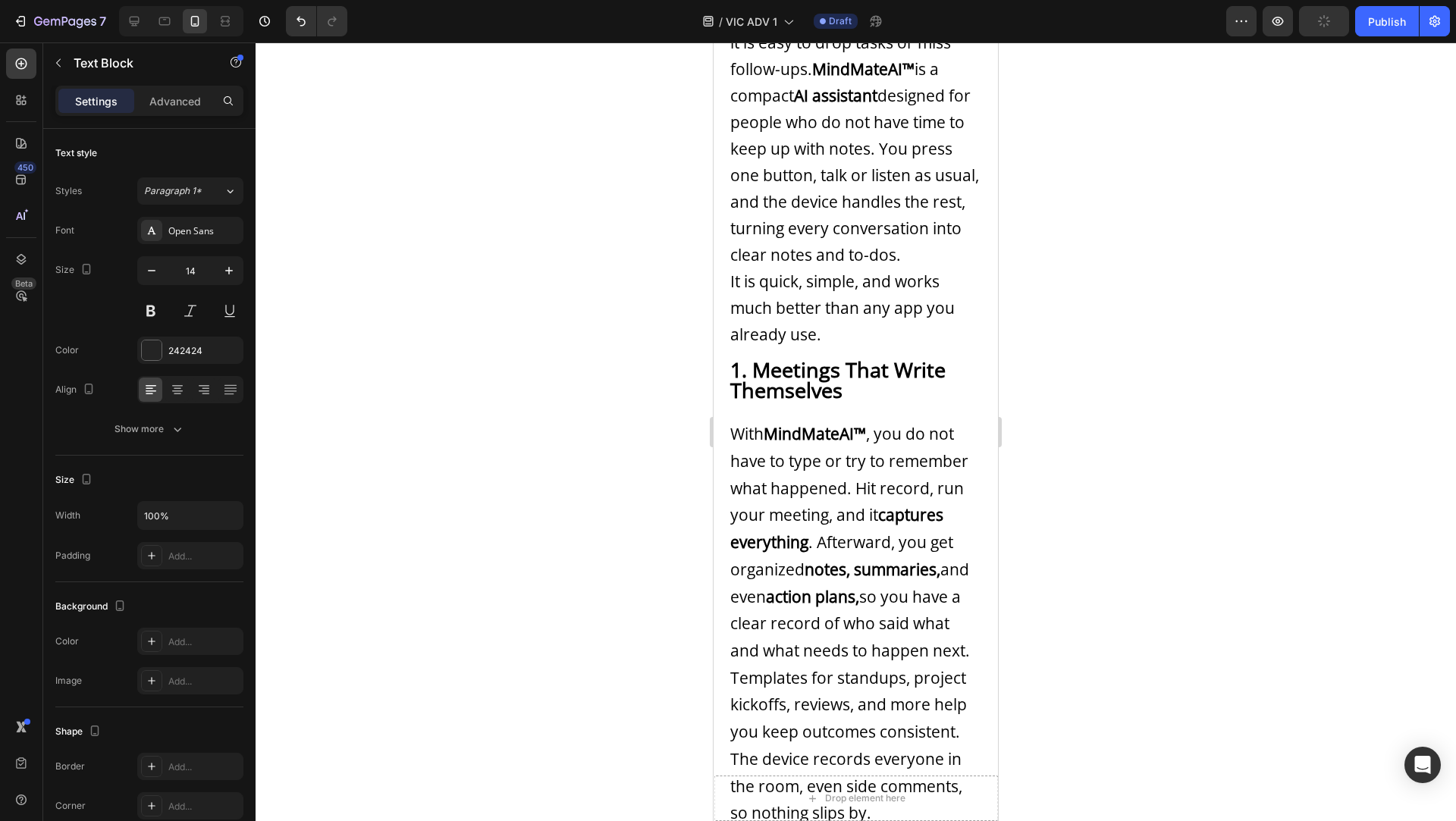
scroll to position [449, 0]
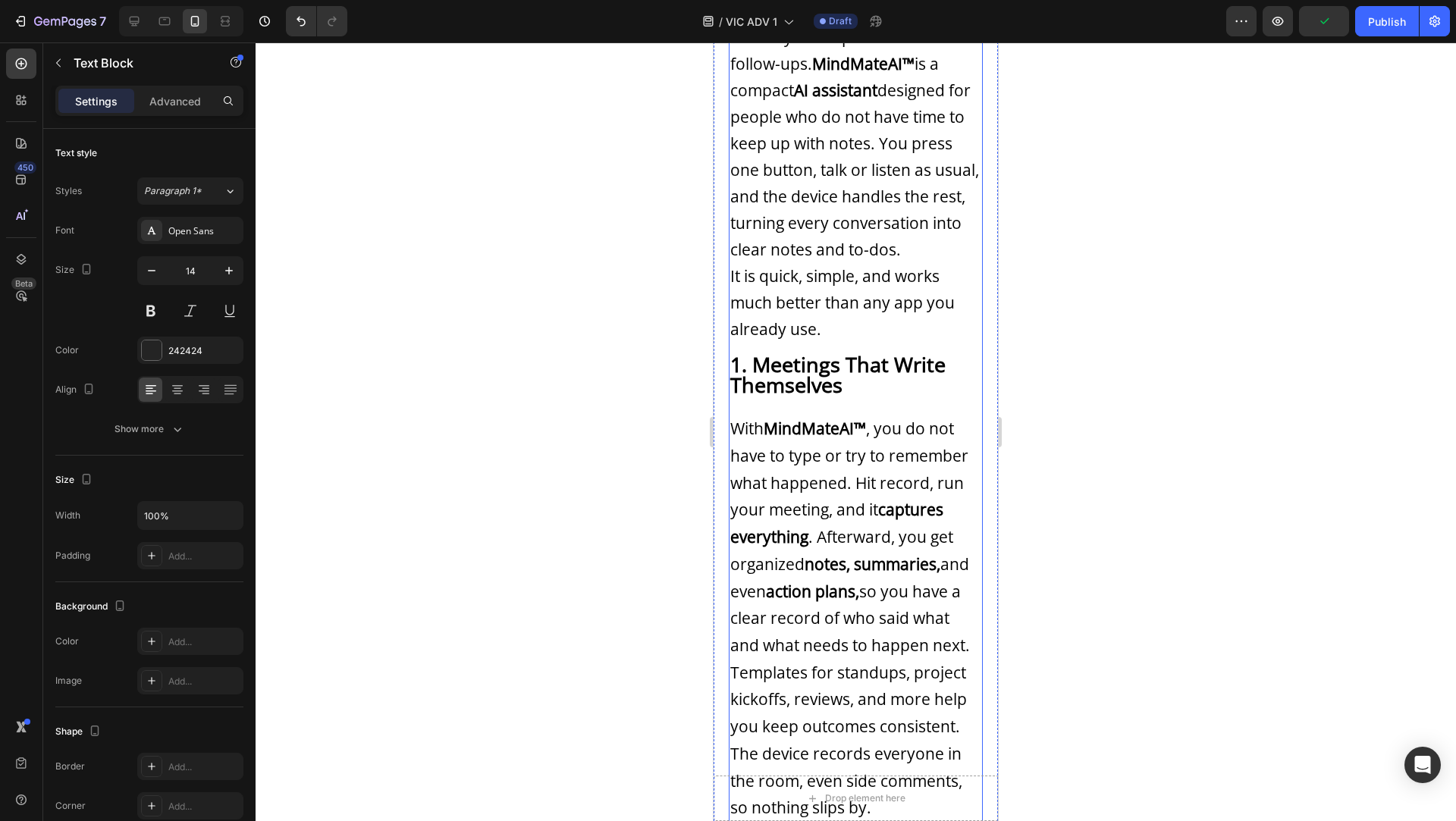
click at [819, 361] on strong "1. Meetings That Write Themselves" at bounding box center [838, 375] width 216 height 48
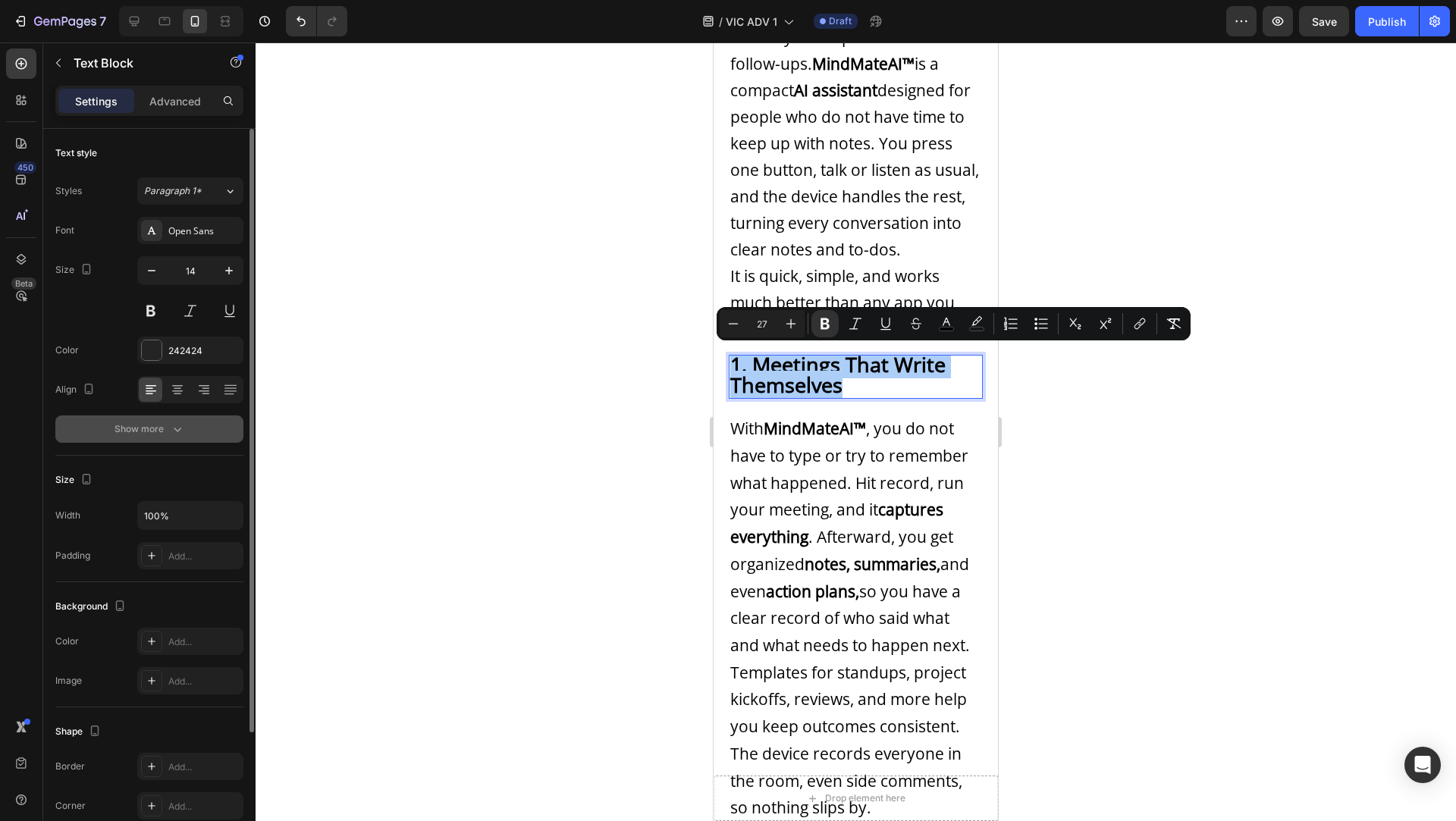
click at [182, 427] on icon "button" at bounding box center [177, 430] width 15 height 15
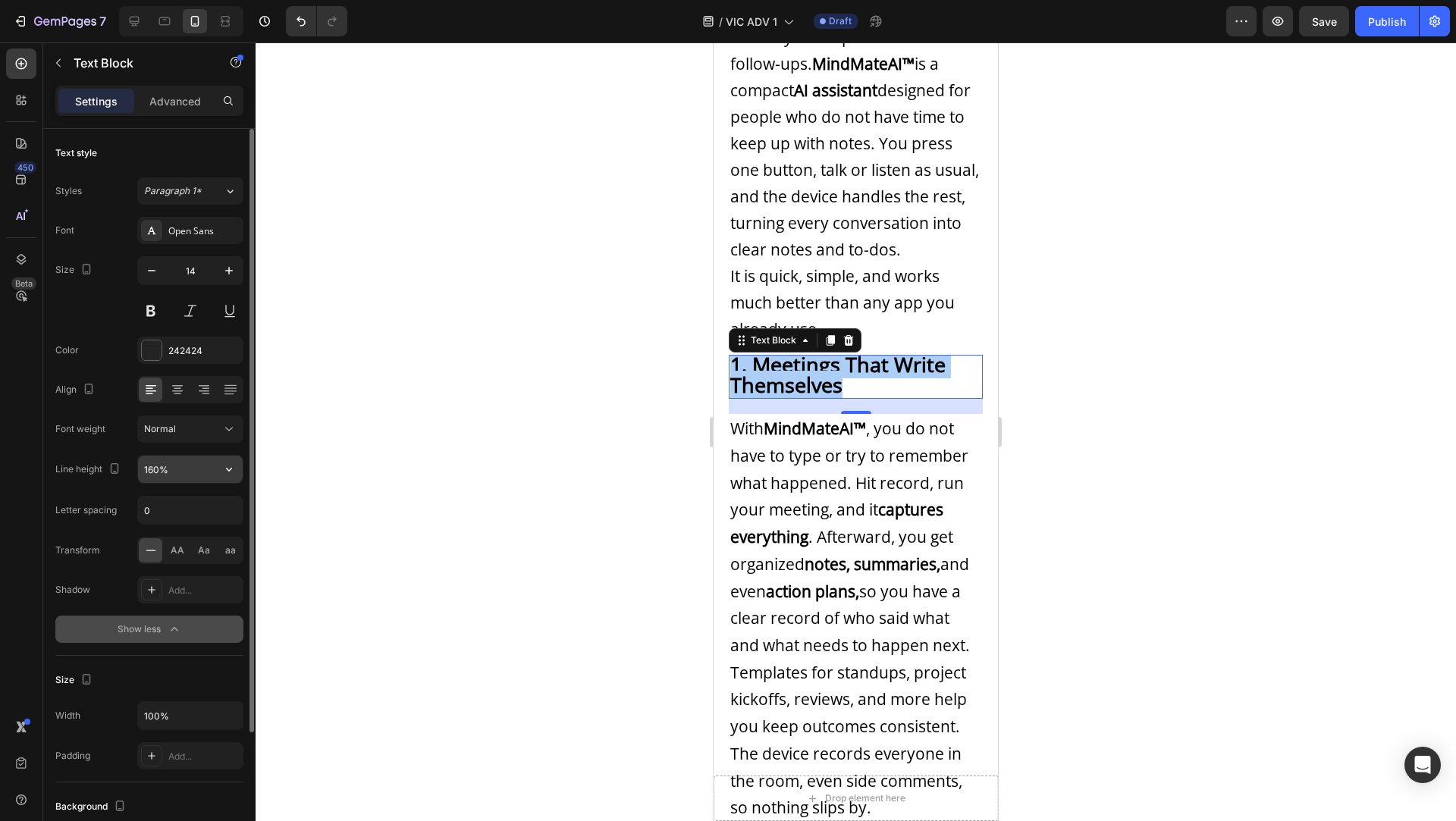
click at [155, 468] on input "160%" at bounding box center [190, 469] width 105 height 27
click at [225, 272] on icon "button" at bounding box center [229, 271] width 15 height 15
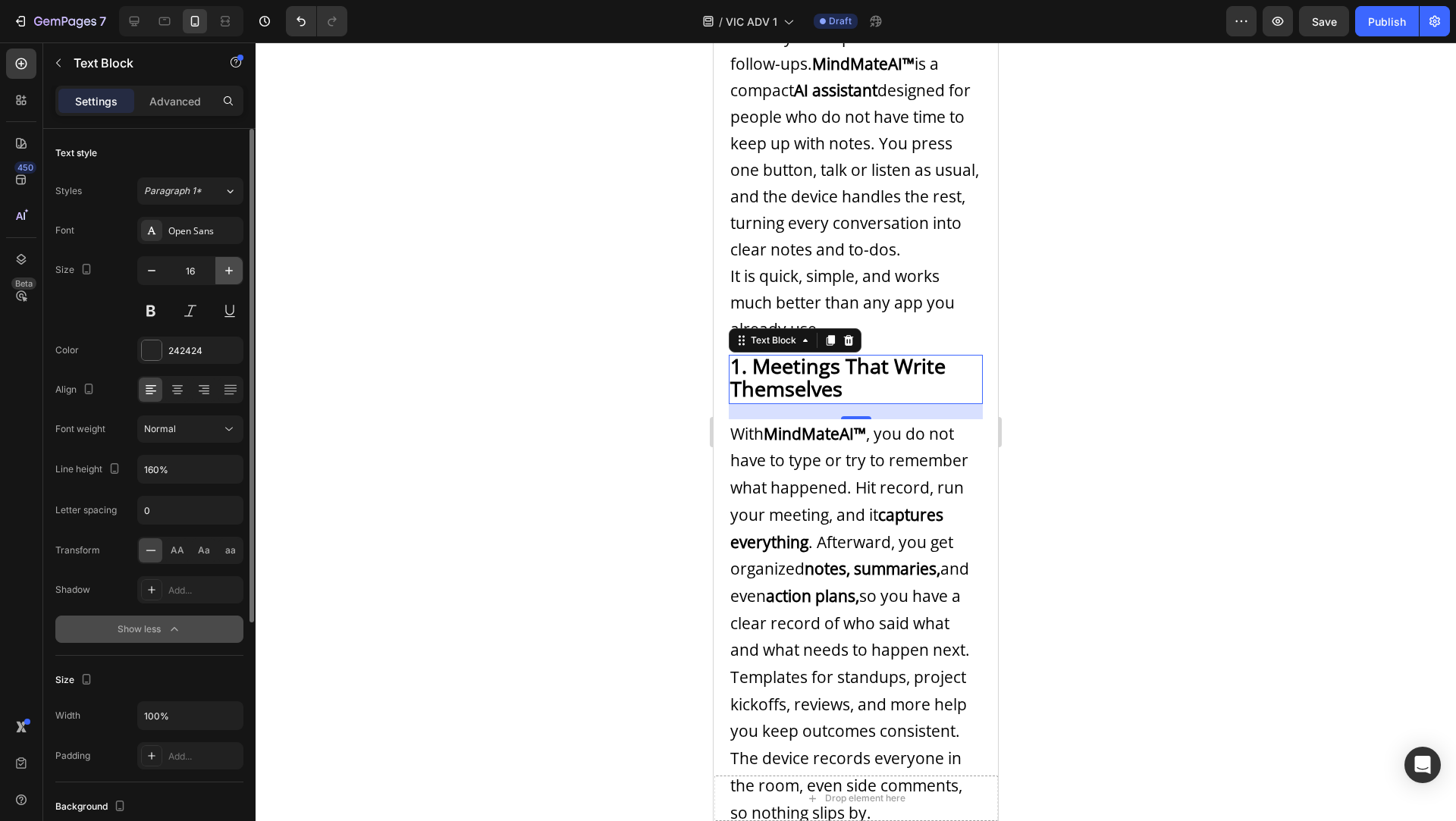
click at [225, 272] on icon "button" at bounding box center [229, 271] width 15 height 15
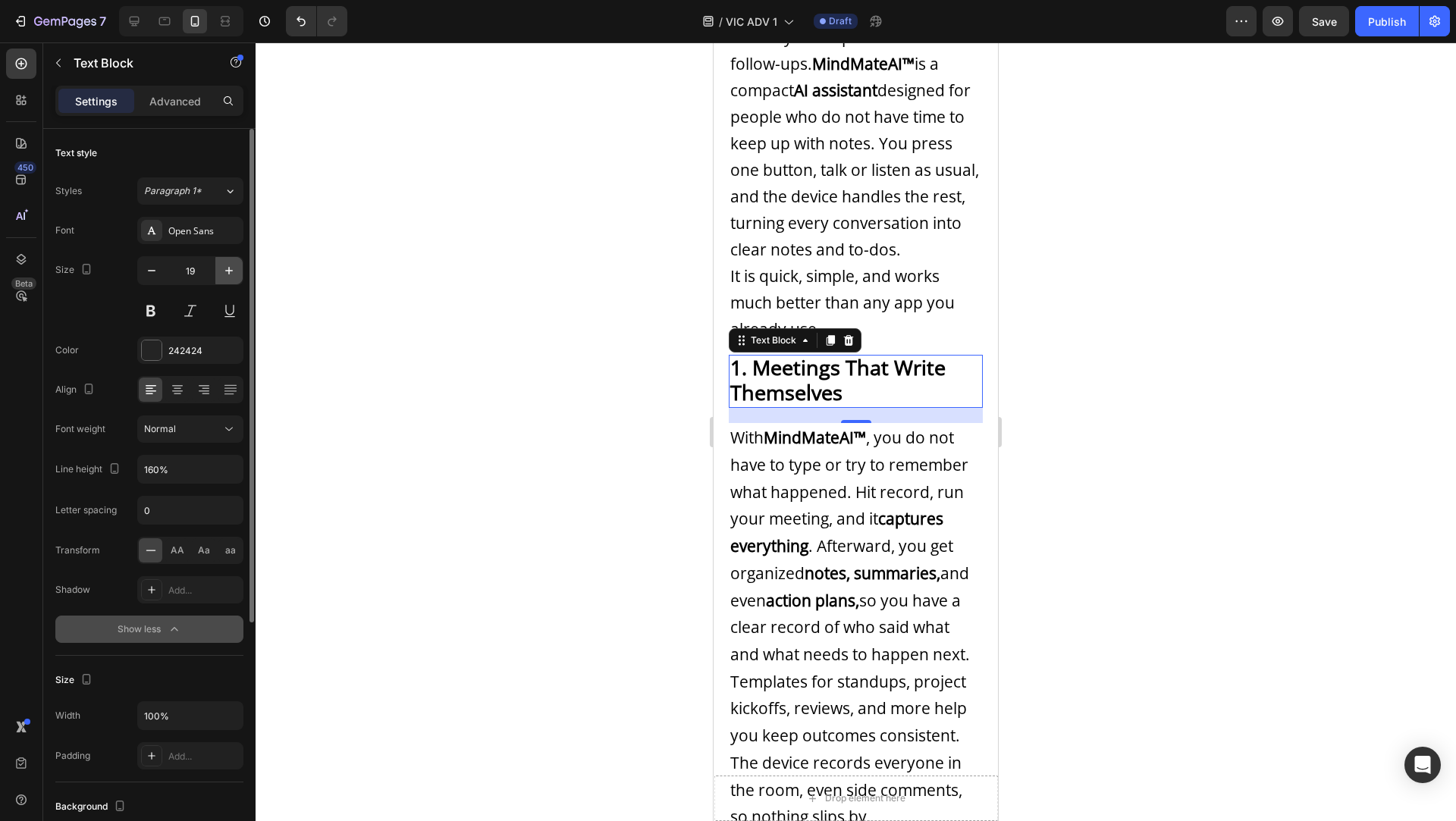
click at [225, 272] on icon "button" at bounding box center [229, 271] width 15 height 15
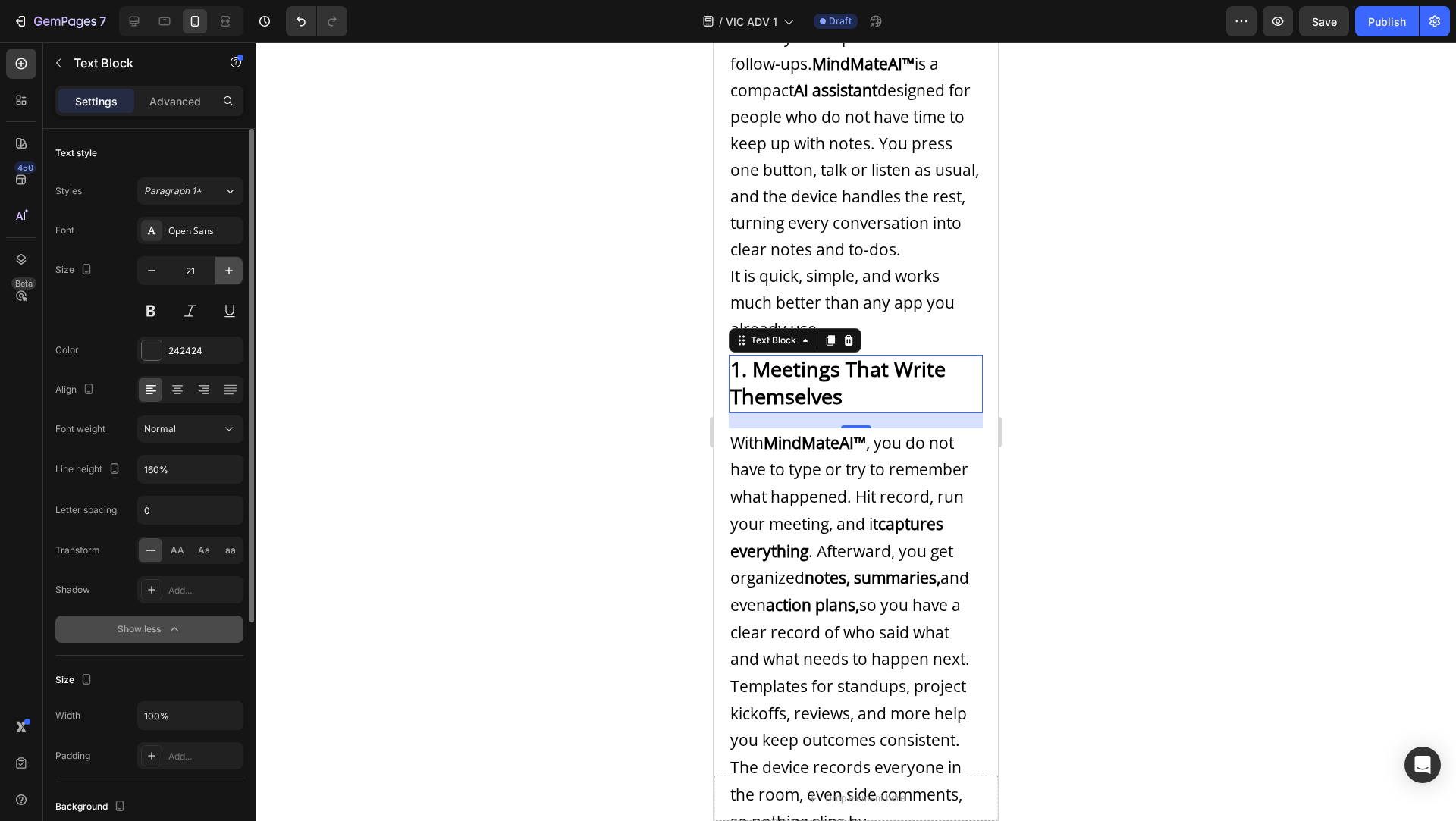
click at [225, 272] on icon "button" at bounding box center [229, 271] width 15 height 15
click at [158, 276] on icon "button" at bounding box center [152, 271] width 15 height 15
type input "22"
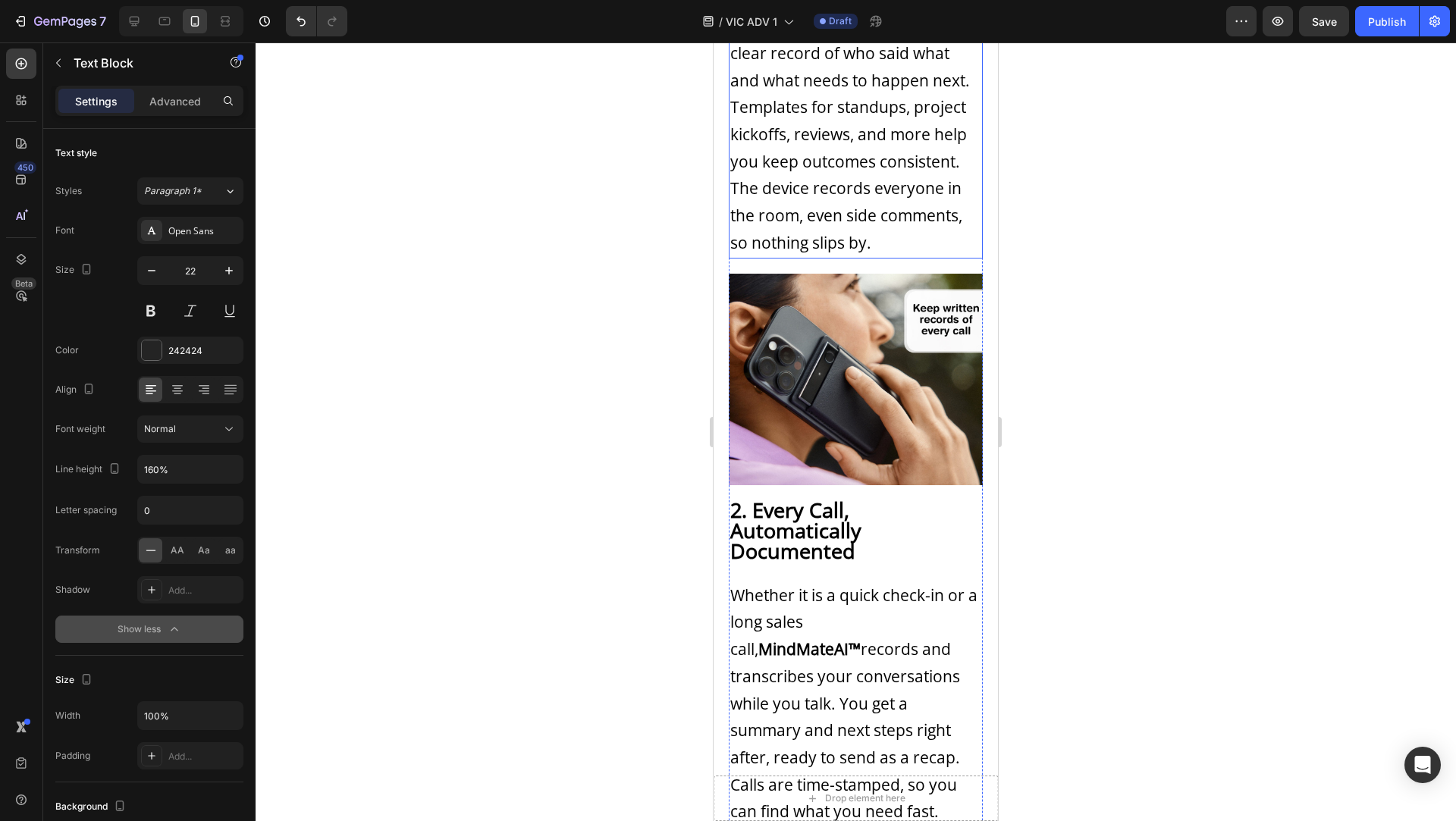
scroll to position [1112, 0]
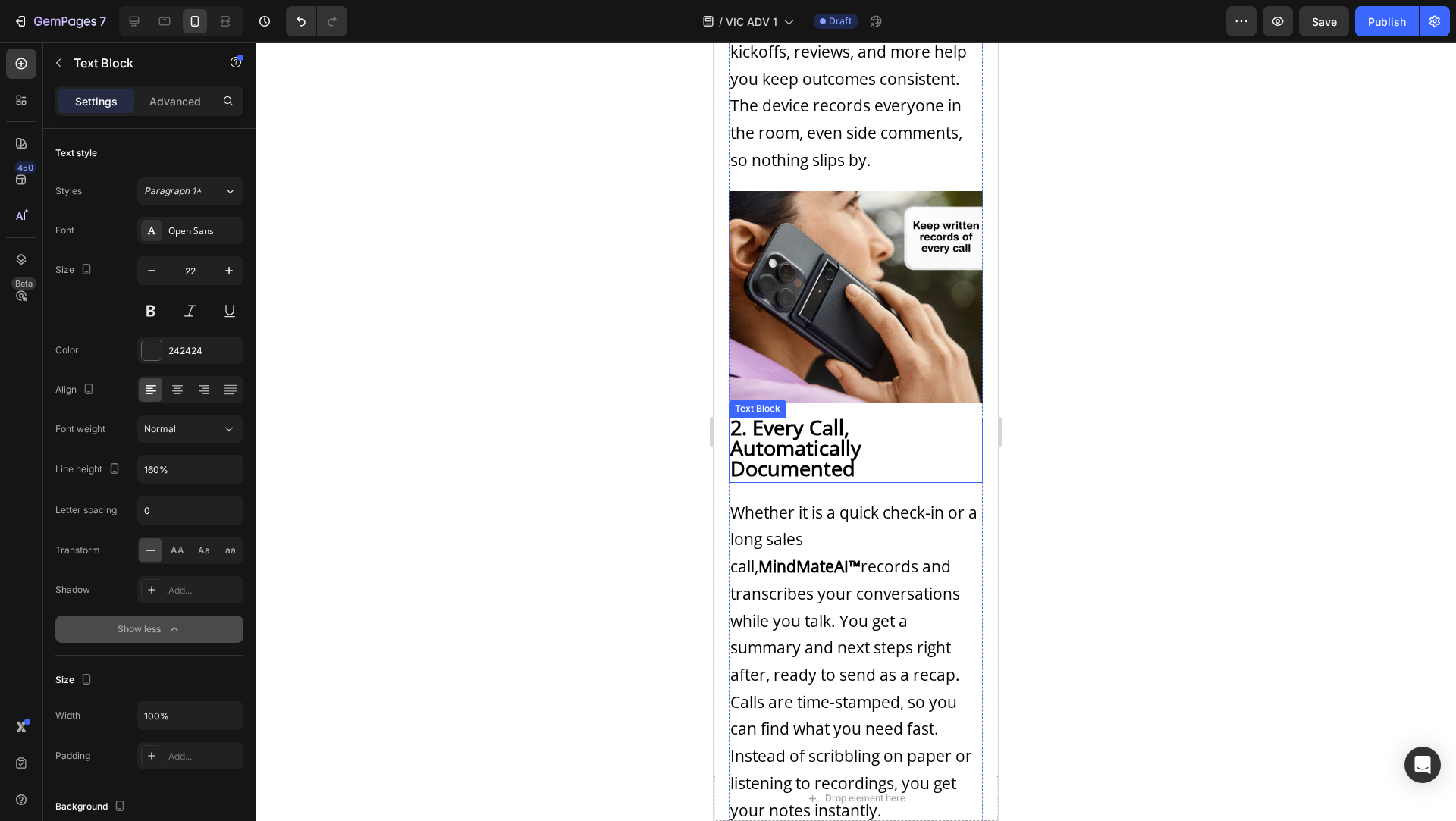
click at [846, 458] on strong "2. Every Call, Automatically Documented" at bounding box center [796, 448] width 131 height 69
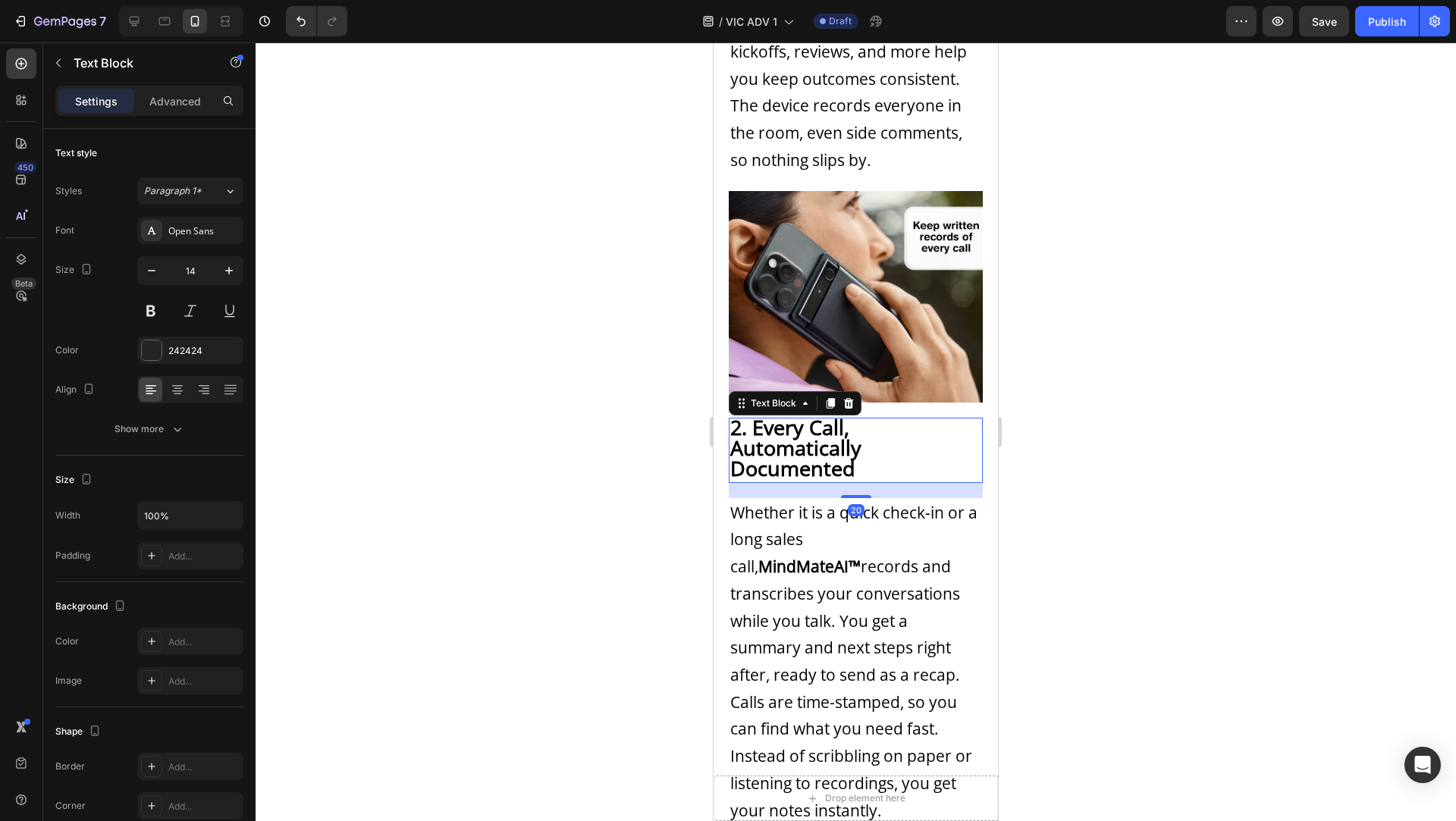
click at [846, 458] on strong "2. Every Call, Automatically Documented" at bounding box center [796, 448] width 131 height 69
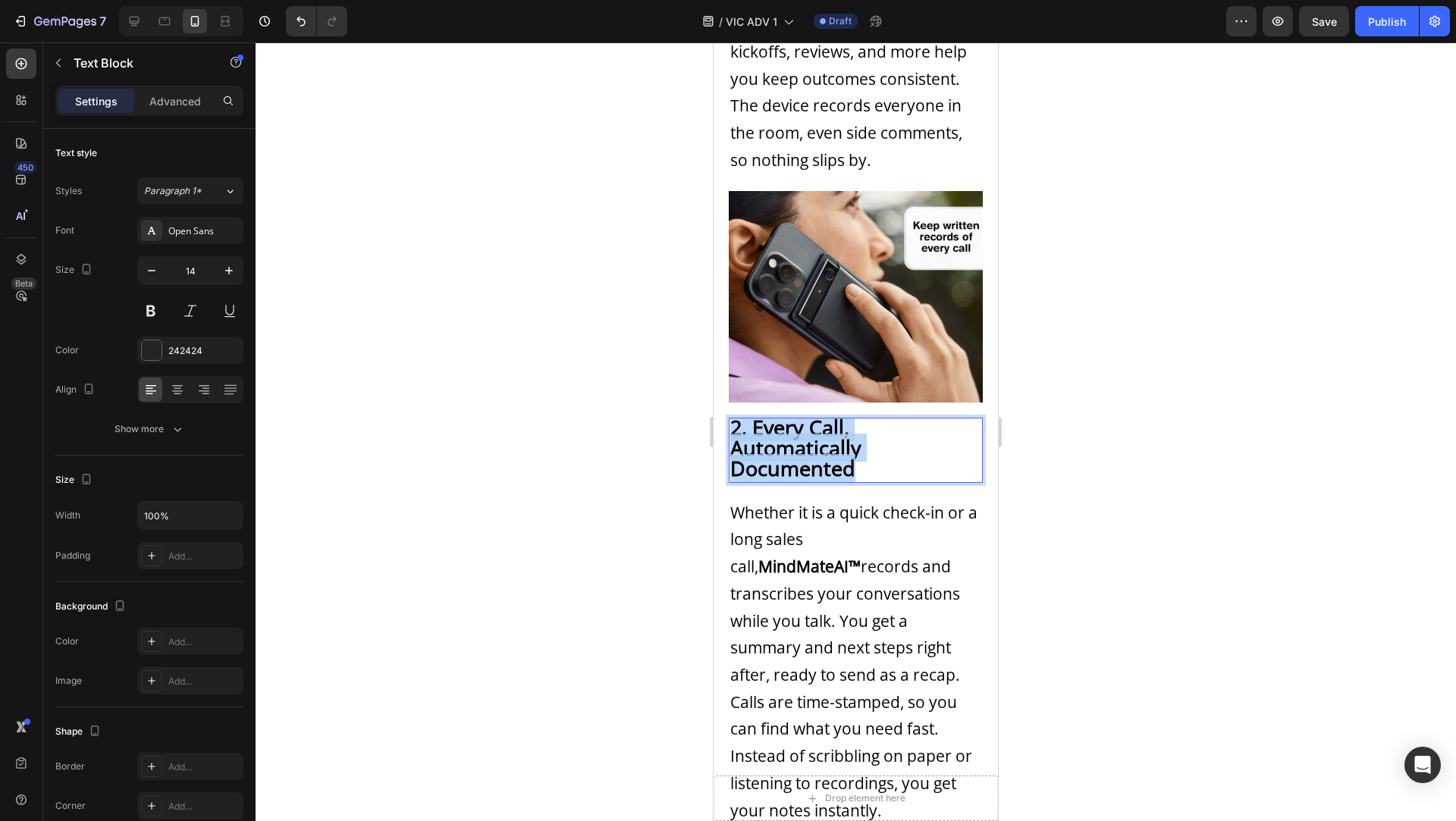
click at [846, 458] on strong "2. Every Call, Automatically Documented" at bounding box center [796, 448] width 131 height 69
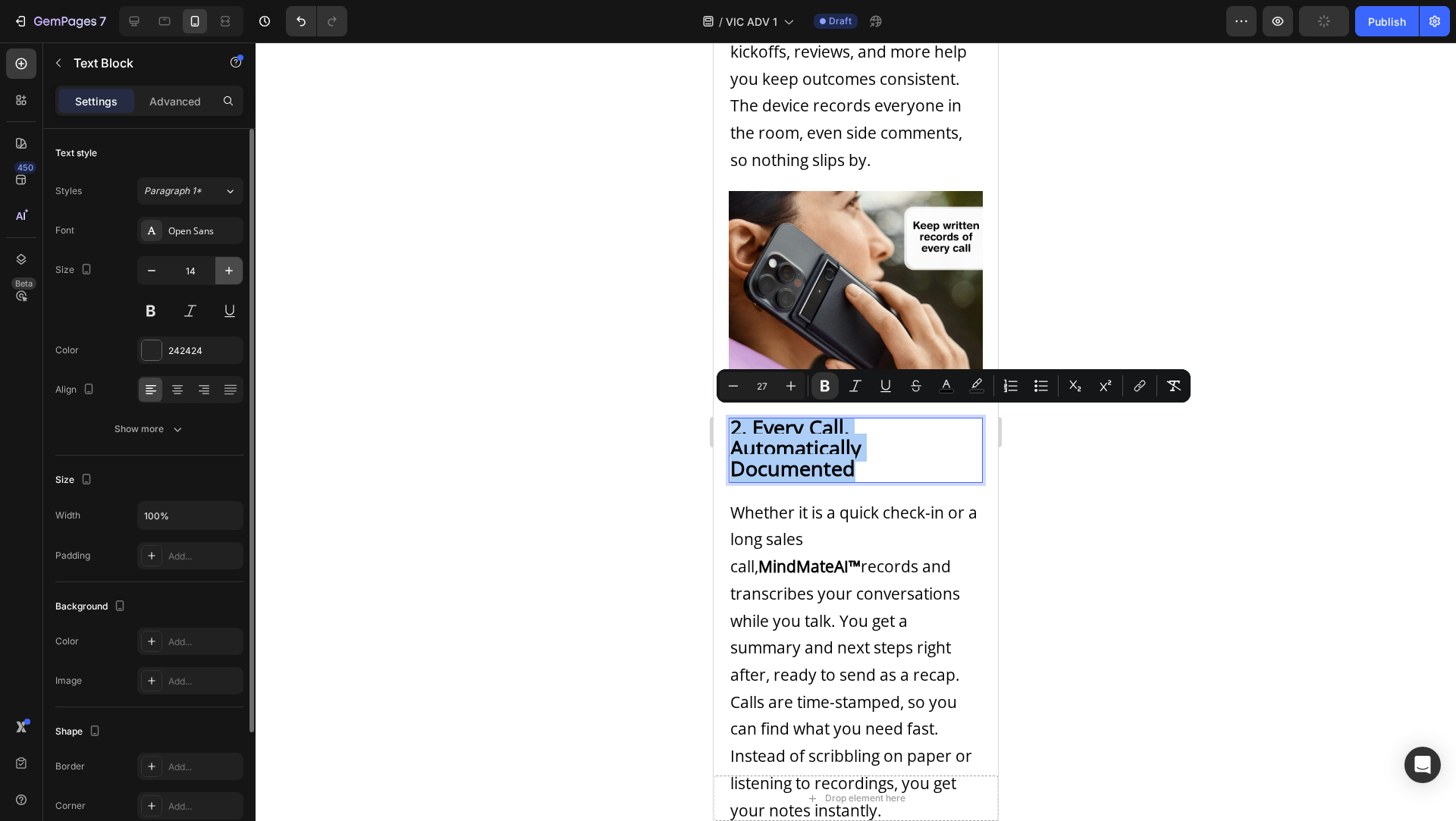
click at [233, 269] on icon "button" at bounding box center [229, 271] width 15 height 15
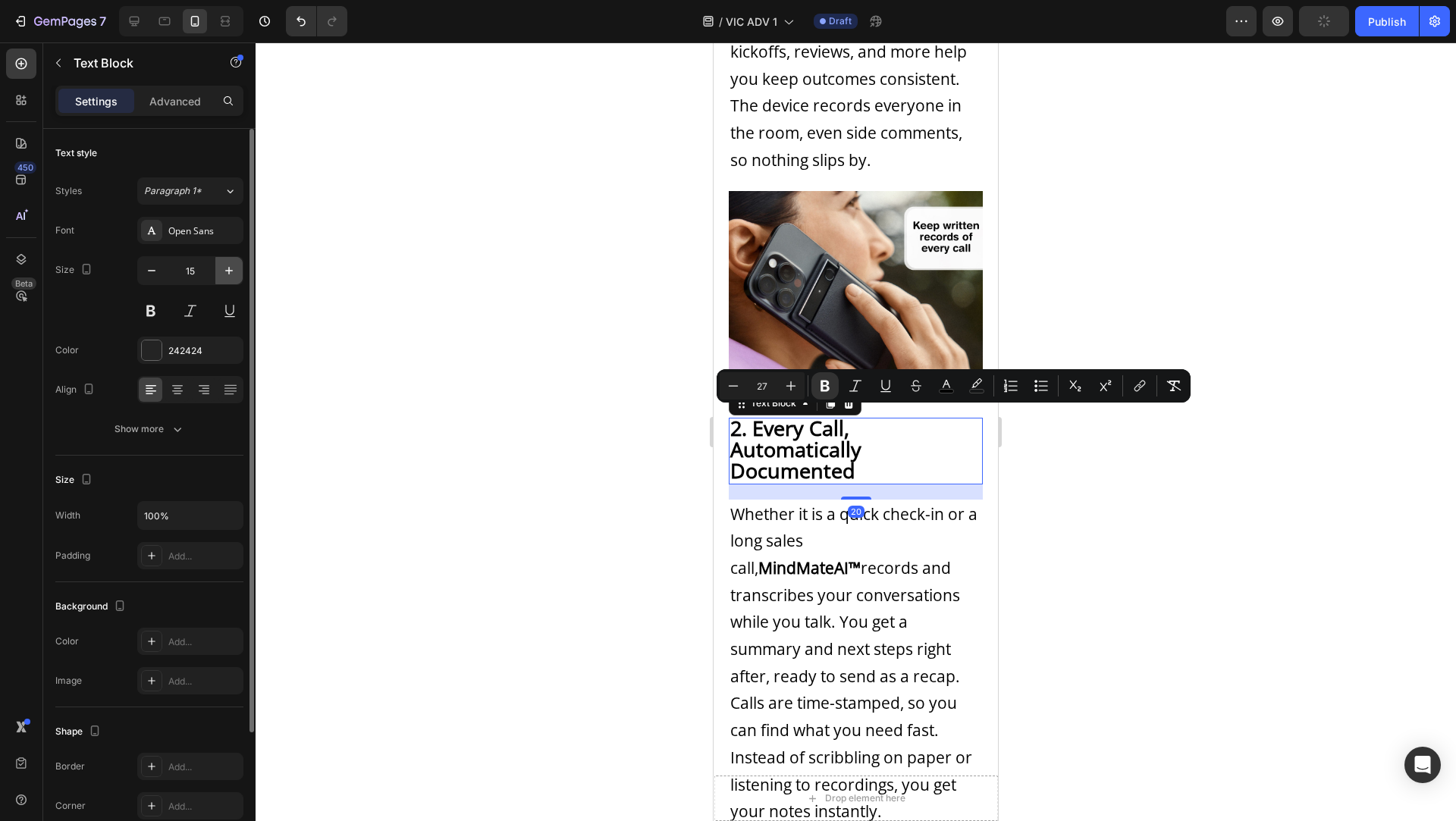
click at [233, 269] on icon "button" at bounding box center [229, 271] width 15 height 15
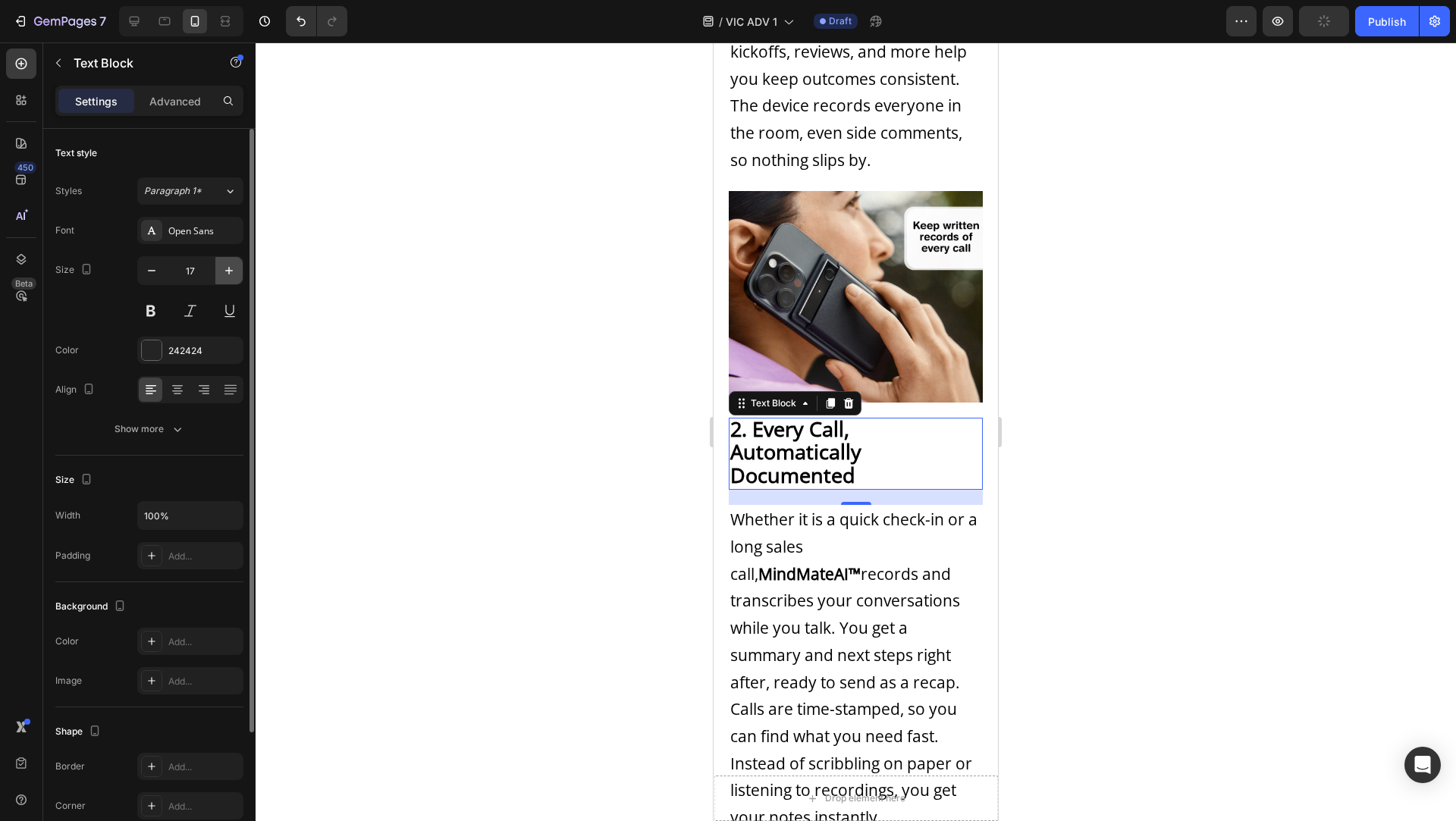
click at [233, 269] on icon "button" at bounding box center [229, 271] width 15 height 15
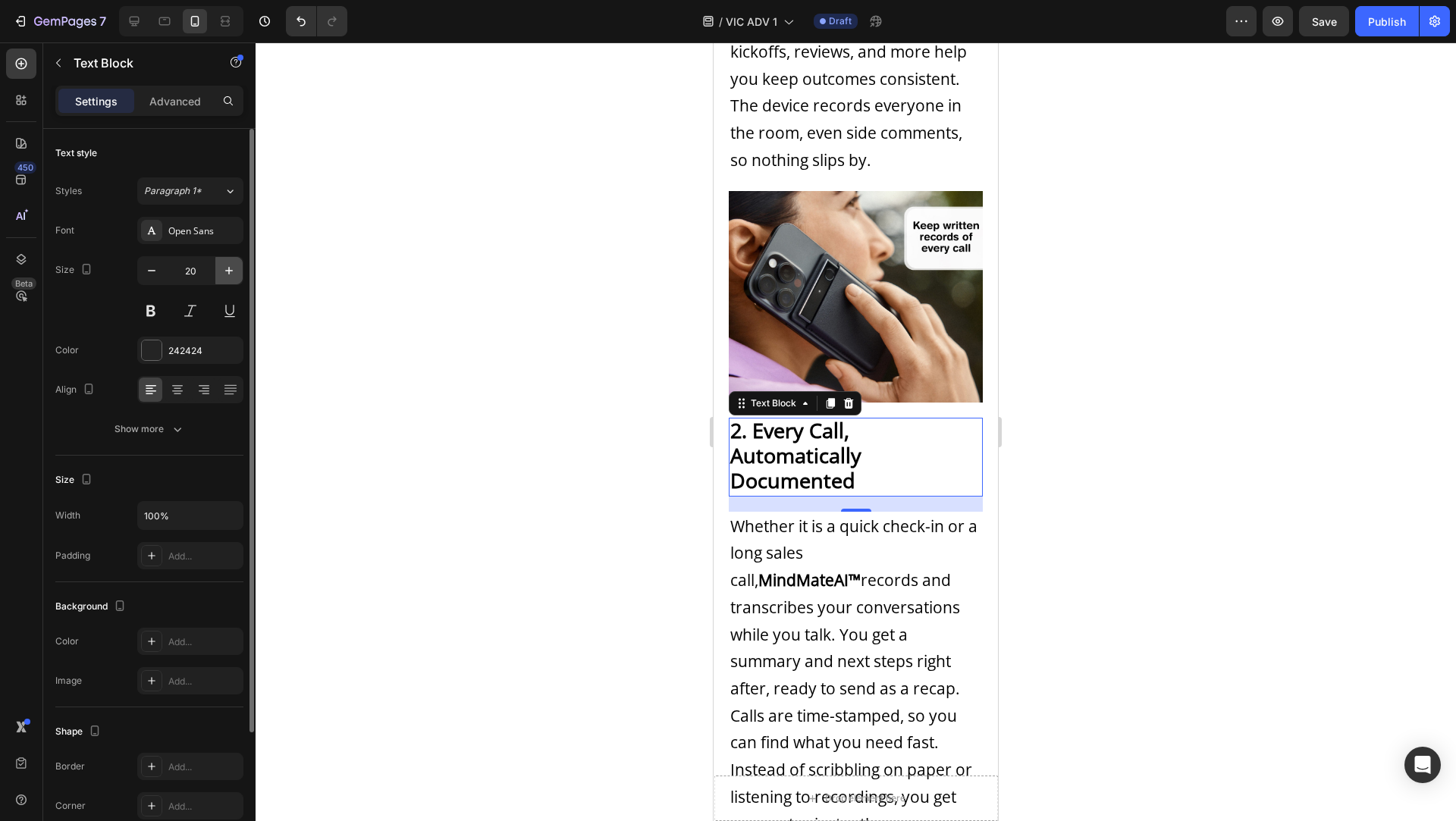
click at [233, 269] on icon "button" at bounding box center [229, 271] width 15 height 15
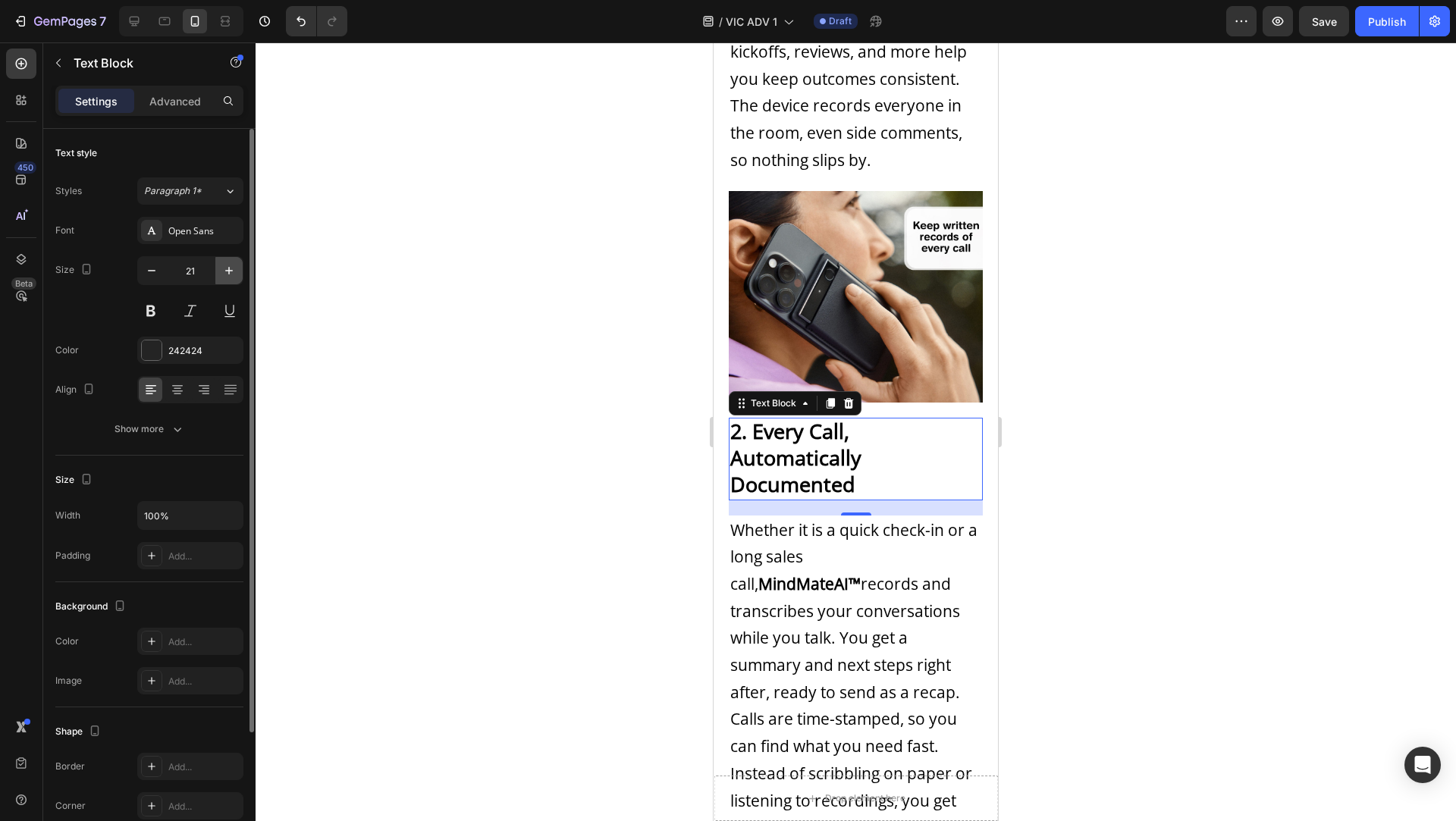
click at [233, 269] on icon "button" at bounding box center [229, 271] width 15 height 15
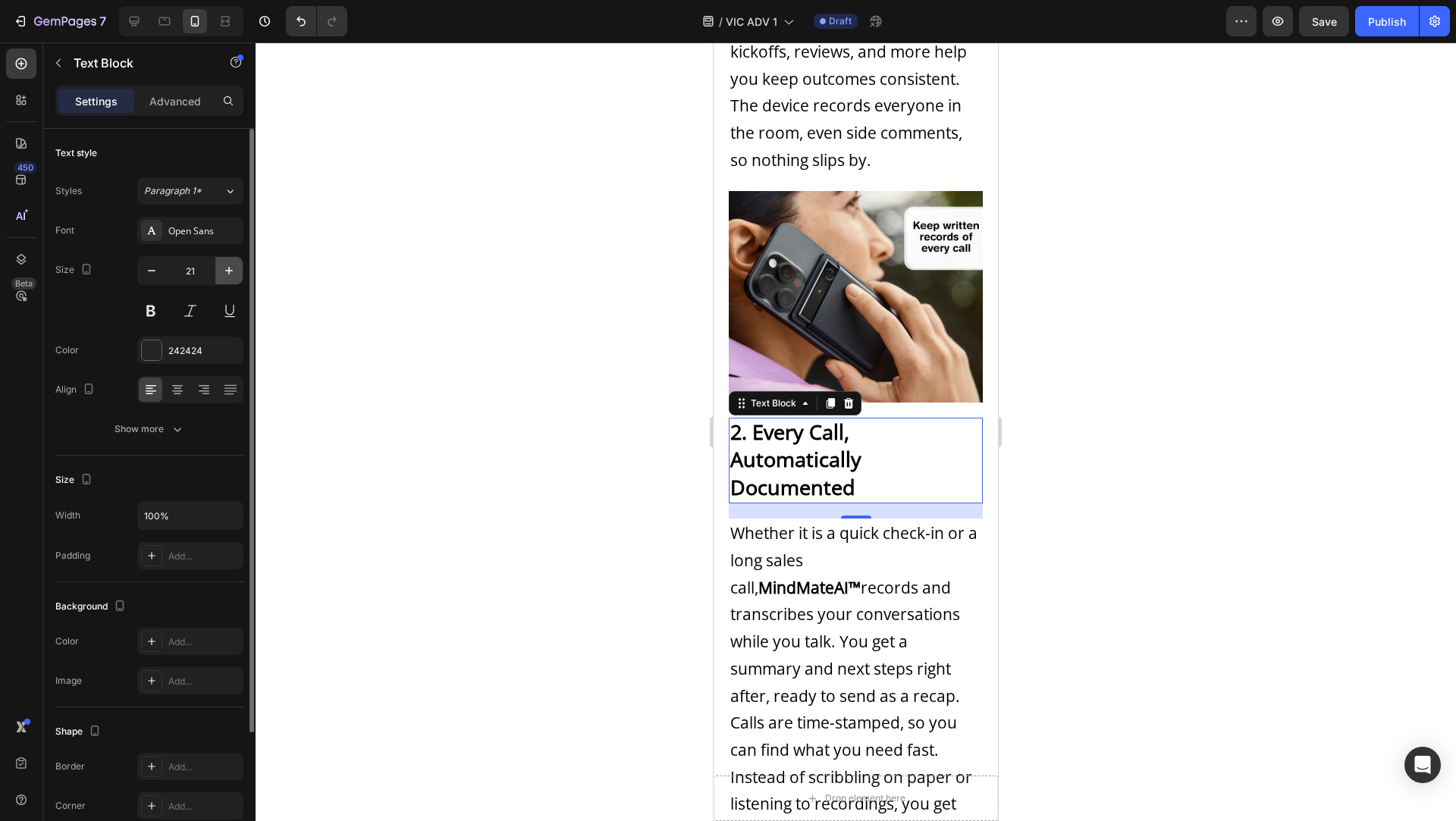
type input "22"
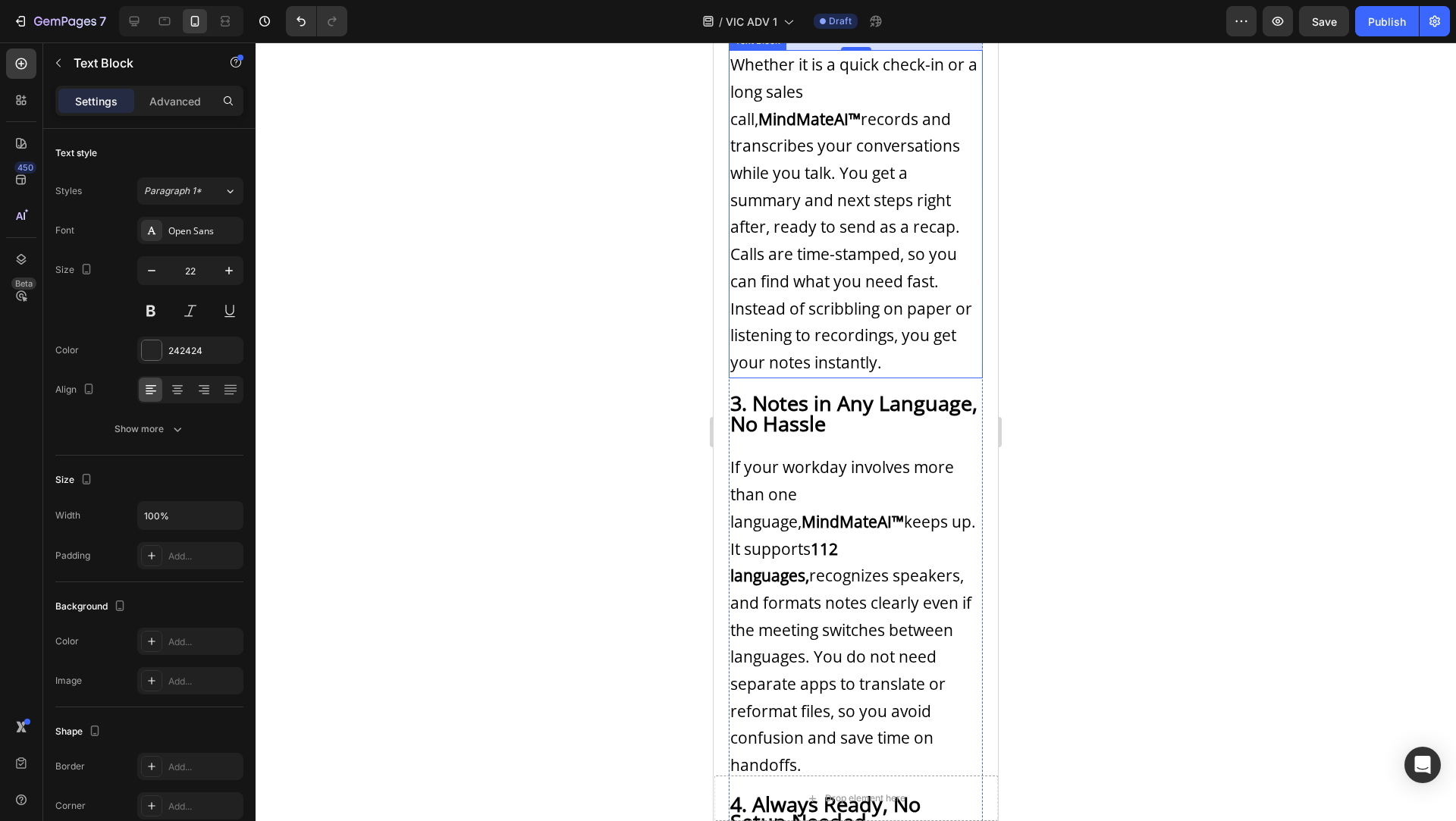
scroll to position [1584, 0]
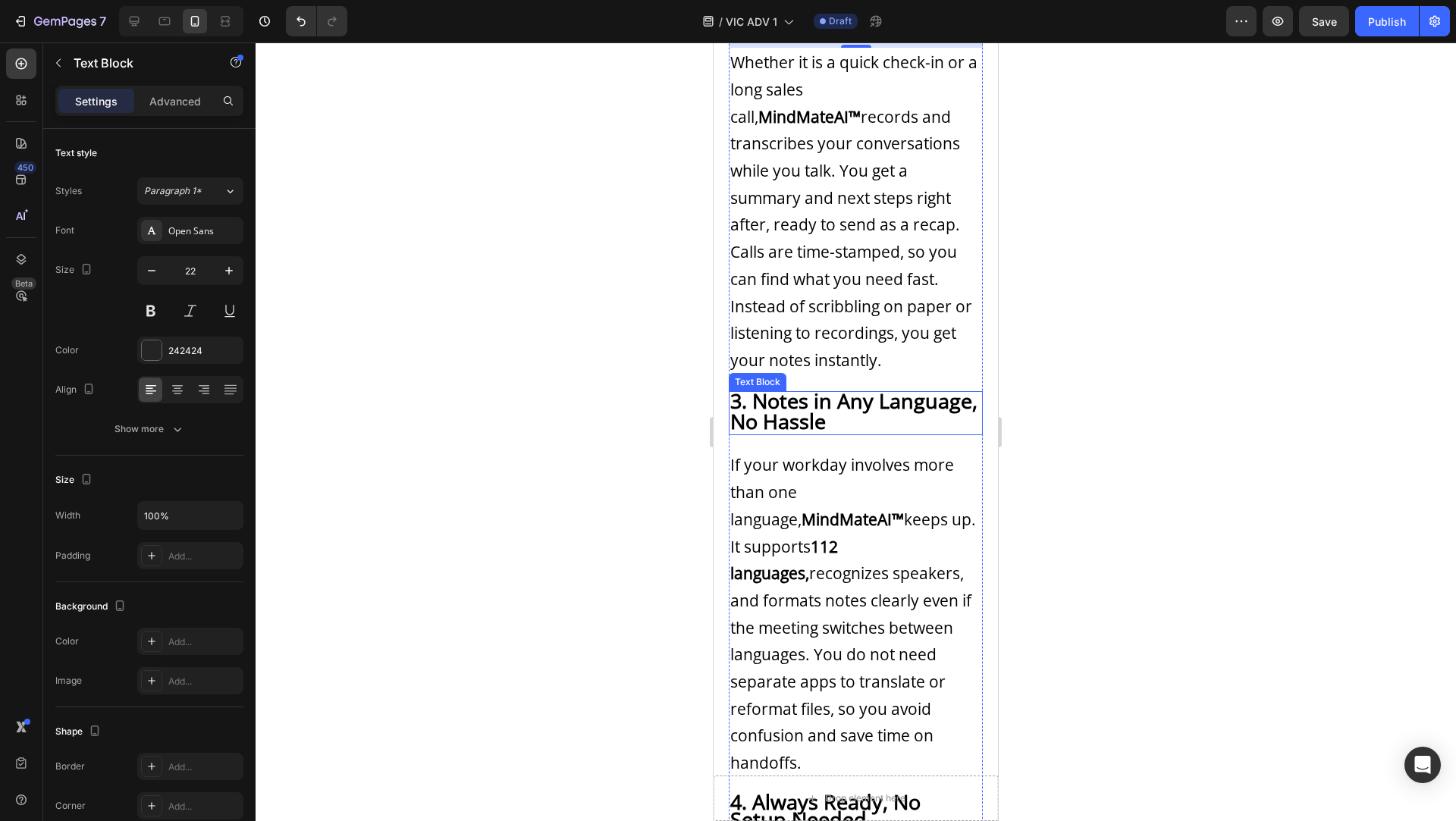
click at [842, 386] on strong "3. Notes in Any Language, No Hassle" at bounding box center [854, 410] width 248 height 48
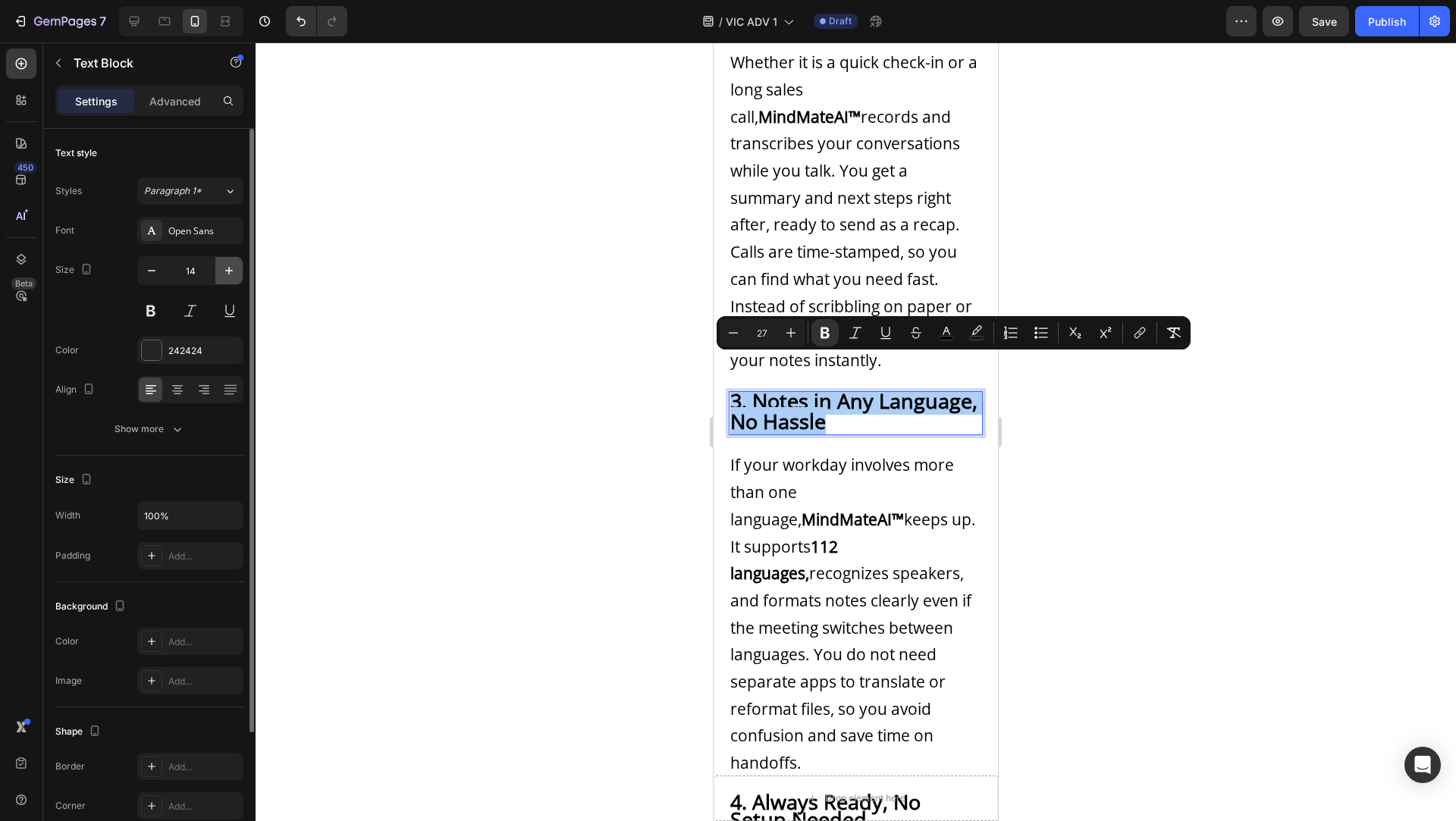
click at [224, 266] on icon "button" at bounding box center [229, 271] width 15 height 15
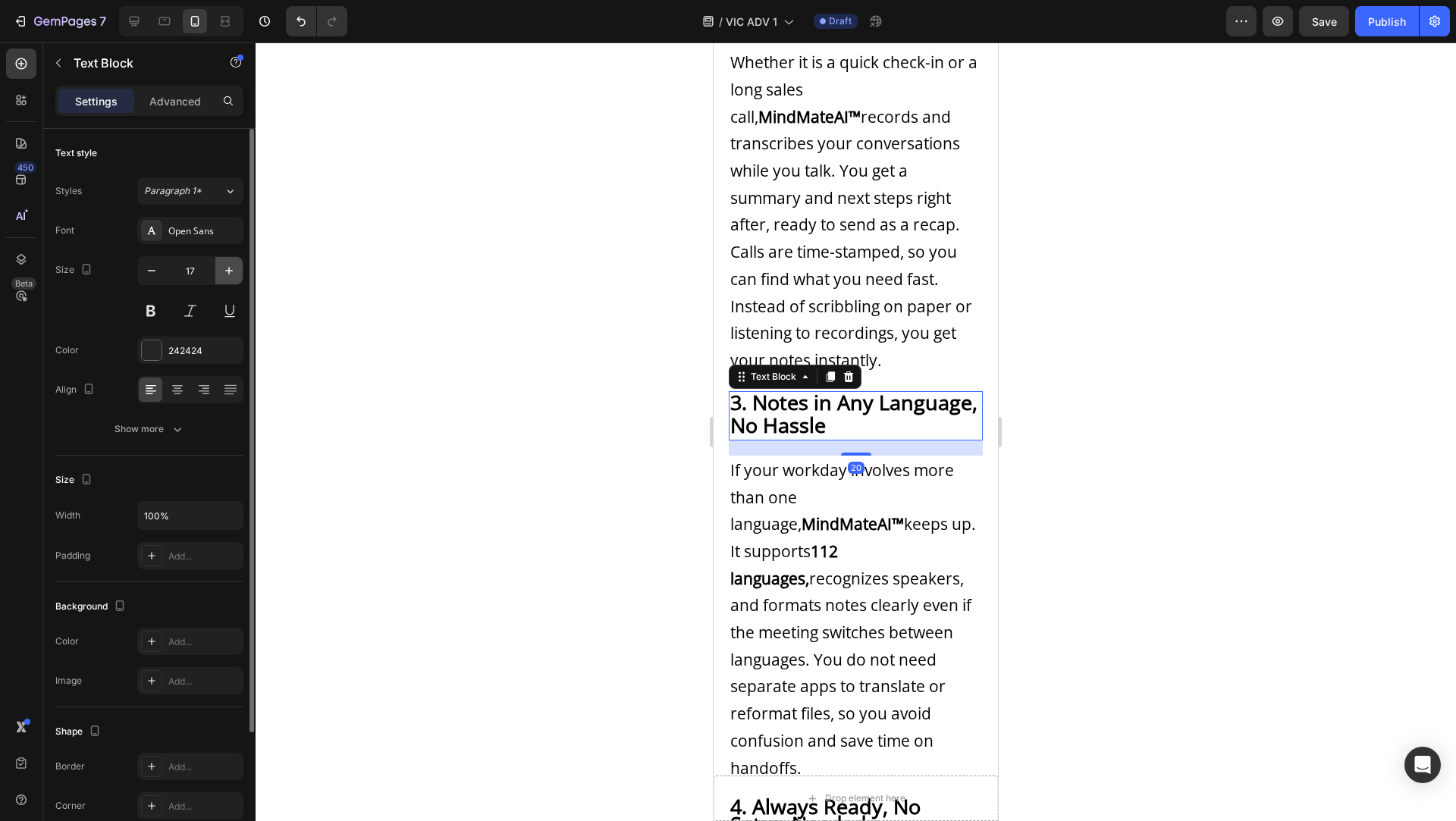
click at [224, 266] on icon "button" at bounding box center [229, 271] width 15 height 15
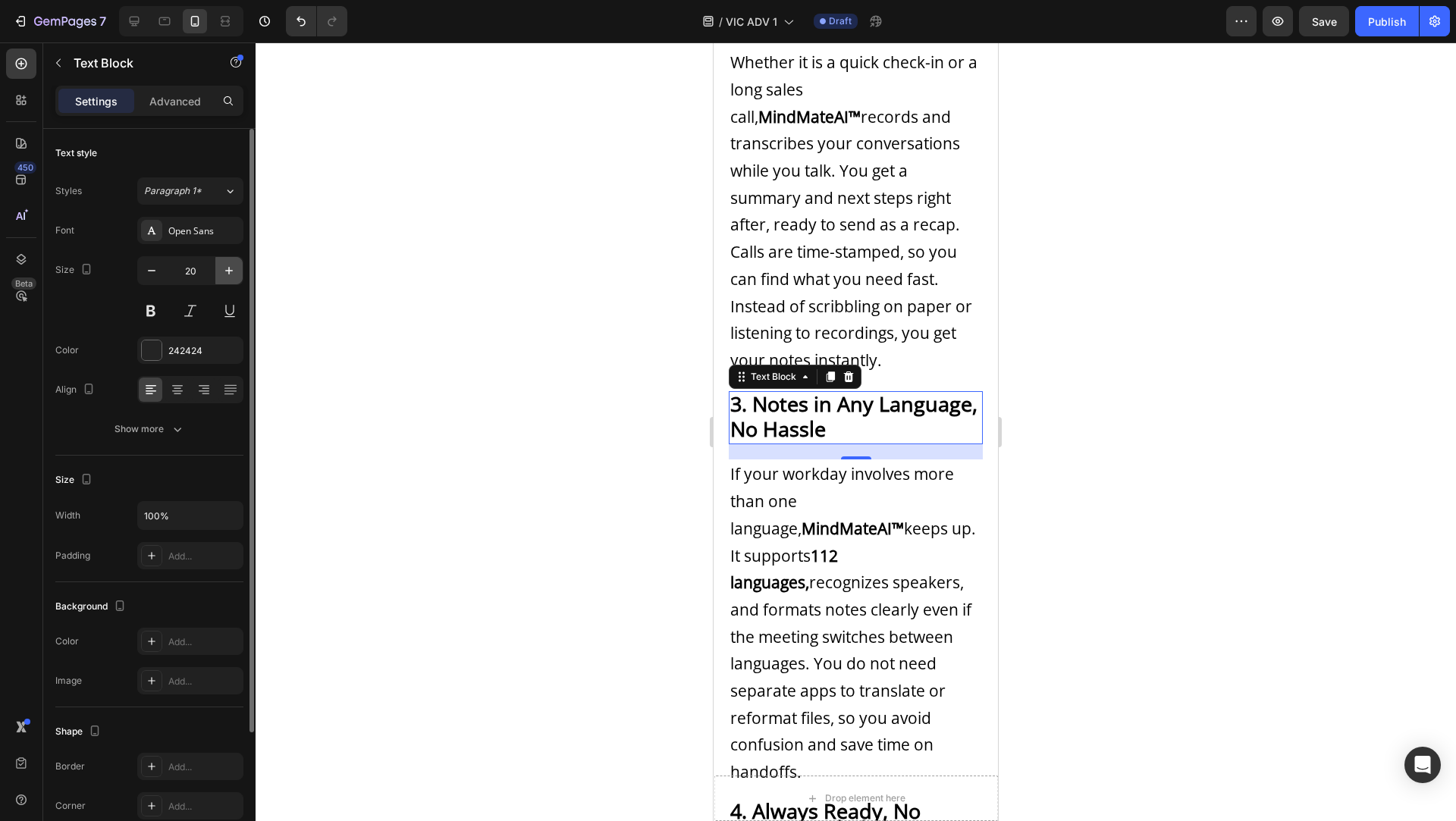
click at [224, 266] on icon "button" at bounding box center [229, 271] width 15 height 15
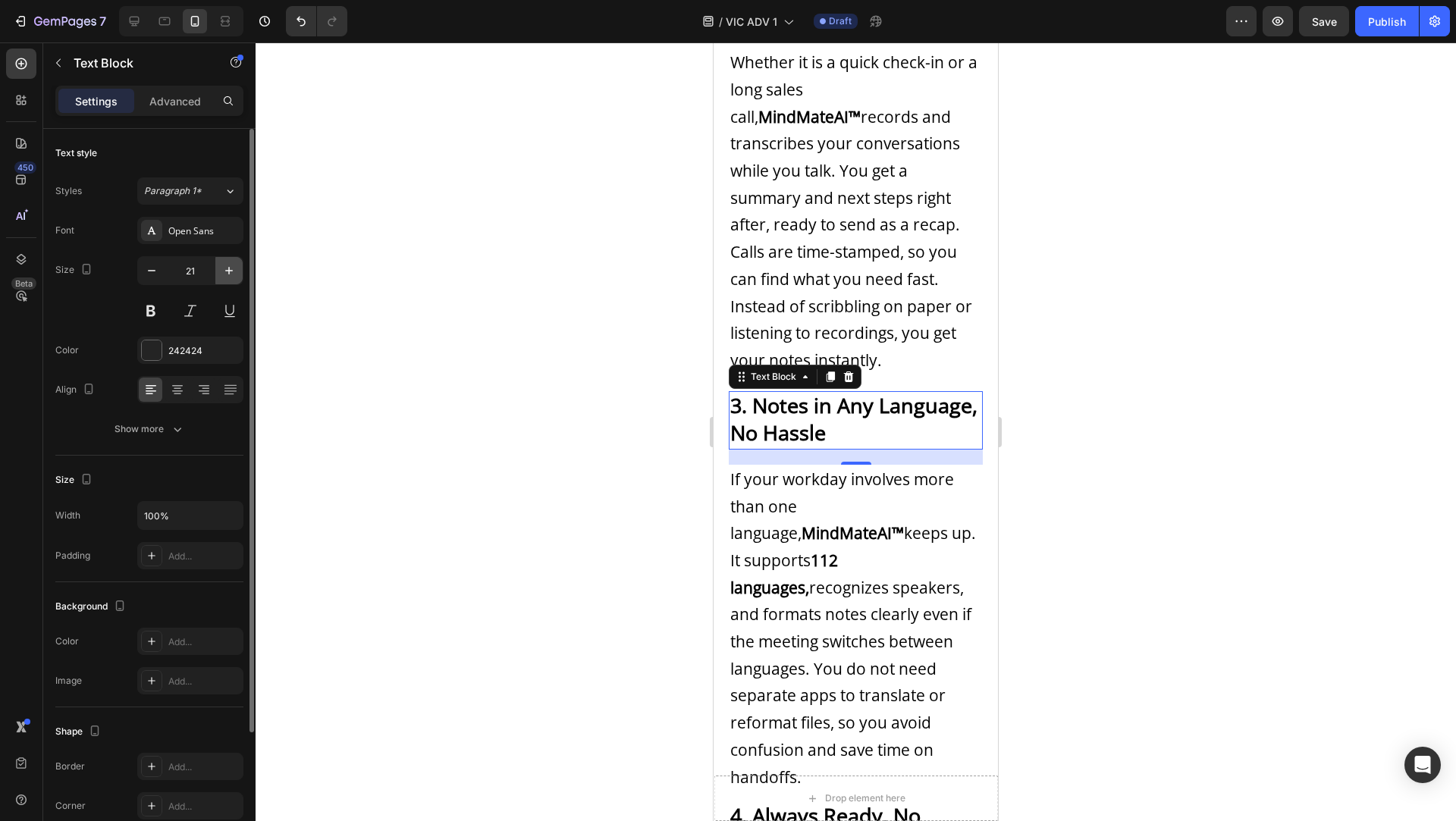
type input "22"
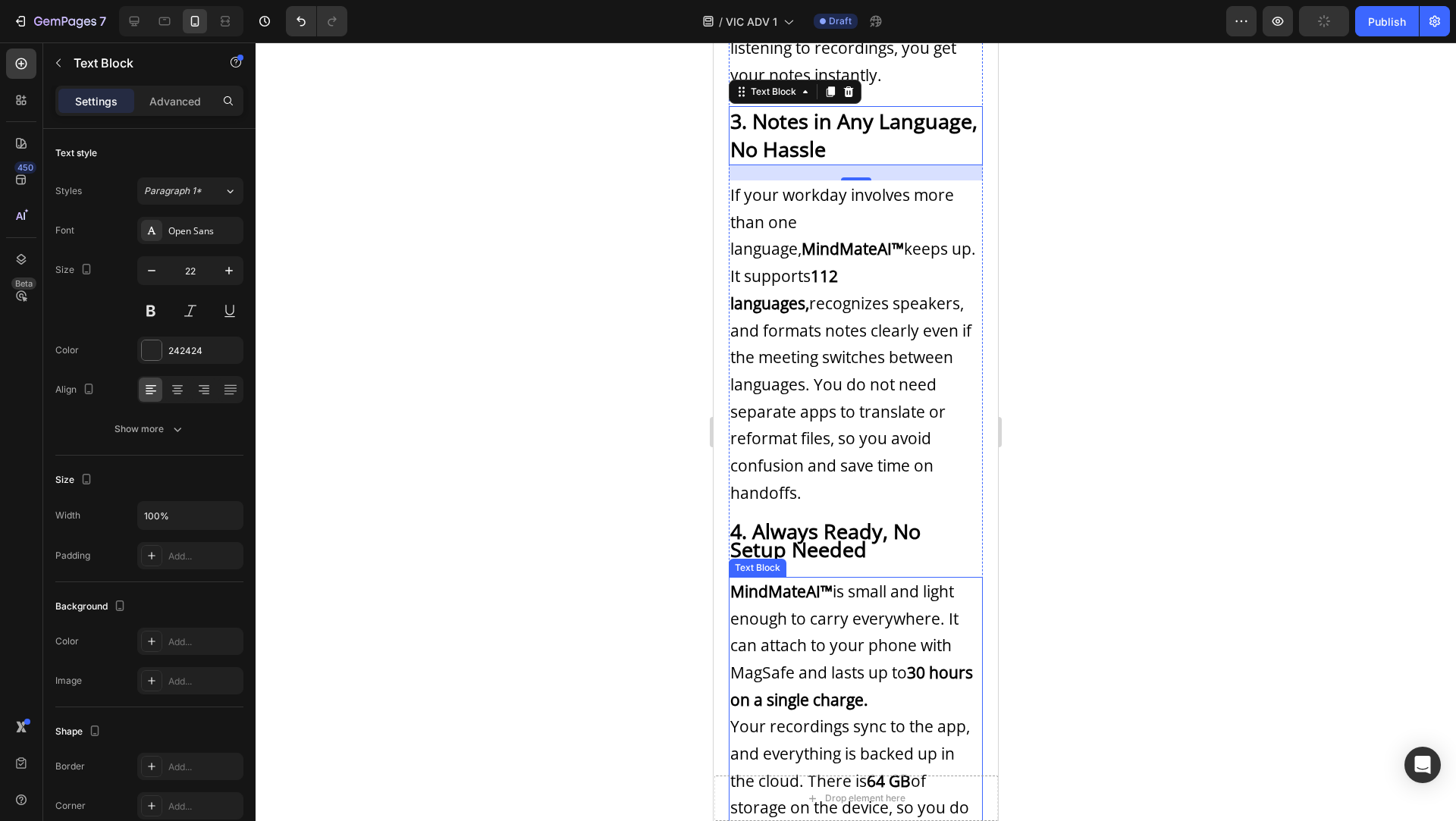
scroll to position [1875, 0]
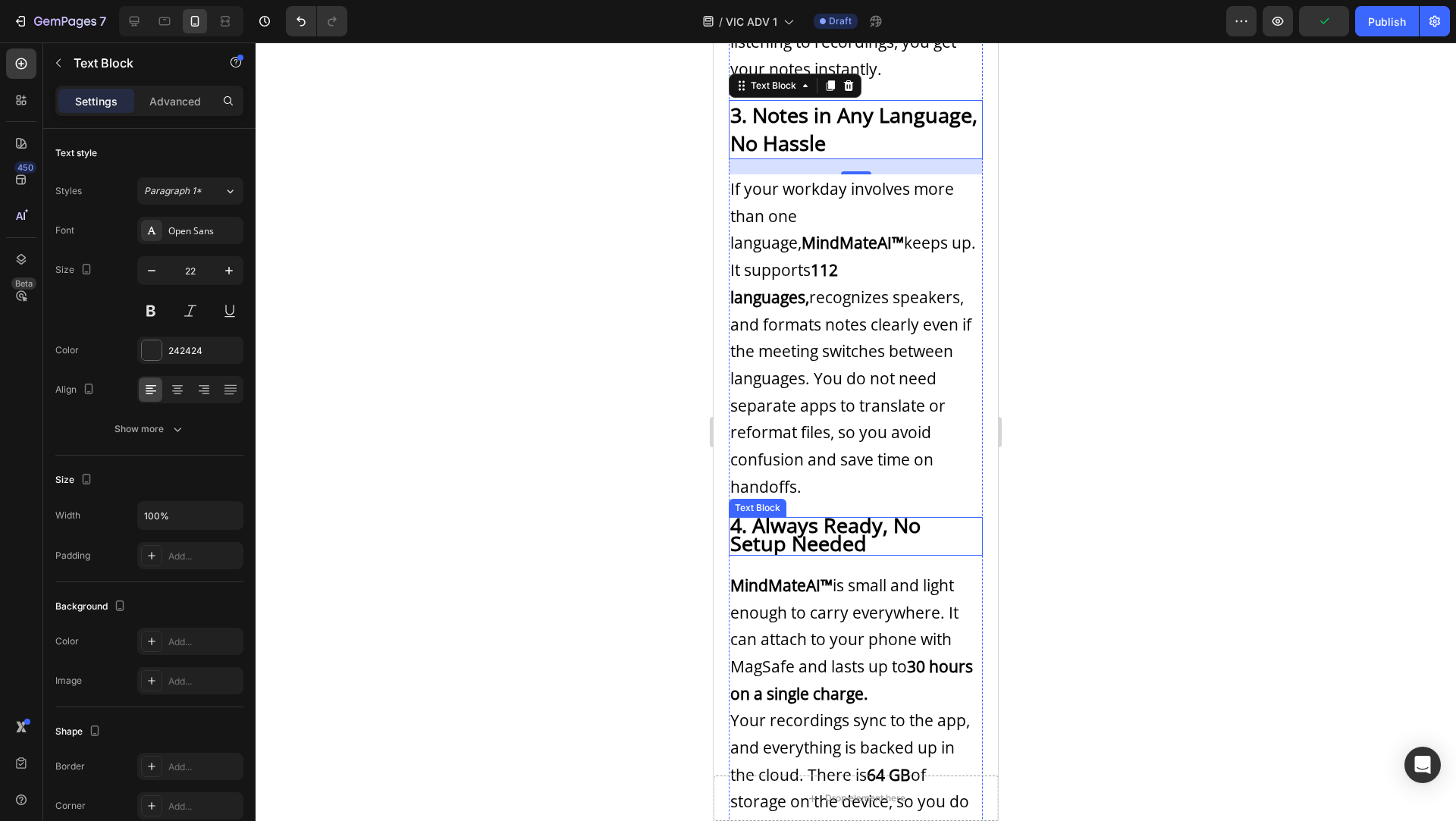
click at [811, 511] on strong "4. Always Ready, No Setup Needed" at bounding box center [826, 533] width 191 height 45
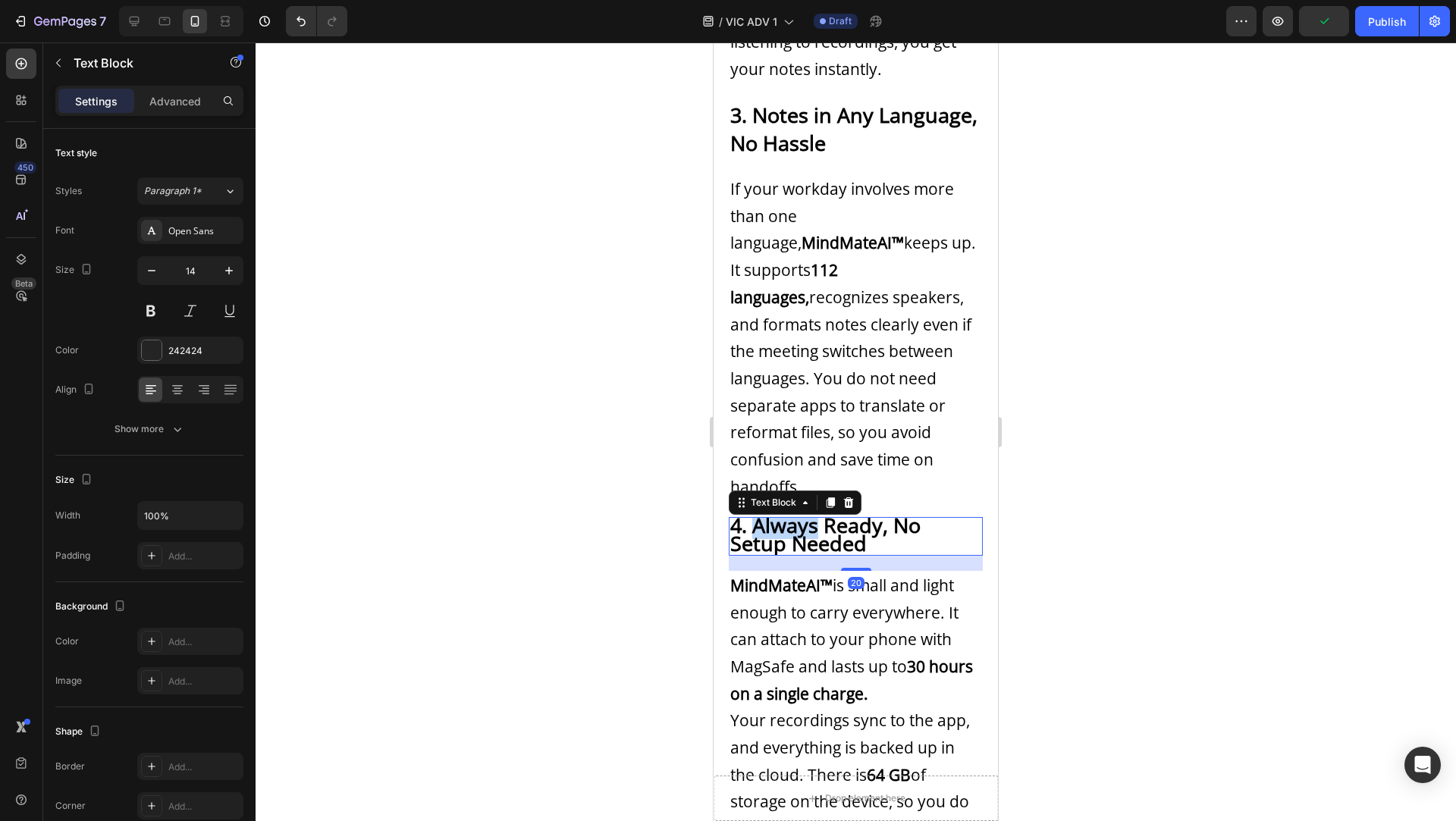
click at [811, 511] on strong "4. Always Ready, No Setup Needed" at bounding box center [826, 533] width 191 height 45
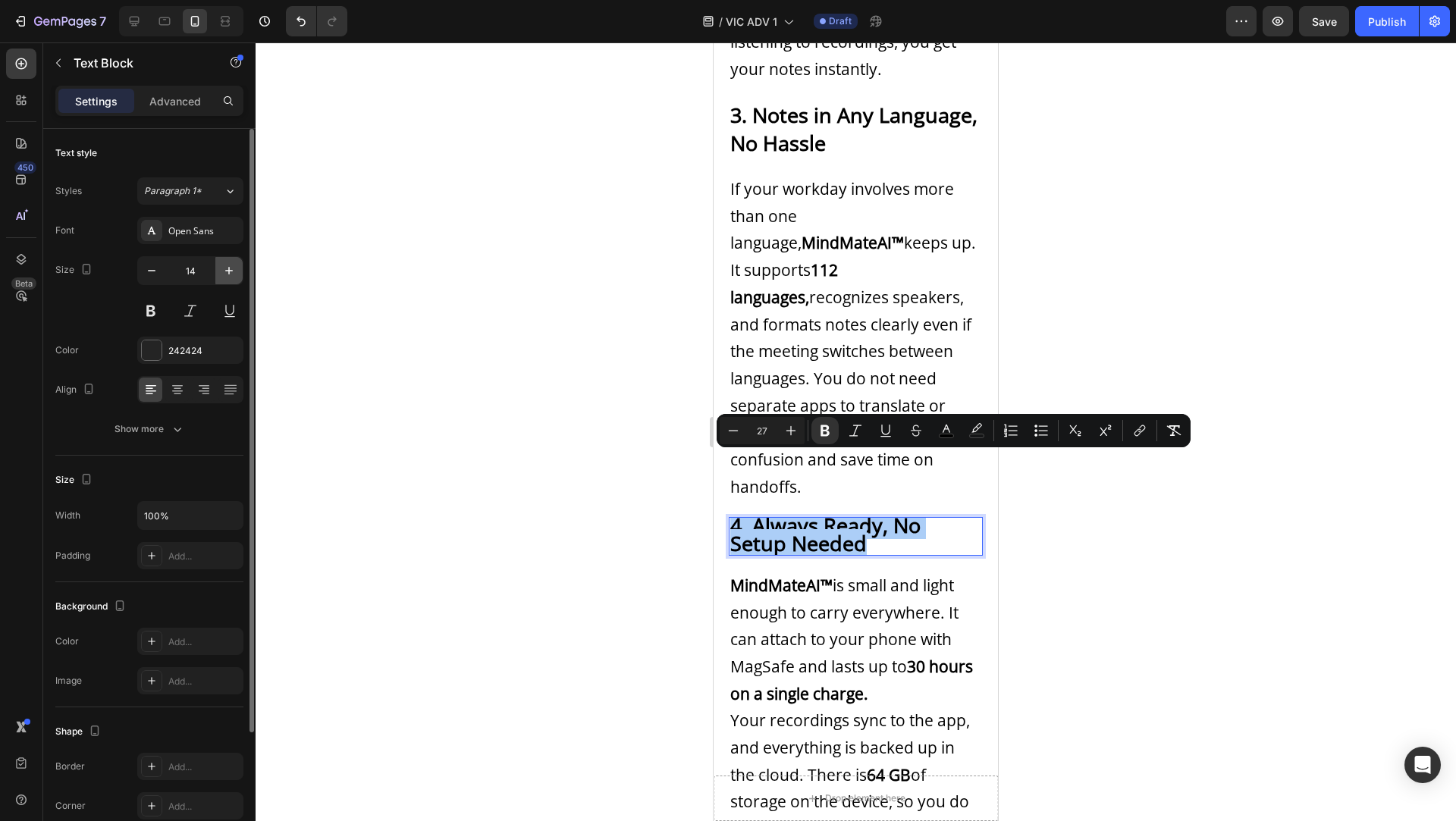
click at [236, 262] on button "button" at bounding box center [229, 271] width 27 height 27
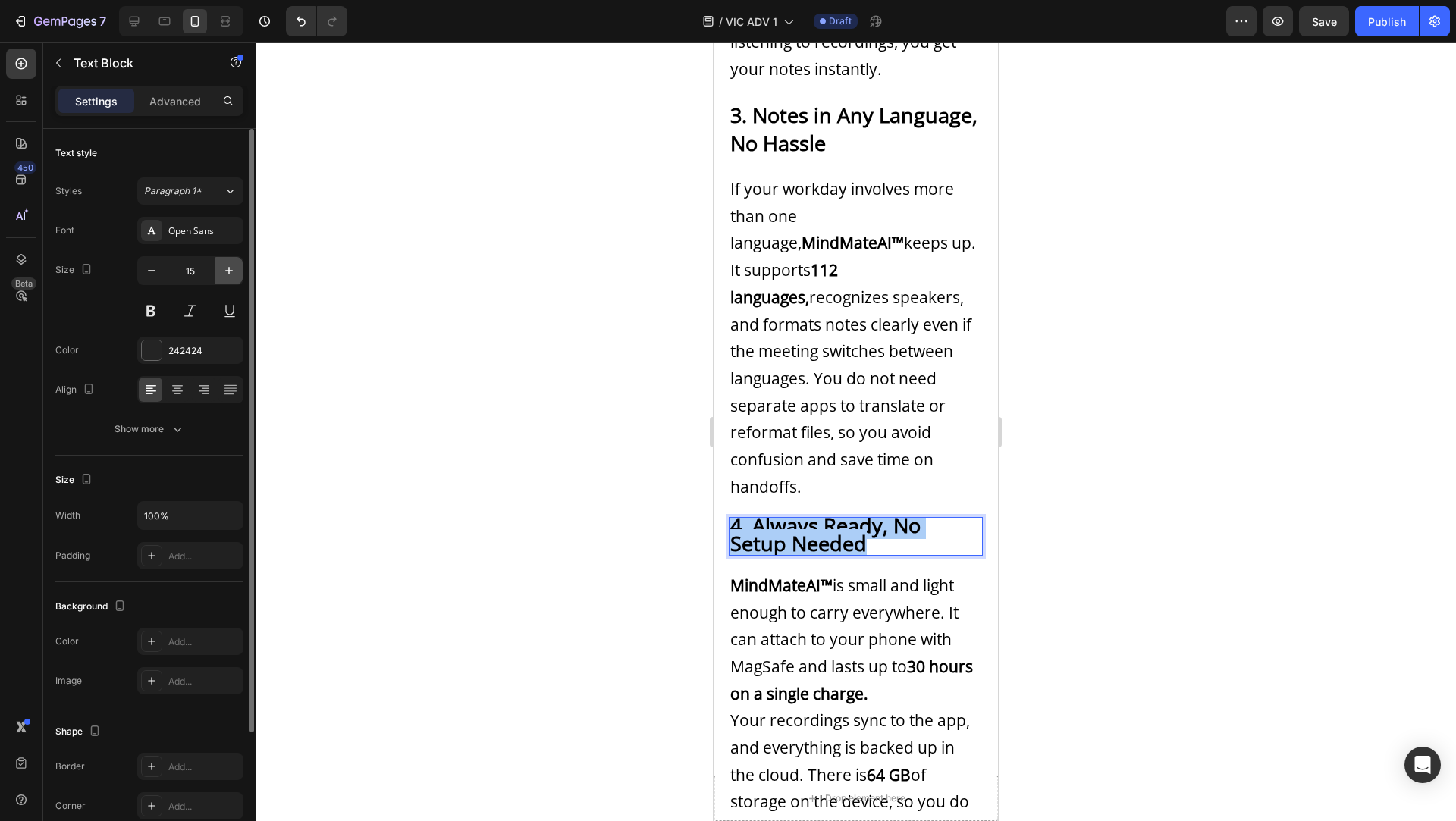
click at [236, 262] on button "button" at bounding box center [229, 271] width 27 height 27
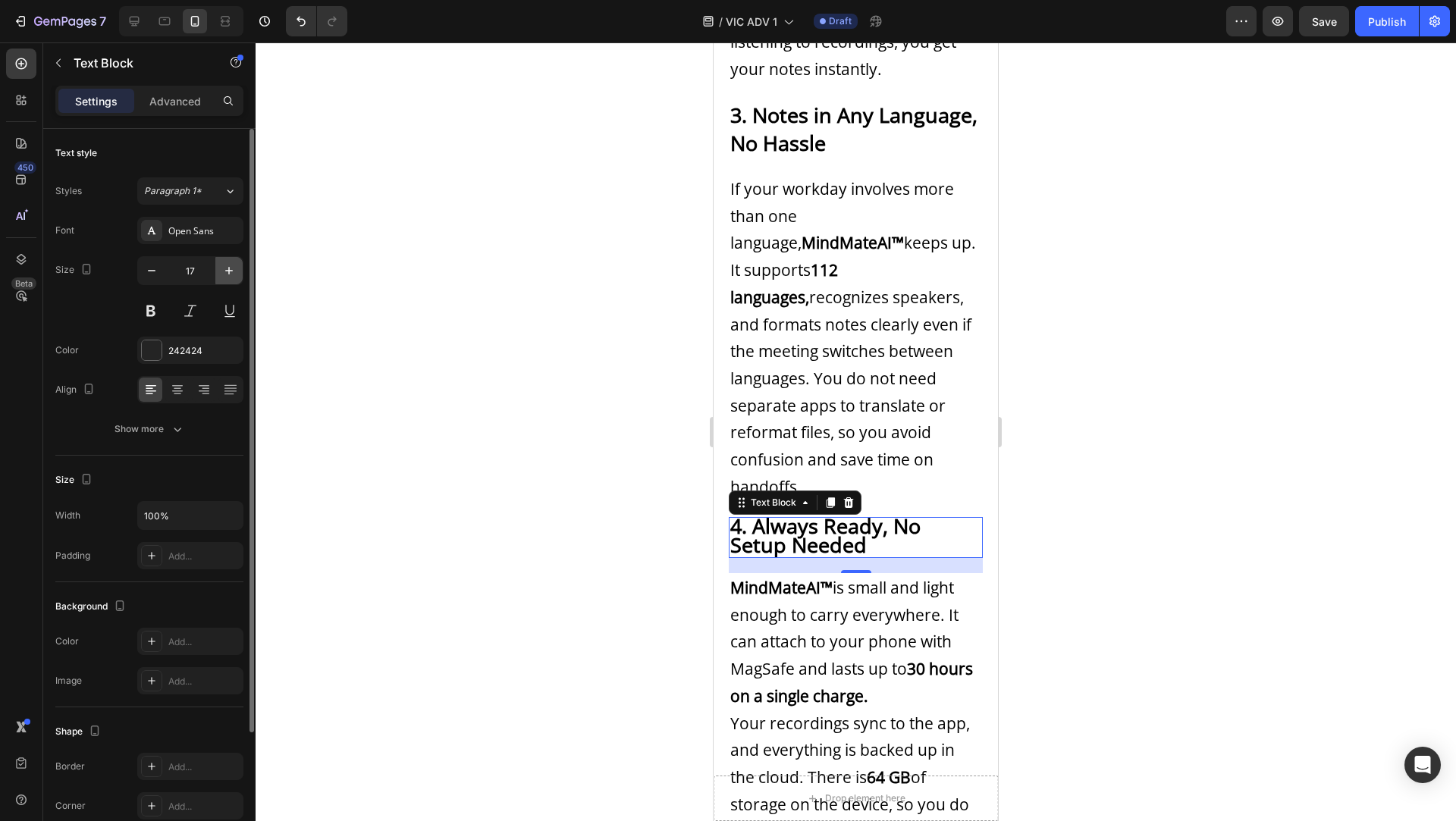
click at [236, 262] on button "button" at bounding box center [229, 271] width 27 height 27
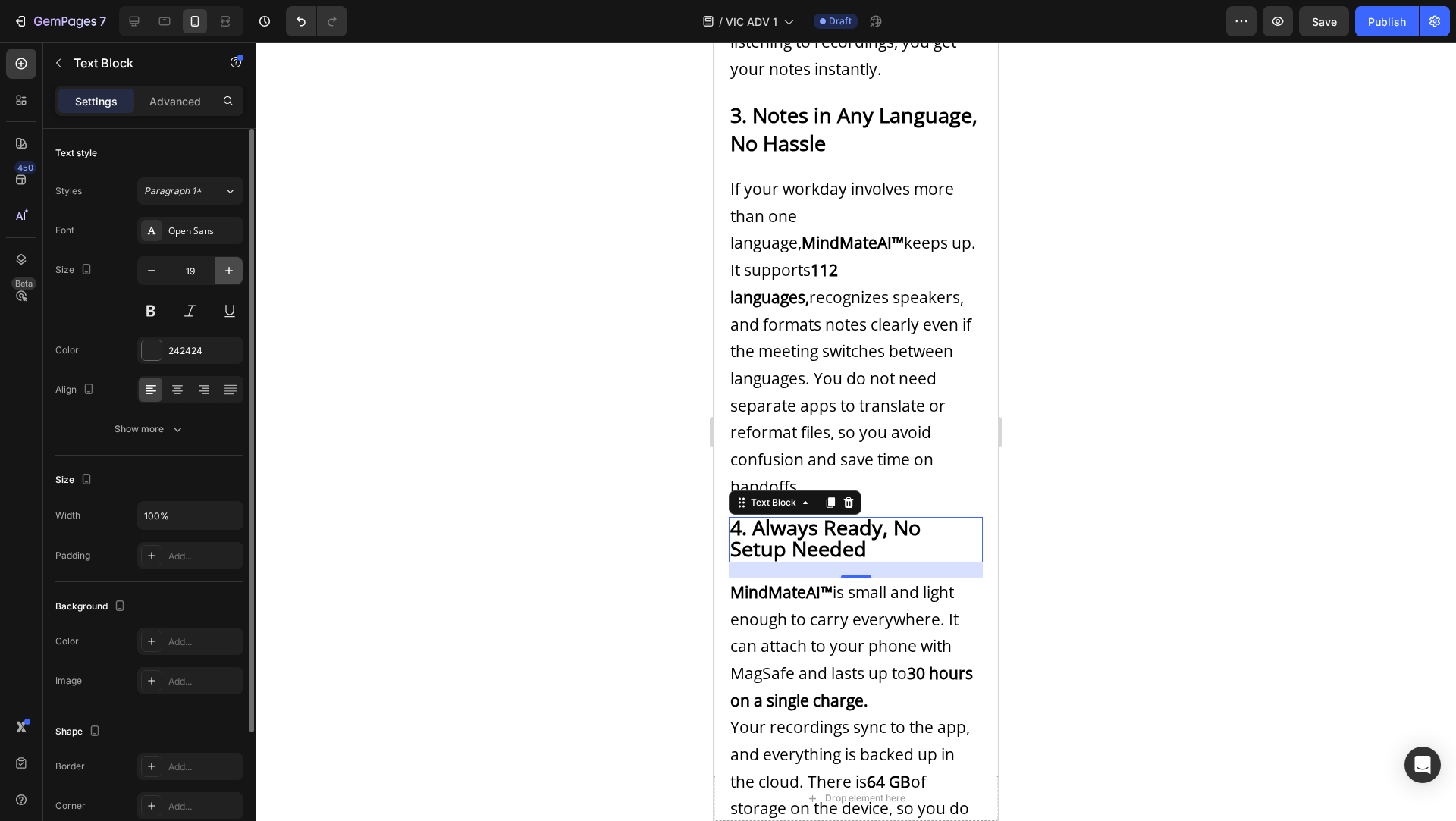
click at [236, 262] on button "button" at bounding box center [229, 271] width 27 height 27
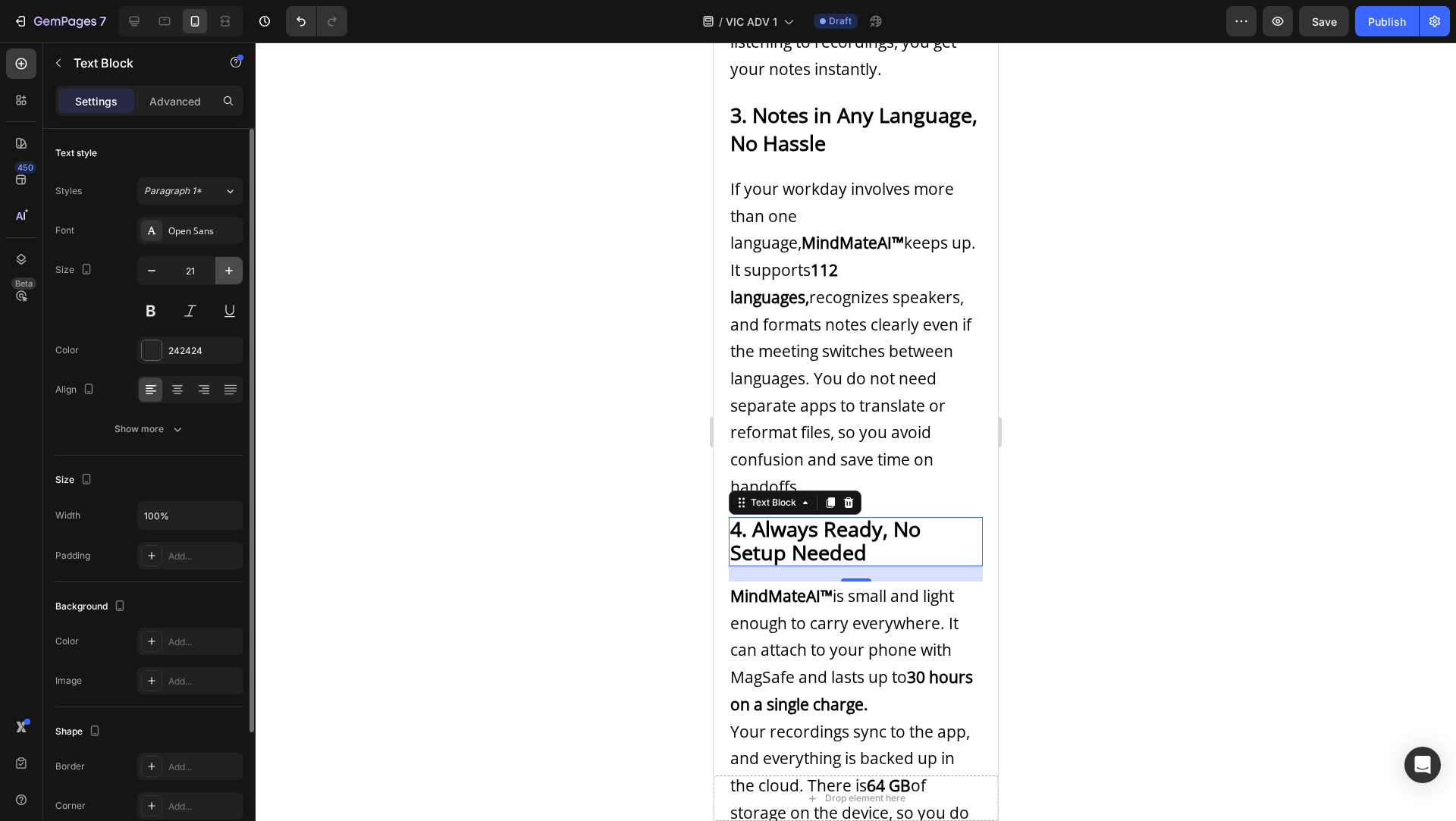
click at [236, 262] on button "button" at bounding box center [229, 271] width 27 height 27
type input "22"
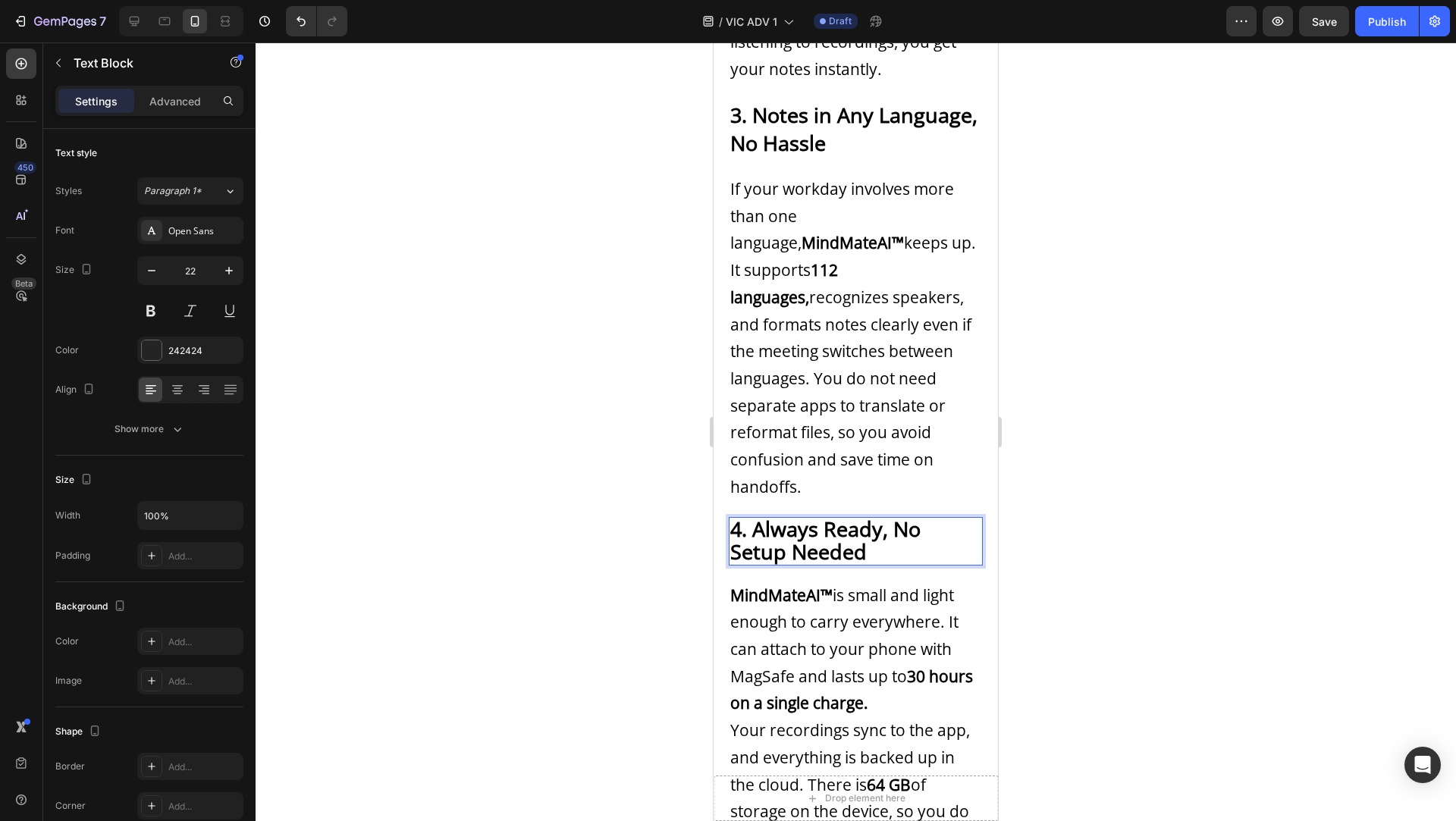
click at [888, 515] on strong "4. Always Ready, No Setup Needed" at bounding box center [826, 540] width 191 height 51
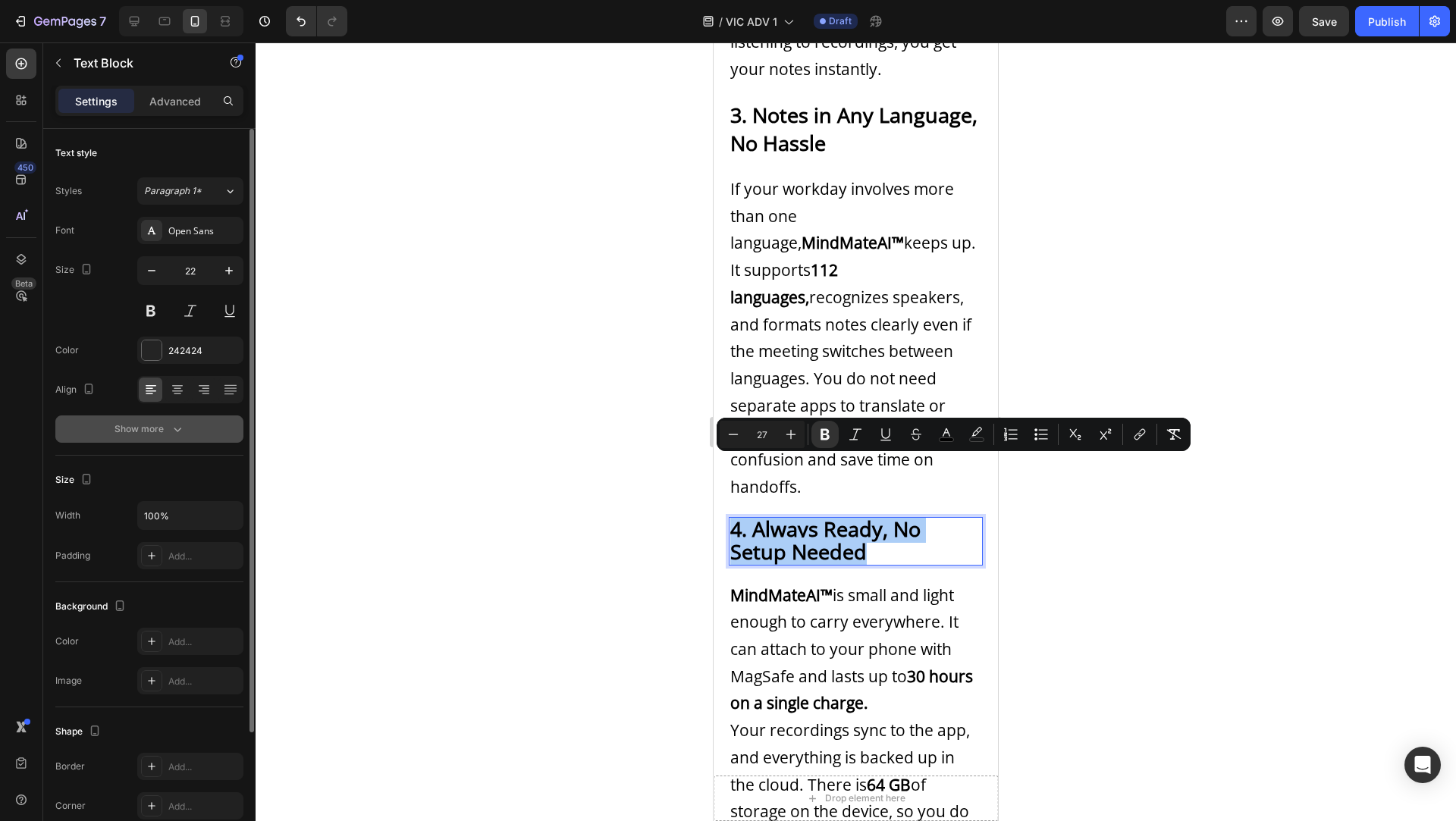
click at [131, 422] on div "Show more" at bounding box center [149, 430] width 70 height 15
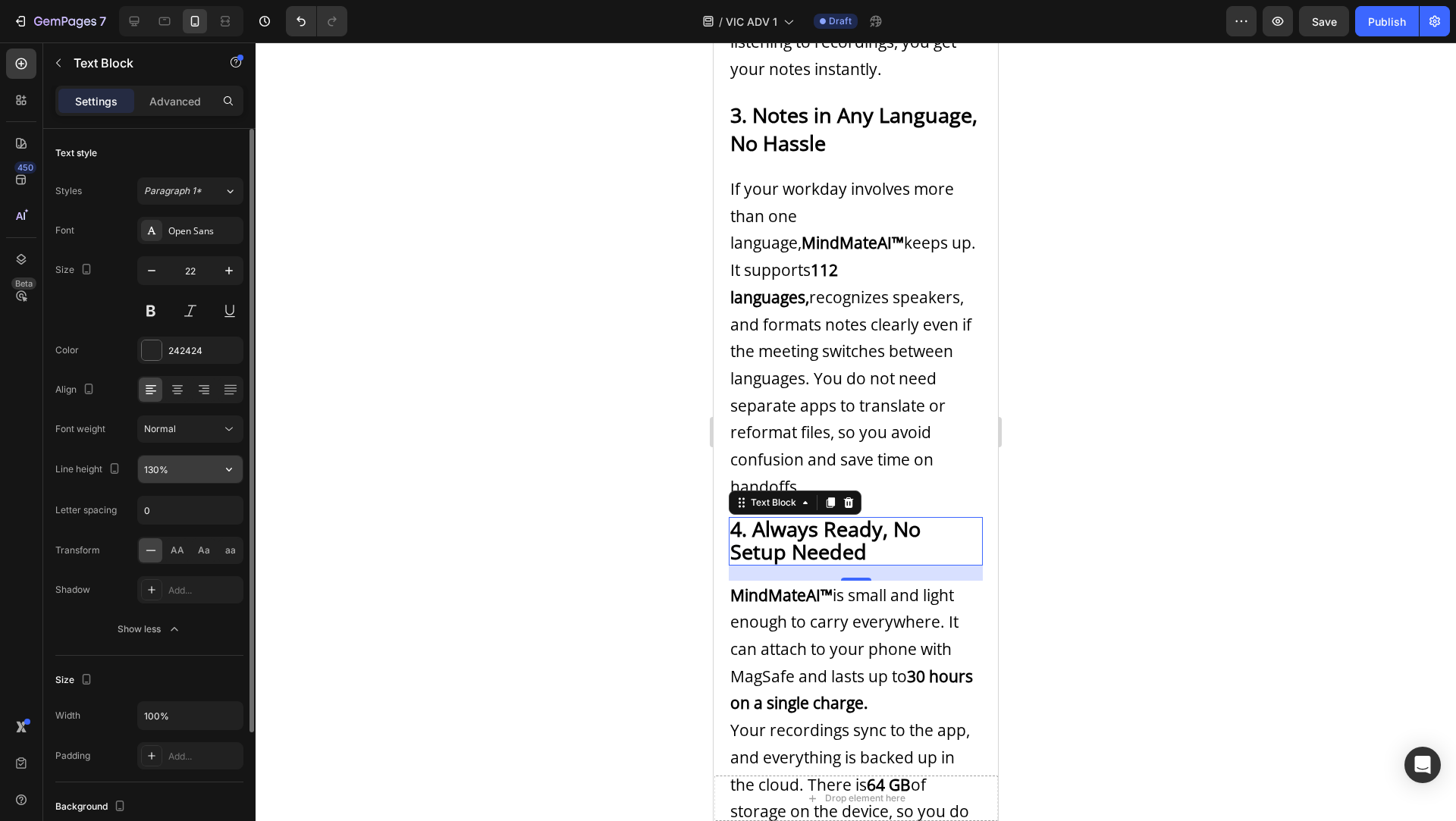
click at [156, 465] on input "130%" at bounding box center [190, 469] width 105 height 27
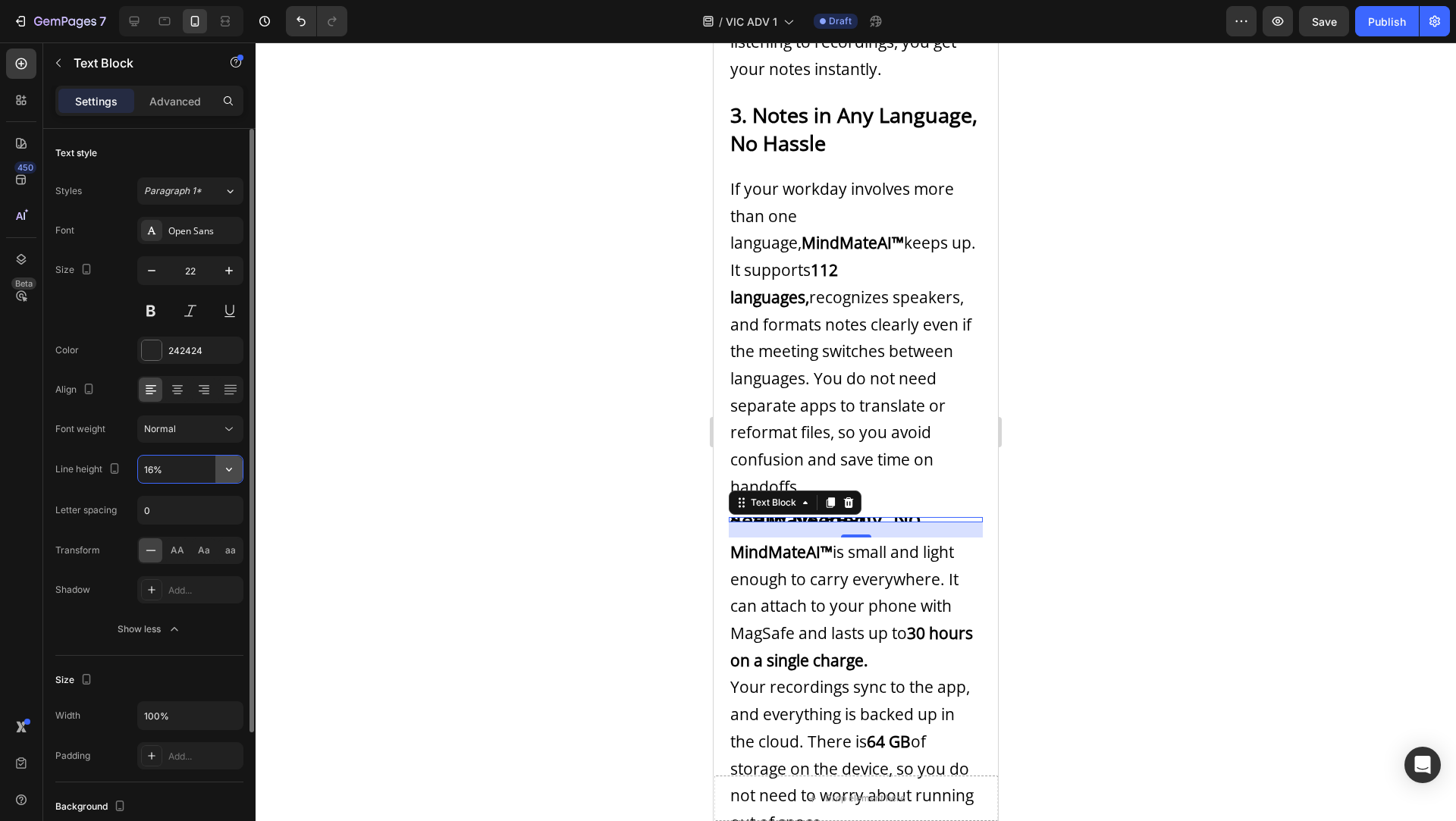
type input "160%"
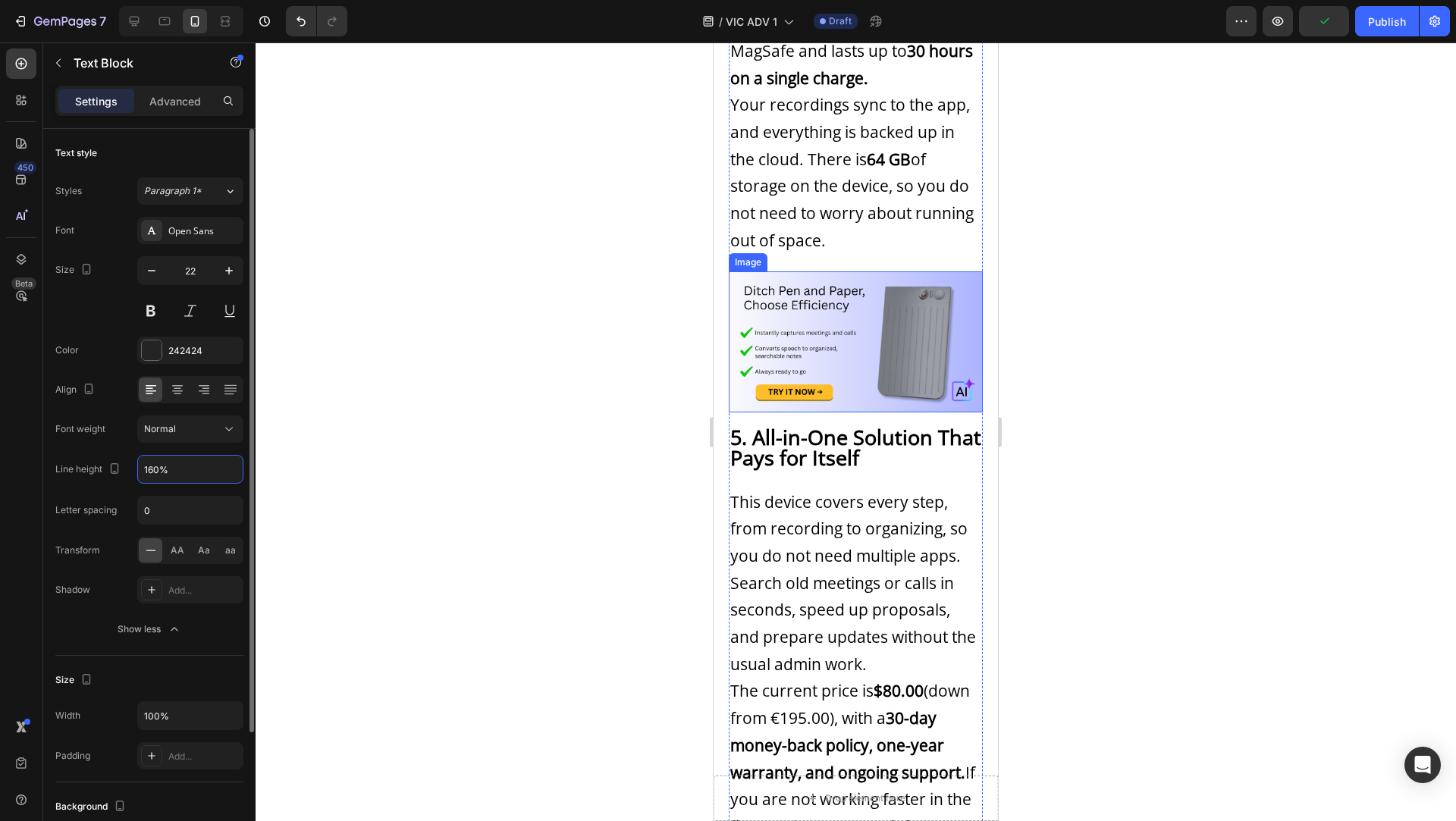
scroll to position [2507, 0]
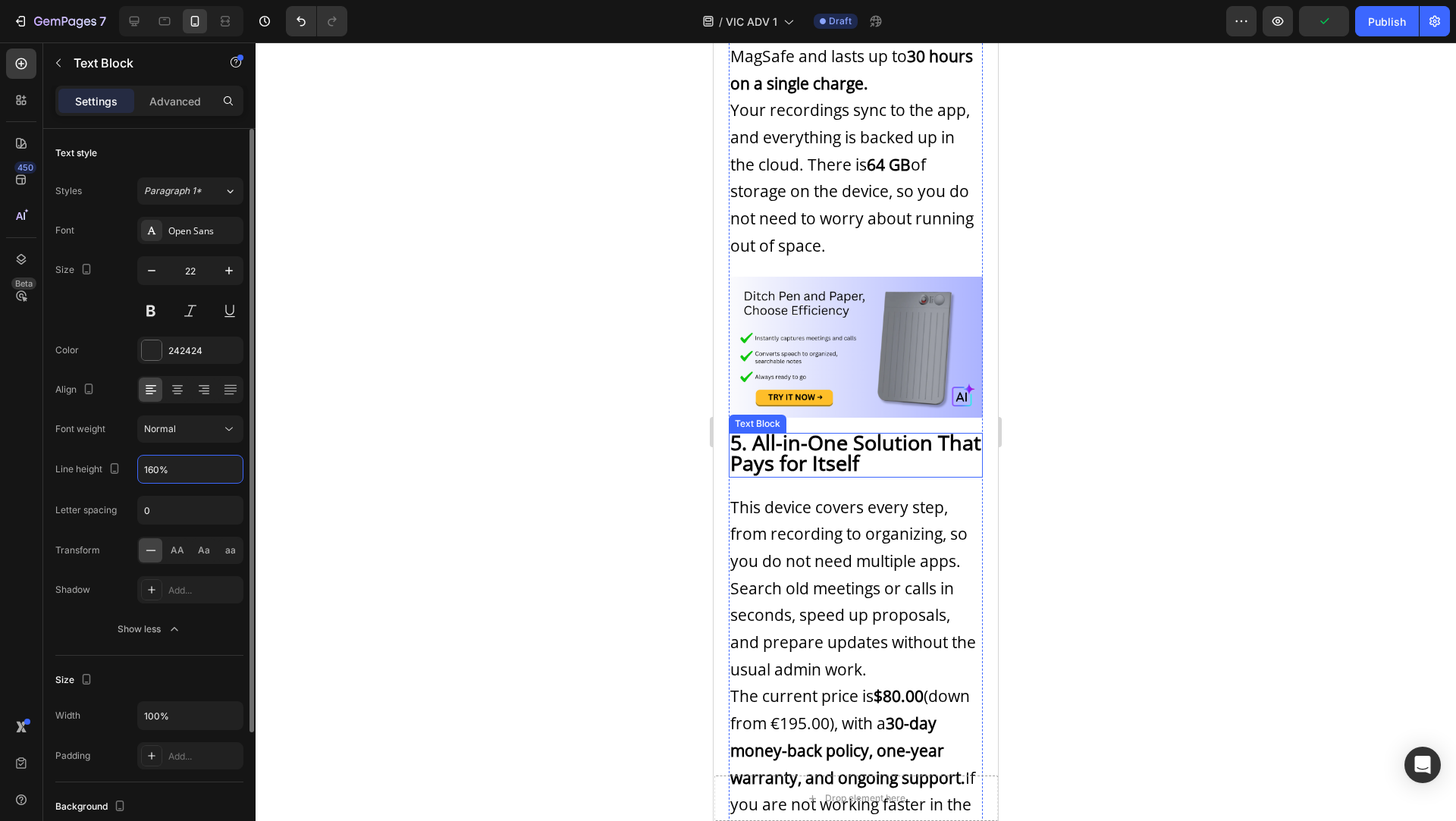
click at [834, 429] on strong "5. All-in-One Solution That Pays for Itself" at bounding box center [856, 453] width 251 height 48
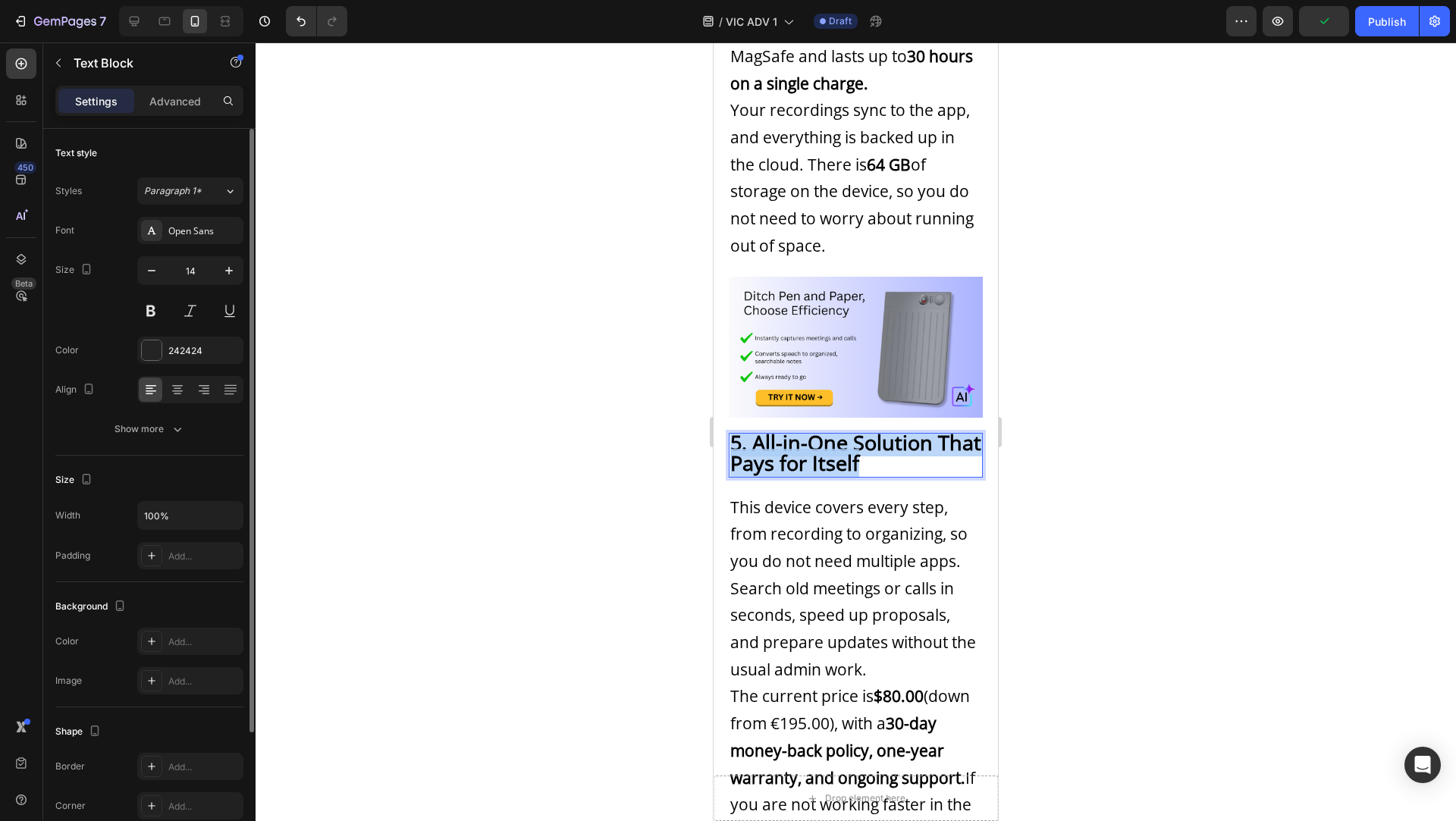
click at [834, 429] on strong "5. All-in-One Solution That Pays for Itself" at bounding box center [856, 453] width 251 height 48
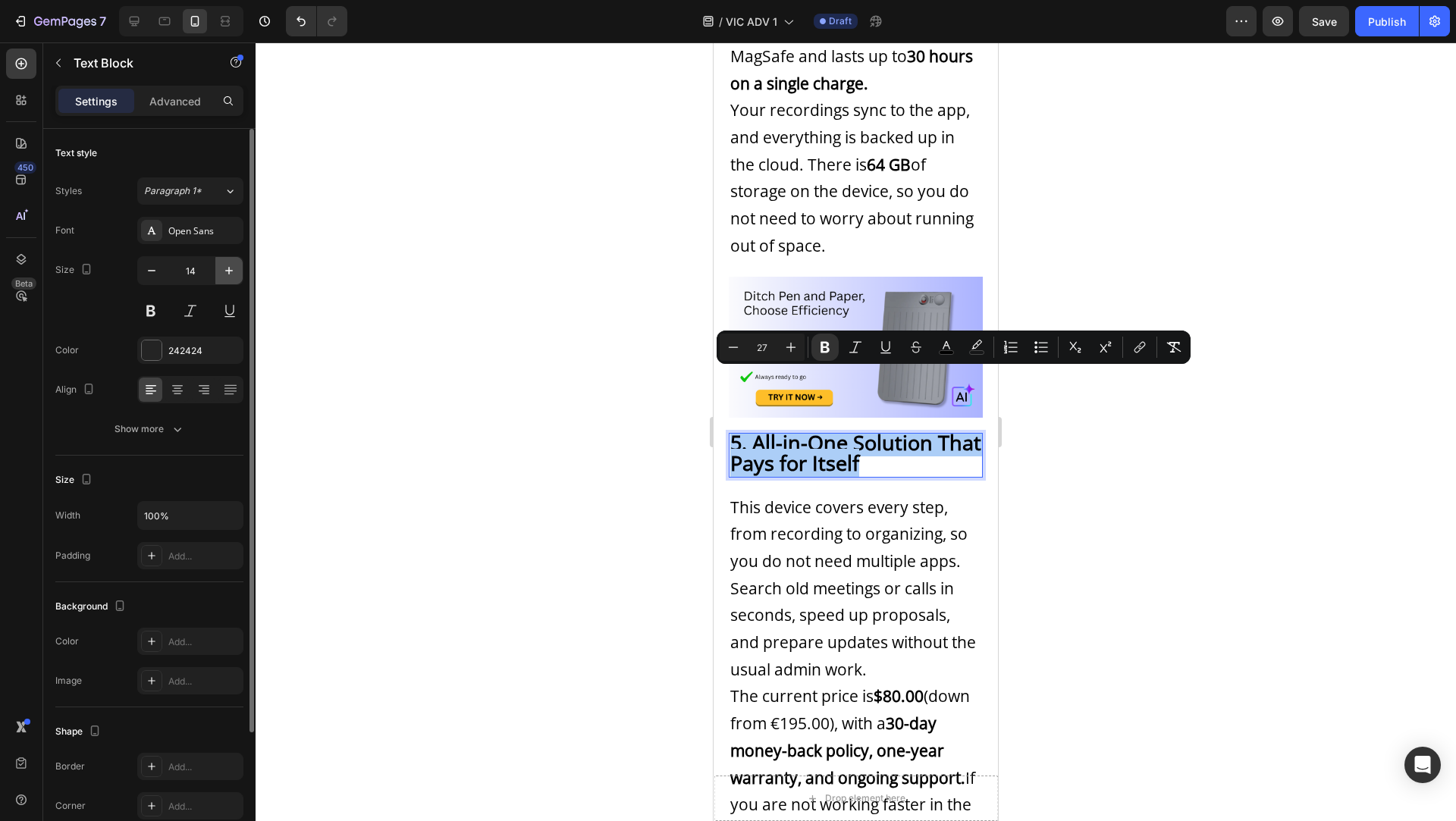
click at [229, 260] on button "button" at bounding box center [229, 271] width 27 height 27
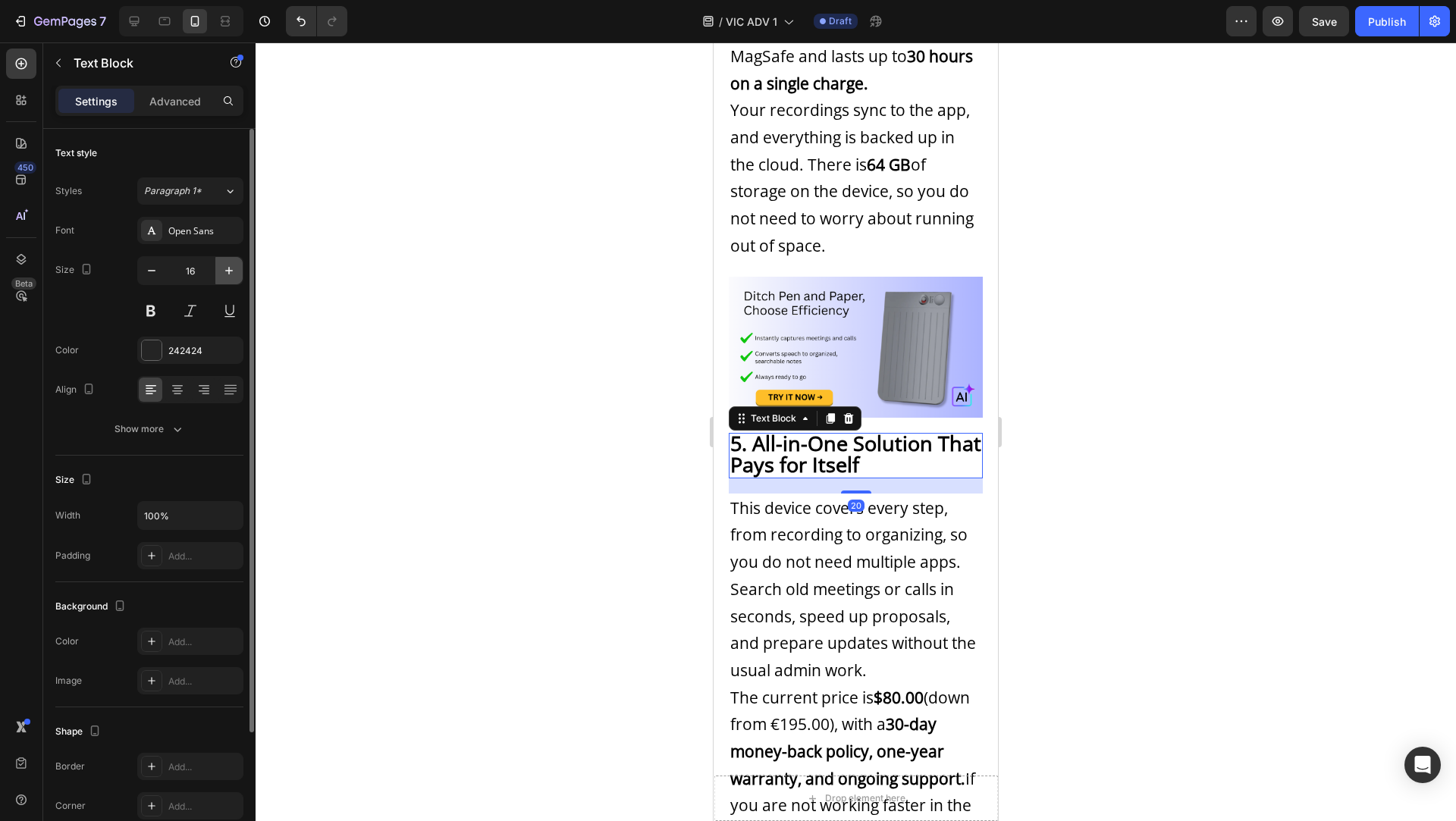
click at [229, 260] on button "button" at bounding box center [229, 271] width 27 height 27
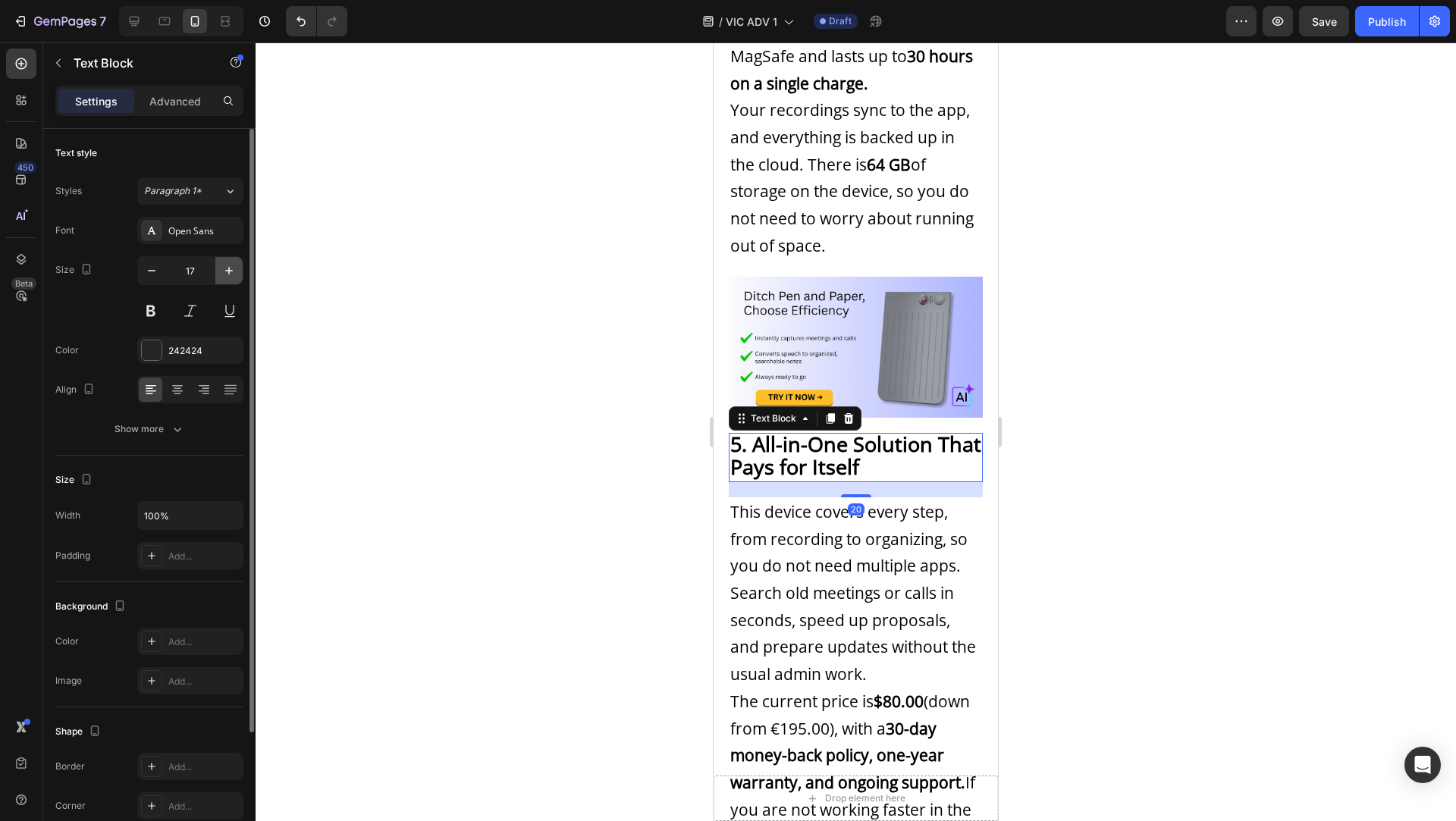
click at [229, 260] on button "button" at bounding box center [229, 271] width 27 height 27
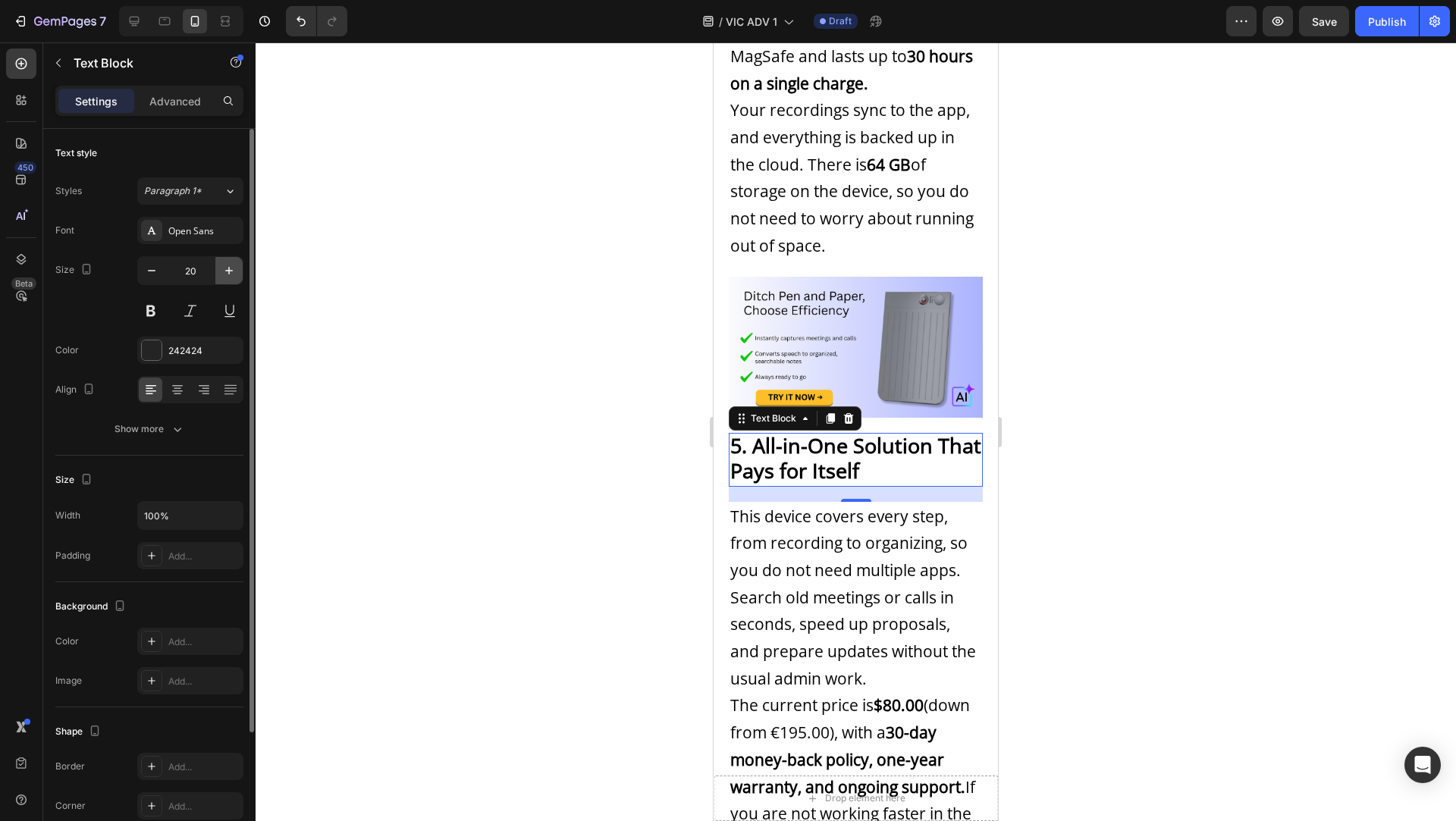
click at [229, 260] on button "button" at bounding box center [229, 271] width 27 height 27
type input "22"
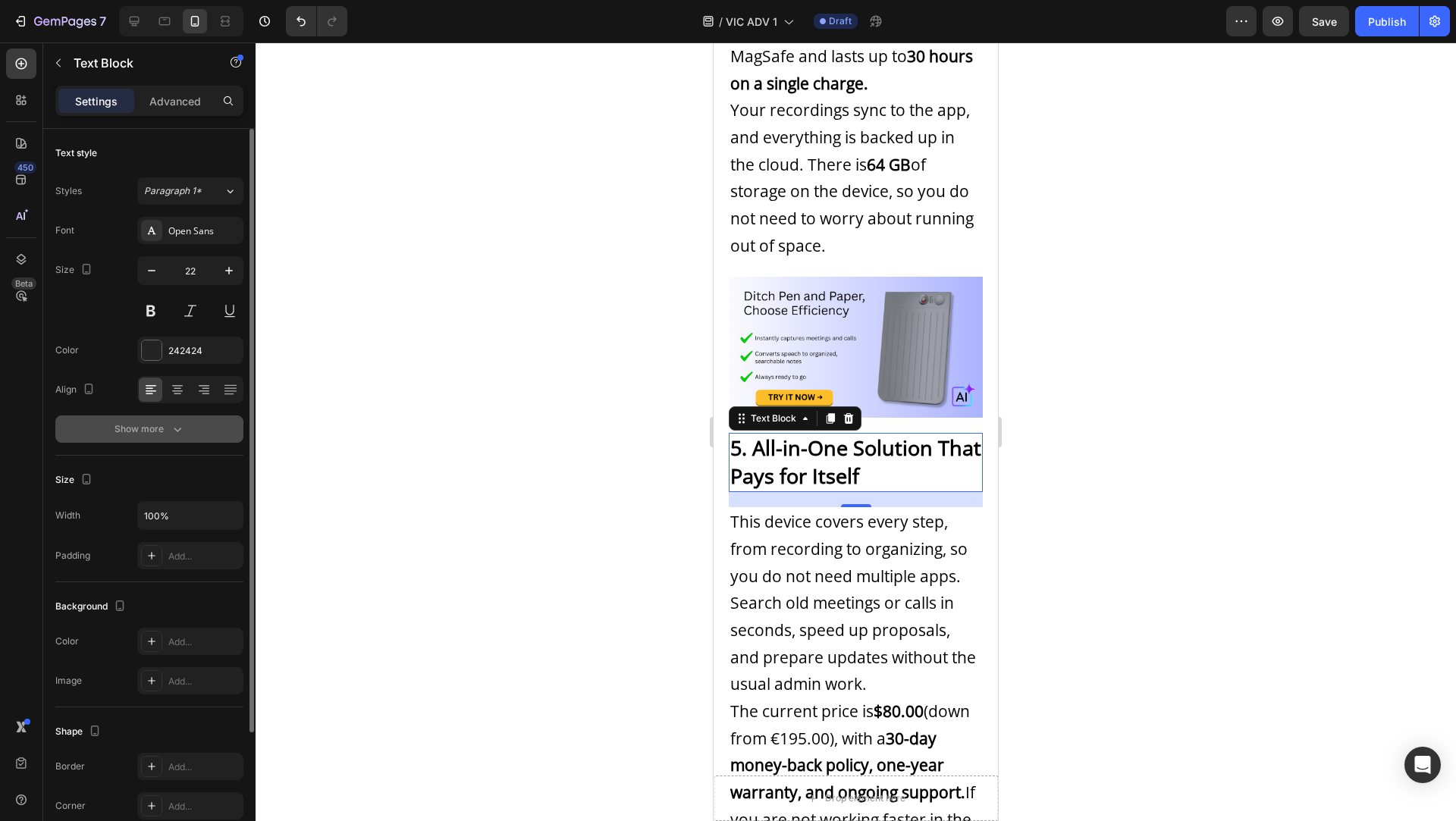
click at [162, 439] on button "Show more" at bounding box center [148, 429] width 188 height 27
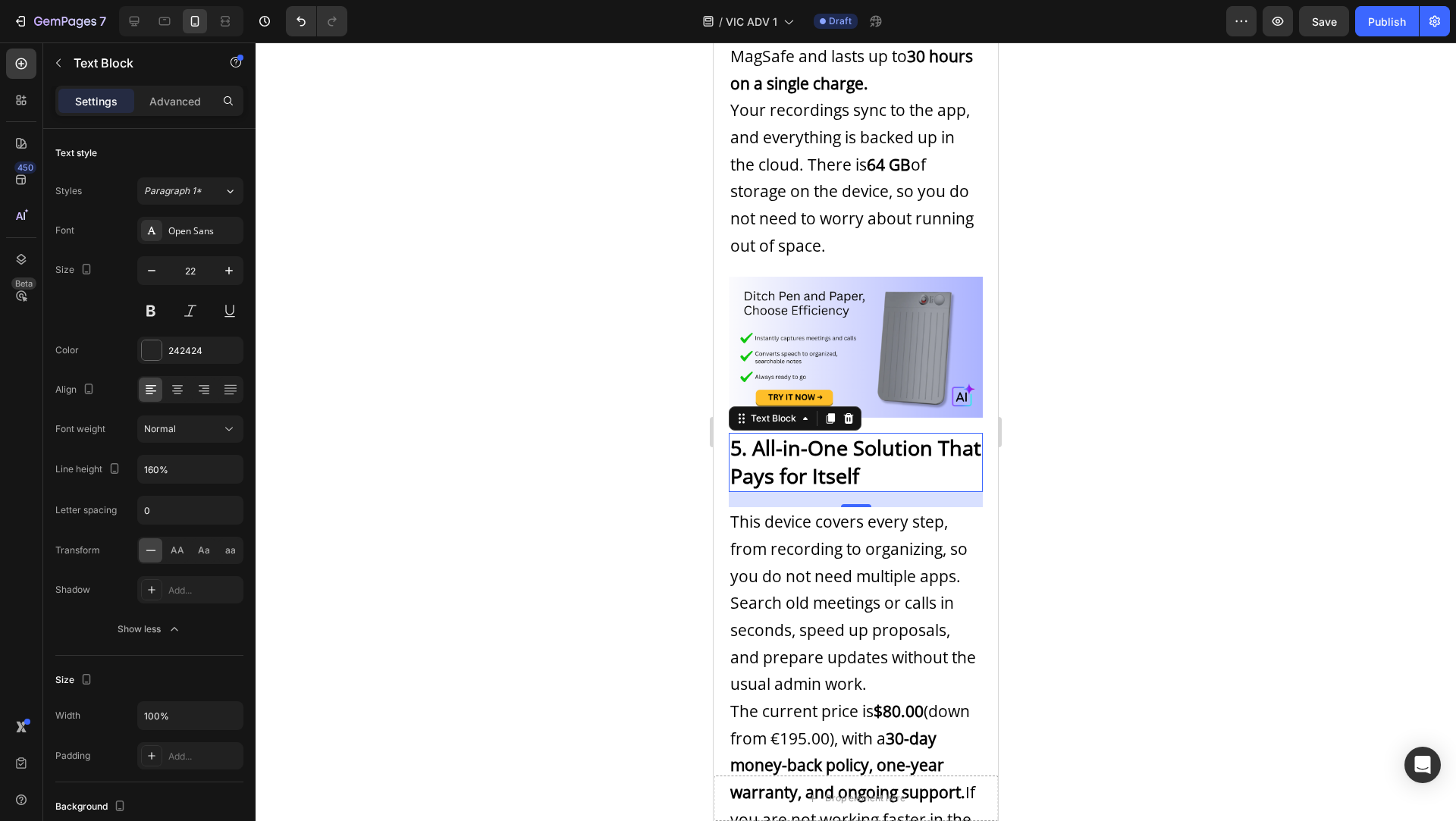
click at [419, 430] on div at bounding box center [856, 432] width 1201 height 779
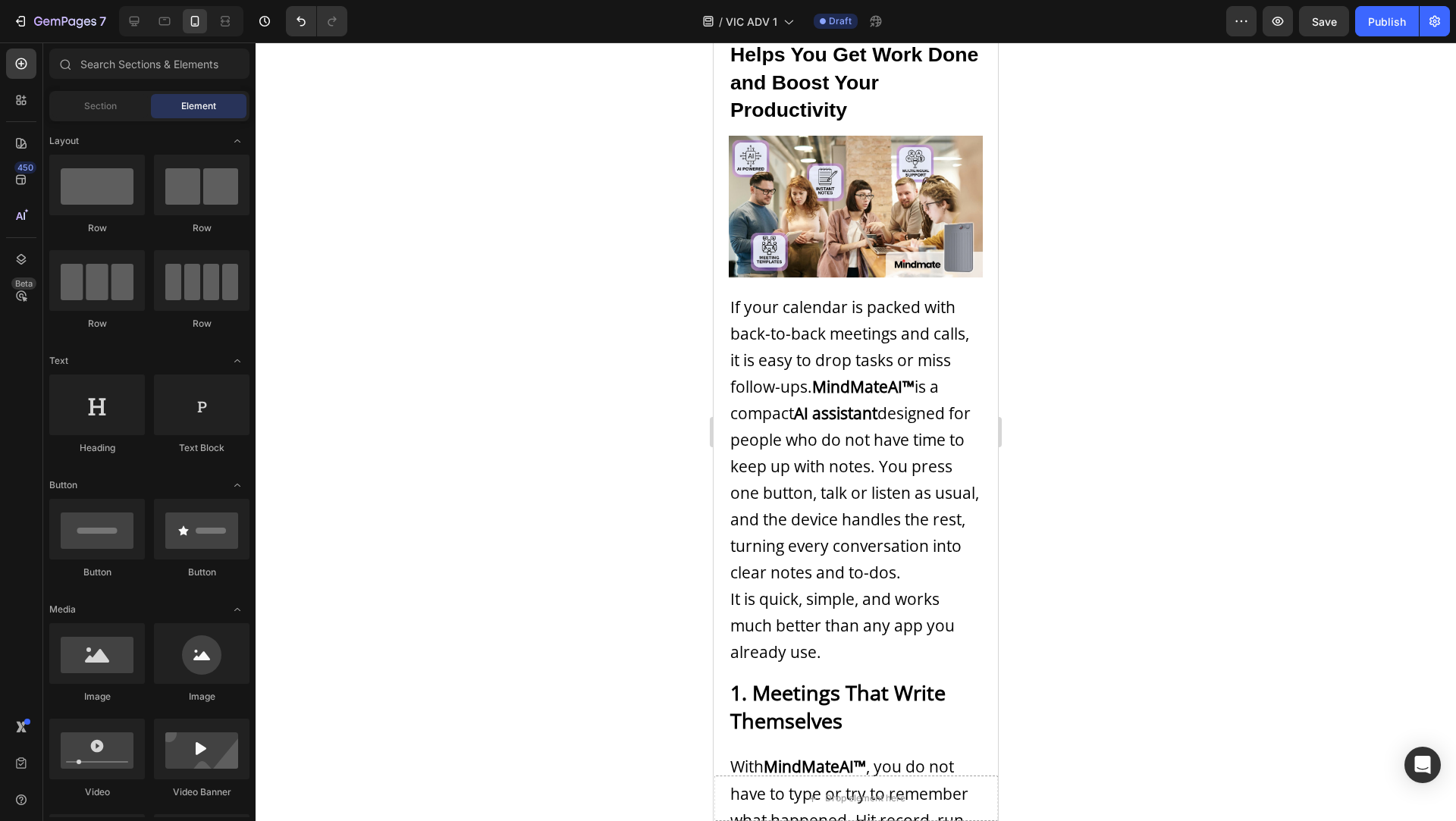
scroll to position [0, 0]
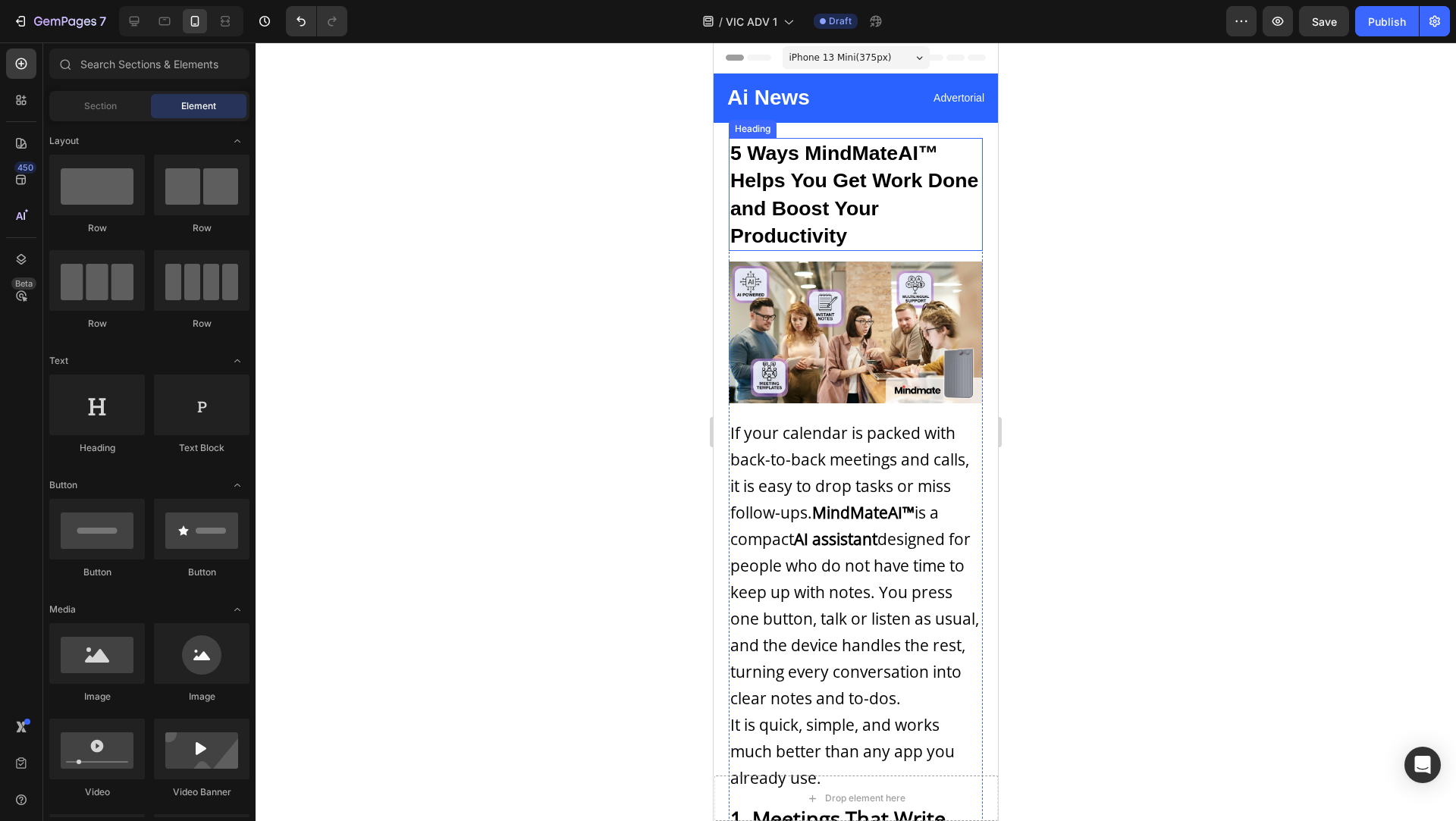
click at [842, 164] on h1 "5 Ways MindMateAI™ Helps You Get Work Done and Boost Your Productivity" at bounding box center [856, 195] width 254 height 114
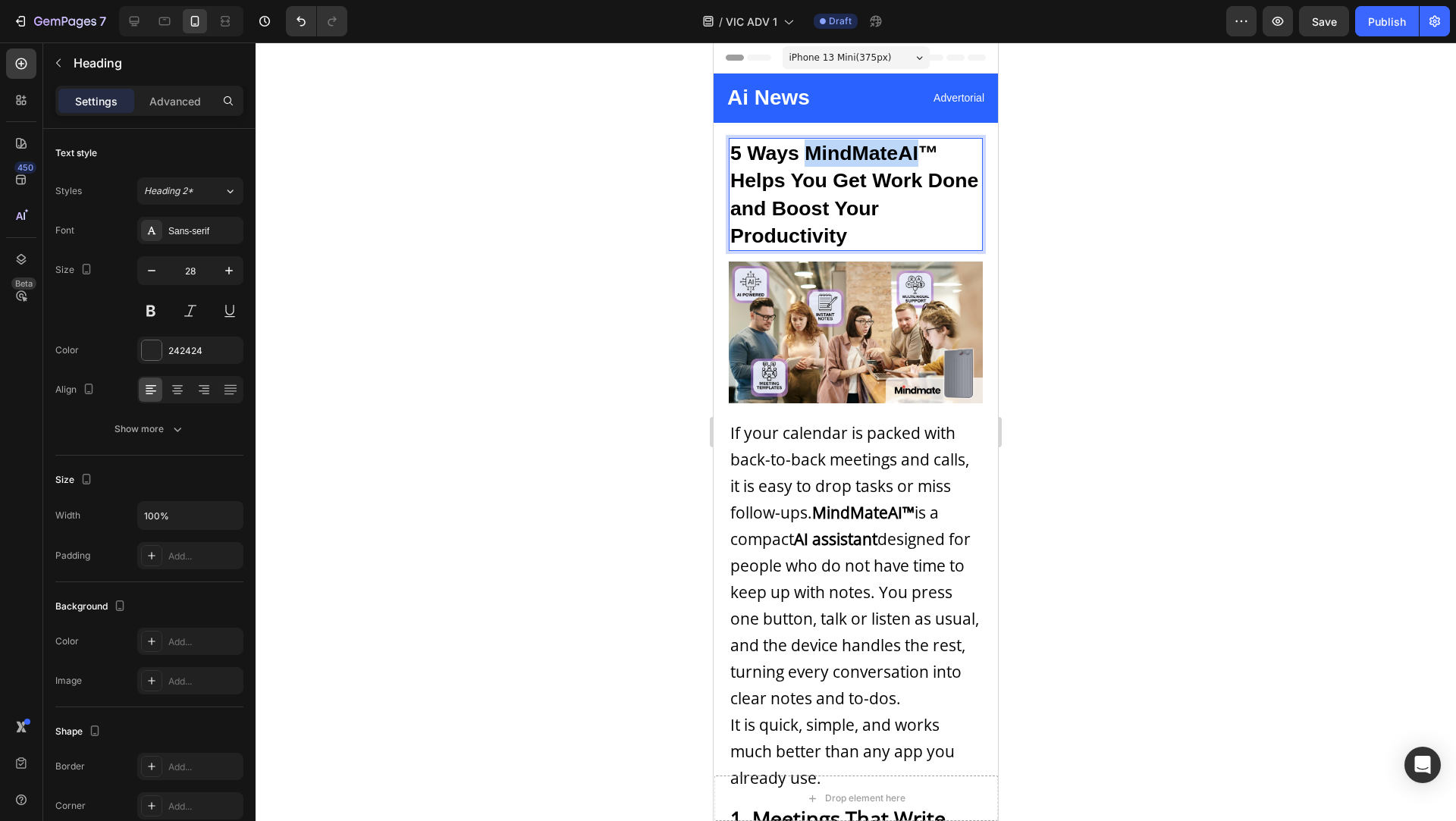
click at [842, 164] on h1 "5 Ways MindMateAI™ Helps You Get Work Done and Boost Your Productivity" at bounding box center [856, 195] width 254 height 114
click at [842, 164] on p "5 Ways MindMateAI™ Helps You Get Work Done and Boost Your Productivity" at bounding box center [856, 195] width 251 height 111
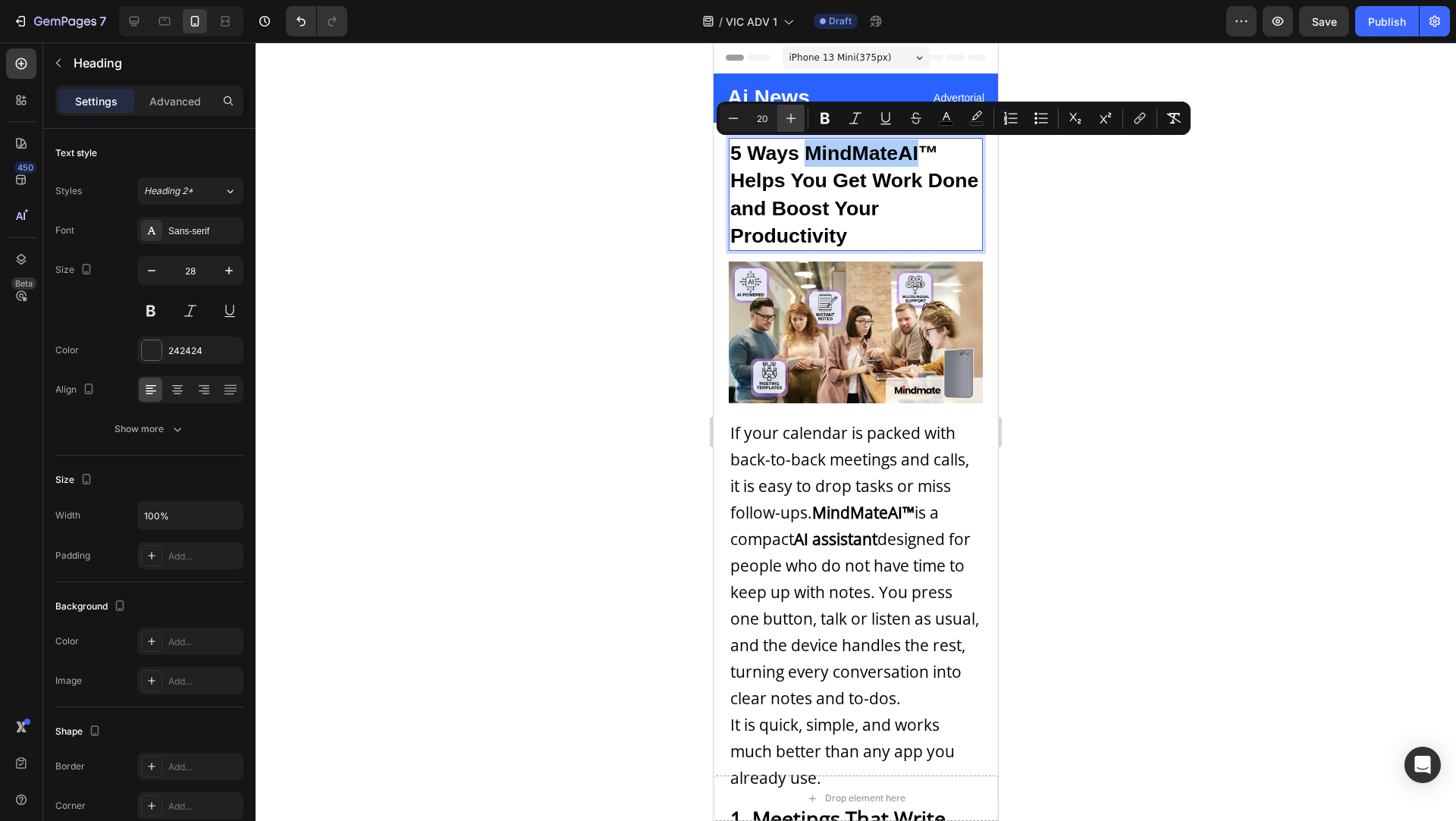
click at [788, 122] on icon "Editor contextual toolbar" at bounding box center [791, 119] width 15 height 15
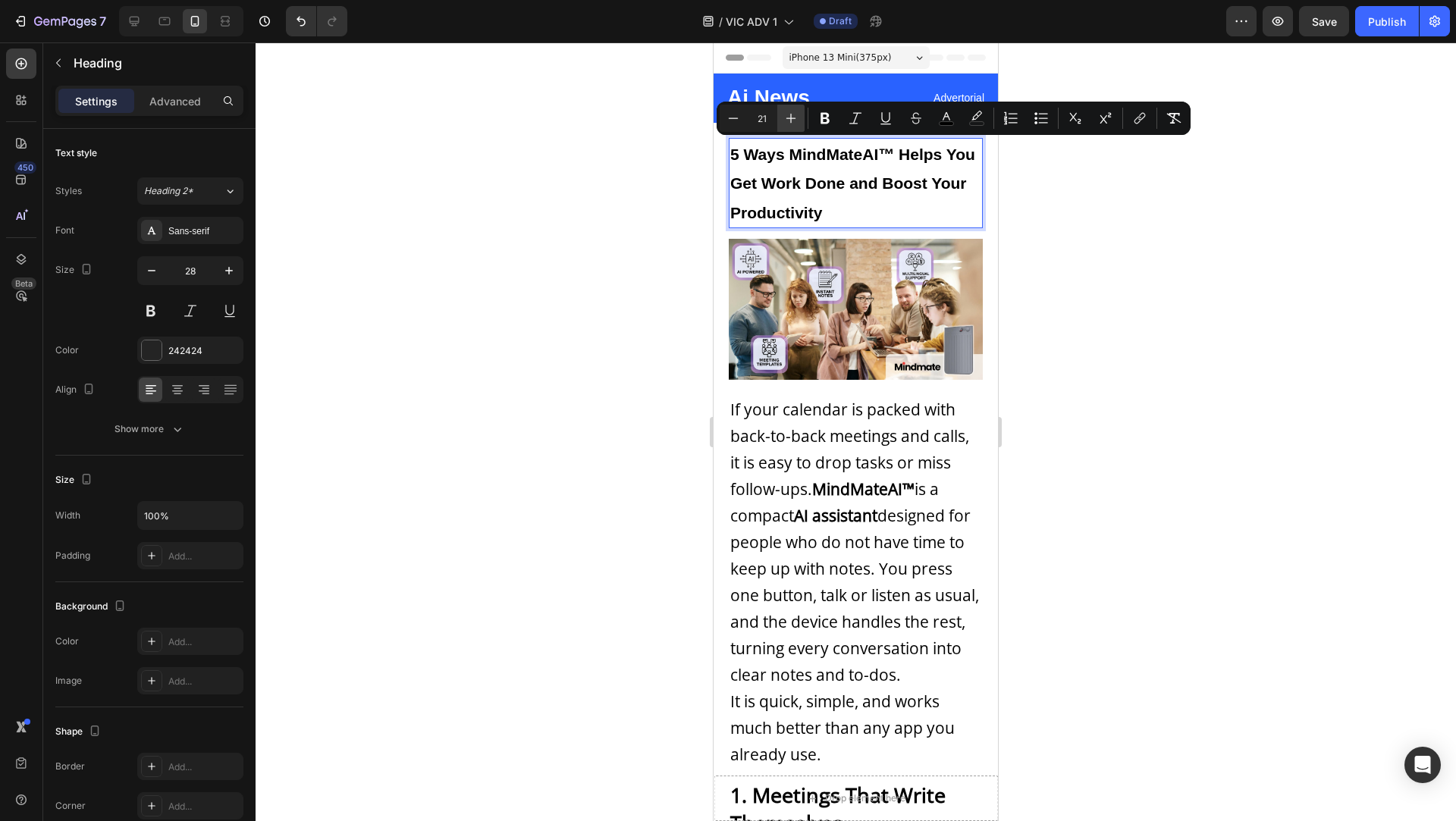
click at [788, 122] on icon "Editor contextual toolbar" at bounding box center [791, 119] width 15 height 15
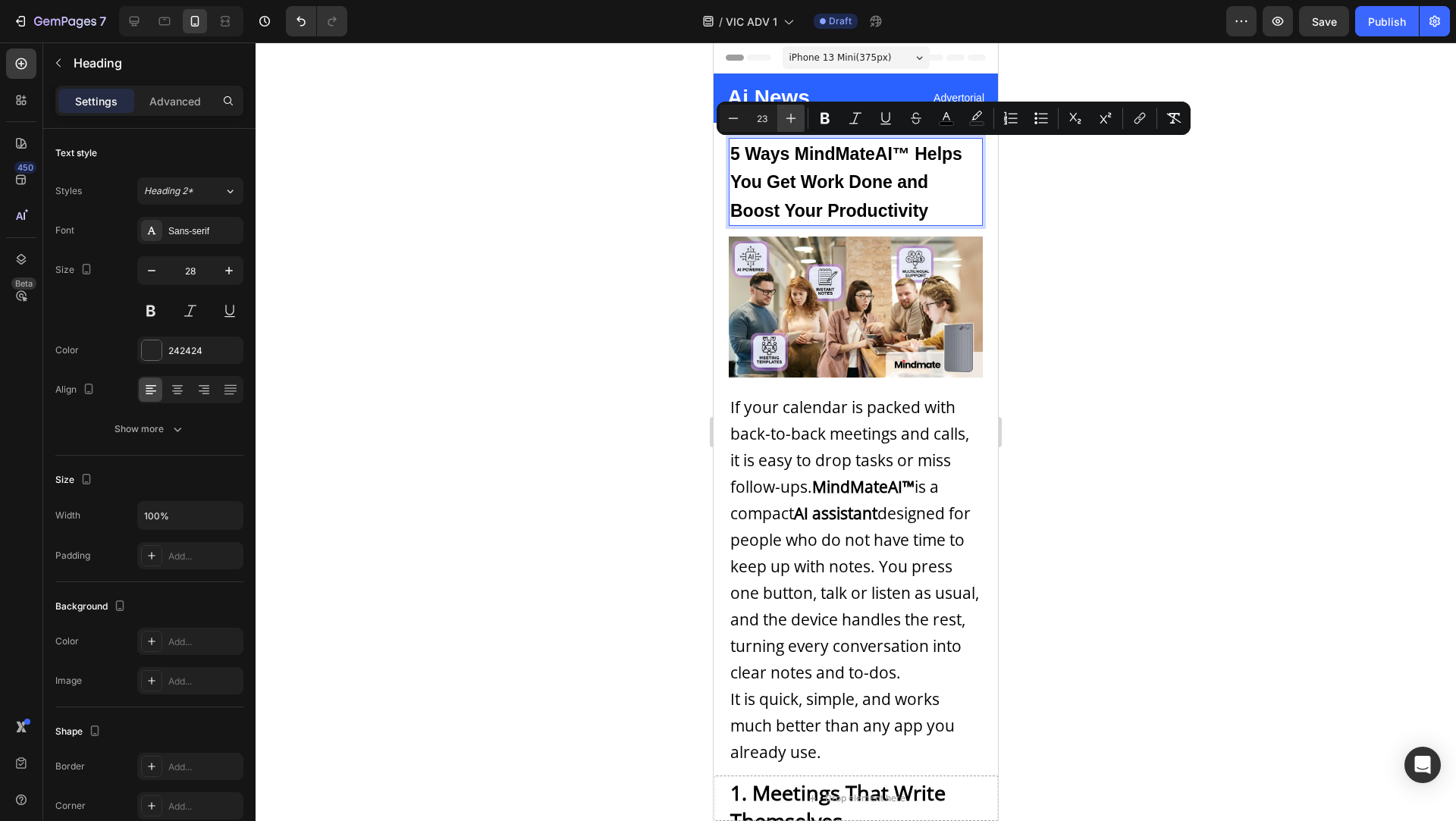
click at [788, 122] on icon "Editor contextual toolbar" at bounding box center [791, 119] width 15 height 15
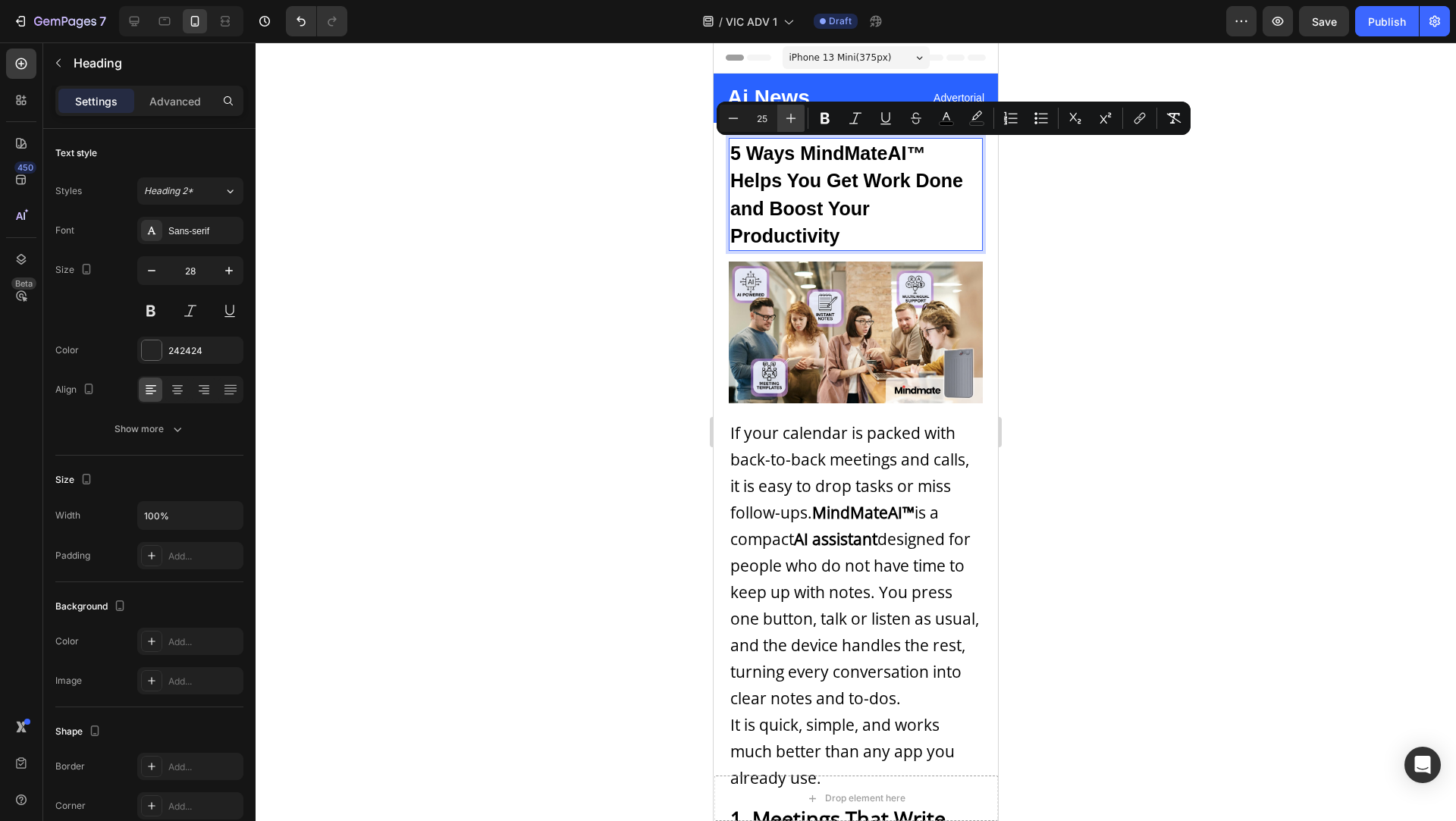
click at [783, 122] on icon "Editor contextual toolbar" at bounding box center [791, 119] width 15 height 15
type input "26"
click at [615, 224] on div at bounding box center [856, 432] width 1201 height 779
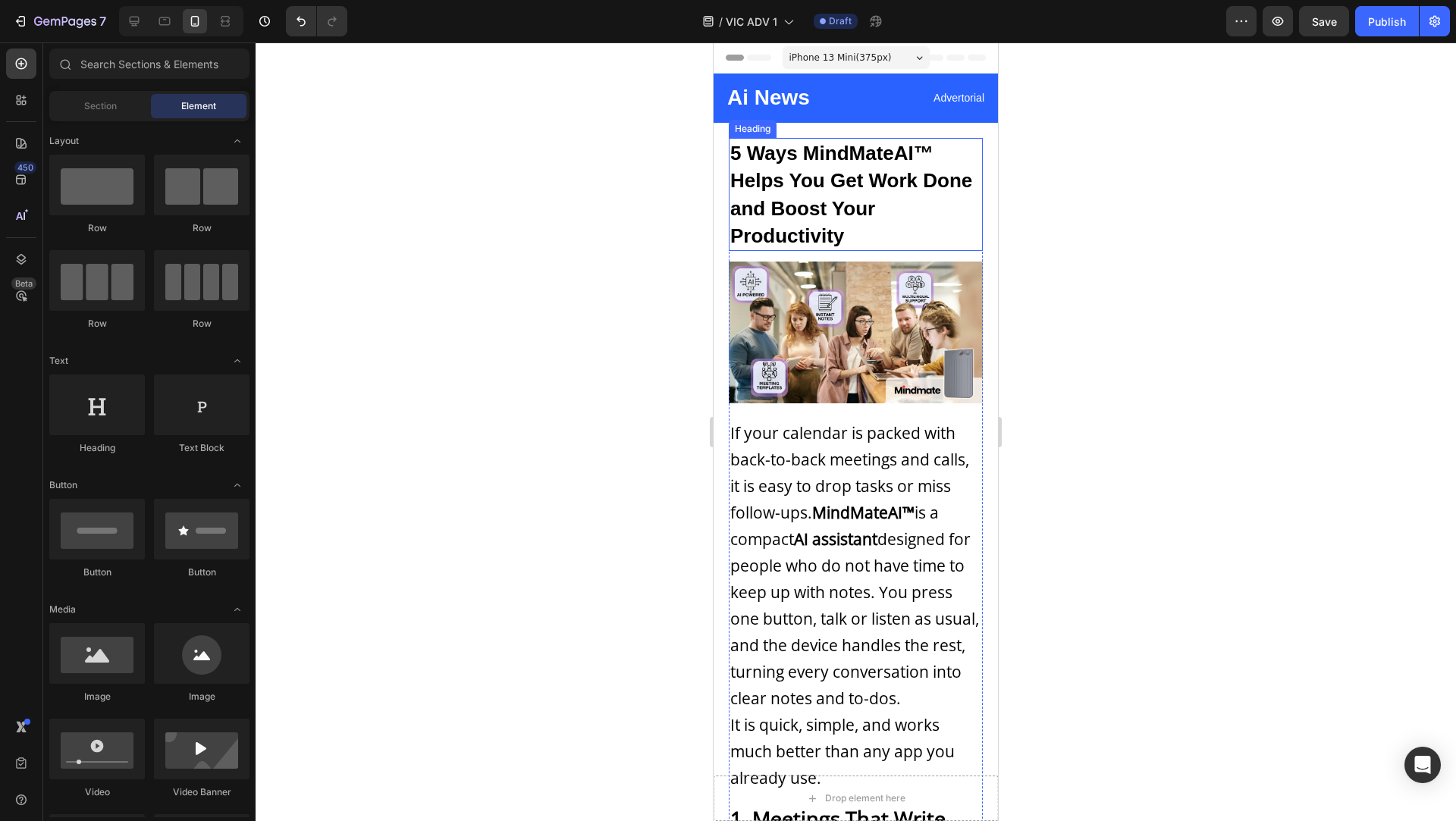
click at [876, 211] on p "⁠⁠⁠⁠⁠⁠⁠ 5 Ways MindMateAI™ Helps You Get Work Done and Boost Your Productivity" at bounding box center [856, 195] width 251 height 111
